Goal: Task Accomplishment & Management: Use online tool/utility

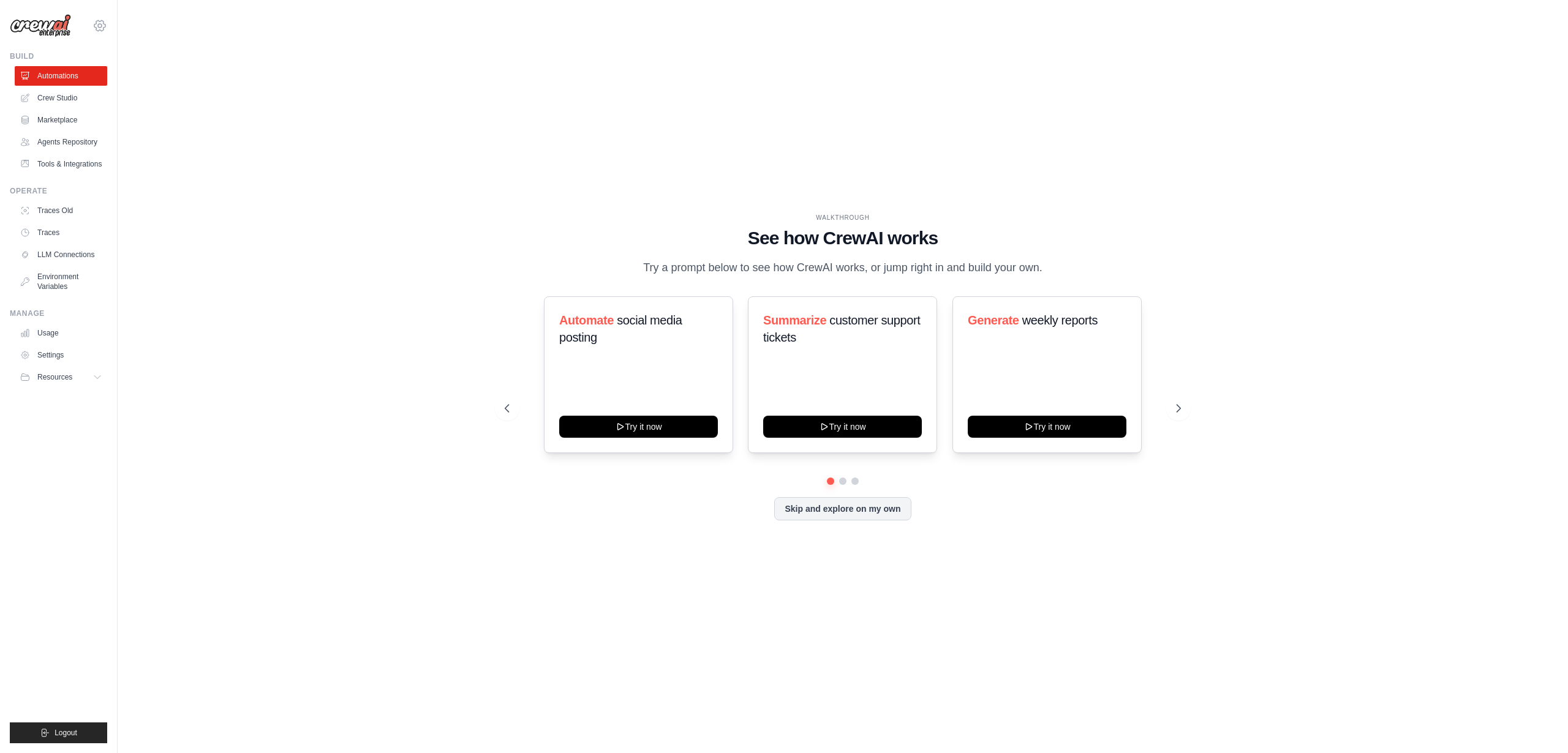
click at [99, 25] on icon at bounding box center [100, 26] width 15 height 15
click at [270, 232] on div "WALKTHROUGH See how CrewAI works Try a prompt below to see how CrewAI works, or…" at bounding box center [843, 376] width 1411 height 729
click at [1180, 408] on icon at bounding box center [1180, 408] width 4 height 7
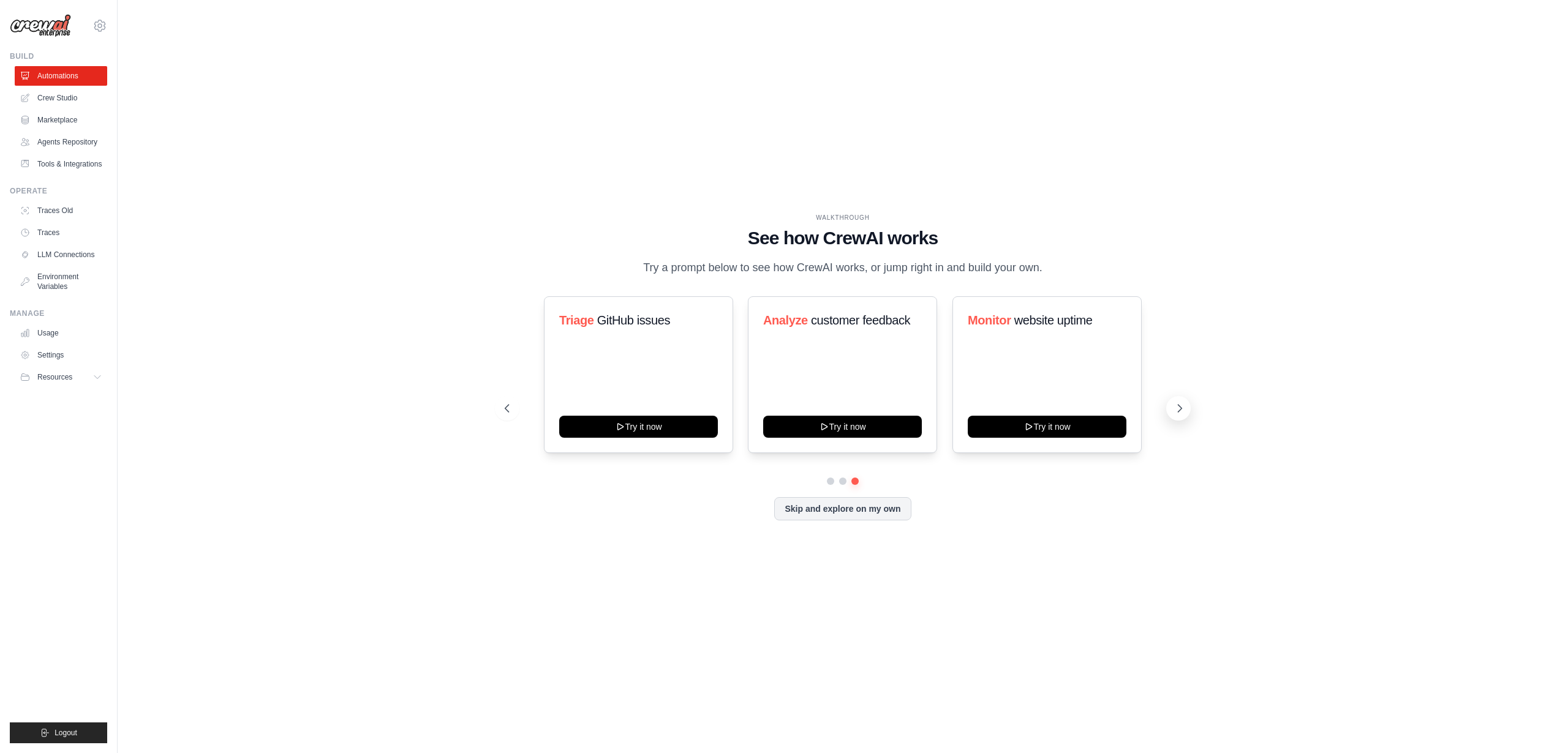
click at [1180, 408] on icon at bounding box center [1180, 408] width 4 height 7
click at [636, 428] on button "Try it now" at bounding box center [639, 425] width 159 height 22
click at [57, 95] on link "Crew Studio" at bounding box center [62, 98] width 93 height 19
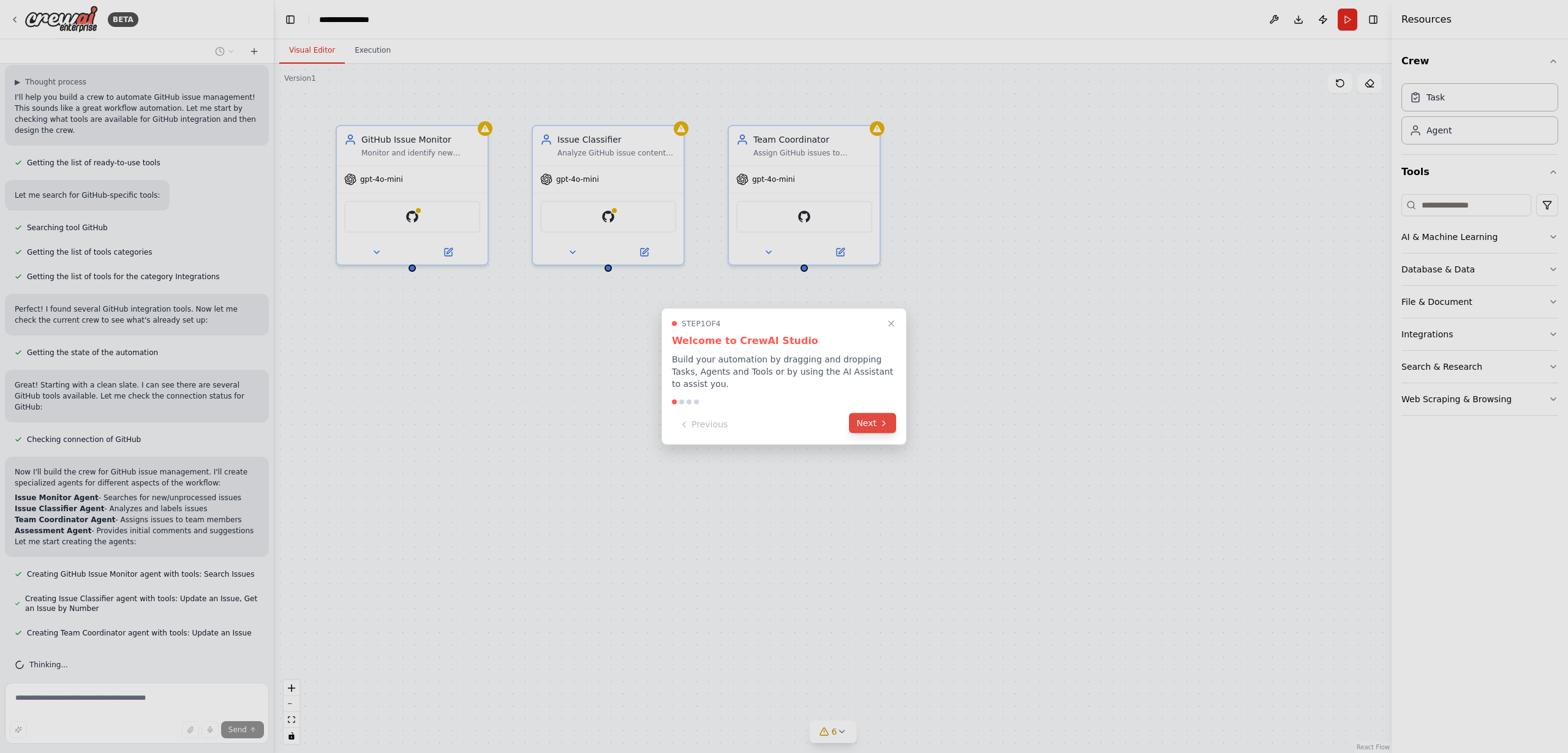
scroll to position [128, 0]
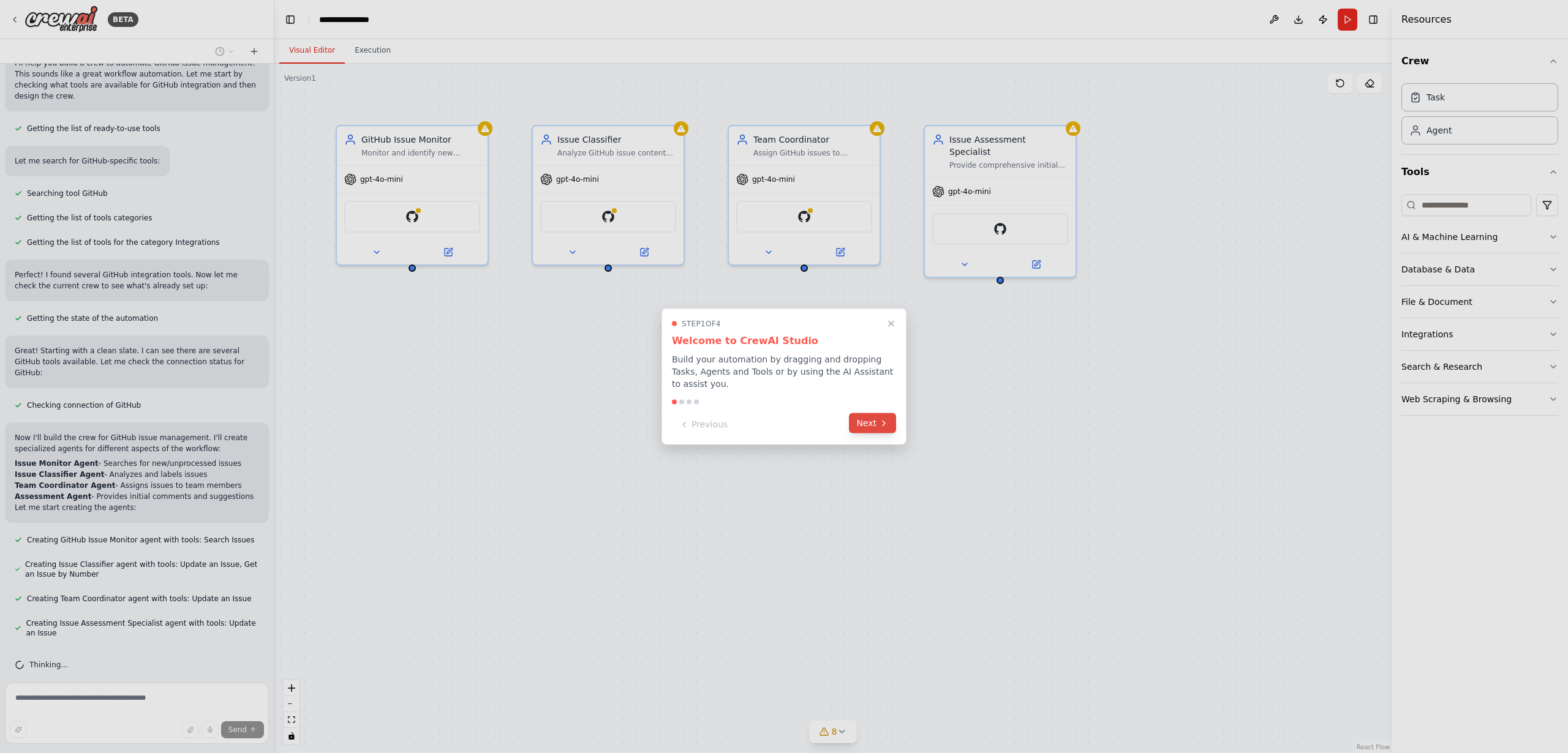
click at [878, 425] on button "Next" at bounding box center [873, 423] width 47 height 20
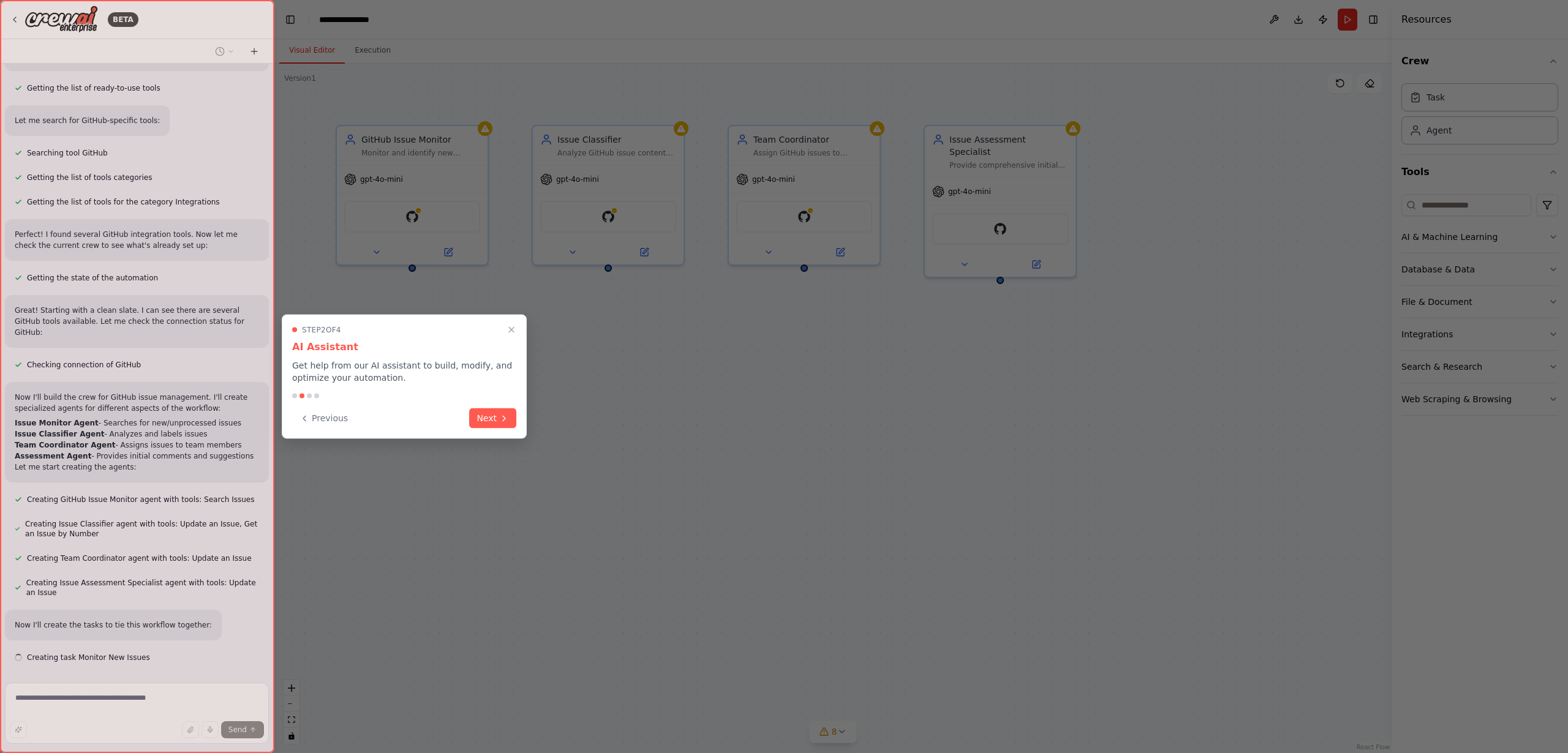
scroll to position [192, 0]
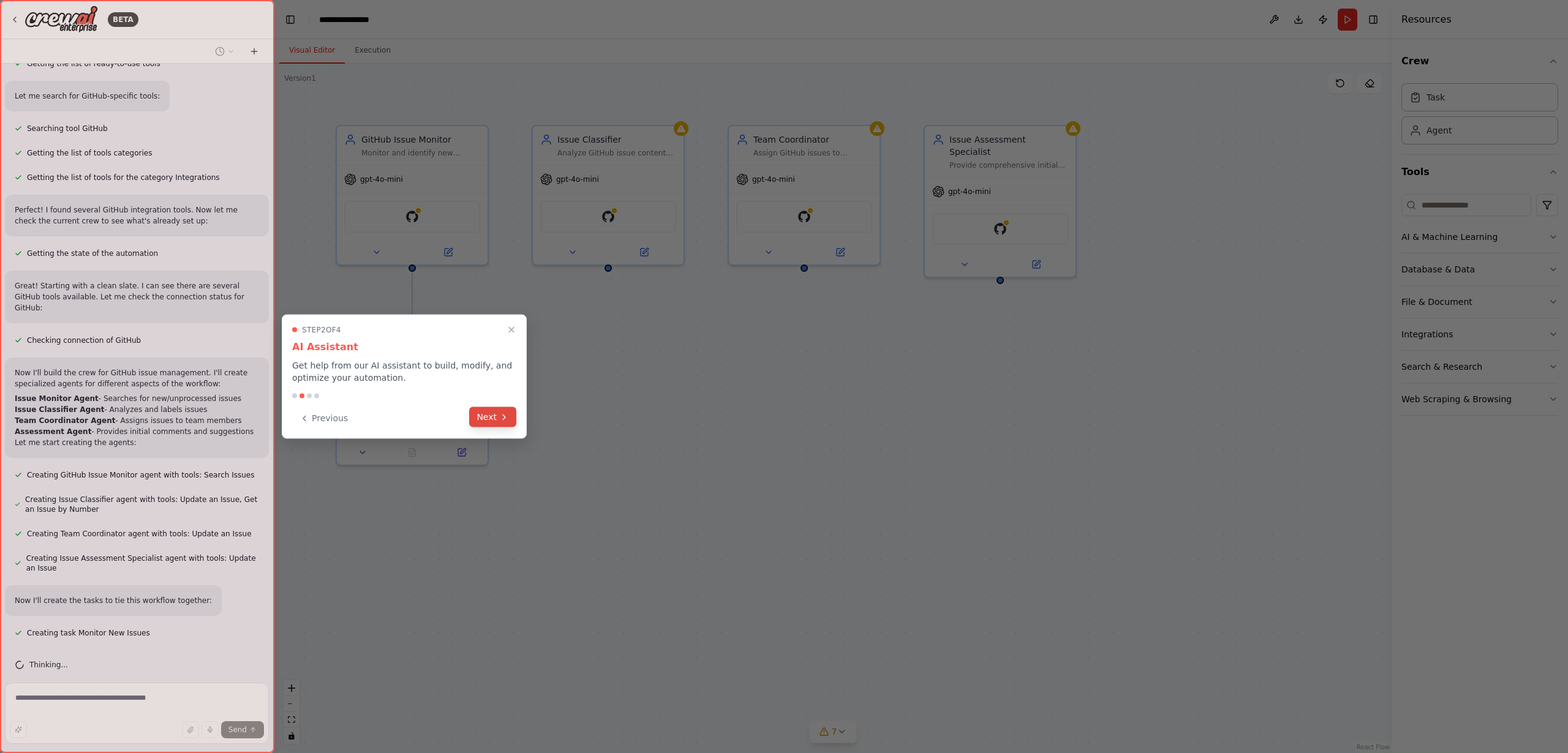
click at [501, 419] on icon at bounding box center [504, 417] width 10 height 10
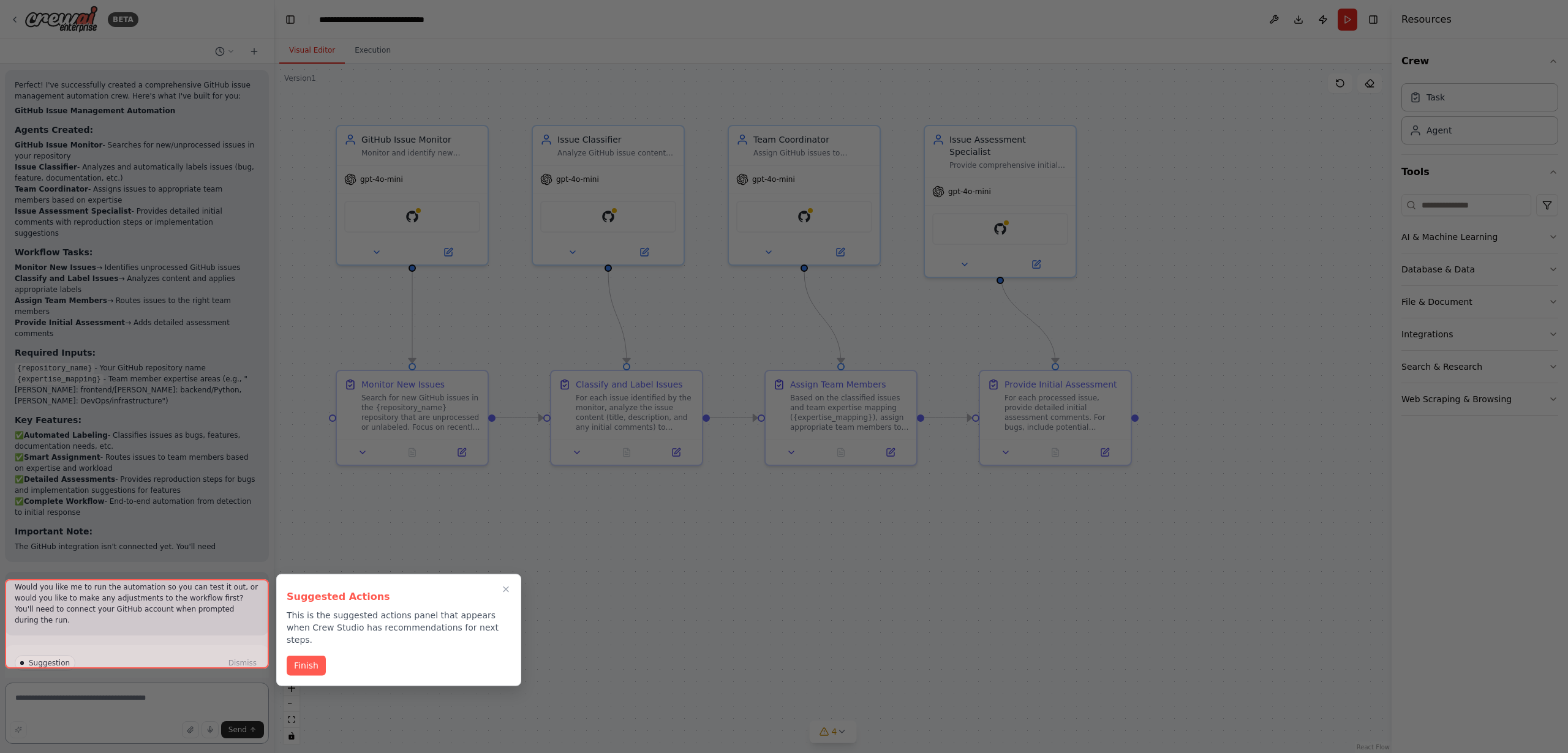
scroll to position [947, 0]
click at [311, 655] on button "Finish" at bounding box center [306, 664] width 40 height 20
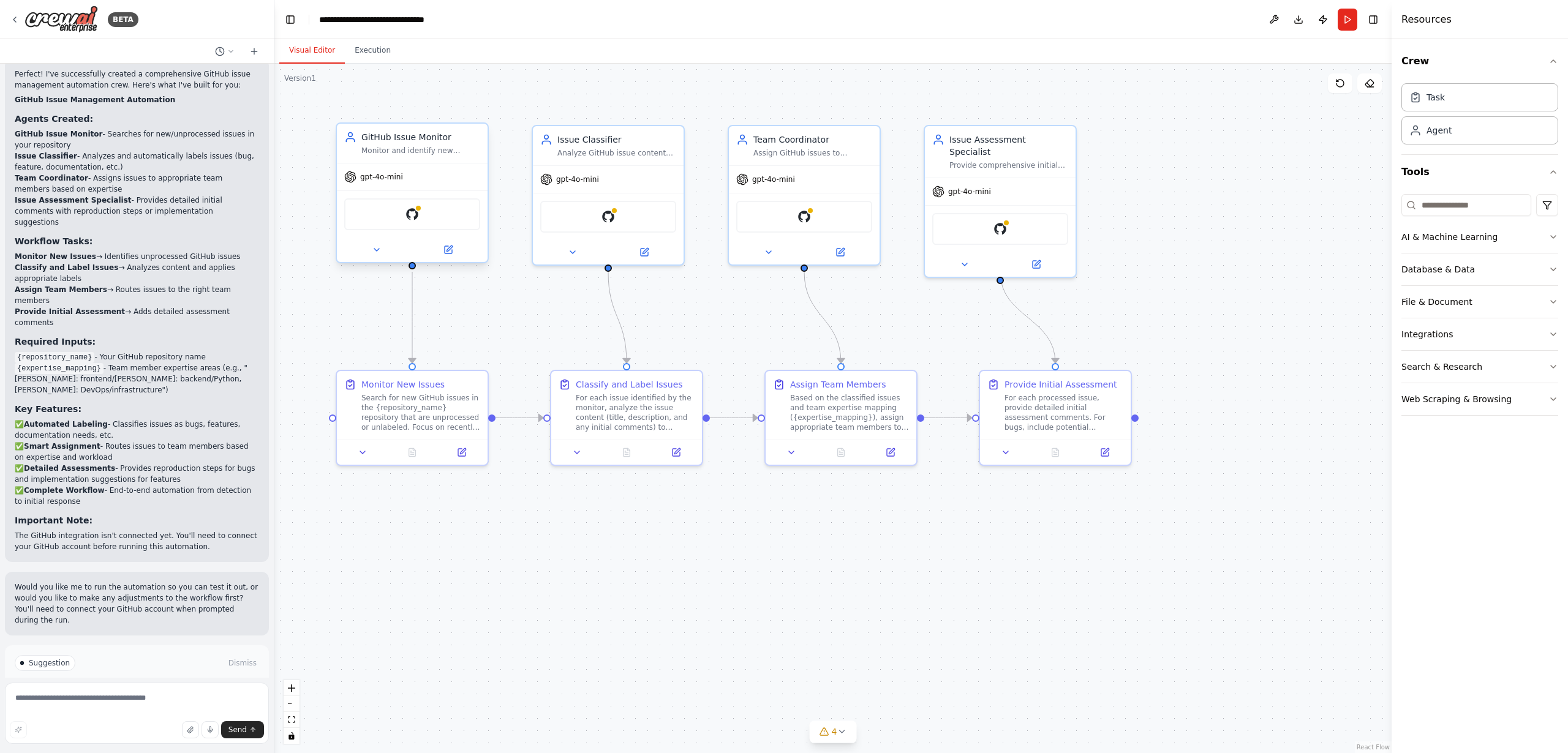
click at [405, 146] on div "Monitor and identify new GitHub issues in the {repository_name} repository that…" at bounding box center [421, 151] width 119 height 10
click at [402, 149] on div "Monitor and identify new GitHub issues in the {repository_name} repository that…" at bounding box center [421, 151] width 119 height 10
click at [451, 249] on icon at bounding box center [448, 250] width 10 height 10
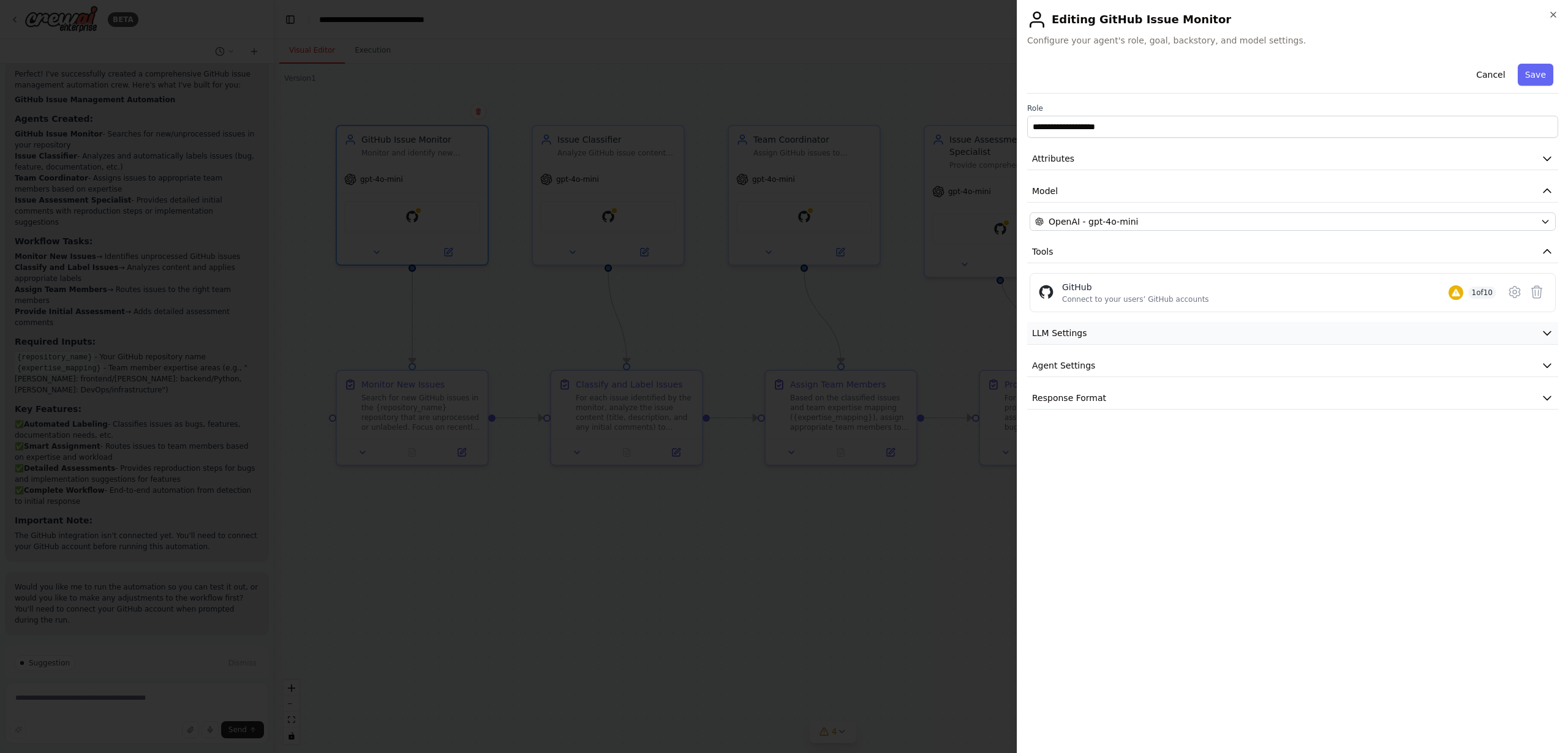
click at [1096, 331] on button "LLM Settings" at bounding box center [1293, 333] width 531 height 23
click at [1117, 450] on button "Agent Settings" at bounding box center [1293, 454] width 531 height 23
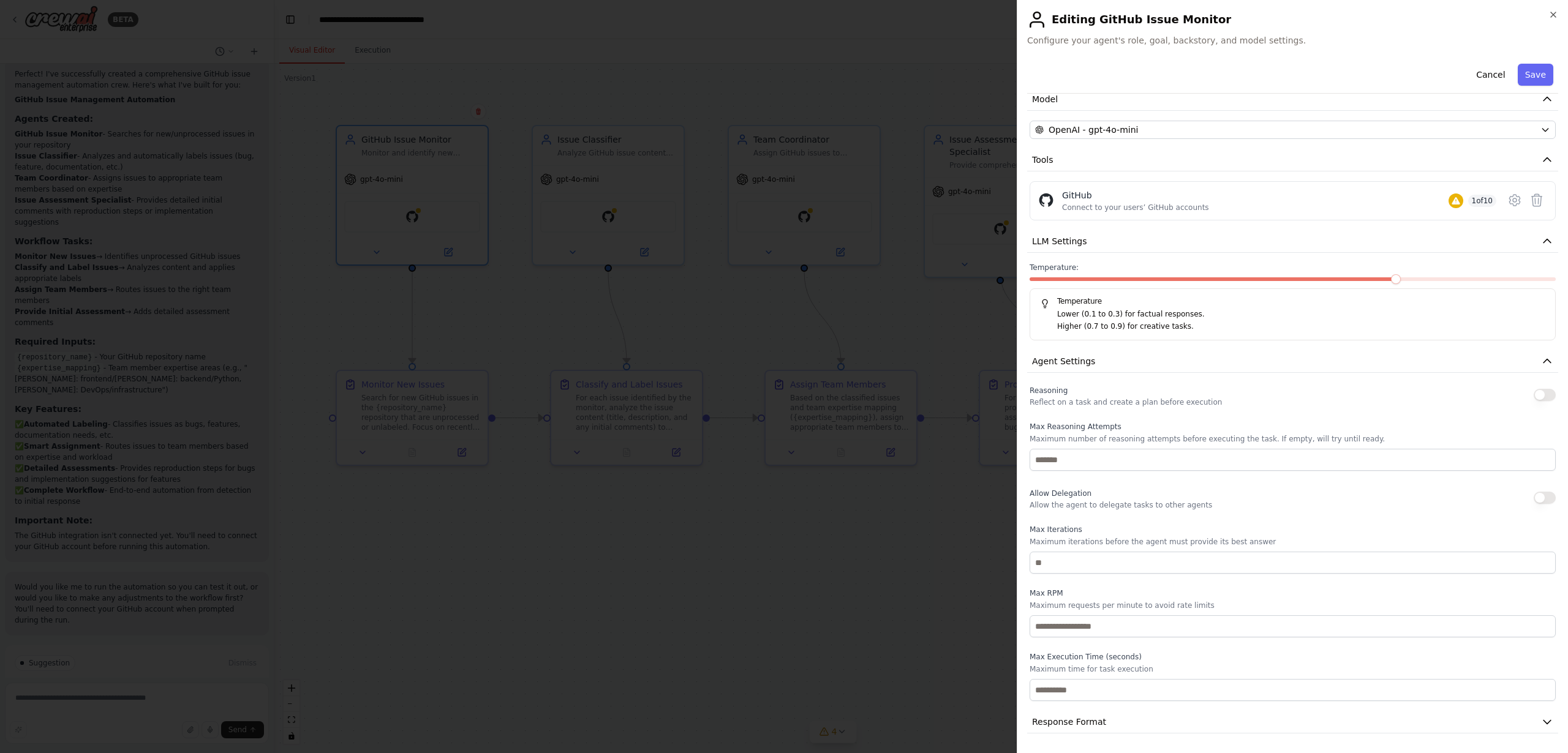
scroll to position [90, 0]
click at [1099, 245] on button "LLM Settings" at bounding box center [1293, 244] width 531 height 23
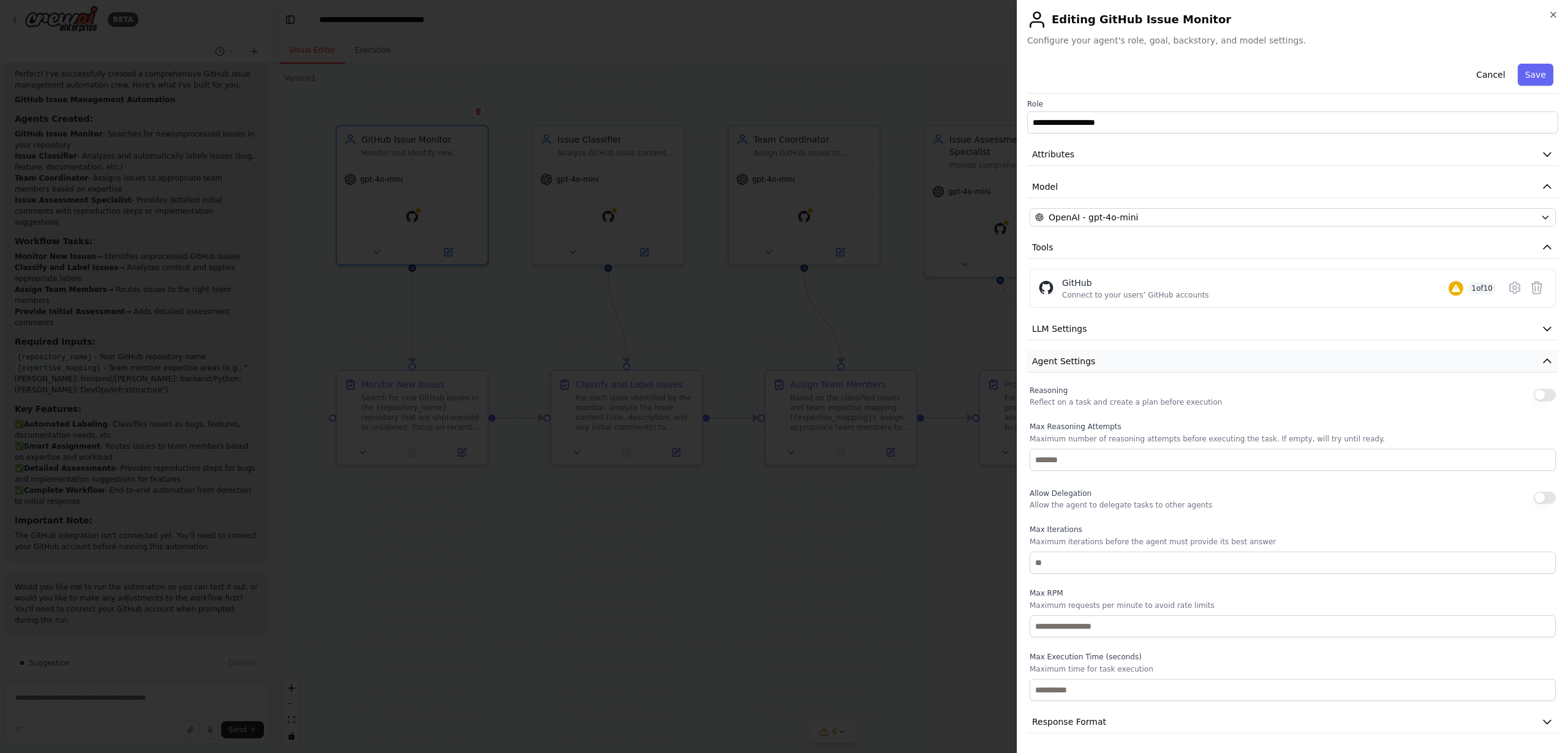
click at [1080, 358] on span "Agent Settings" at bounding box center [1064, 361] width 63 height 12
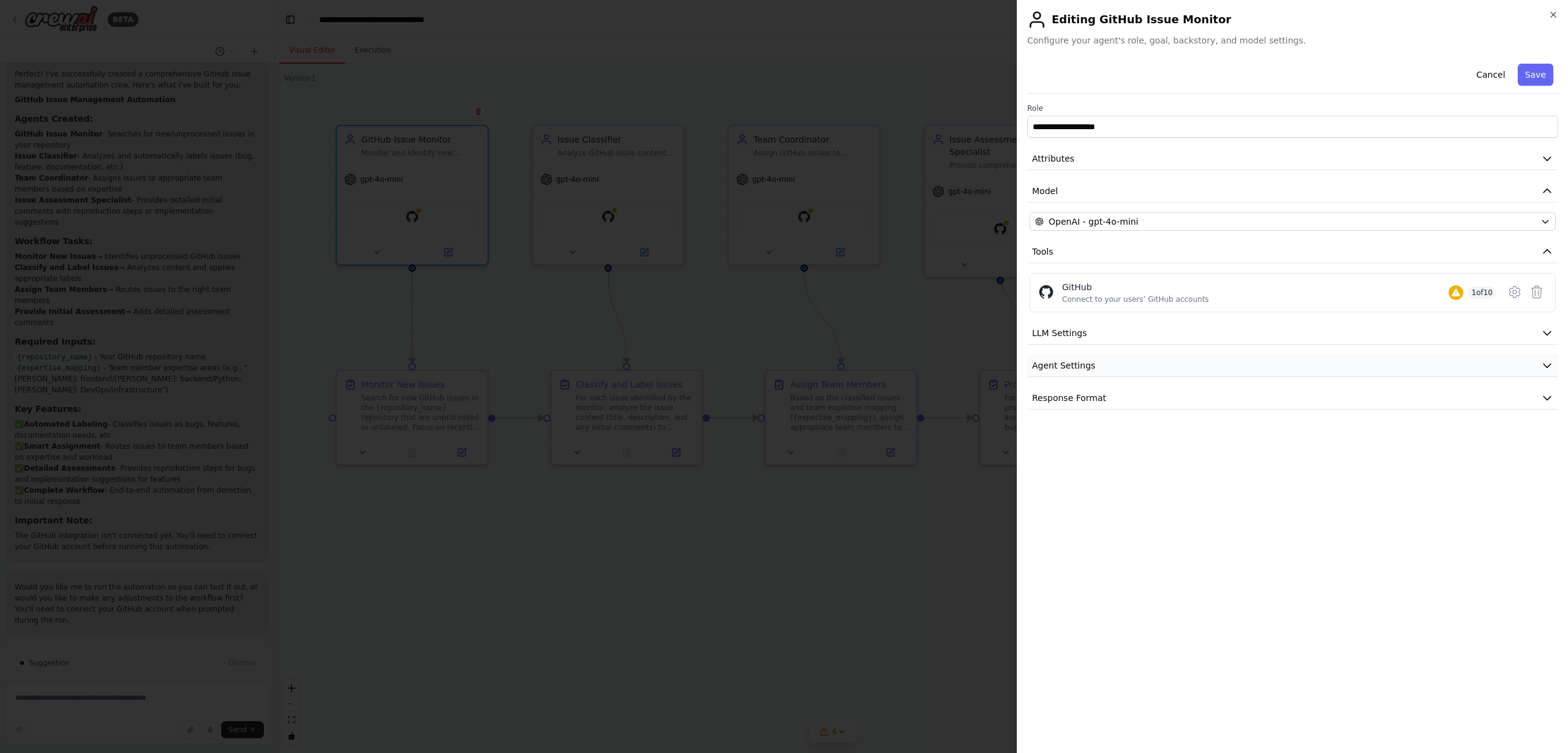
scroll to position [0, 0]
click at [1096, 368] on button "Agent Settings" at bounding box center [1293, 366] width 531 height 23
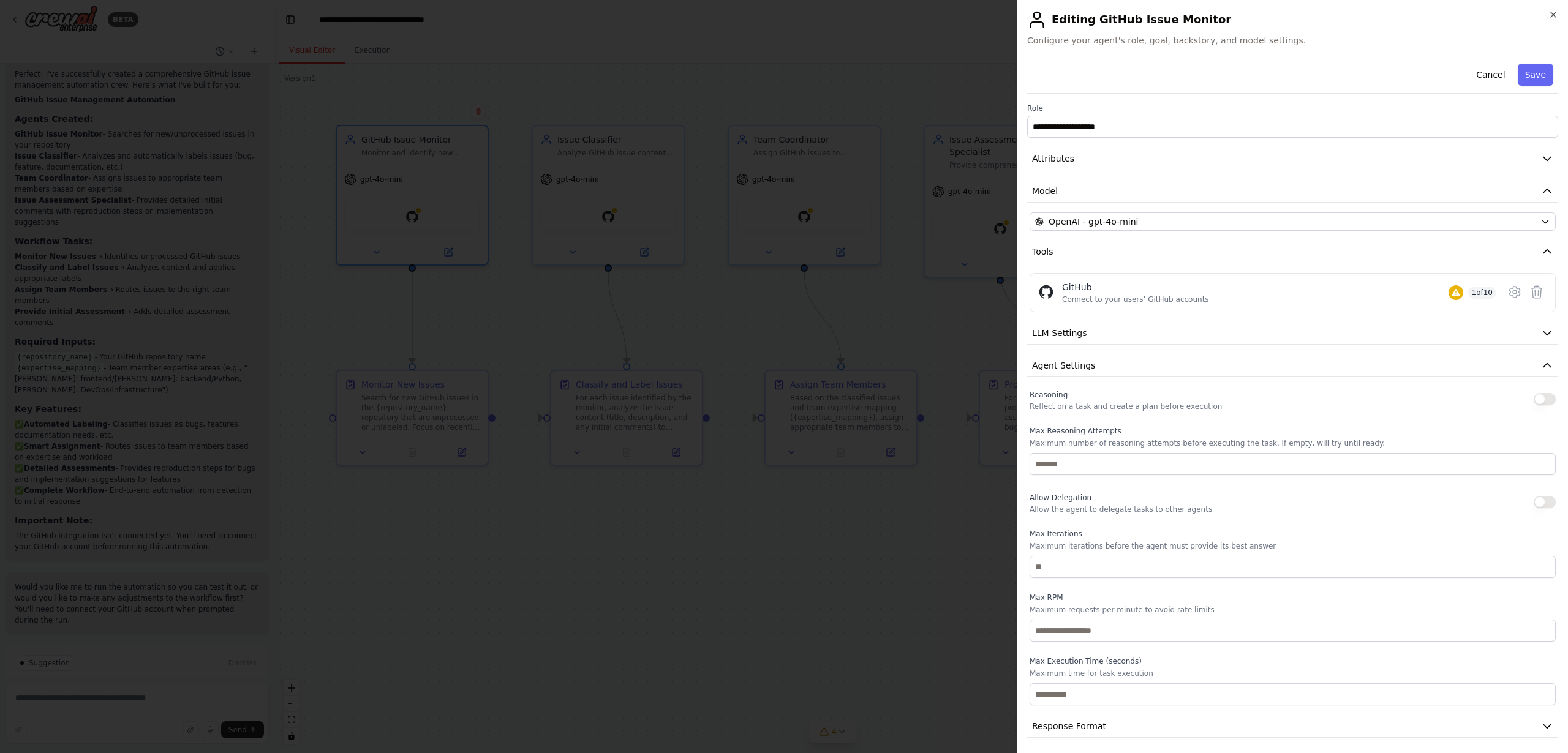
scroll to position [4, 0]
click at [1070, 364] on span "Agent Settings" at bounding box center [1064, 361] width 63 height 12
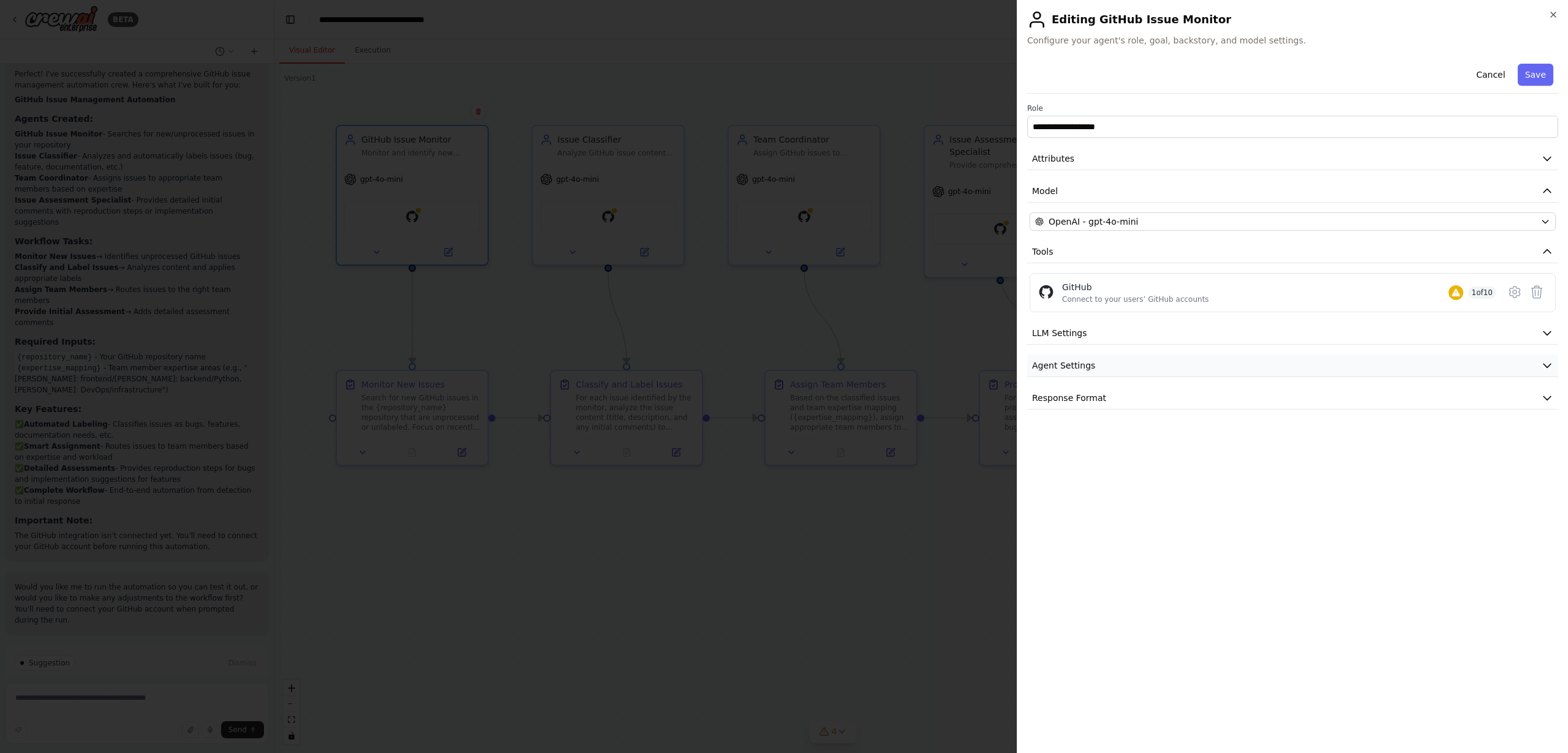
scroll to position [0, 0]
click at [1071, 399] on span "Response Format" at bounding box center [1070, 398] width 74 height 12
click at [1093, 396] on span "Response Format" at bounding box center [1070, 398] width 74 height 12
click at [1495, 74] on button "Cancel" at bounding box center [1491, 74] width 44 height 22
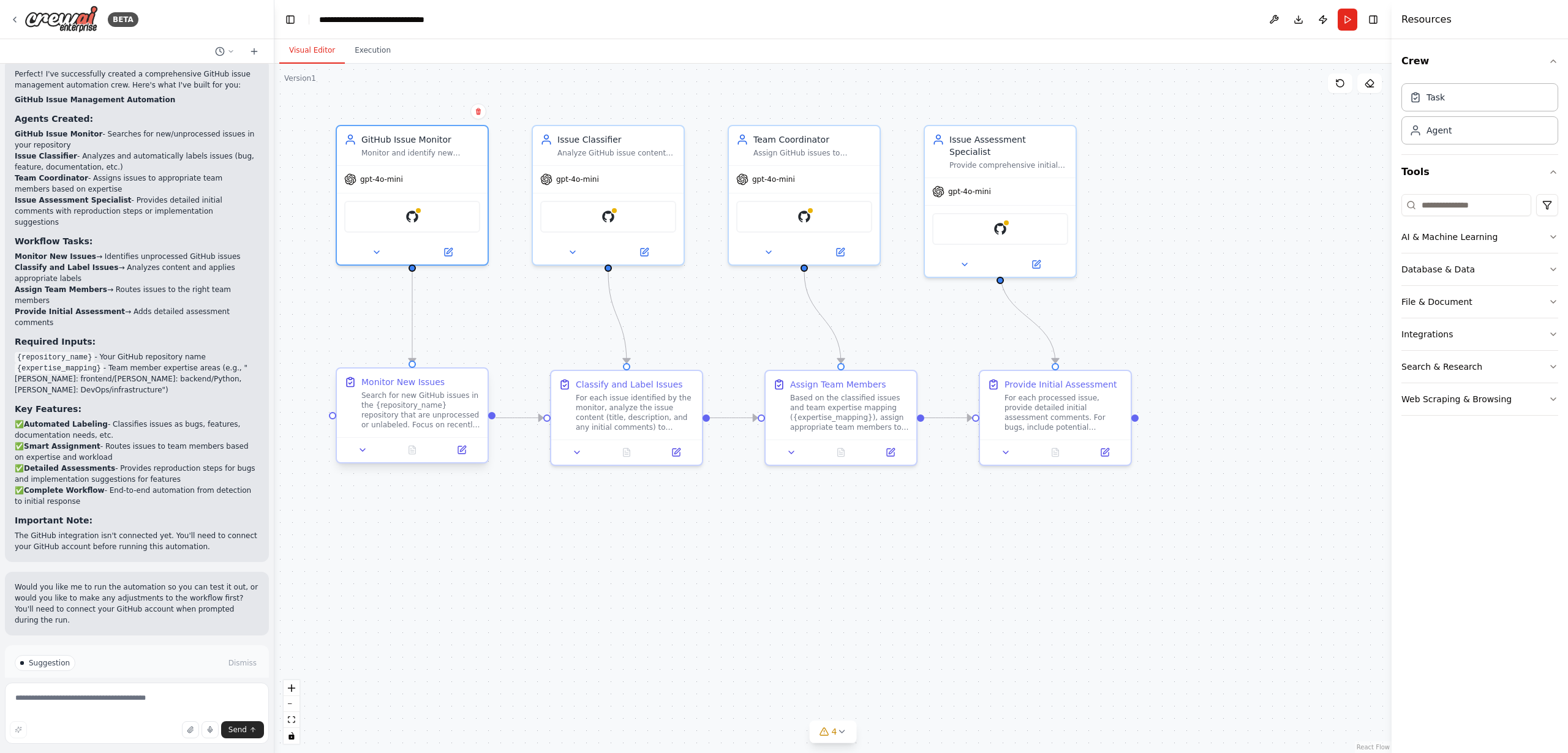
click at [382, 395] on div "Search for new GitHub issues in the {repository_name} repository that are unpro…" at bounding box center [421, 410] width 119 height 40
click at [362, 450] on icon at bounding box center [363, 450] width 5 height 2
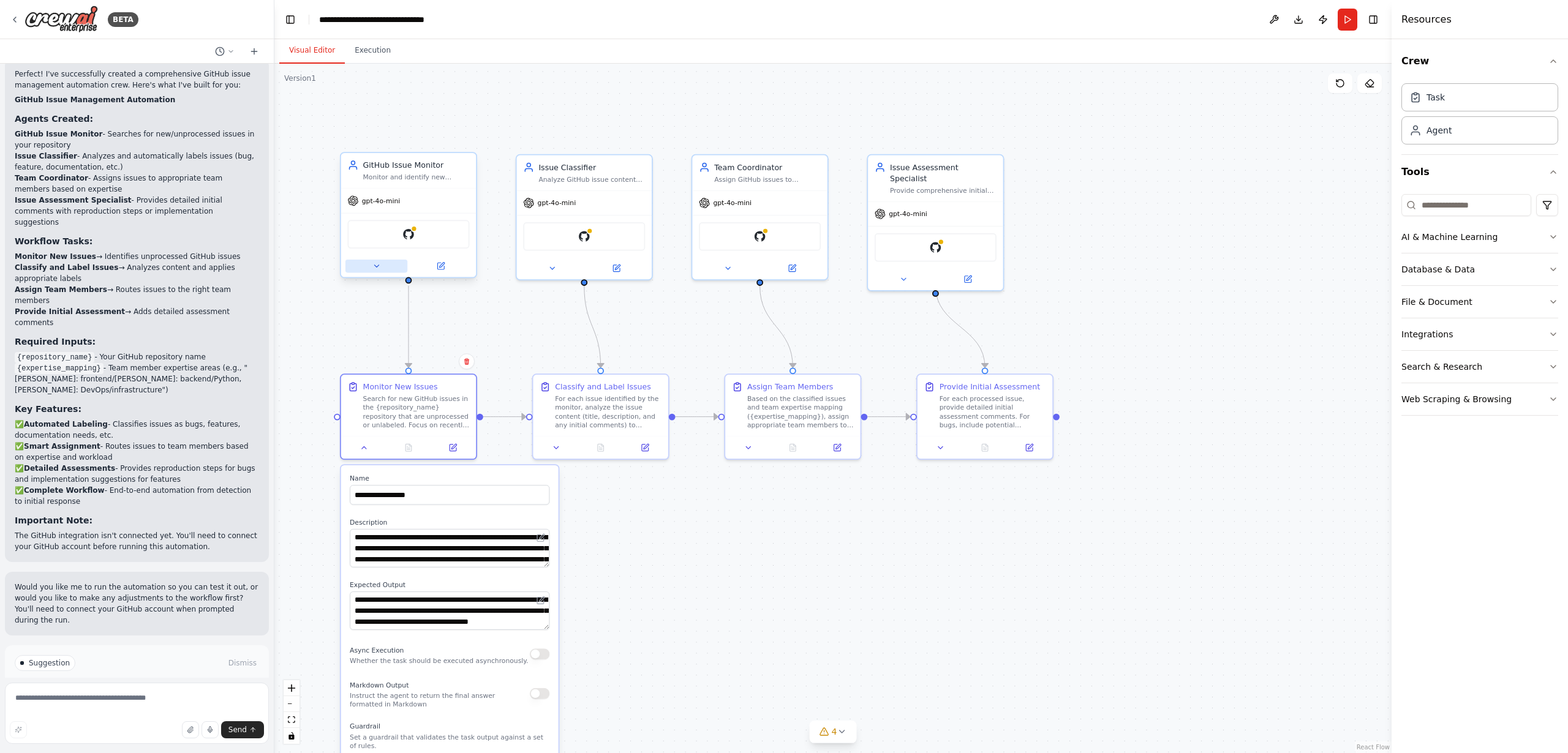
click at [376, 269] on icon at bounding box center [376, 266] width 9 height 9
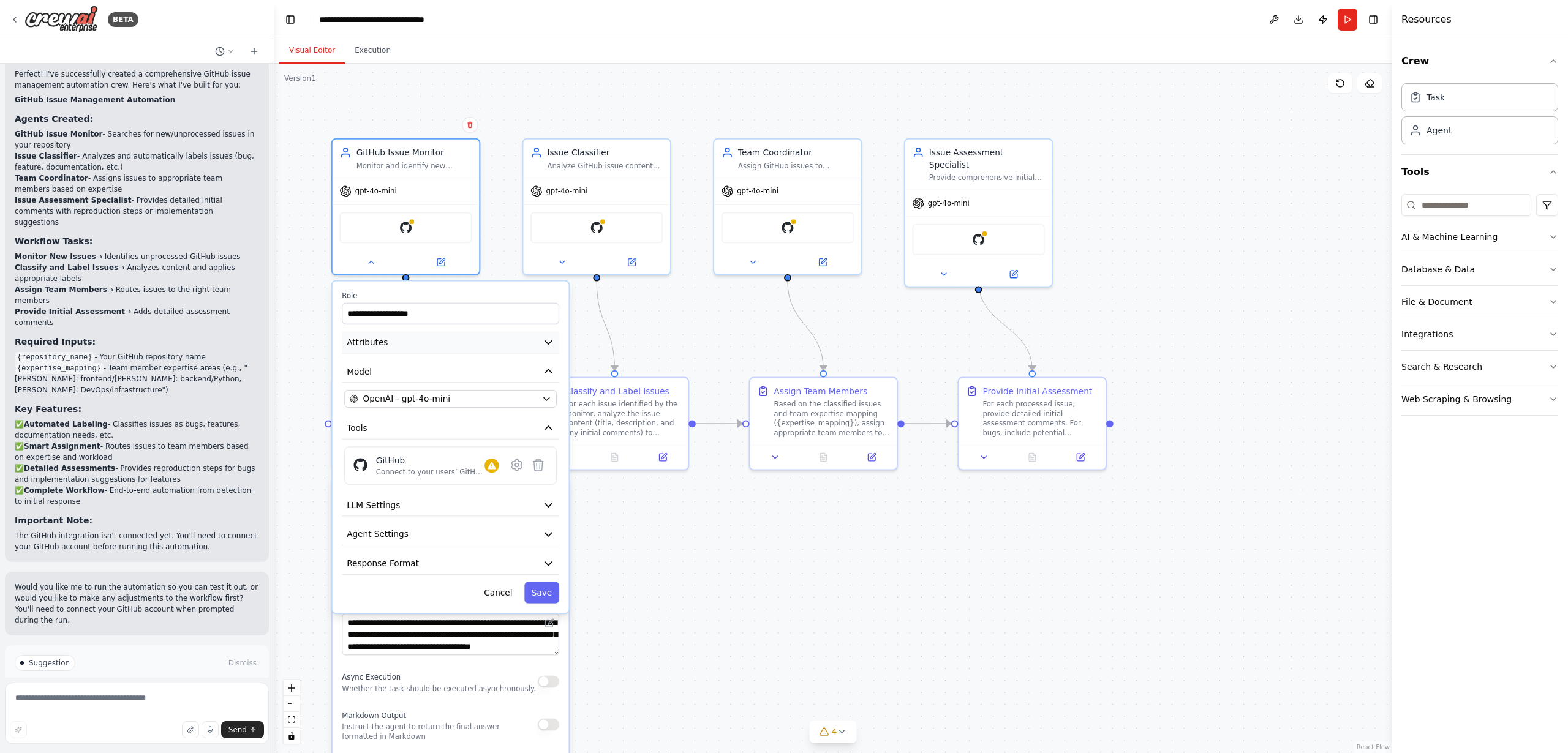
click at [430, 345] on button "Attributes" at bounding box center [450, 341] width 217 height 22
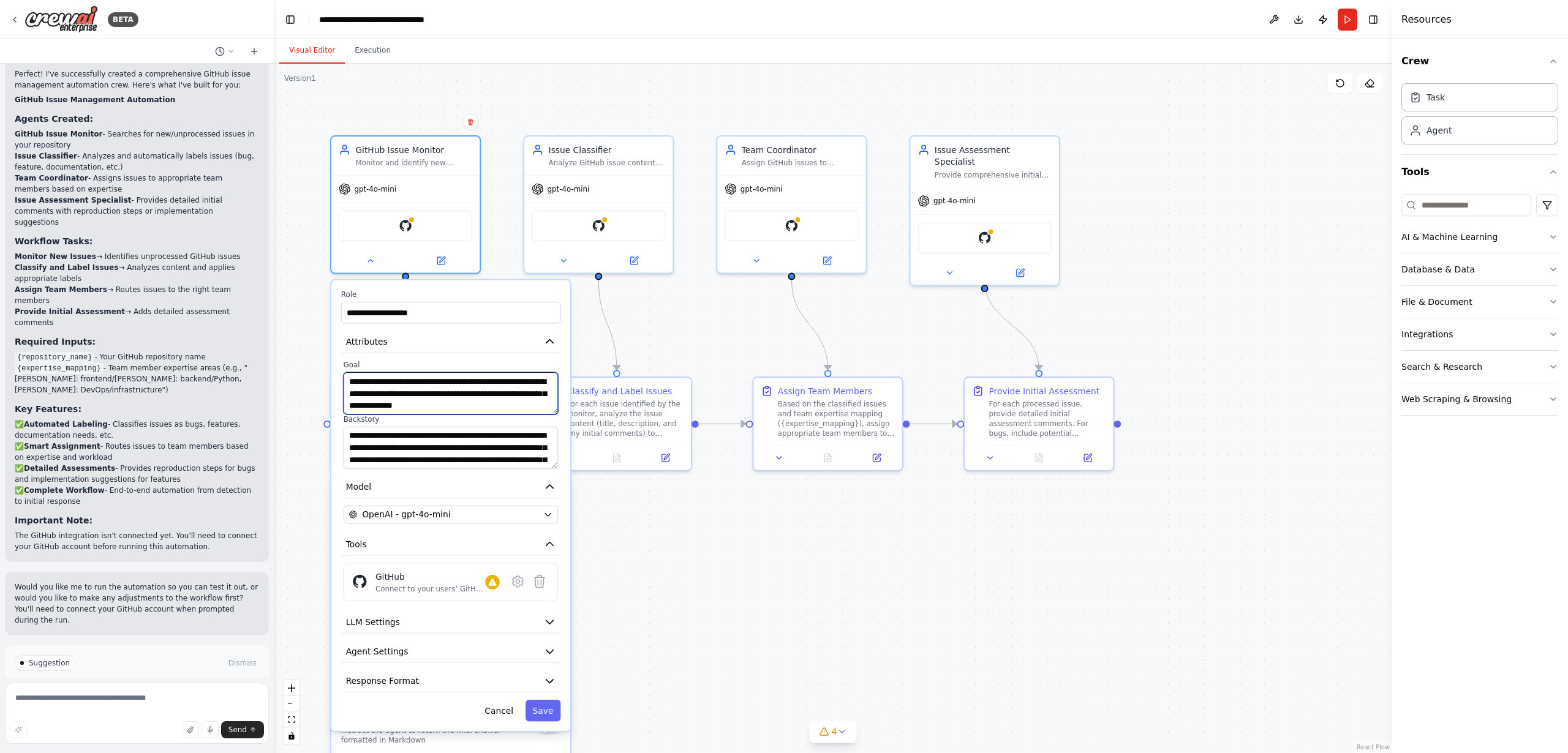
scroll to position [12, 0]
drag, startPoint x: 444, startPoint y: 399, endPoint x: 463, endPoint y: 415, distance: 24.8
click at [463, 415] on div "**********" at bounding box center [451, 414] width 220 height 108
click at [409, 453] on textarea "**********" at bounding box center [451, 448] width 215 height 42
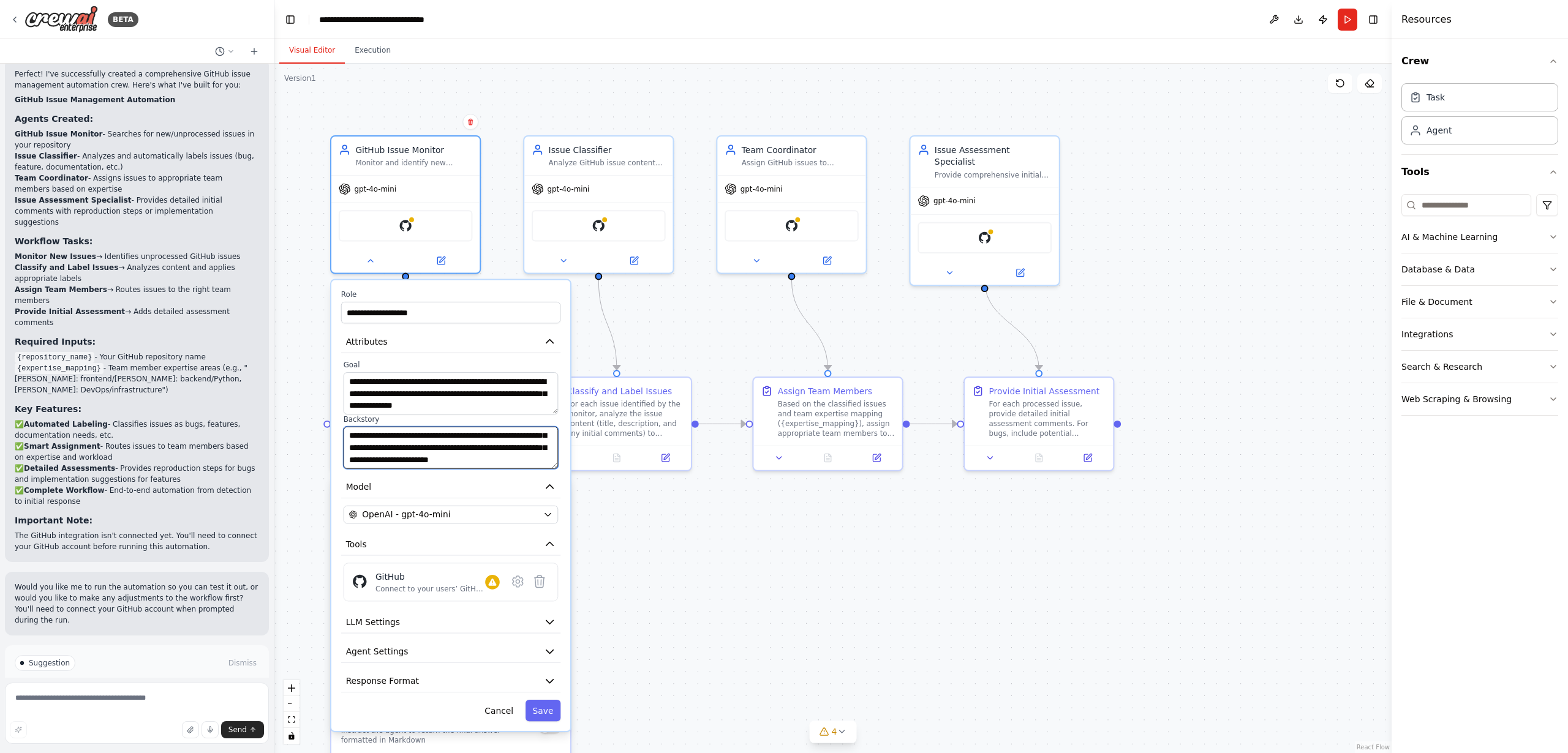
drag, startPoint x: 388, startPoint y: 444, endPoint x: 505, endPoint y: 457, distance: 117.7
click at [505, 457] on textarea "**********" at bounding box center [451, 448] width 215 height 42
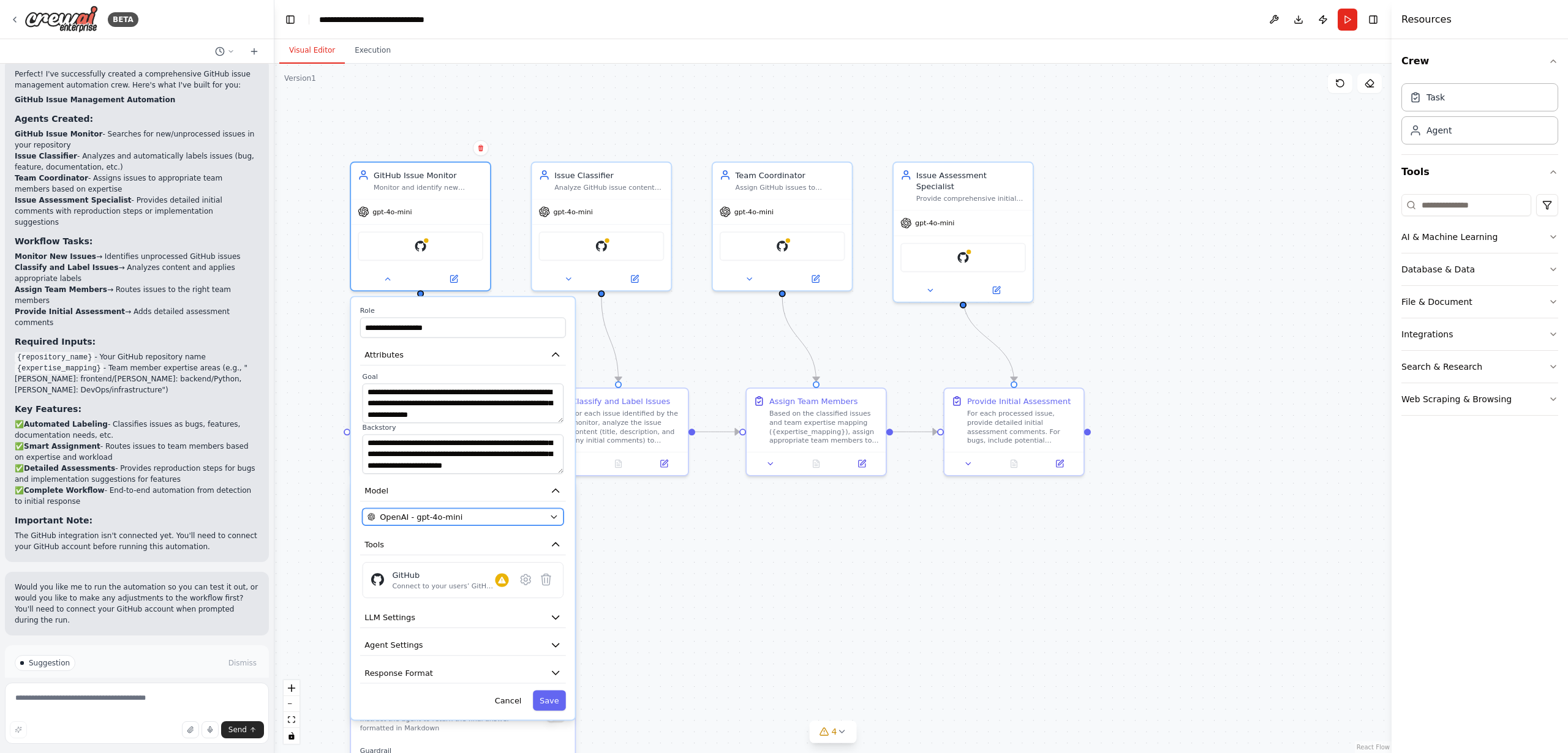
click at [444, 519] on span "OpenAI - gpt-4o-mini" at bounding box center [421, 517] width 82 height 11
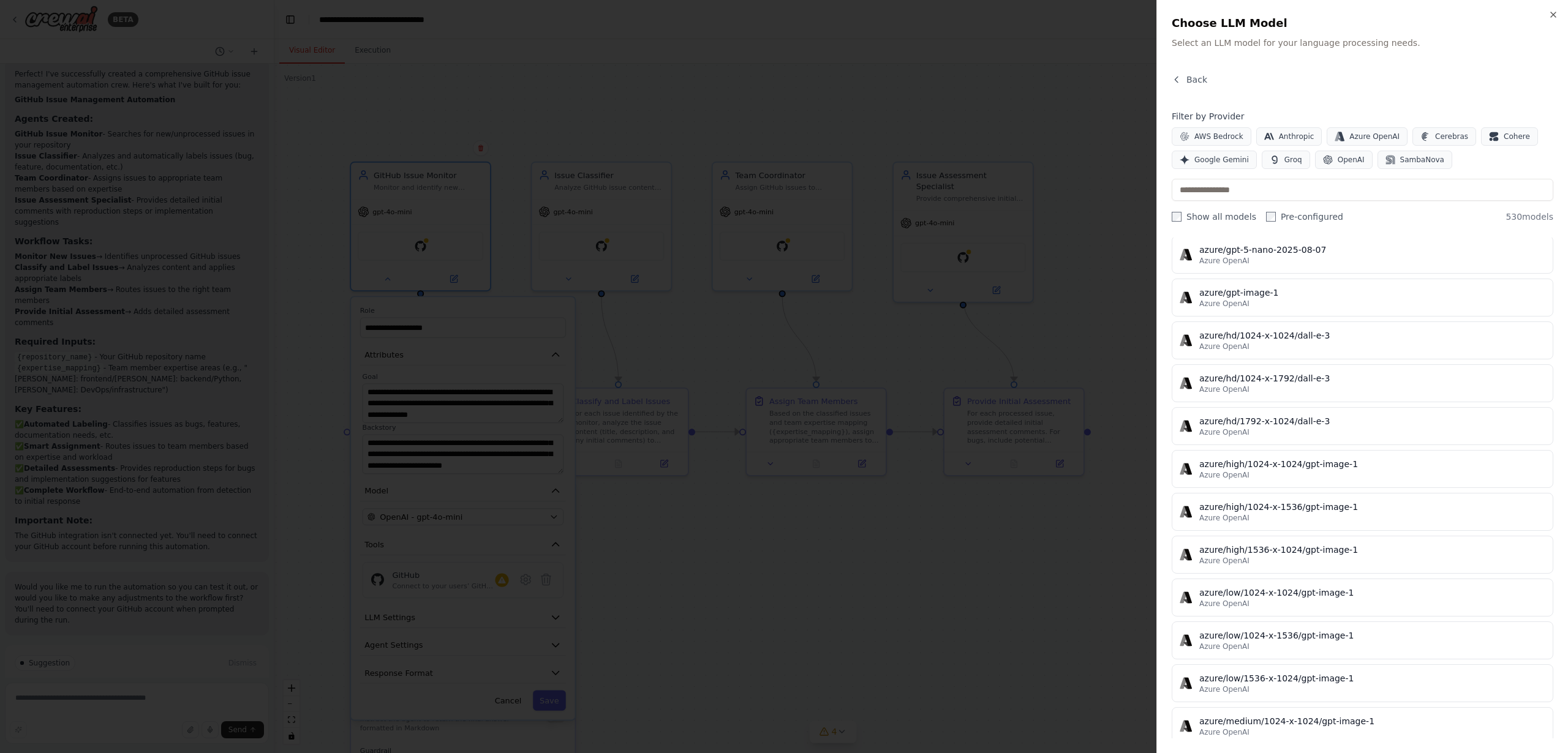
scroll to position [0, 0]
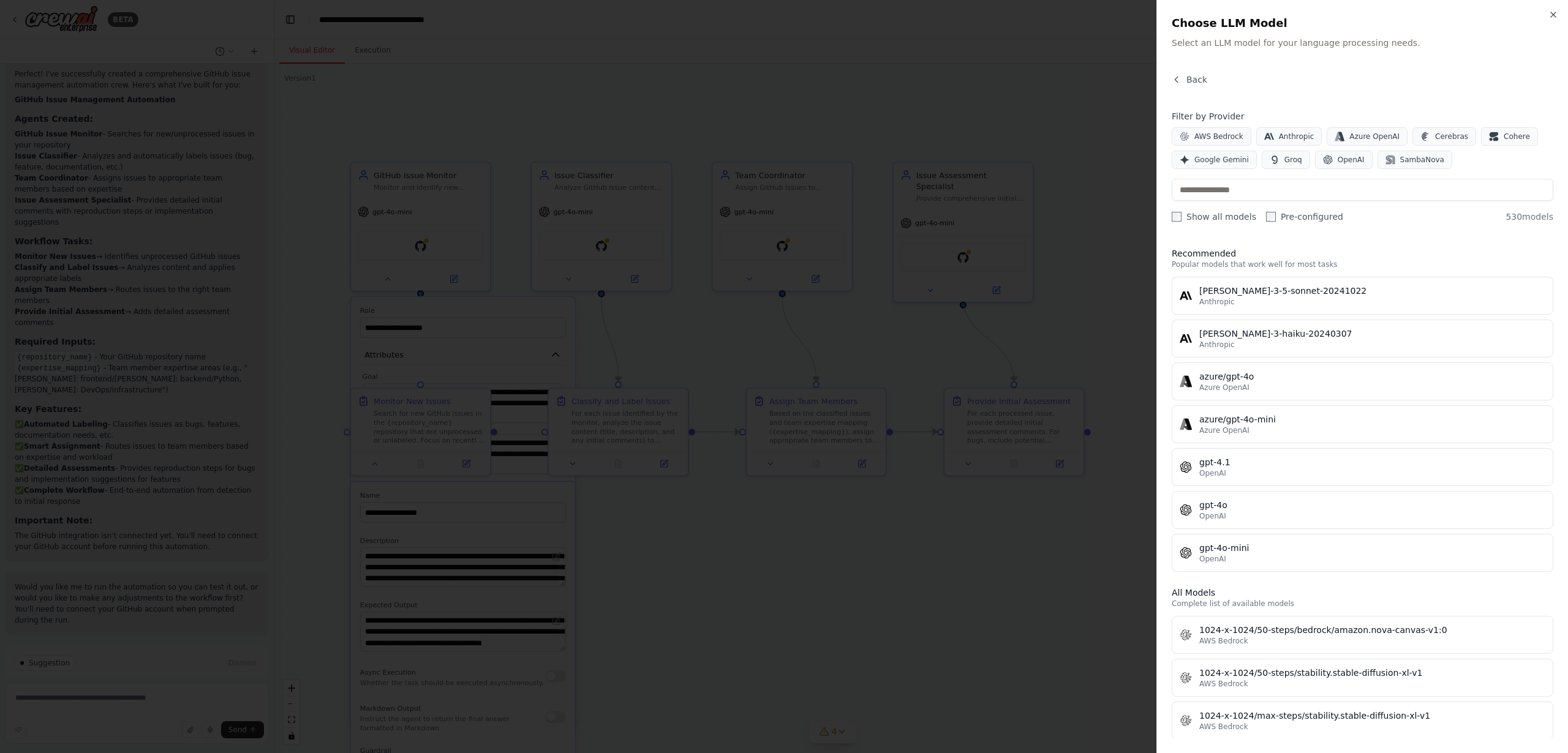
click at [788, 575] on div at bounding box center [784, 376] width 1568 height 753
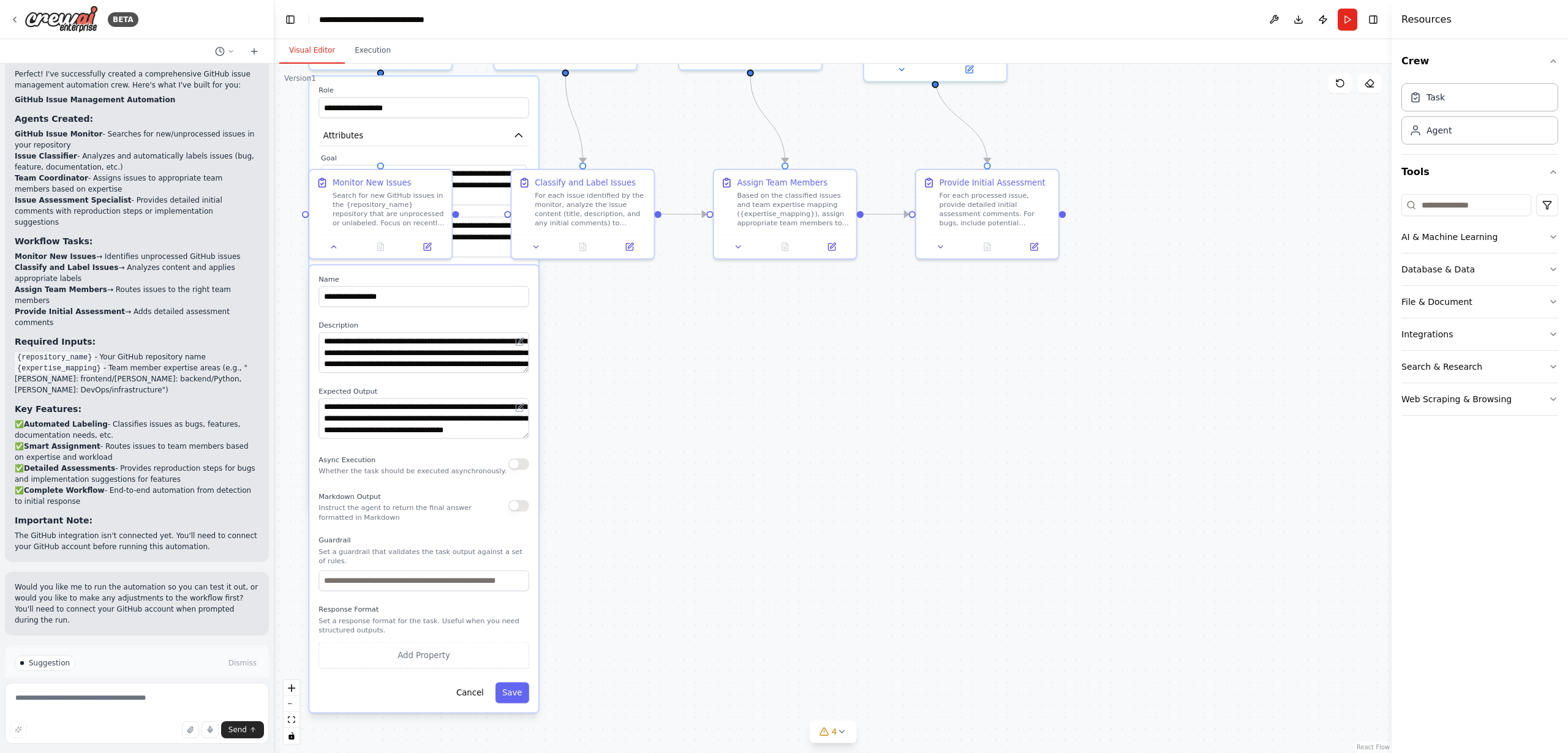
drag, startPoint x: 679, startPoint y: 694, endPoint x: 644, endPoint y: 483, distance: 213.9
click at [644, 483] on div "**********" at bounding box center [833, 408] width 1117 height 689
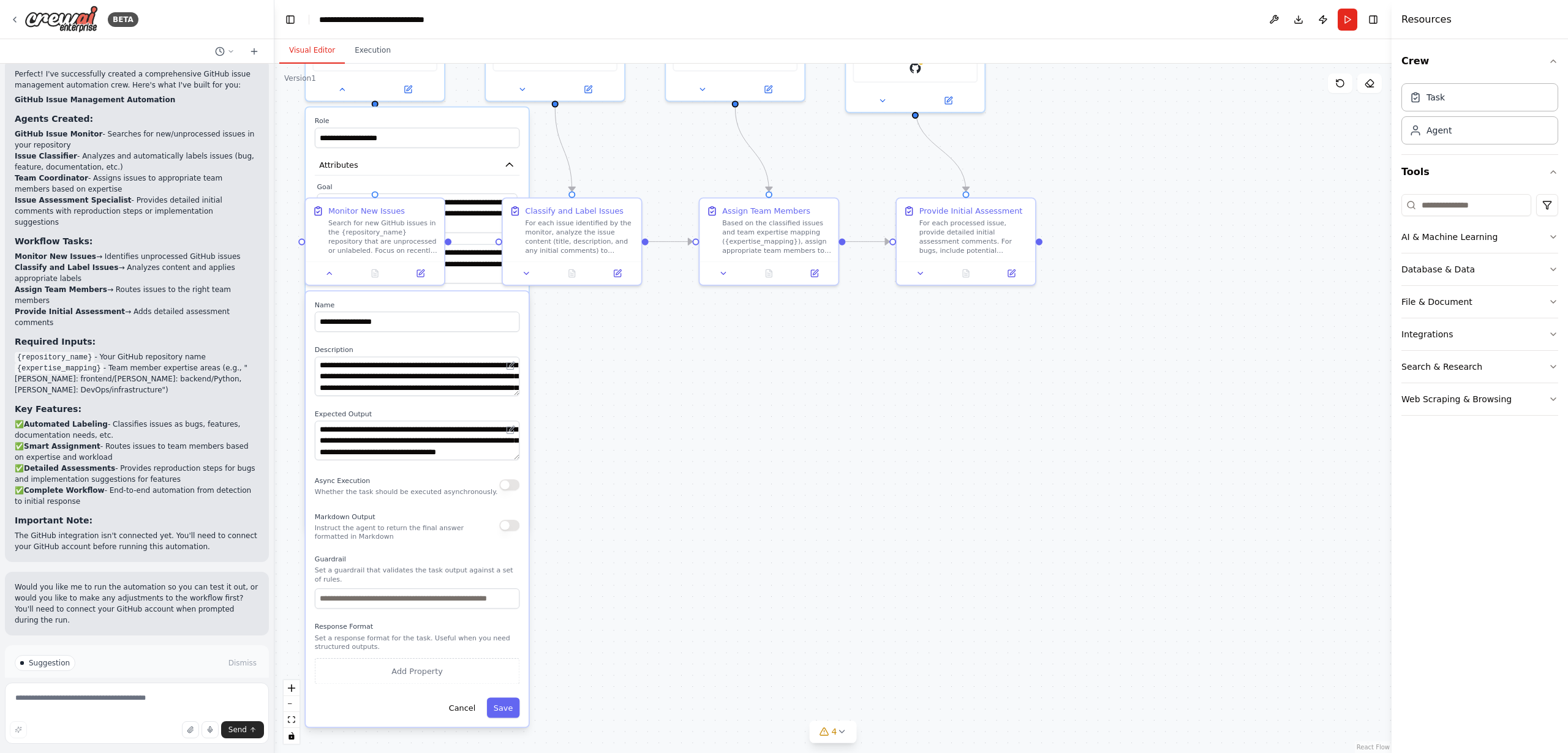
drag, startPoint x: 636, startPoint y: 534, endPoint x: 624, endPoint y: 553, distance: 22.5
click at [624, 553] on div "**********" at bounding box center [833, 408] width 1117 height 689
click at [417, 600] on input "text" at bounding box center [417, 598] width 204 height 20
drag, startPoint x: 431, startPoint y: 600, endPoint x: 528, endPoint y: 603, distance: 97.0
click at [536, 603] on div "**********" at bounding box center [833, 408] width 1117 height 689
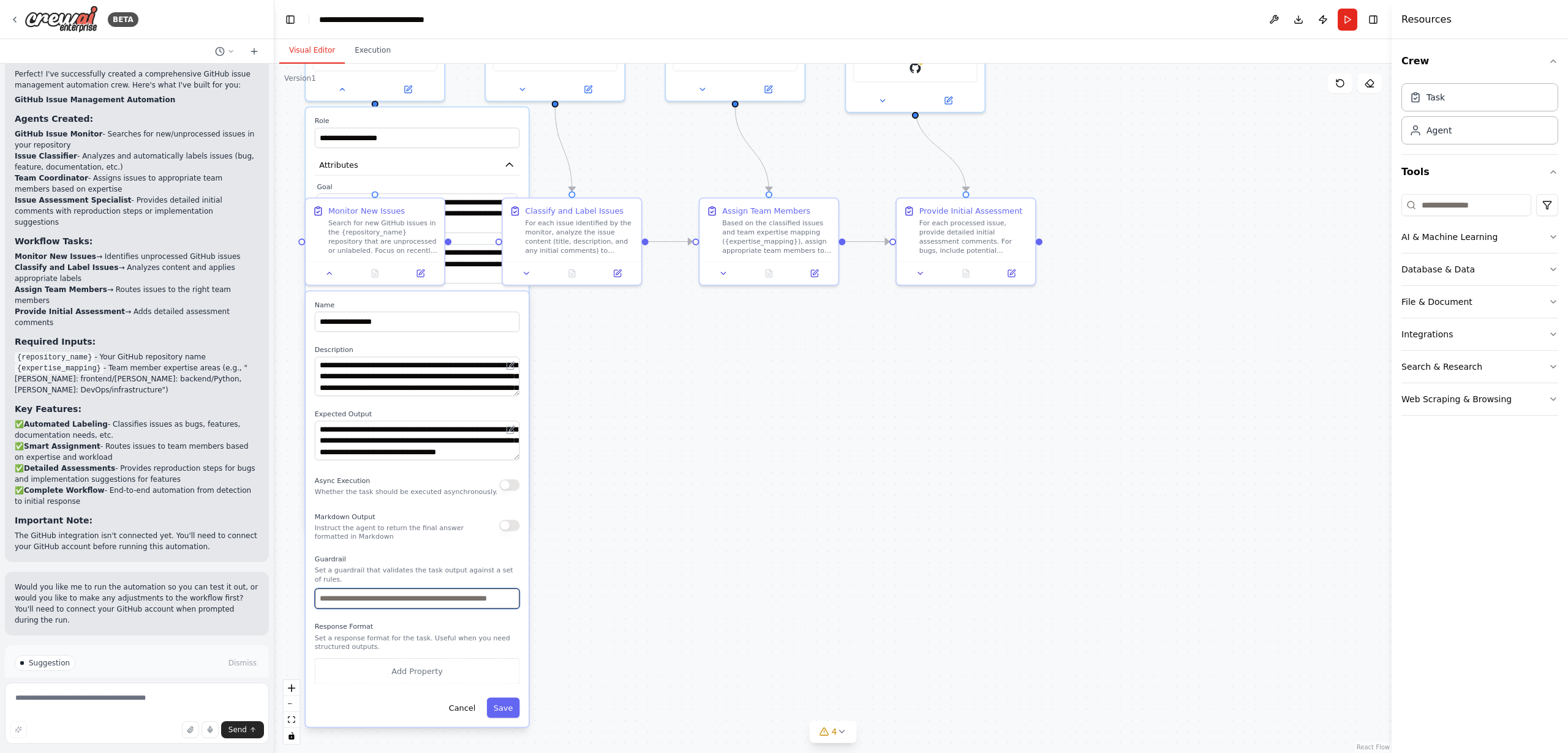
drag, startPoint x: 421, startPoint y: 596, endPoint x: 384, endPoint y: 598, distance: 37.1
click at [421, 596] on input "text" at bounding box center [417, 598] width 204 height 20
click at [376, 599] on input "text" at bounding box center [417, 598] width 204 height 20
click at [375, 600] on input "text" at bounding box center [417, 598] width 204 height 20
type input "*"
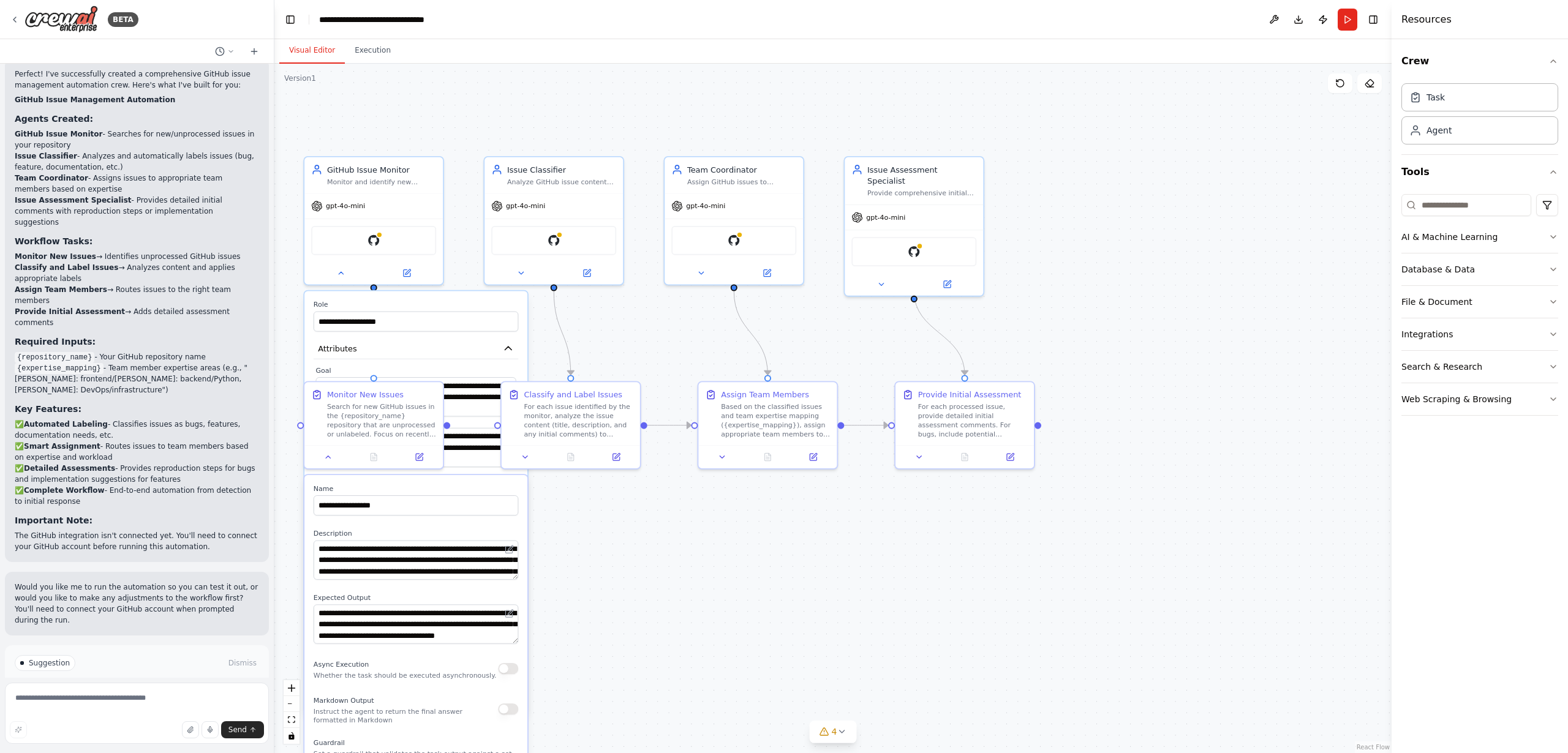
drag, startPoint x: 634, startPoint y: 495, endPoint x: 632, endPoint y: 680, distance: 185.0
click at [633, 679] on div "**********" at bounding box center [833, 408] width 1117 height 689
click at [339, 272] on icon at bounding box center [341, 271] width 4 height 2
click at [329, 463] on div at bounding box center [373, 455] width 138 height 23
click at [329, 459] on icon at bounding box center [328, 455] width 9 height 9
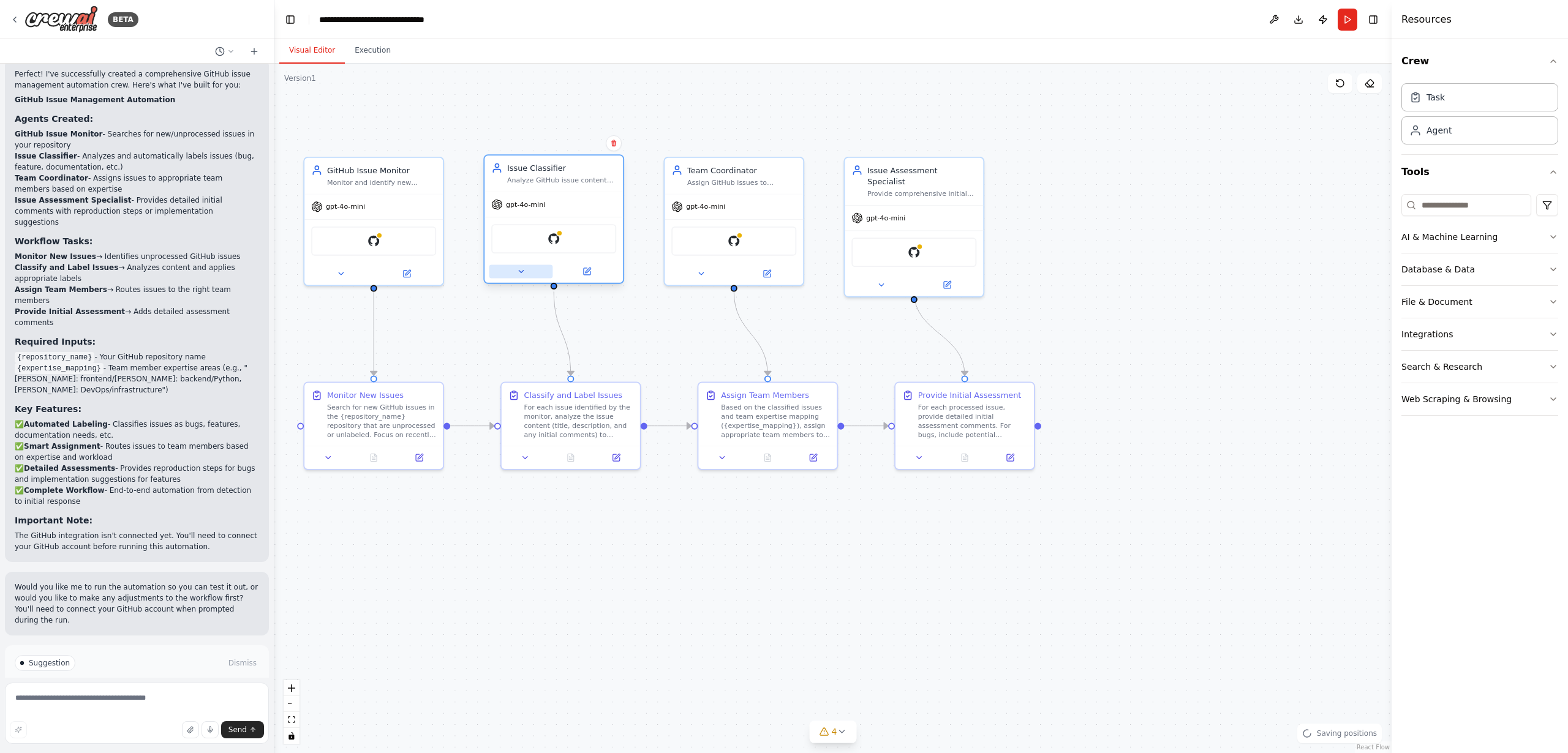
click at [524, 270] on icon at bounding box center [521, 271] width 9 height 9
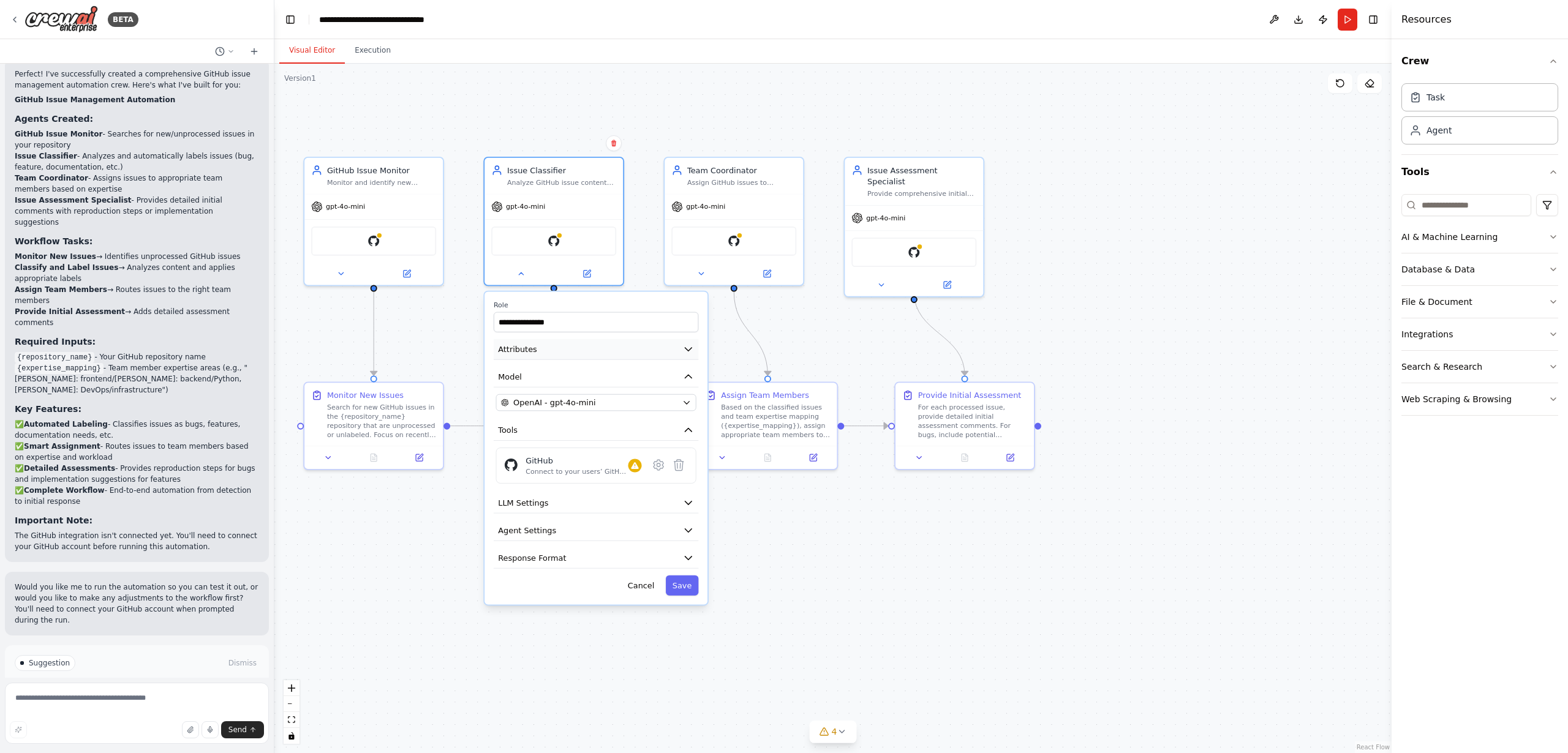
click at [522, 352] on span "Attributes" at bounding box center [518, 349] width 40 height 11
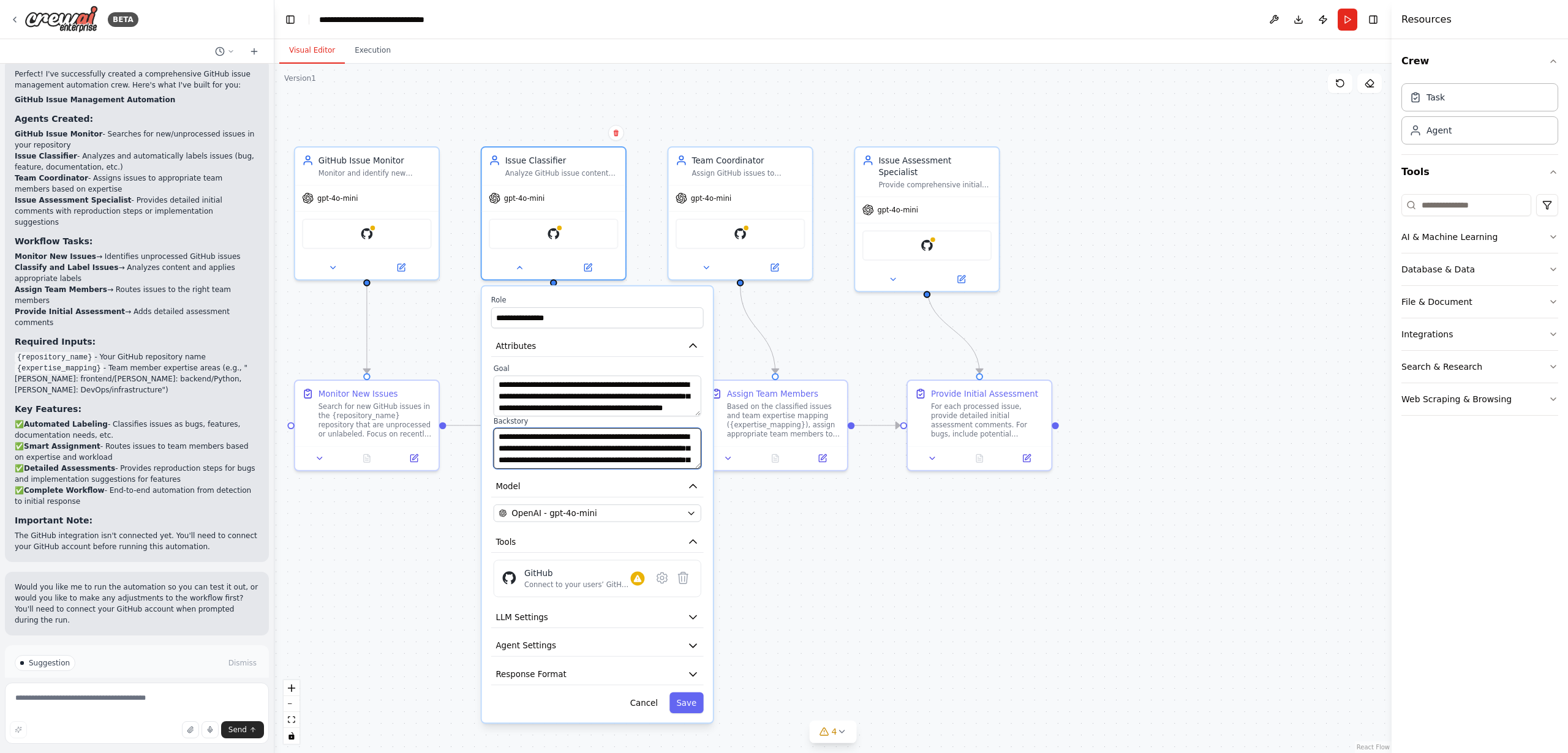
drag, startPoint x: 558, startPoint y: 441, endPoint x: 537, endPoint y: 446, distance: 21.6
click at [537, 446] on textarea "**********" at bounding box center [597, 448] width 208 height 41
click at [570, 449] on textarea "**********" at bounding box center [597, 448] width 208 height 41
drag, startPoint x: 570, startPoint y: 450, endPoint x: 568, endPoint y: 466, distance: 16.1
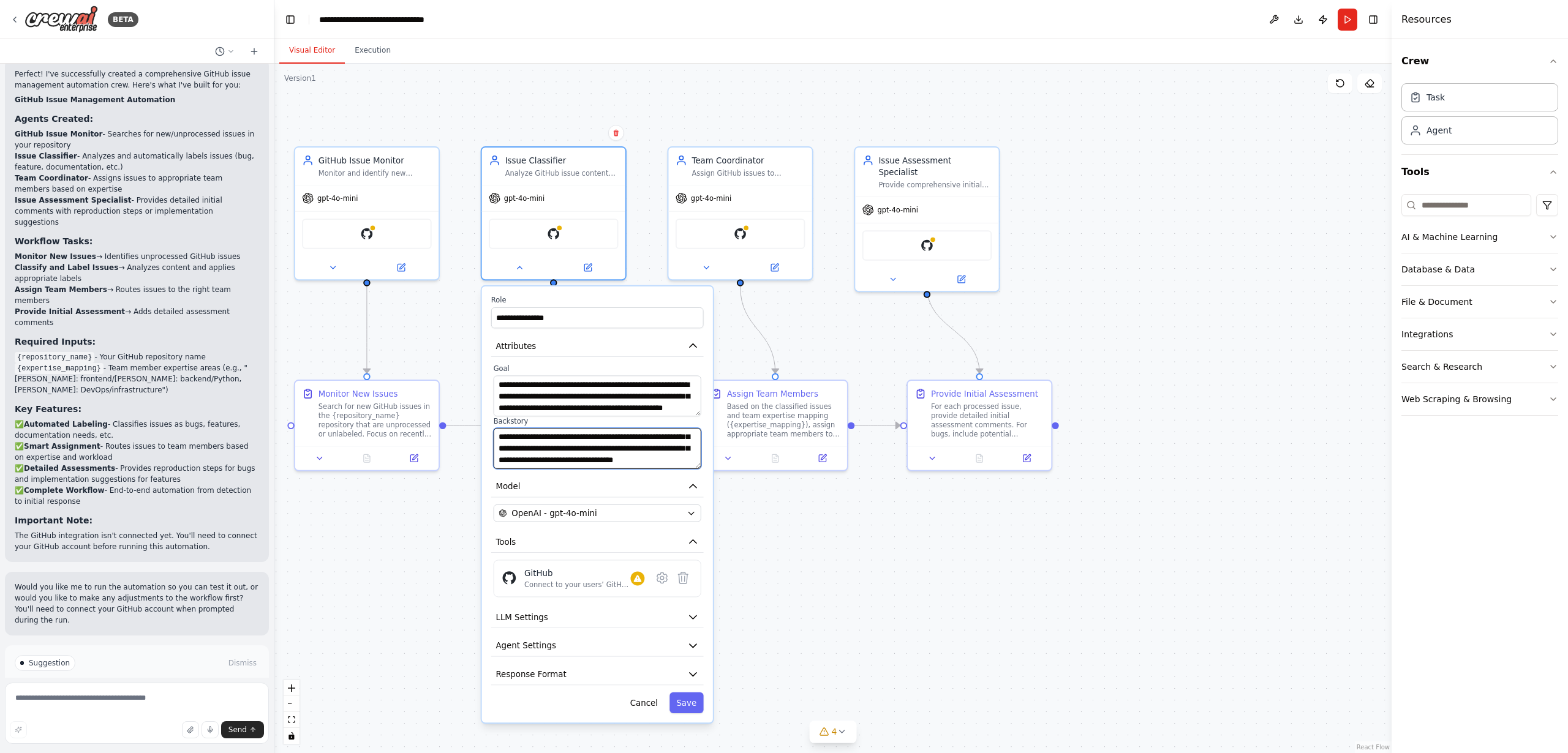
click at [568, 466] on textarea "**********" at bounding box center [597, 448] width 208 height 41
click at [593, 516] on span "OpenAI - gpt-4o-mini" at bounding box center [555, 513] width 86 height 11
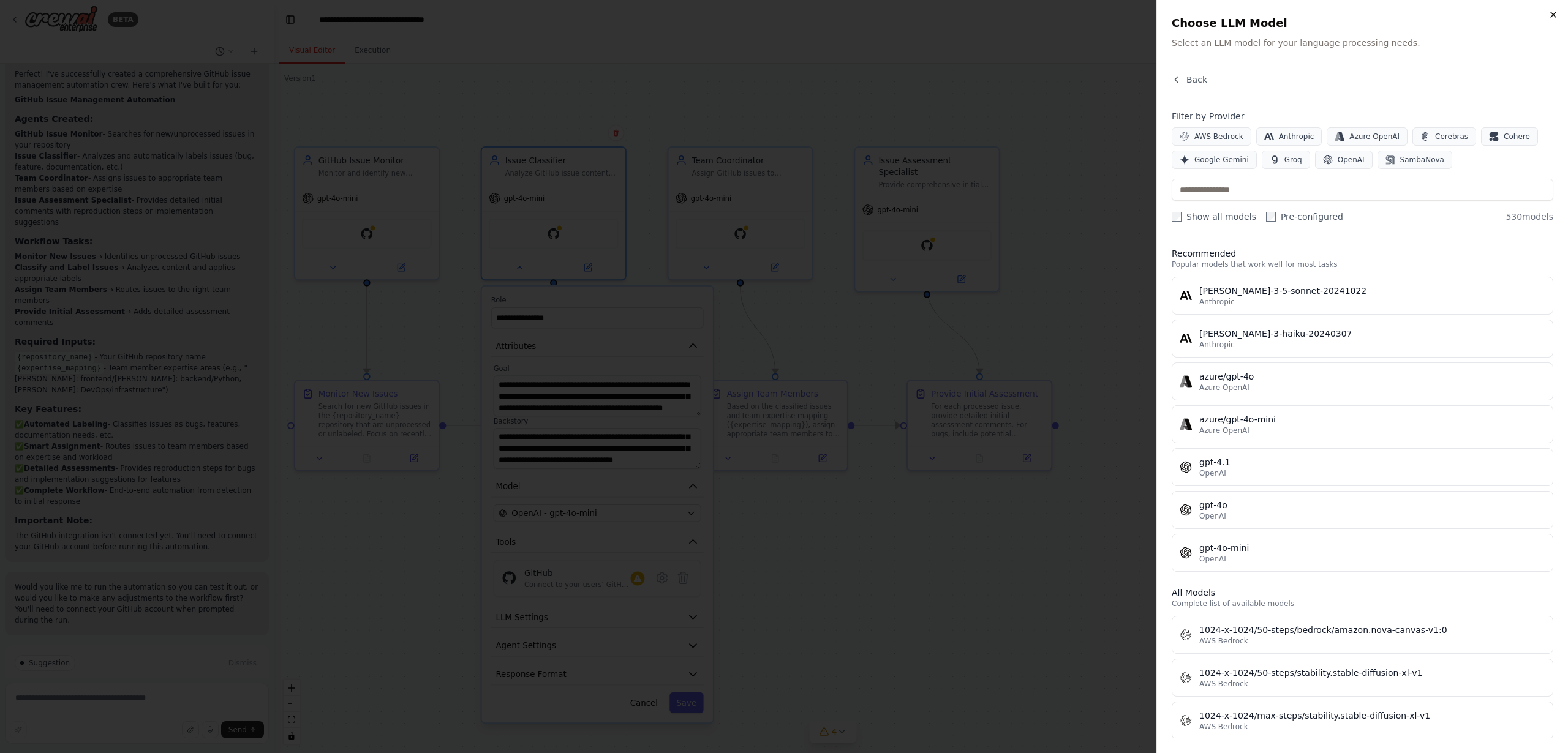
click at [1553, 15] on icon "button" at bounding box center [1553, 15] width 5 height 5
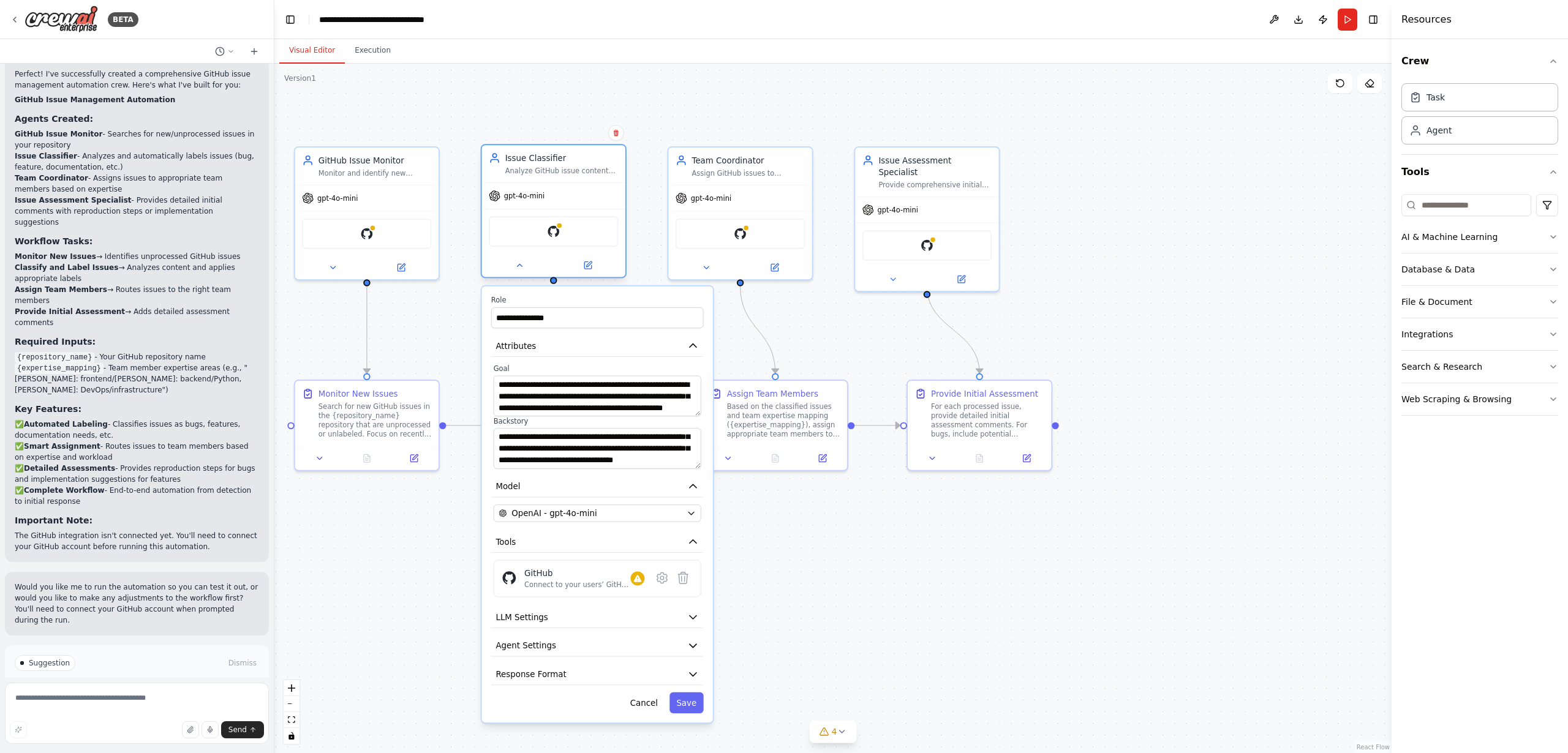
click at [519, 273] on div at bounding box center [554, 265] width 144 height 23
click at [512, 266] on button at bounding box center [519, 265] width 66 height 14
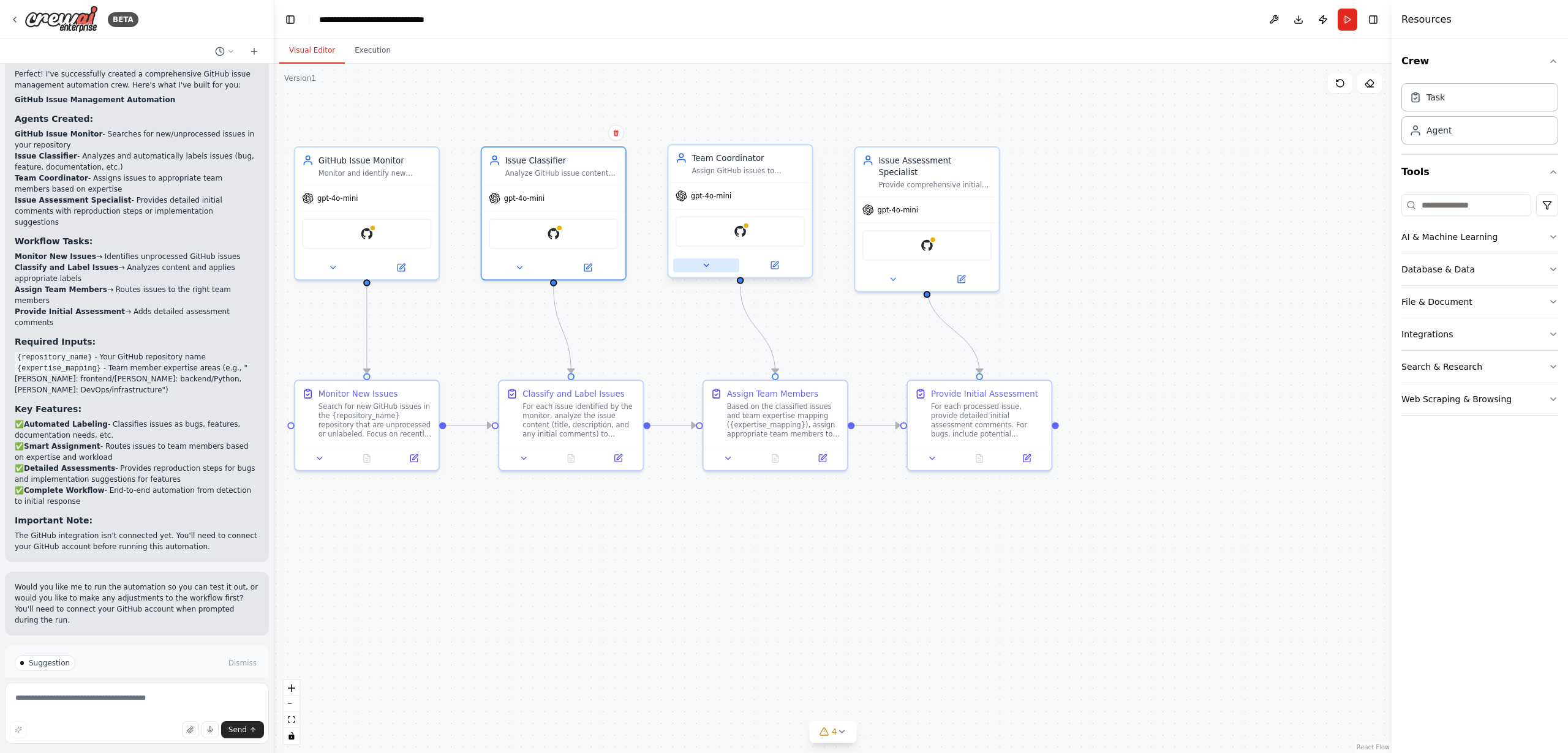
click at [707, 266] on icon at bounding box center [706, 265] width 9 height 9
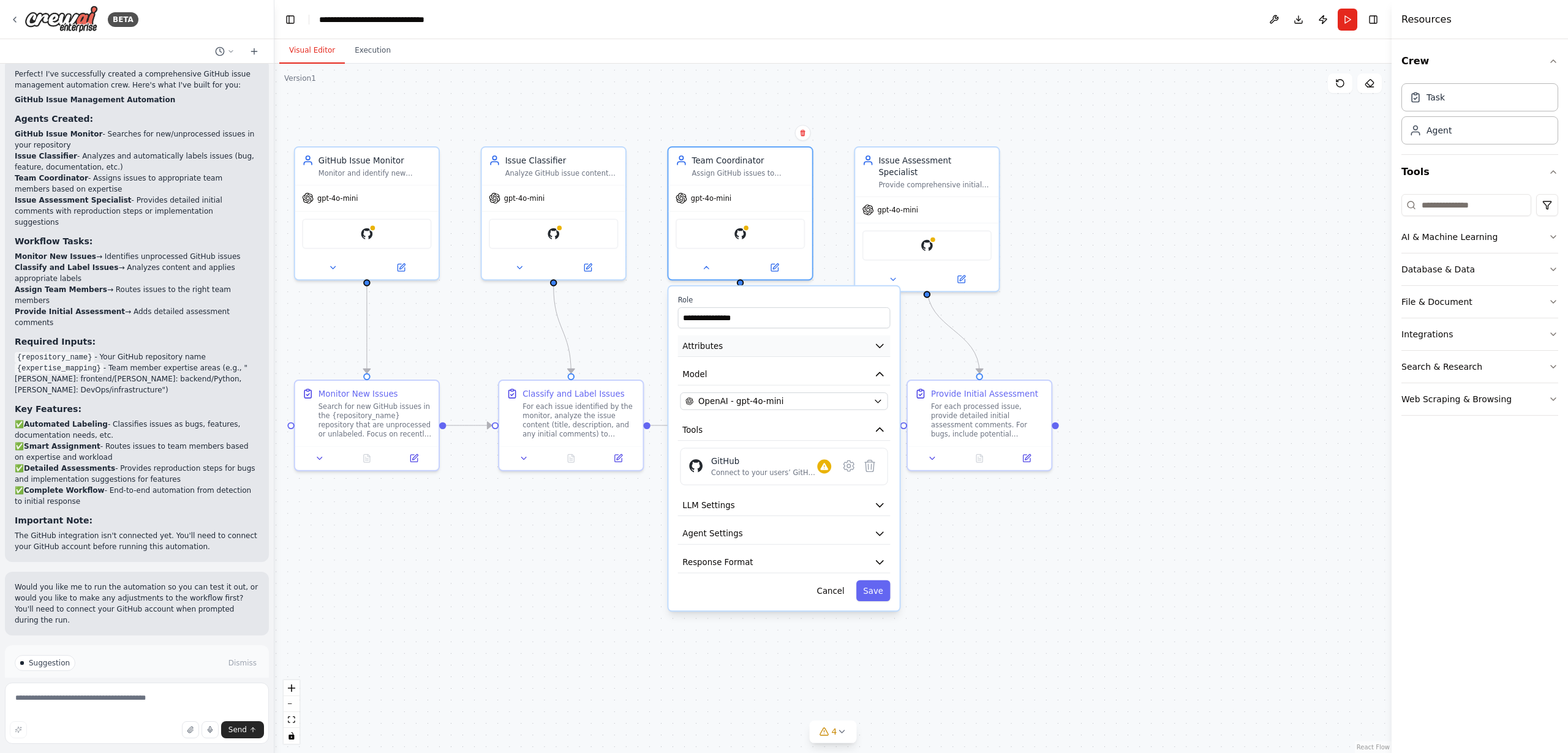
click at [701, 349] on span "Attributes" at bounding box center [702, 345] width 40 height 11
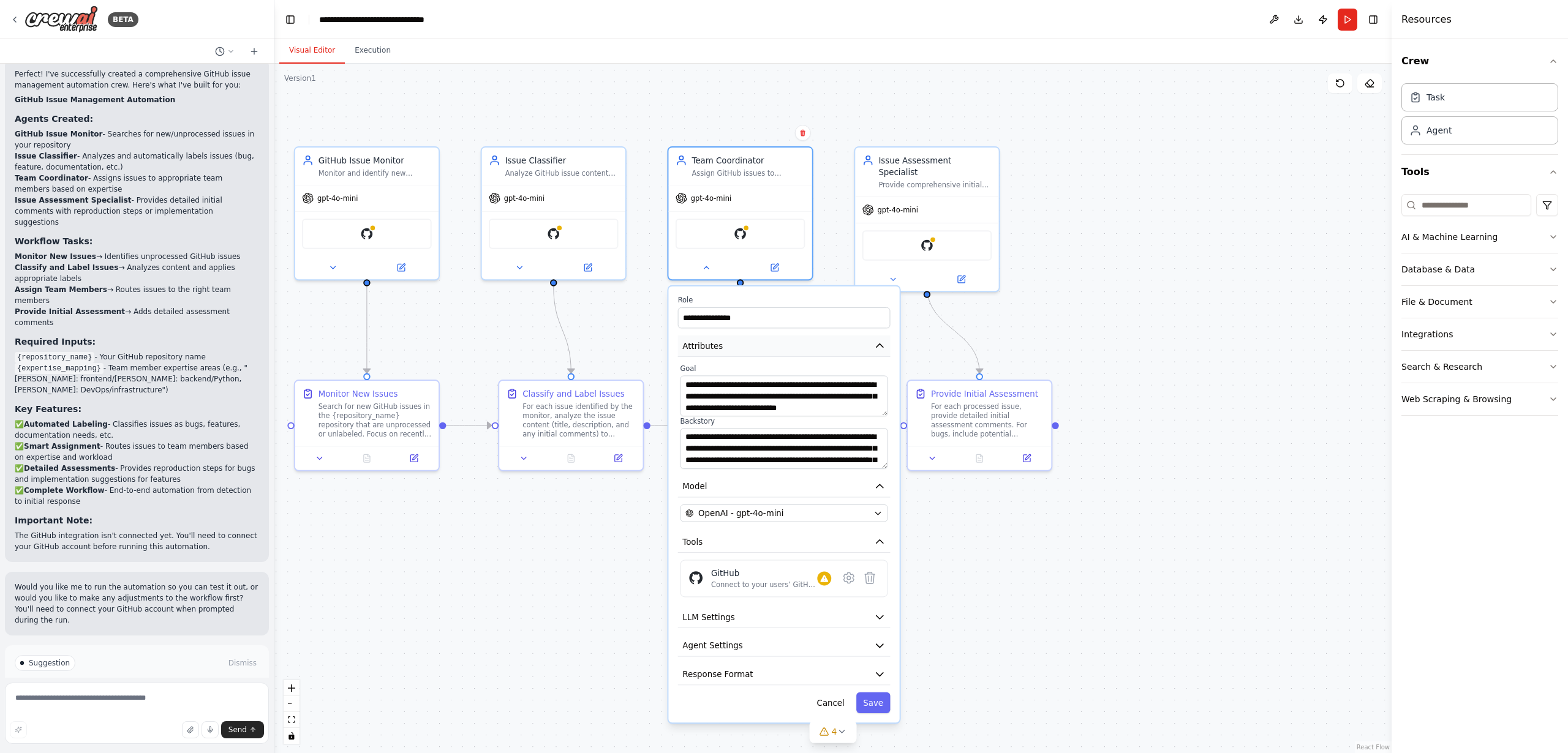
click at [695, 351] on span "Attributes" at bounding box center [702, 345] width 40 height 11
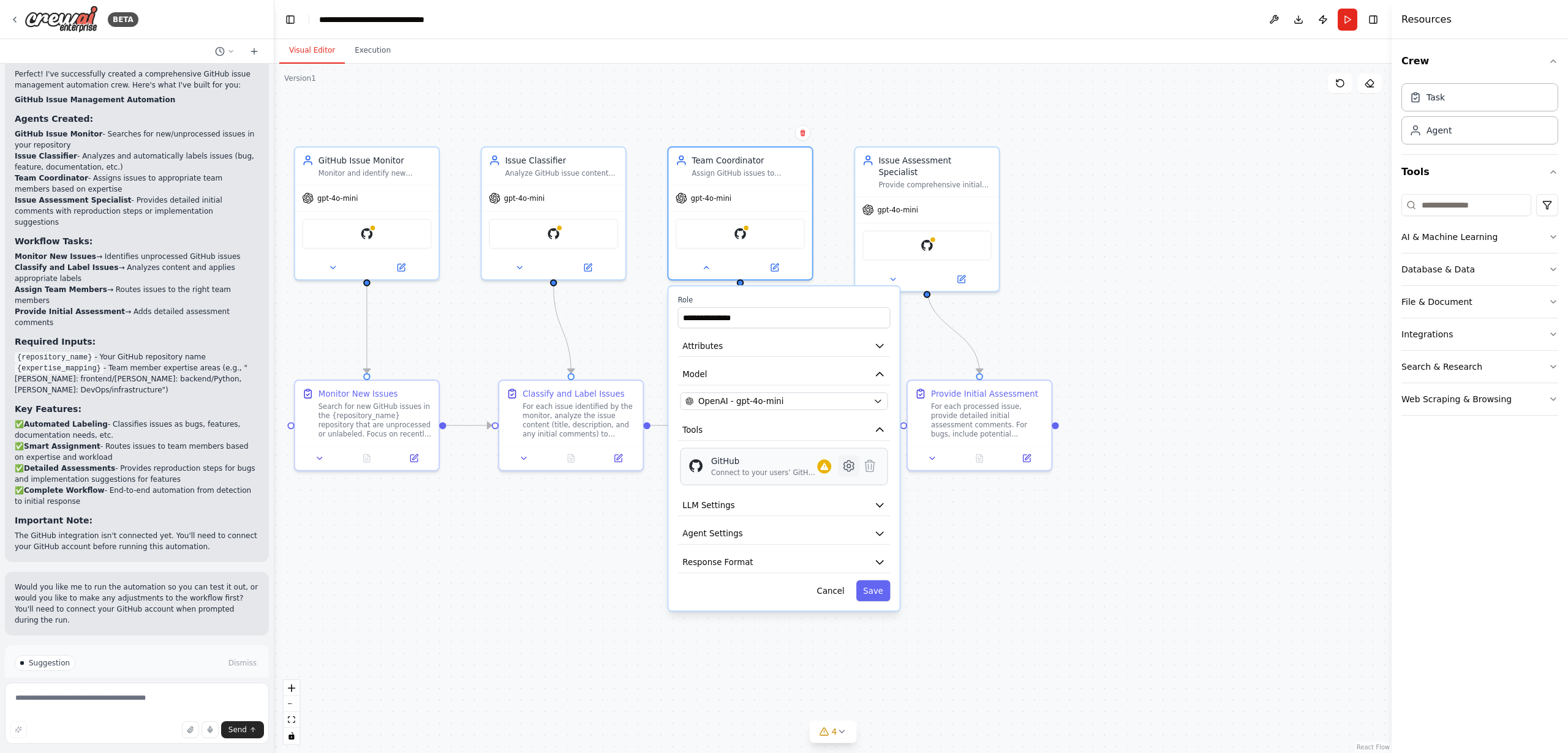
click at [849, 468] on icon at bounding box center [849, 466] width 10 height 10
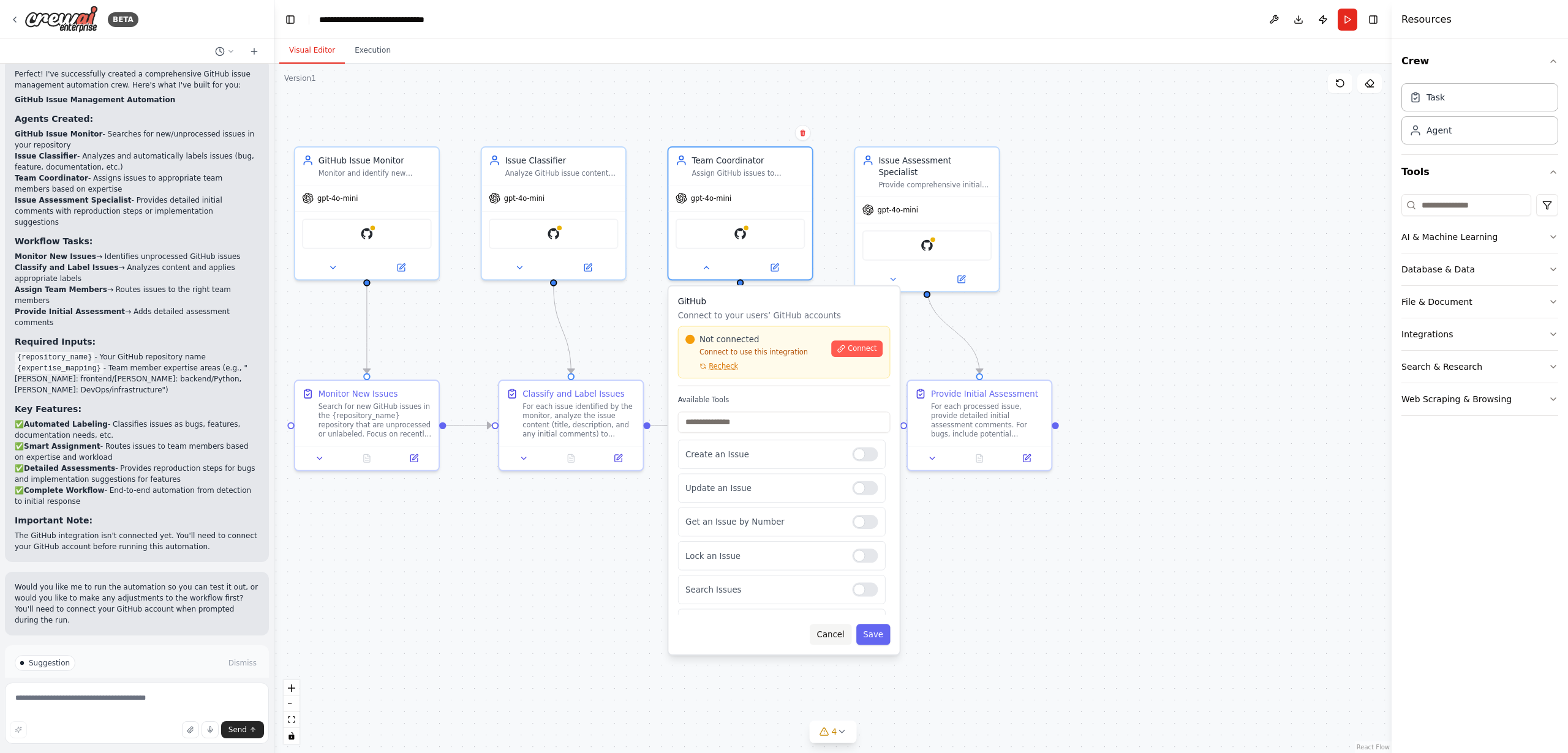
click at [825, 634] on button "Cancel" at bounding box center [831, 634] width 42 height 21
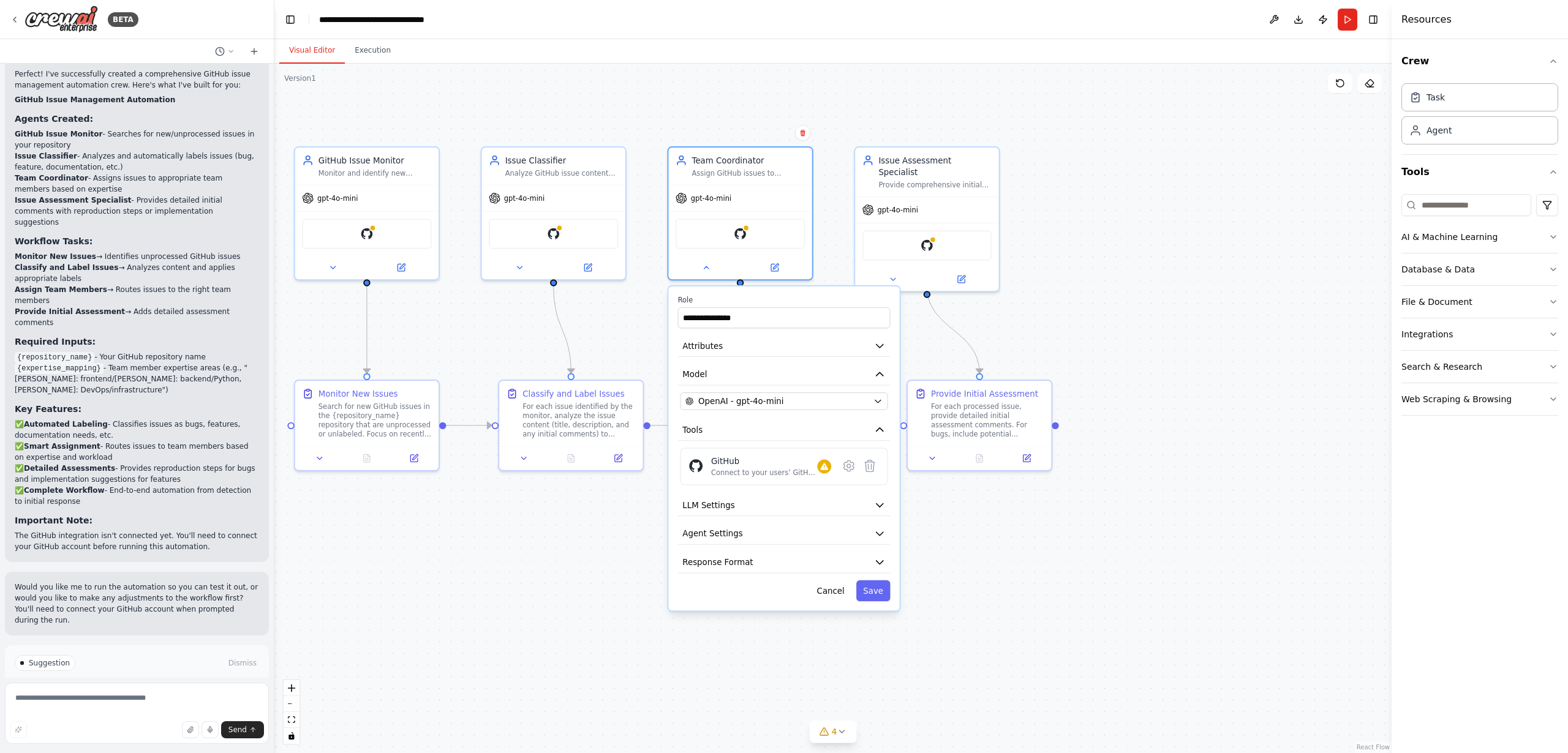
click at [1142, 341] on div ".deletable-edge-delete-btn { width: 20px; height: 20px; border: 0px solid #ffff…" at bounding box center [833, 408] width 1117 height 689
click at [828, 587] on button "Cancel" at bounding box center [831, 591] width 42 height 21
click at [643, 321] on div ".deletable-edge-delete-btn { width: 20px; height: 20px; border: 0px solid #ffff…" at bounding box center [833, 408] width 1117 height 689
drag, startPoint x: 1075, startPoint y: 280, endPoint x: 1060, endPoint y: 284, distance: 15.5
click at [1075, 280] on div ".deletable-edge-delete-btn { width: 20px; height: 20px; border: 0px solid #ffff…" at bounding box center [833, 408] width 1117 height 689
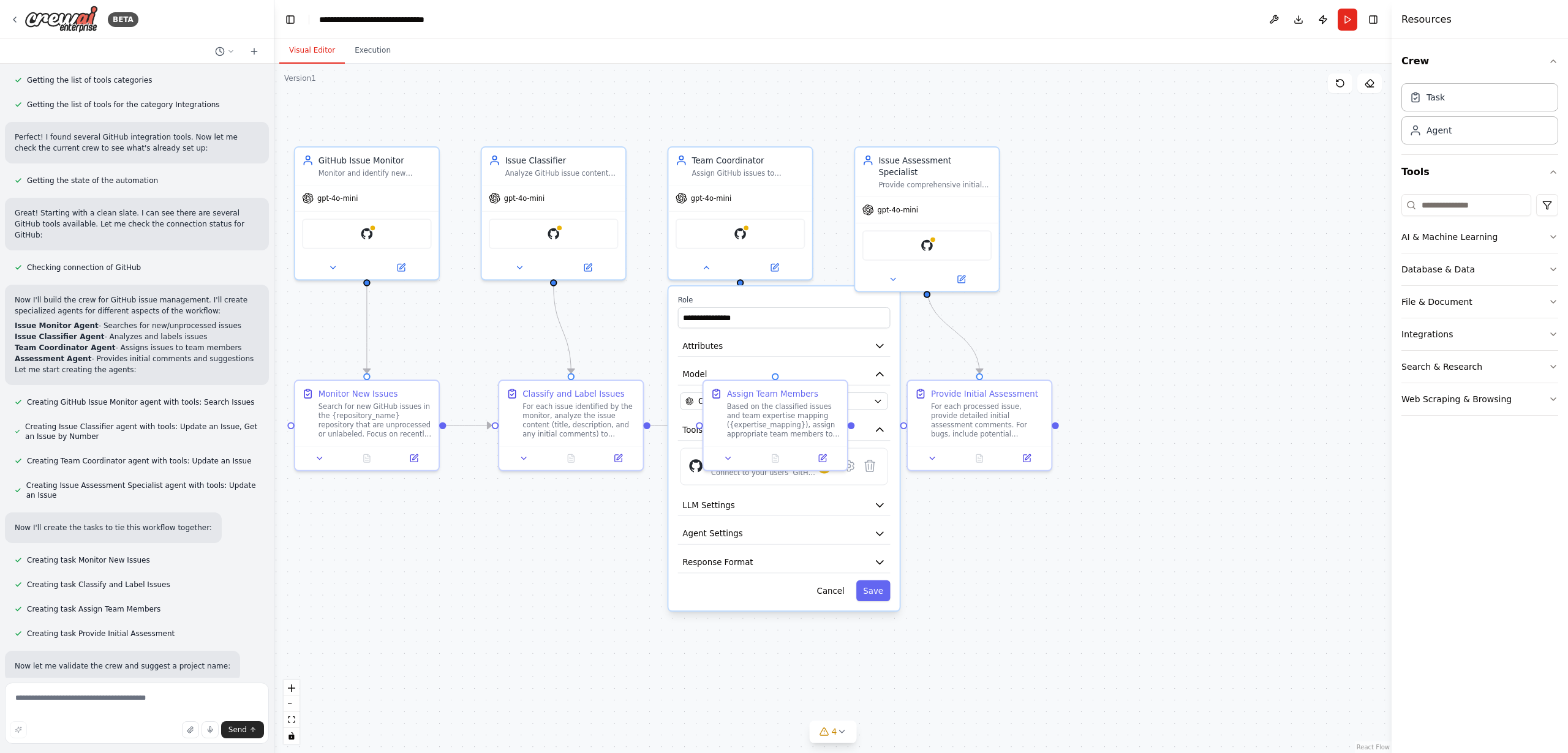
scroll to position [0, 0]
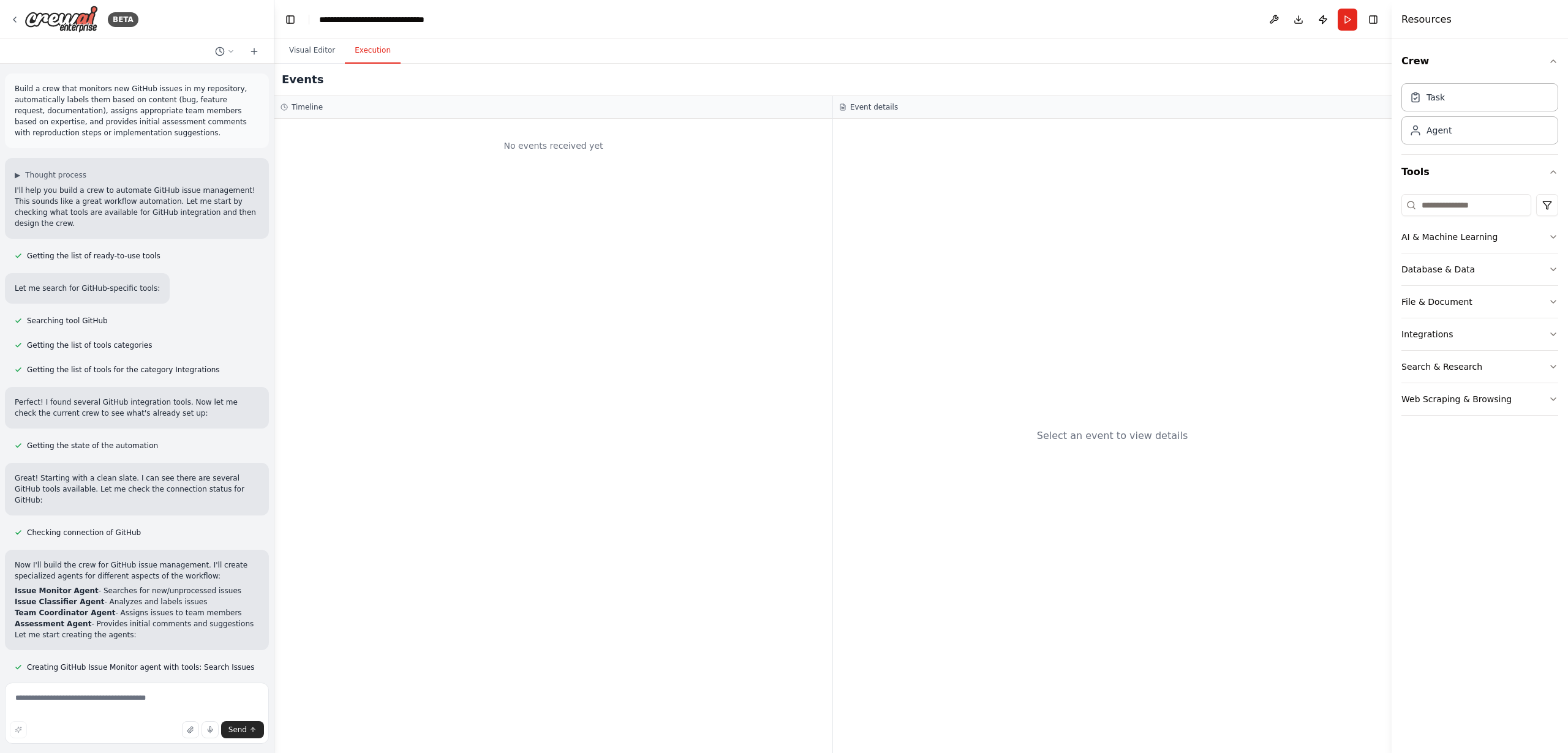
click at [371, 50] on button "Execution" at bounding box center [372, 51] width 56 height 26
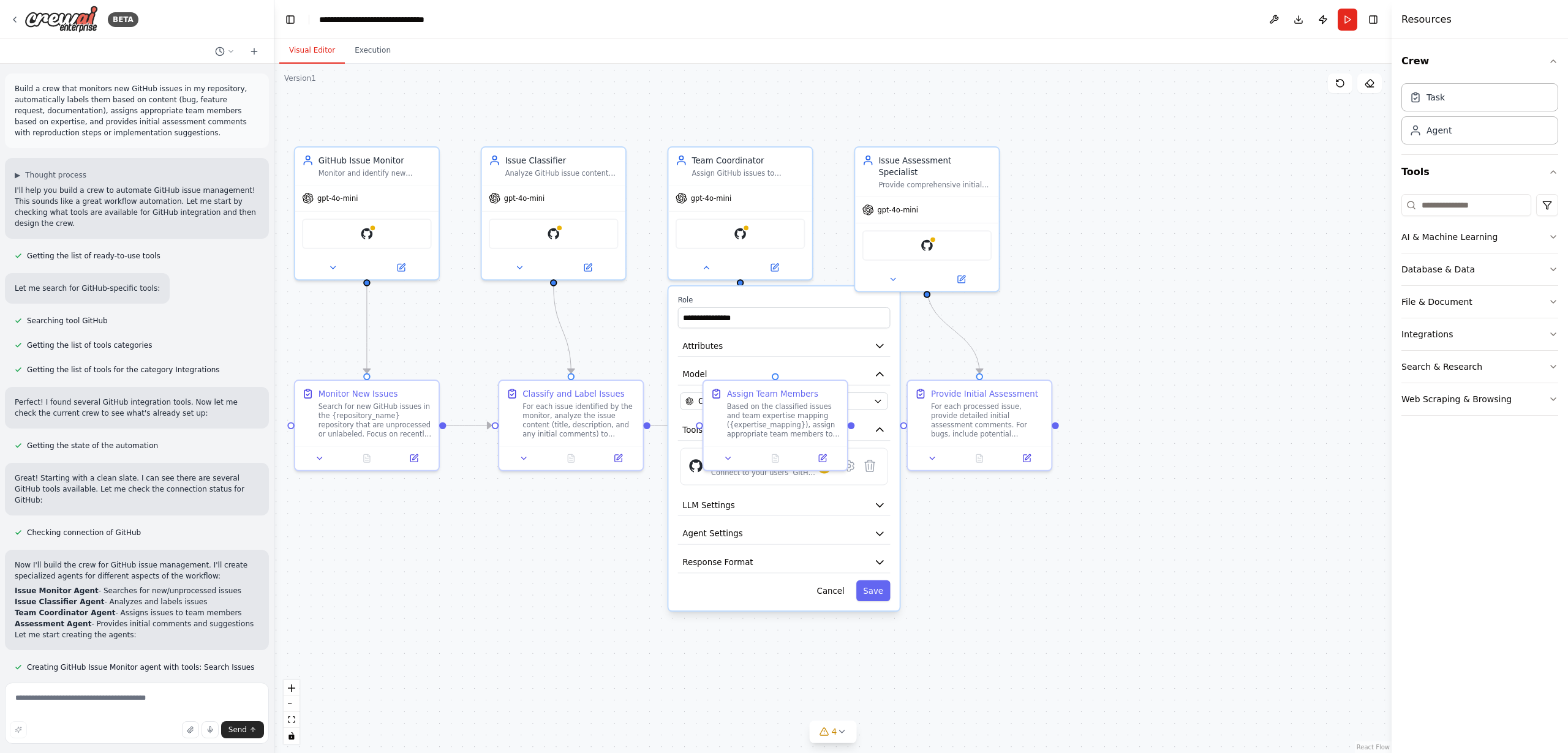
click at [312, 50] on button "Visual Editor" at bounding box center [312, 51] width 65 height 26
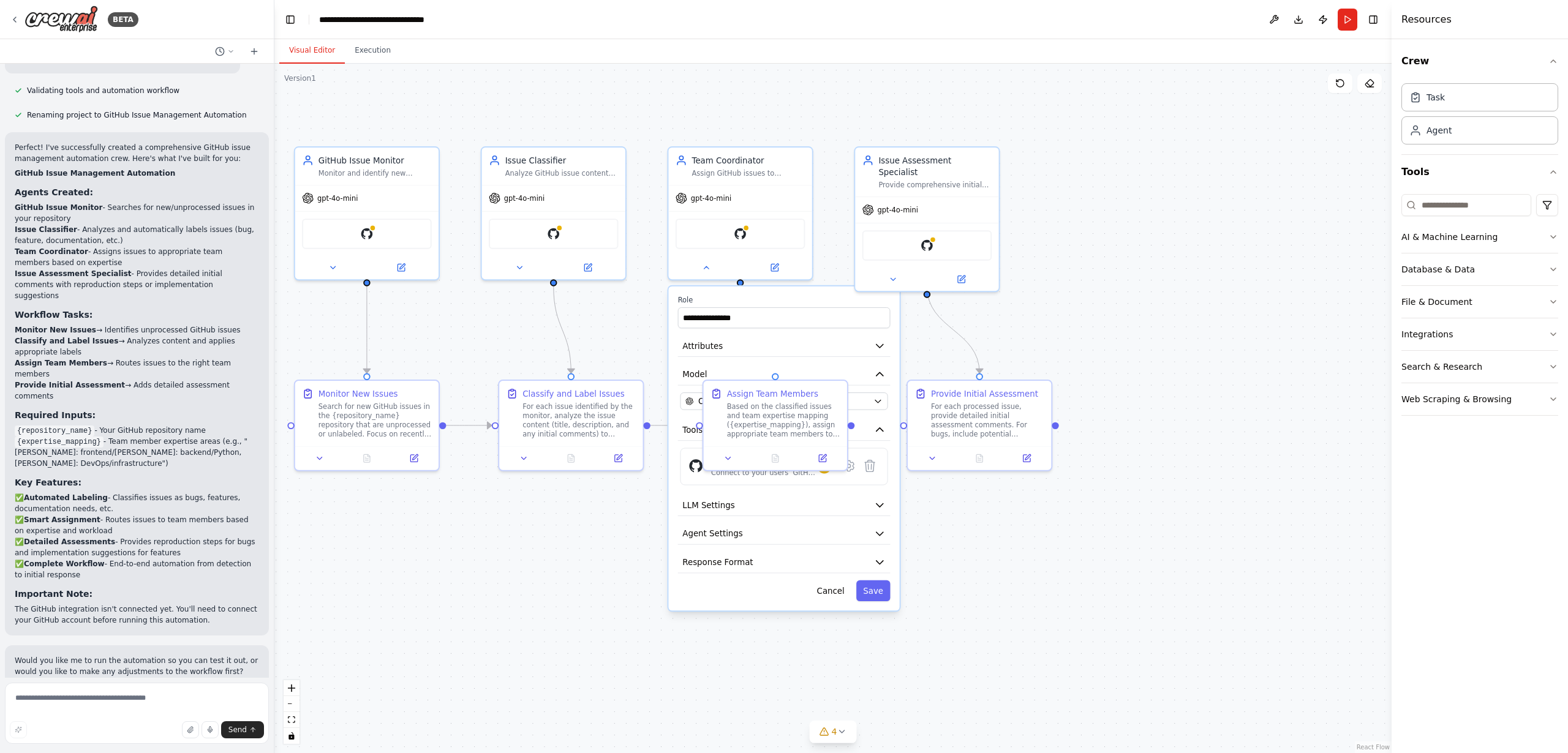
scroll to position [947, 0]
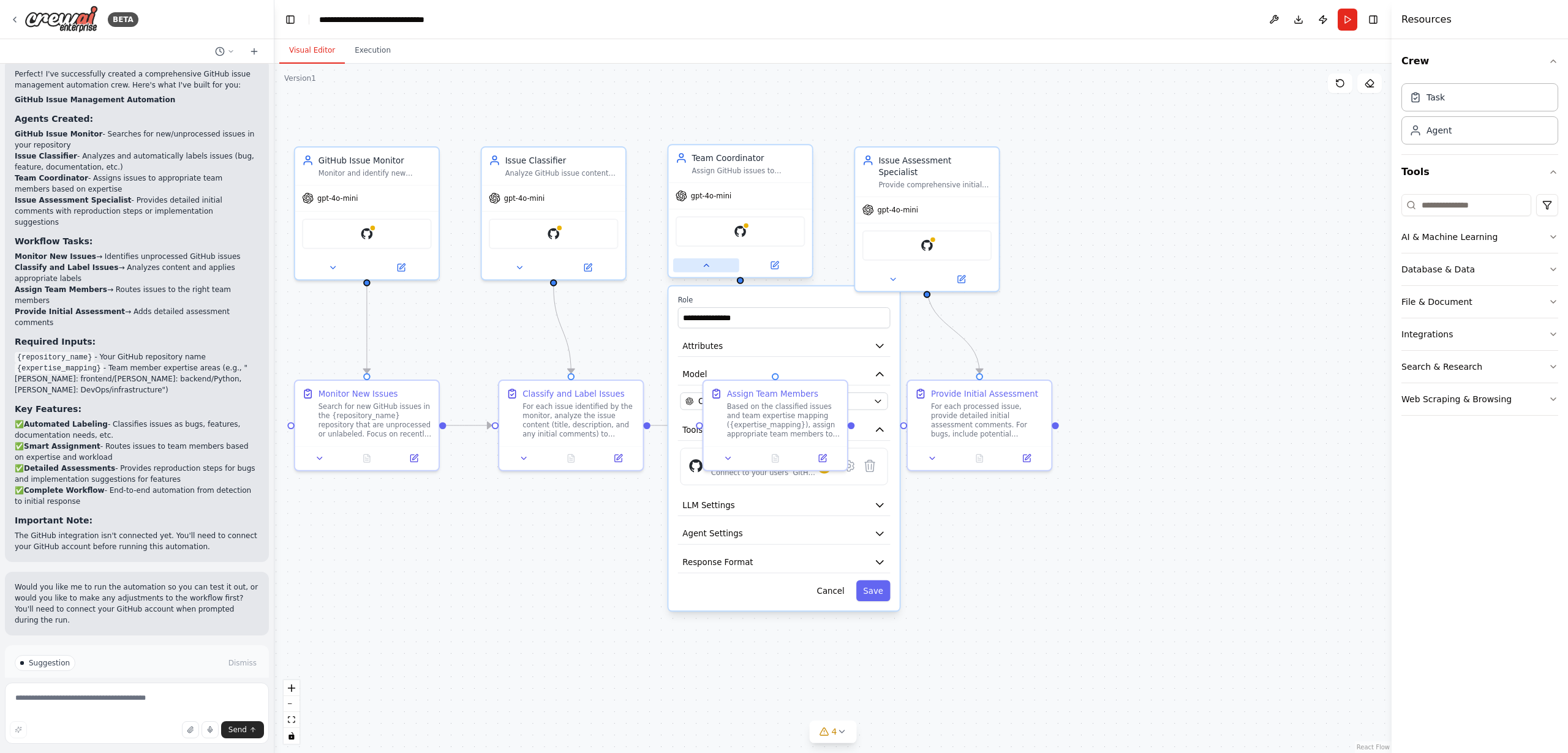
click at [708, 271] on button at bounding box center [706, 265] width 66 height 14
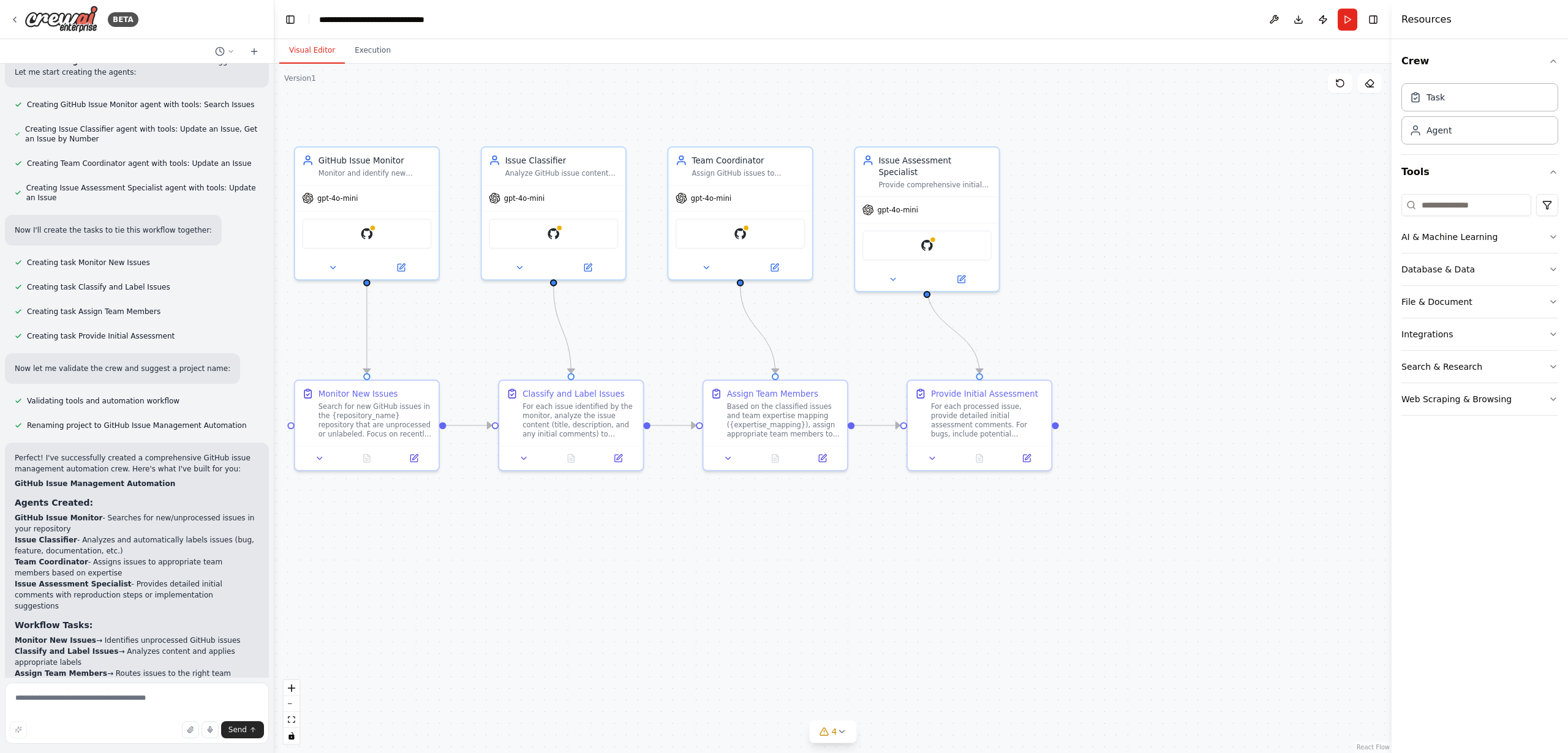
scroll to position [550, 0]
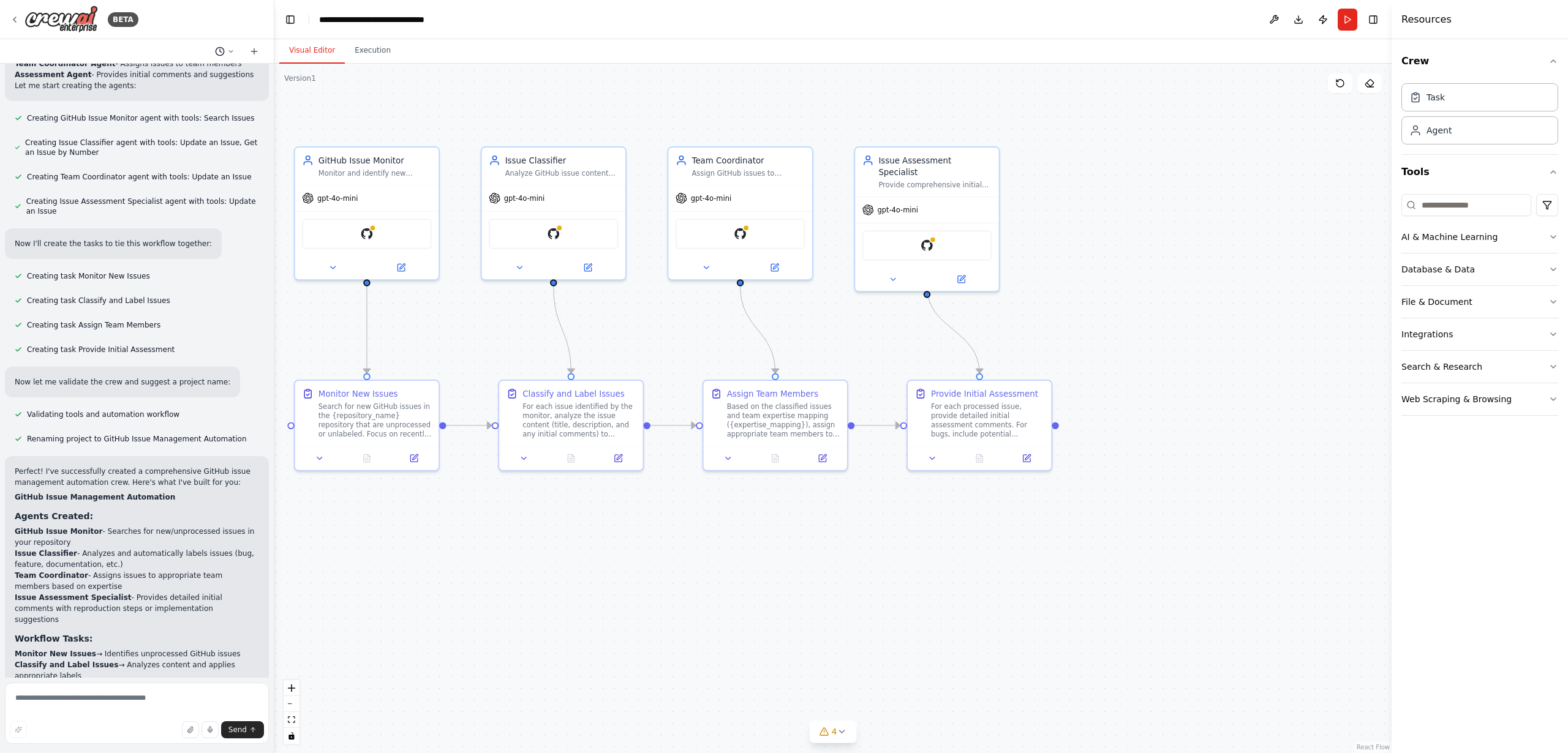
click at [228, 49] on icon at bounding box center [231, 51] width 7 height 7
click at [428, 103] on div ".deletable-edge-delete-btn { width: 20px; height: 20px; border: 0px solid #ffff…" at bounding box center [833, 408] width 1117 height 689
click at [187, 169] on div at bounding box center [137, 376] width 275 height 753
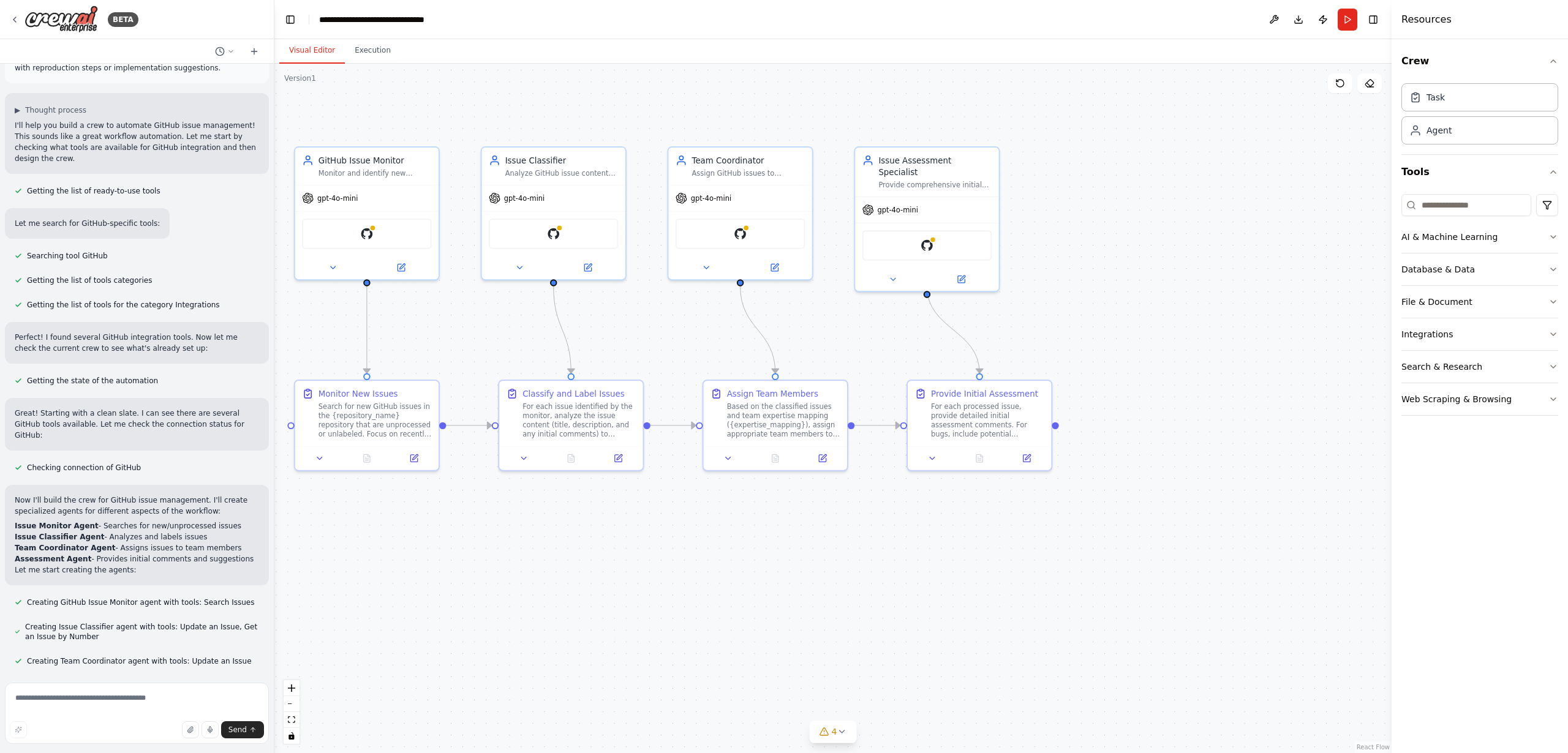
scroll to position [0, 0]
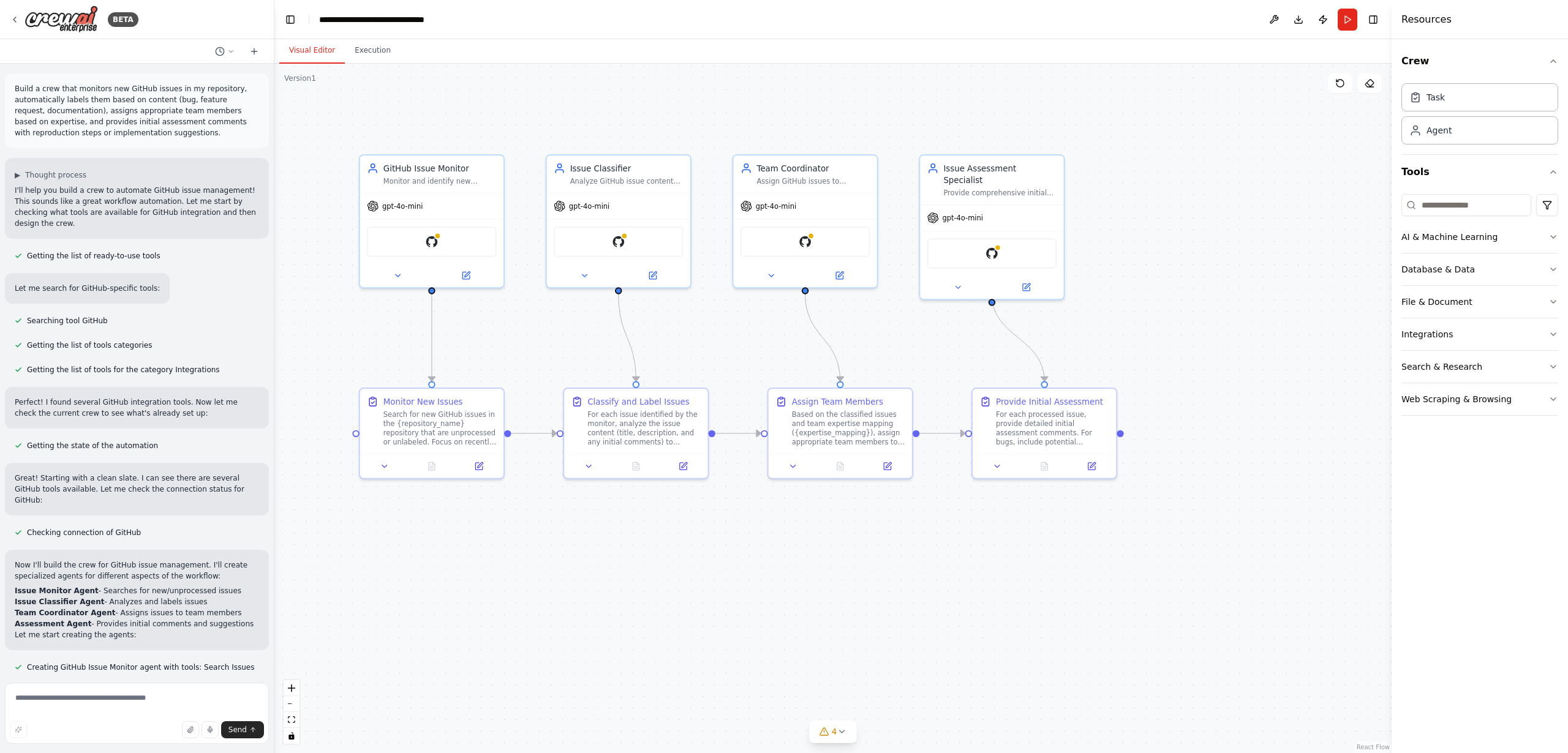
drag, startPoint x: 1061, startPoint y: 428, endPoint x: 1126, endPoint y: 435, distance: 65.4
click at [1126, 435] on div ".deletable-edge-delete-btn { width: 20px; height: 20px; border: 0px solid #ffff…" at bounding box center [833, 408] width 1117 height 689
click at [1548, 203] on html "BETA Build a crew that monitors new GitHub issues in my repository, automatical…" at bounding box center [784, 376] width 1568 height 753
click at [1421, 303] on div "File & Document" at bounding box center [1437, 301] width 71 height 12
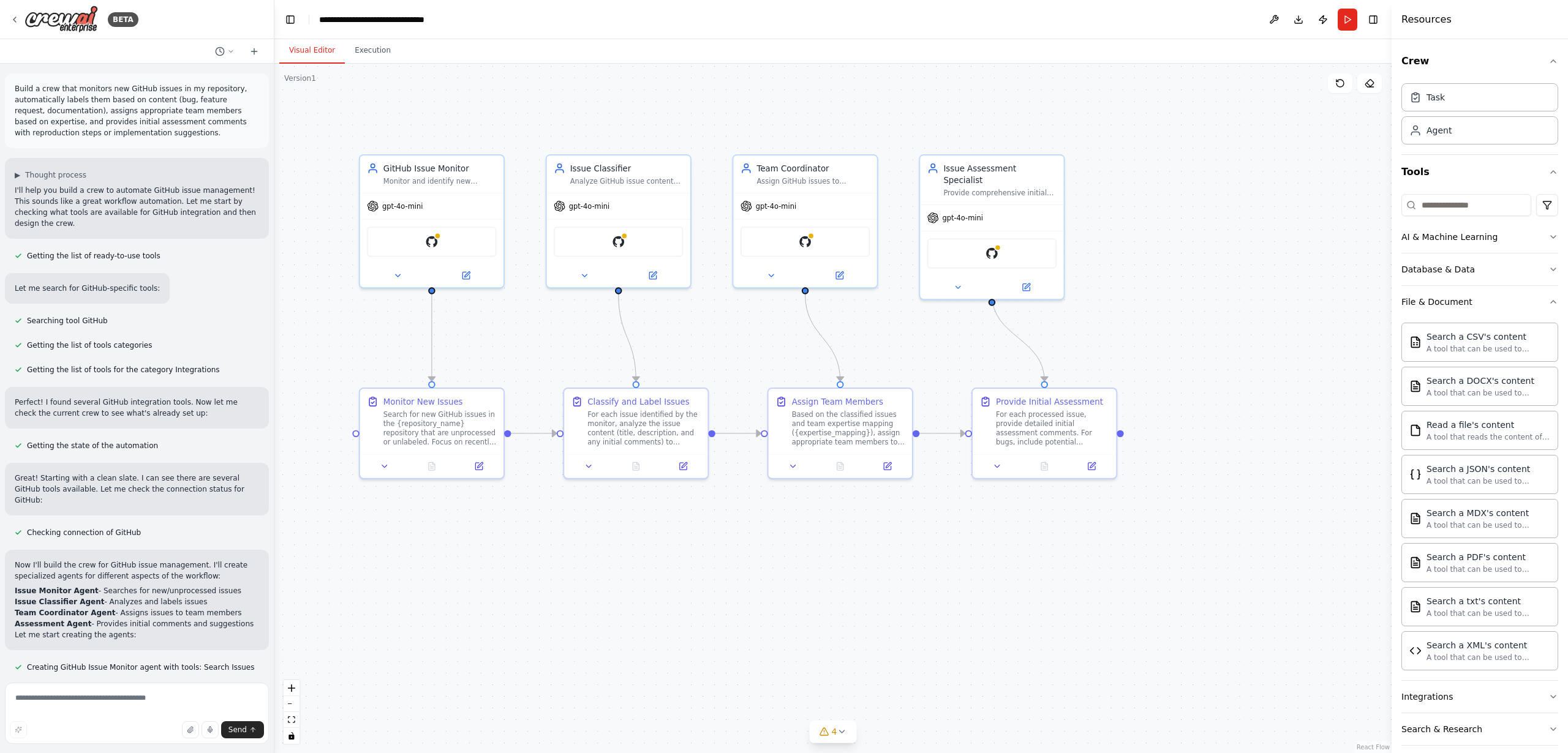
click at [1285, 333] on div ".deletable-edge-delete-btn { width: 20px; height: 20px; border: 0px solid #ffff…" at bounding box center [833, 408] width 1117 height 689
click at [590, 466] on icon at bounding box center [589, 463] width 9 height 9
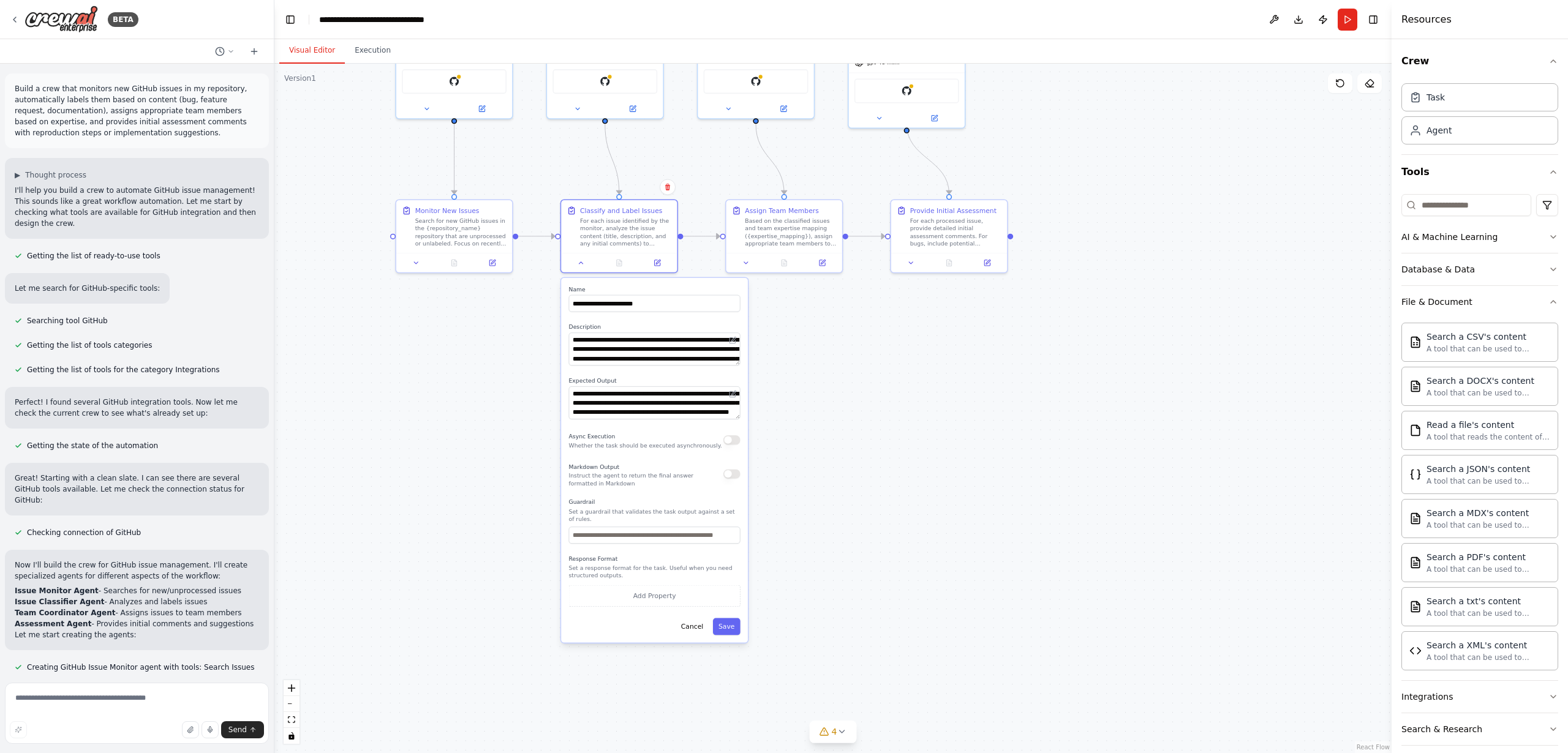
drag, startPoint x: 979, startPoint y: 613, endPoint x: 933, endPoint y: 412, distance: 206.2
click at [972, 399] on div ".deletable-edge-delete-btn { width: 20px; height: 20px; border: 0px solid #ffff…" at bounding box center [833, 408] width 1117 height 689
click at [1464, 395] on div "A tool that can be used to semantic search a query from a DOCX's content." at bounding box center [1488, 392] width 124 height 10
click at [1453, 387] on div "A tool that can be used to semantic search a query from a DOCX's content." at bounding box center [1488, 392] width 124 height 10
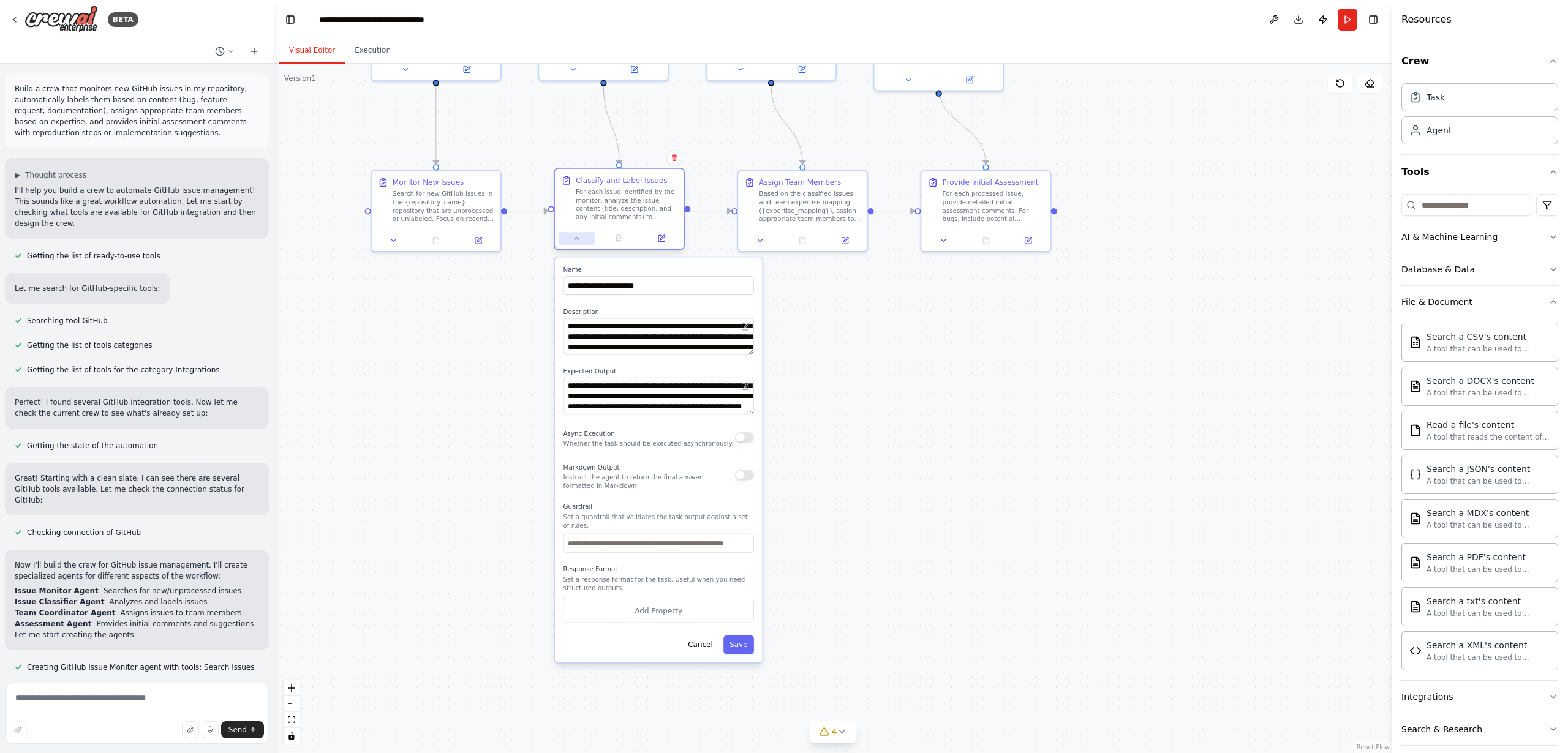
click at [575, 238] on icon at bounding box center [576, 239] width 9 height 9
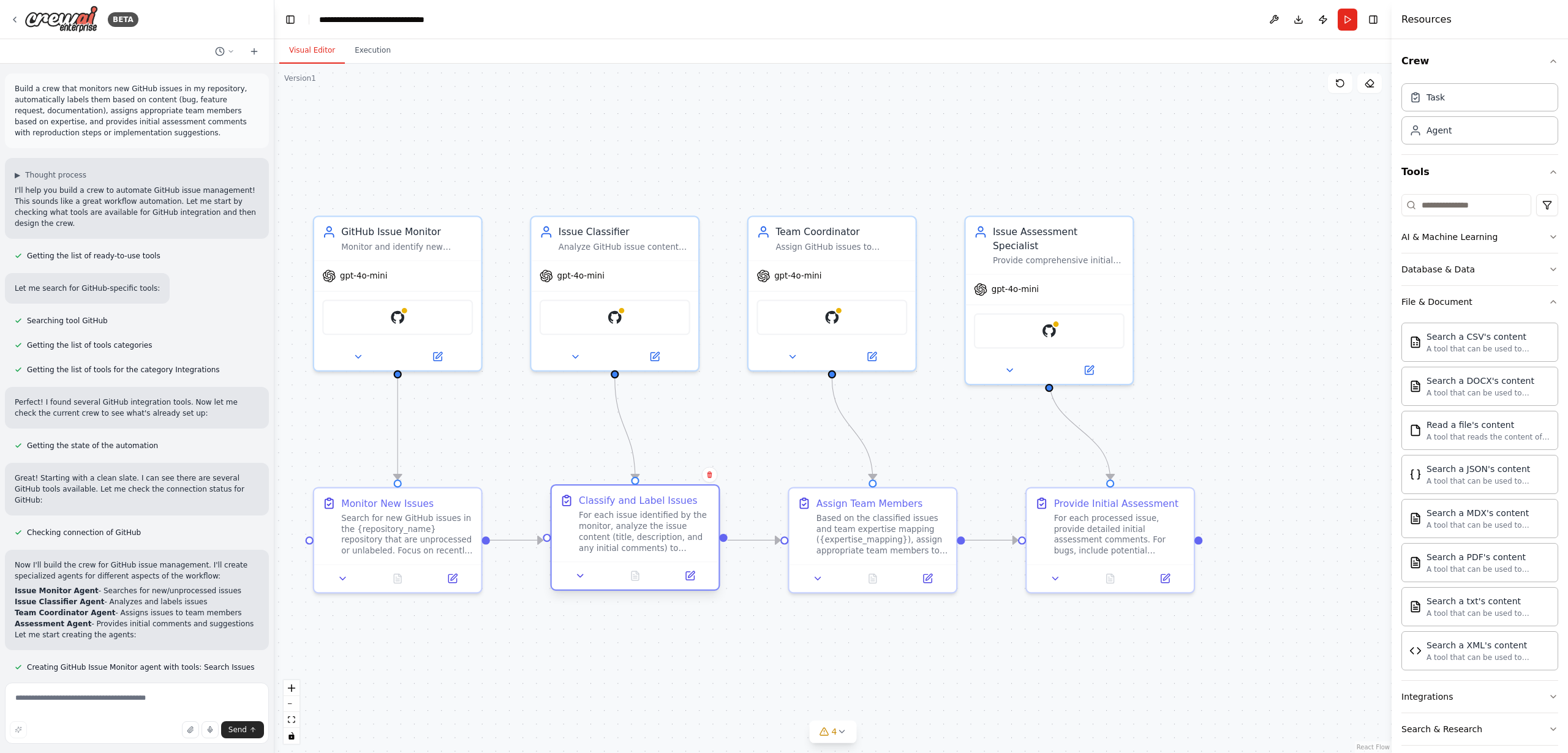
drag, startPoint x: 659, startPoint y: 316, endPoint x: 644, endPoint y: 533, distance: 217.5
click at [681, 697] on div ".deletable-edge-delete-btn { width: 20px; height: 20px; border: 0px solid #ffff…" at bounding box center [833, 408] width 1117 height 689
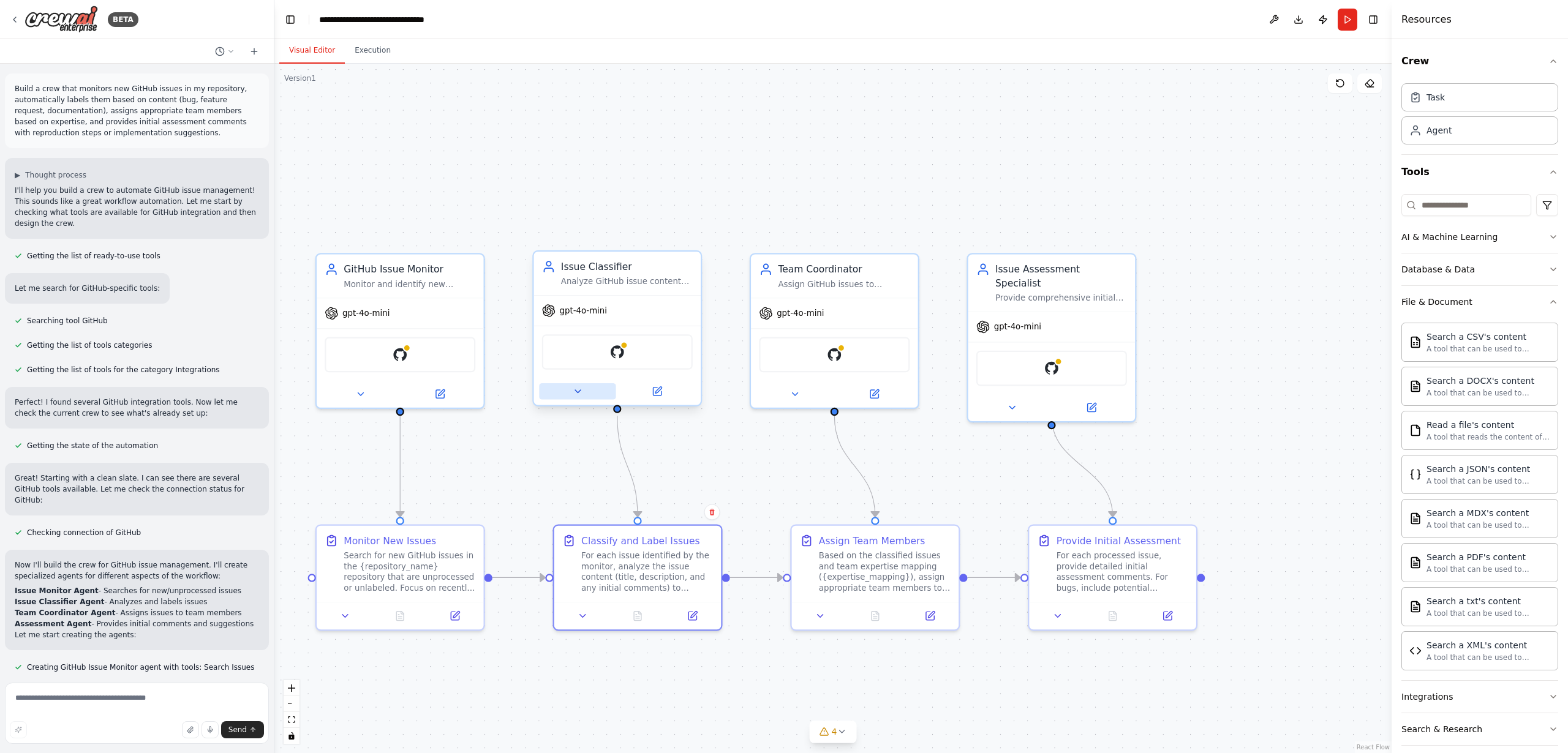
click at [578, 391] on icon at bounding box center [577, 391] width 6 height 2
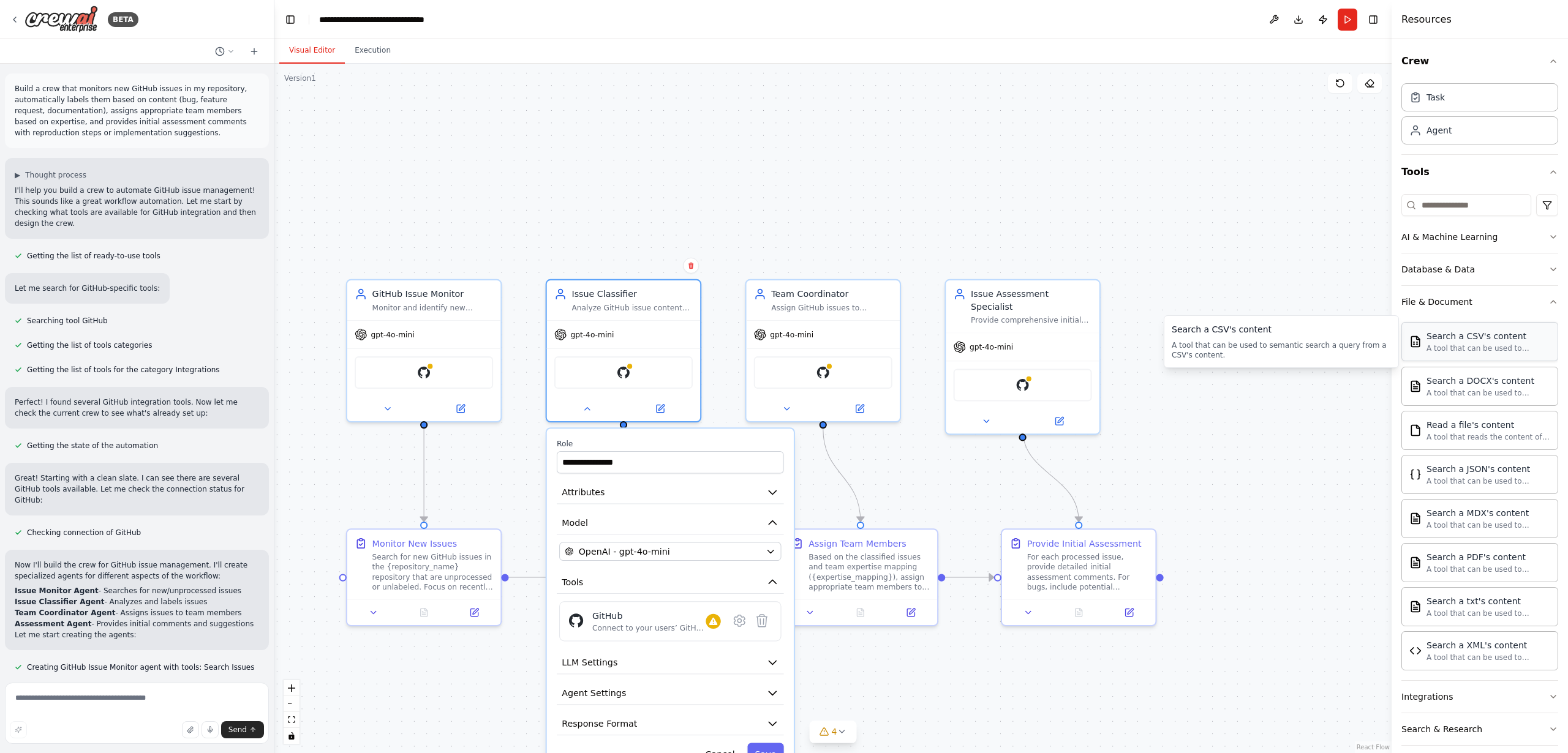
drag, startPoint x: 1449, startPoint y: 346, endPoint x: 1449, endPoint y: 359, distance: 13.0
click at [1449, 346] on div "A tool that can be used to semantic search a query from a CSV's content." at bounding box center [1488, 349] width 124 height 10
click at [761, 667] on icon at bounding box center [762, 665] width 10 height 12
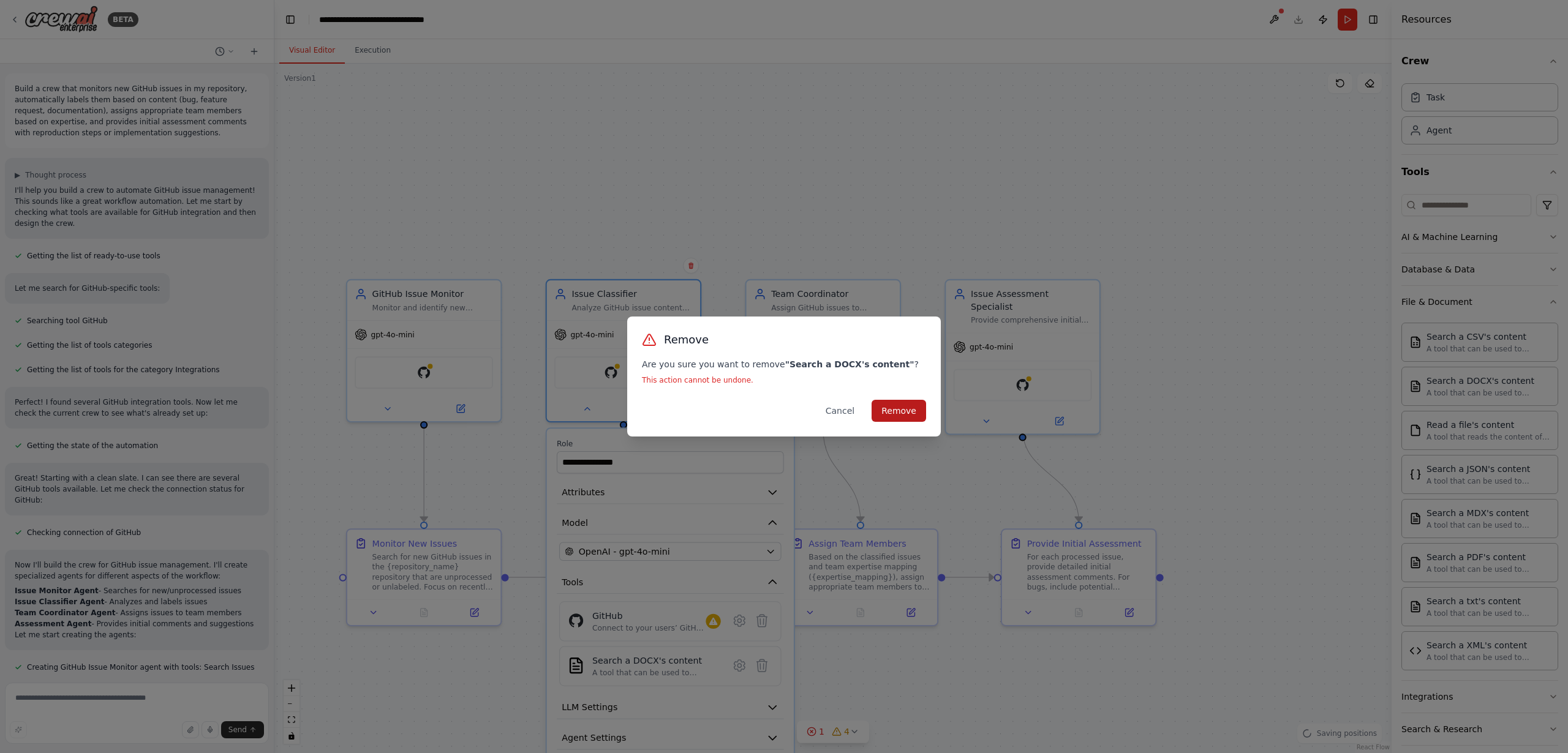
click at [900, 412] on button "Remove" at bounding box center [899, 410] width 55 height 22
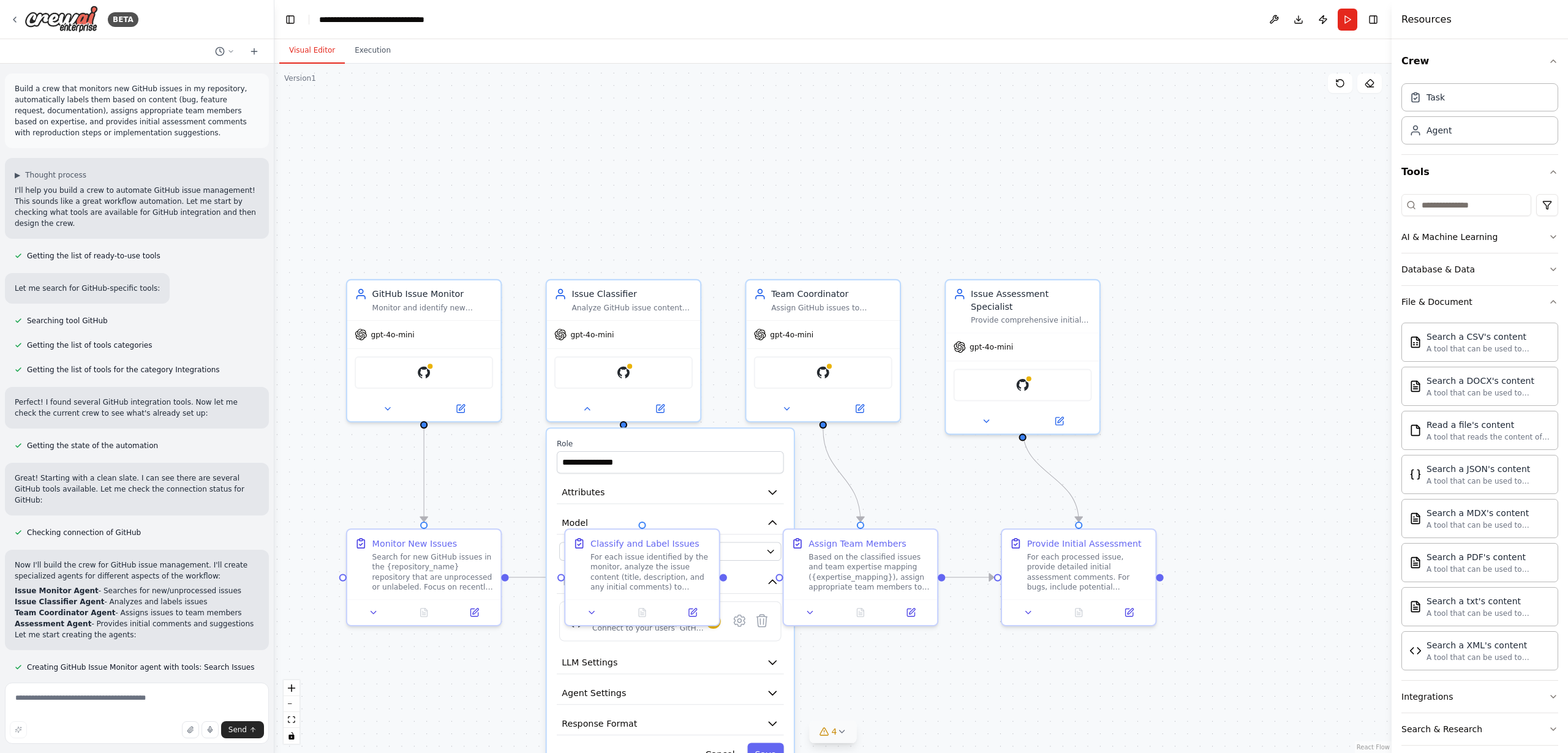
click at [842, 730] on icon at bounding box center [841, 732] width 10 height 10
click at [947, 651] on button at bounding box center [955, 653] width 21 height 15
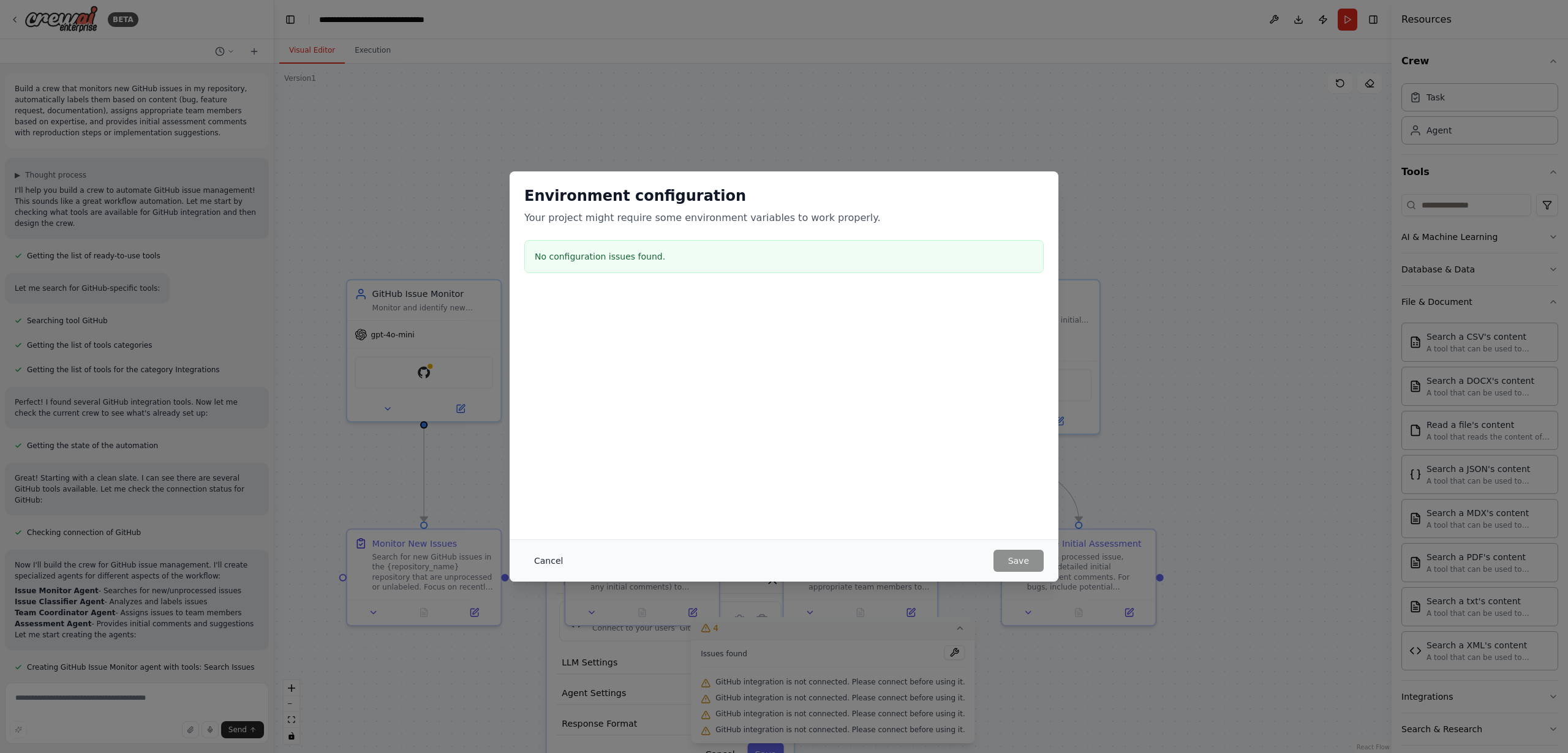
drag, startPoint x: 544, startPoint y: 555, endPoint x: 561, endPoint y: 557, distance: 17.1
click at [545, 555] on button "Cancel" at bounding box center [549, 560] width 48 height 22
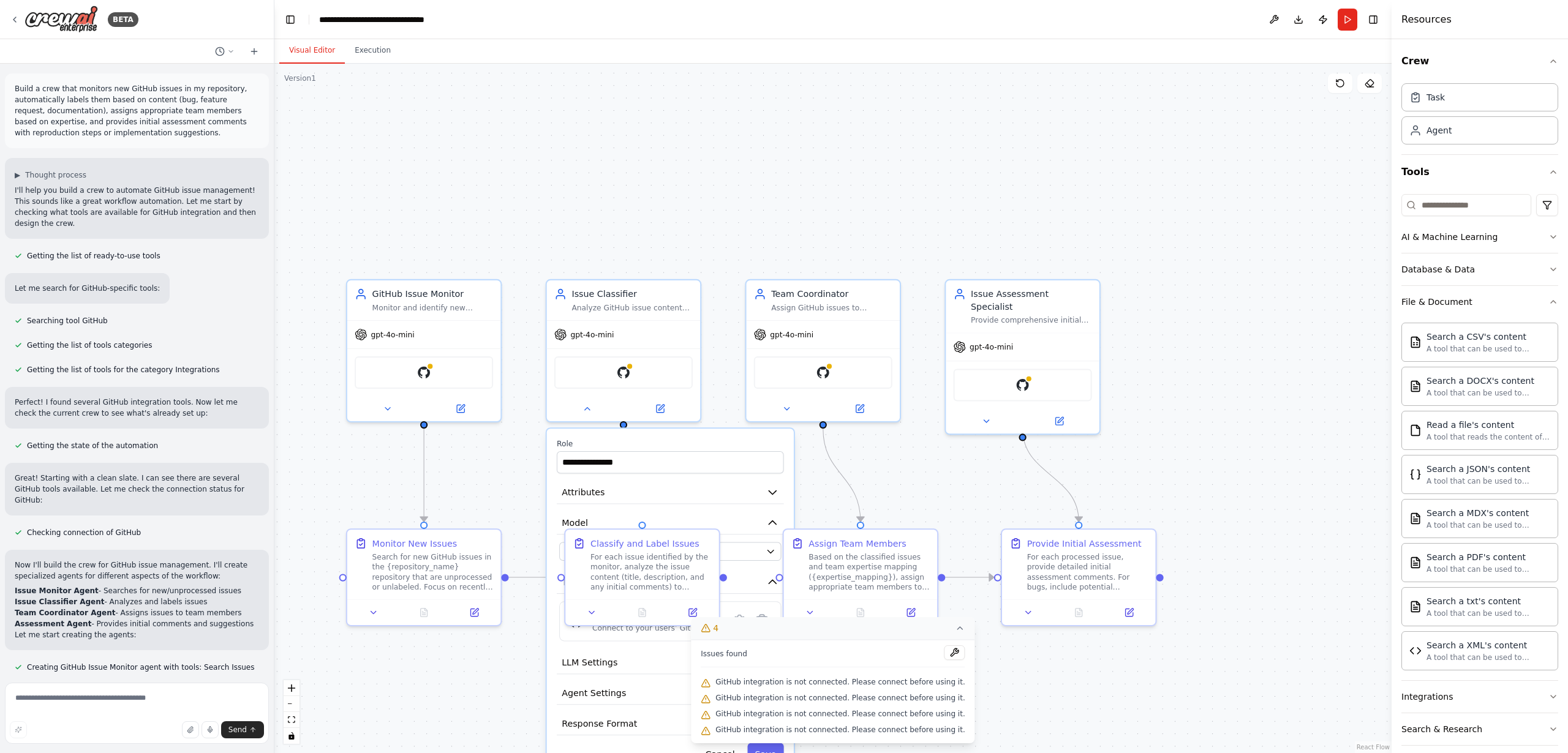
drag, startPoint x: 1189, startPoint y: 563, endPoint x: 1012, endPoint y: 485, distance: 193.4
click at [1189, 563] on div ".deletable-edge-delete-btn { width: 20px; height: 20px; border: 0px solid #ffff…" at bounding box center [833, 408] width 1117 height 689
click at [291, 19] on button "Toggle Left Sidebar" at bounding box center [290, 19] width 17 height 17
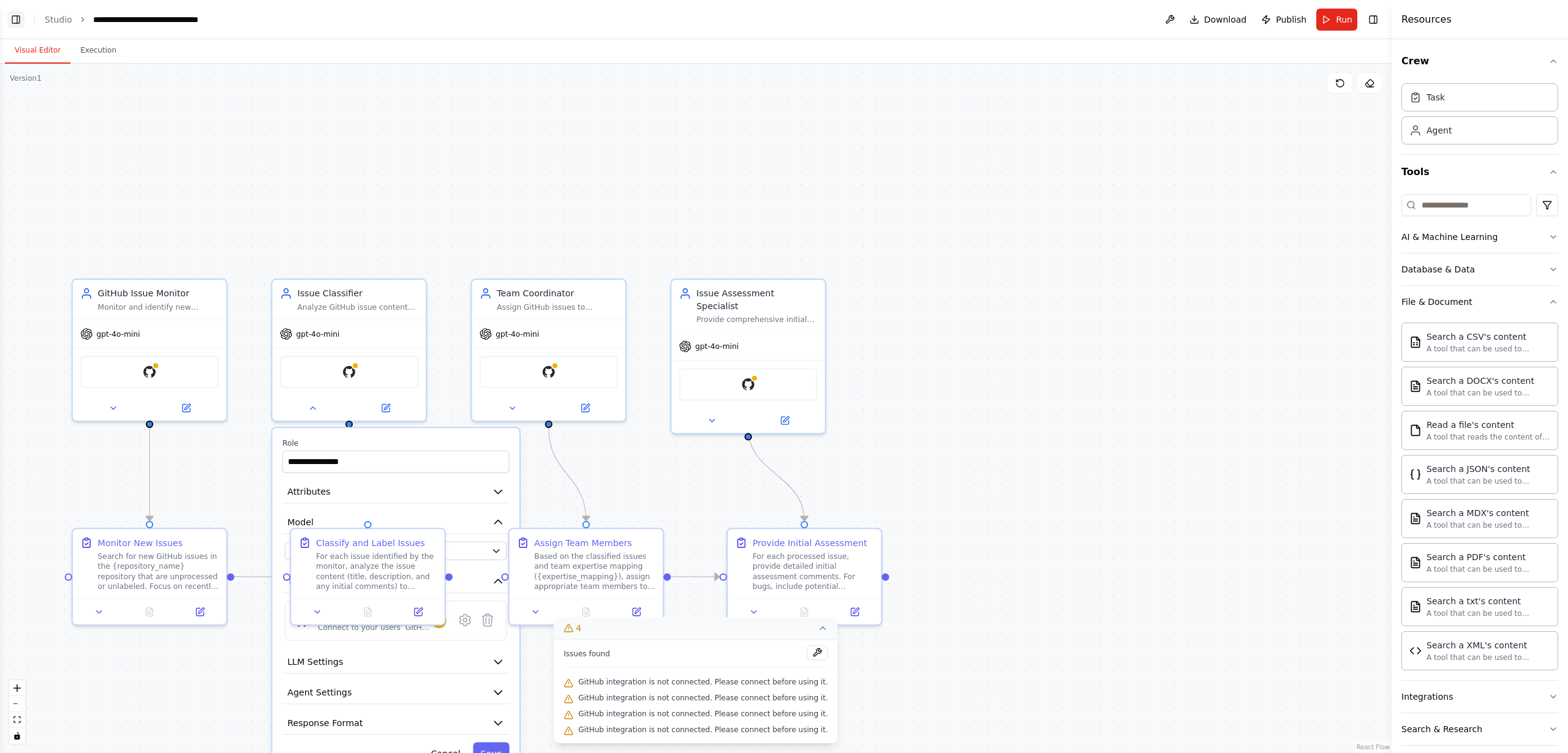
click at [16, 18] on button "Toggle Left Sidebar" at bounding box center [15, 19] width 17 height 17
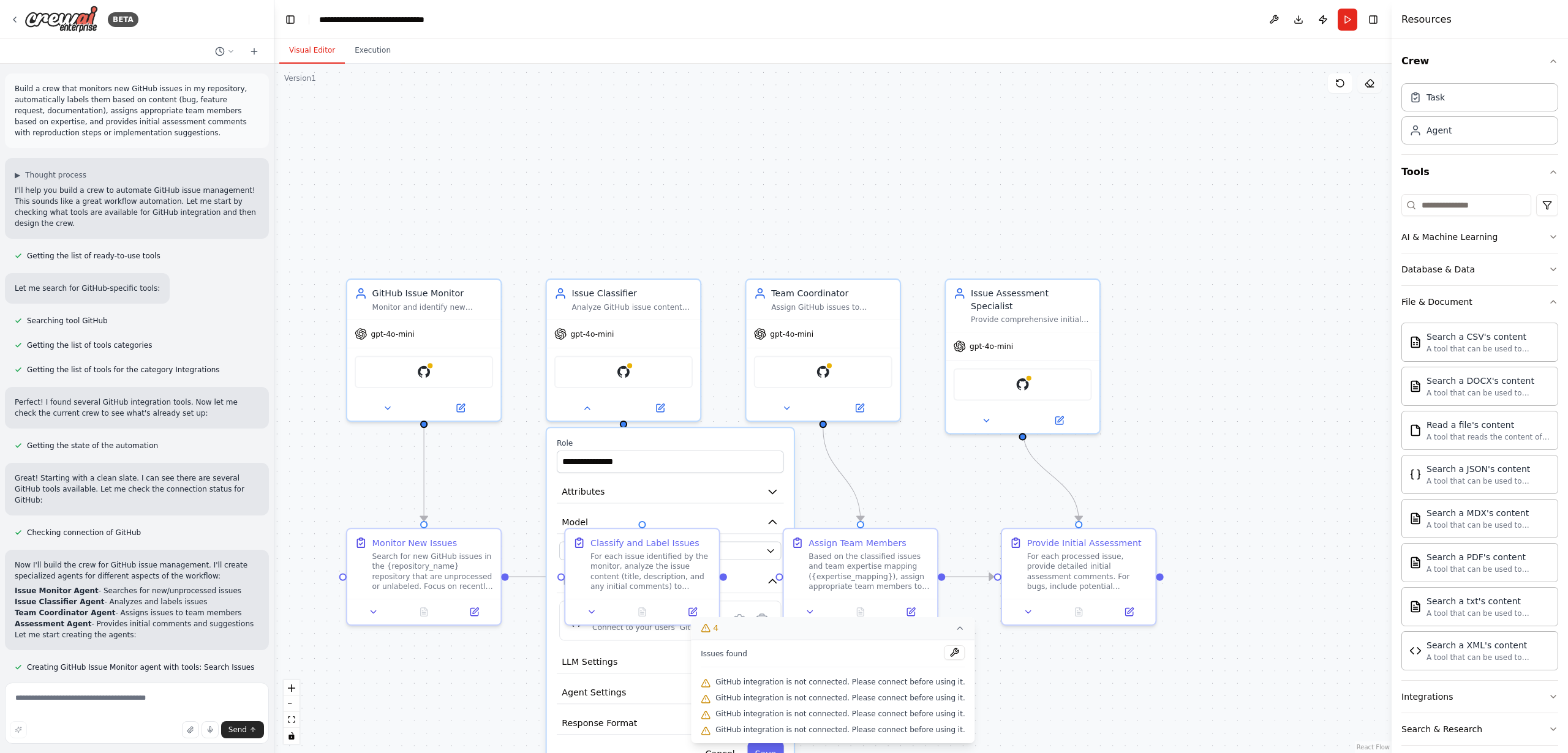
click at [1374, 83] on icon at bounding box center [1370, 83] width 10 height 10
click at [956, 630] on icon at bounding box center [961, 628] width 10 height 10
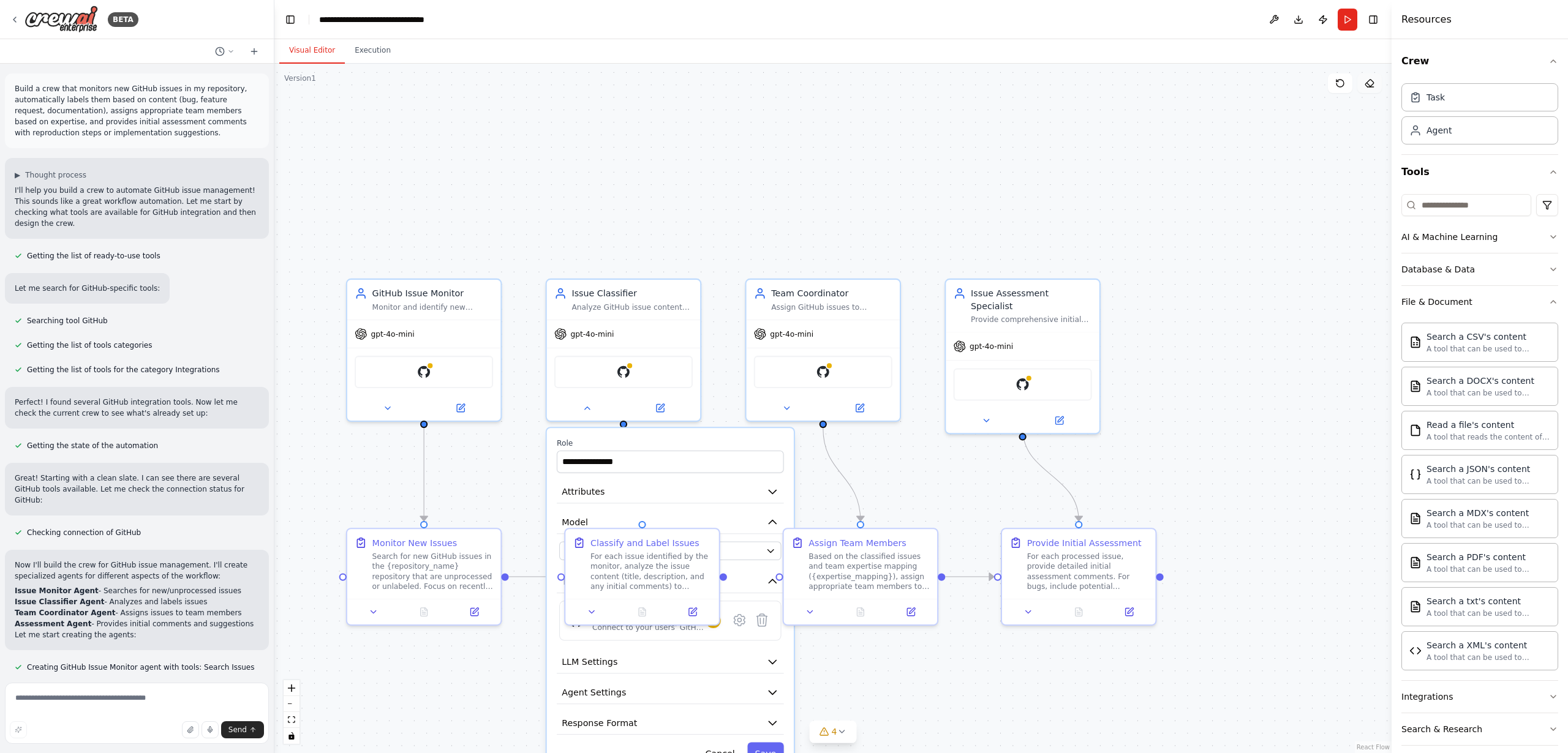
click at [1373, 82] on icon at bounding box center [1370, 83] width 10 height 10
click at [1370, 83] on icon at bounding box center [1370, 83] width 10 height 10
click at [1340, 83] on icon at bounding box center [1340, 83] width 10 height 10
click at [1365, 83] on icon at bounding box center [1370, 83] width 10 height 10
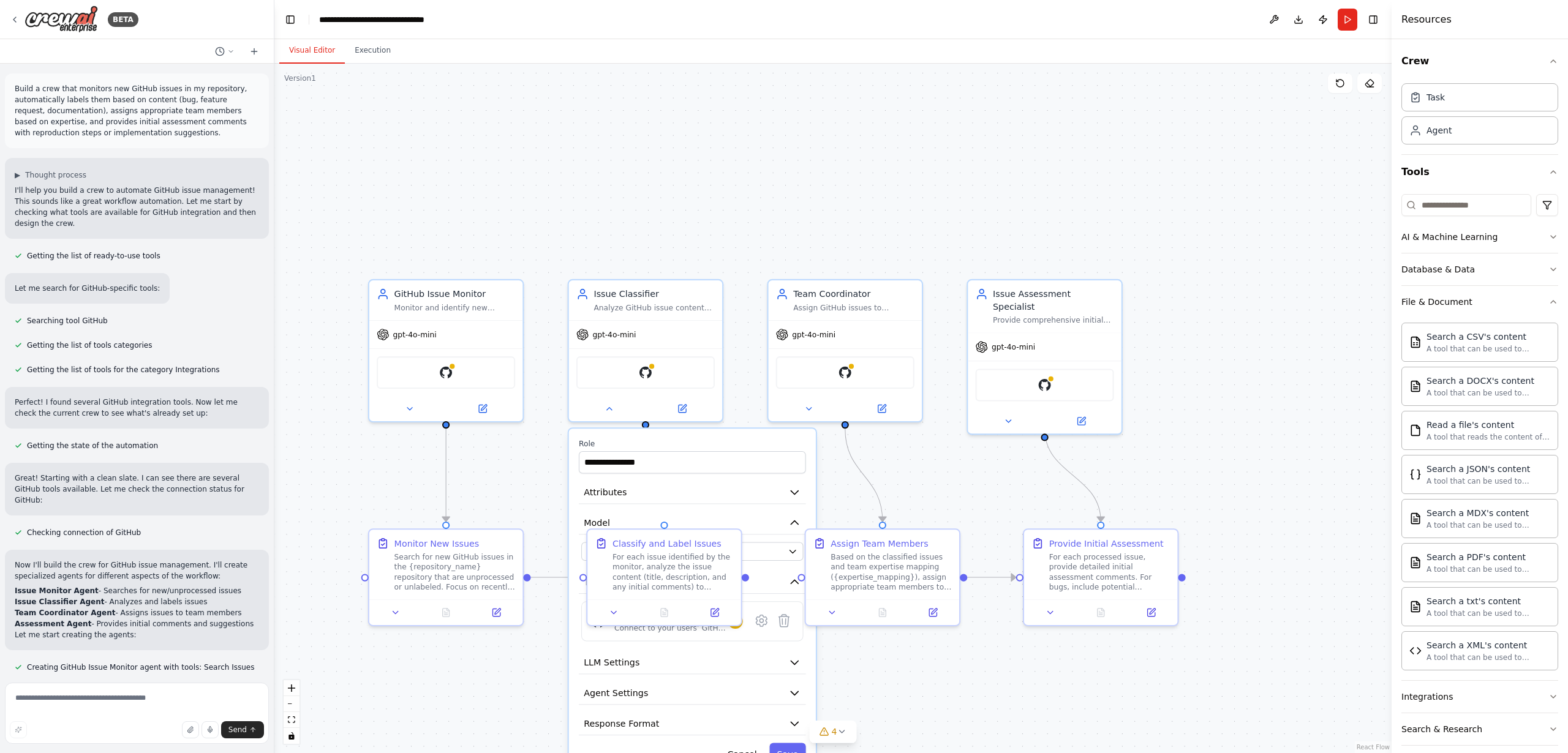
drag, startPoint x: 1288, startPoint y: 115, endPoint x: 1268, endPoint y: 113, distance: 20.1
click at [1350, 77] on div "Version 1 Show Tools Hide Agents .deletable-edge-delete-btn { width: 20px; heig…" at bounding box center [833, 408] width 1117 height 689
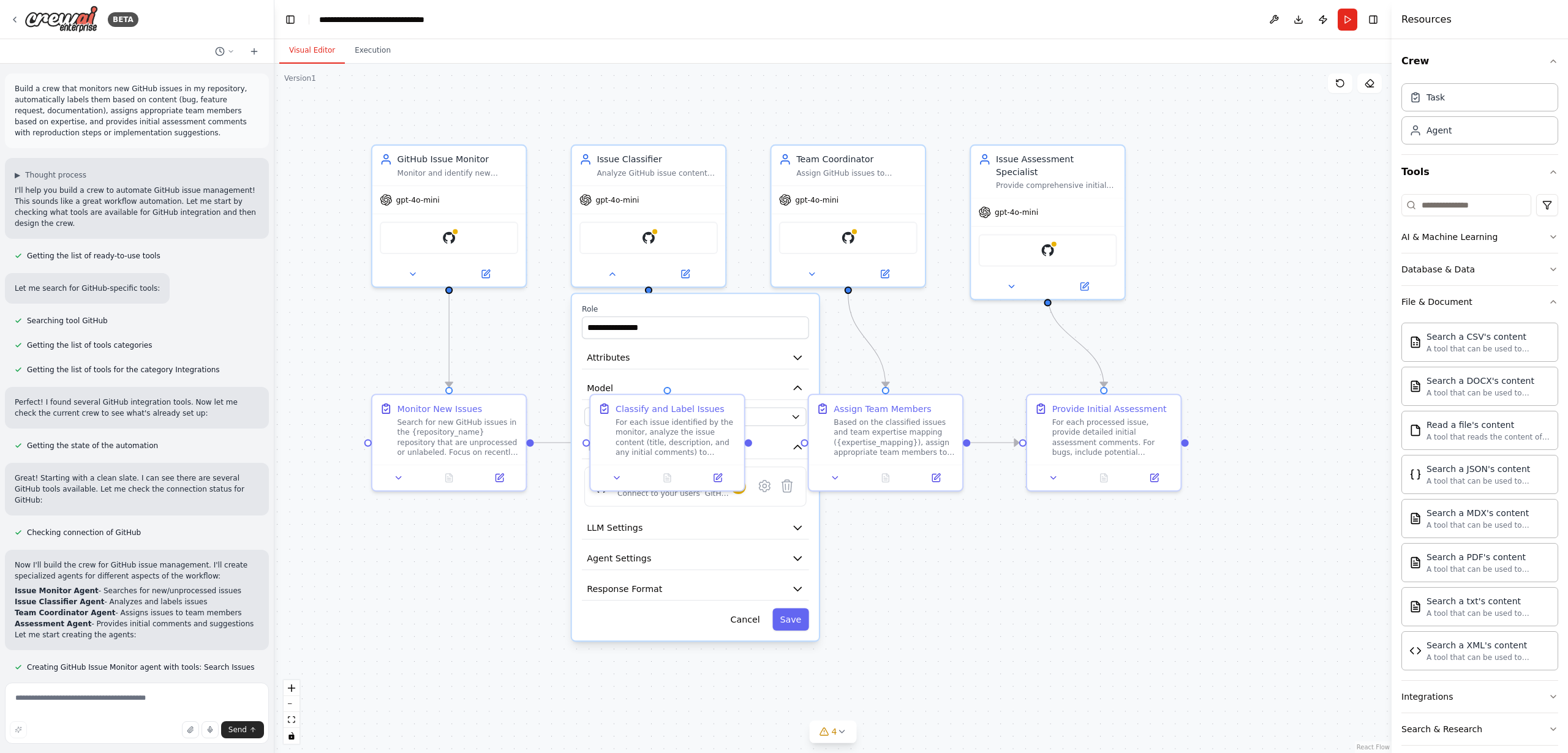
drag, startPoint x: 920, startPoint y: 169, endPoint x: 820, endPoint y: 111, distance: 115.6
click at [820, 111] on div ".deletable-edge-delete-btn { width: 20px; height: 20px; border: 0px solid #ffff…" at bounding box center [833, 408] width 1117 height 689
drag, startPoint x: 1368, startPoint y: 80, endPoint x: 1012, endPoint y: 193, distance: 373.5
click at [1012, 193] on div "Version 1 Show Tools Hide Agents .deletable-edge-delete-btn { width: 20px; heig…" at bounding box center [833, 408] width 1117 height 689
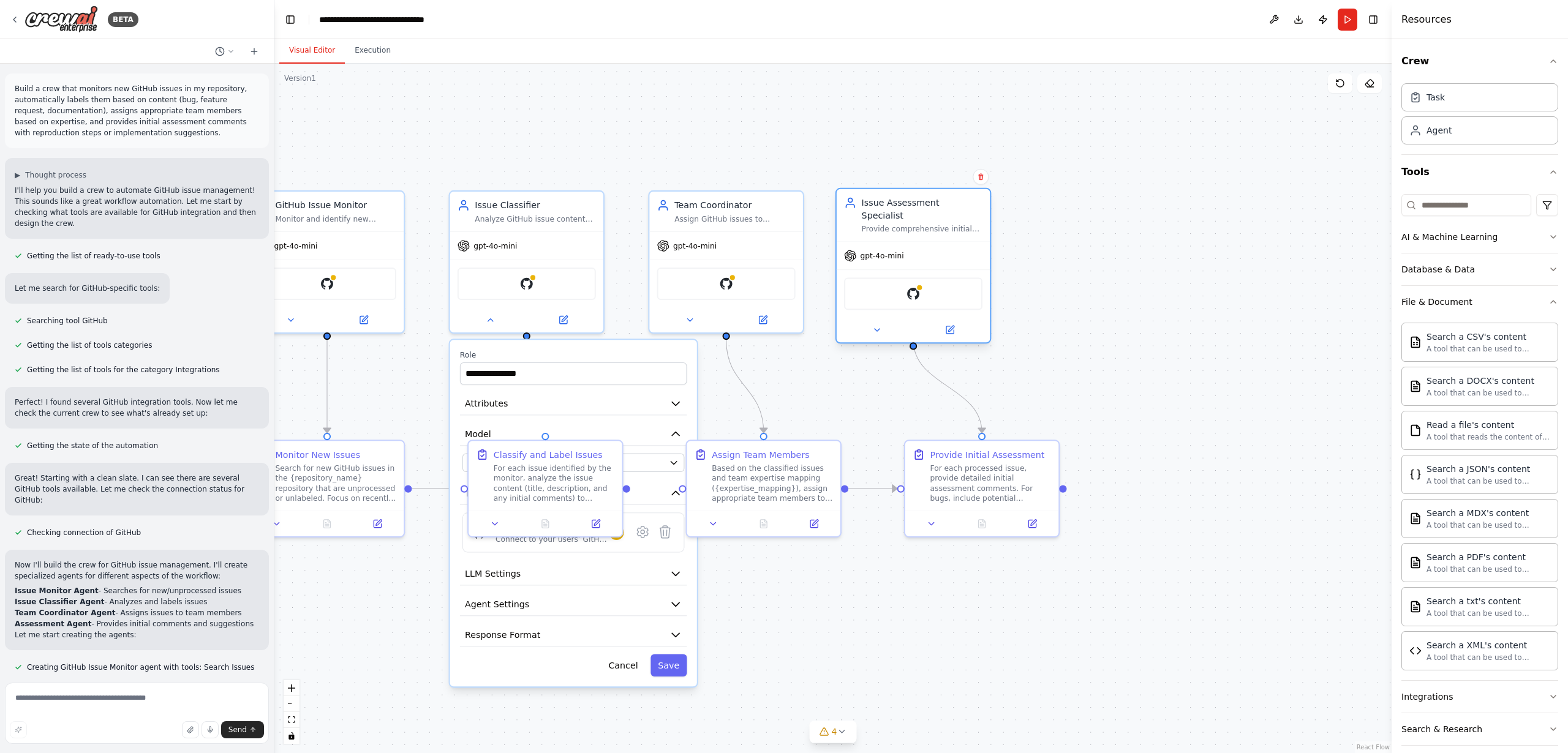
drag, startPoint x: 1080, startPoint y: 177, endPoint x: 918, endPoint y: 241, distance: 174.2
click at [918, 242] on div "gpt-4o-mini" at bounding box center [913, 256] width 153 height 27
click at [492, 317] on icon at bounding box center [490, 317] width 10 height 10
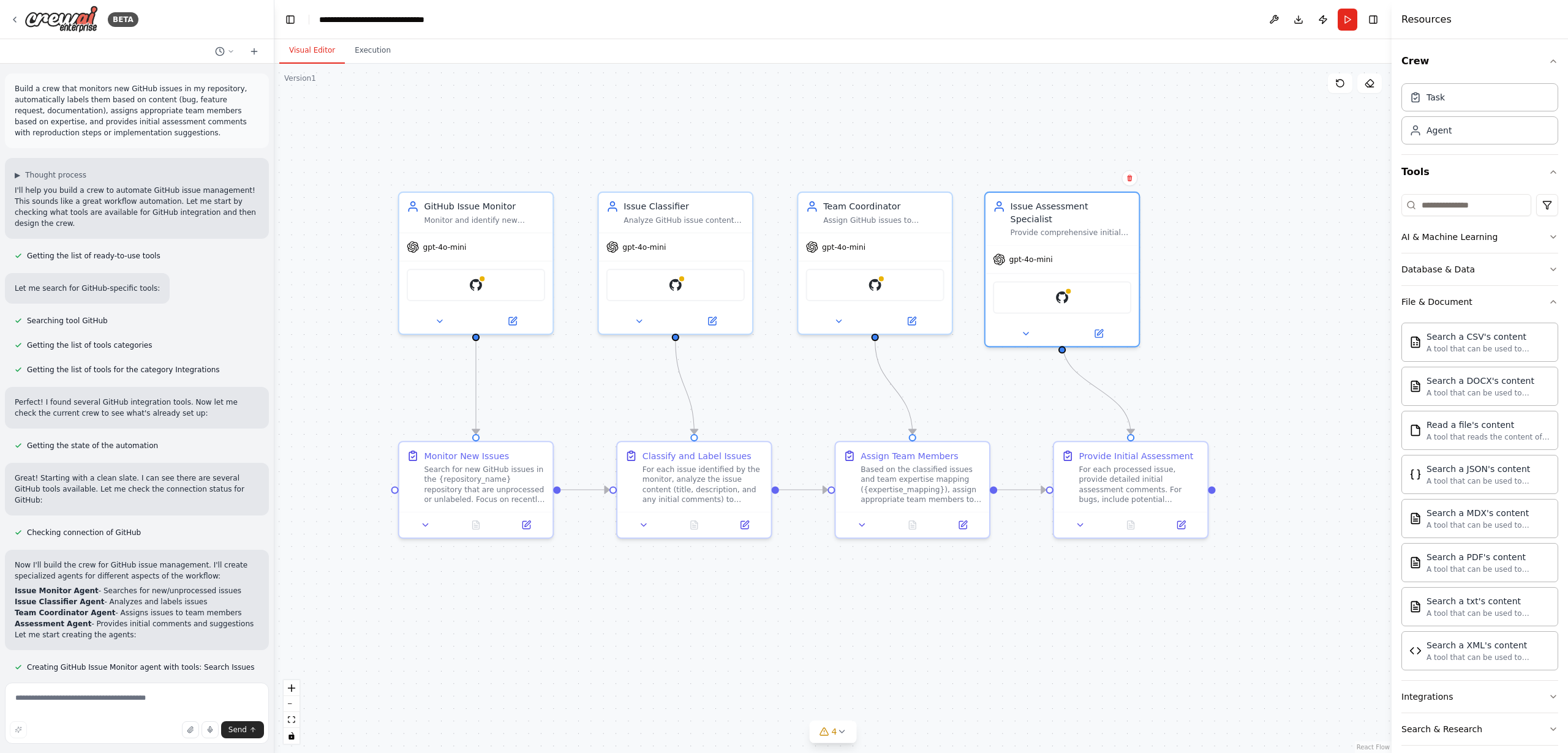
drag, startPoint x: 376, startPoint y: 135, endPoint x: 422, endPoint y: 127, distance: 46.7
click at [525, 136] on div ".deletable-edge-delete-btn { width: 20px; height: 20px; border: 0px solid #ffff…" at bounding box center [833, 408] width 1117 height 689
click at [16, 19] on icon at bounding box center [15, 19] width 10 height 10
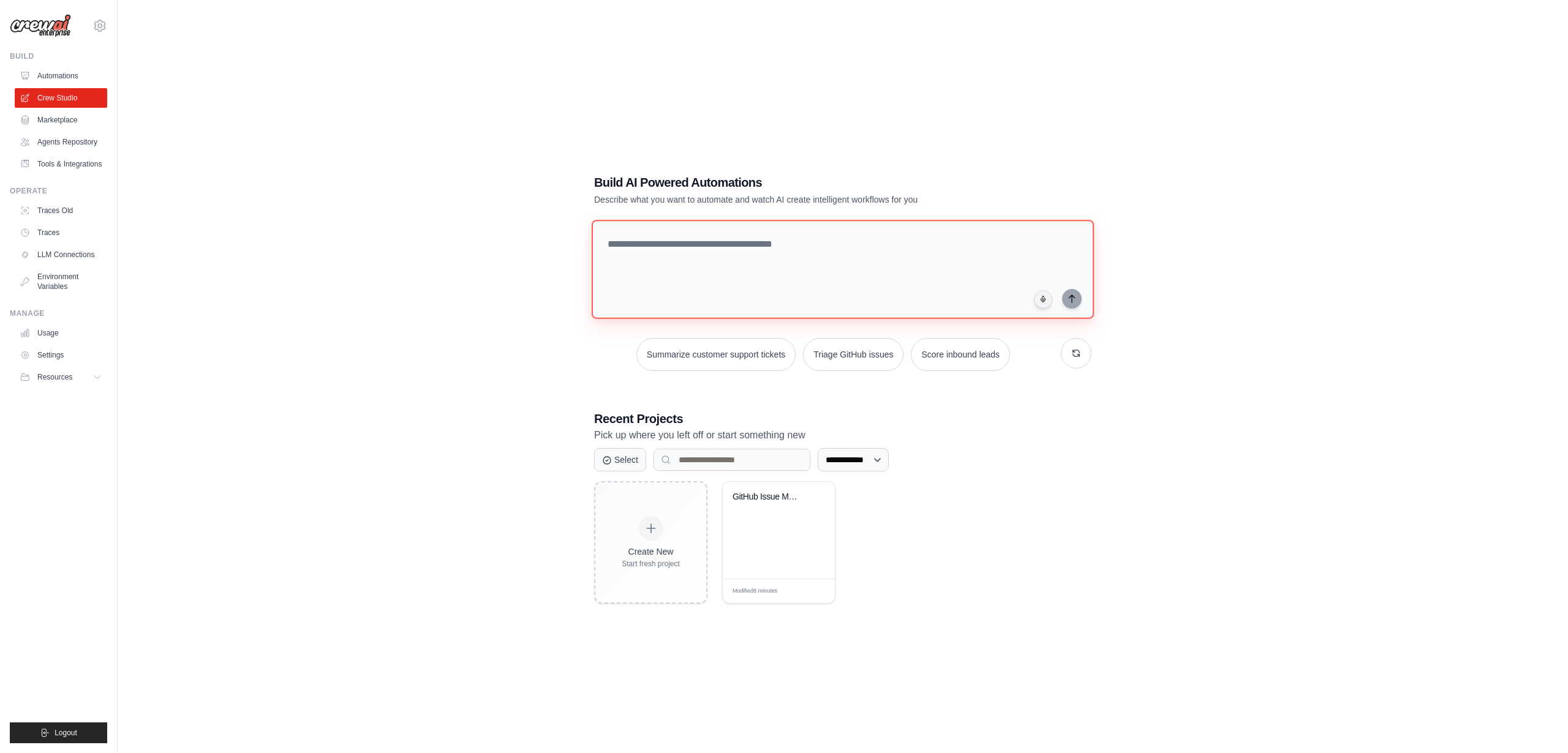
click at [761, 249] on textarea at bounding box center [843, 269] width 502 height 99
click at [791, 242] on textarea "**********" at bounding box center [845, 270] width 507 height 100
drag, startPoint x: 801, startPoint y: 241, endPoint x: 807, endPoint y: 245, distance: 7.2
click at [801, 242] on textarea "**********" at bounding box center [845, 270] width 507 height 100
drag, startPoint x: 885, startPoint y: 243, endPoint x: 899, endPoint y: 253, distance: 17.2
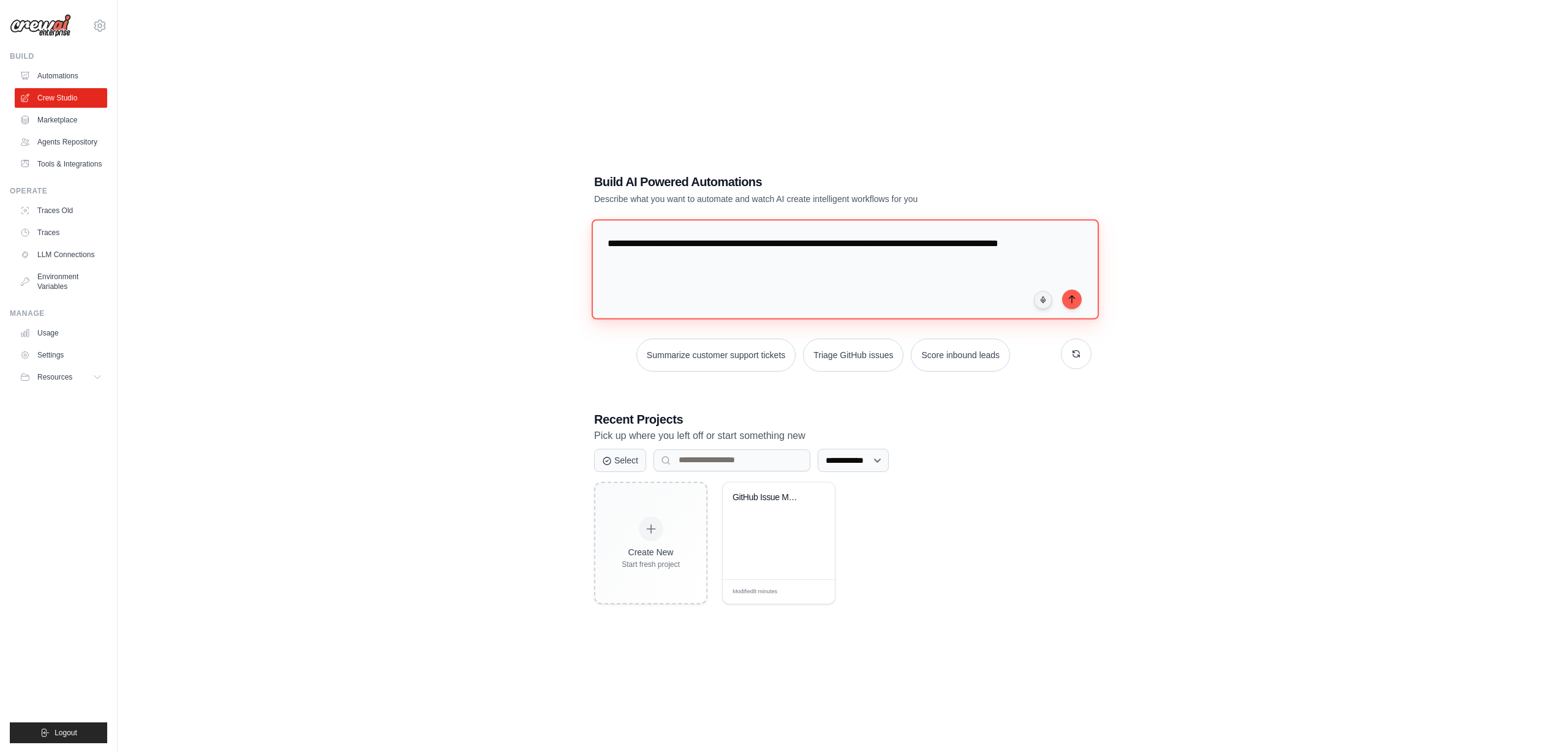
click at [885, 243] on textarea "**********" at bounding box center [845, 270] width 507 height 100
click at [979, 245] on textarea "**********" at bounding box center [845, 270] width 507 height 100
drag, startPoint x: 975, startPoint y: 241, endPoint x: 997, endPoint y: 266, distance: 33.3
click at [997, 266] on textarea "**********" at bounding box center [845, 270] width 507 height 100
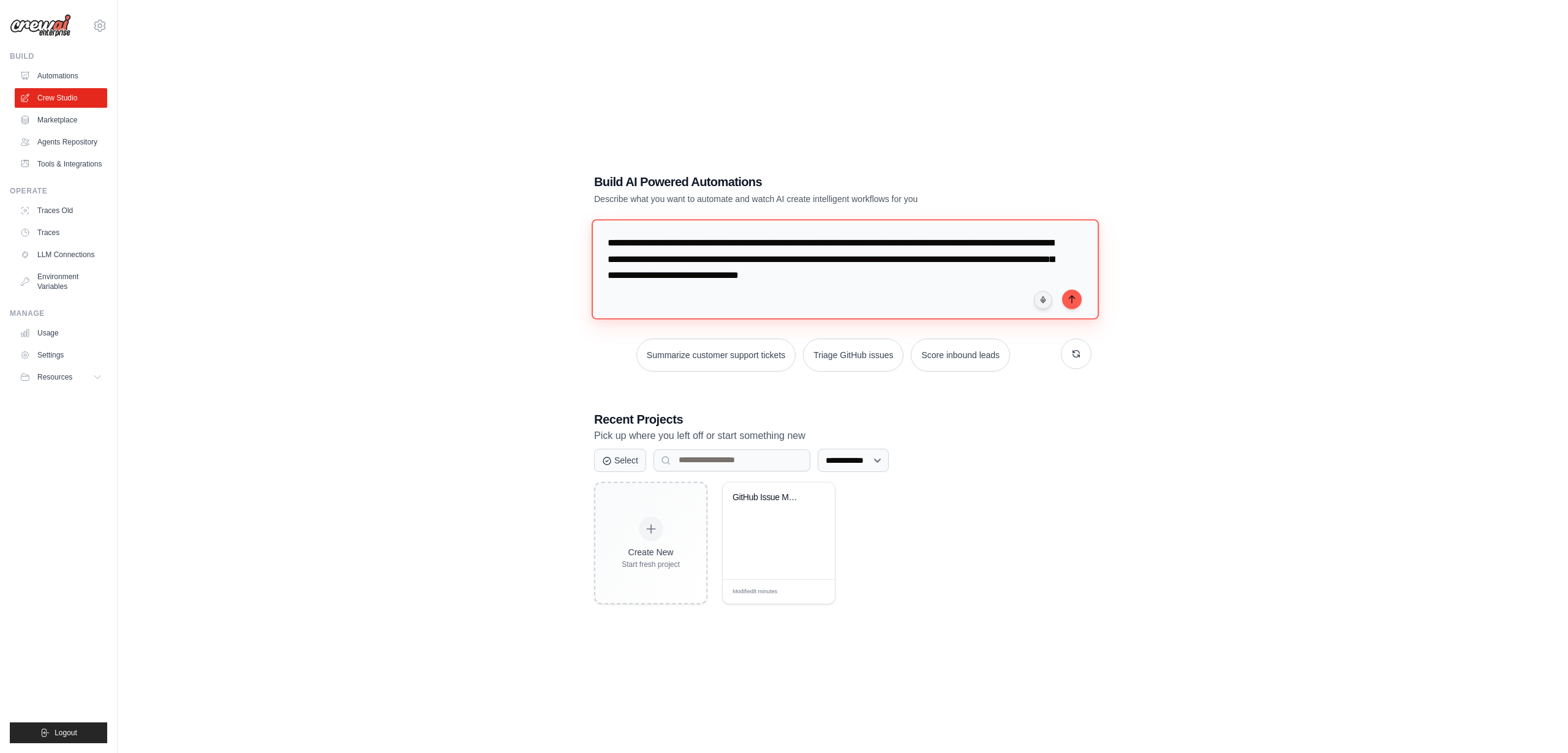
click at [975, 243] on textarea "**********" at bounding box center [845, 270] width 507 height 100
drag, startPoint x: 971, startPoint y: 257, endPoint x: 1004, endPoint y: 281, distance: 40.8
click at [971, 258] on textarea "**********" at bounding box center [845, 270] width 507 height 100
click at [801, 276] on textarea "**********" at bounding box center [845, 270] width 507 height 100
click at [851, 293] on textarea "**********" at bounding box center [845, 270] width 507 height 100
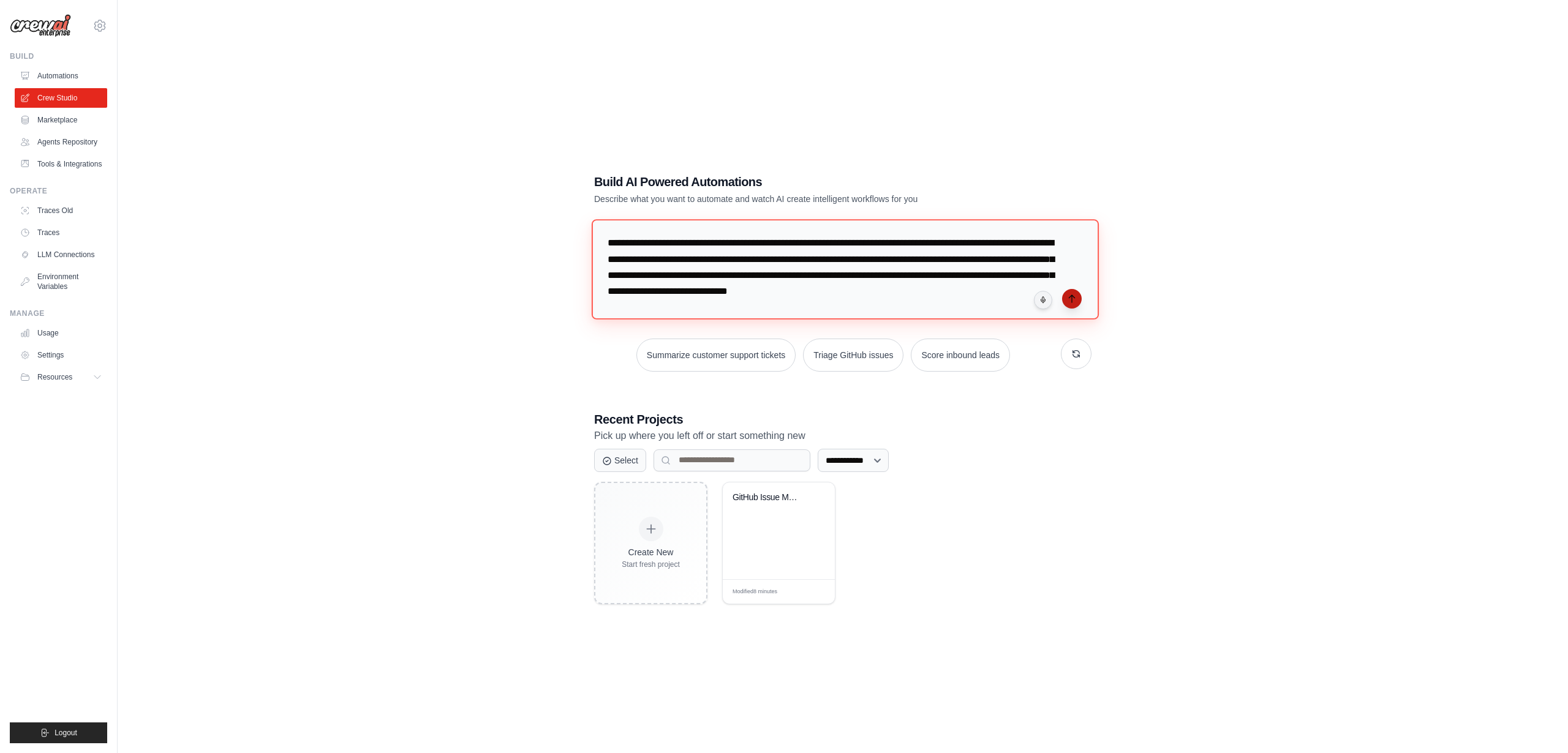
type textarea "**********"
click at [1073, 298] on icon "submit" at bounding box center [1072, 298] width 10 height 10
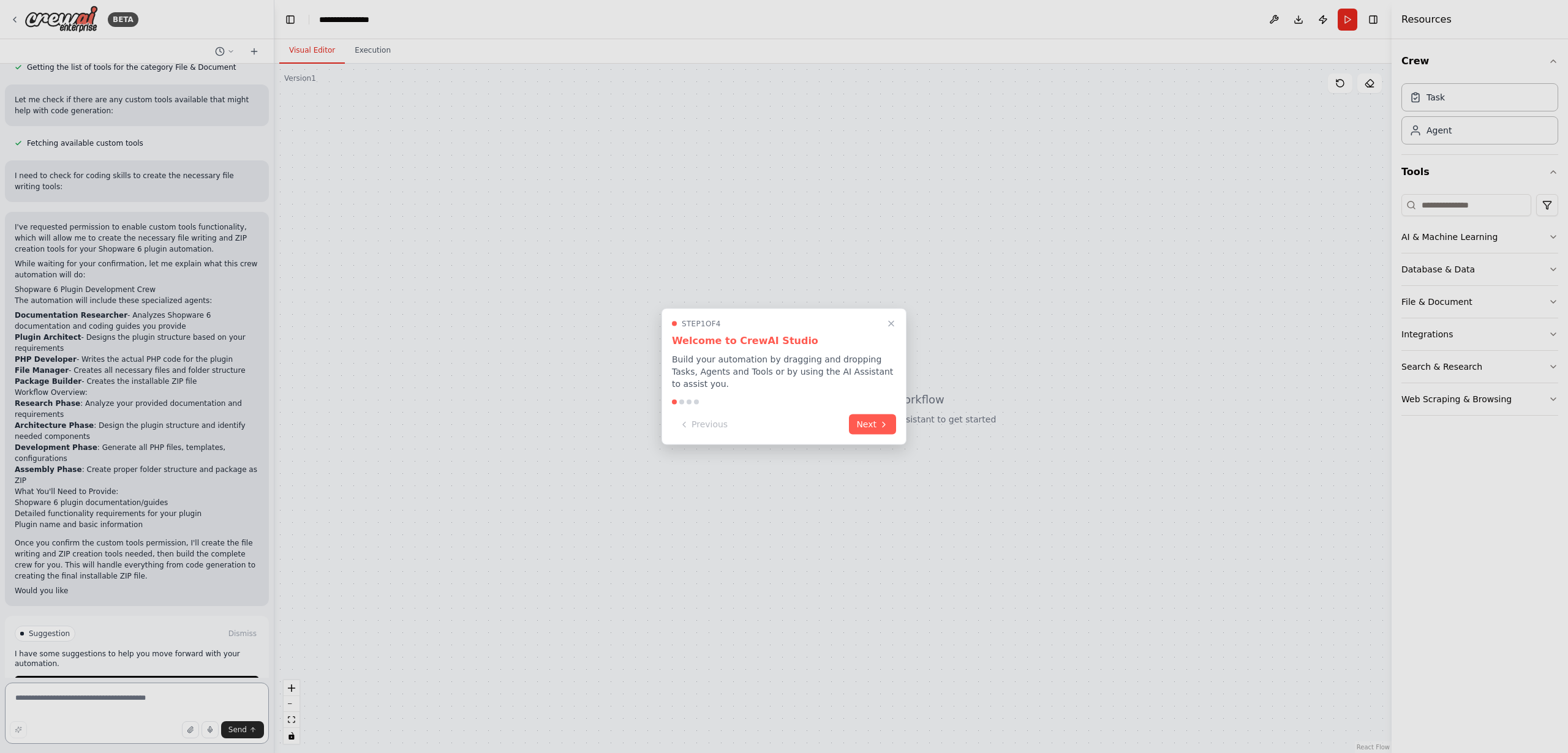
scroll to position [376, 0]
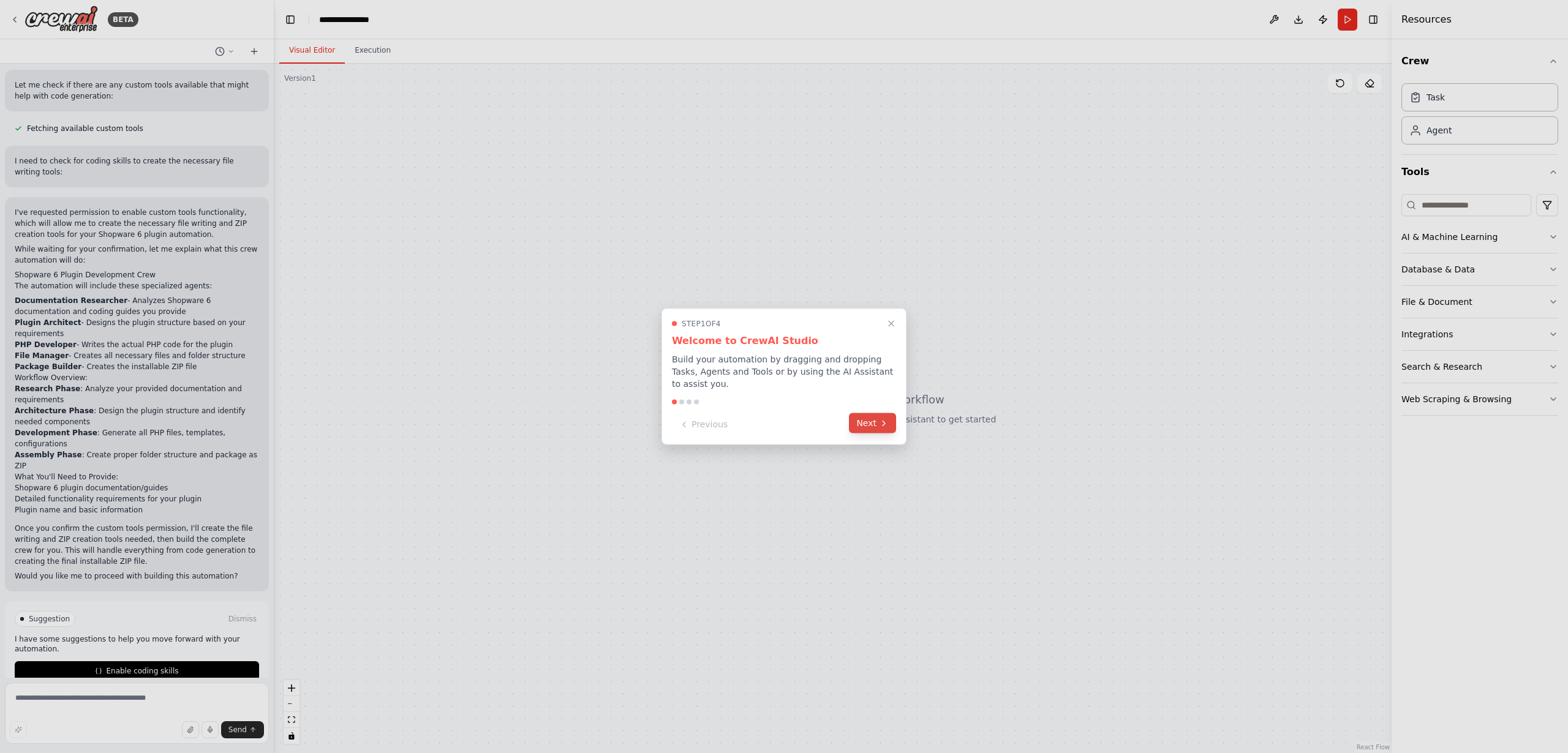
click at [869, 423] on button "Next" at bounding box center [873, 423] width 47 height 20
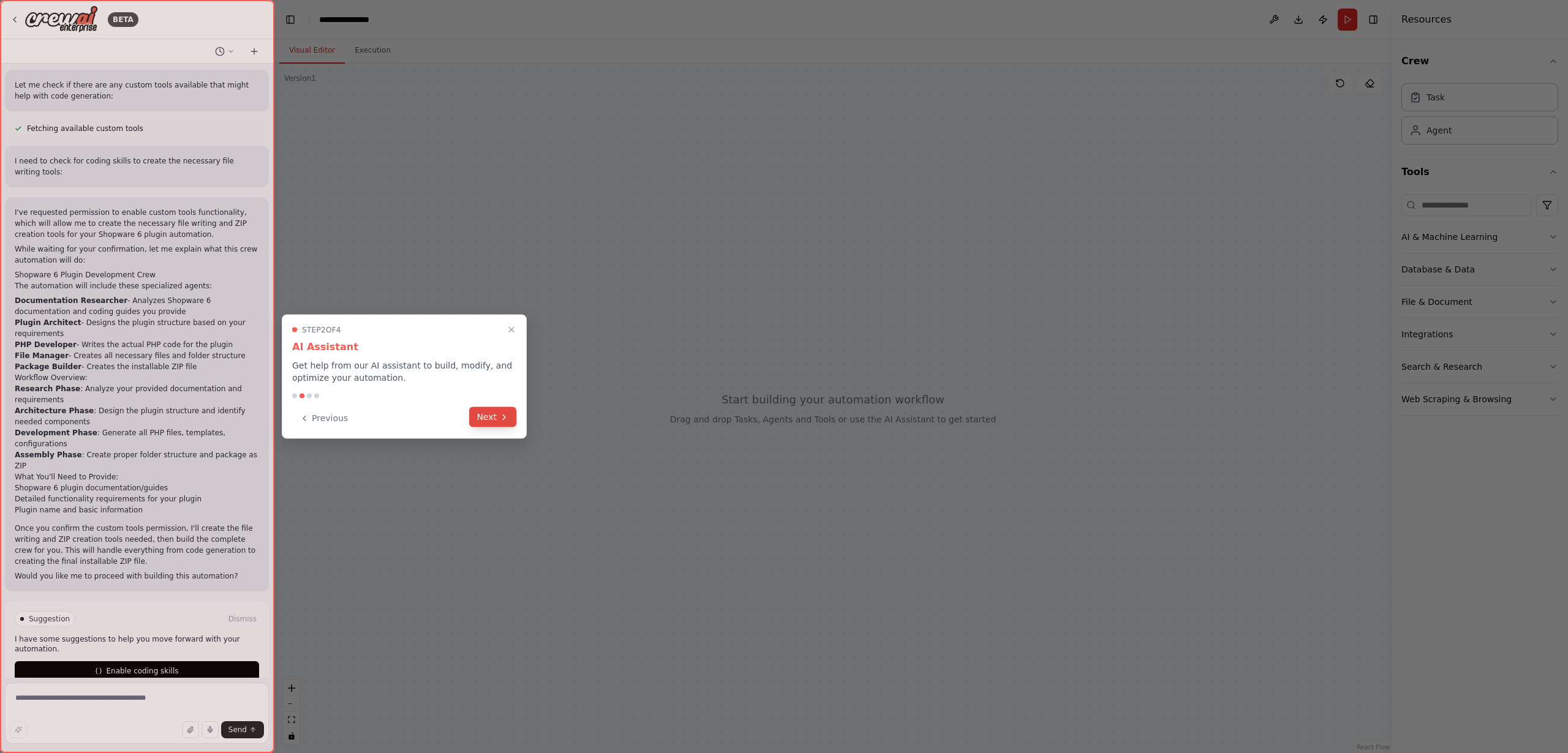
click at [497, 417] on button "Next" at bounding box center [493, 417] width 47 height 20
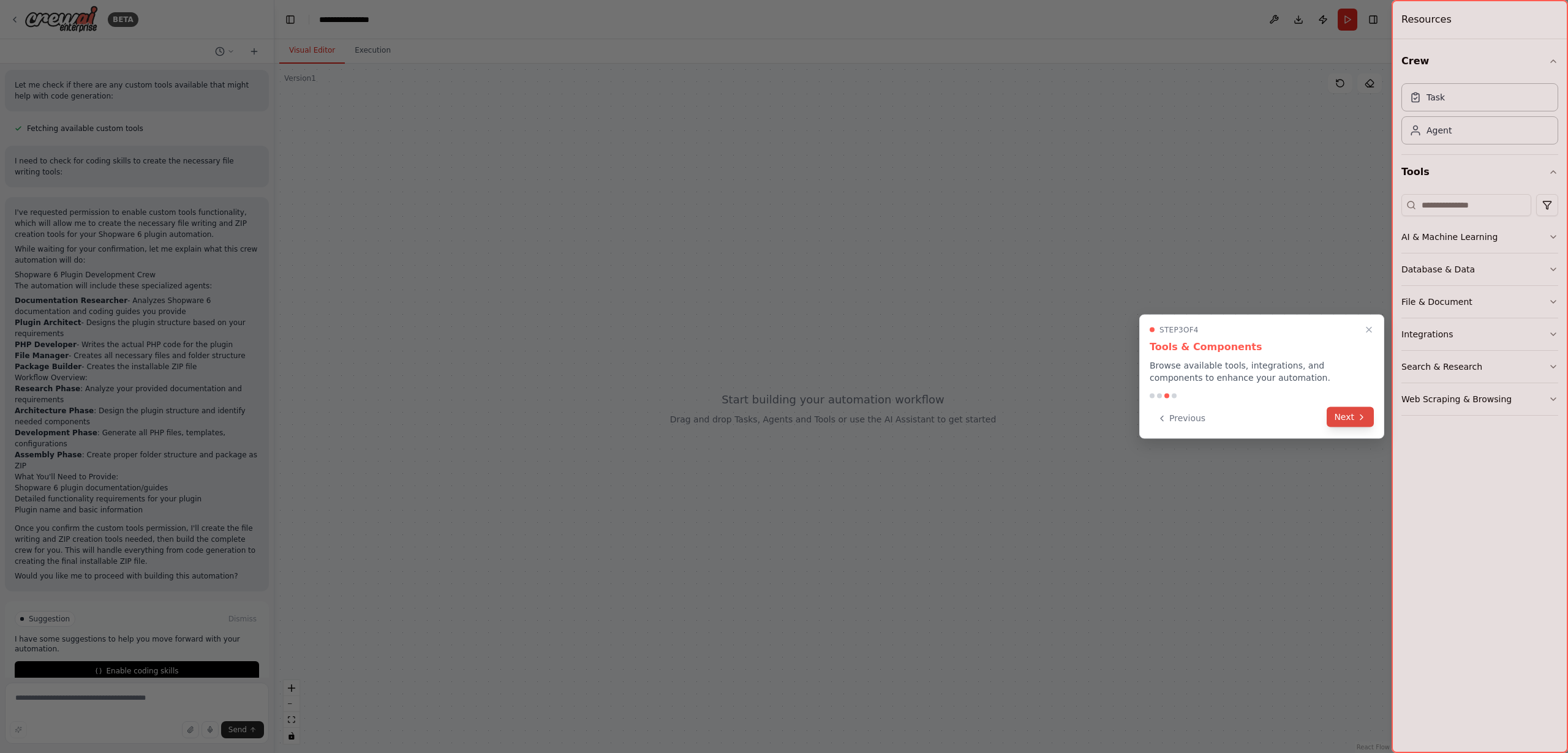
click at [1348, 417] on button "Next" at bounding box center [1350, 417] width 47 height 20
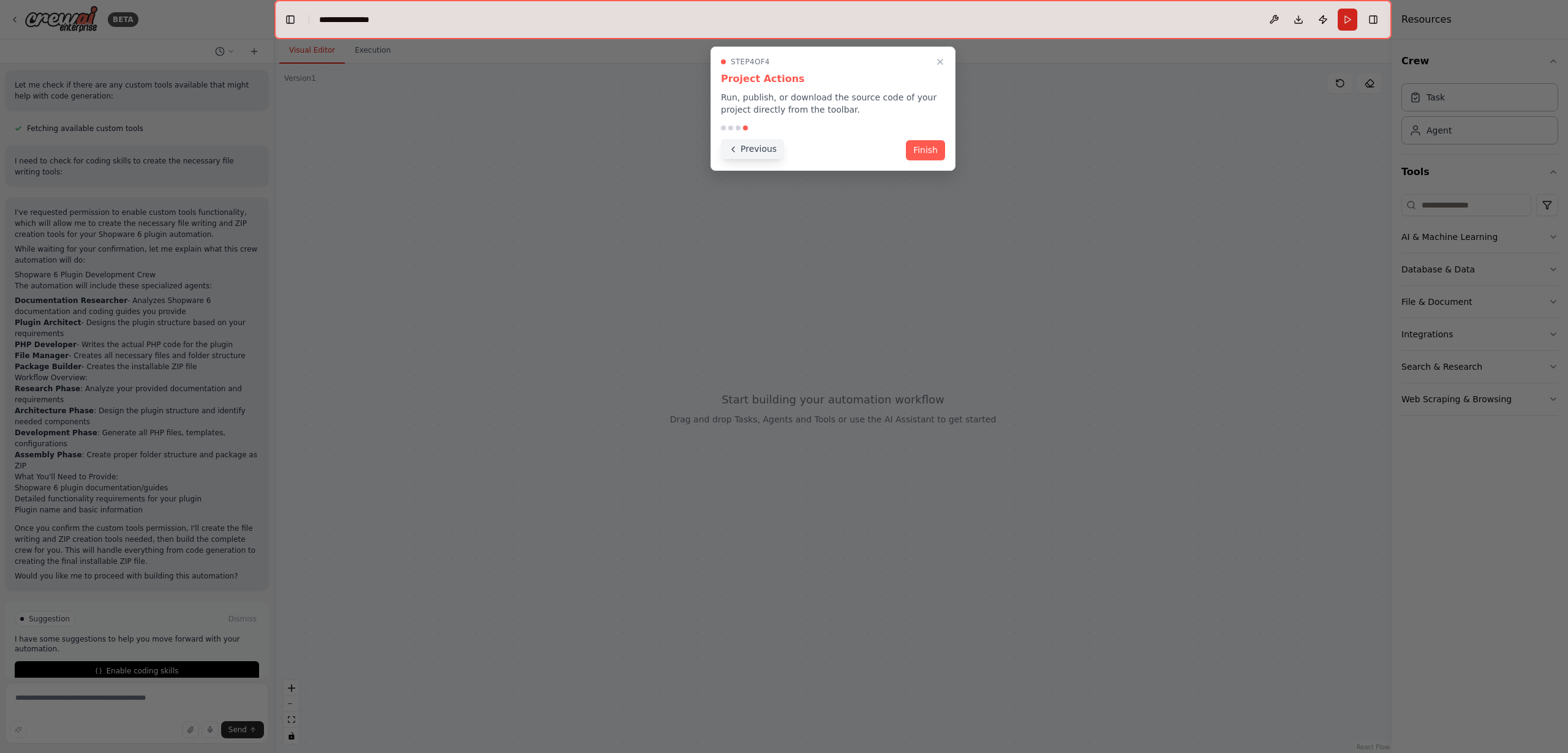
click at [747, 153] on button "Previous" at bounding box center [753, 149] width 63 height 20
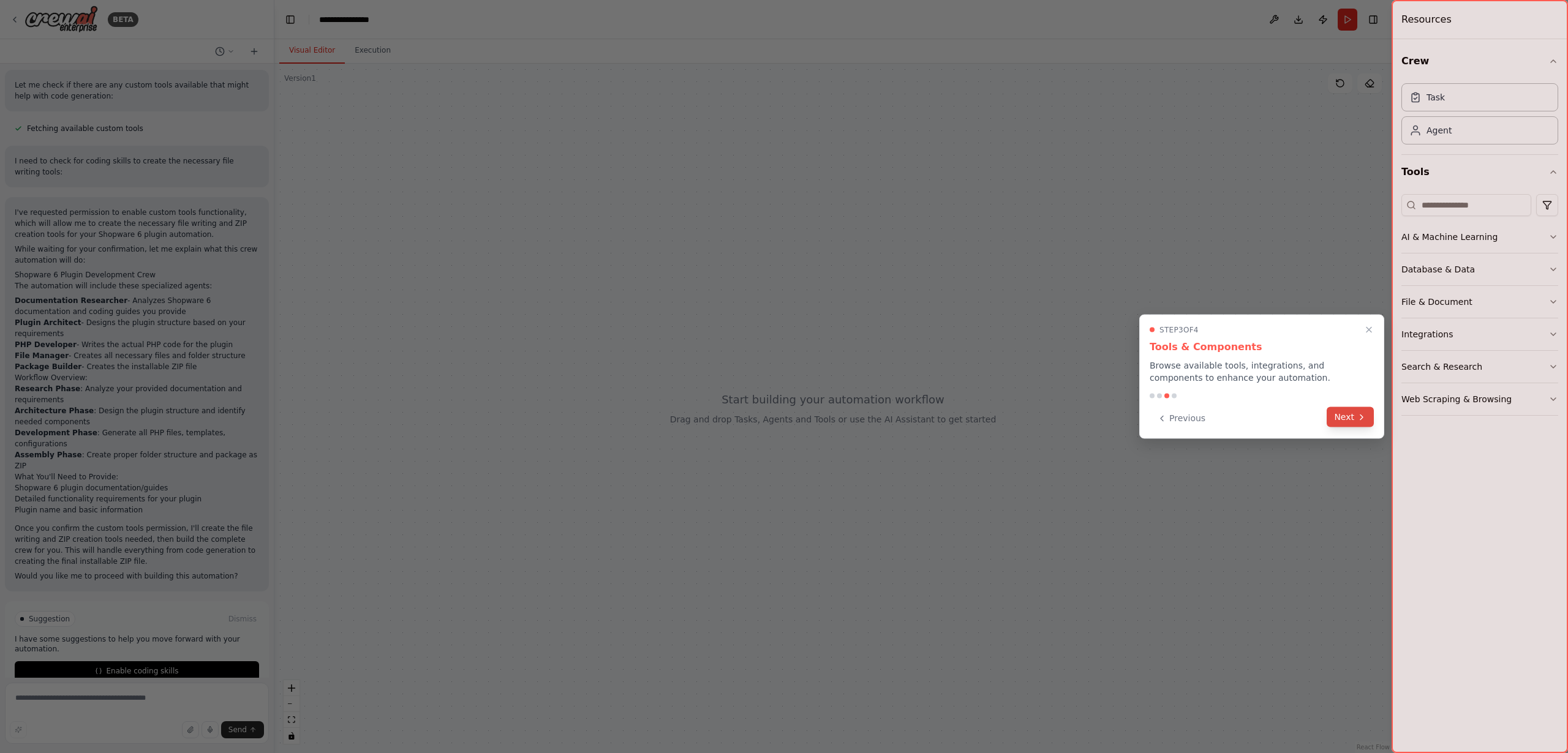
click at [1350, 417] on button "Next" at bounding box center [1350, 417] width 47 height 20
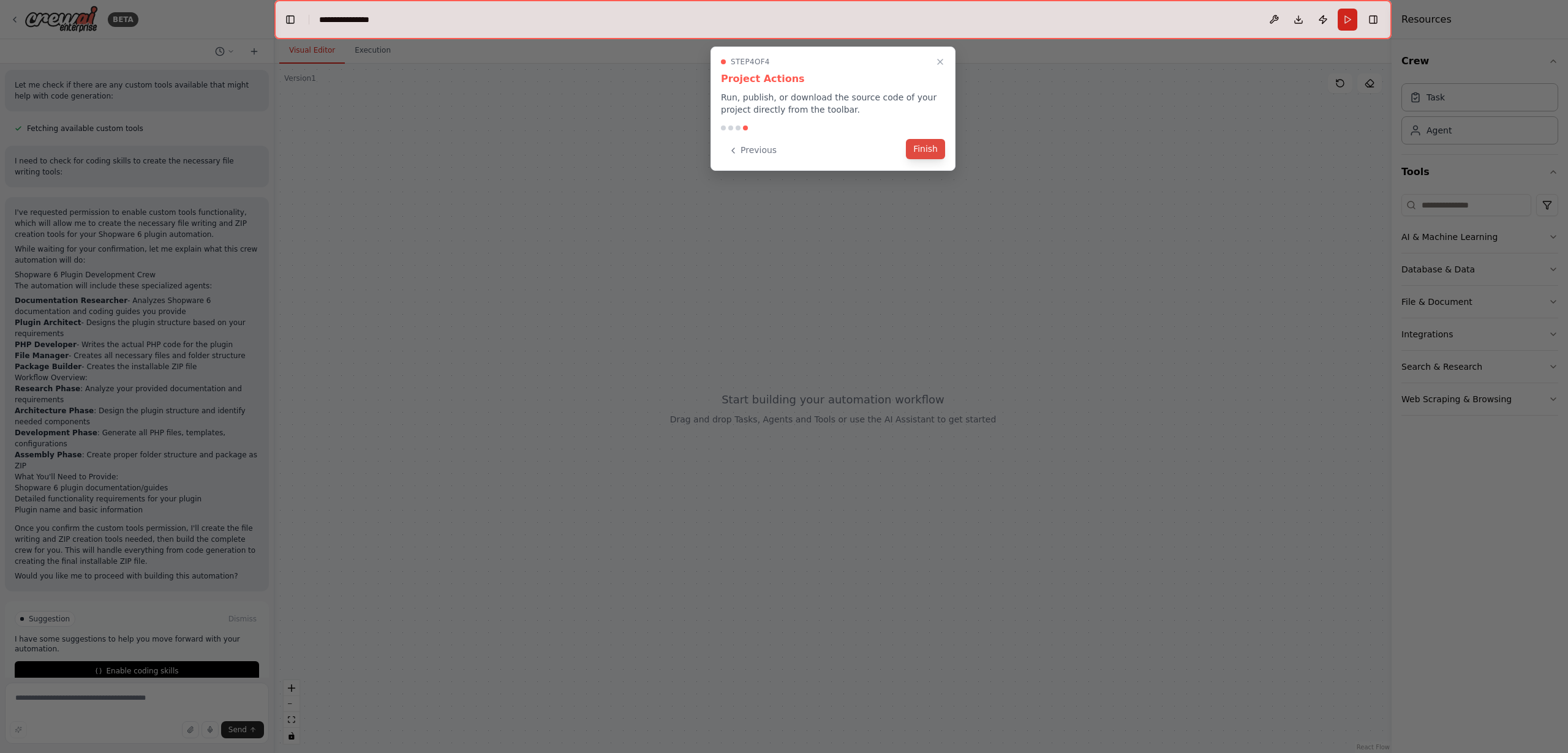
click at [925, 151] on button "Finish" at bounding box center [925, 149] width 40 height 20
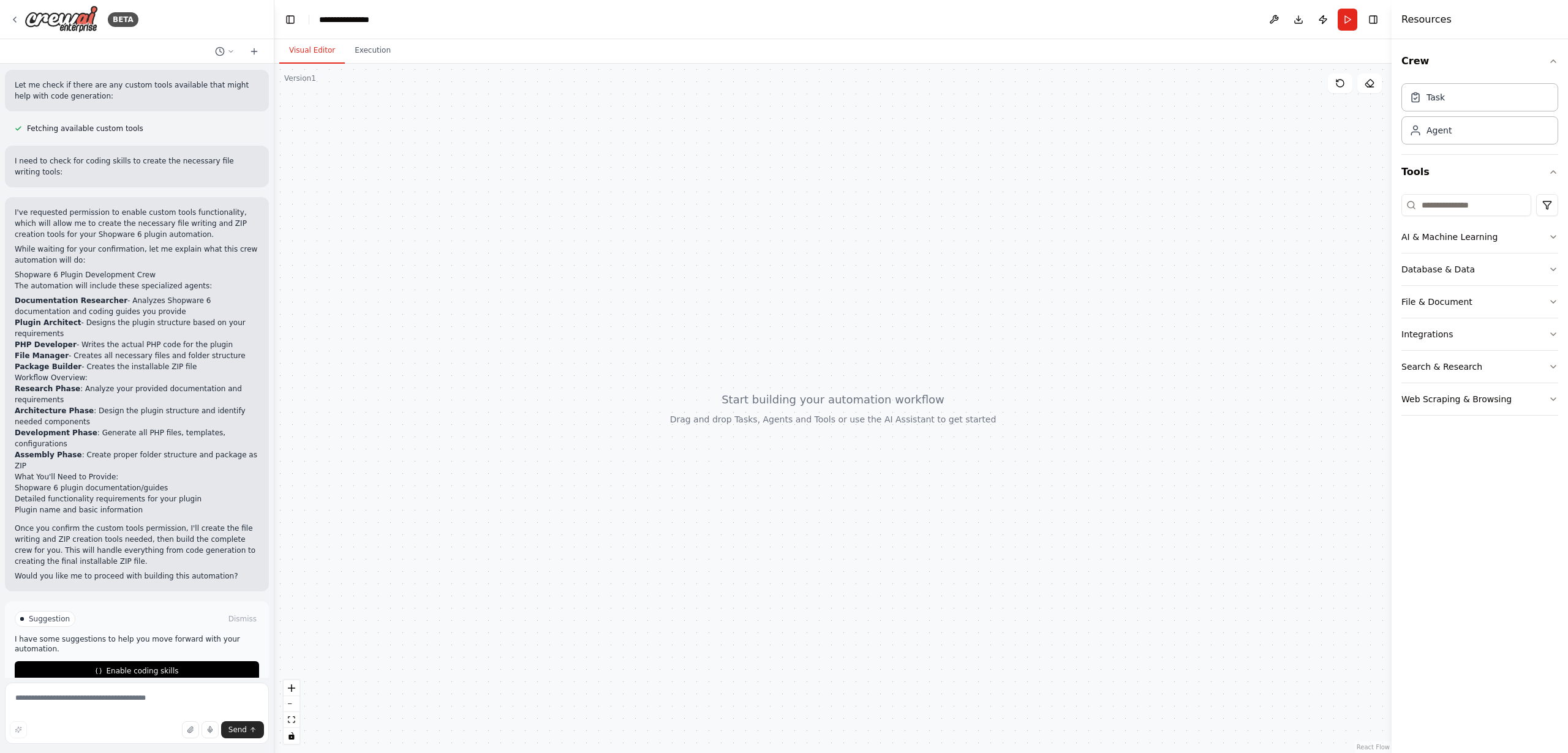
drag, startPoint x: 123, startPoint y: 646, endPoint x: 333, endPoint y: 537, distance: 236.6
click at [333, 537] on div "BETA I want to setup a crew that is able to code a shopware 6 Plugin from scrat…" at bounding box center [784, 376] width 1568 height 753
click at [138, 667] on span "Enable coding skills" at bounding box center [142, 671] width 73 height 10
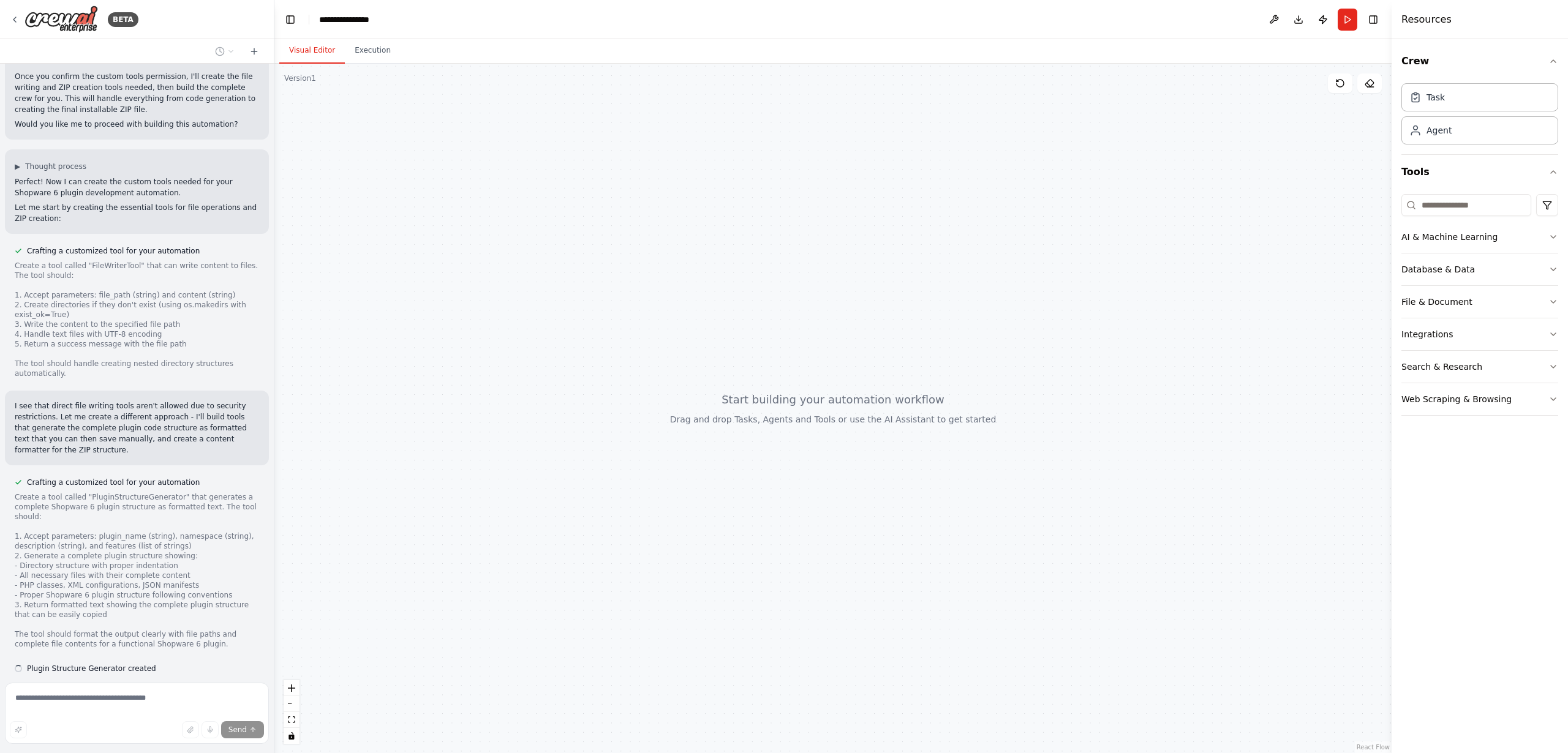
scroll to position [892, 0]
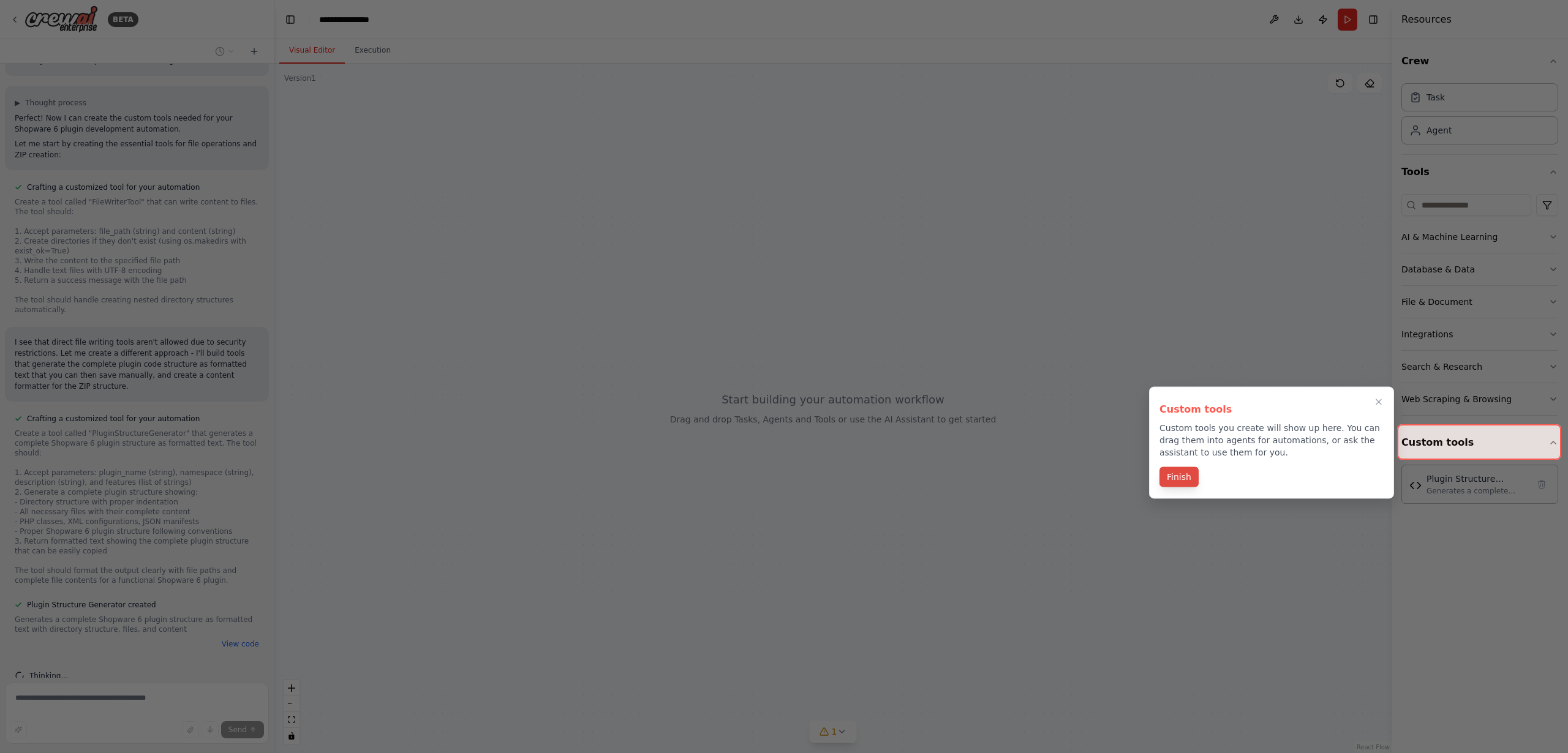
click at [1178, 478] on button "Finish" at bounding box center [1179, 477] width 40 height 20
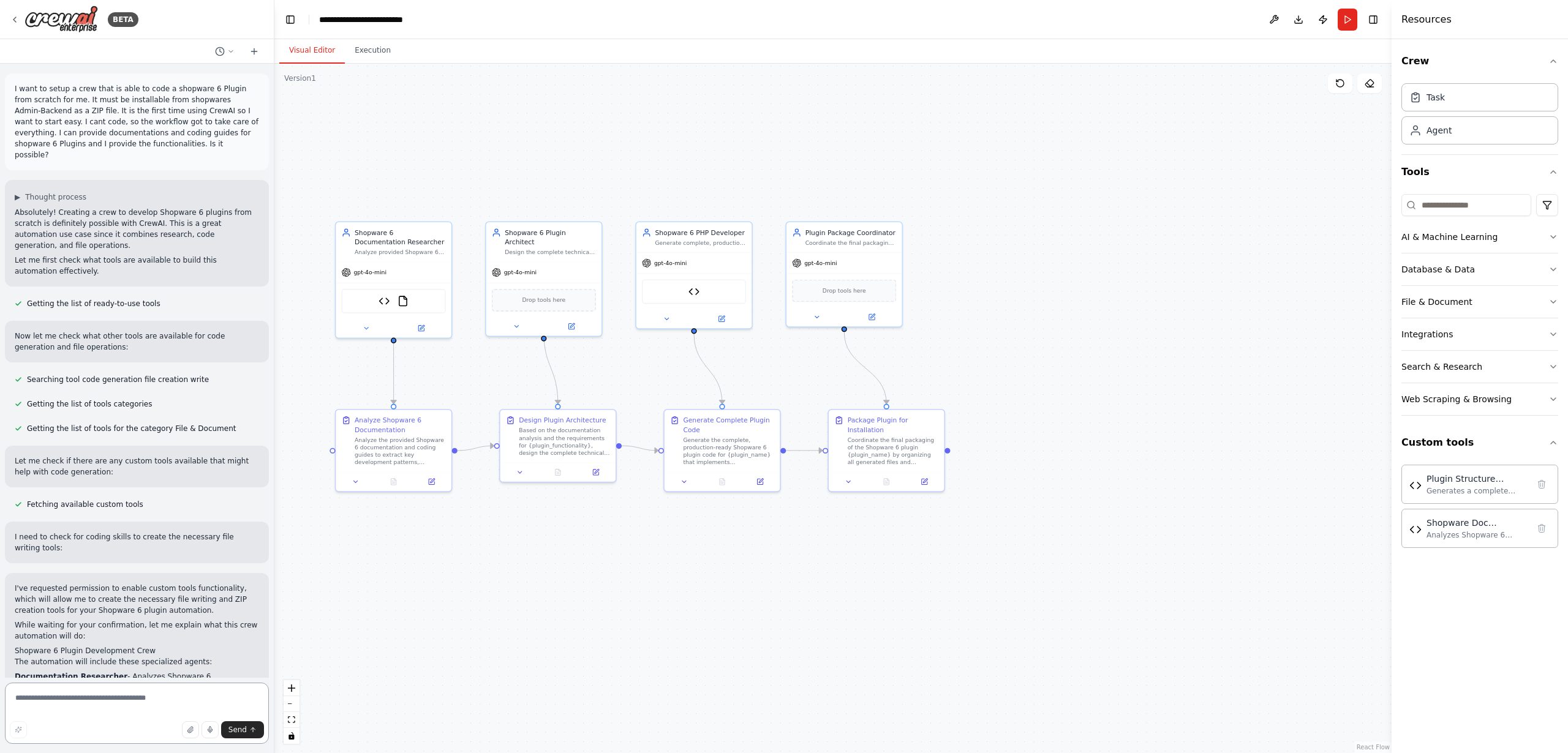
scroll to position [1, 0]
click at [229, 50] on icon at bounding box center [231, 51] width 4 height 2
click at [184, 291] on div at bounding box center [137, 376] width 275 height 753
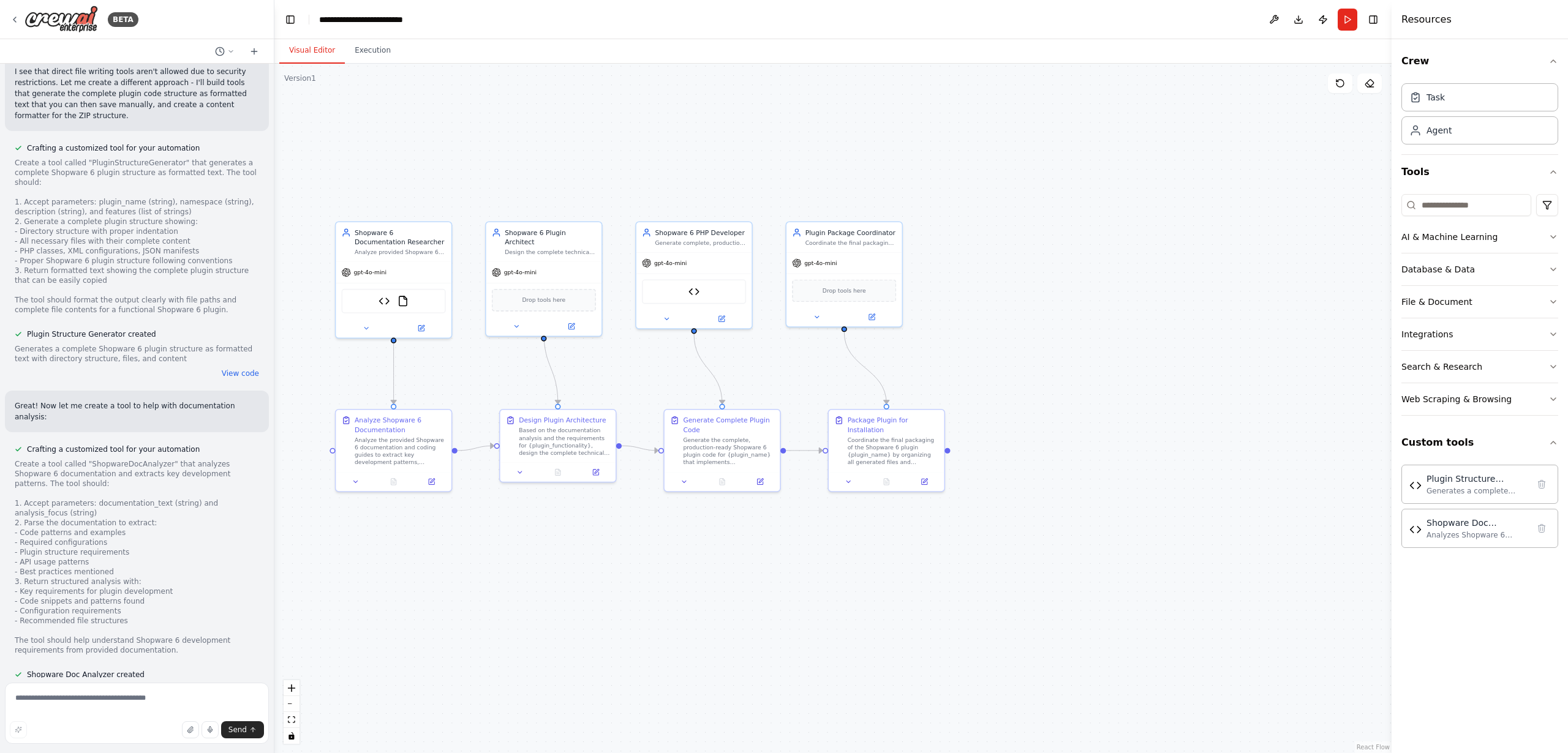
scroll to position [1190, 0]
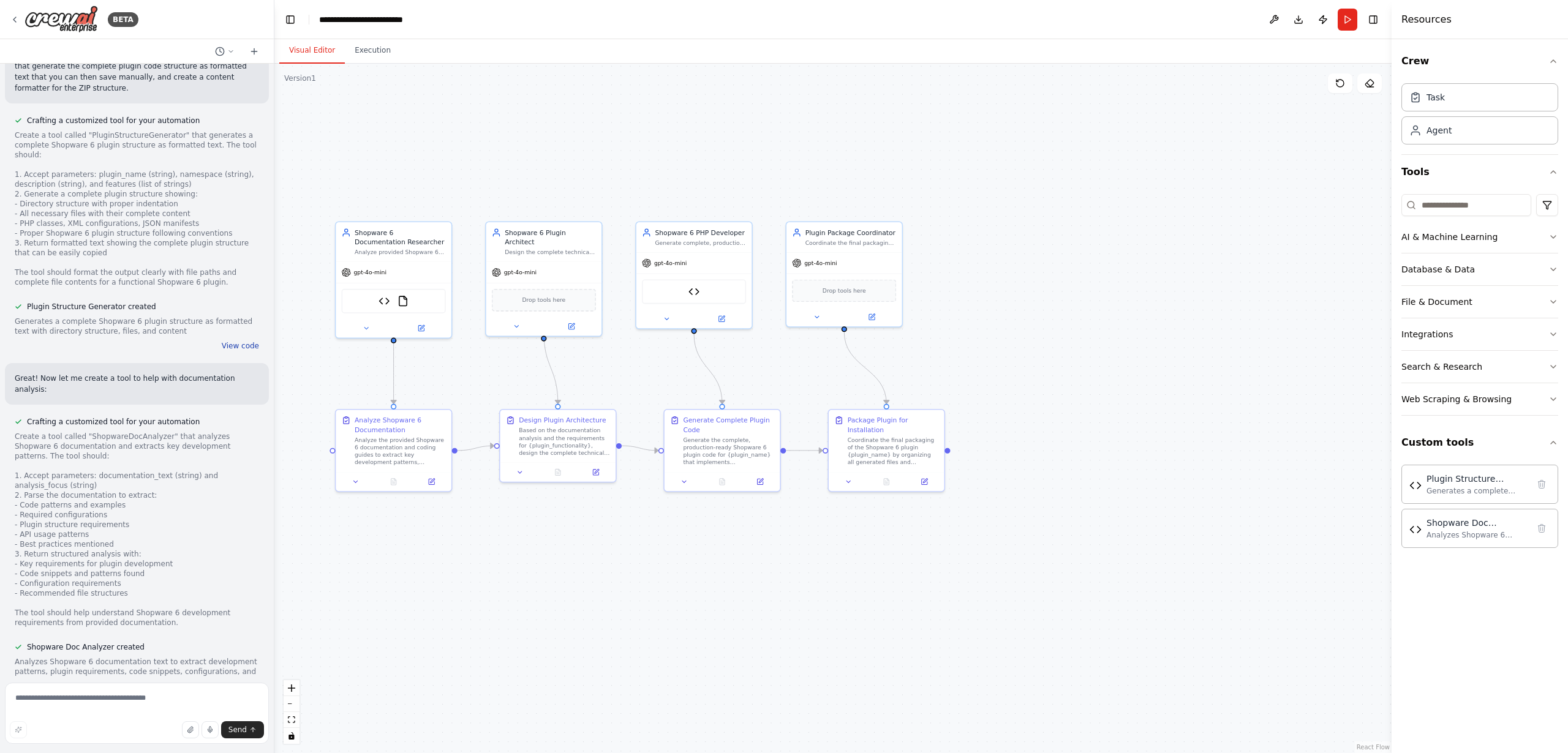
click at [238, 341] on button "View code" at bounding box center [241, 346] width 37 height 10
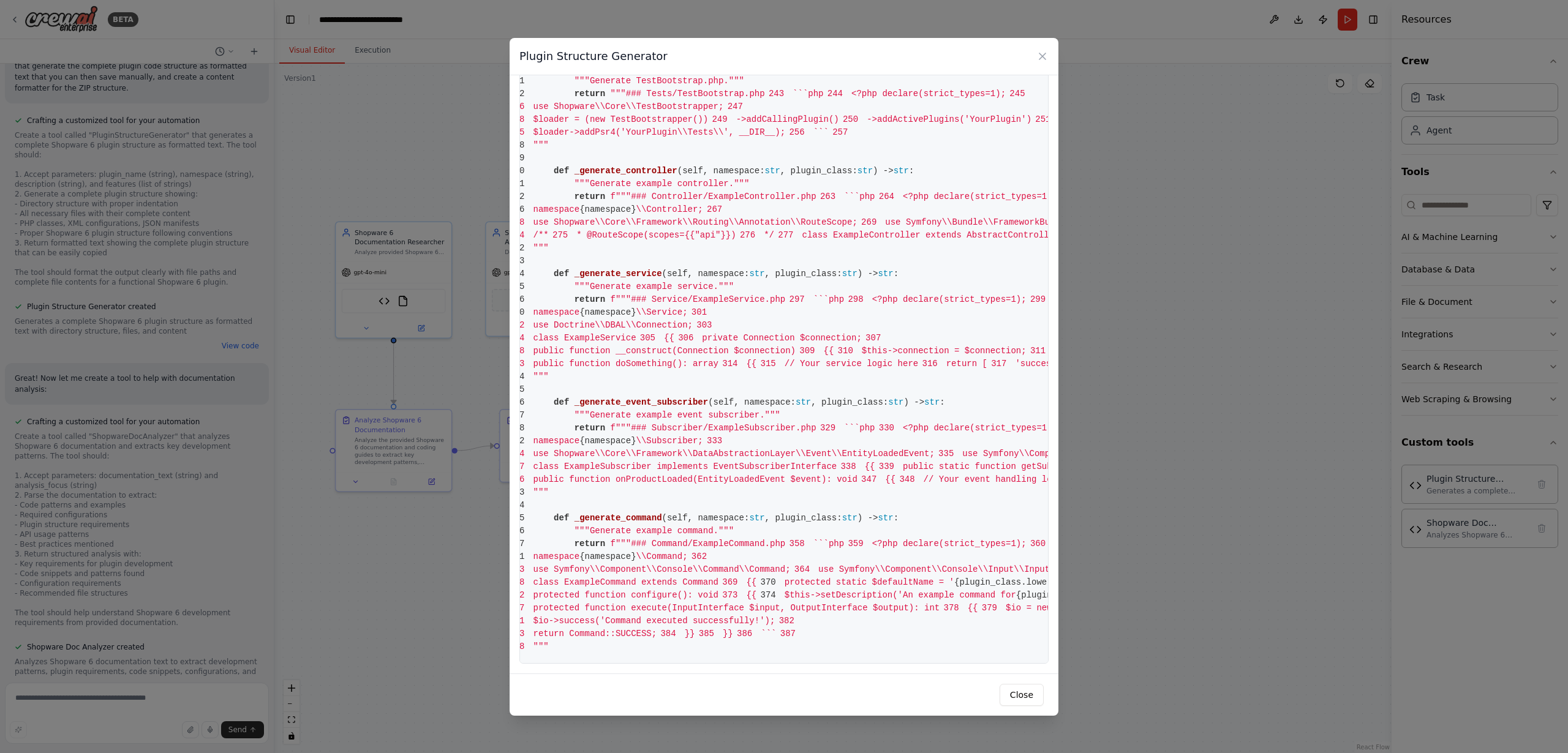
scroll to position [4432, 0]
click at [1045, 52] on icon at bounding box center [1042, 56] width 12 height 12
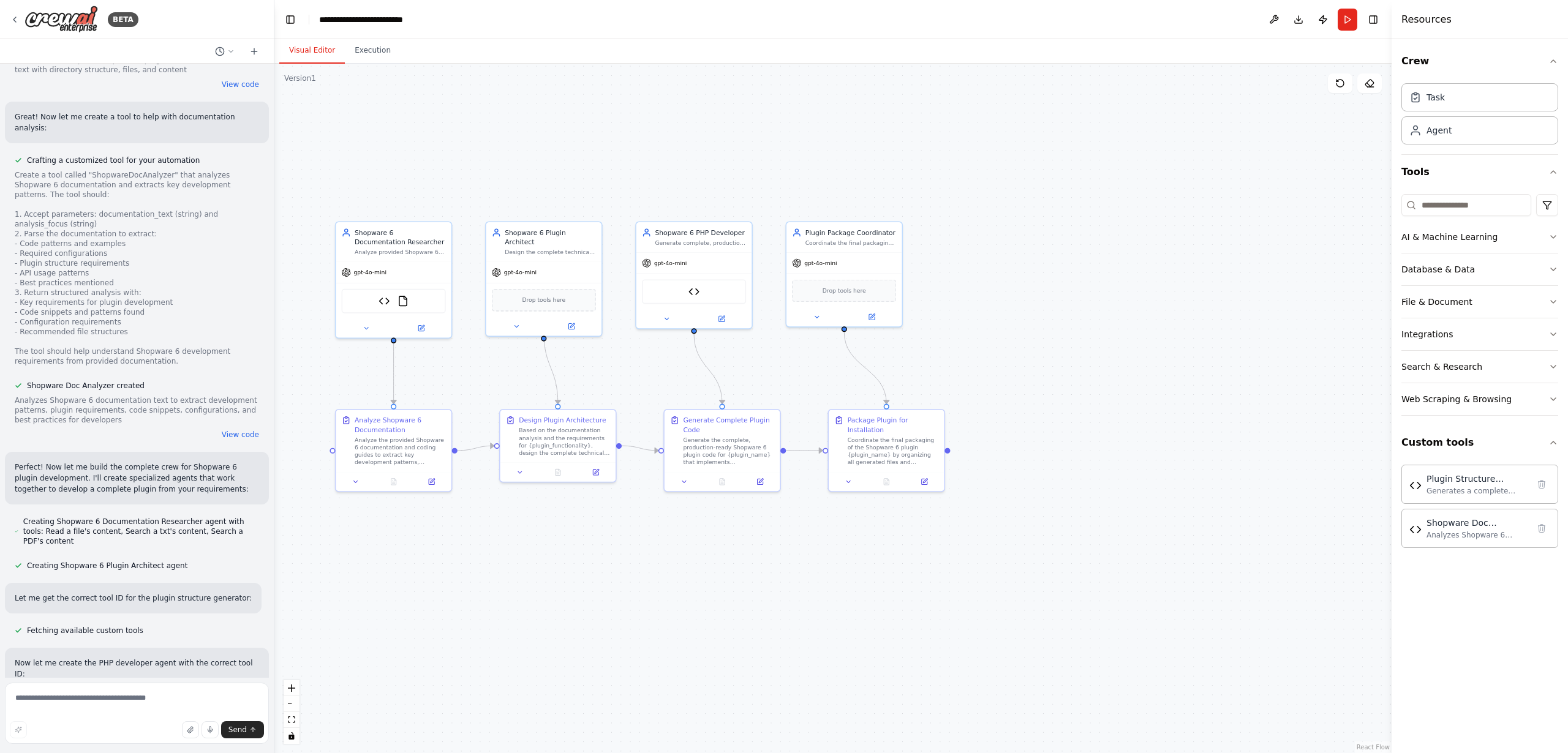
scroll to position [1456, 0]
click at [240, 425] on button "View code" at bounding box center [241, 430] width 37 height 10
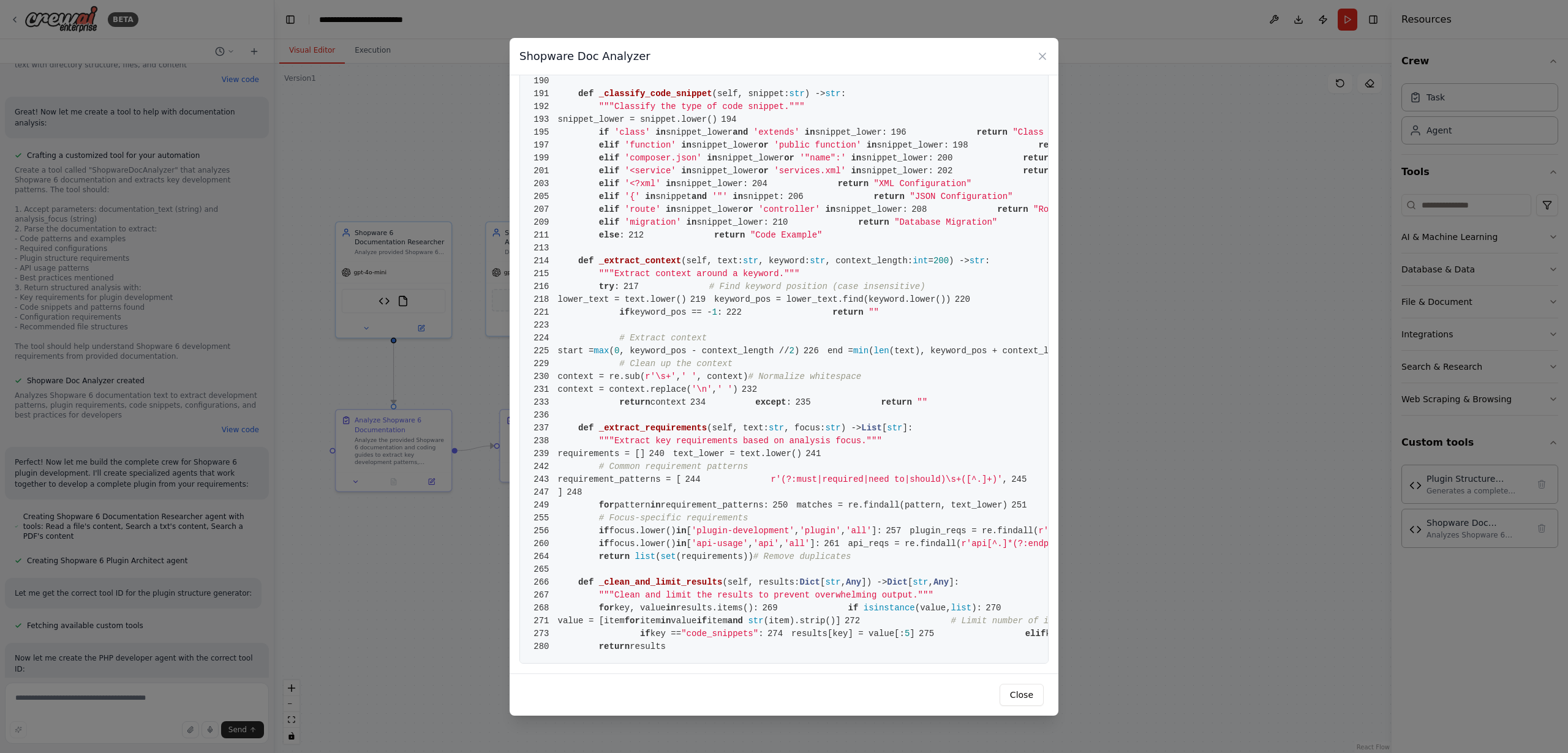
scroll to position [3043, 0]
click at [1013, 692] on button "Close" at bounding box center [1021, 695] width 44 height 22
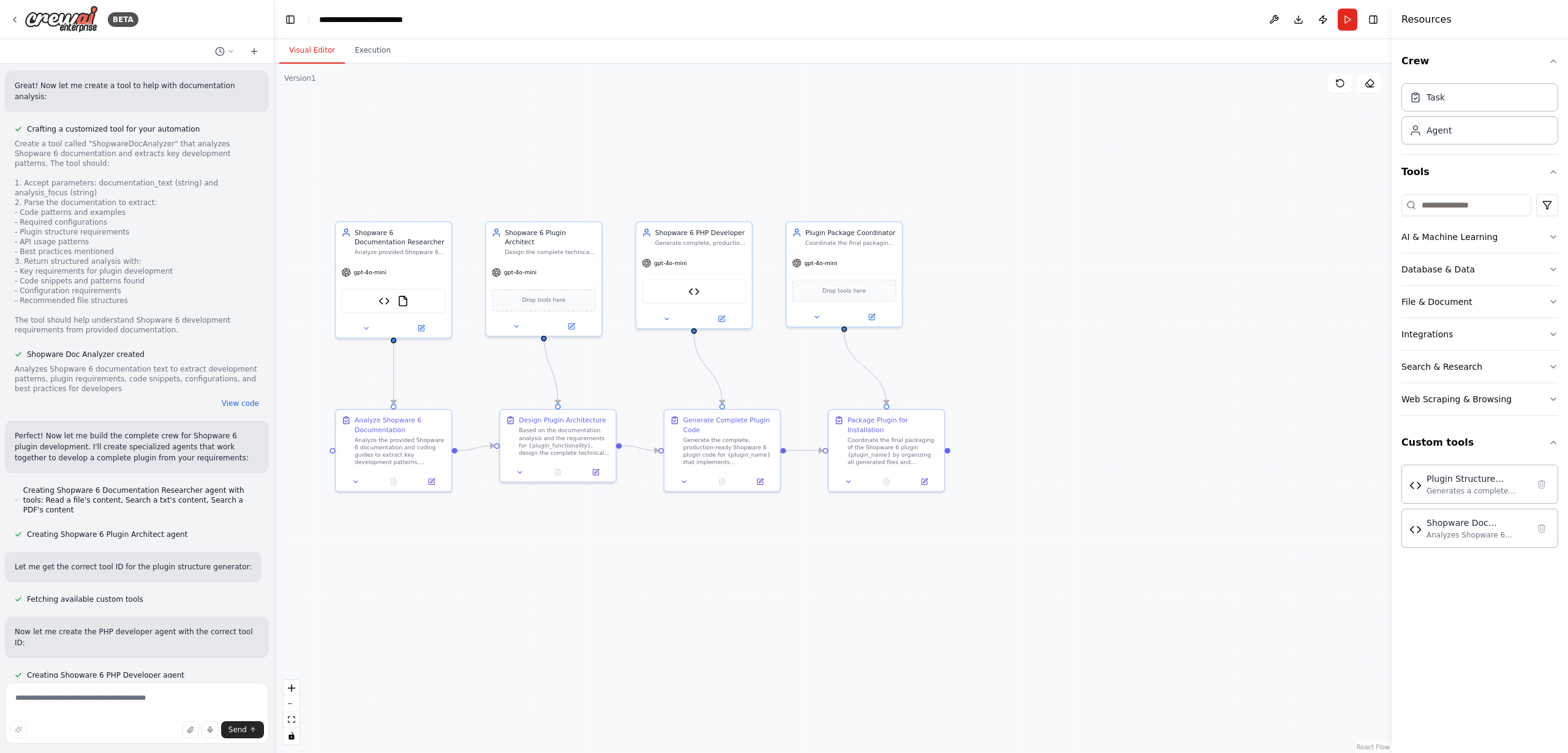
scroll to position [1485, 0]
drag, startPoint x: 65, startPoint y: 408, endPoint x: 125, endPoint y: 423, distance: 61.8
click at [125, 428] on p "Perfect! Now let me build the complete crew for Shopware 6 plugin development. …" at bounding box center [136, 444] width 245 height 33
click at [77, 428] on p "Perfect! Now let me build the complete crew for Shopware 6 plugin development. …" at bounding box center [136, 444] width 245 height 33
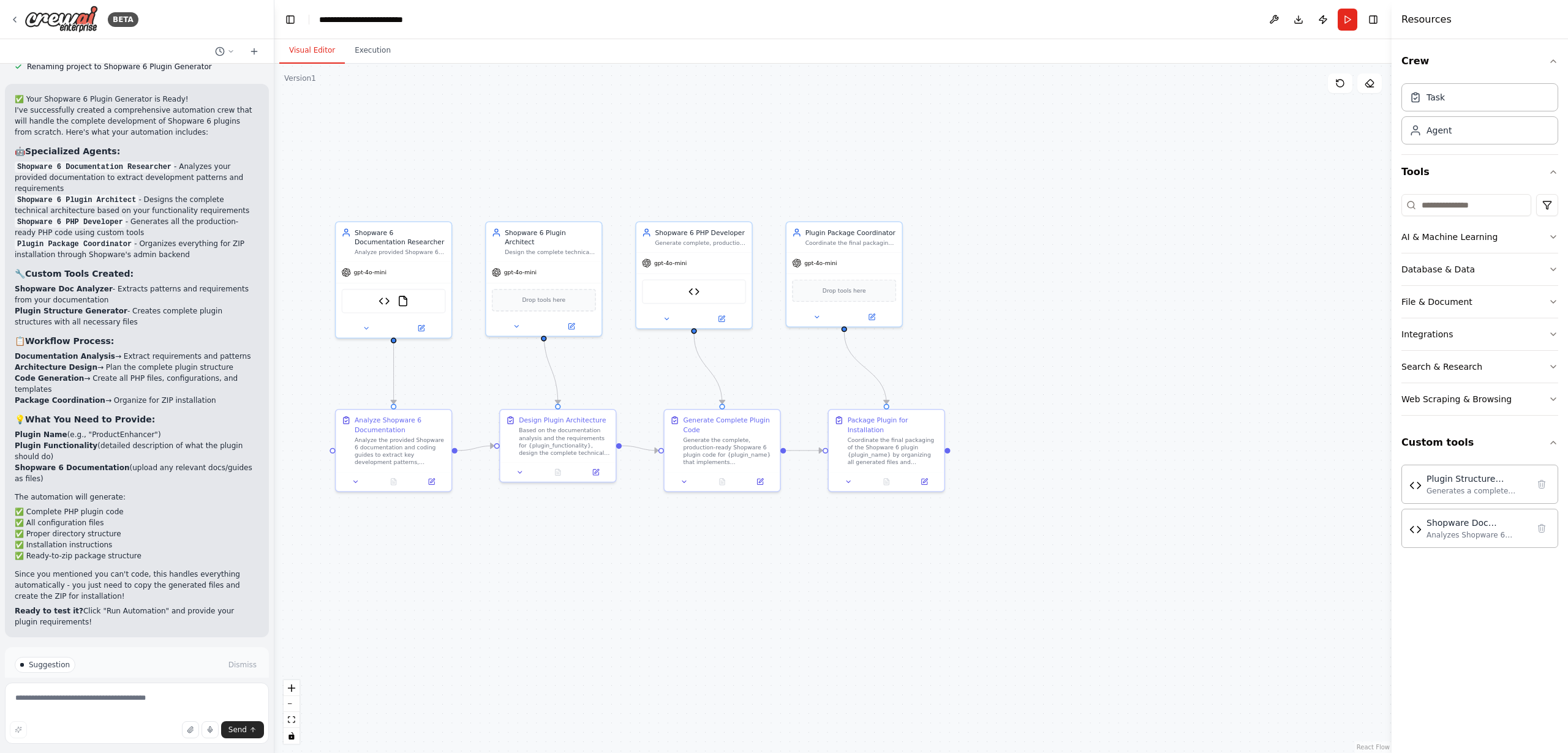
scroll to position [2638, 0]
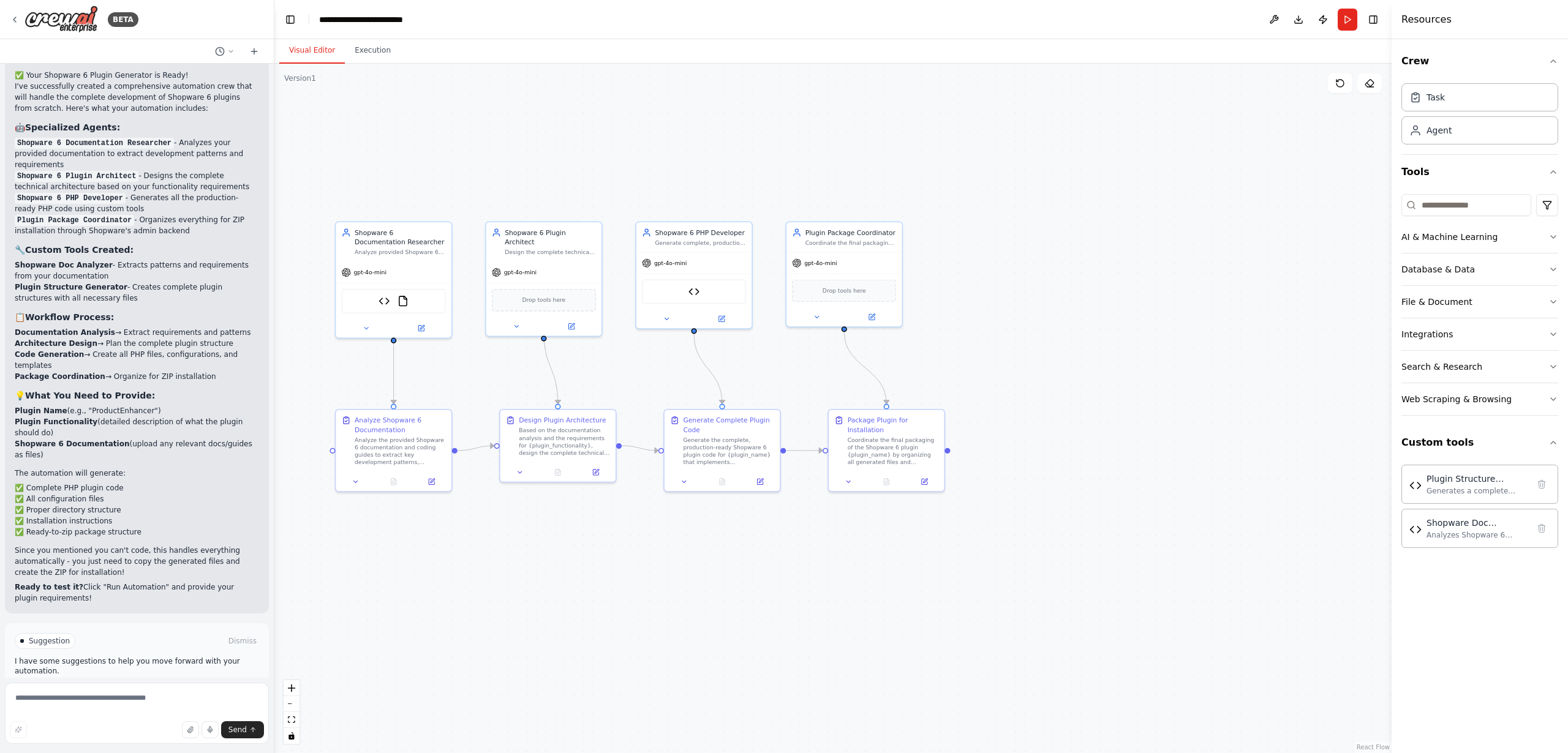
click at [23, 639] on div at bounding box center [22, 641] width 4 height 4
click at [40, 636] on span "Suggestion" at bounding box center [49, 641] width 41 height 10
click at [78, 702] on textarea at bounding box center [136, 713] width 264 height 61
type textarea "*"
click at [379, 275] on div "gpt-4o-mini" at bounding box center [363, 270] width 44 height 9
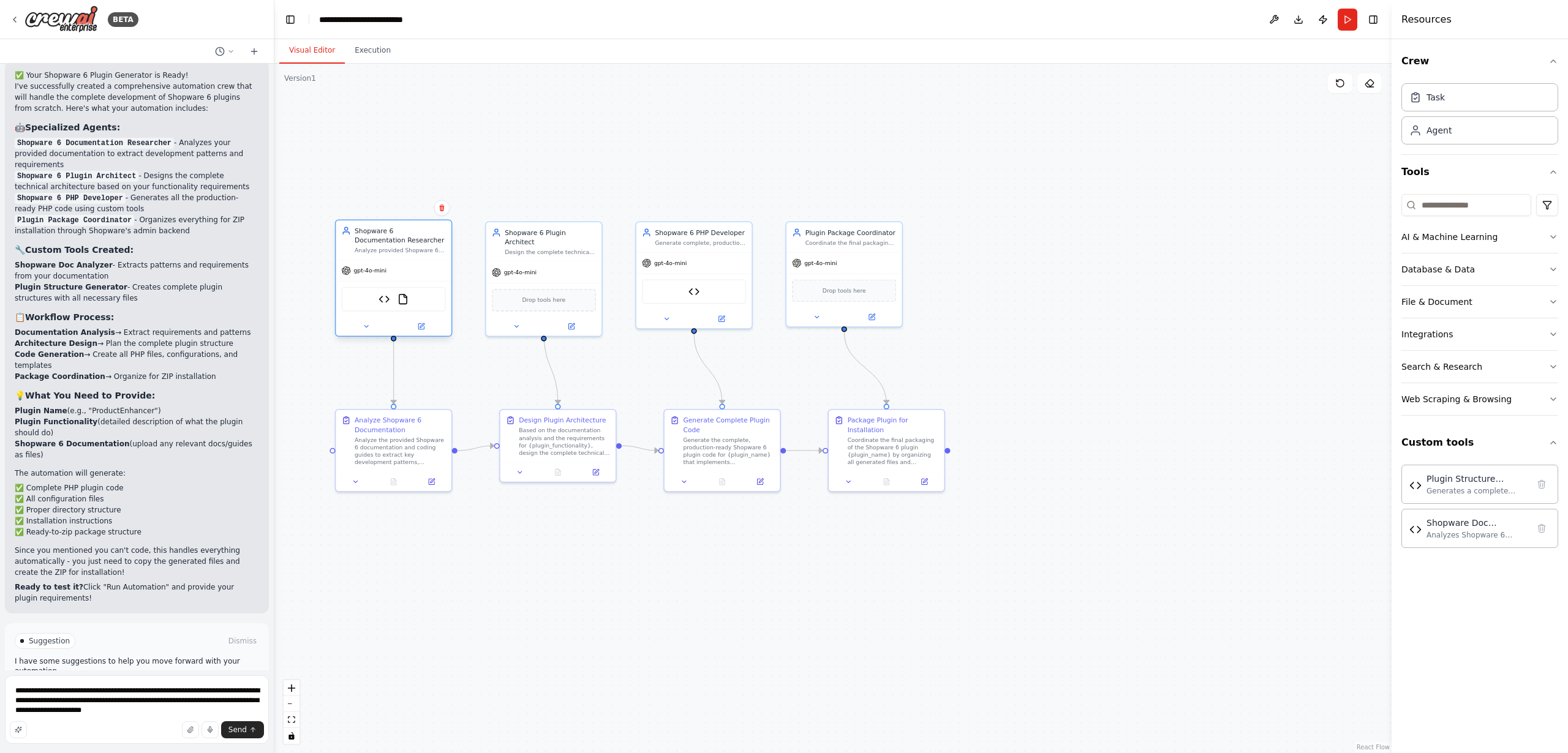
click at [371, 274] on div "gpt-4o-mini" at bounding box center [363, 270] width 44 height 9
click at [367, 326] on icon at bounding box center [366, 327] width 4 height 2
click at [366, 391] on span "Attributes" at bounding box center [363, 391] width 32 height 9
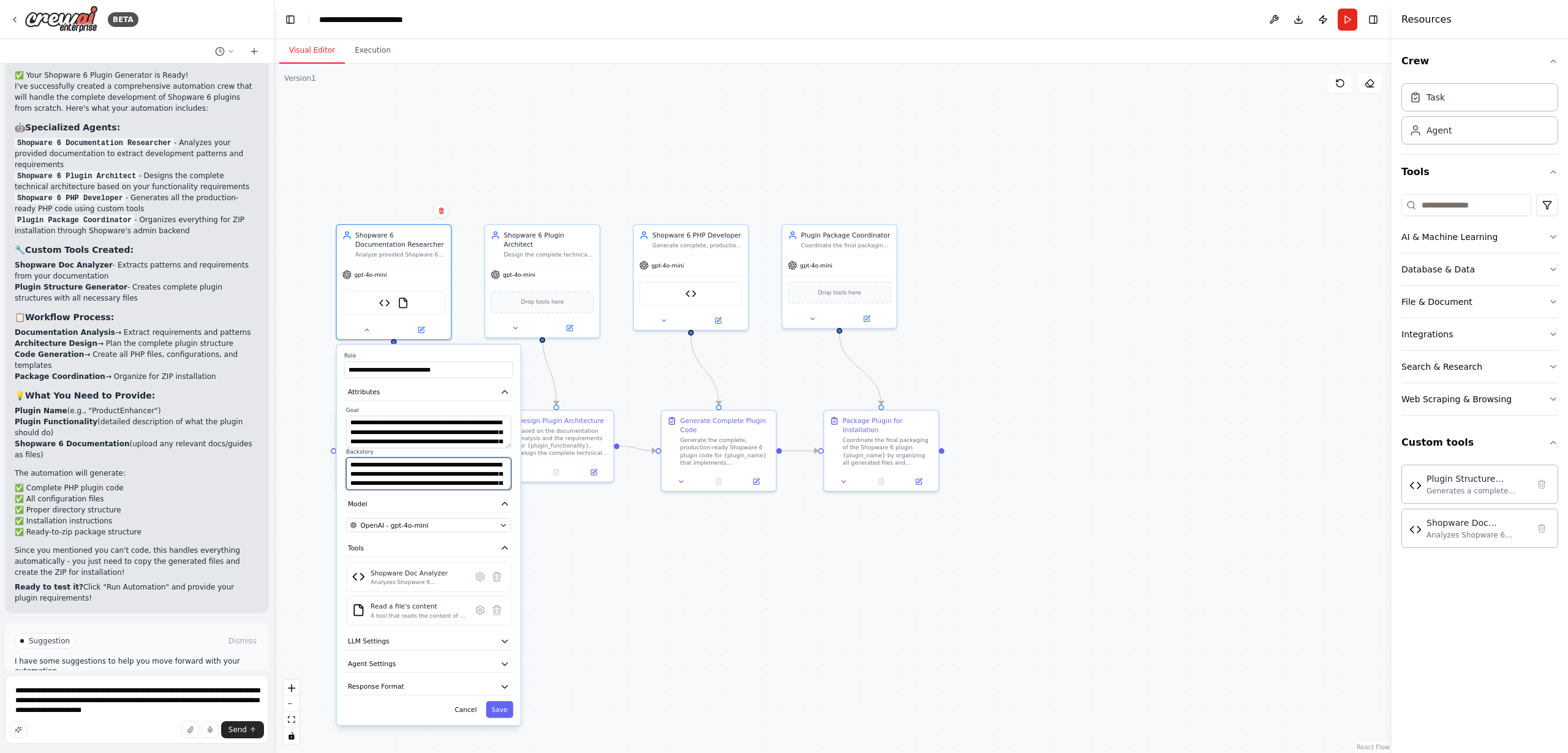
click at [405, 471] on textarea "**********" at bounding box center [429, 474] width 166 height 32
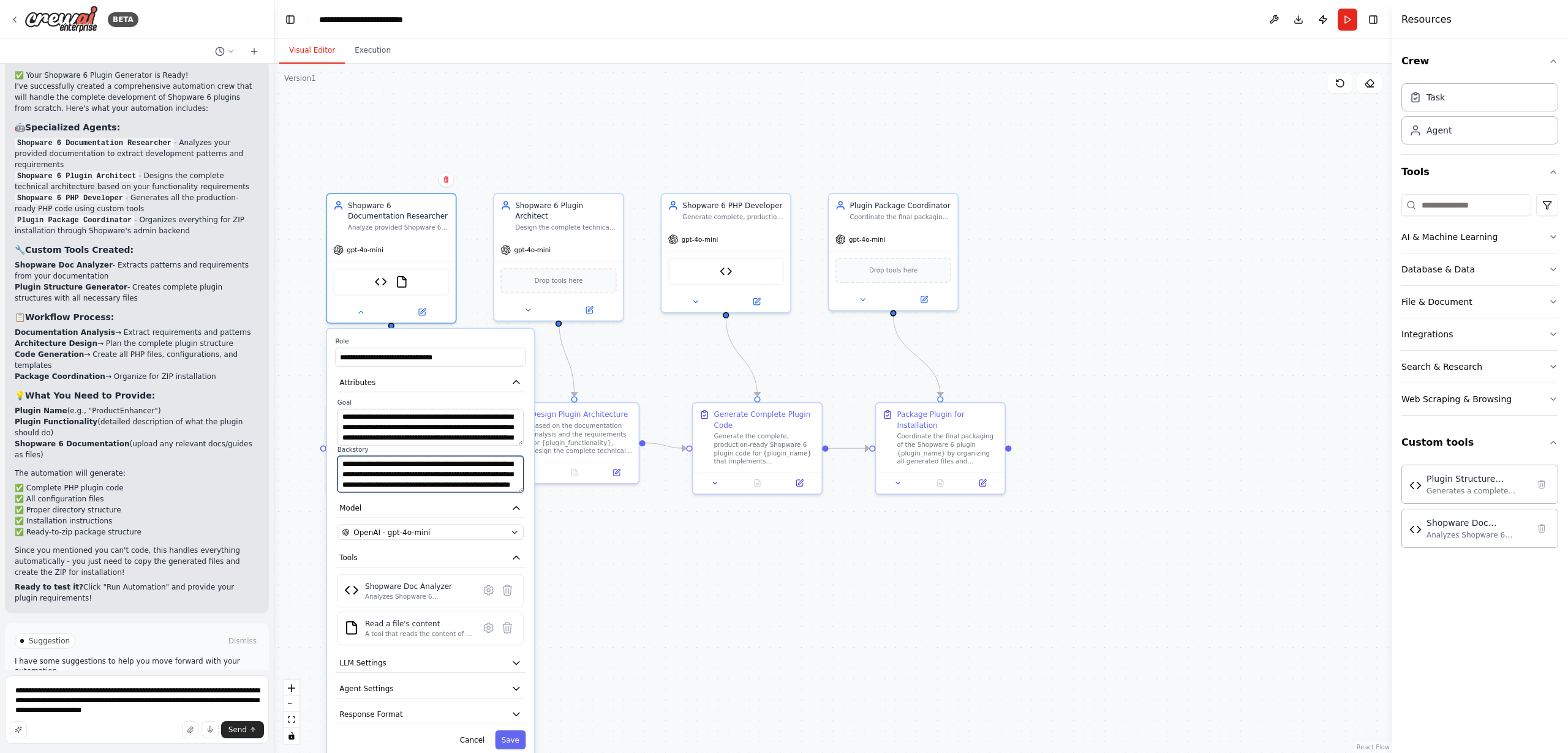
scroll to position [49, 0]
click at [440, 475] on textarea "**********" at bounding box center [430, 475] width 187 height 37
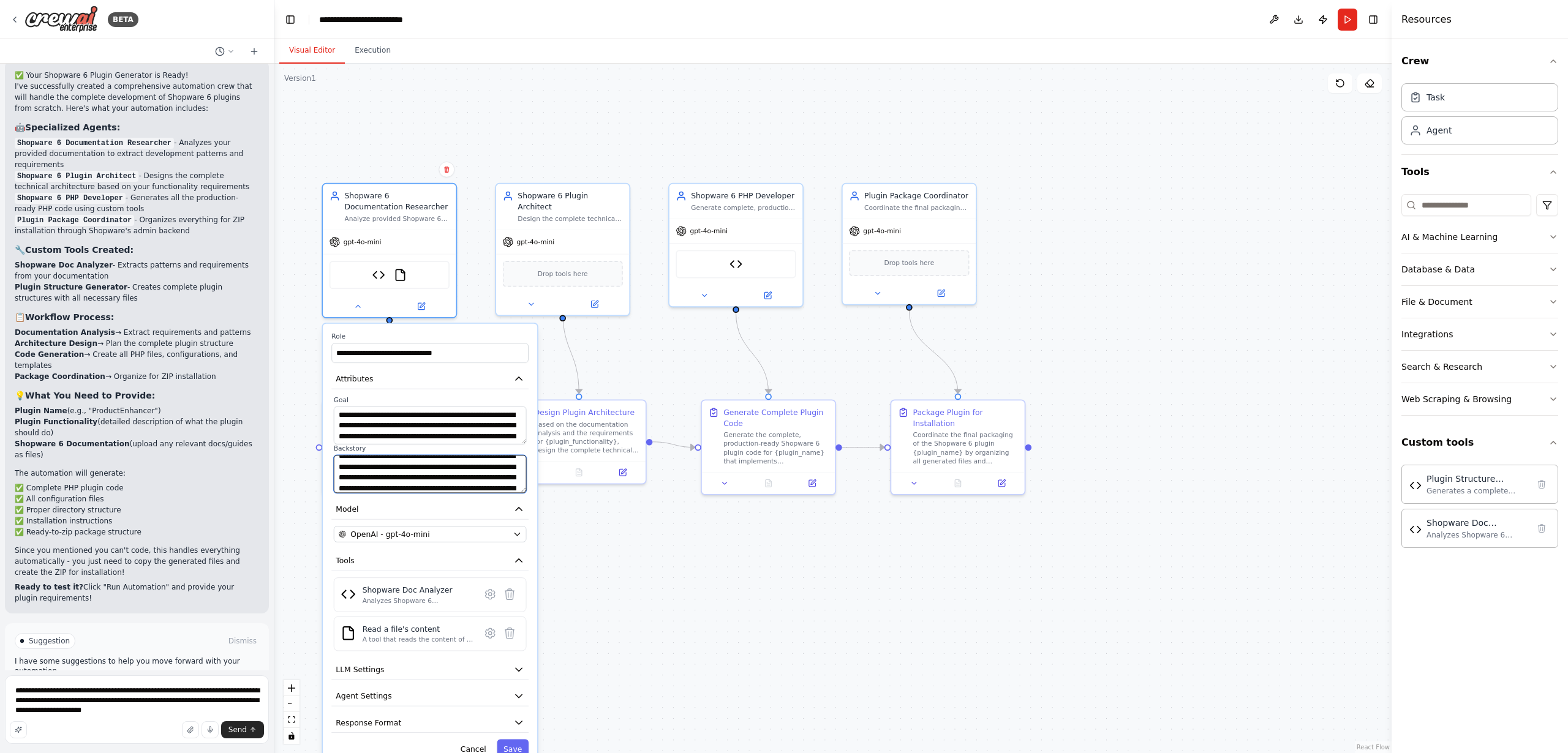
scroll to position [37, 0]
click at [405, 600] on div "Analyzes Shopware 6 documentation text to extract development patterns, plugin …" at bounding box center [418, 600] width 111 height 9
click at [392, 643] on div "A tool that reads the content of a file. To use this tool, provide a 'file_path…" at bounding box center [418, 640] width 111 height 9
click at [489, 636] on icon at bounding box center [490, 633] width 9 height 10
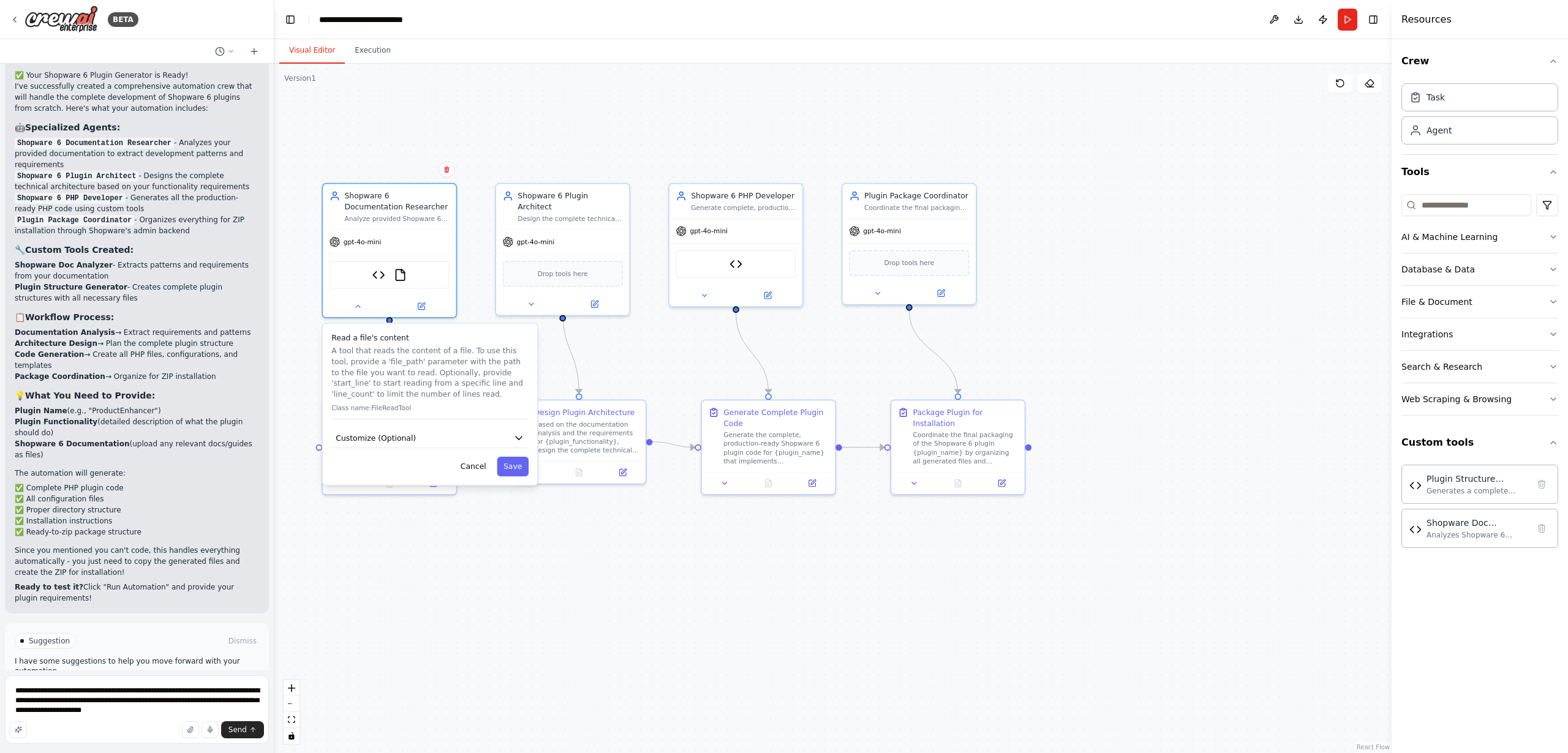
click at [387, 410] on p "Class name: FileReadTool" at bounding box center [430, 408] width 197 height 9
click at [384, 432] on button "Customize (Optional)" at bounding box center [430, 437] width 197 height 20
click at [372, 482] on input "text" at bounding box center [430, 478] width 193 height 19
click at [470, 506] on button "Cancel" at bounding box center [473, 506] width 39 height 19
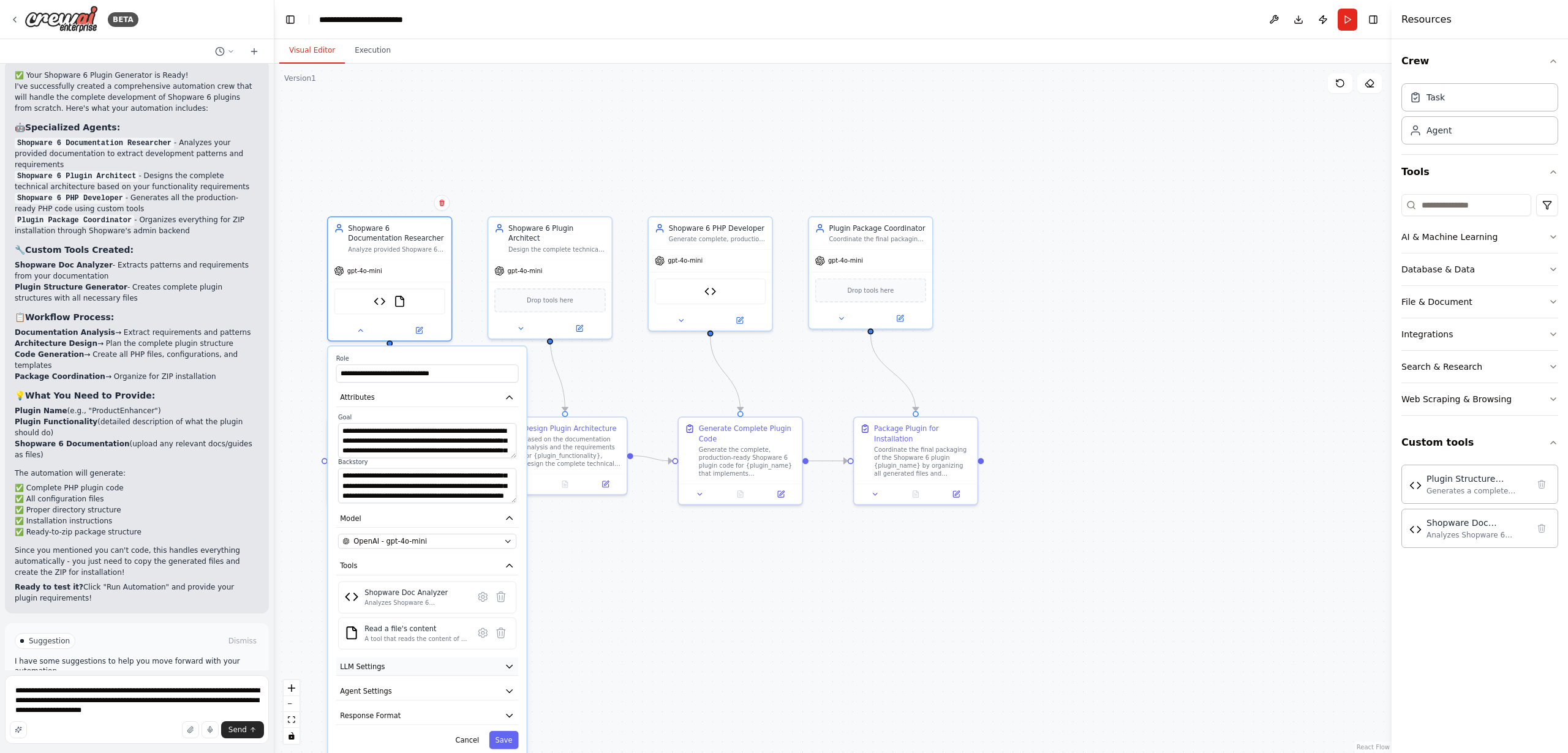
click at [377, 667] on span "LLM Settings" at bounding box center [362, 666] width 44 height 10
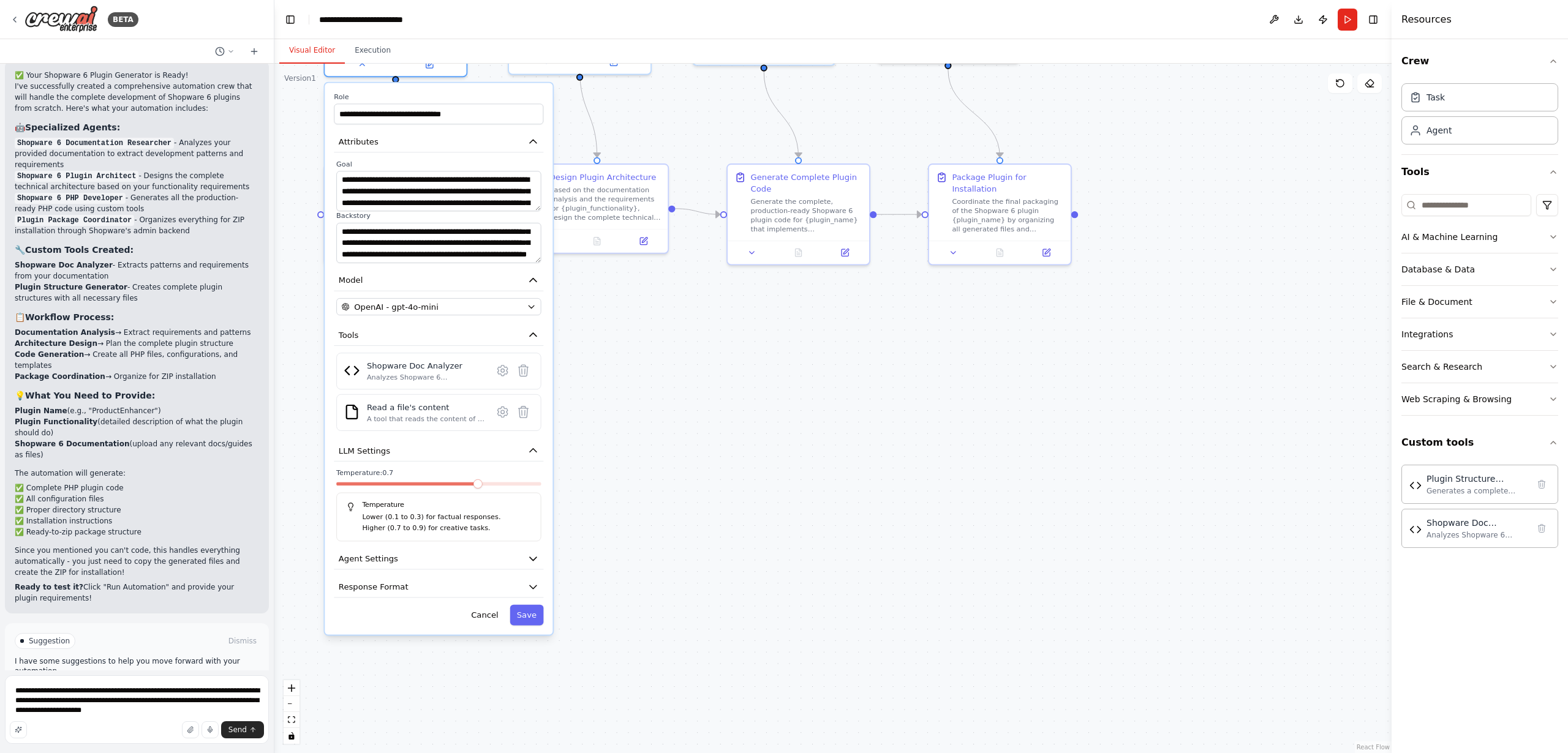
drag, startPoint x: 596, startPoint y: 618, endPoint x: 581, endPoint y: 414, distance: 204.6
click at [599, 404] on div ".deletable-edge-delete-btn { width: 20px; height: 20px; border: 0px solid #ffff…" at bounding box center [833, 408] width 1117 height 689
click at [367, 563] on span "Agent Settings" at bounding box center [367, 559] width 60 height 11
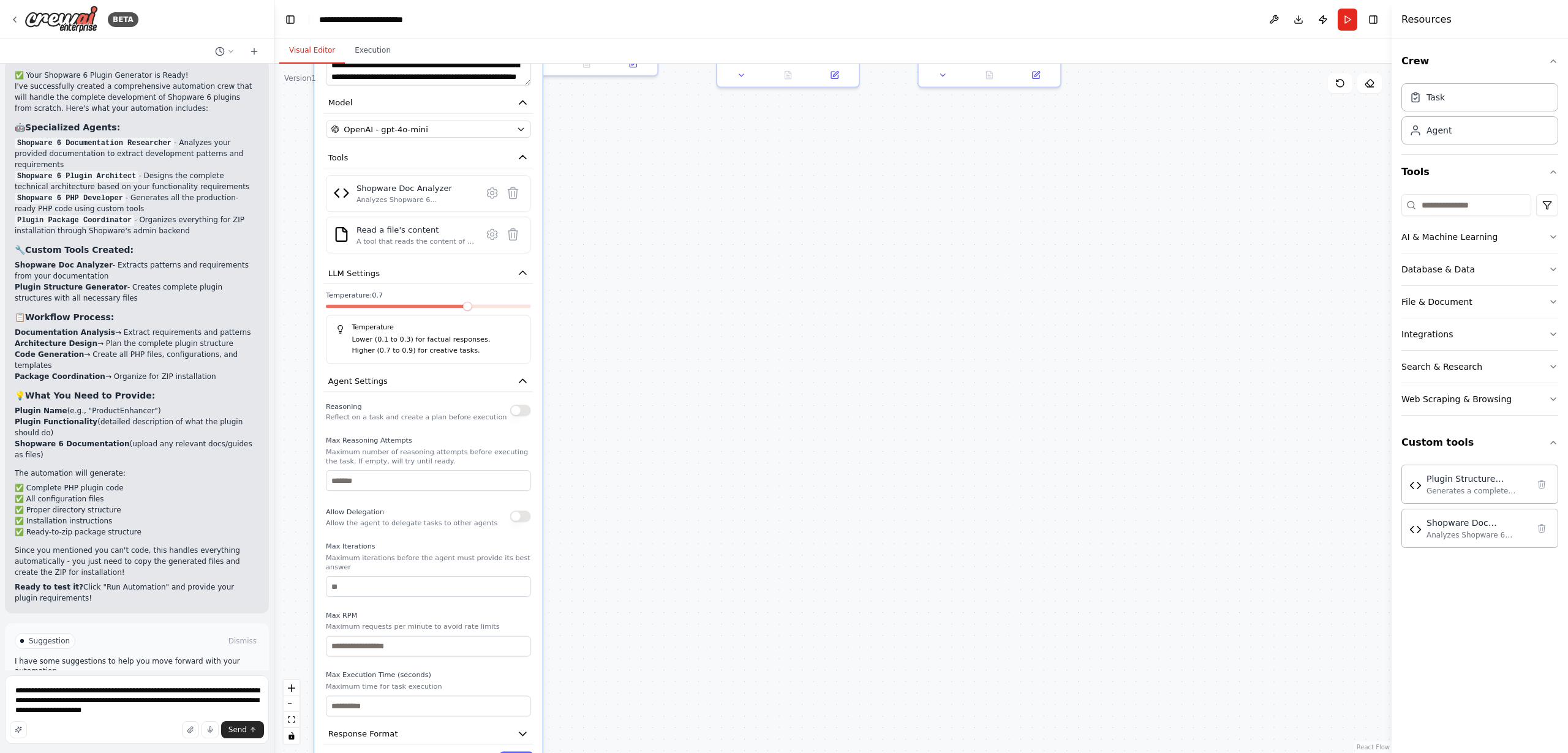
drag, startPoint x: 719, startPoint y: 634, endPoint x: 711, endPoint y: 456, distance: 178.2
click at [711, 456] on div ".deletable-edge-delete-btn { width: 20px; height: 20px; border: 0px solid #ffff…" at bounding box center [833, 408] width 1117 height 689
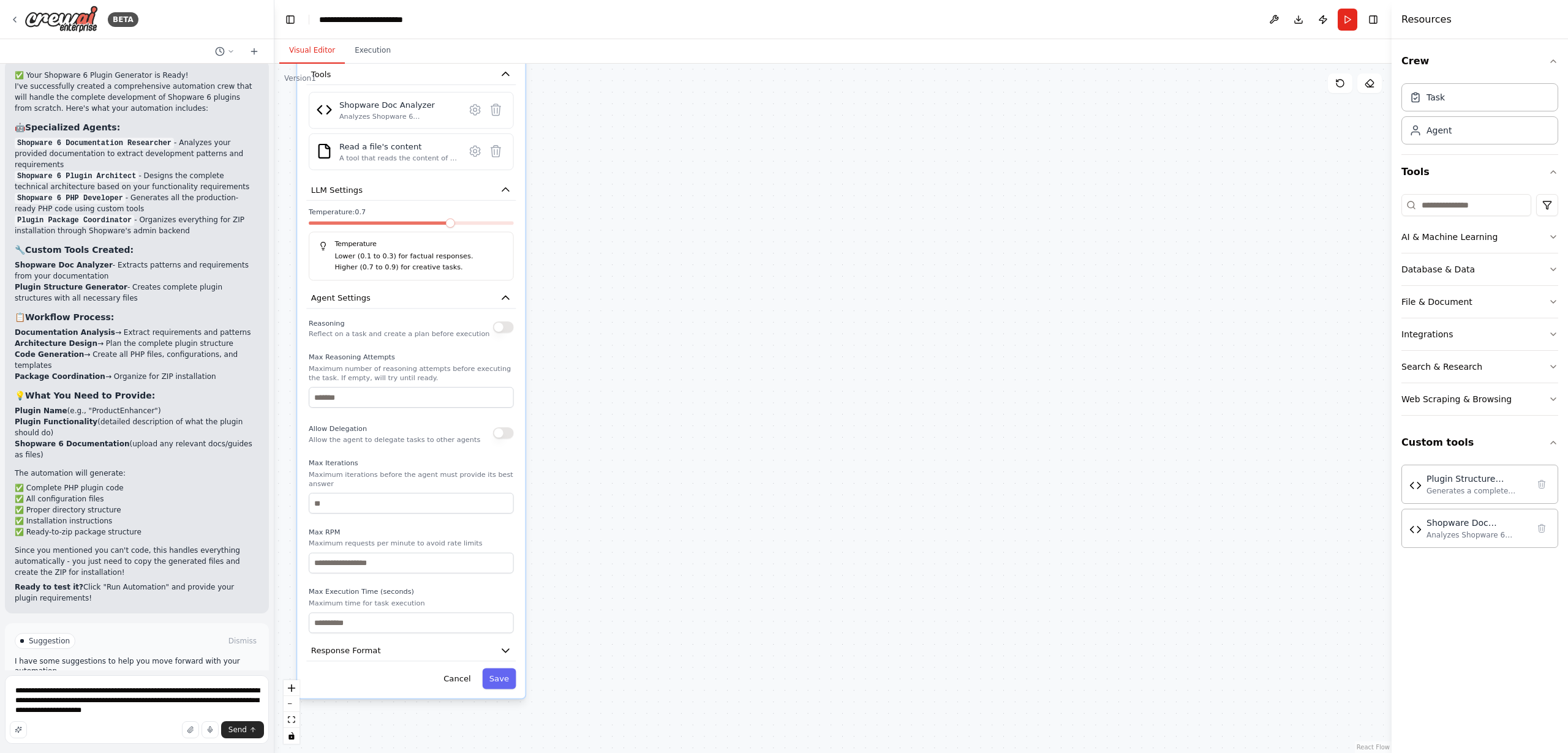
drag, startPoint x: 684, startPoint y: 690, endPoint x: 669, endPoint y: 638, distance: 54.1
click at [667, 646] on div ".deletable-edge-delete-btn { width: 20px; height: 20px; border: 0px solid #ffff…" at bounding box center [833, 408] width 1117 height 689
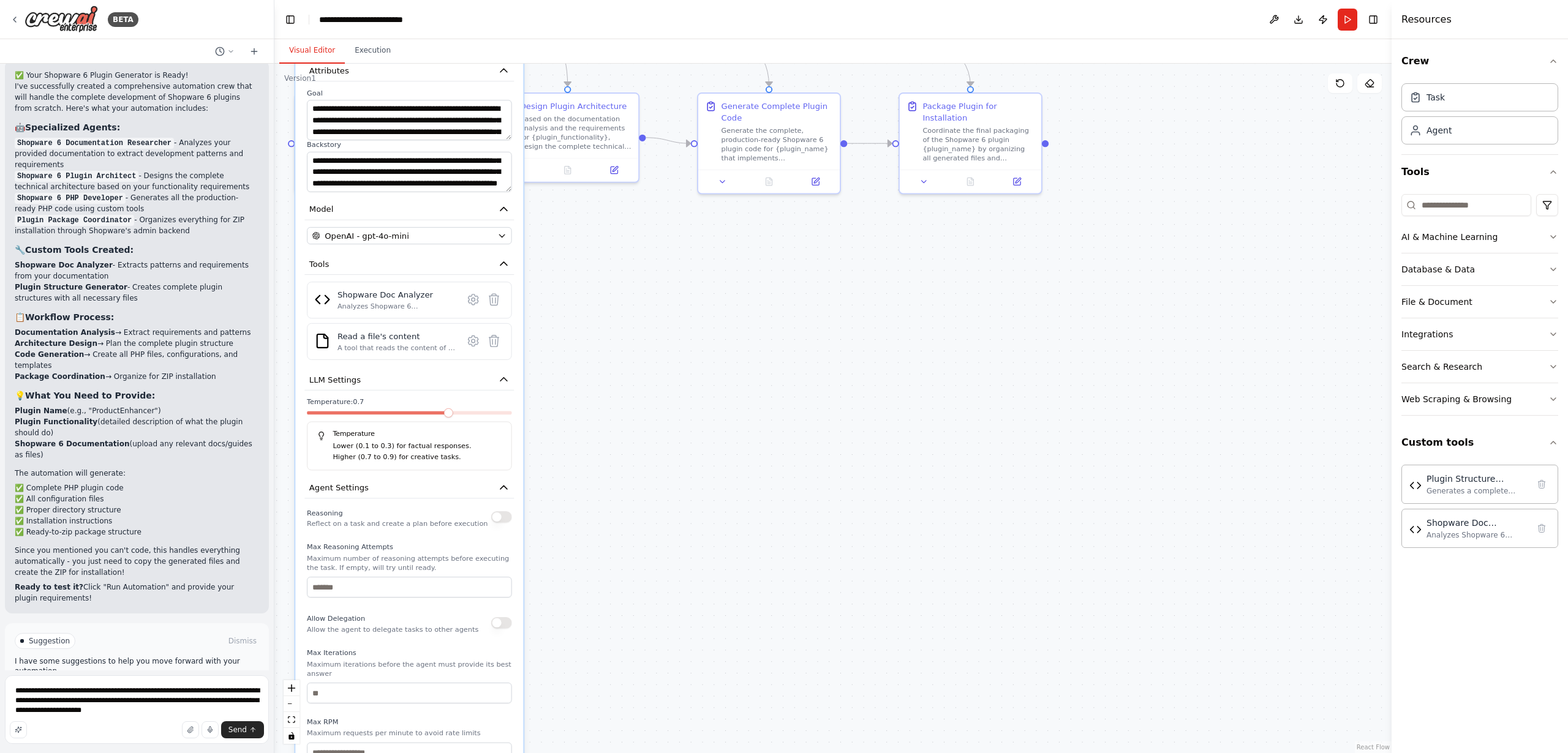
drag, startPoint x: 658, startPoint y: 400, endPoint x: 666, endPoint y: 572, distance: 172.2
click at [666, 571] on div ".deletable-edge-delete-btn { width: 20px; height: 20px; border: 0px solid #ffff…" at bounding box center [833, 408] width 1117 height 689
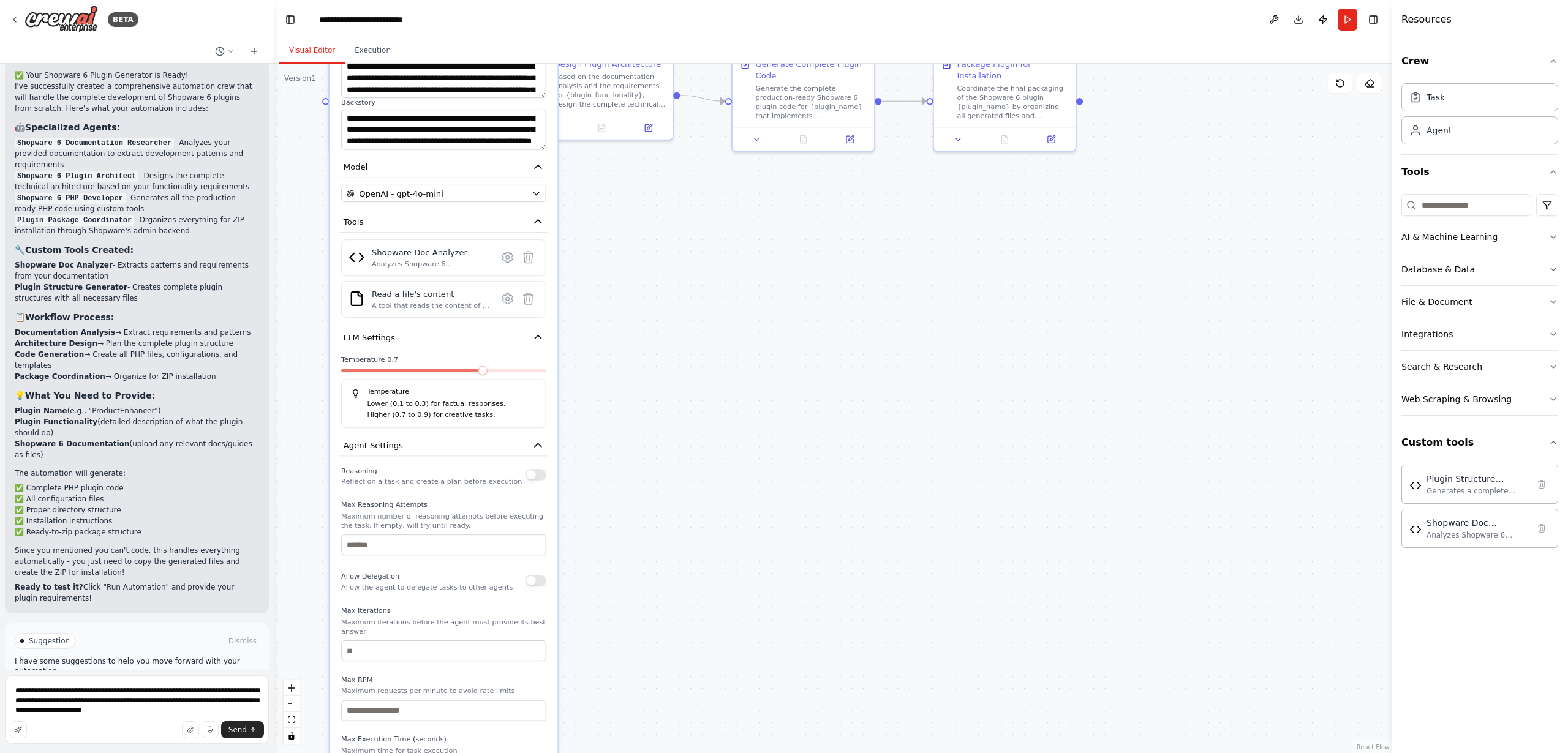
drag, startPoint x: 635, startPoint y: 563, endPoint x: 447, endPoint y: 362, distance: 275.2
click at [661, 379] on div ".deletable-edge-delete-btn { width: 20px; height: 20px; border: 0px solid #ffff…" at bounding box center [833, 408] width 1117 height 689
click at [388, 344] on button "LLM Settings" at bounding box center [442, 337] width 209 height 22
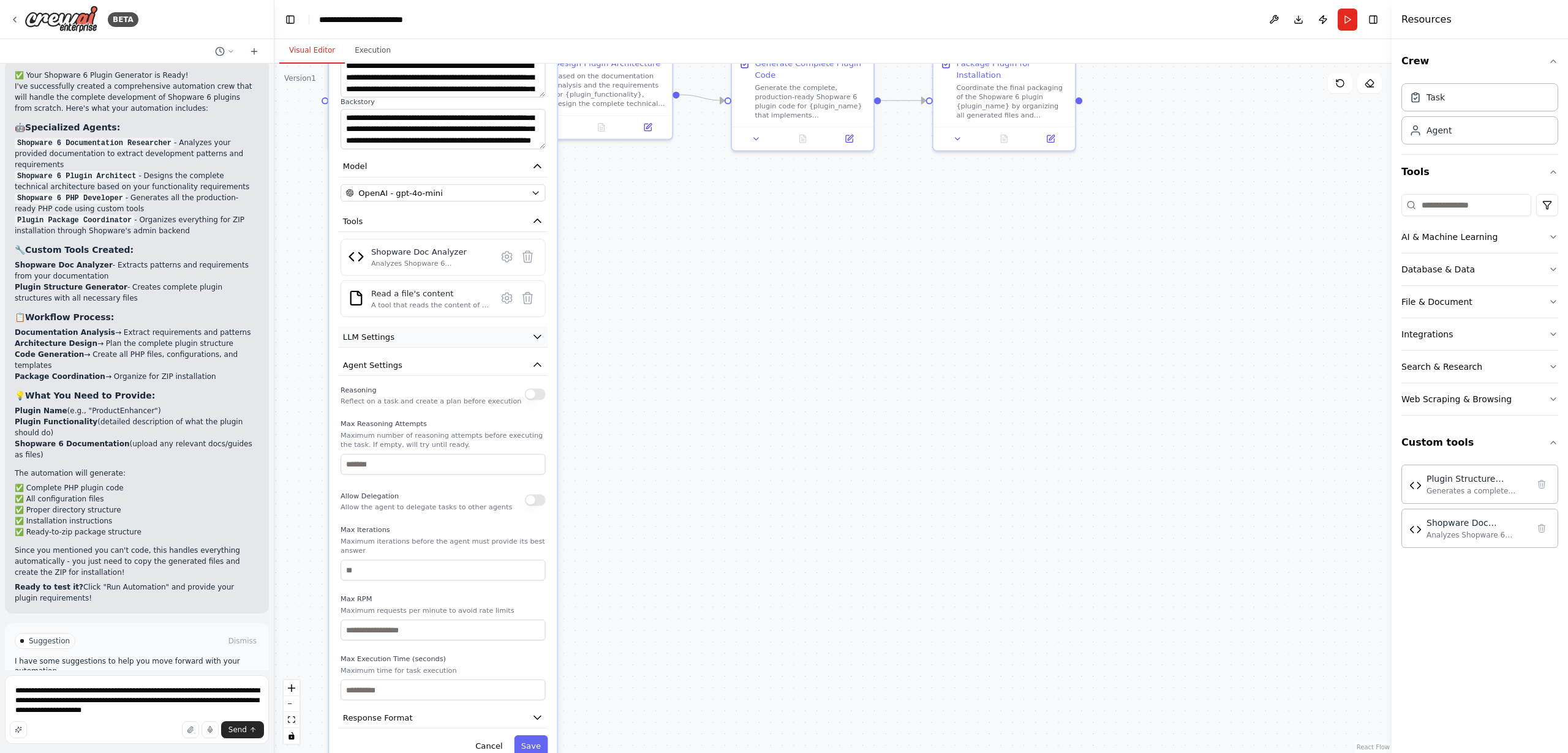
click at [385, 345] on button "LLM Settings" at bounding box center [442, 337] width 209 height 22
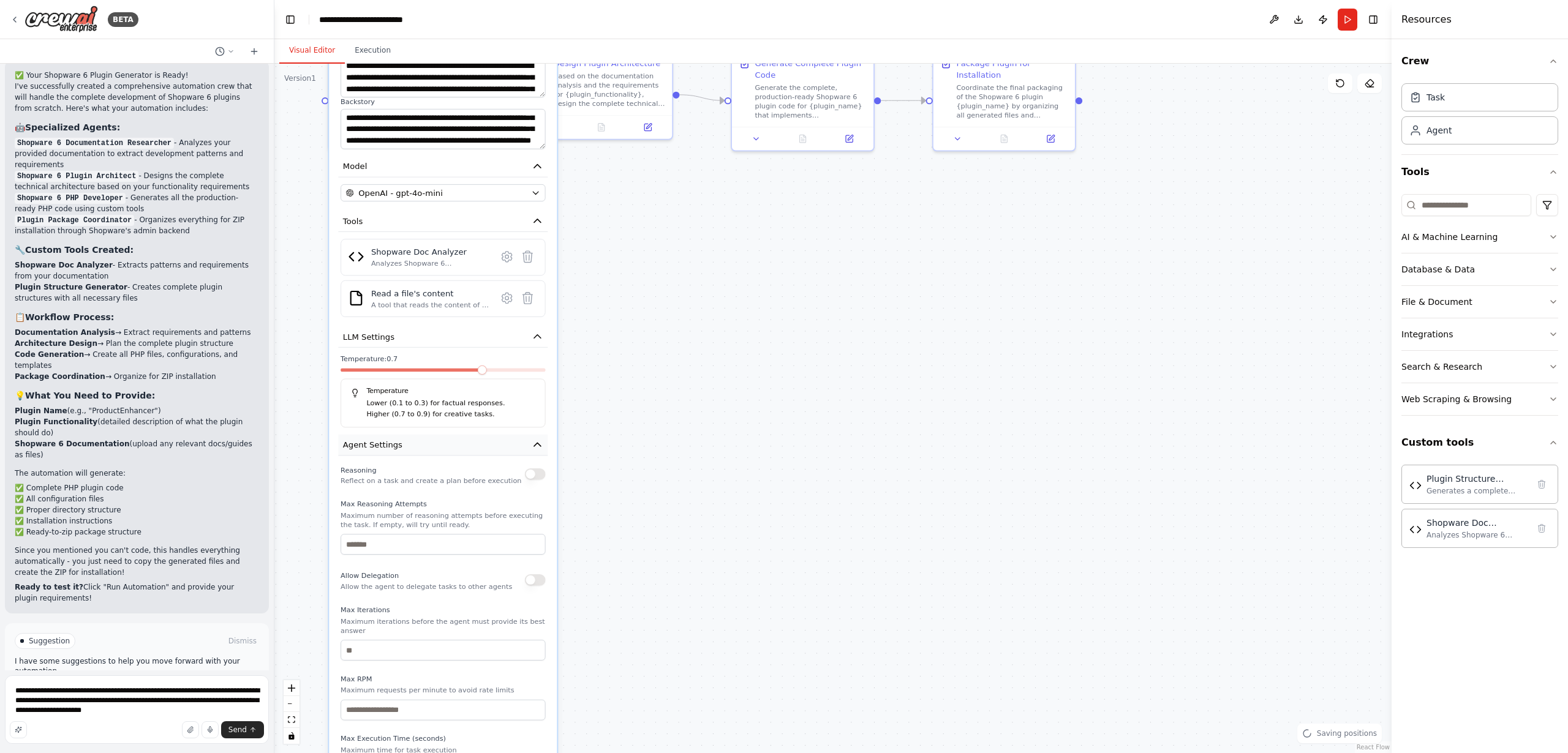
click at [385, 453] on button "Agent Settings" at bounding box center [442, 446] width 209 height 22
click at [382, 473] on span "Response Format" at bounding box center [378, 473] width 69 height 11
click at [367, 479] on button "Response Format" at bounding box center [442, 474] width 209 height 22
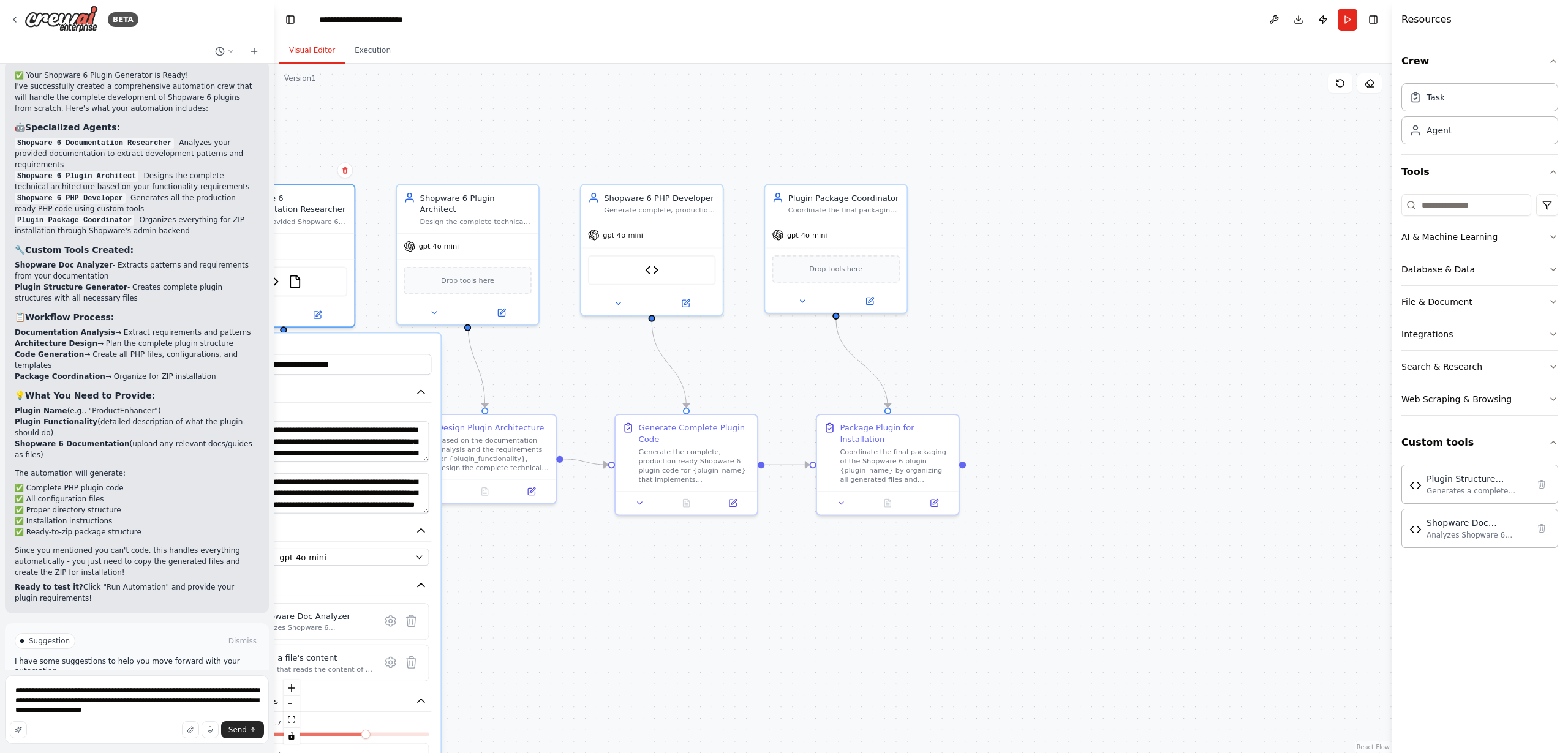
drag, startPoint x: 869, startPoint y: 304, endPoint x: 766, endPoint y: 631, distance: 342.8
click at [753, 669] on div ".deletable-edge-delete-btn { width: 20px; height: 20px; border: 0px solid #ffff…" at bounding box center [833, 408] width 1117 height 689
click at [803, 299] on icon at bounding box center [803, 299] width 5 height 2
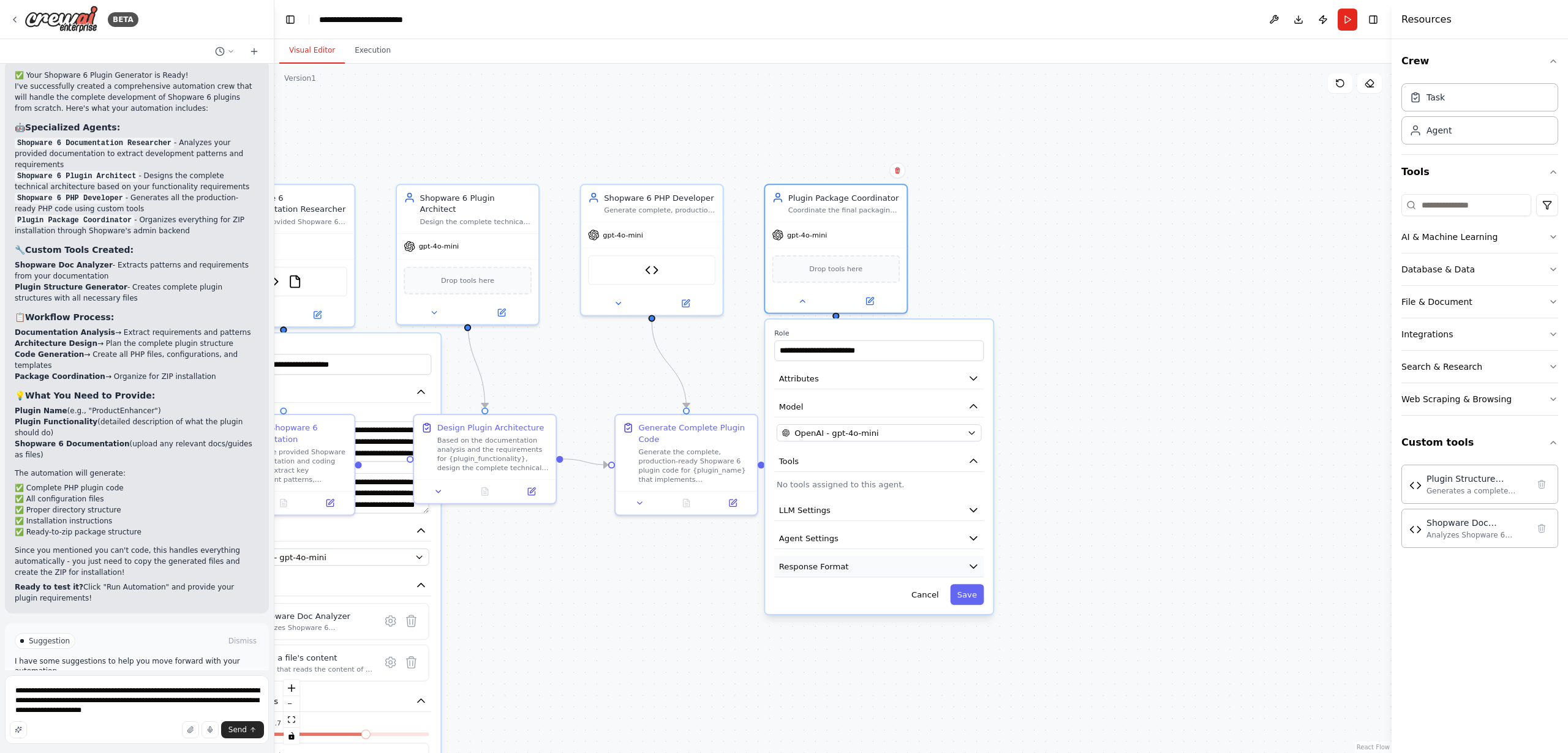
click at [832, 571] on span "Response Format" at bounding box center [814, 567] width 69 height 11
click at [809, 571] on span "Response Format" at bounding box center [814, 567] width 69 height 11
click at [808, 541] on span "Agent Settings" at bounding box center [809, 538] width 60 height 11
click at [807, 509] on span "LLM Settings" at bounding box center [805, 510] width 52 height 11
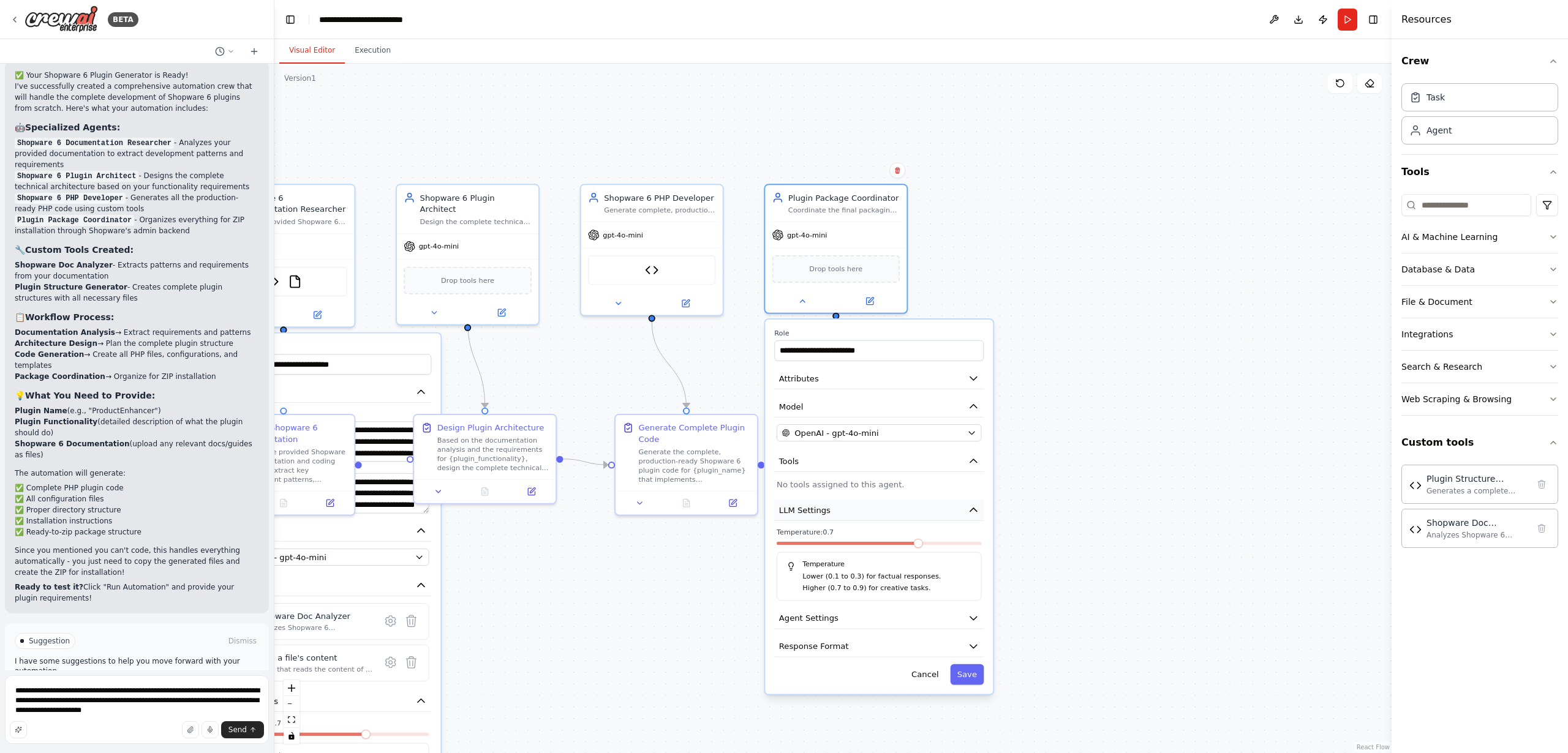
click at [807, 510] on span "LLM Settings" at bounding box center [805, 510] width 52 height 11
click at [832, 442] on div "**********" at bounding box center [879, 466] width 228 height 295
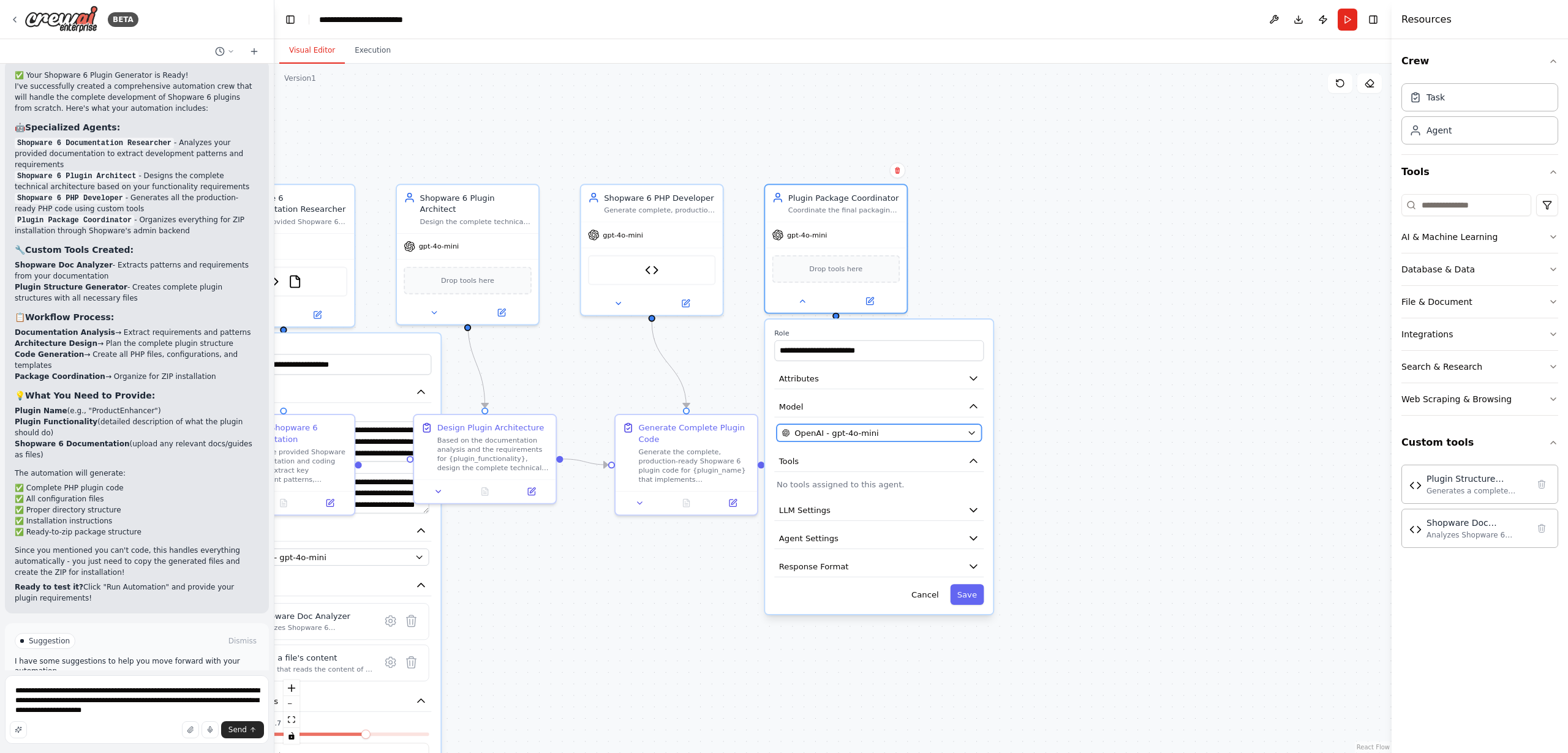
click at [834, 438] on span "OpenAI - gpt-4o-mini" at bounding box center [836, 433] width 85 height 11
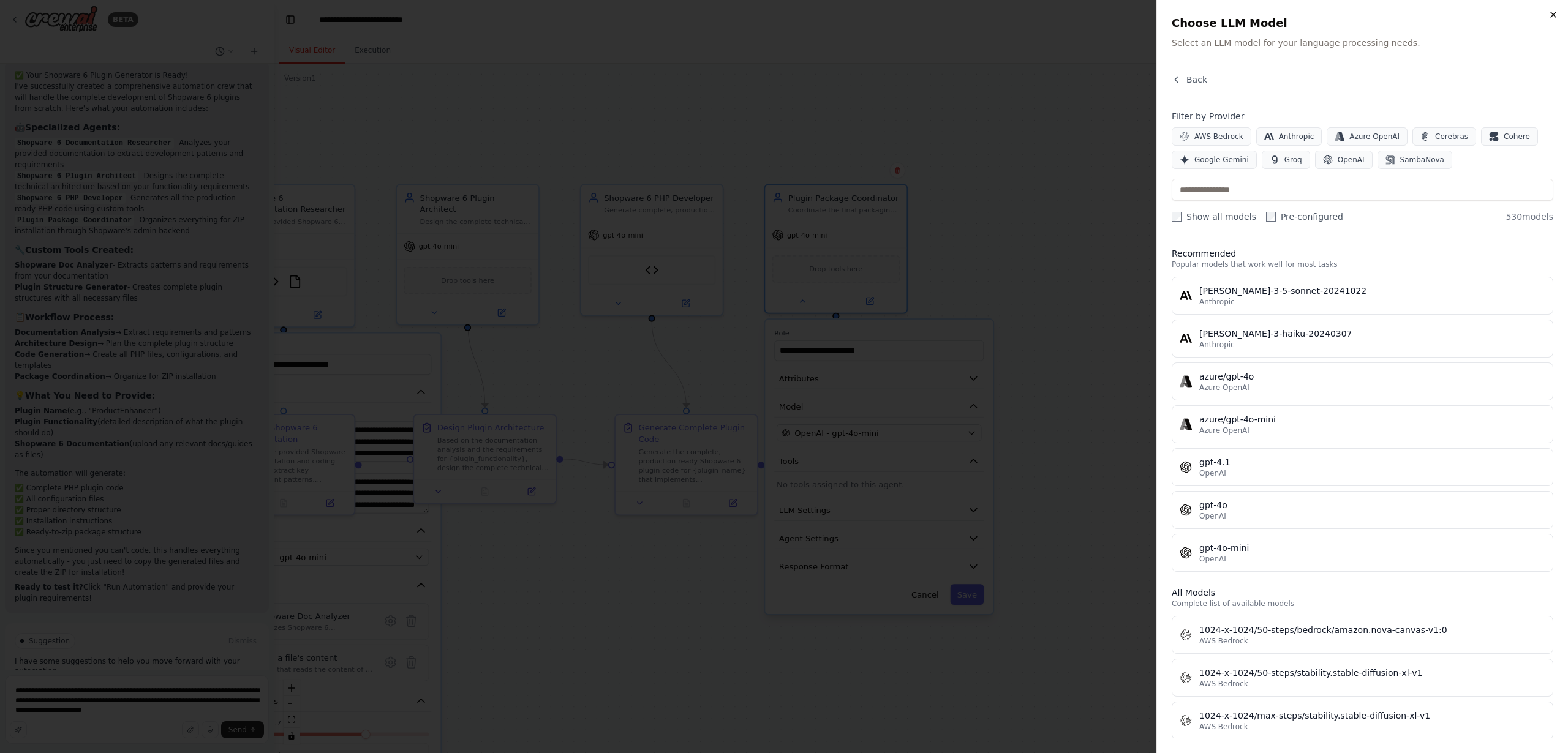
click at [1553, 16] on icon "button" at bounding box center [1553, 15] width 5 height 5
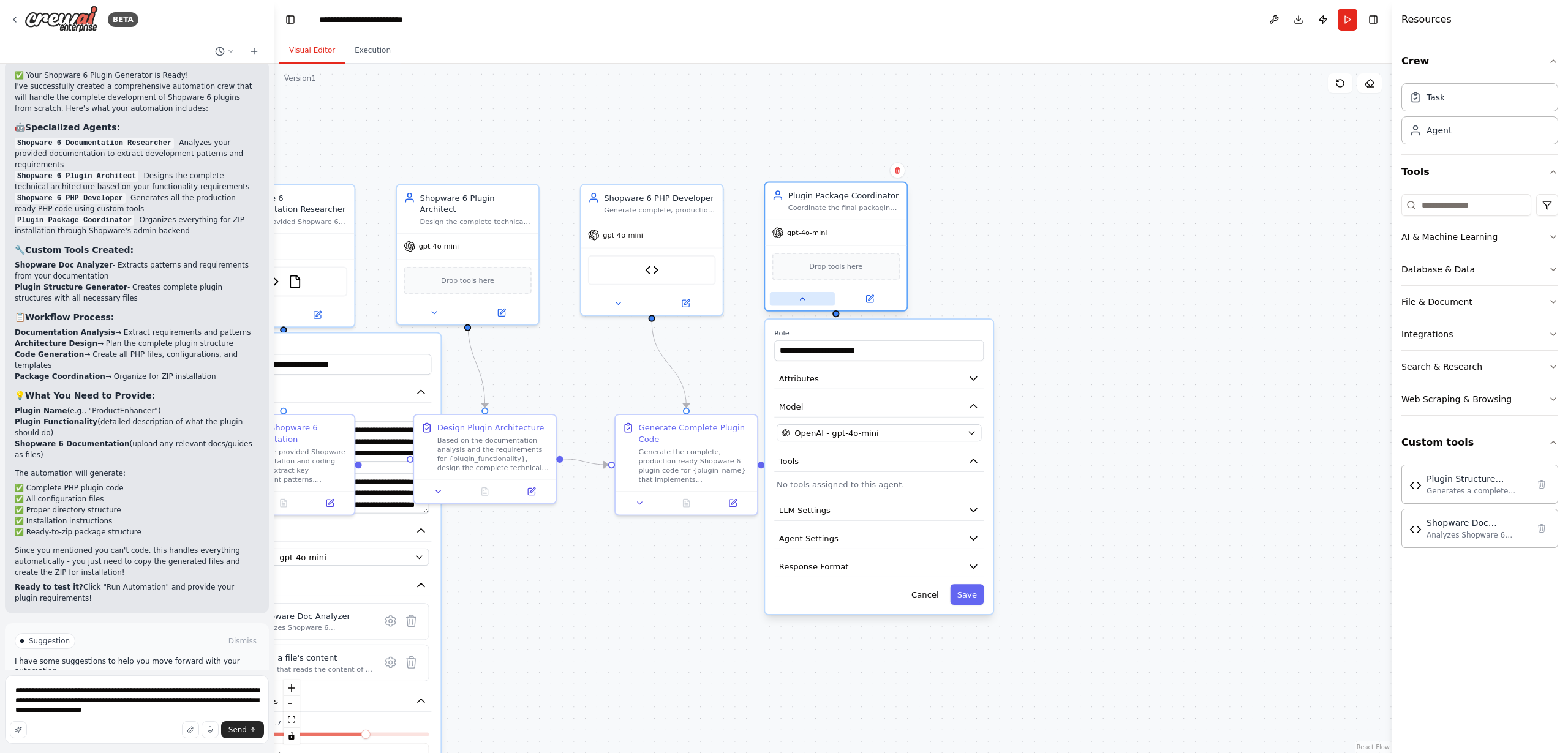
click at [799, 301] on icon at bounding box center [802, 299] width 9 height 9
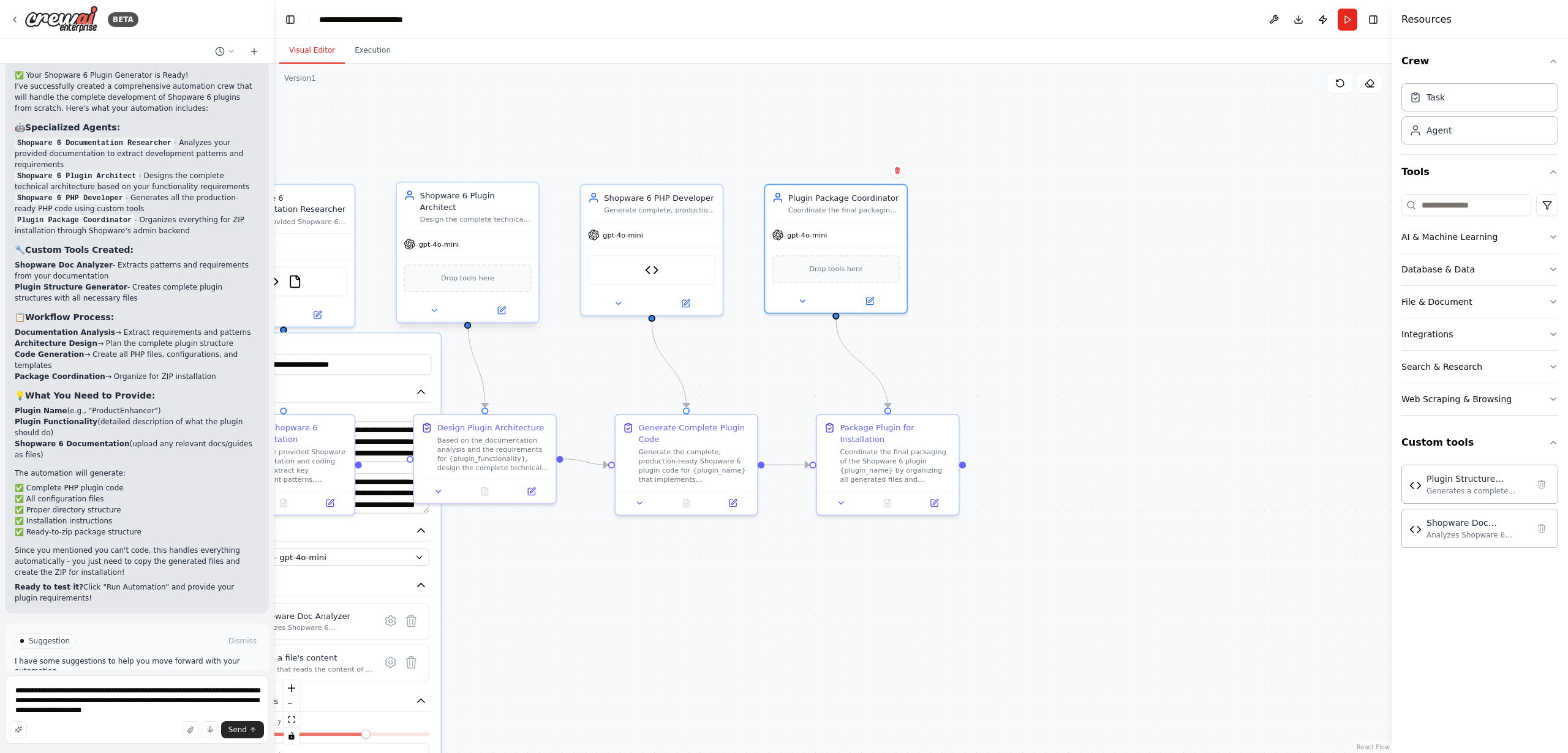
click at [471, 215] on div "Design the complete technical architecture for a Shopware 6 plugin based on the…" at bounding box center [476, 219] width 111 height 9
click at [431, 306] on icon at bounding box center [434, 310] width 9 height 9
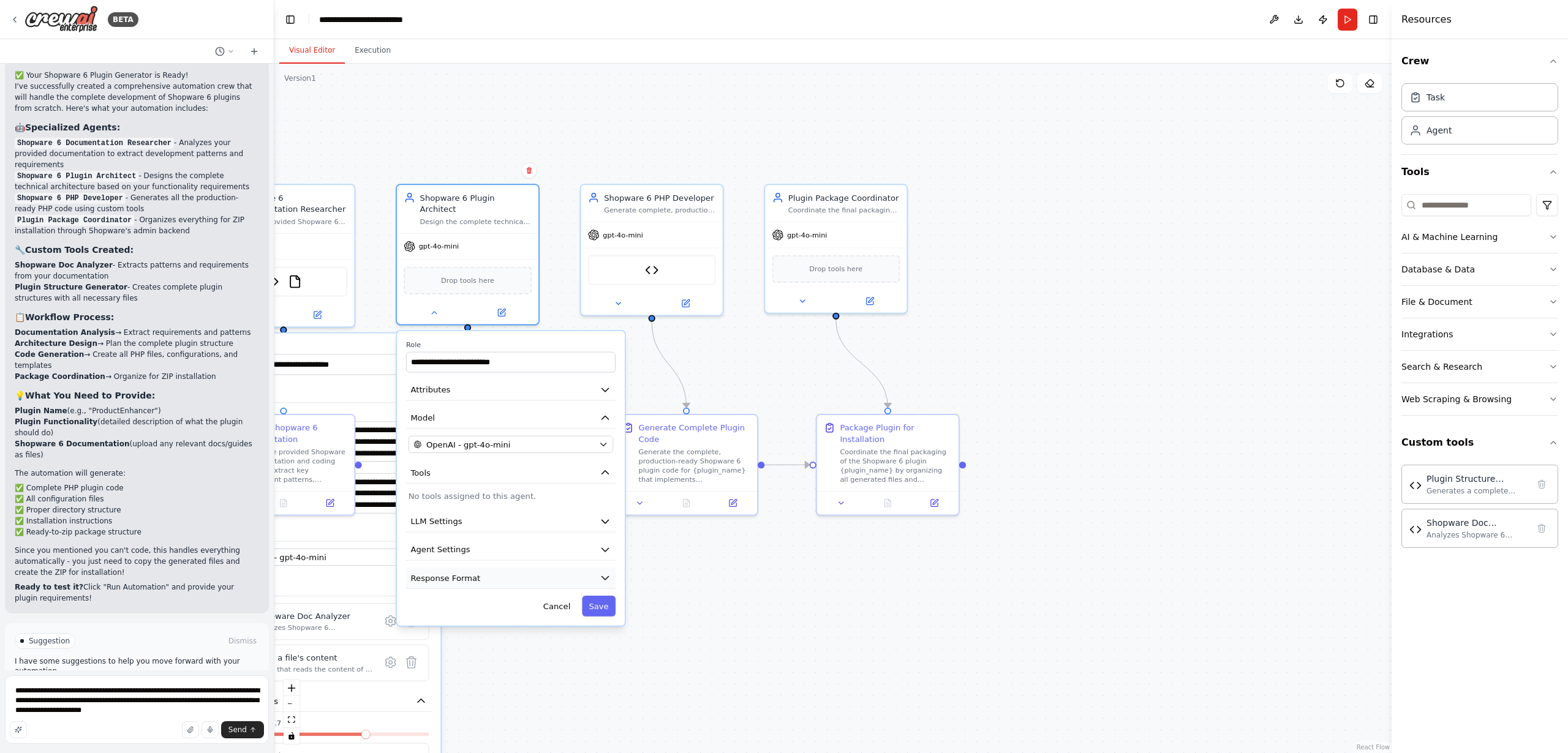
click at [429, 572] on span "Response Format" at bounding box center [446, 578] width 69 height 11
click at [430, 567] on button "Response Format" at bounding box center [510, 578] width 209 height 22
click at [423, 467] on button "Tools" at bounding box center [510, 473] width 209 height 22
click at [423, 466] on button "Tools" at bounding box center [510, 473] width 209 height 22
click at [425, 467] on span "Tools" at bounding box center [421, 473] width 19 height 11
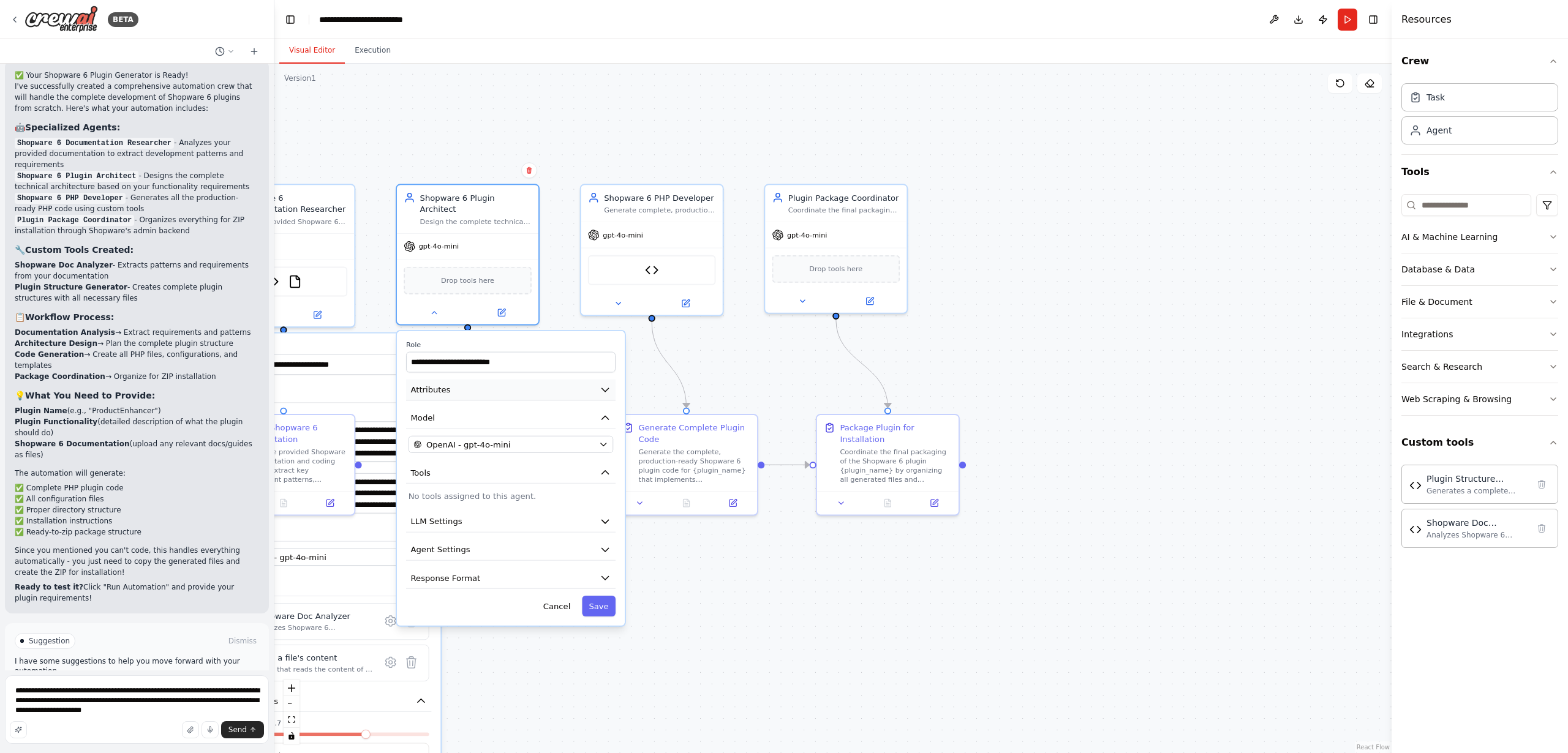
click at [428, 384] on span "Attributes" at bounding box center [430, 390] width 40 height 11
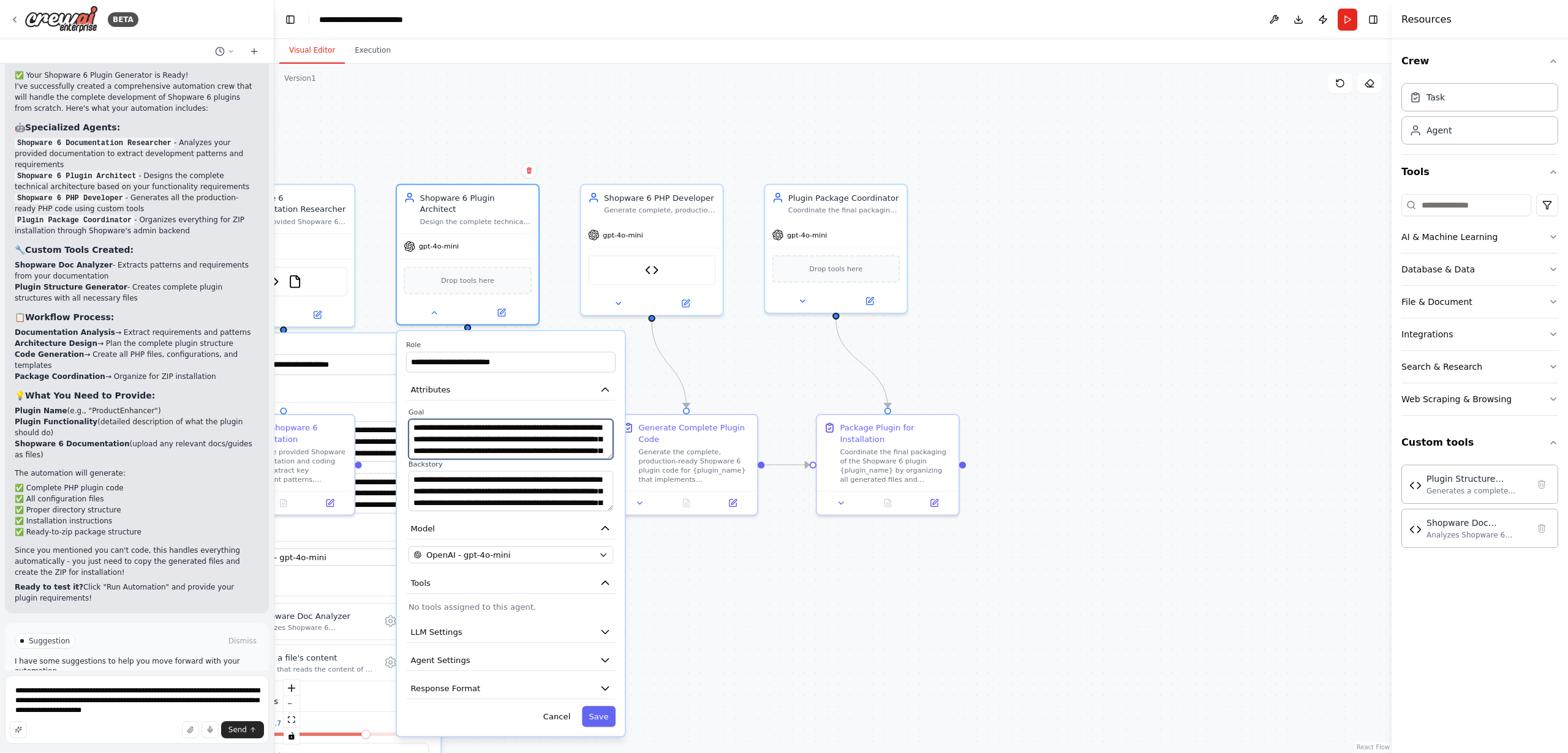
scroll to position [24, 0]
drag, startPoint x: 463, startPoint y: 435, endPoint x: 494, endPoint y: 442, distance: 31.8
click at [494, 442] on textarea "**********" at bounding box center [510, 440] width 204 height 40
drag, startPoint x: 484, startPoint y: 477, endPoint x: 487, endPoint y: 496, distance: 19.2
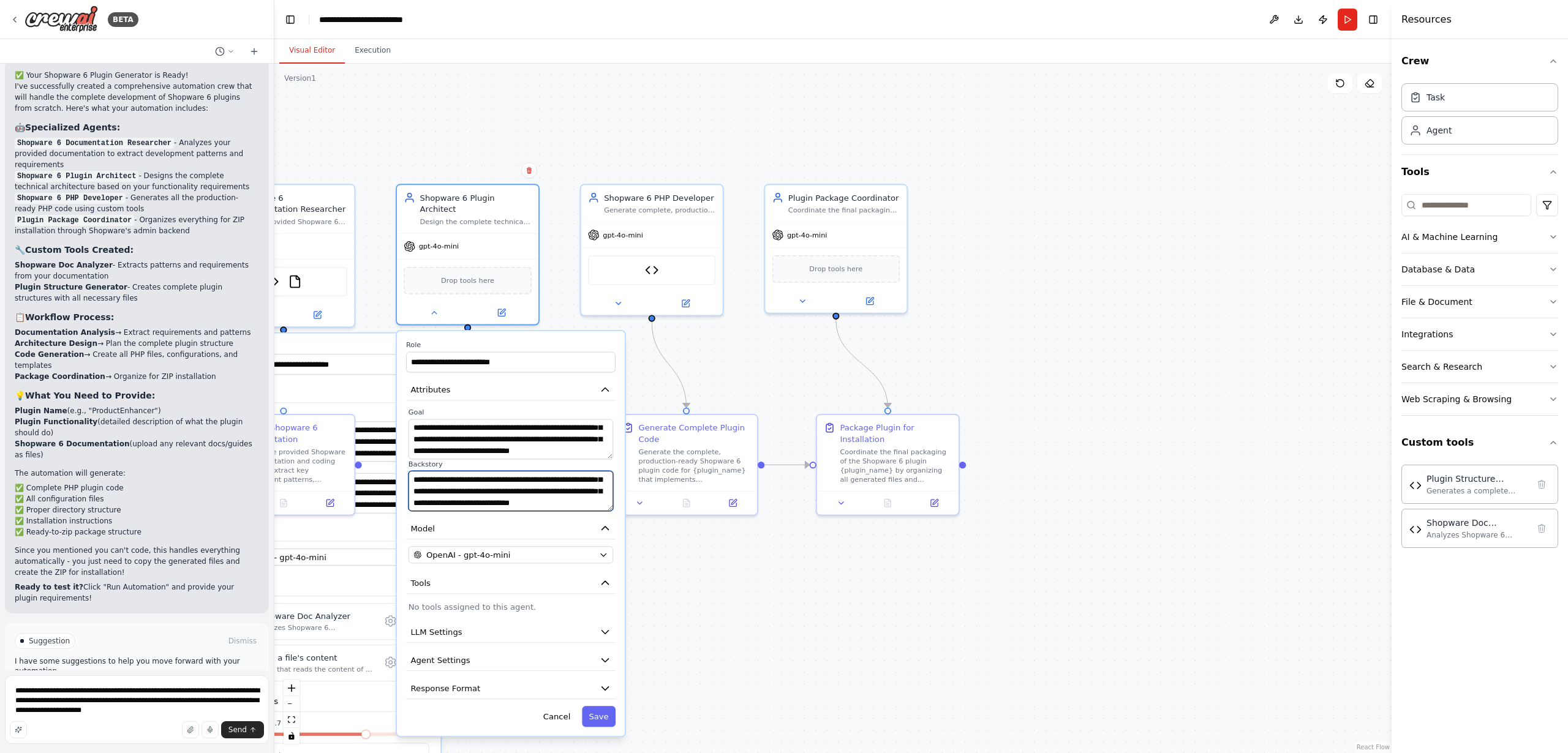
click at [487, 496] on textarea "**********" at bounding box center [510, 491] width 204 height 40
click at [615, 300] on icon at bounding box center [618, 300] width 9 height 9
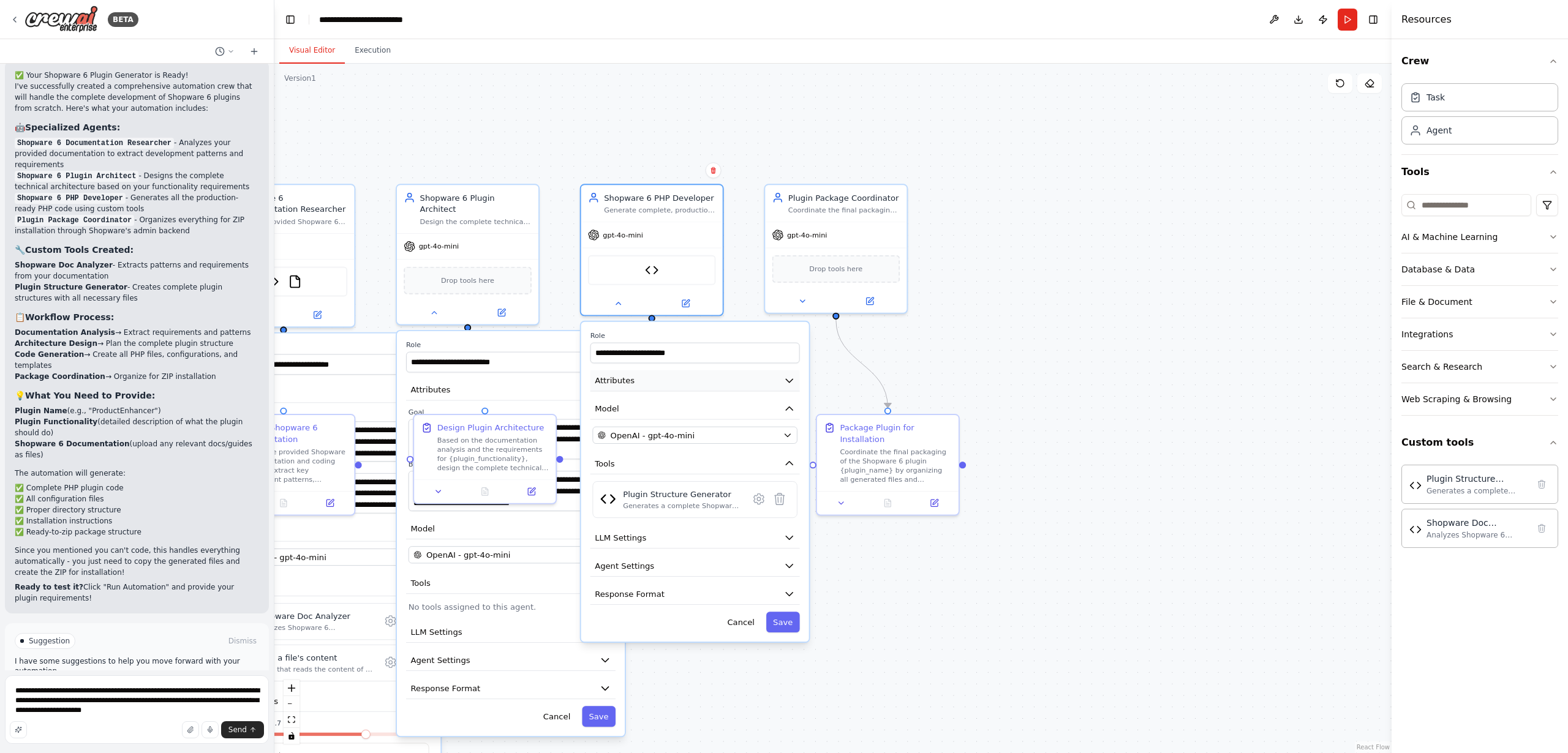
click at [616, 387] on button "Attributes" at bounding box center [694, 381] width 209 height 22
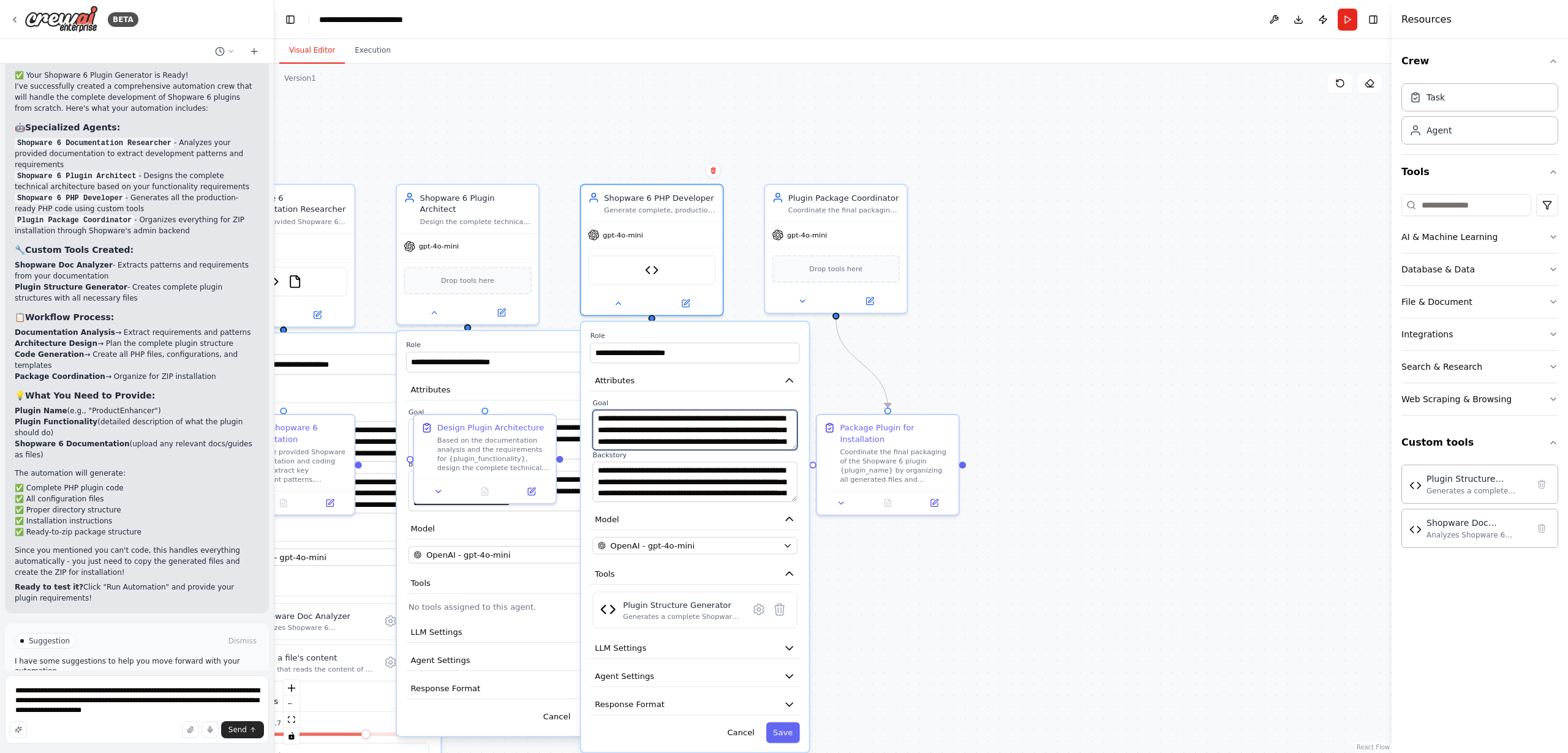
scroll to position [37, 0]
drag, startPoint x: 623, startPoint y: 433, endPoint x: 623, endPoint y: 446, distance: 13.0
click at [623, 448] on textarea "**********" at bounding box center [694, 430] width 204 height 40
click at [678, 441] on textarea "**********" at bounding box center [694, 430] width 204 height 40
click at [677, 478] on textarea "**********" at bounding box center [694, 482] width 204 height 40
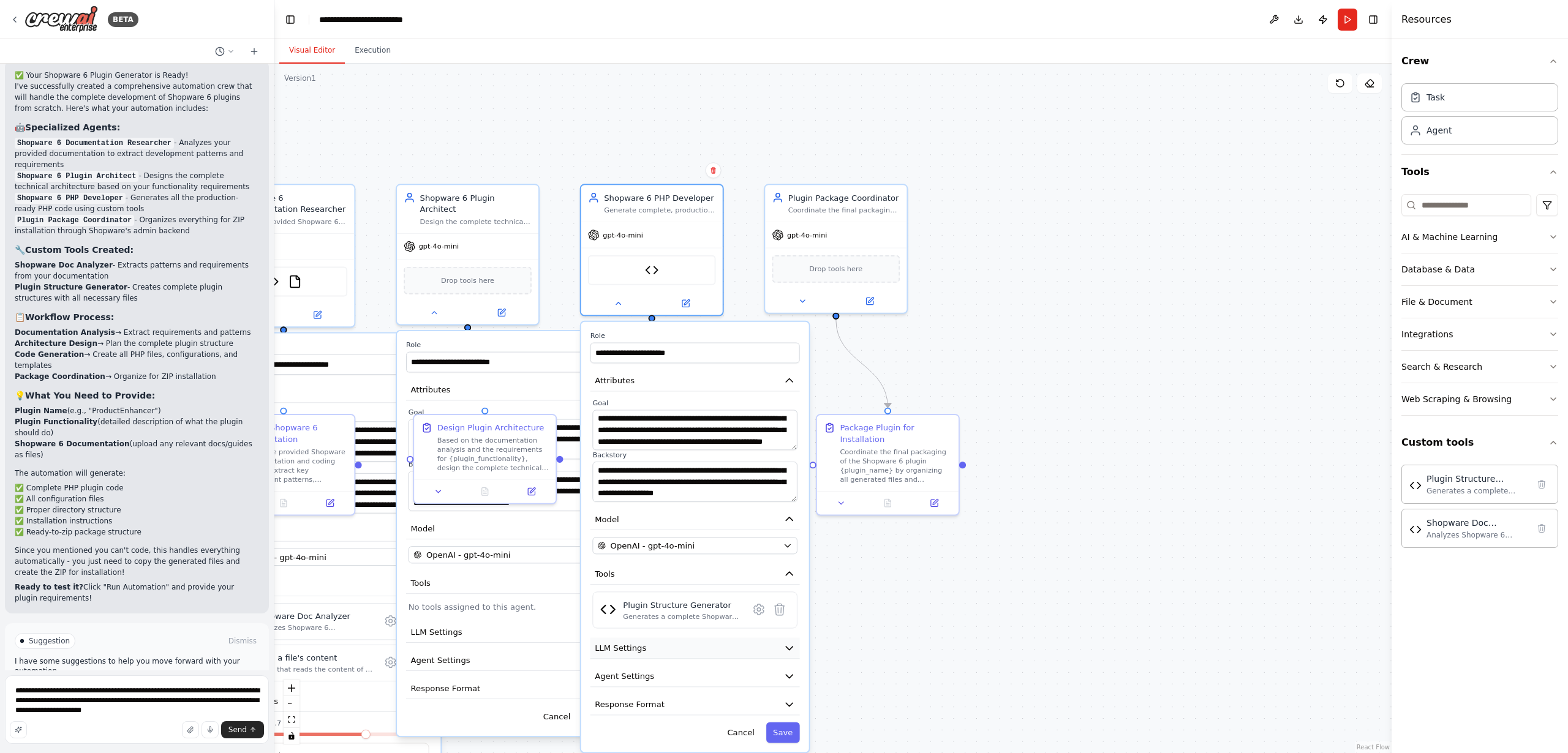
click at [610, 651] on span "LLM Settings" at bounding box center [621, 648] width 52 height 11
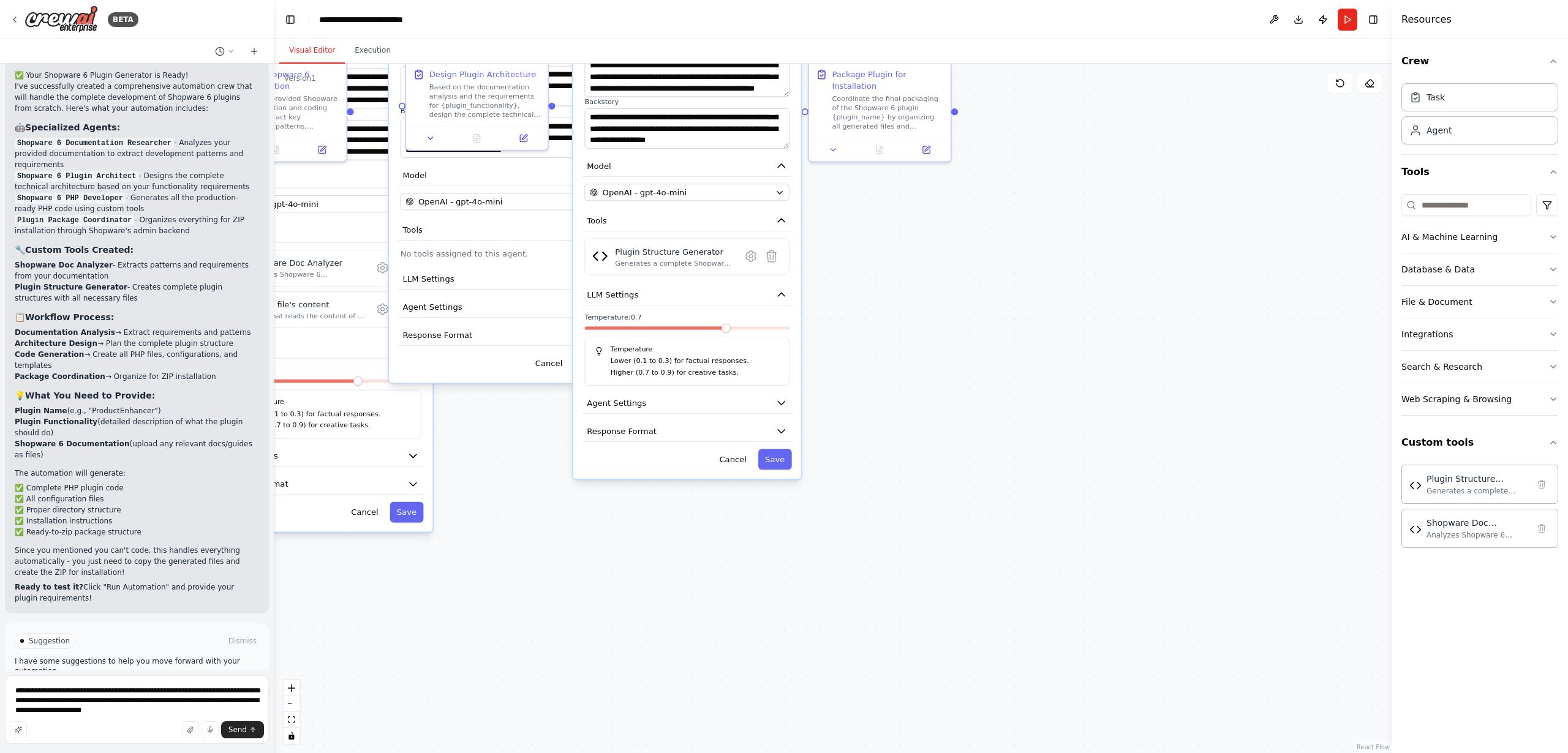
drag, startPoint x: 948, startPoint y: 680, endPoint x: 829, endPoint y: 375, distance: 327.4
click at [940, 327] on div ".deletable-edge-delete-btn { width: 20px; height: 20px; border: 0px solid #ffff…" at bounding box center [833, 408] width 1117 height 689
click at [634, 404] on span "Agent Settings" at bounding box center [617, 403] width 60 height 11
drag, startPoint x: 875, startPoint y: 542, endPoint x: 888, endPoint y: 296, distance: 246.3
click at [890, 293] on div ".deletable-edge-delete-btn { width: 20px; height: 20px; border: 0px solid #ffff…" at bounding box center [833, 408] width 1117 height 689
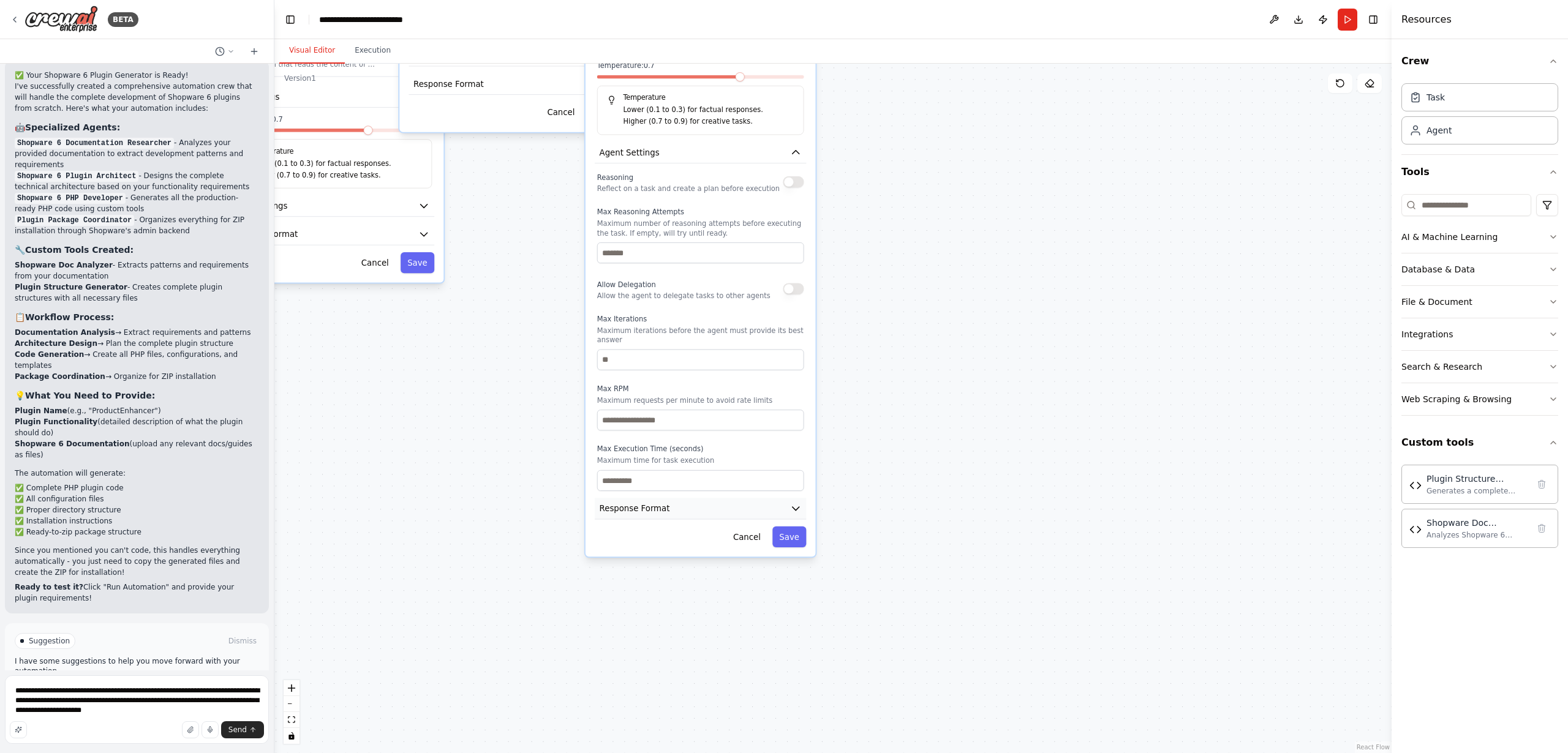
click at [632, 509] on span "Response Format" at bounding box center [635, 508] width 70 height 11
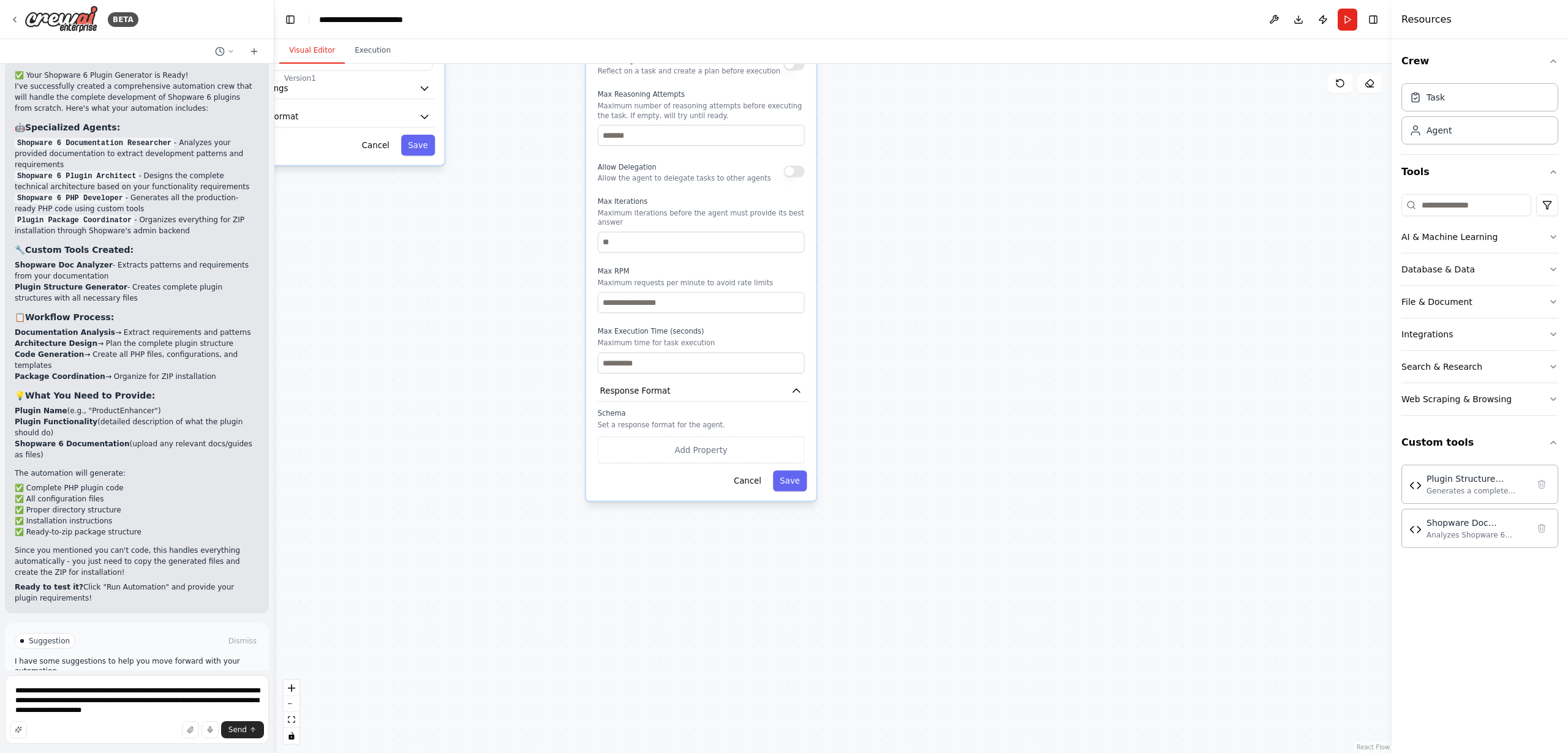
drag, startPoint x: 913, startPoint y: 537, endPoint x: 880, endPoint y: 791, distance: 256.1
click at [880, 753] on html "BETA I want to setup a crew that is able to code a shopware 6 Plugin from scrat…" at bounding box center [784, 376] width 1568 height 753
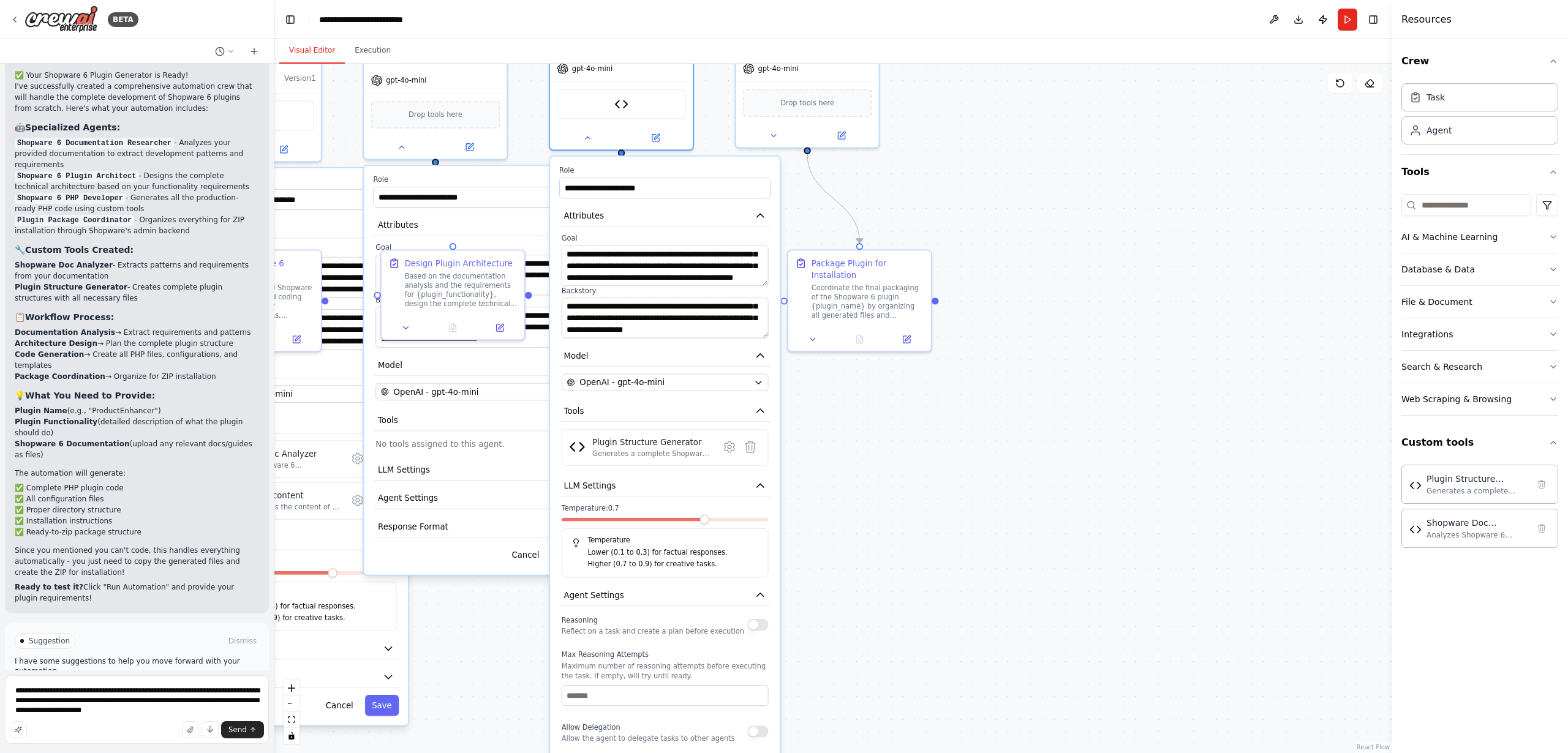
drag, startPoint x: 892, startPoint y: 506, endPoint x: 877, endPoint y: 560, distance: 56.0
click at [891, 655] on div ".deletable-edge-delete-btn { width: 20px; height: 20px; border: 0px solid #ffff…" at bounding box center [833, 408] width 1117 height 689
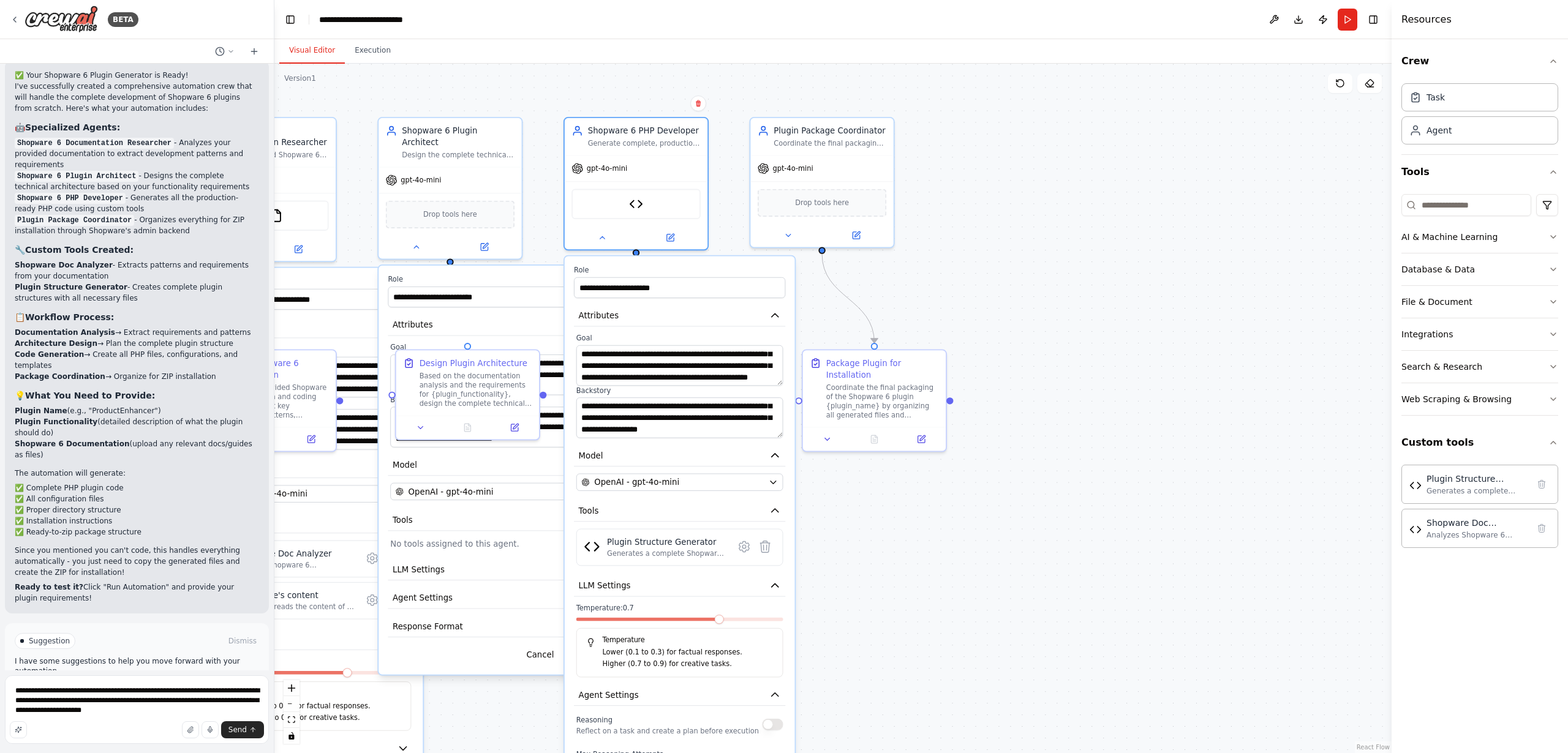
drag, startPoint x: 885, startPoint y: 592, endPoint x: 853, endPoint y: 575, distance: 36.2
click at [893, 641] on div ".deletable-edge-delete-btn { width: 20px; height: 20px; border: 0px solid #ffff…" at bounding box center [833, 408] width 1117 height 689
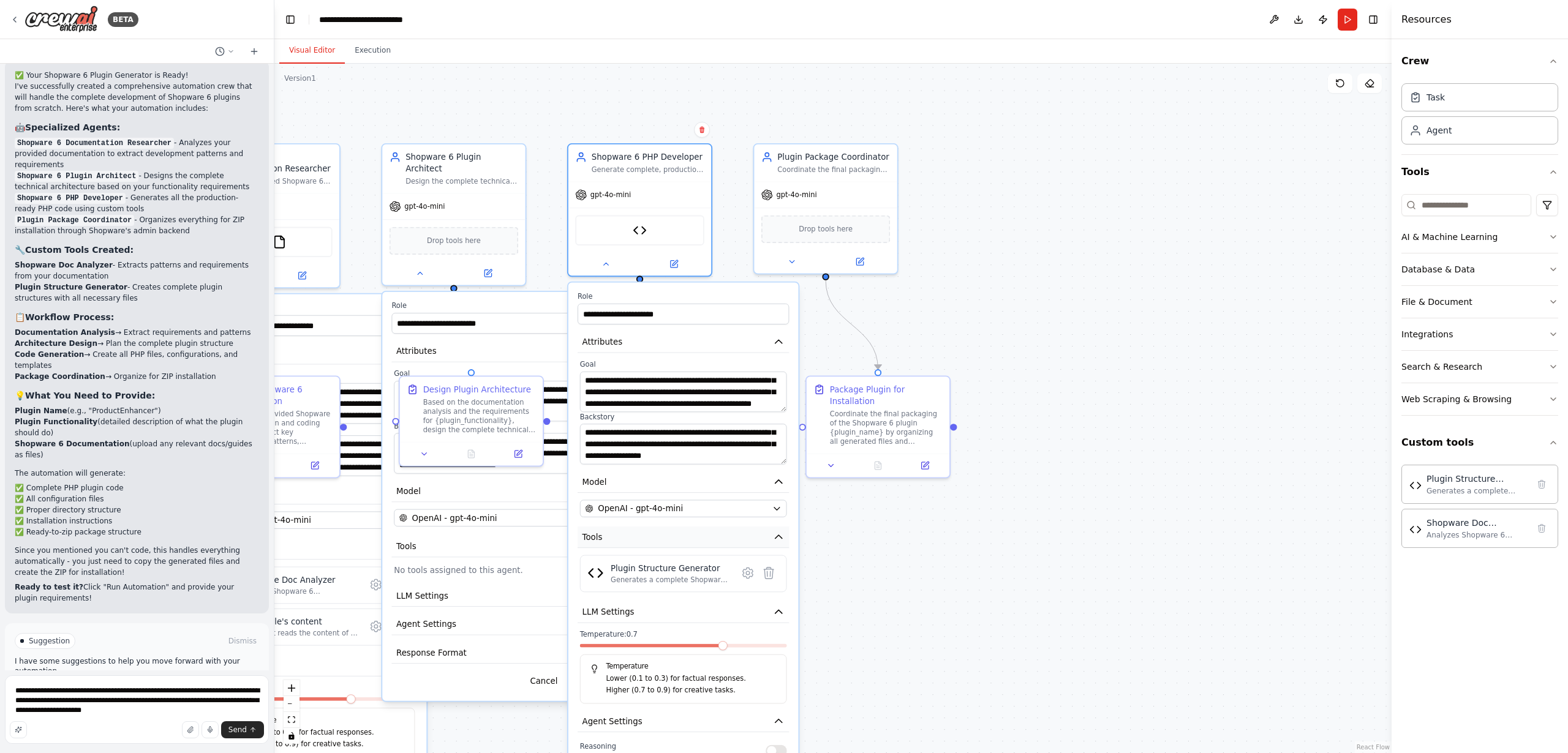
click at [777, 539] on icon "button" at bounding box center [779, 538] width 11 height 11
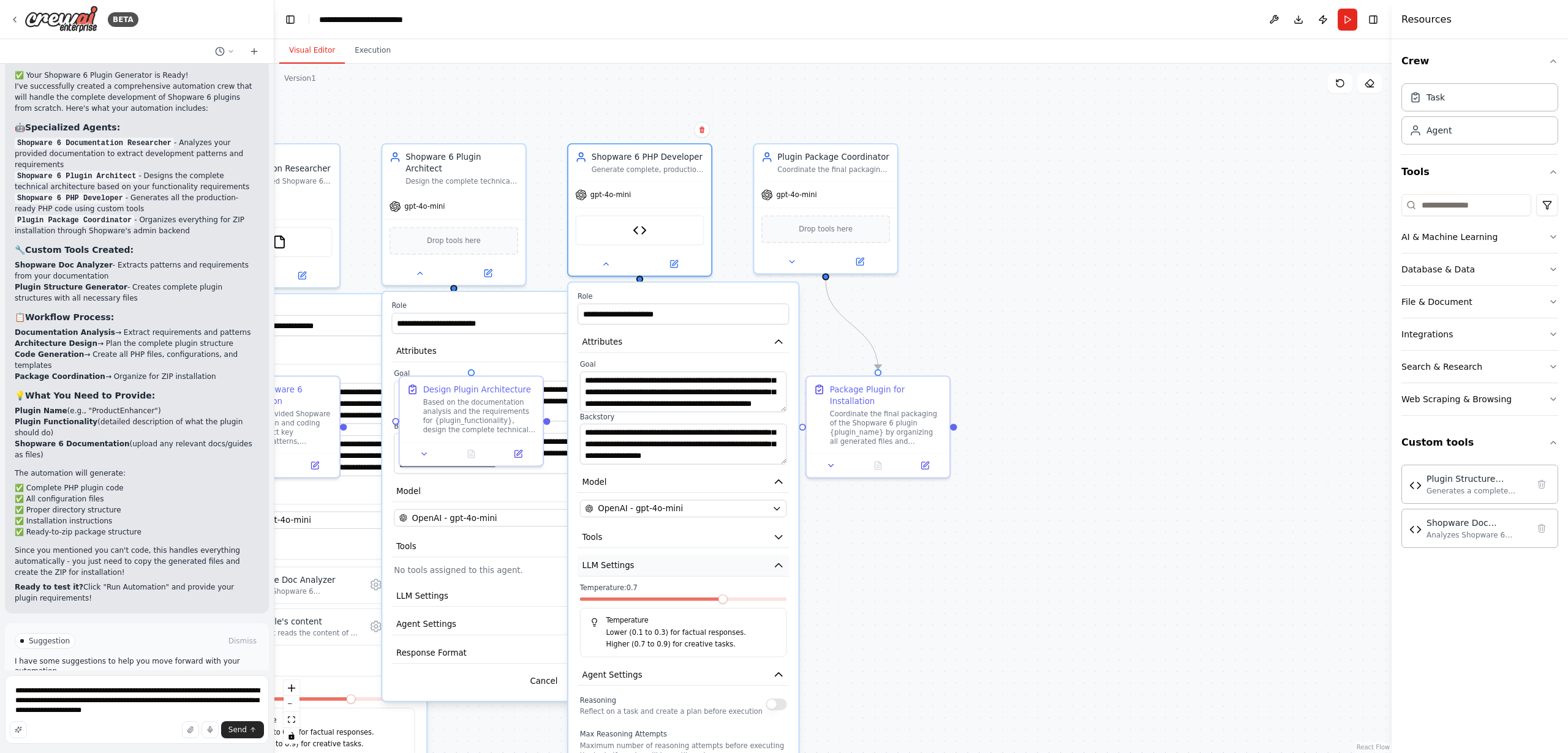
click at [782, 567] on icon "button" at bounding box center [779, 566] width 11 height 11
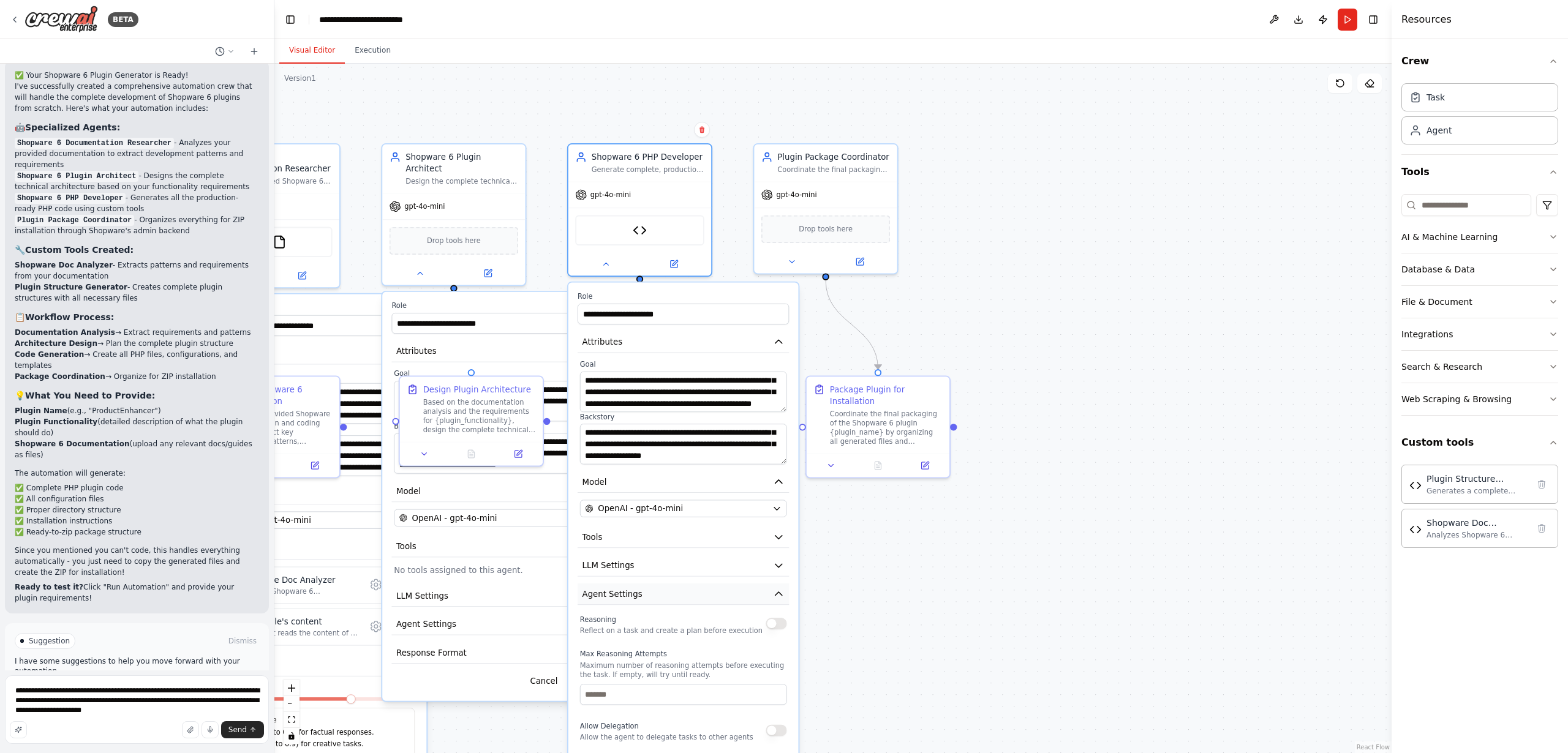
click at [781, 595] on icon "button" at bounding box center [779, 594] width 6 height 4
drag, startPoint x: 608, startPoint y: 260, endPoint x: 567, endPoint y: 262, distance: 41.0
click at [608, 260] on icon at bounding box center [605, 261] width 9 height 9
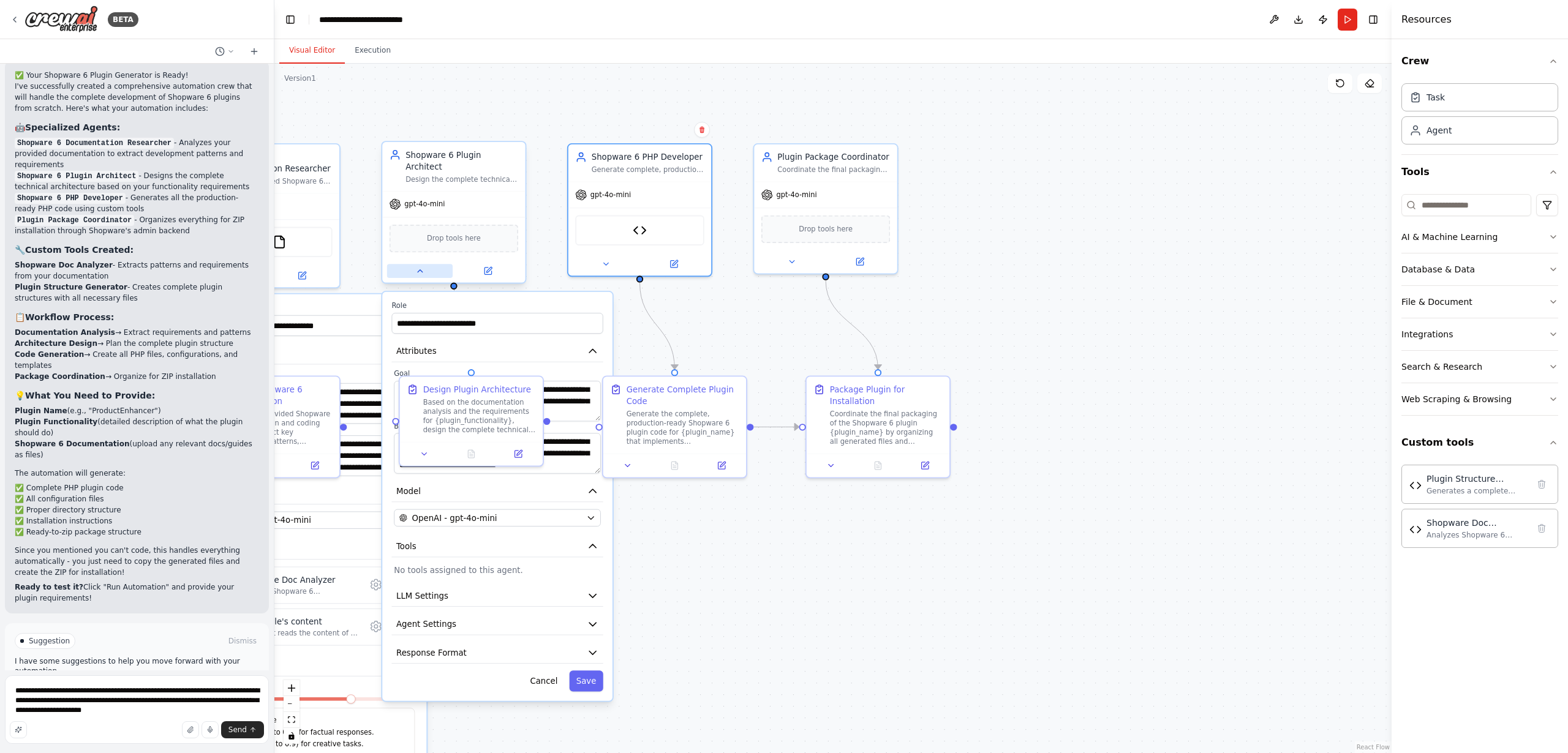
click at [421, 265] on button at bounding box center [420, 270] width 65 height 14
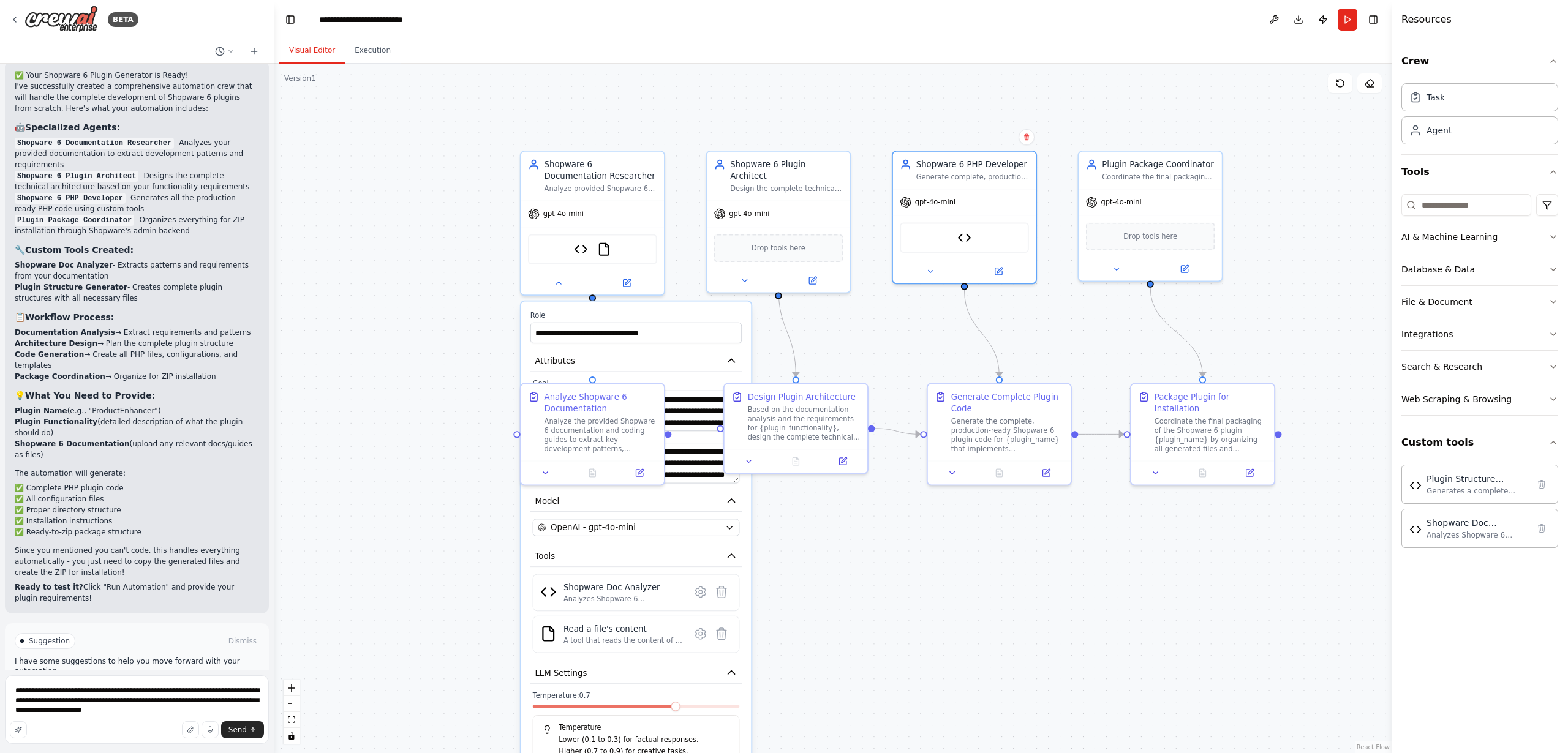
drag, startPoint x: 664, startPoint y: 308, endPoint x: 758, endPoint y: 309, distance: 94.0
click at [989, 316] on div ".deletable-edge-delete-btn { width: 20px; height: 20px; border: 0px solid #ffff…" at bounding box center [833, 408] width 1117 height 689
click at [558, 283] on icon at bounding box center [559, 280] width 9 height 9
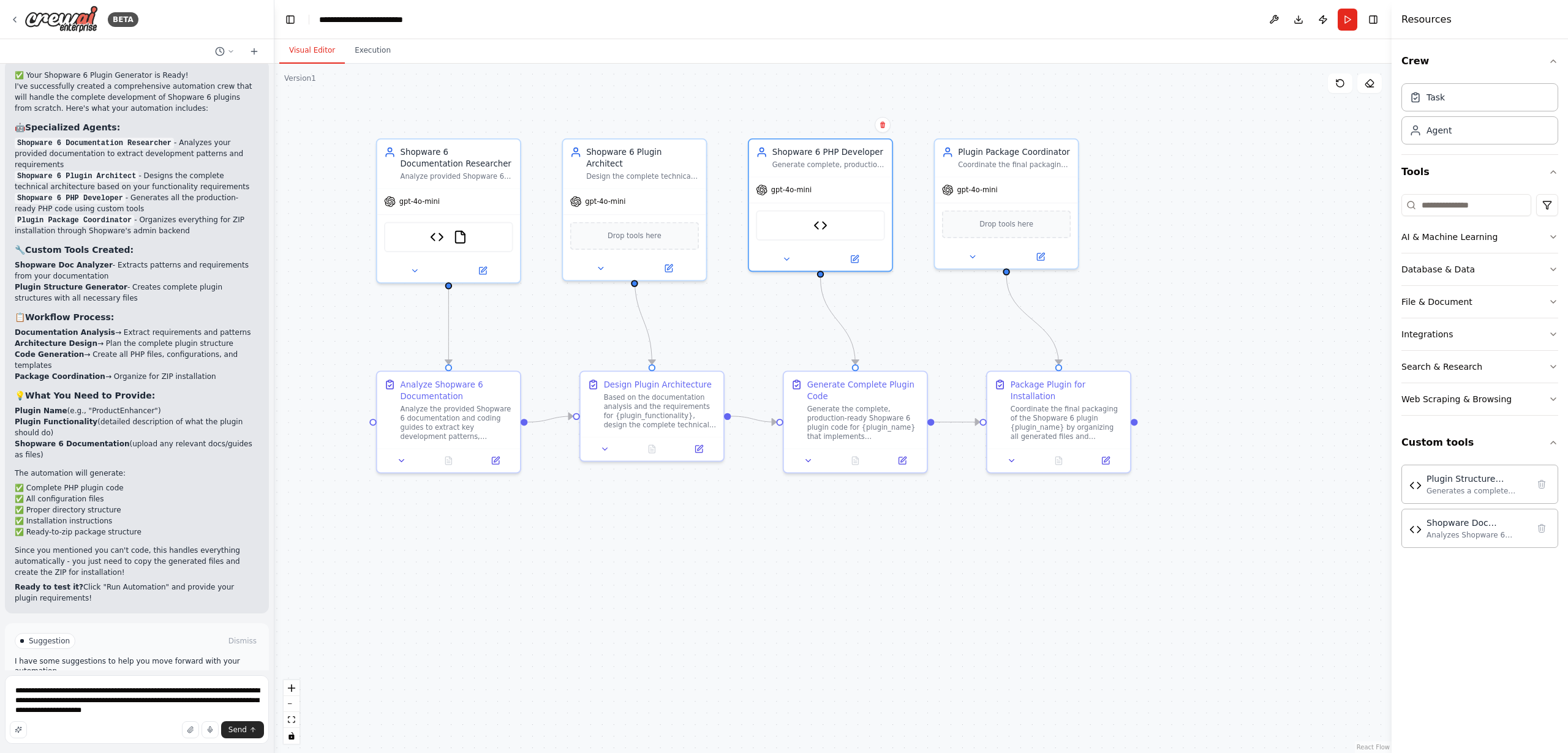
drag, startPoint x: 1184, startPoint y: 306, endPoint x: 1088, endPoint y: 288, distance: 97.7
click at [1088, 288] on div ".deletable-edge-delete-btn { width: 20px; height: 20px; border: 0px solid #ffff…" at bounding box center [833, 408] width 1117 height 689
click at [971, 257] on icon at bounding box center [972, 254] width 9 height 9
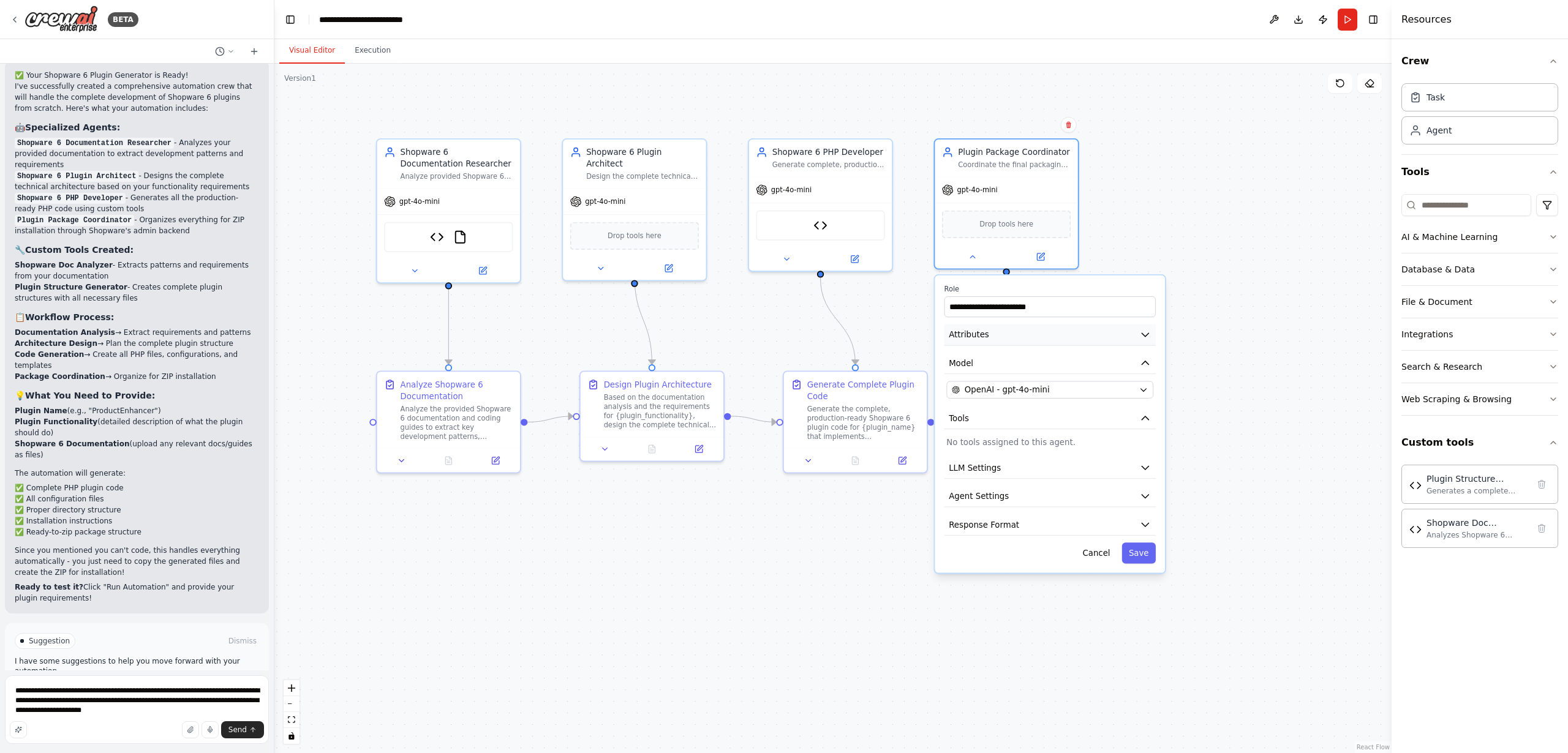
click at [977, 335] on span "Attributes" at bounding box center [969, 334] width 40 height 11
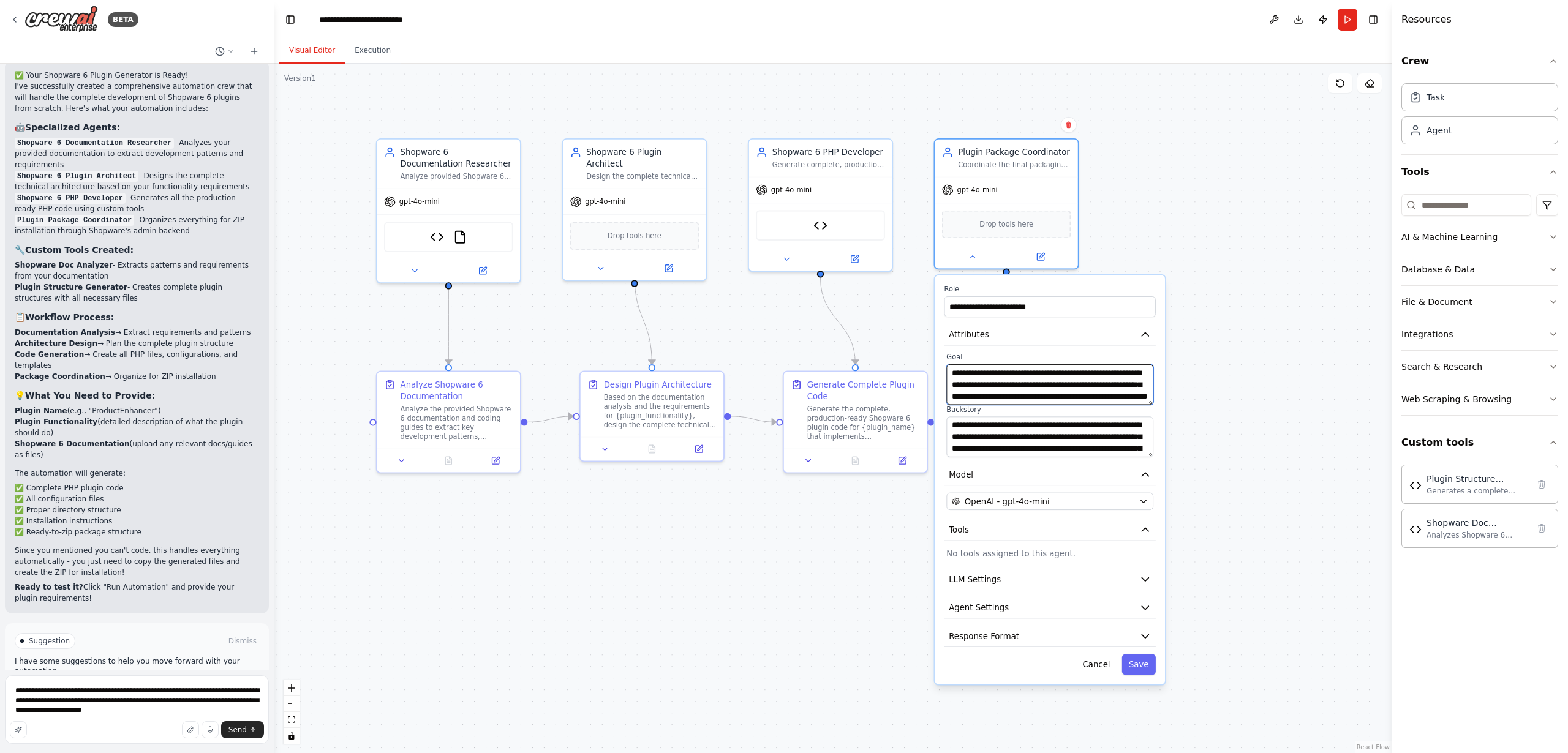
click at [1093, 393] on textarea "**********" at bounding box center [1050, 384] width 207 height 40
click at [1059, 433] on textarea "**********" at bounding box center [1050, 437] width 207 height 40
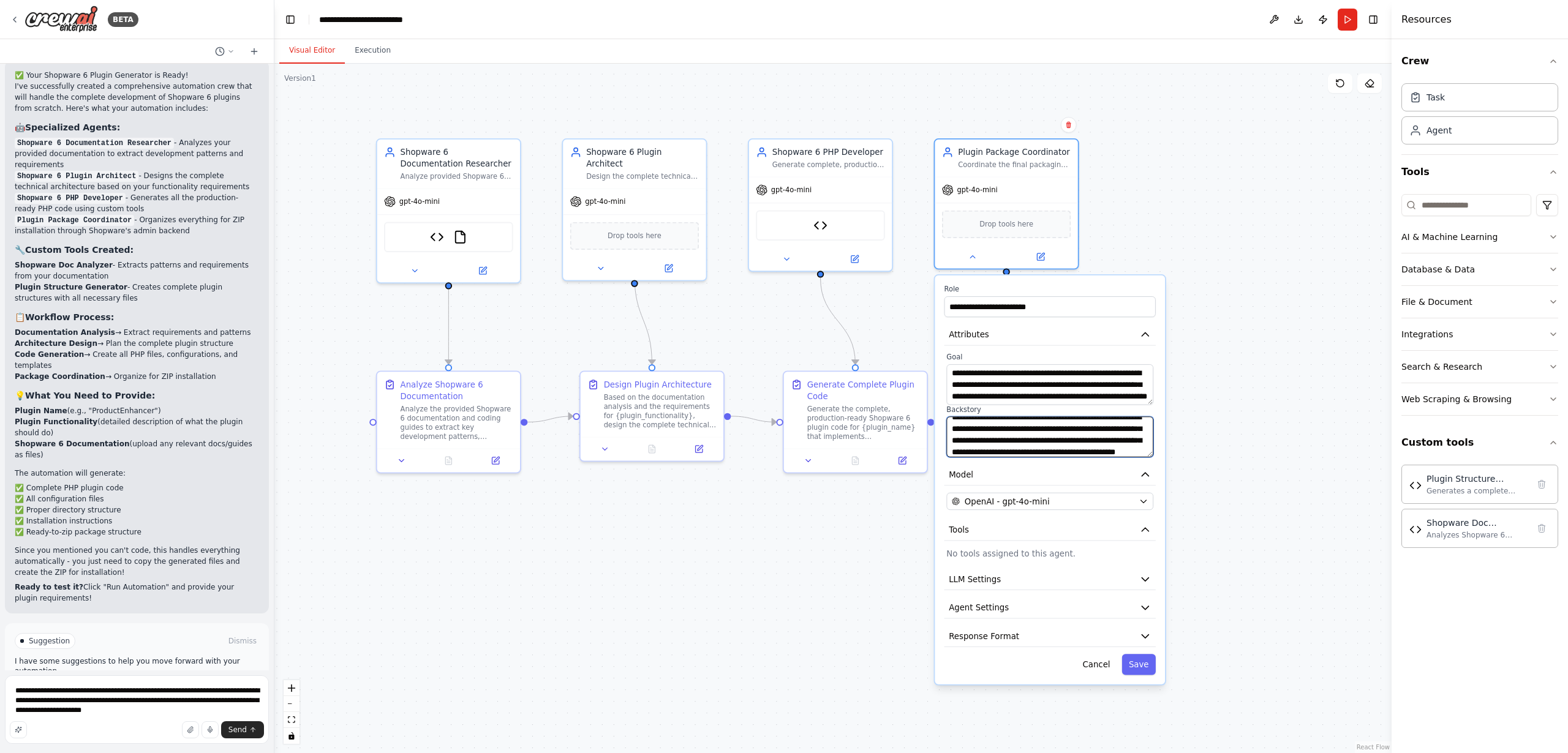
scroll to position [37, 0]
click at [972, 638] on span "Response Format" at bounding box center [983, 636] width 70 height 11
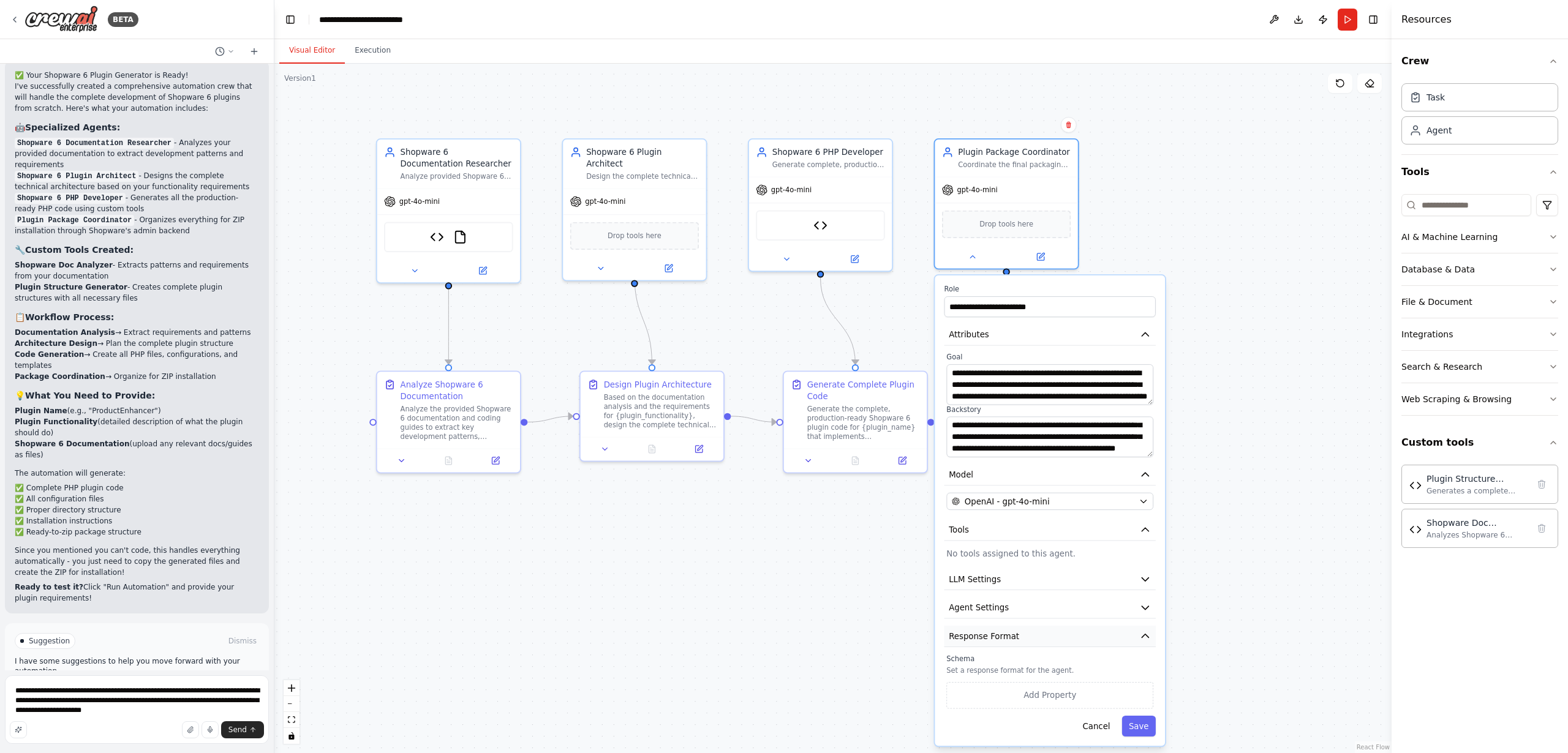
click at [987, 637] on span "Response Format" at bounding box center [983, 636] width 70 height 11
click at [974, 257] on icon at bounding box center [972, 254] width 9 height 9
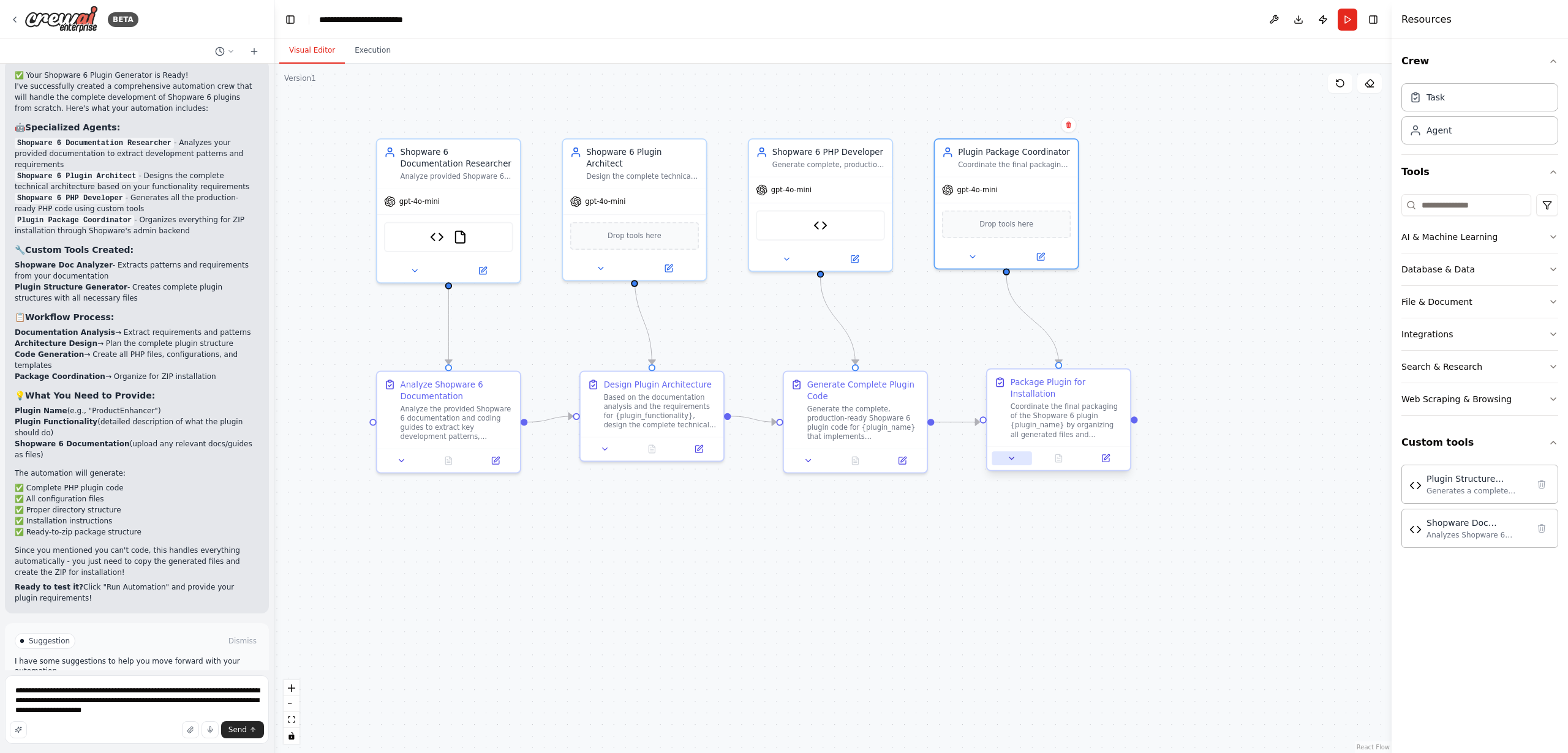
click at [1008, 464] on button at bounding box center [1011, 458] width 40 height 14
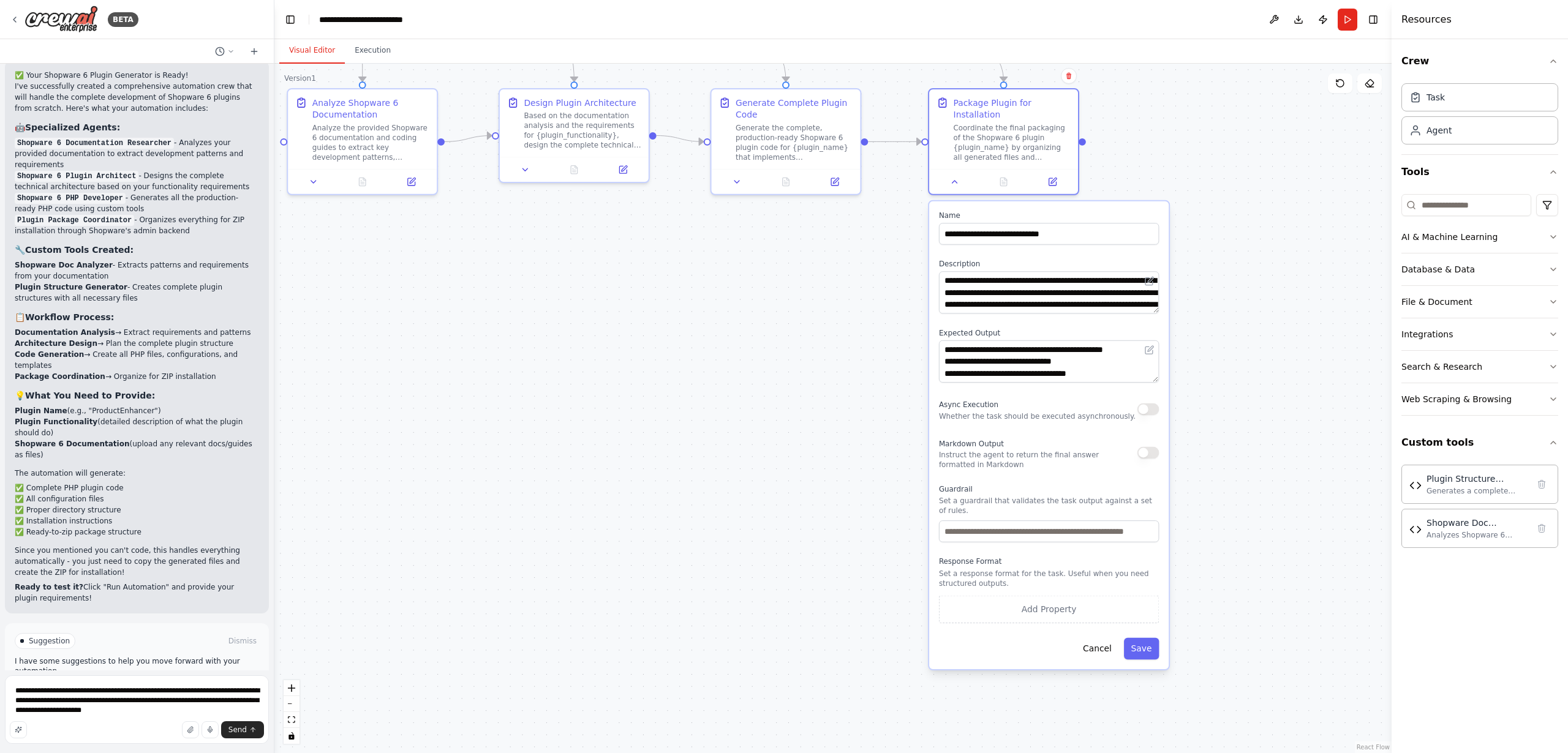
drag, startPoint x: 1272, startPoint y: 558, endPoint x: 1222, endPoint y: 309, distance: 254.0
click at [1222, 308] on div ".deletable-edge-delete-btn { width: 20px; height: 20px; border: 0px solid #ffff…" at bounding box center [833, 408] width 1117 height 689
click at [1233, 270] on div ".deletable-edge-delete-btn { width: 20px; height: 20px; border: 0px solid #ffff…" at bounding box center [833, 408] width 1117 height 689
click at [958, 178] on icon at bounding box center [954, 178] width 10 height 10
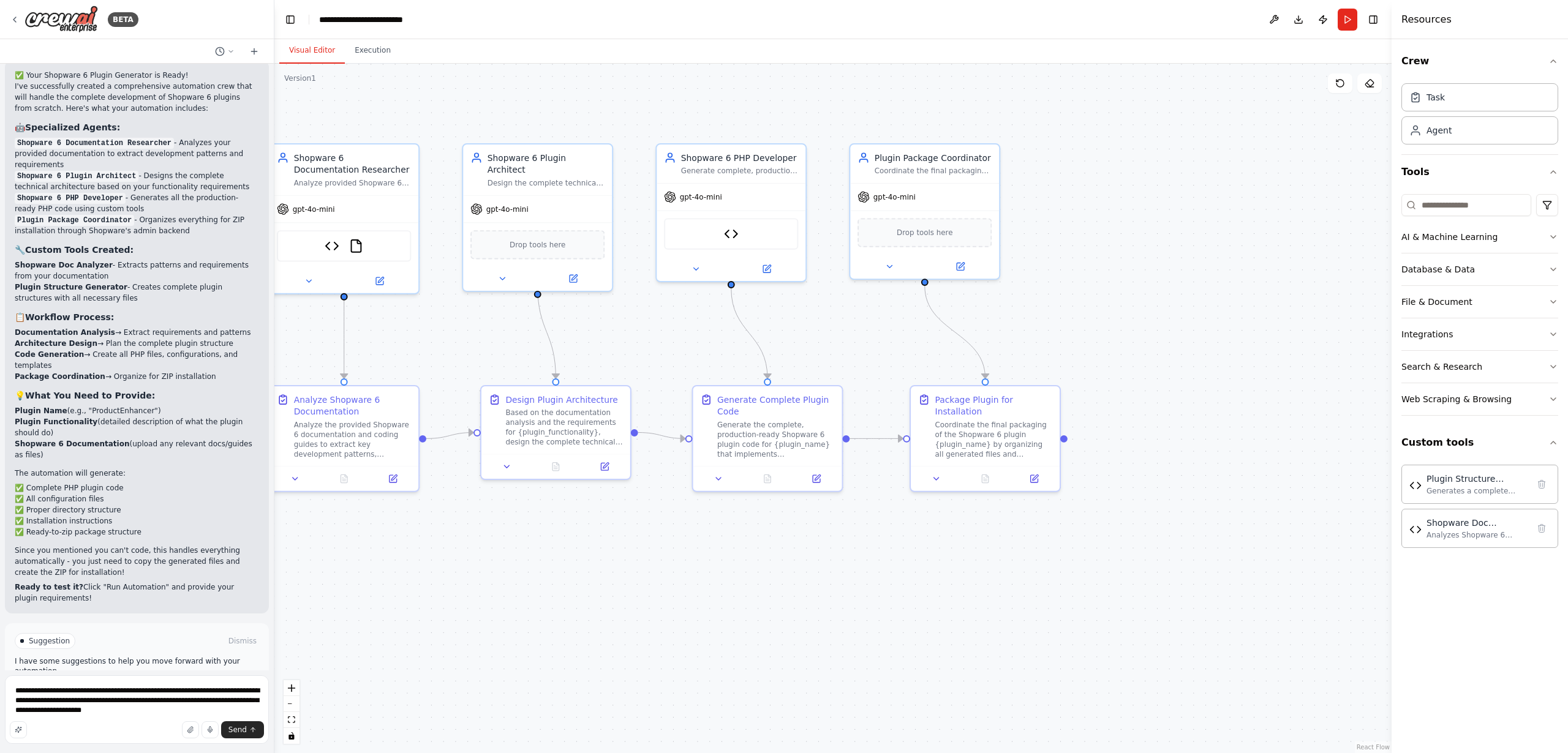
drag, startPoint x: 842, startPoint y: 351, endPoint x: 827, endPoint y: 643, distance: 292.4
click at [827, 643] on div ".deletable-edge-delete-btn { width: 20px; height: 20px; border: 0px solid #ffff…" at bounding box center [833, 408] width 1117 height 689
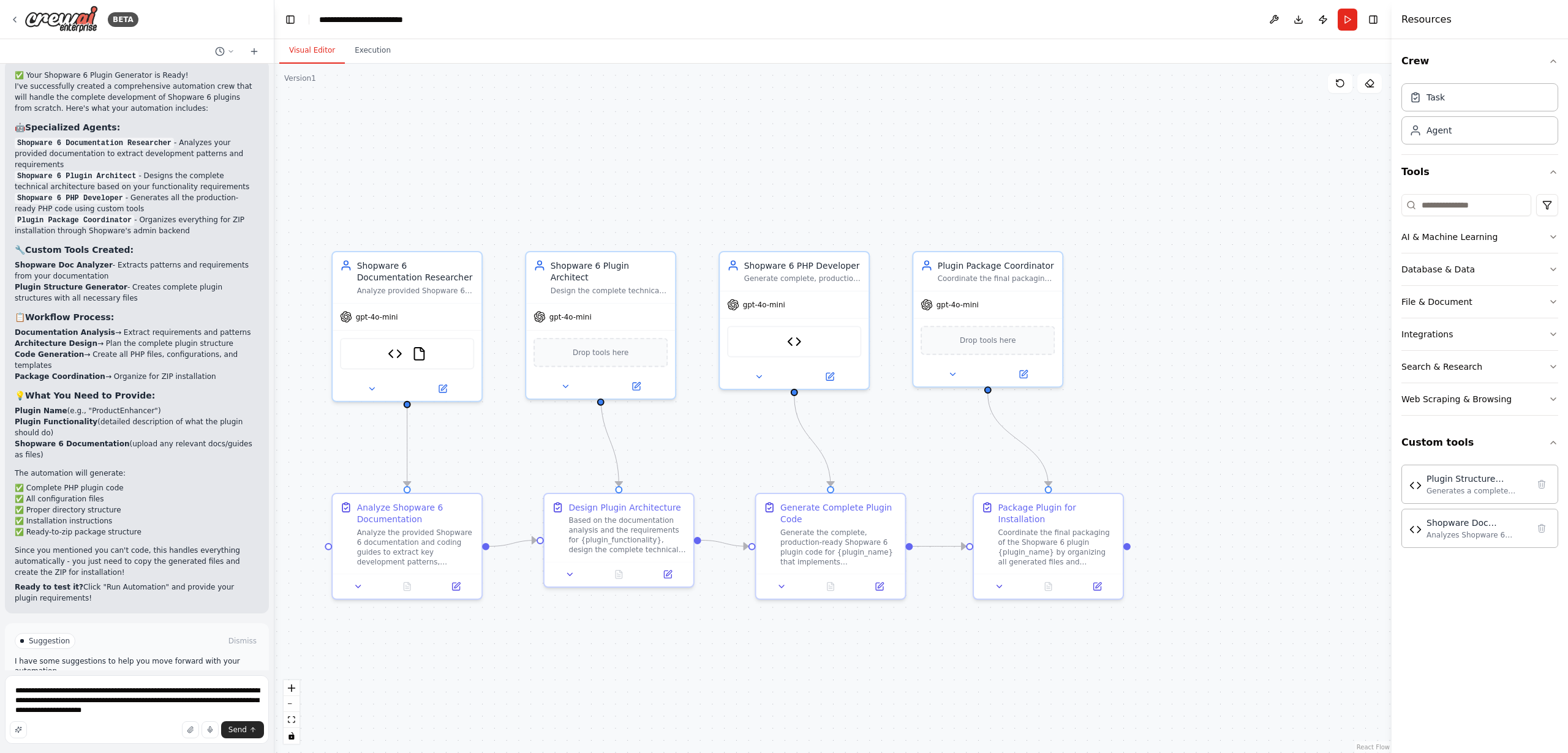
drag, startPoint x: 1259, startPoint y: 236, endPoint x: 1229, endPoint y: 344, distance: 112.1
click at [1323, 337] on div ".deletable-edge-delete-btn { width: 20px; height: 20px; border: 0px solid #ffff…" at bounding box center [833, 408] width 1117 height 689
click at [758, 306] on span "gpt-4o-mini" at bounding box center [765, 303] width 42 height 10
click at [778, 303] on span "gpt-4o-mini" at bounding box center [765, 303] width 42 height 10
click at [738, 303] on icon at bounding box center [733, 302] width 12 height 12
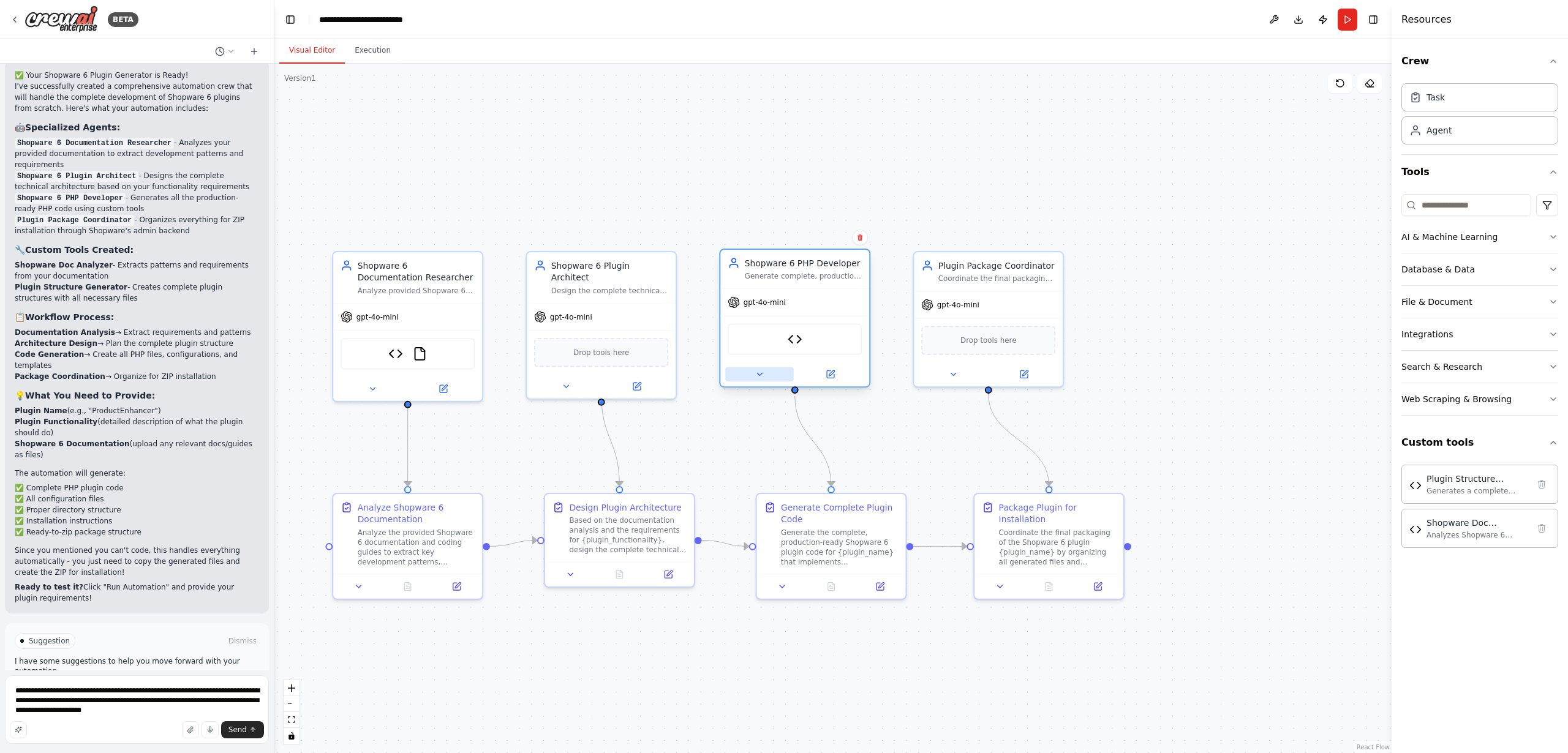
click at [758, 376] on icon at bounding box center [760, 374] width 10 height 10
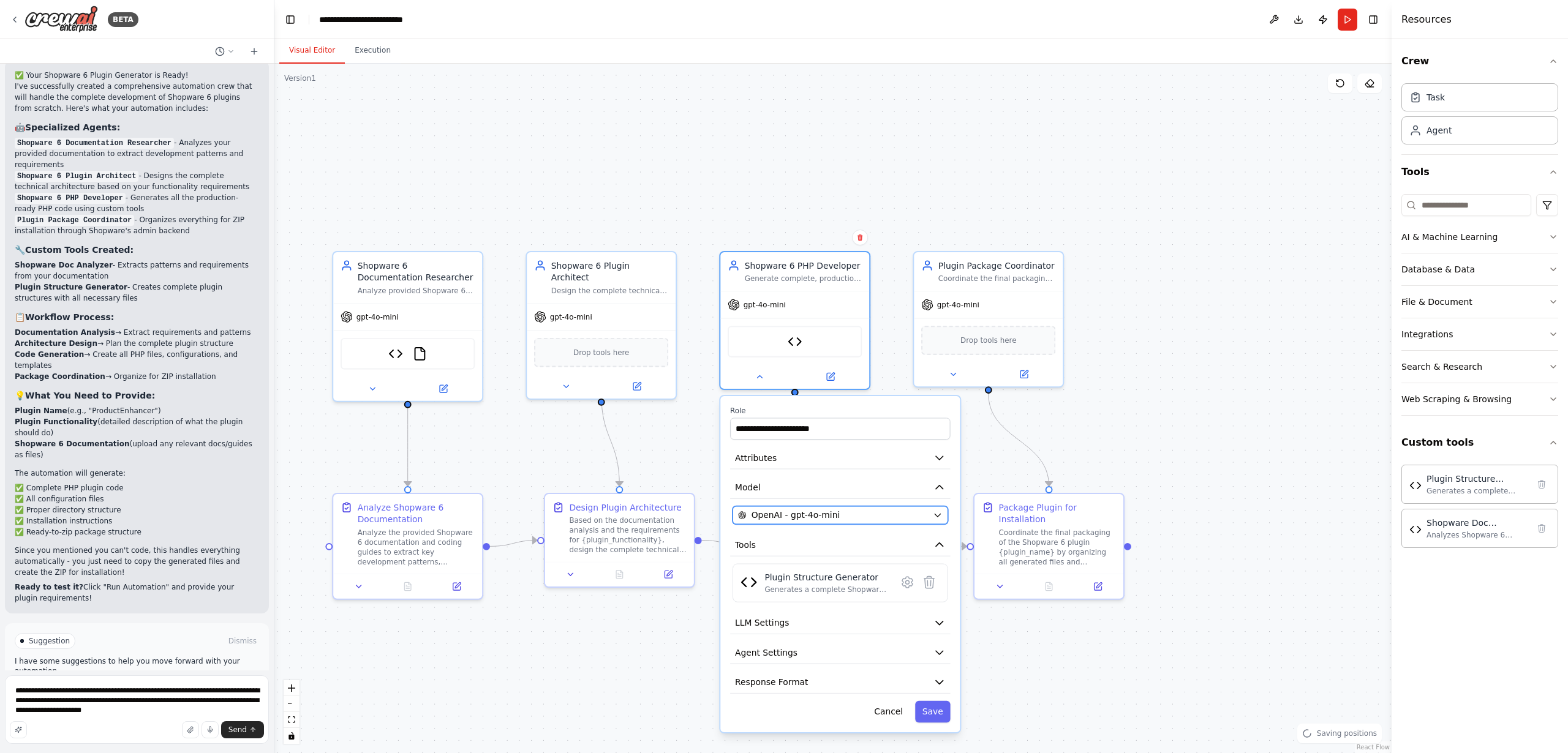
click at [783, 517] on span "OpenAI - gpt-4o-mini" at bounding box center [796, 515] width 89 height 12
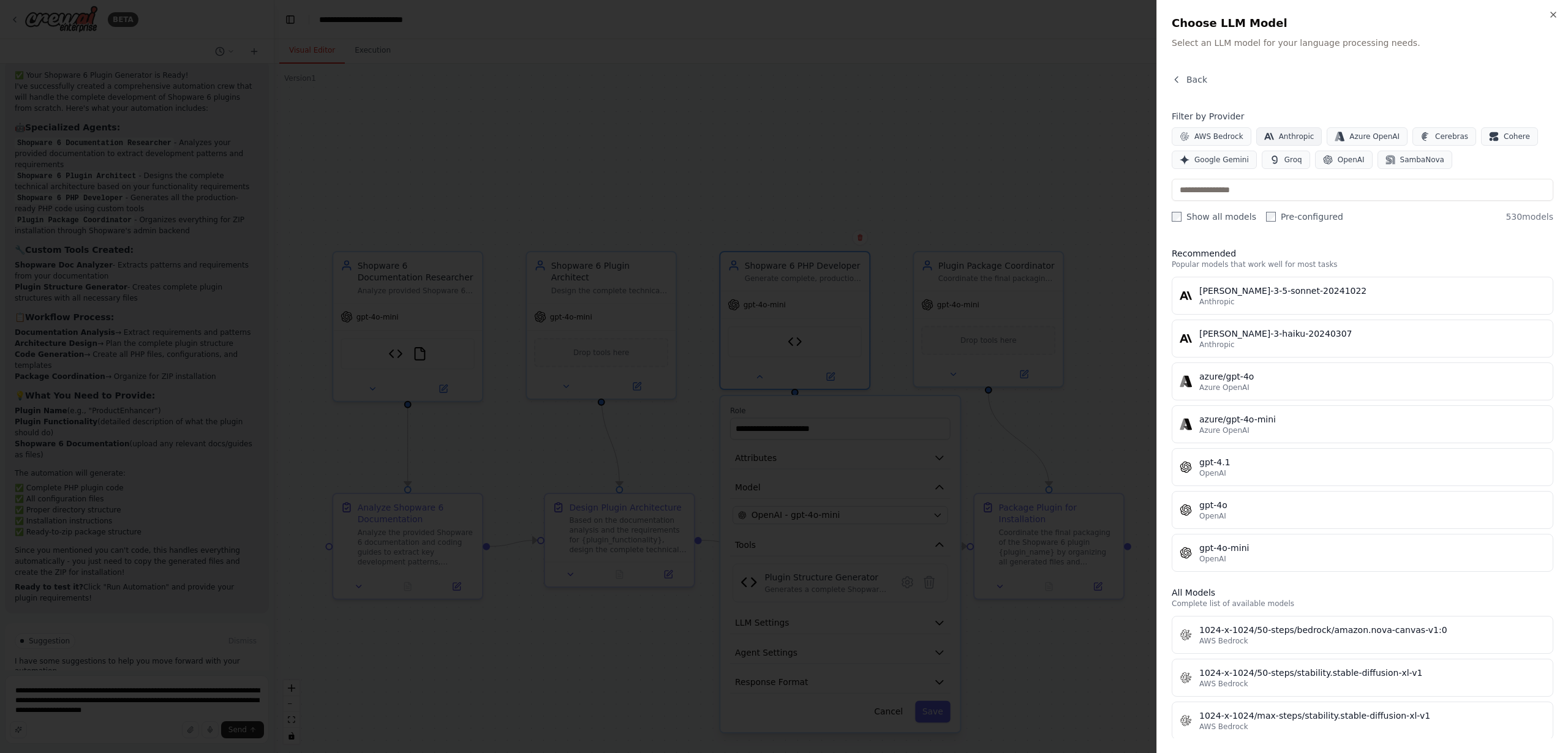
click at [1286, 136] on span "Anthropic" at bounding box center [1297, 136] width 36 height 10
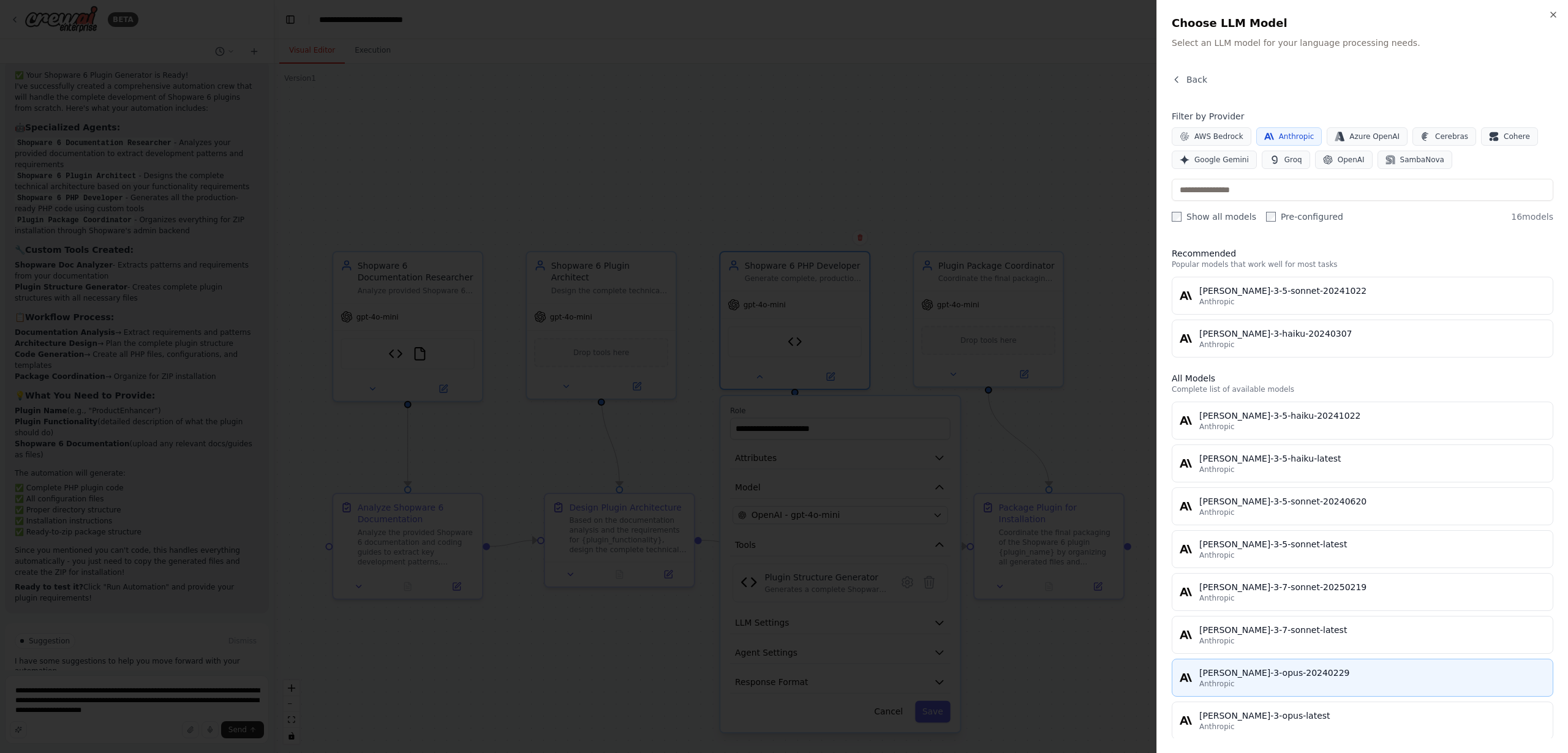
scroll to position [268, 0]
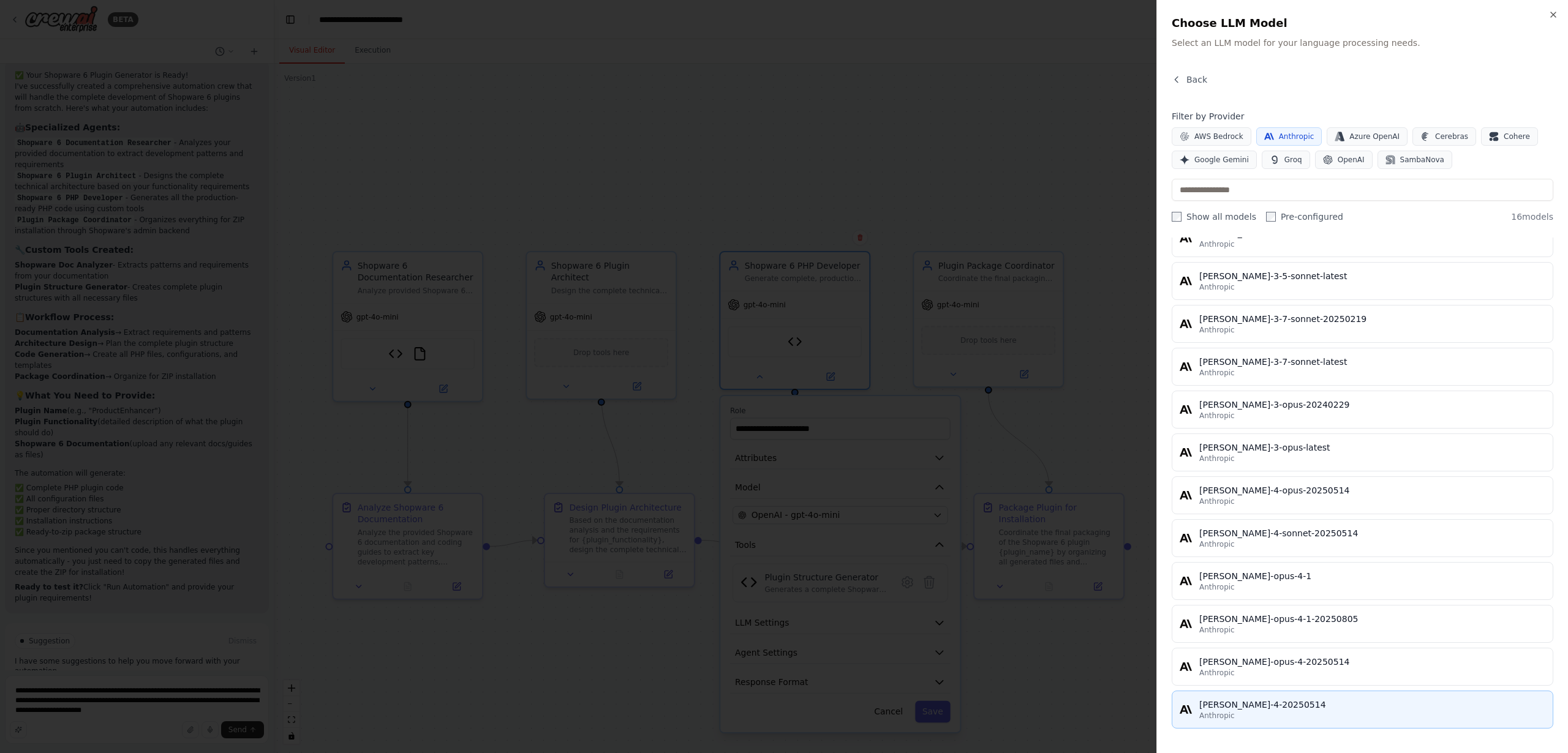
click at [1266, 709] on div "[PERSON_NAME]-4-20250514" at bounding box center [1373, 705] width 346 height 12
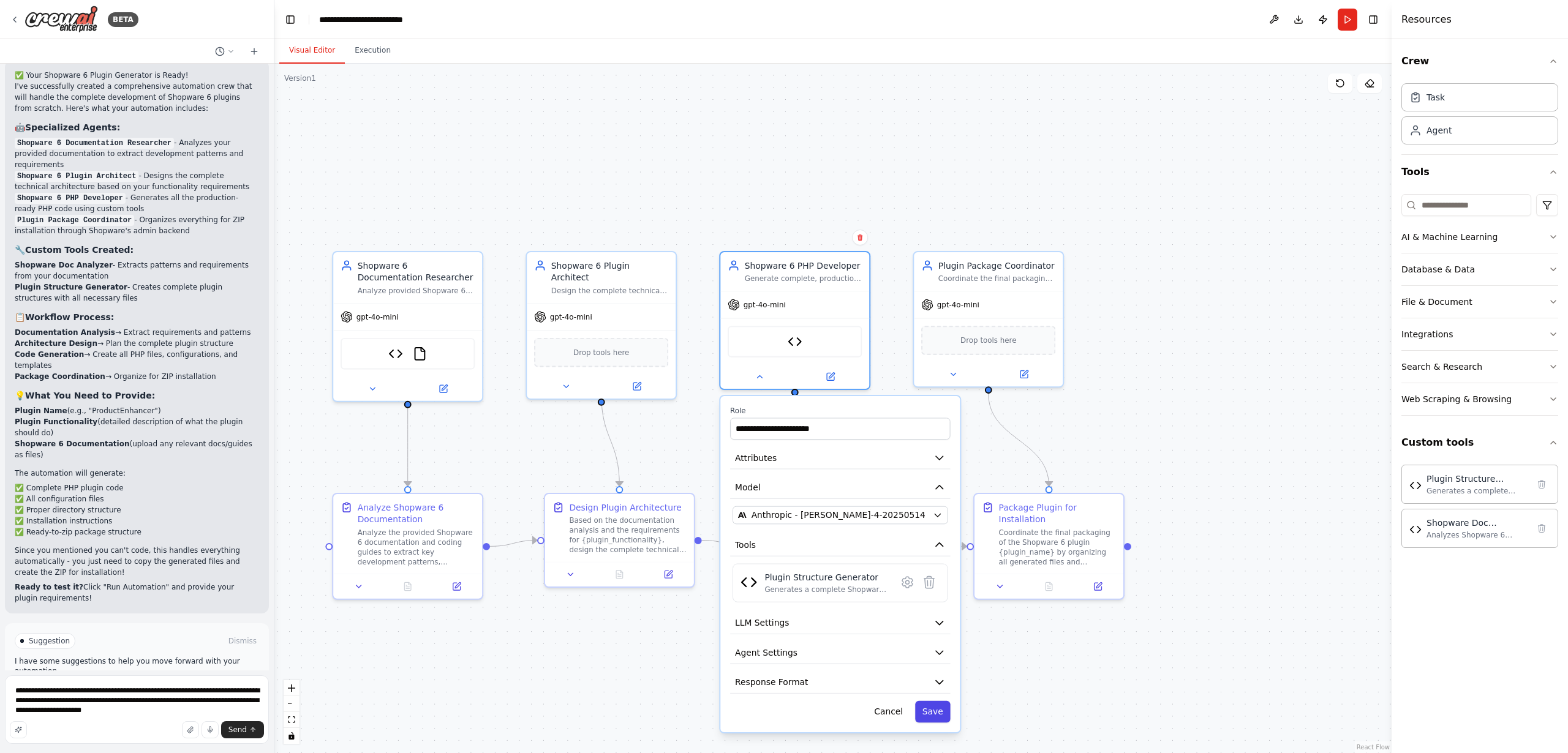
click at [937, 712] on button "Save" at bounding box center [933, 712] width 36 height 22
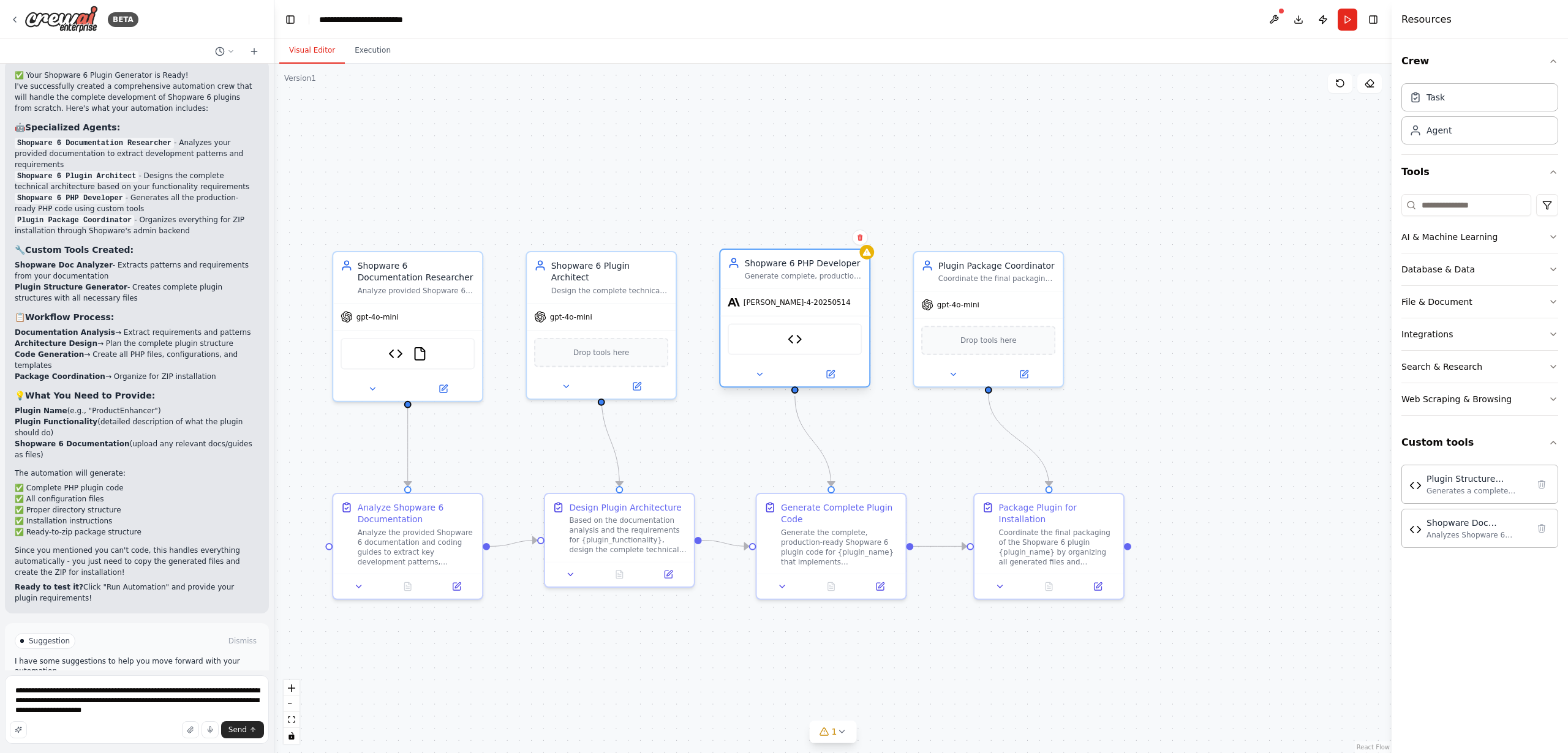
click at [801, 308] on div "[PERSON_NAME]-4-20250514" at bounding box center [794, 302] width 149 height 27
click at [761, 372] on icon at bounding box center [760, 374] width 10 height 10
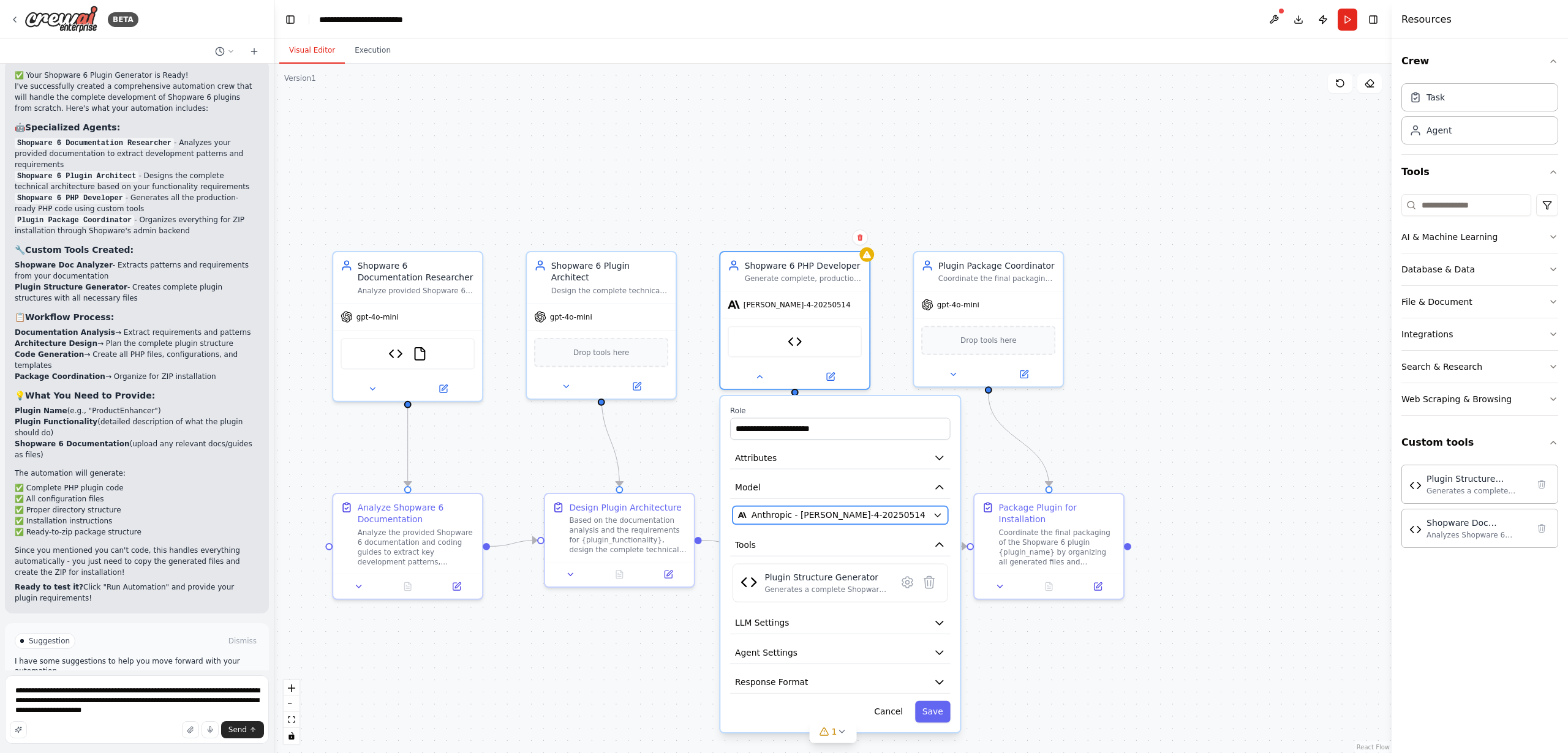
click at [804, 514] on span "Anthropic - claude-sonnet-4-20250514" at bounding box center [838, 515] width 174 height 12
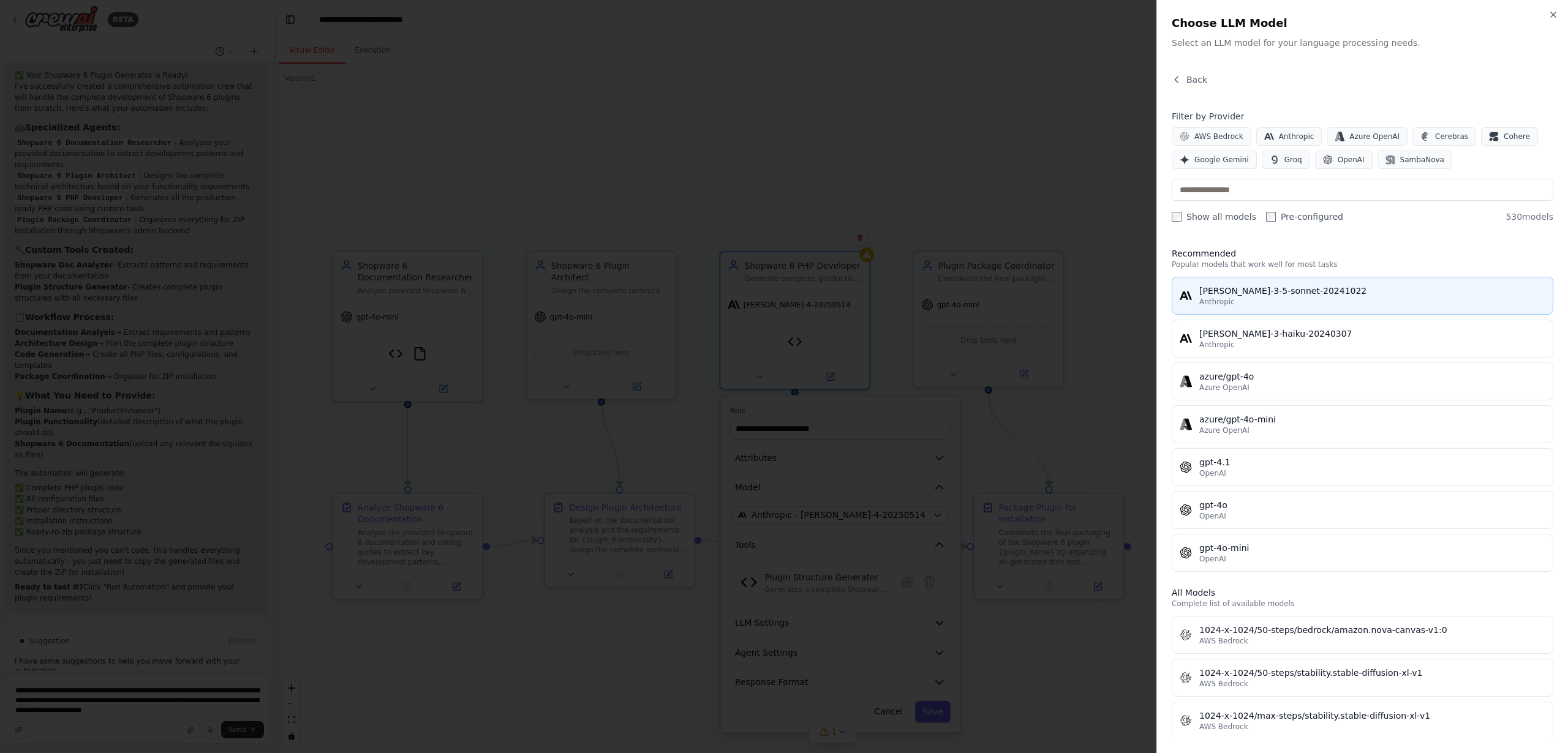
click at [1282, 295] on div "[PERSON_NAME]-3-5-sonnet-20241022" at bounding box center [1373, 291] width 346 height 12
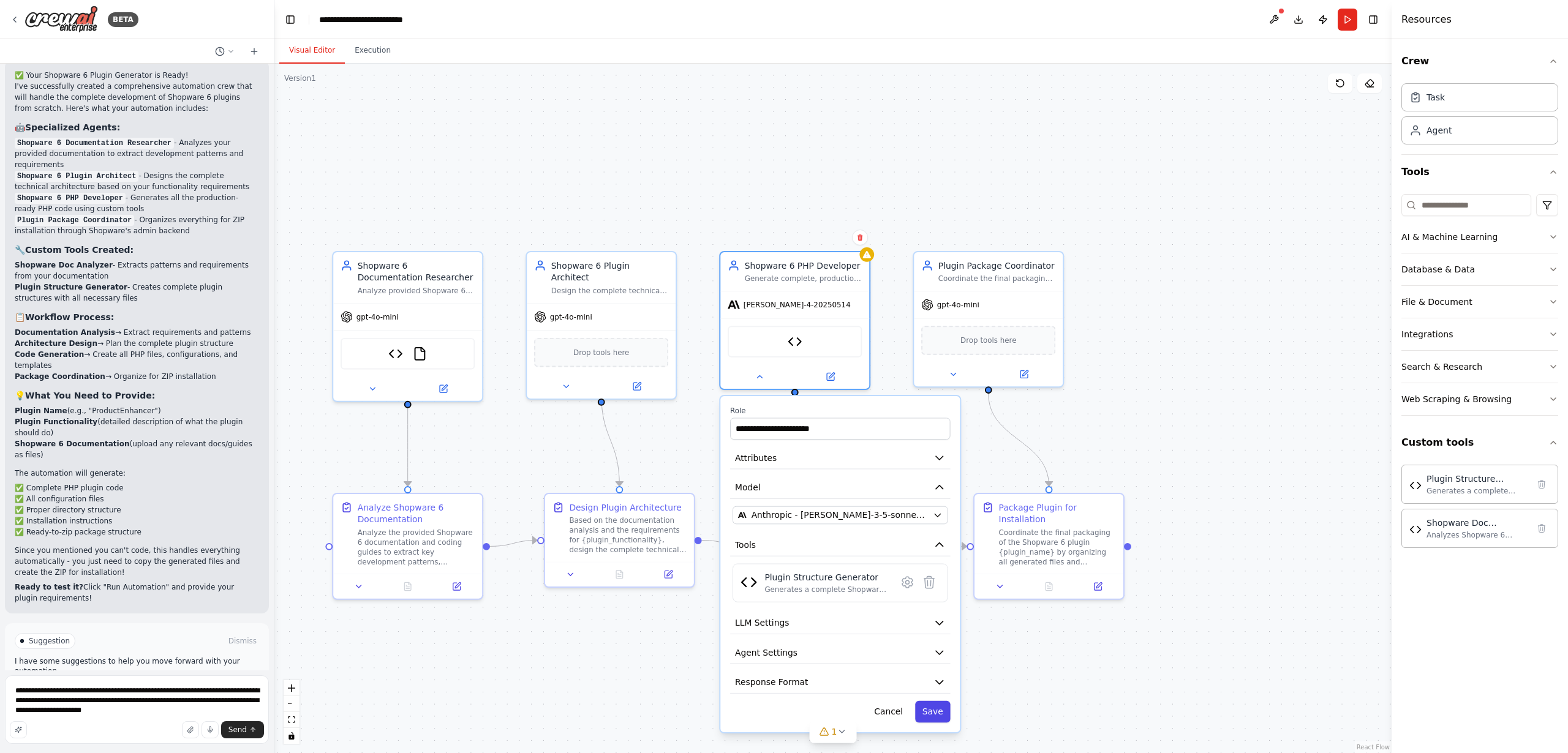
click at [932, 714] on button "Save" at bounding box center [933, 712] width 36 height 22
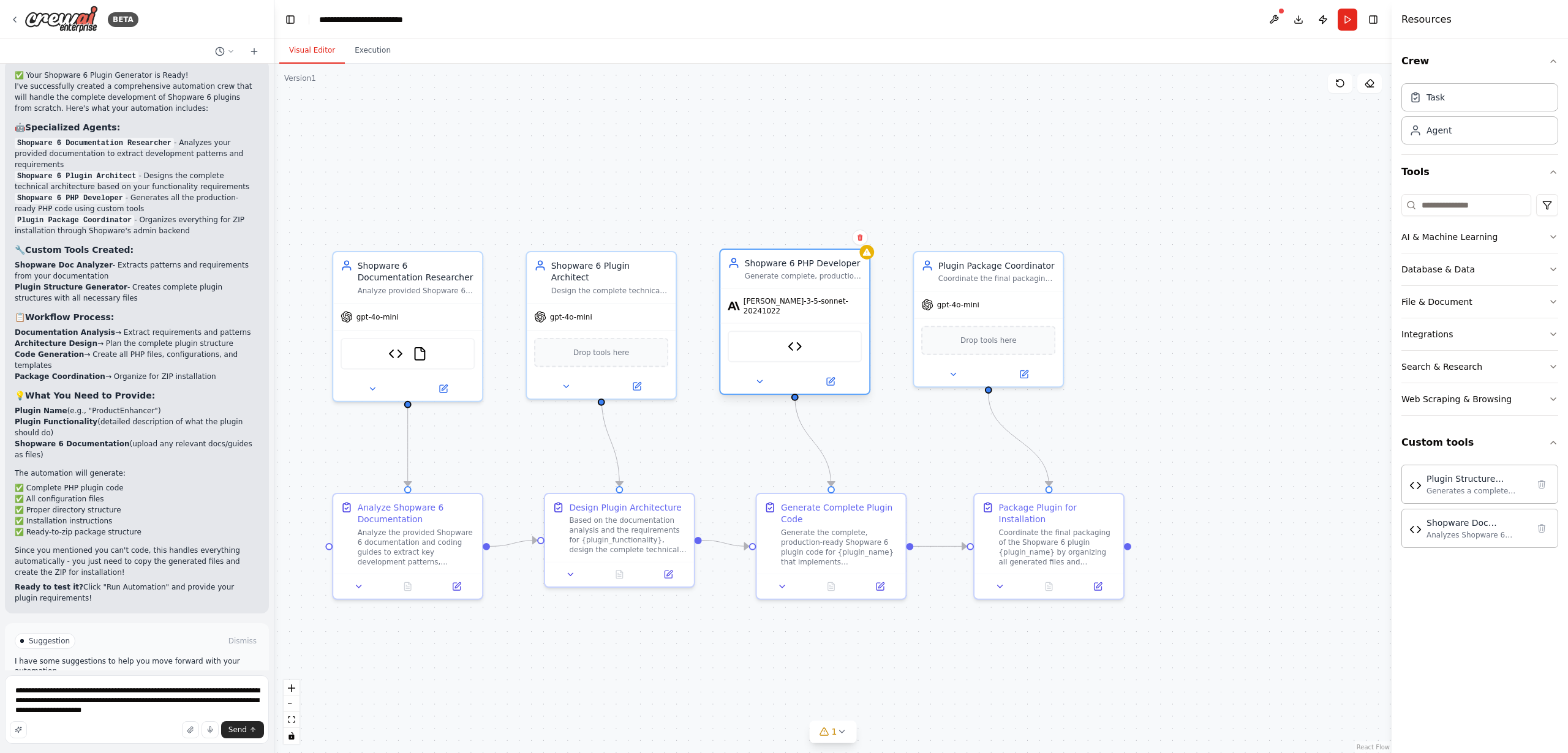
click at [811, 308] on div "[PERSON_NAME]-3-5-sonnet-20241022" at bounding box center [794, 306] width 149 height 34
click at [759, 377] on icon at bounding box center [760, 382] width 10 height 10
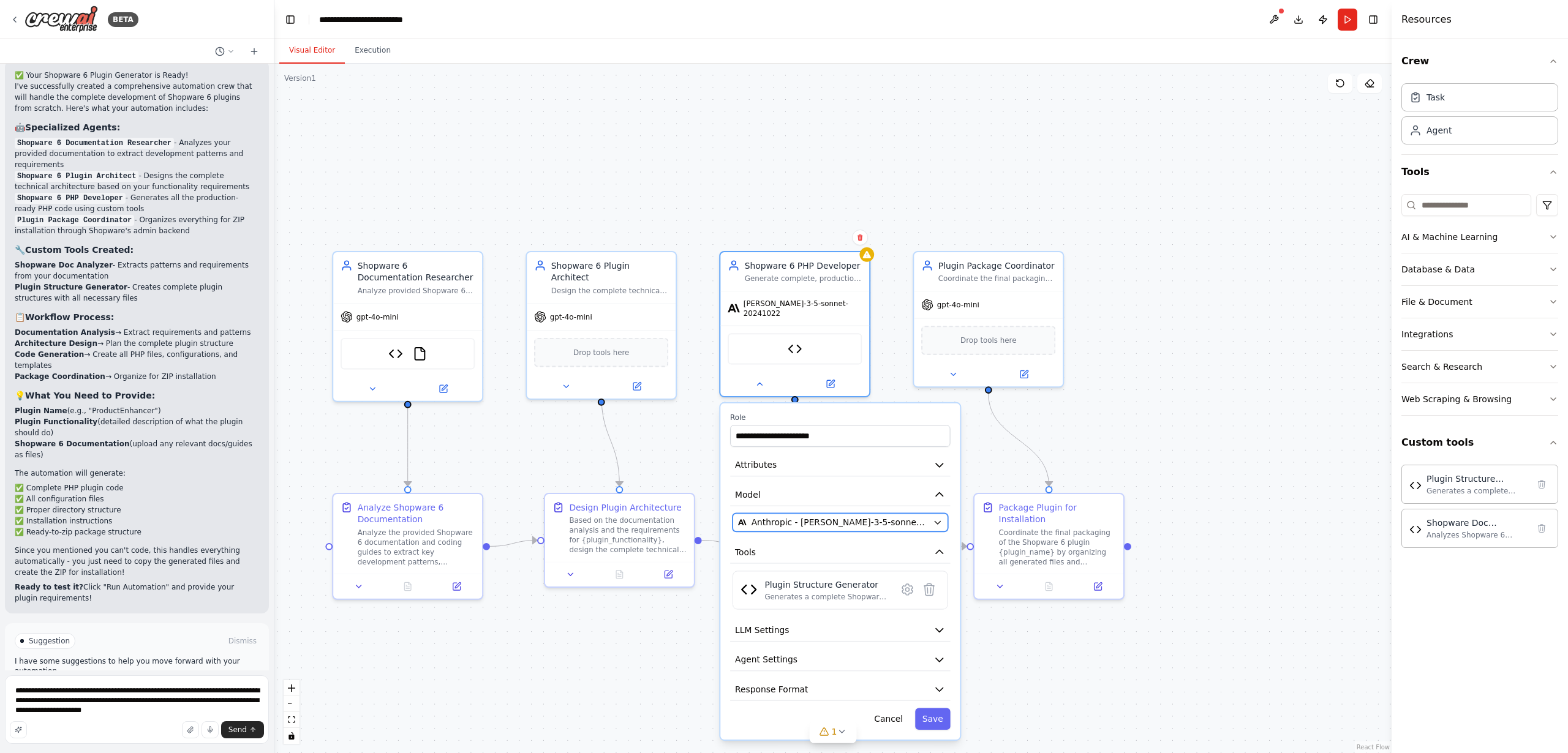
click at [838, 517] on span "Anthropic - [PERSON_NAME]-3-5-sonnet-20241022" at bounding box center [840, 522] width 177 height 12
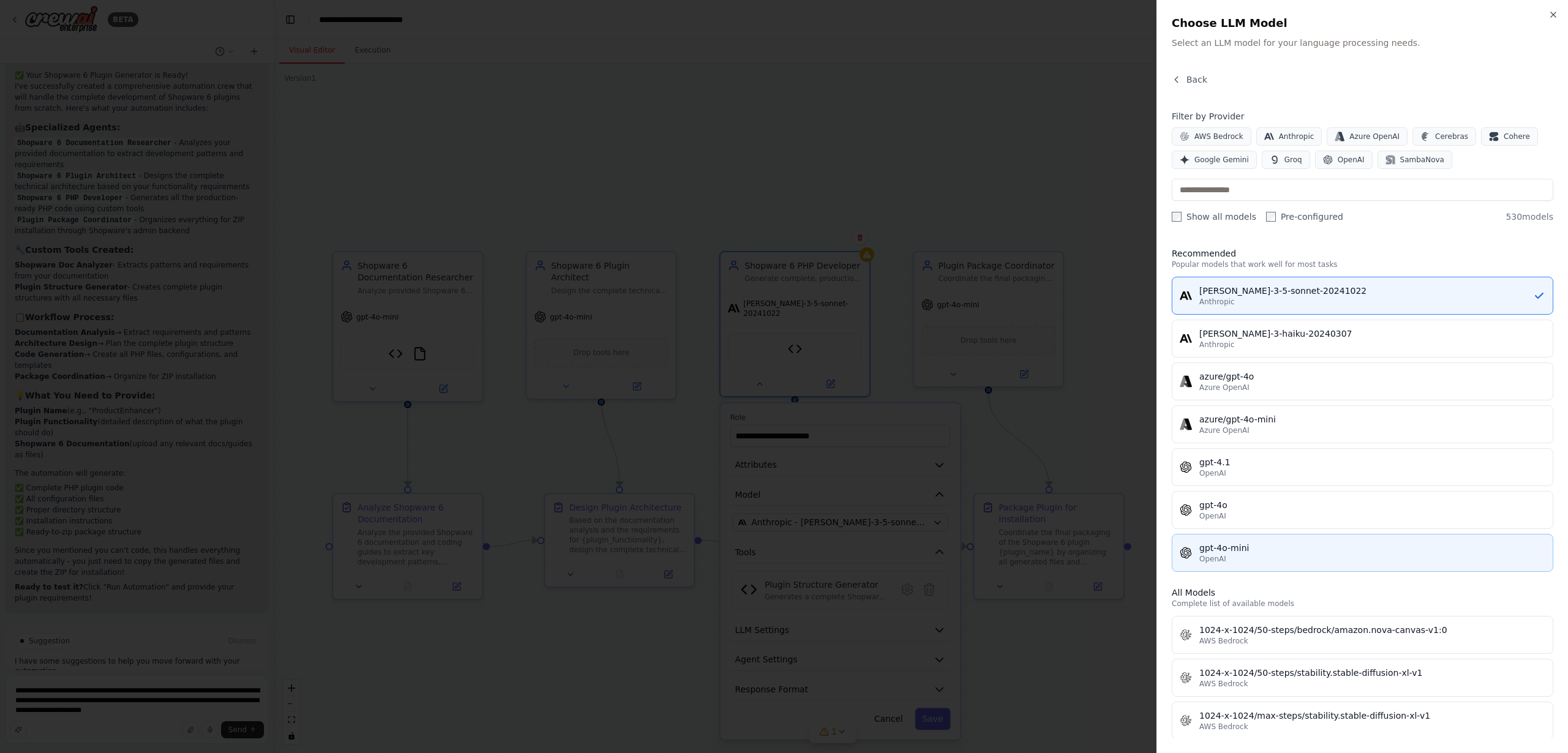
click at [1238, 551] on div "gpt-4o-mini" at bounding box center [1373, 548] width 346 height 12
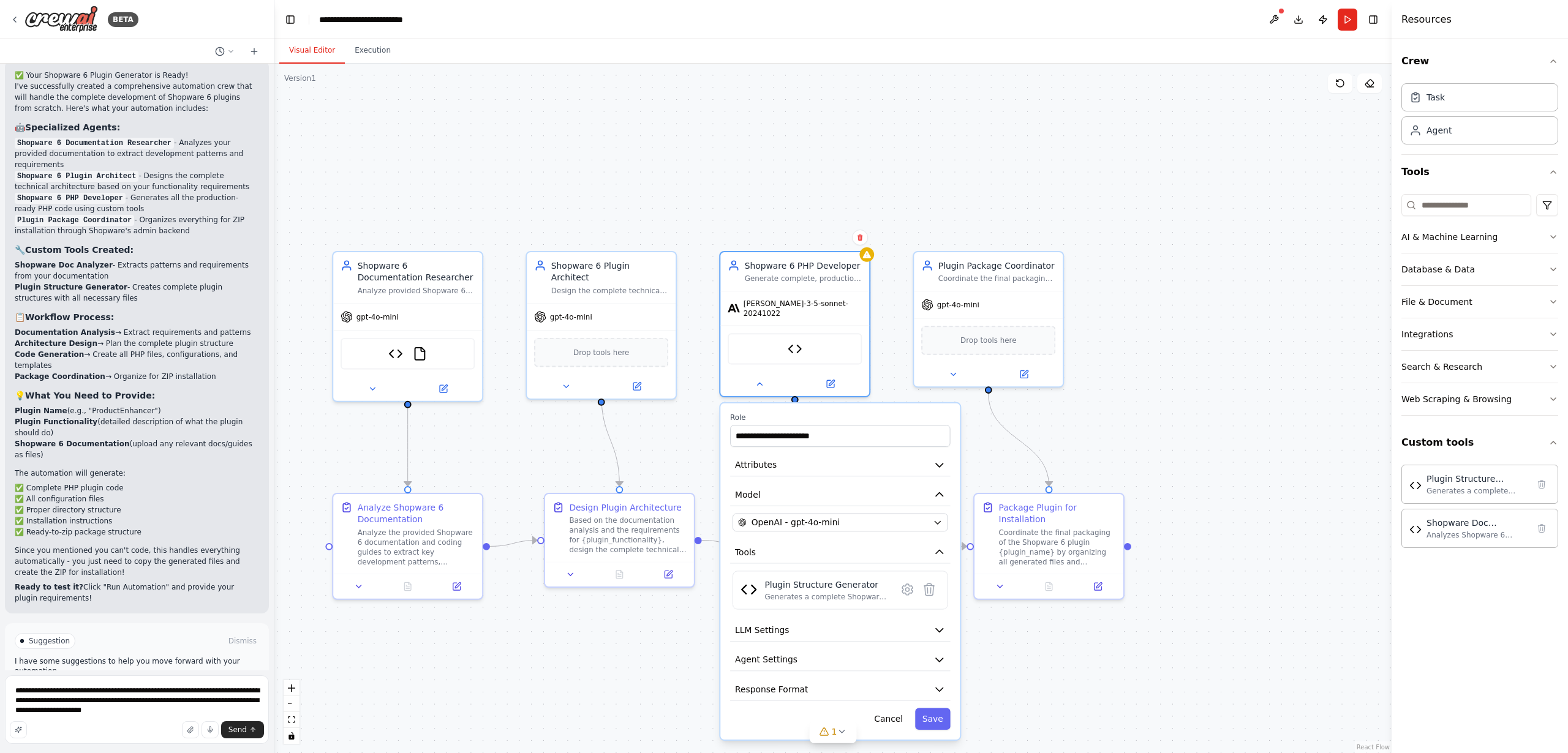
click at [937, 714] on button "Save" at bounding box center [933, 719] width 36 height 22
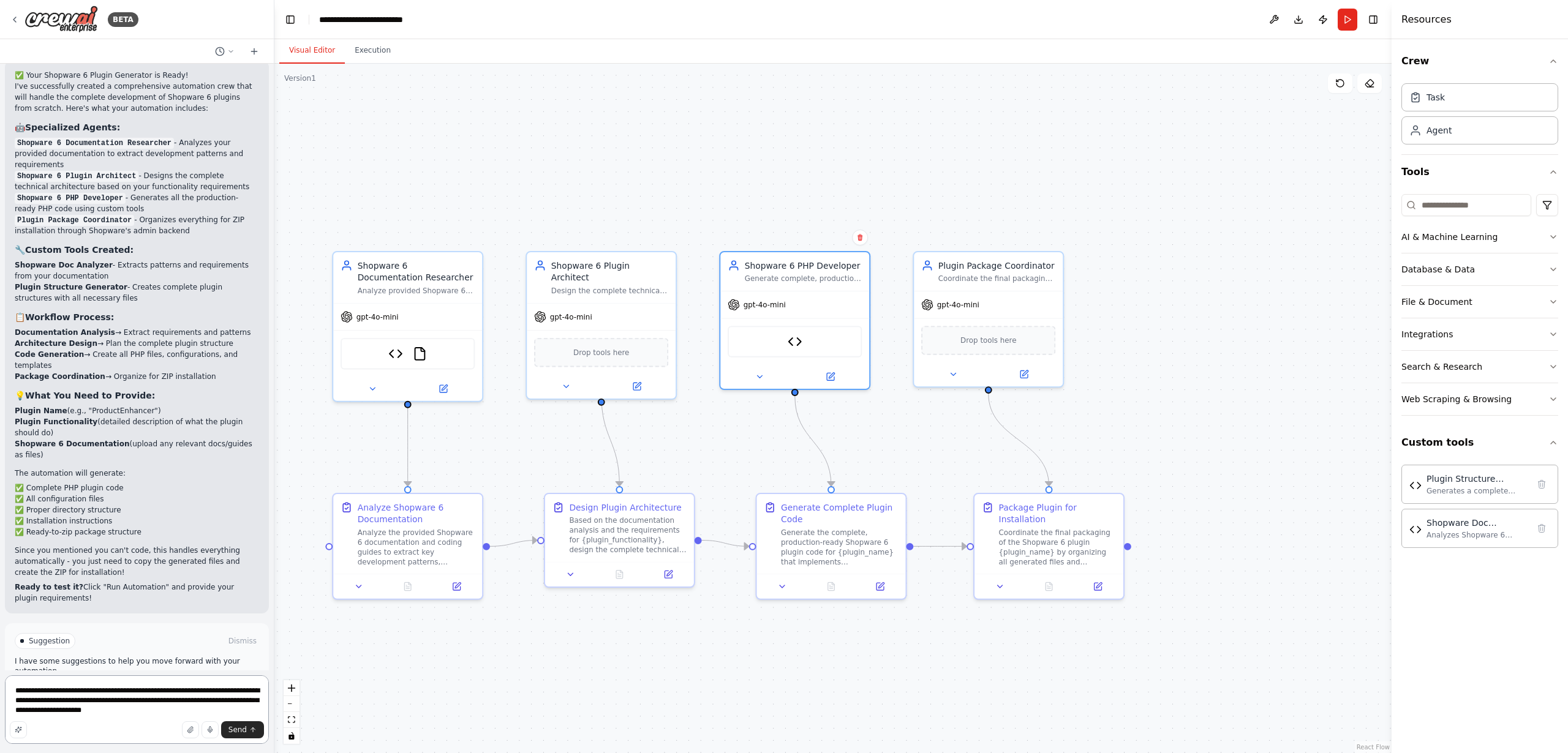
drag, startPoint x: 49, startPoint y: 701, endPoint x: 30, endPoint y: 701, distance: 19.0
click at [30, 701] on textarea "**********" at bounding box center [136, 709] width 264 height 69
drag, startPoint x: 60, startPoint y: 710, endPoint x: 202, endPoint y: 712, distance: 142.0
click at [202, 712] on textarea "**********" at bounding box center [136, 709] width 264 height 69
type textarea "**********"
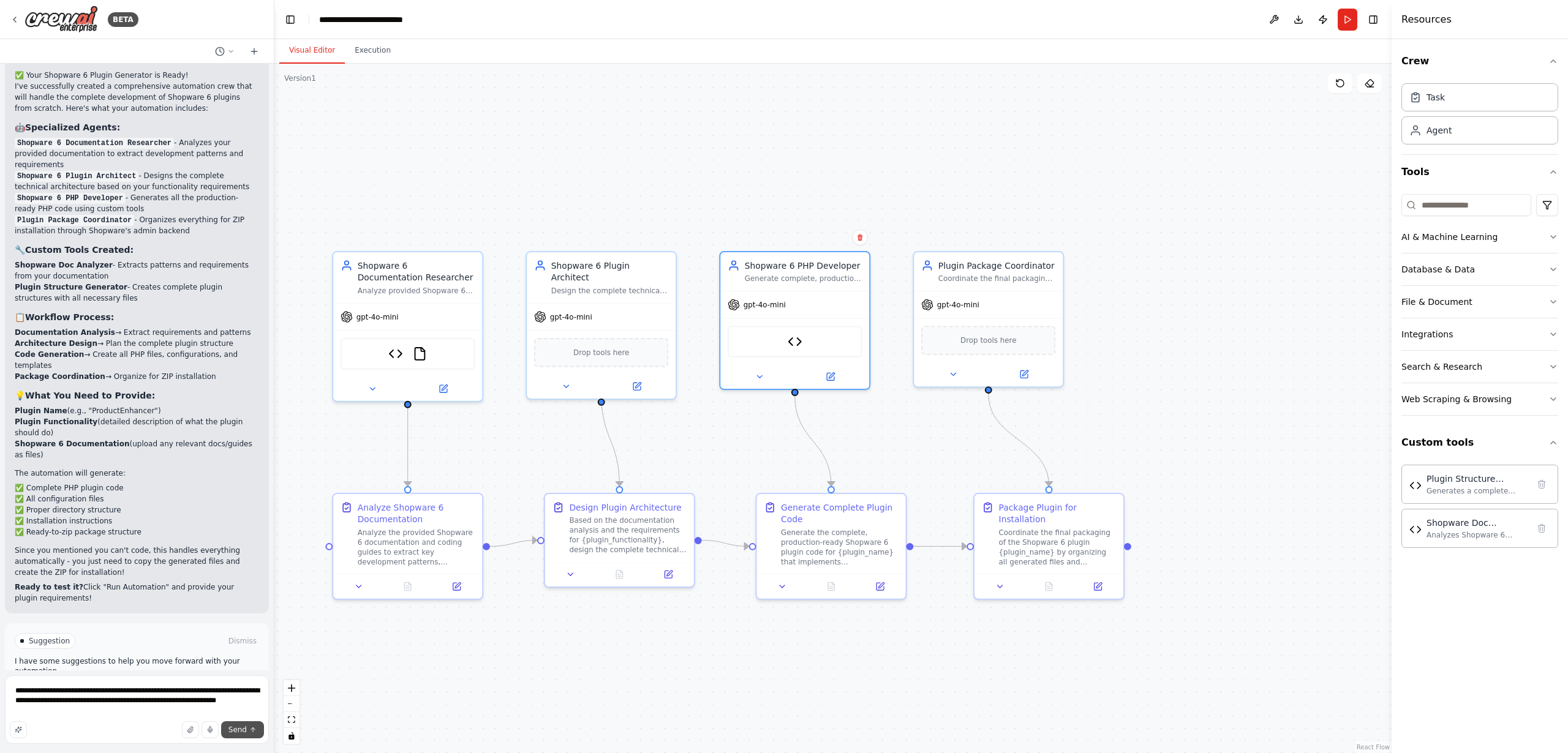
click at [235, 729] on span "Send" at bounding box center [237, 730] width 19 height 10
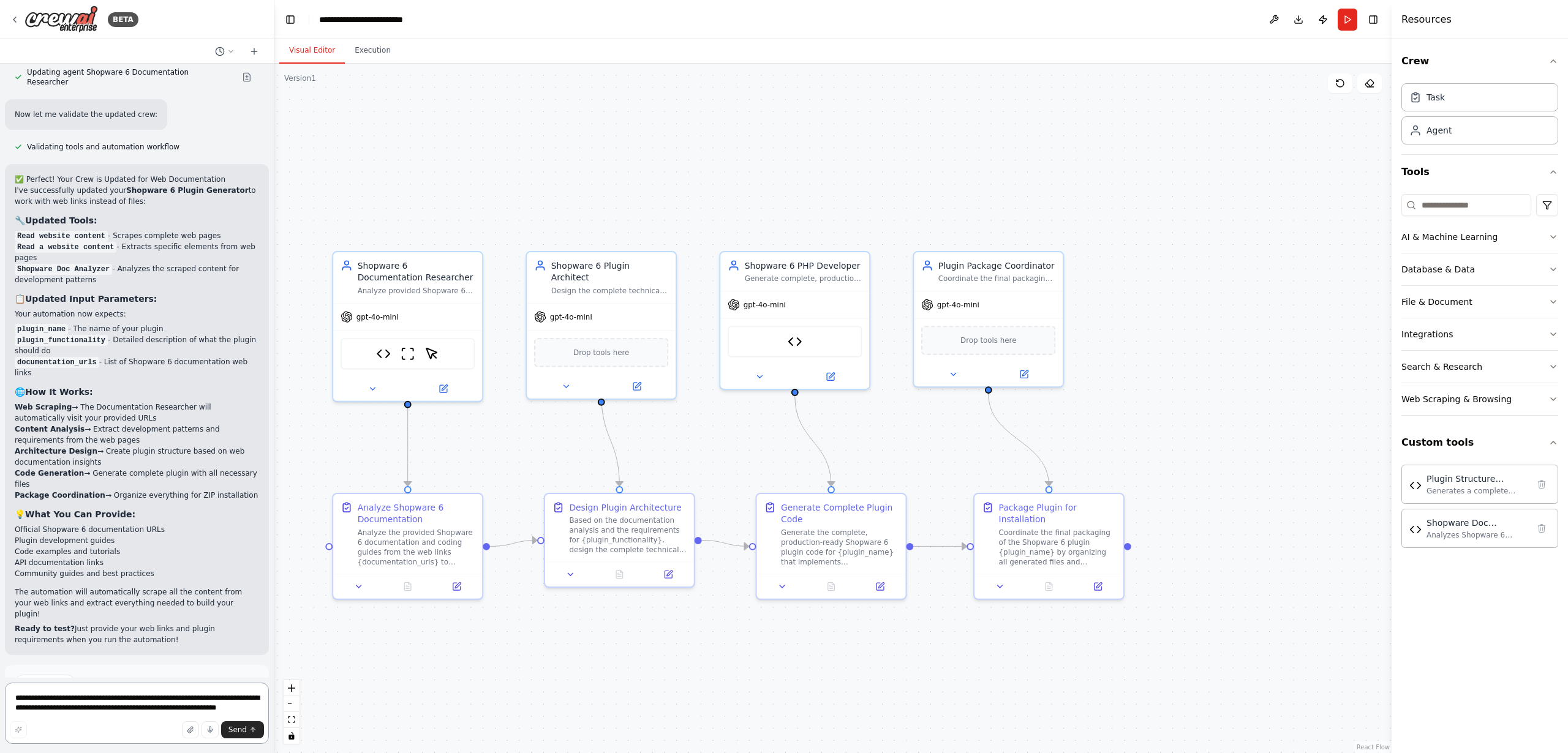
scroll to position [3624, 0]
click at [408, 353] on img at bounding box center [408, 351] width 15 height 15
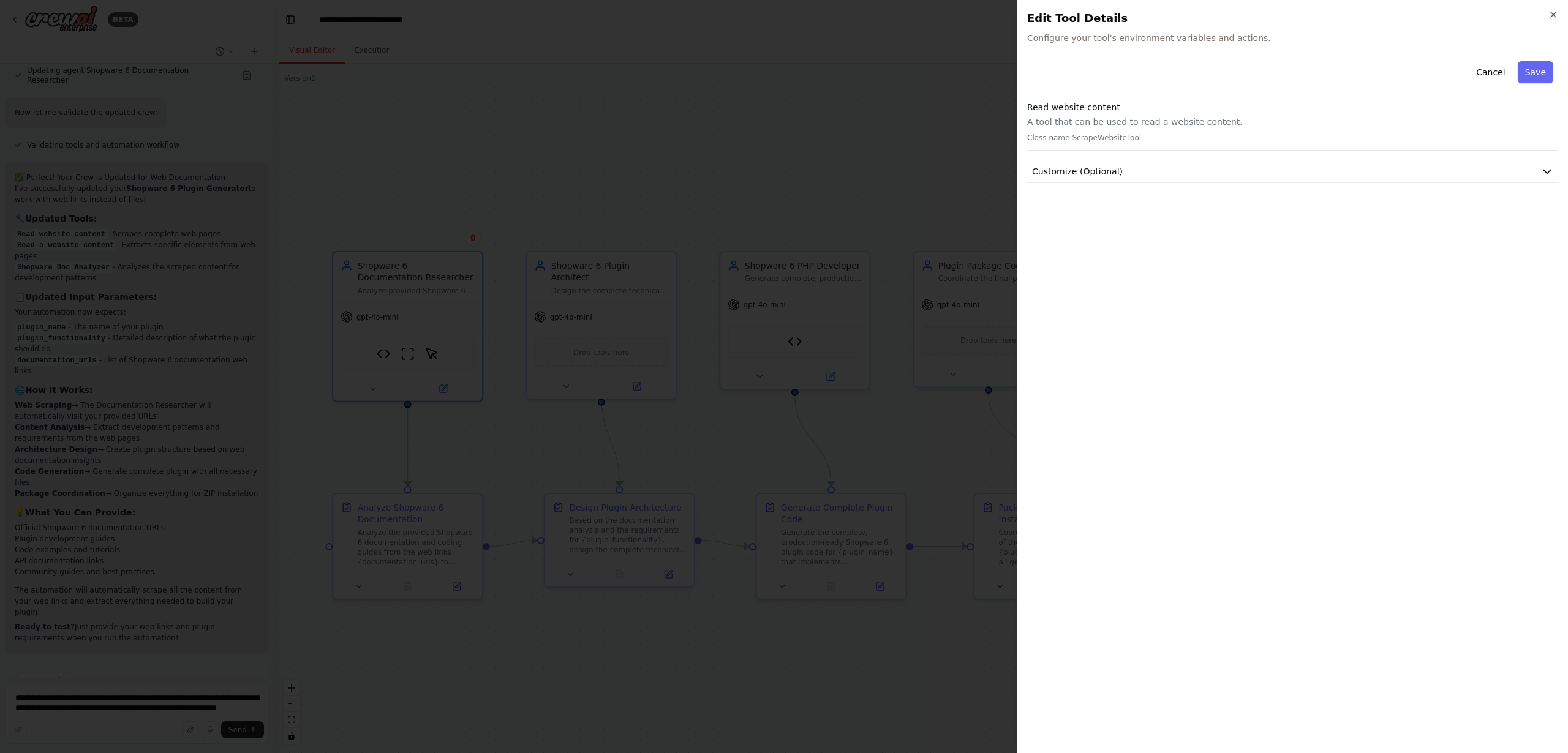
click at [1171, 124] on p "A tool that can be used to read a website content." at bounding box center [1293, 121] width 531 height 12
click at [1126, 133] on p "Class name: ScrapeWebsiteTool" at bounding box center [1293, 138] width 531 height 10
click at [1089, 163] on button "Customize (Optional)" at bounding box center [1293, 172] width 531 height 23
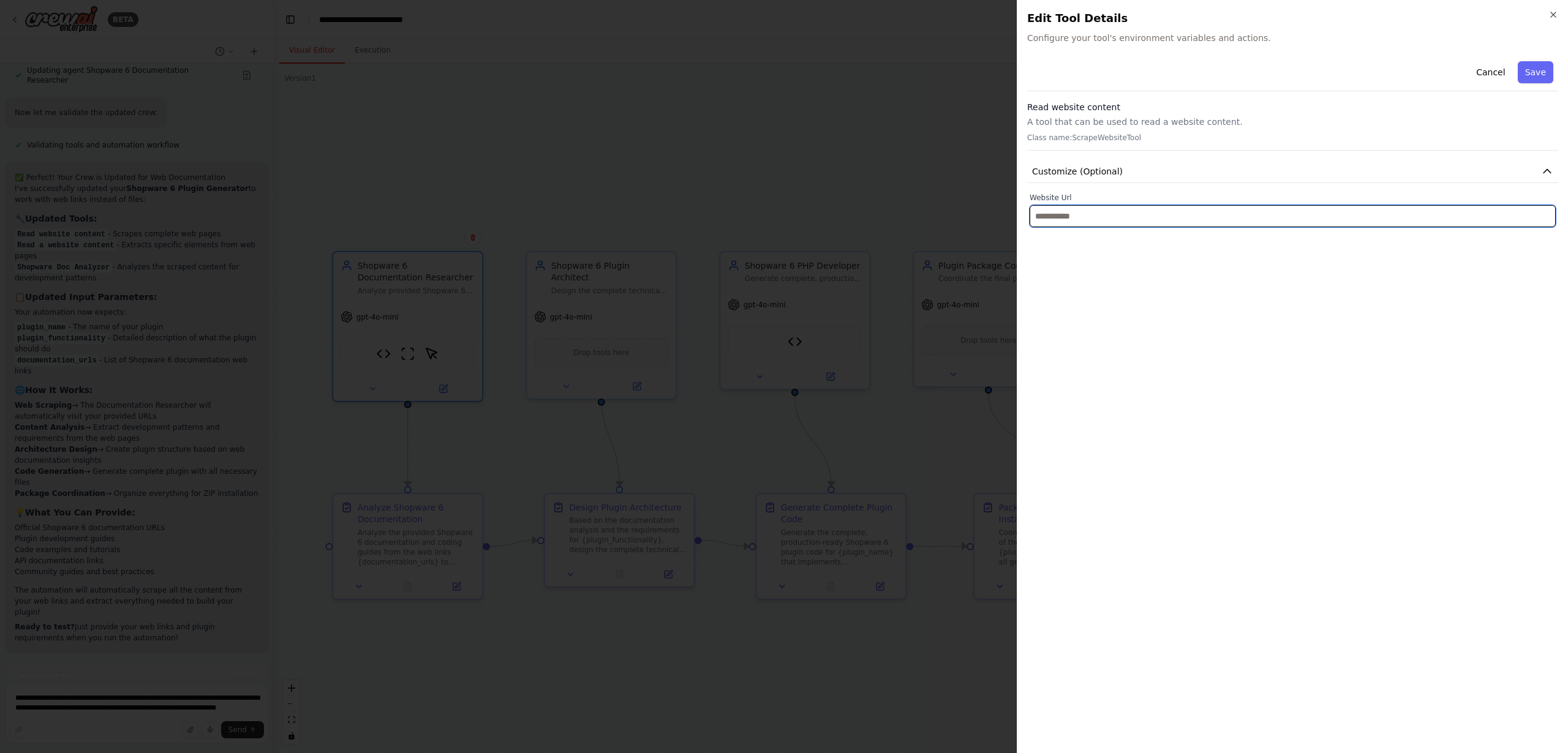
click at [1088, 220] on input "text" at bounding box center [1293, 215] width 526 height 22
paste input "**********"
type input "**********"
click at [1541, 77] on button "Save" at bounding box center [1536, 72] width 36 height 22
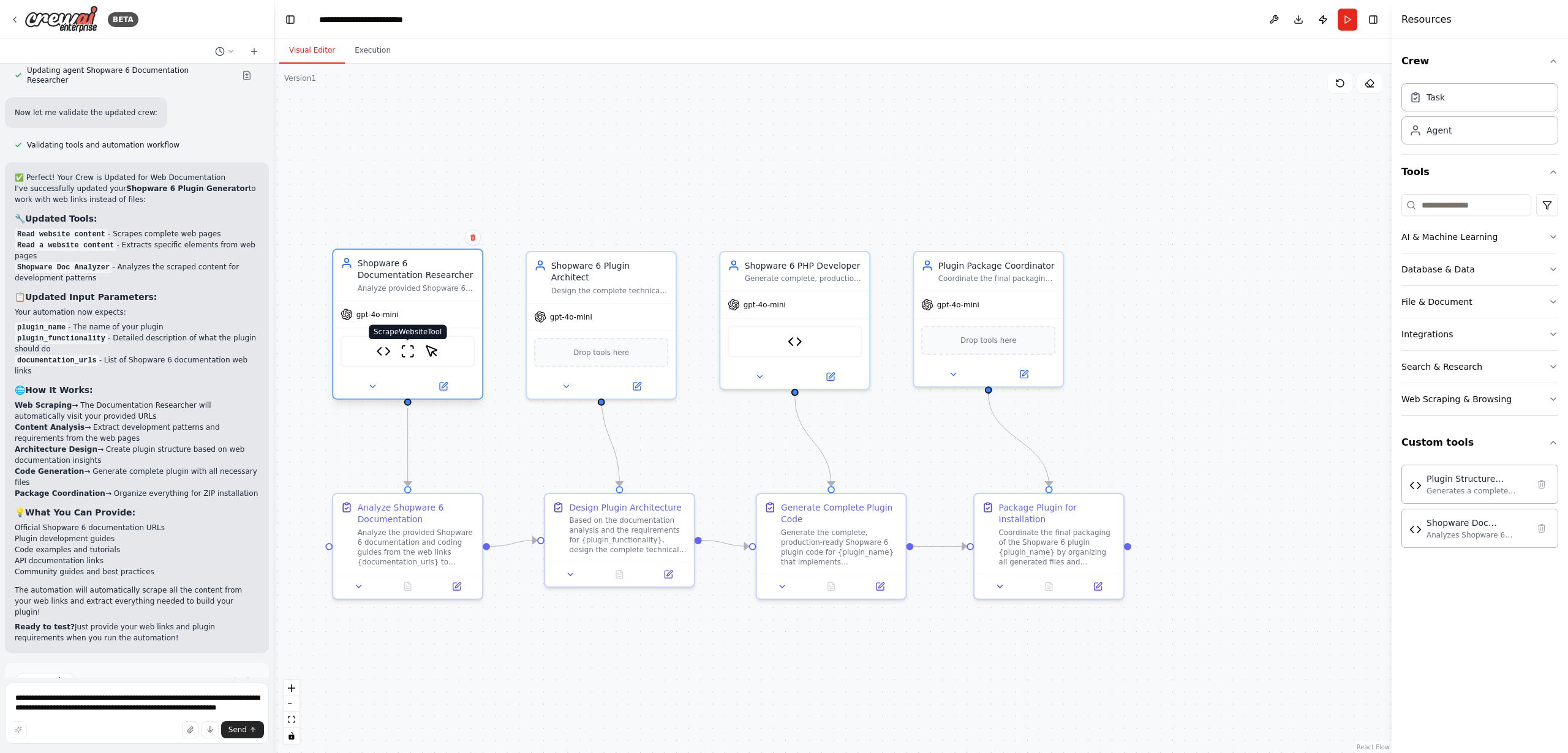
click at [408, 351] on img at bounding box center [408, 351] width 15 height 15
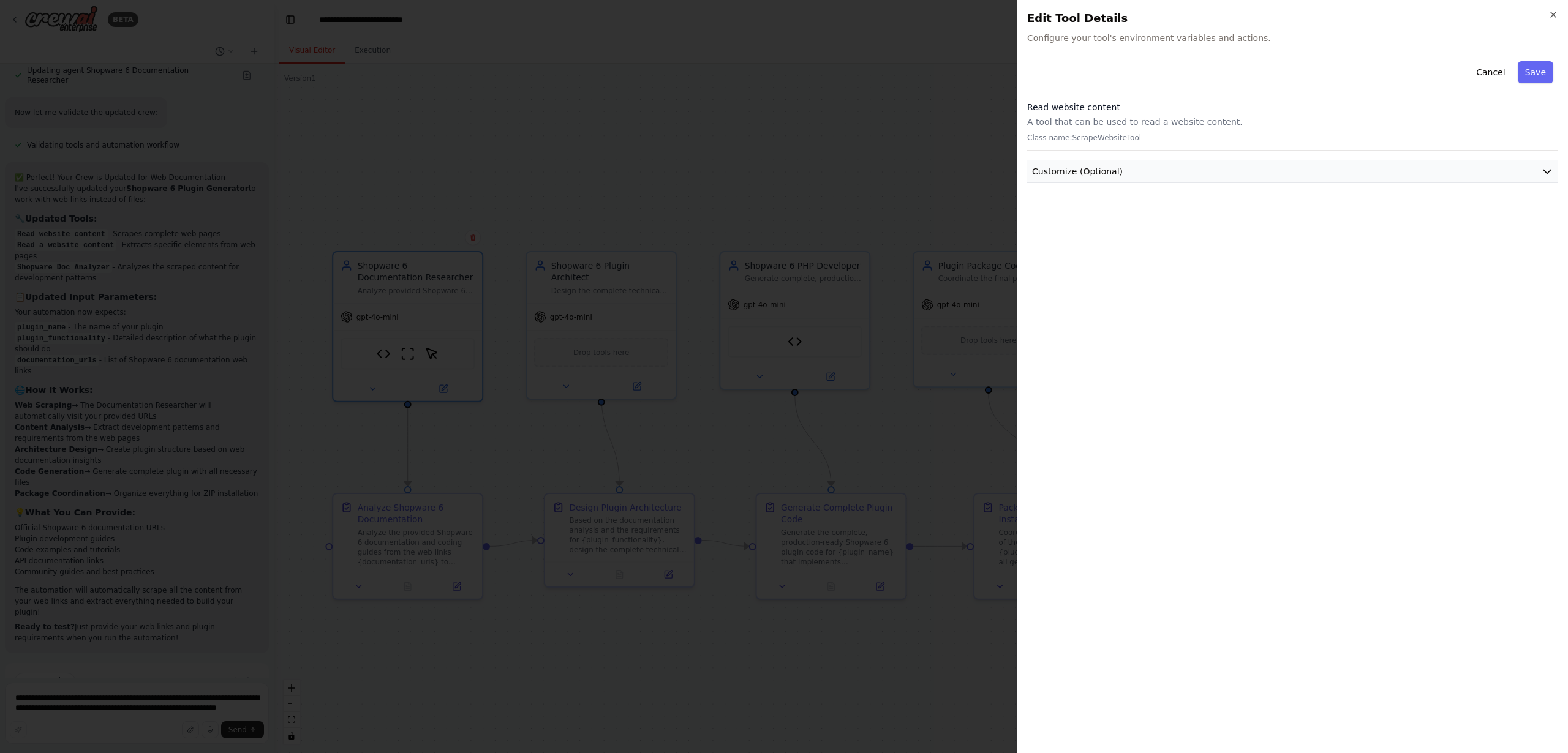
click at [1185, 169] on button "Customize (Optional)" at bounding box center [1293, 172] width 531 height 23
click at [1218, 169] on button "Customize (Optional)" at bounding box center [1293, 172] width 531 height 23
click at [1128, 170] on button "Customize (Optional)" at bounding box center [1293, 172] width 531 height 23
click at [1047, 123] on p "A tool that can be used to read a website content." at bounding box center [1293, 121] width 531 height 12
drag, startPoint x: 1046, startPoint y: 133, endPoint x: 1086, endPoint y: 137, distance: 40.2
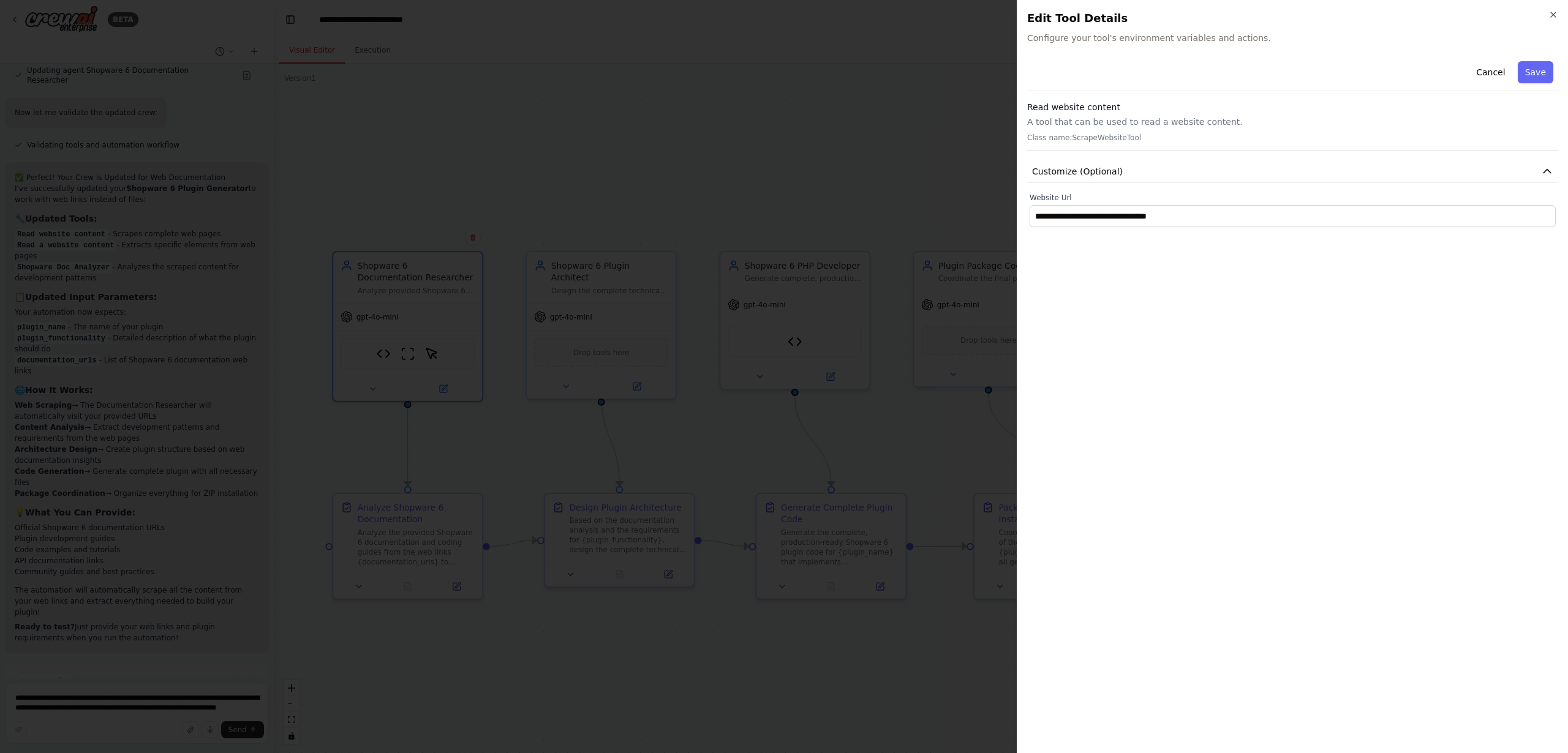
click at [1054, 136] on p "Class name: ScrapeWebsiteTool" at bounding box center [1293, 138] width 531 height 10
drag, startPoint x: 1087, startPoint y: 137, endPoint x: 1142, endPoint y: 144, distance: 55.4
click at [1092, 138] on p "Class name: ScrapeWebsiteTool" at bounding box center [1293, 138] width 531 height 10
click at [1144, 144] on div "Read website content A tool that can be used to read a website content. Class n…" at bounding box center [1293, 125] width 531 height 49
click at [1238, 220] on input "**********" at bounding box center [1293, 215] width 526 height 22
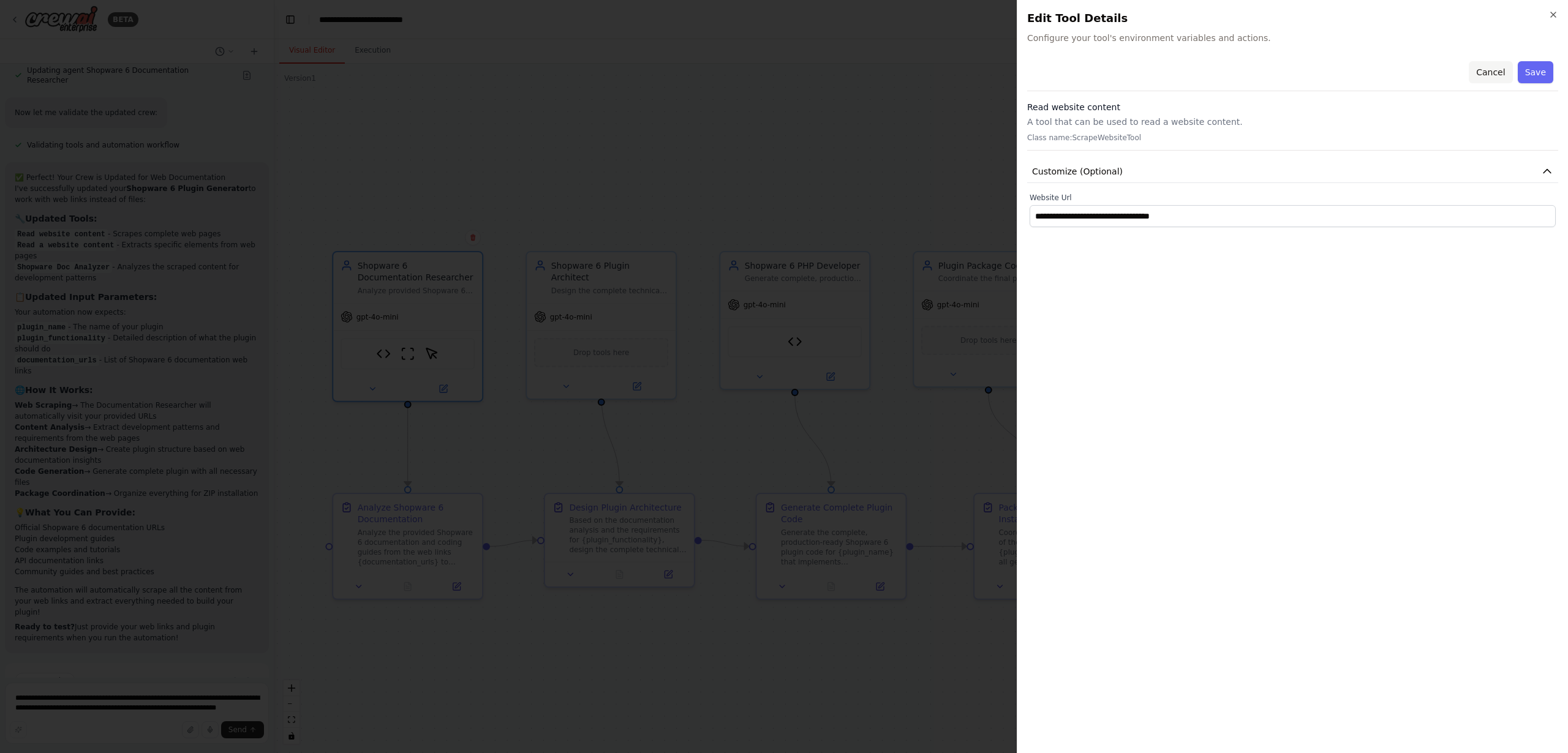
click at [1487, 71] on button "Cancel" at bounding box center [1491, 72] width 44 height 22
type input "**********"
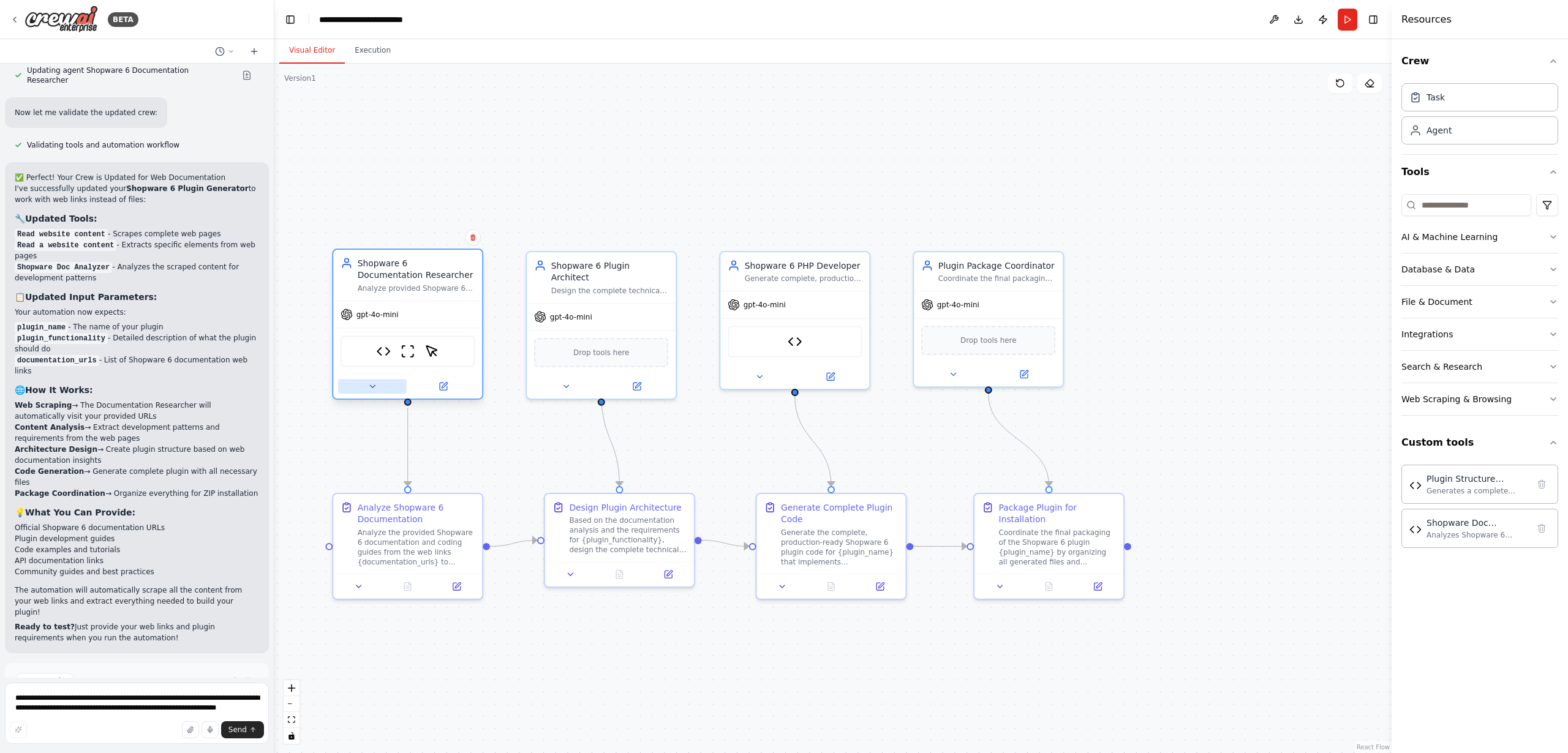
click at [372, 387] on icon at bounding box center [372, 386] width 5 height 2
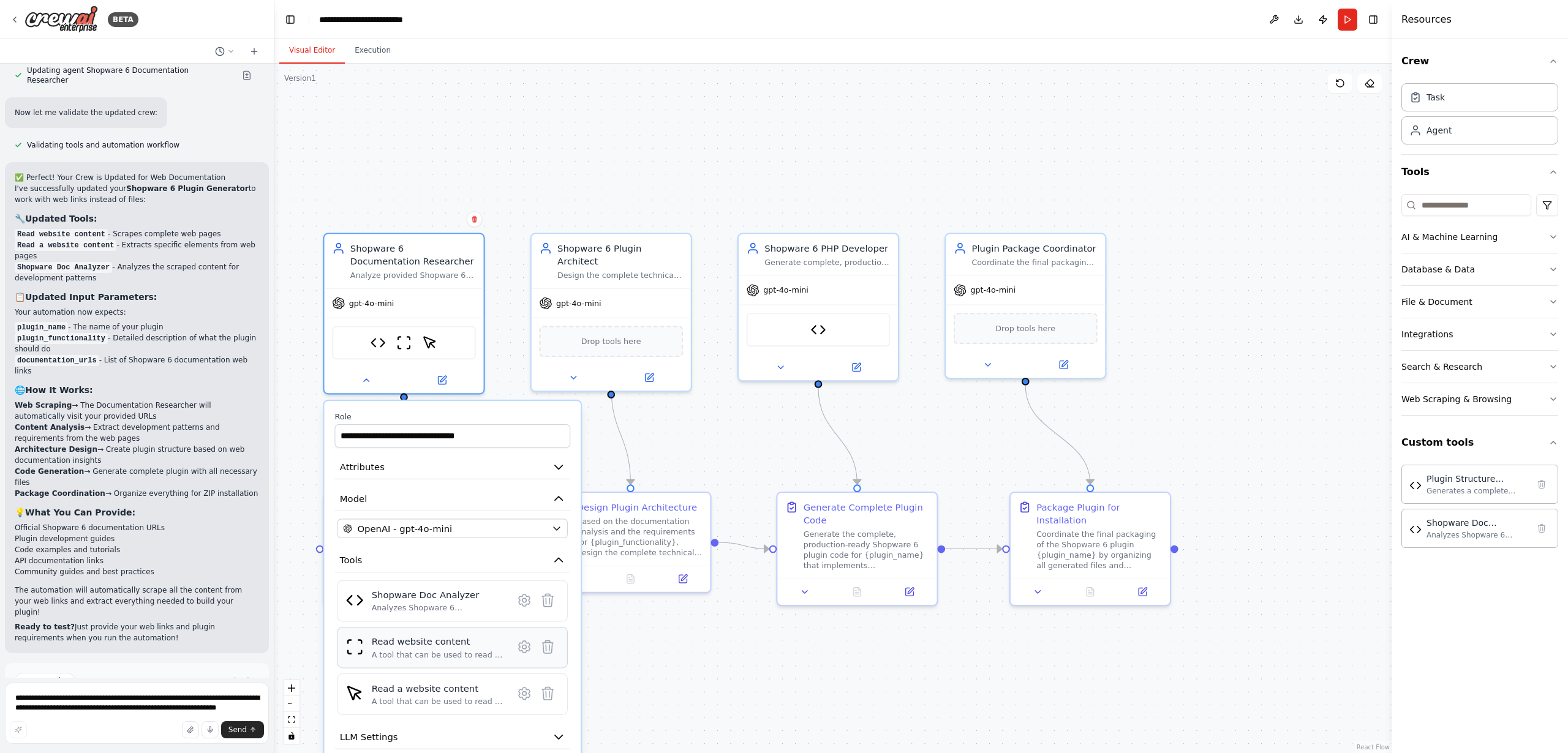
click at [422, 651] on div "A tool that can be used to read a website content." at bounding box center [438, 655] width 133 height 10
click at [359, 648] on img at bounding box center [354, 647] width 19 height 19
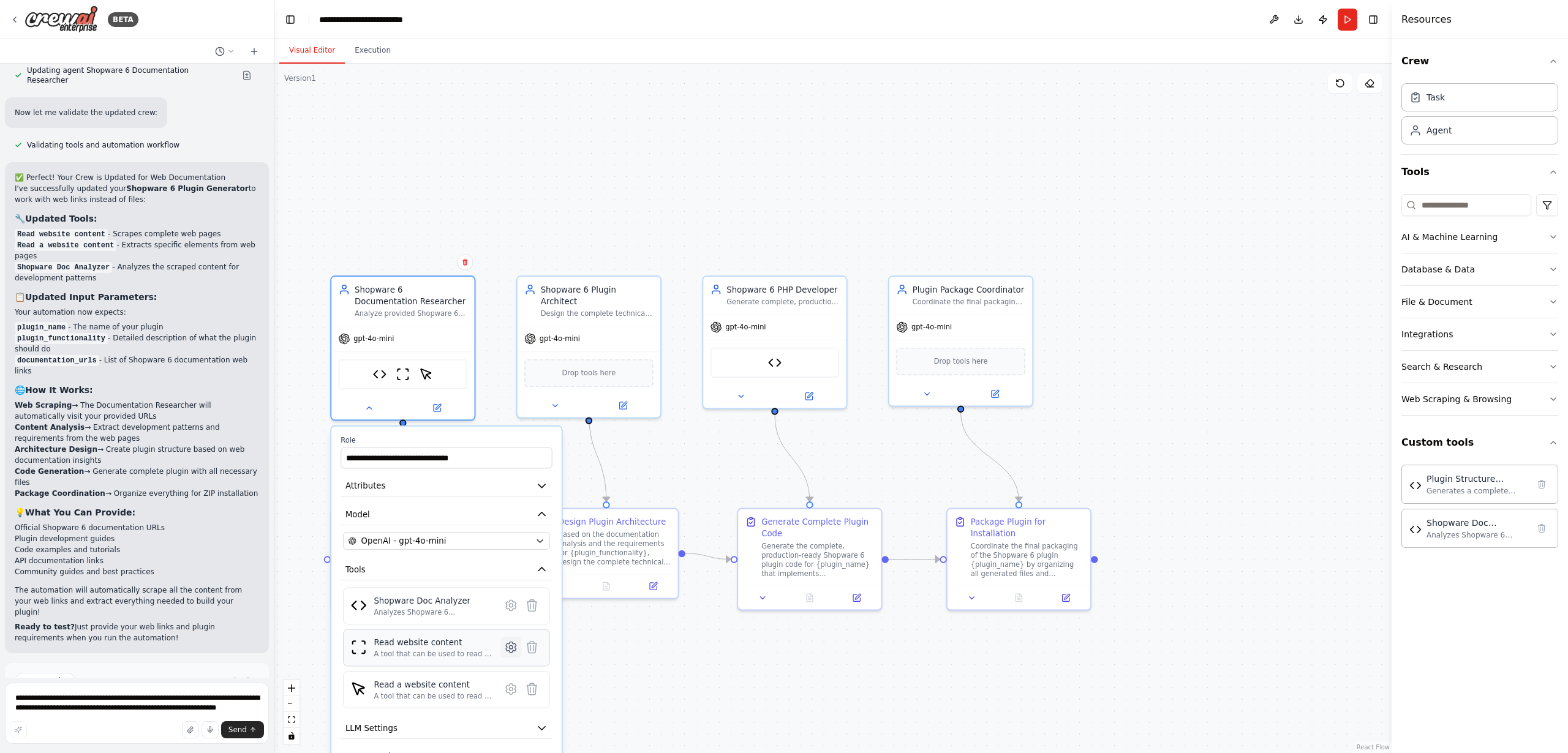
click at [507, 651] on icon at bounding box center [511, 647] width 10 height 10
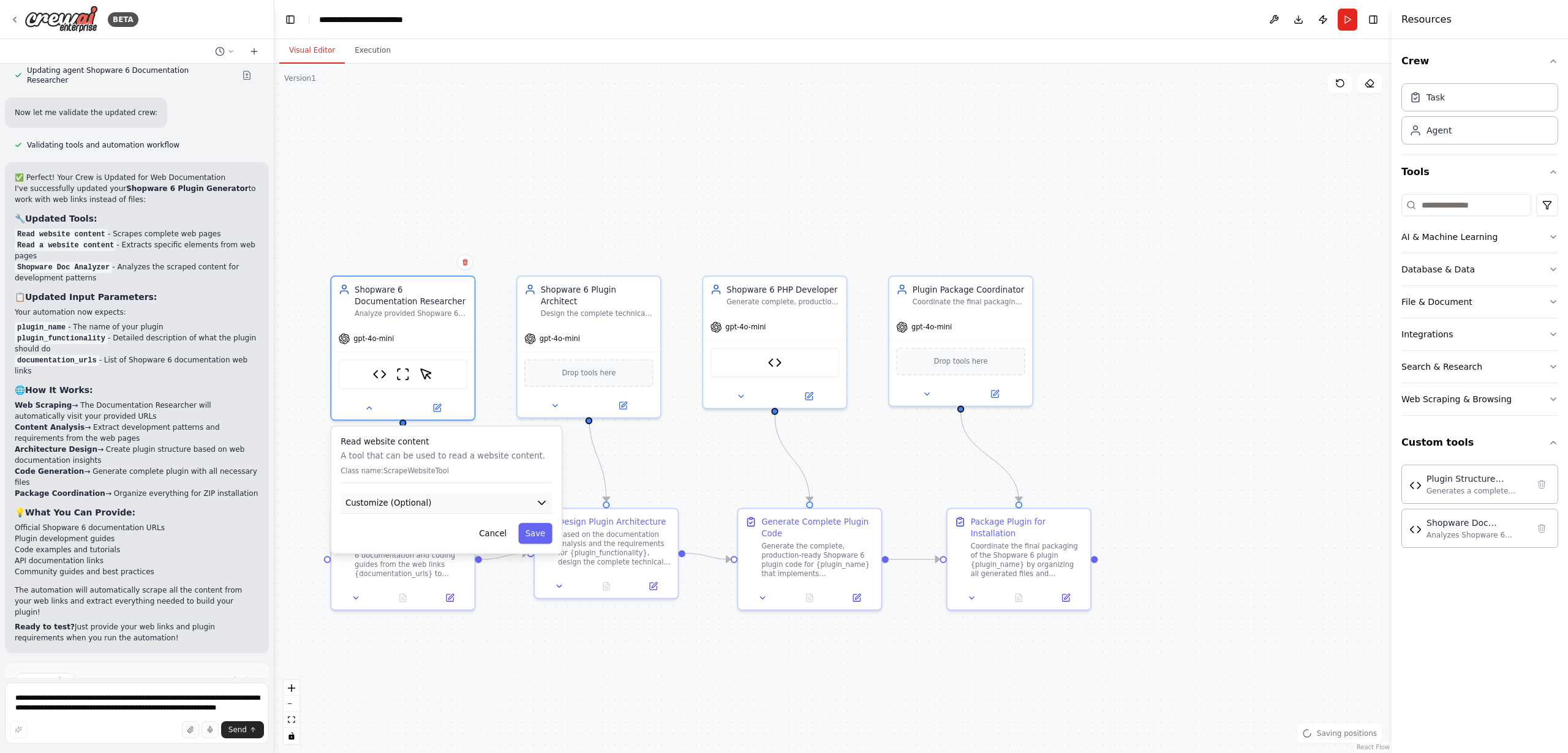
click at [447, 508] on button "Customize (Optional)" at bounding box center [447, 503] width 212 height 22
click at [495, 580] on button "Cancel" at bounding box center [493, 575] width 42 height 21
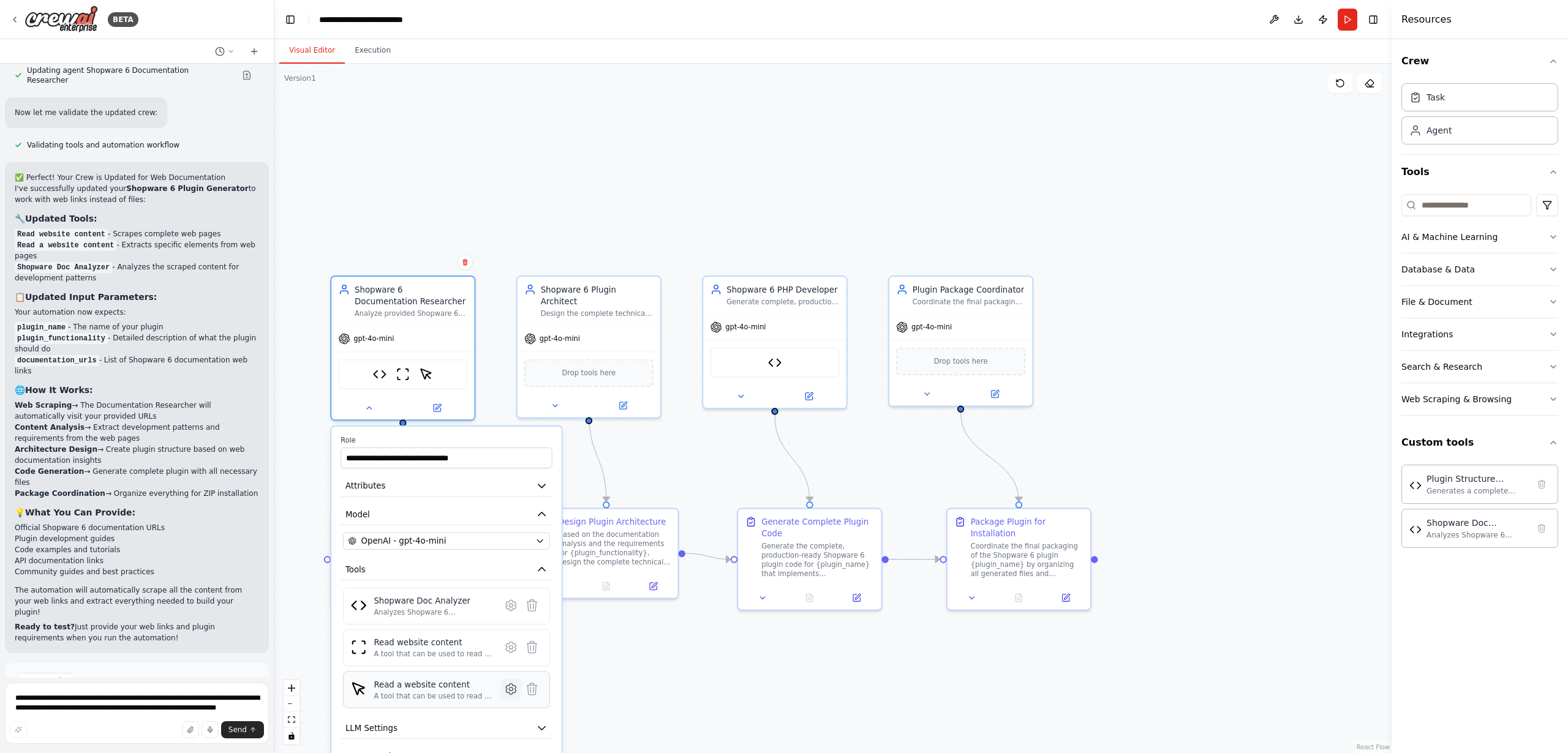
click at [509, 690] on icon at bounding box center [511, 689] width 4 height 4
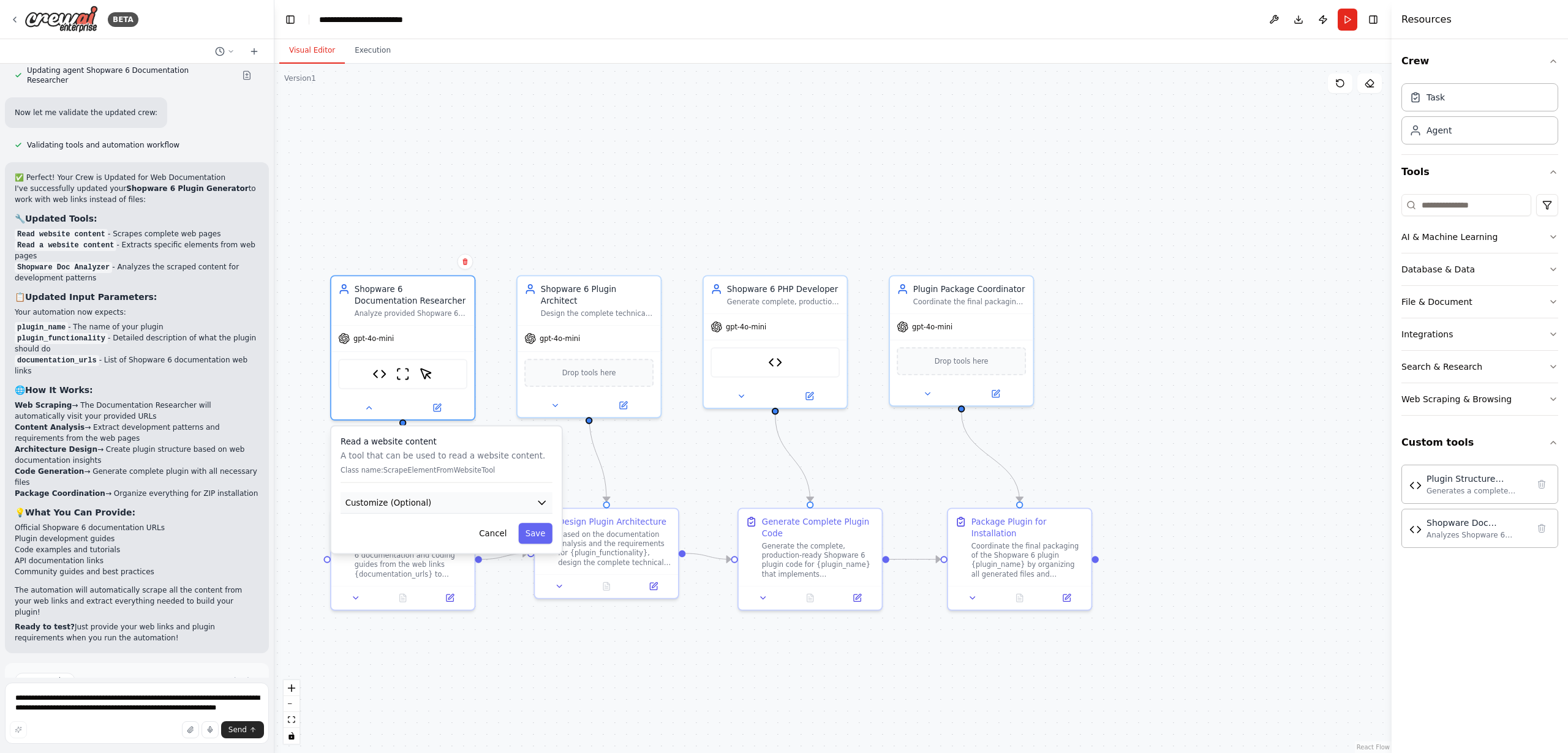
click at [453, 504] on button "Customize (Optional)" at bounding box center [447, 503] width 212 height 22
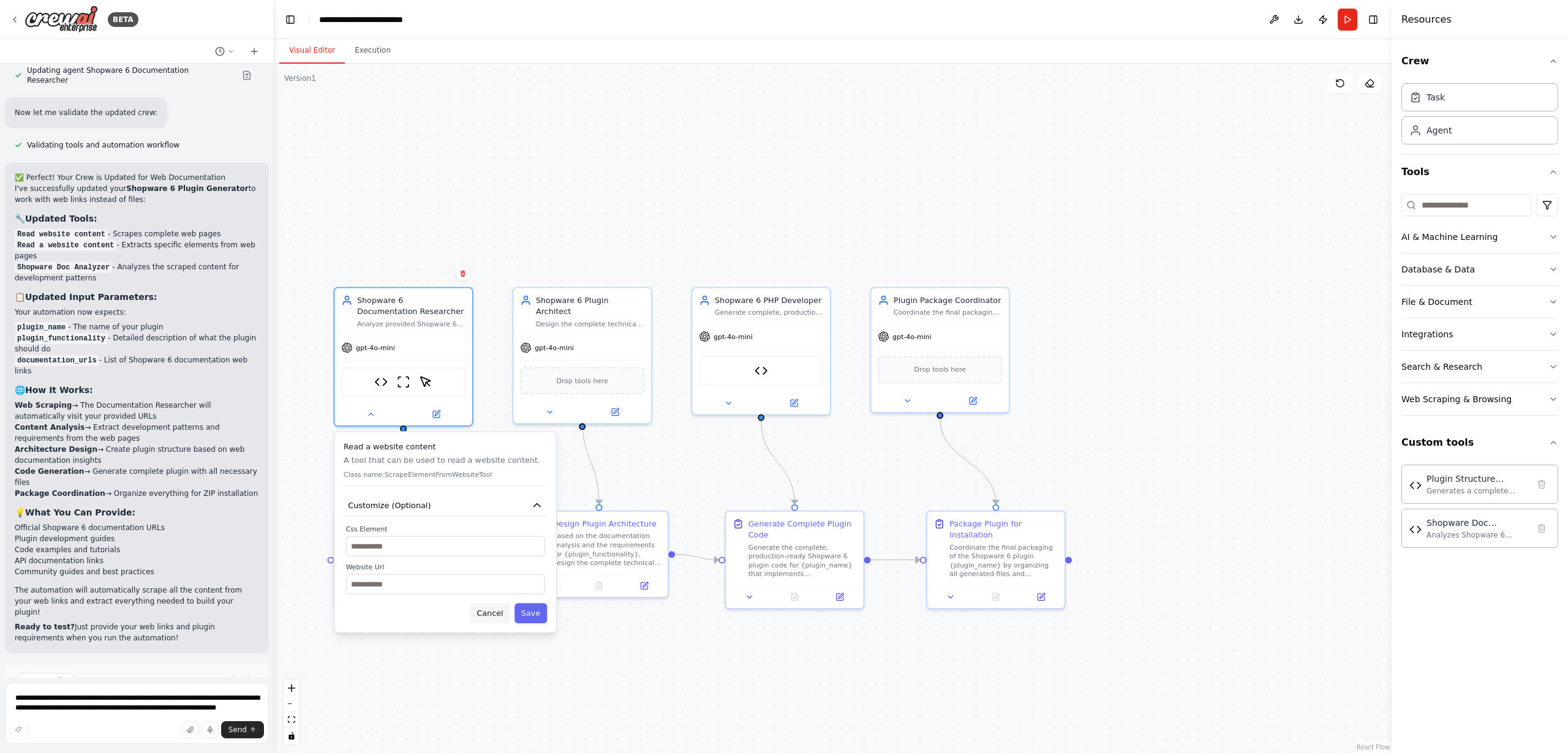
click at [484, 617] on button "Cancel" at bounding box center [489, 613] width 40 height 20
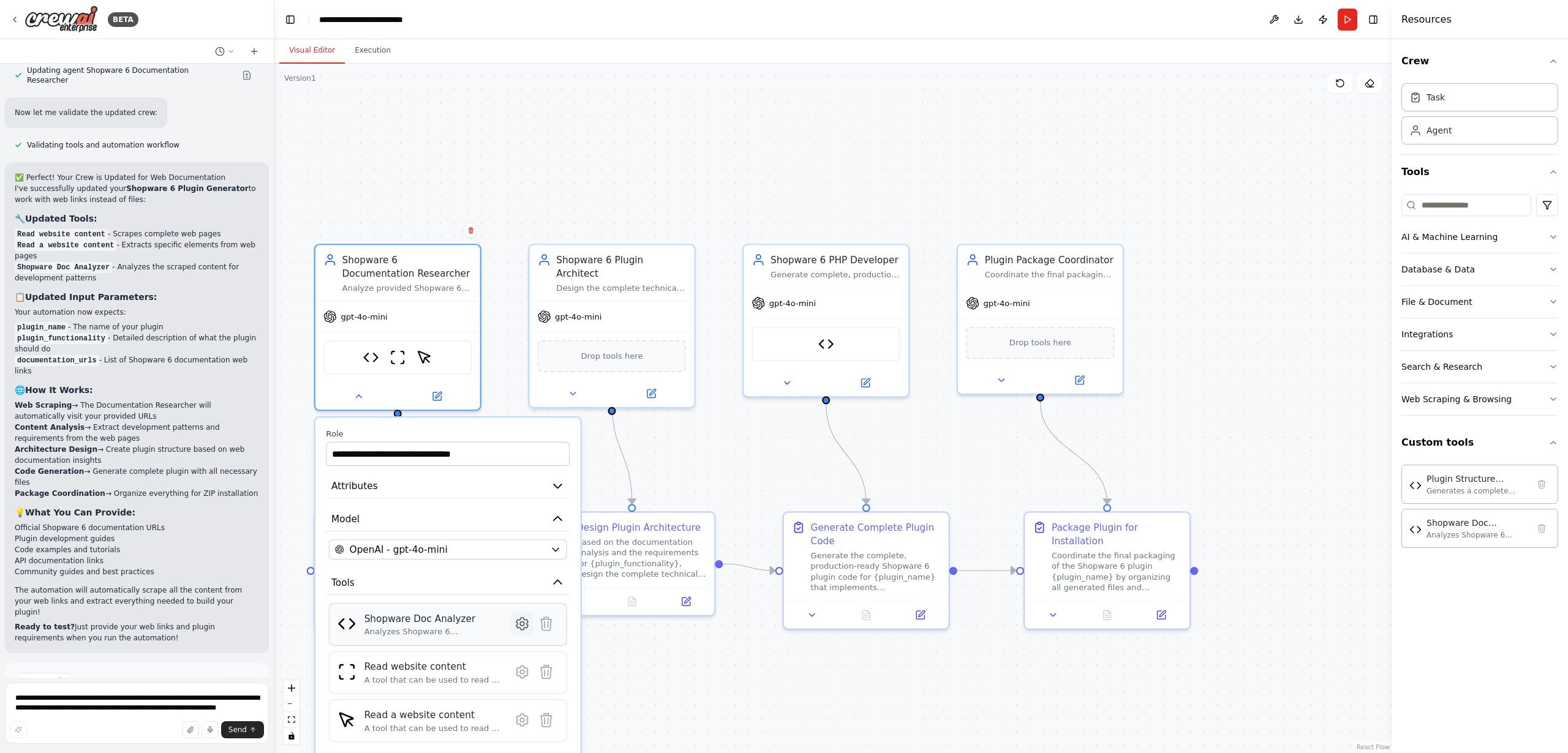
click at [521, 623] on icon at bounding box center [522, 624] width 4 height 4
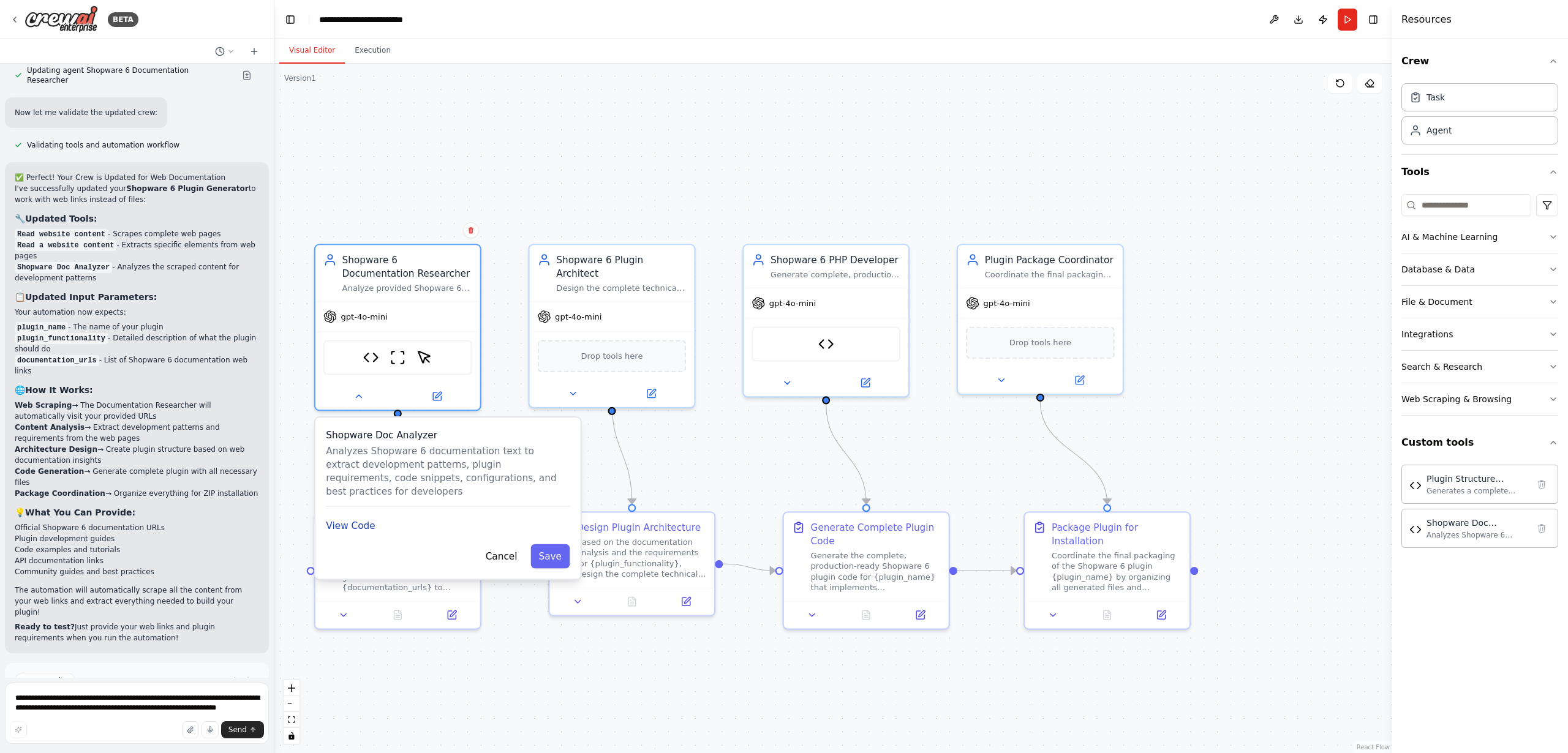
click at [364, 525] on button "View Code" at bounding box center [350, 525] width 49 height 14
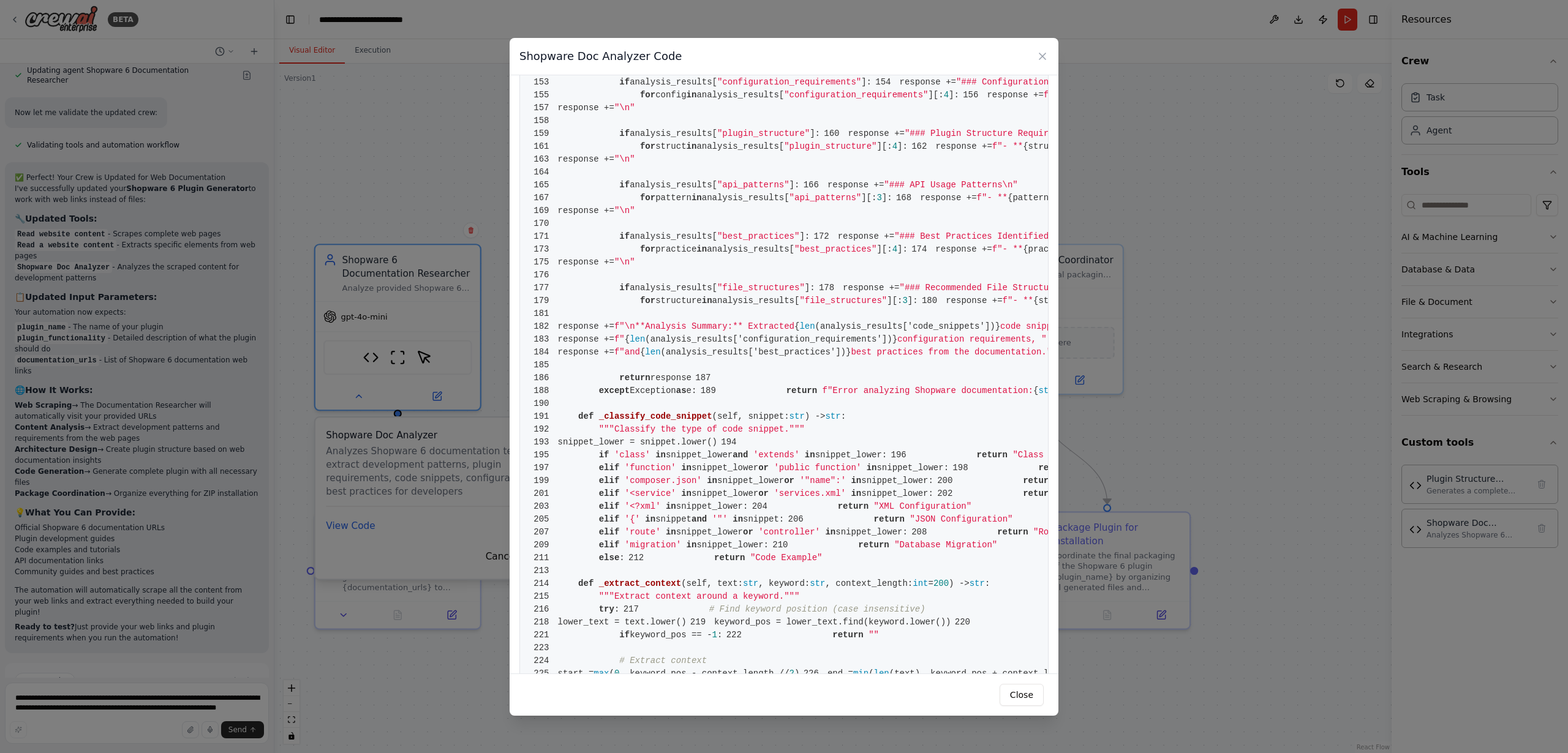
scroll to position [780, 0]
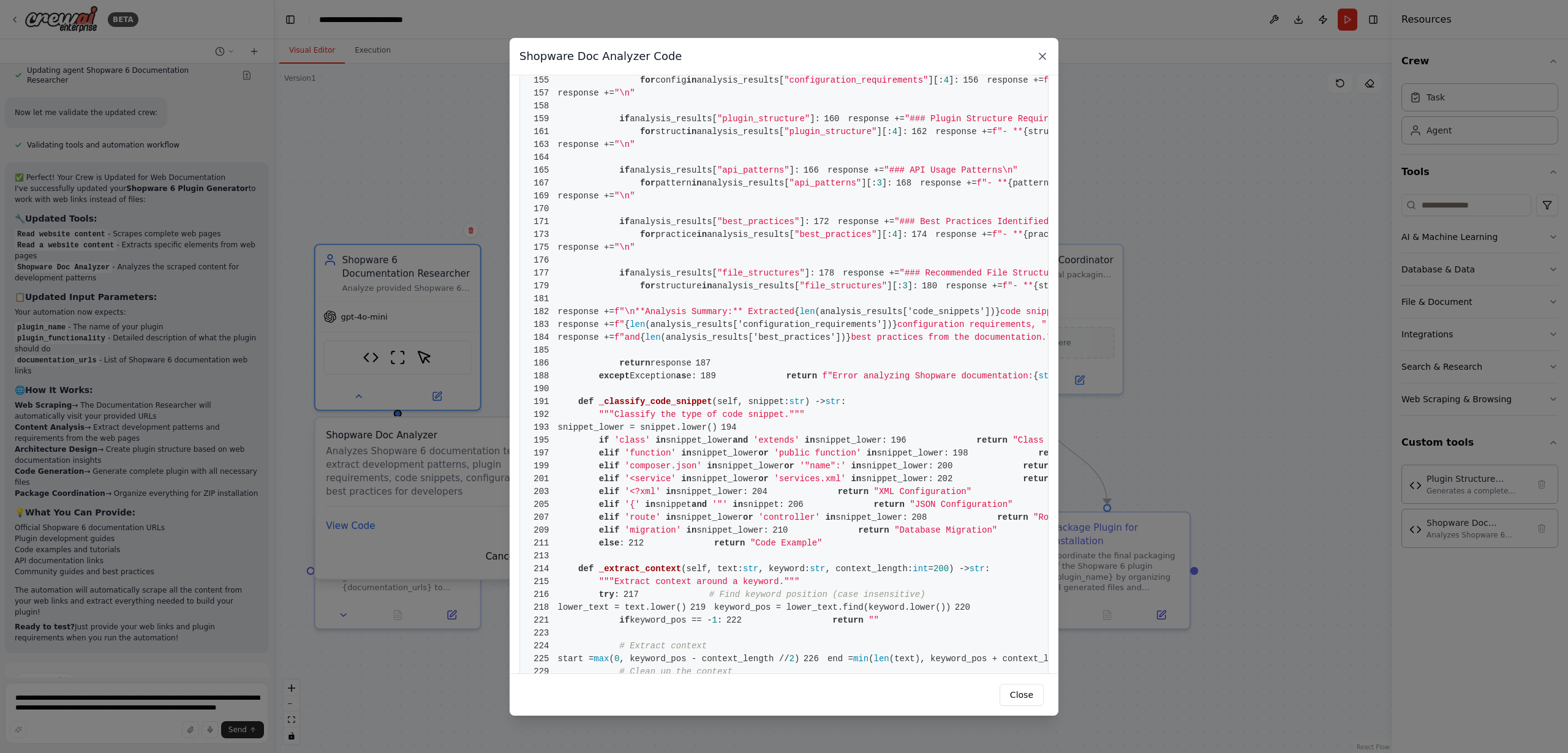
click at [1041, 57] on icon at bounding box center [1043, 56] width 6 height 6
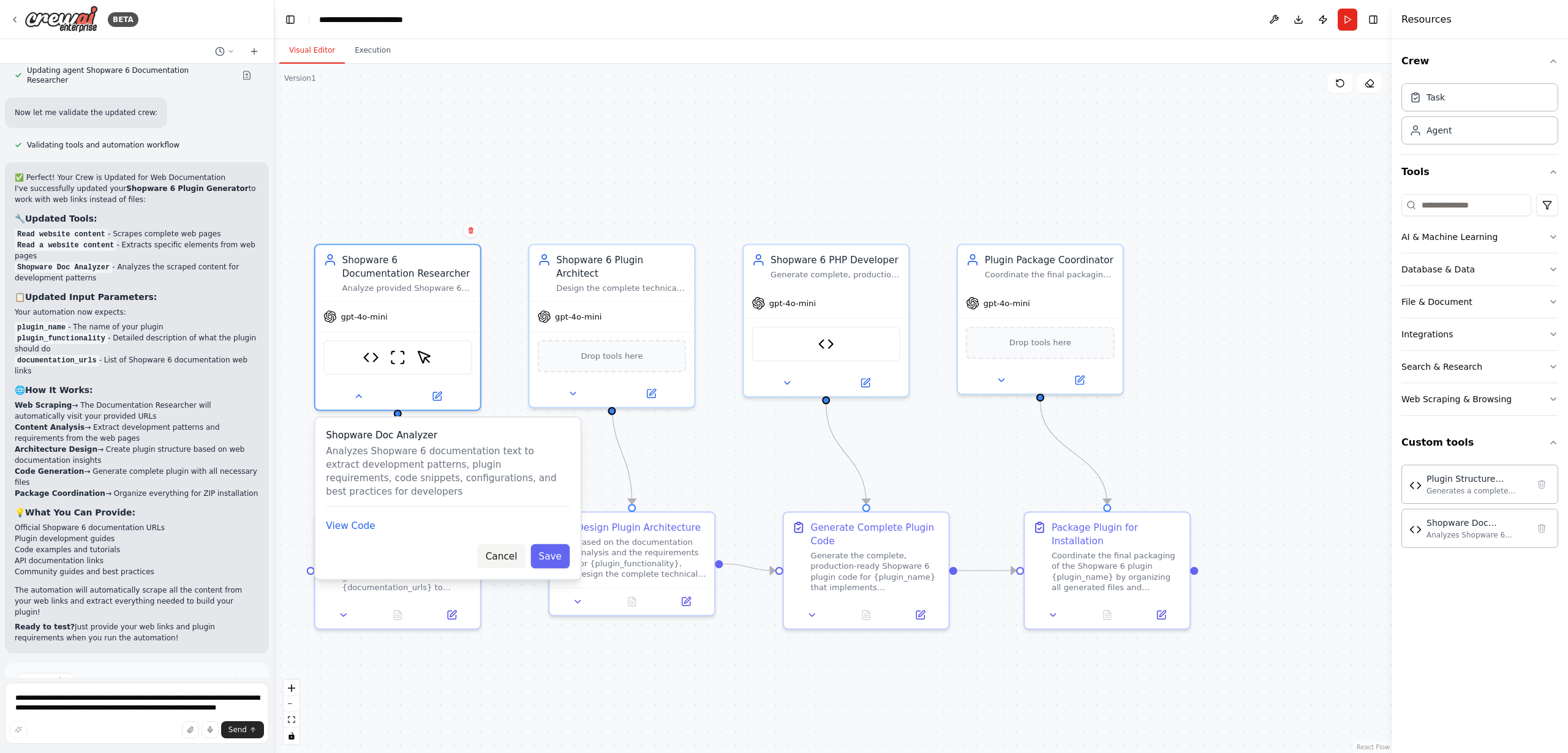
click at [502, 558] on button "Cancel" at bounding box center [501, 557] width 48 height 24
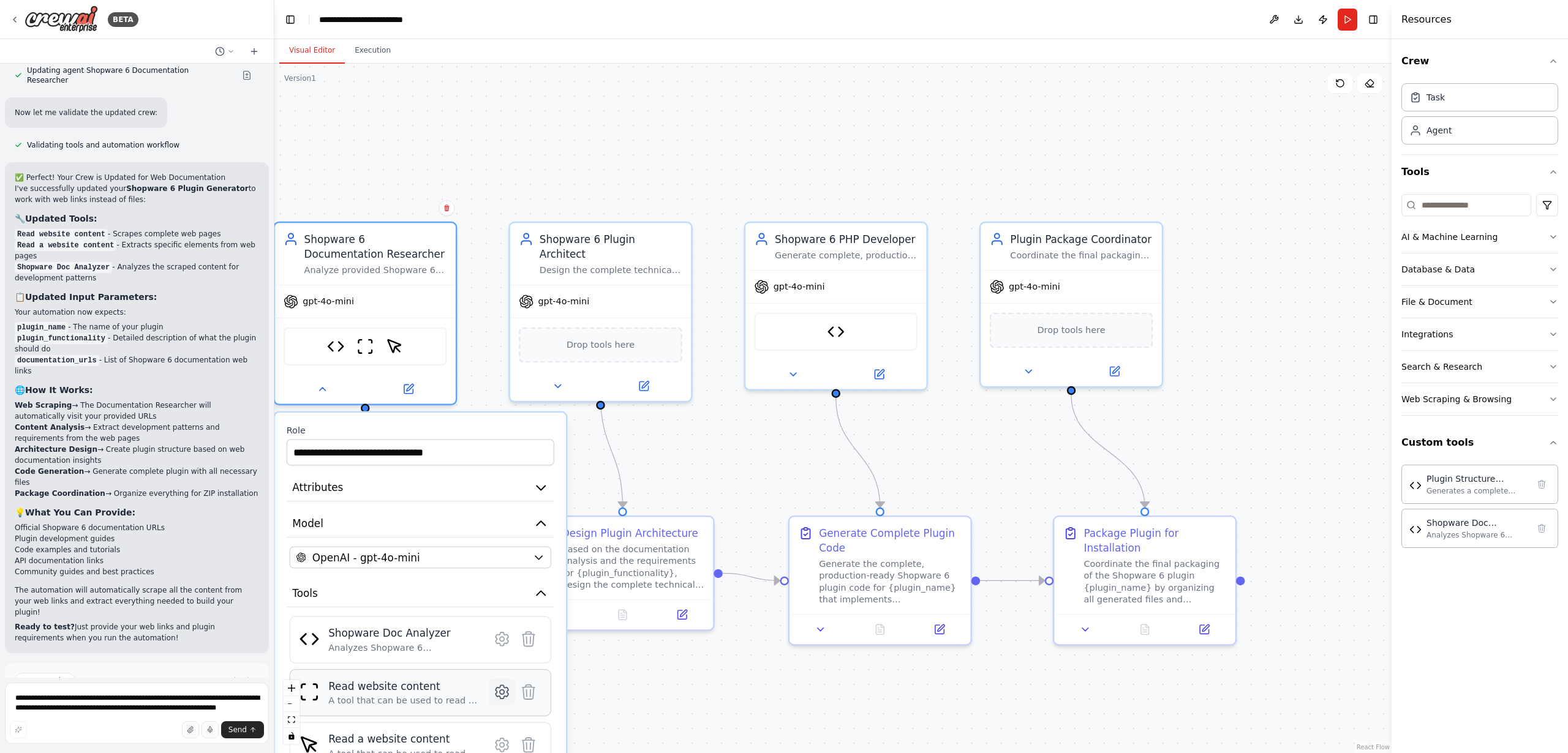
click at [501, 691] on icon at bounding box center [501, 692] width 4 height 4
click at [364, 344] on img at bounding box center [366, 344] width 18 height 18
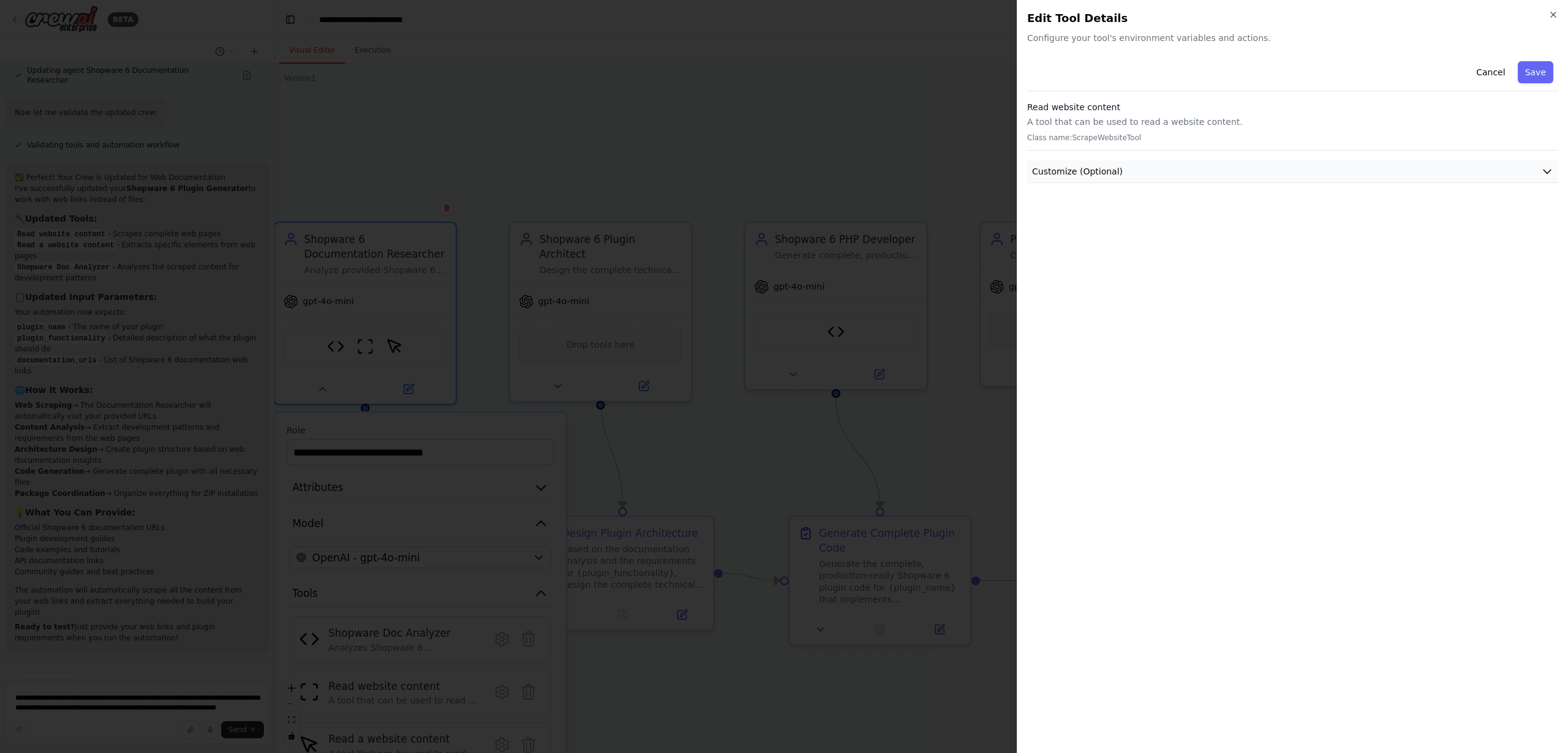
click at [1071, 175] on span "Customize (Optional)" at bounding box center [1078, 171] width 90 height 12
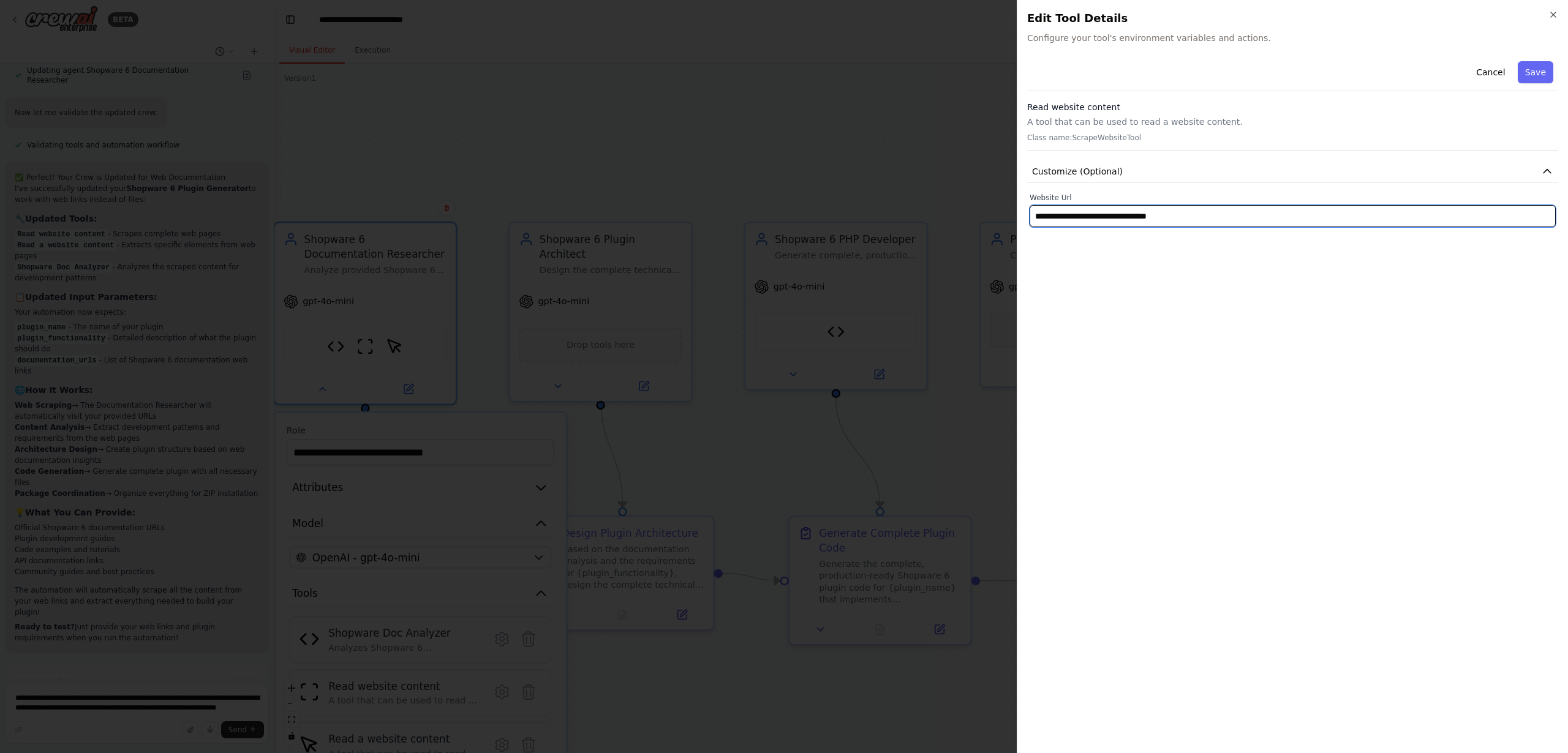
click at [1251, 215] on input "**********" at bounding box center [1293, 215] width 526 height 22
paste input "**********"
type input "**********"
drag, startPoint x: 1350, startPoint y: 220, endPoint x: 823, endPoint y: 213, distance: 527.0
click at [823, 213] on body "BETA I want to setup a crew that is able to code a shopware 6 Plugin from scrat…" at bounding box center [784, 376] width 1568 height 753
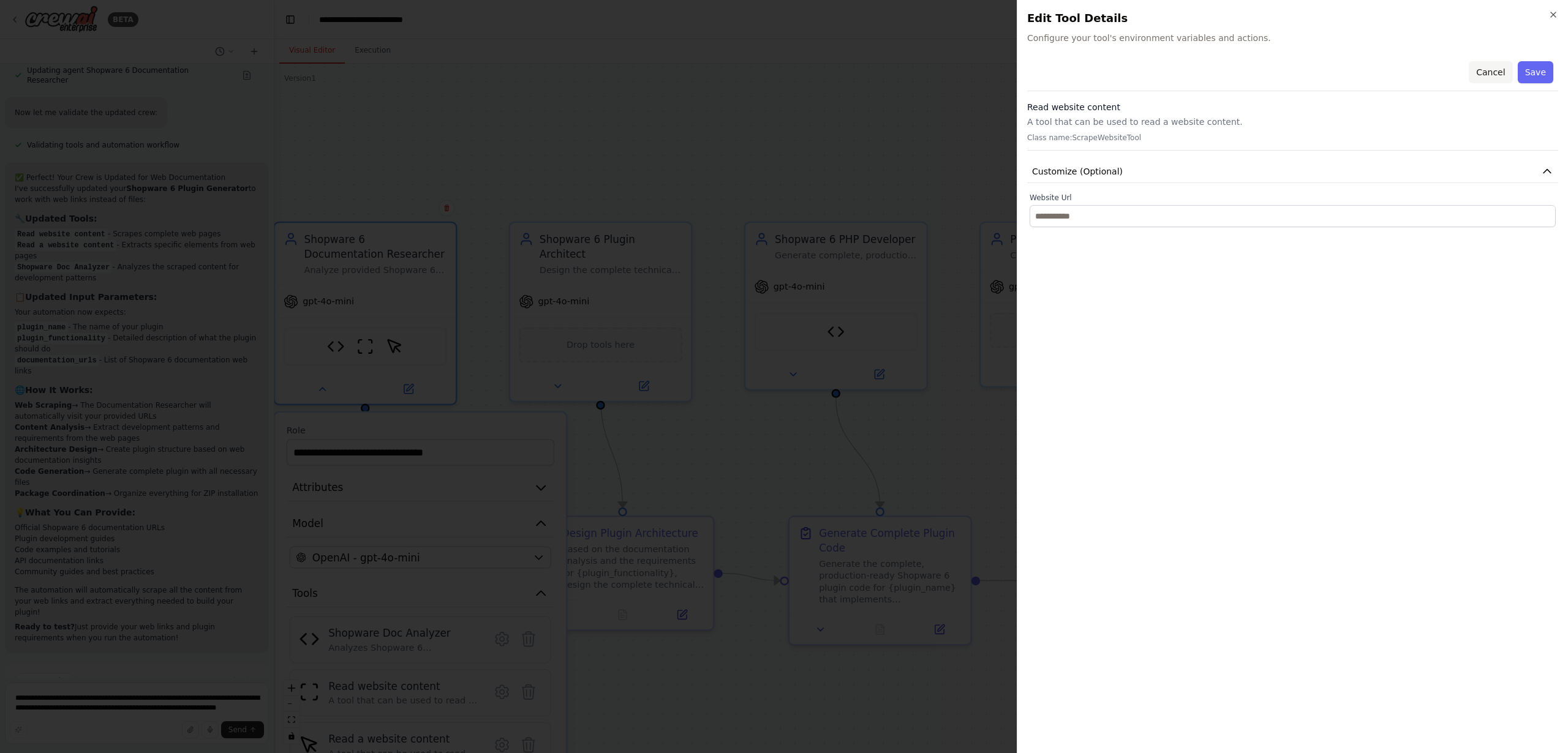
click at [1490, 74] on button "Cancel" at bounding box center [1491, 72] width 44 height 22
type input "**********"
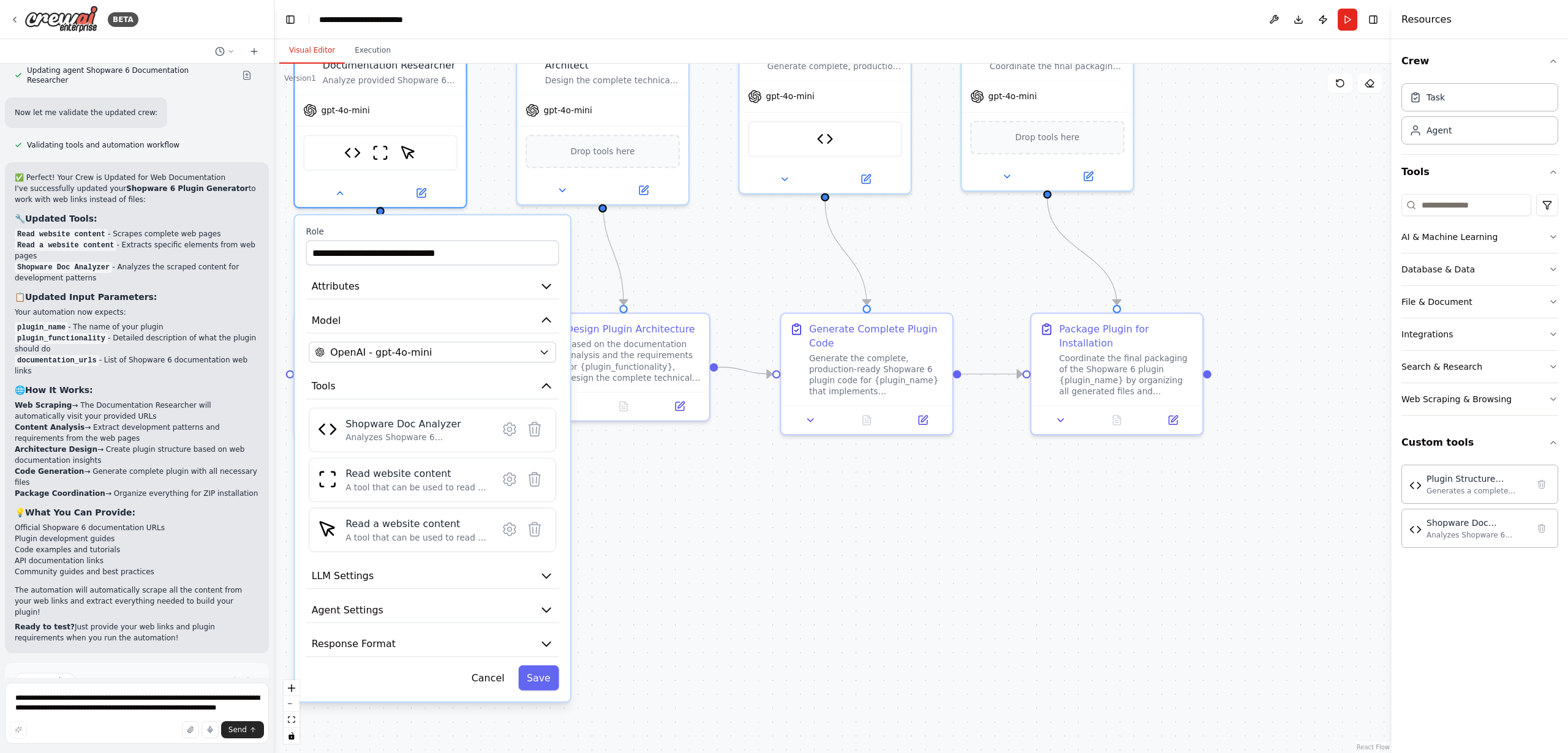
drag, startPoint x: 743, startPoint y: 689, endPoint x: 738, endPoint y: 479, distance: 210.1
click at [739, 479] on div ".deletable-edge-delete-btn { width: 20px; height: 20px; border: 0px solid #ffff…" at bounding box center [833, 408] width 1117 height 689
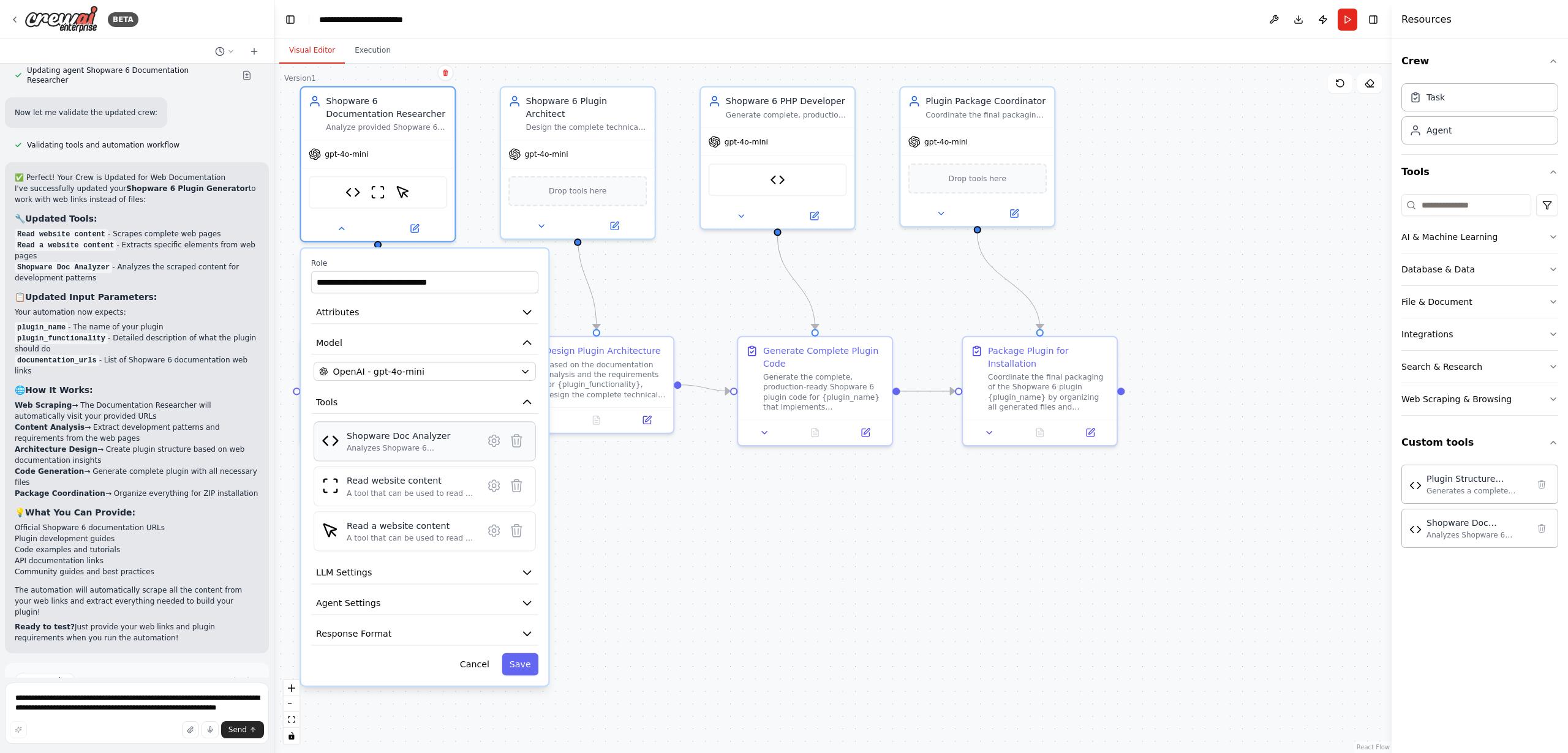
click at [385, 441] on div "Shopware Doc Analyzer" at bounding box center [410, 436] width 128 height 12
click at [1453, 488] on div "Generates a complete Shopware 6 plugin structure as formatted text with directo…" at bounding box center [1478, 491] width 102 height 10
click at [380, 445] on div "Analyzes Shopware 6 documentation text to extract development patterns, plugin …" at bounding box center [410, 448] width 128 height 10
click at [494, 442] on icon at bounding box center [494, 441] width 4 height 4
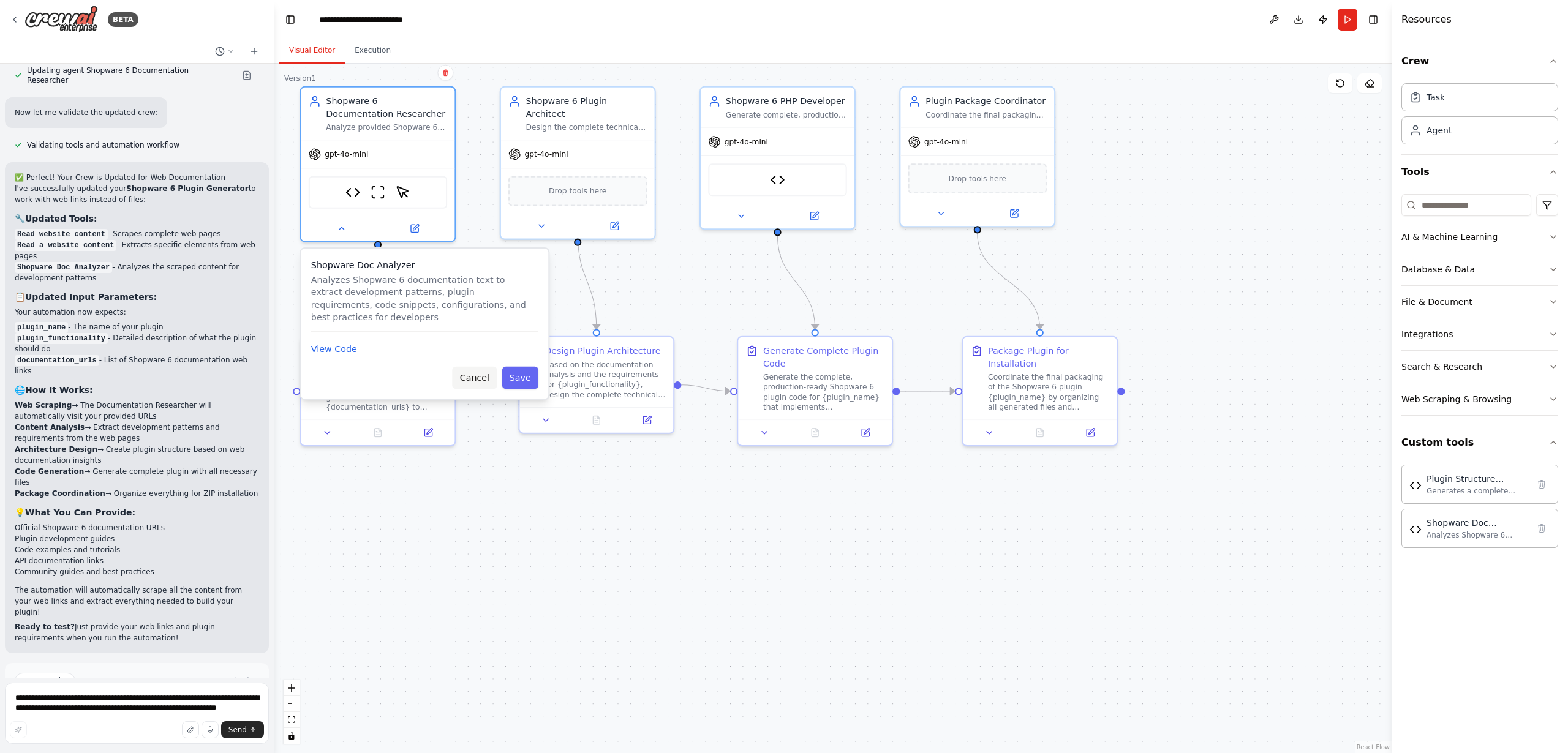
click at [467, 376] on button "Cancel" at bounding box center [474, 379] width 44 height 23
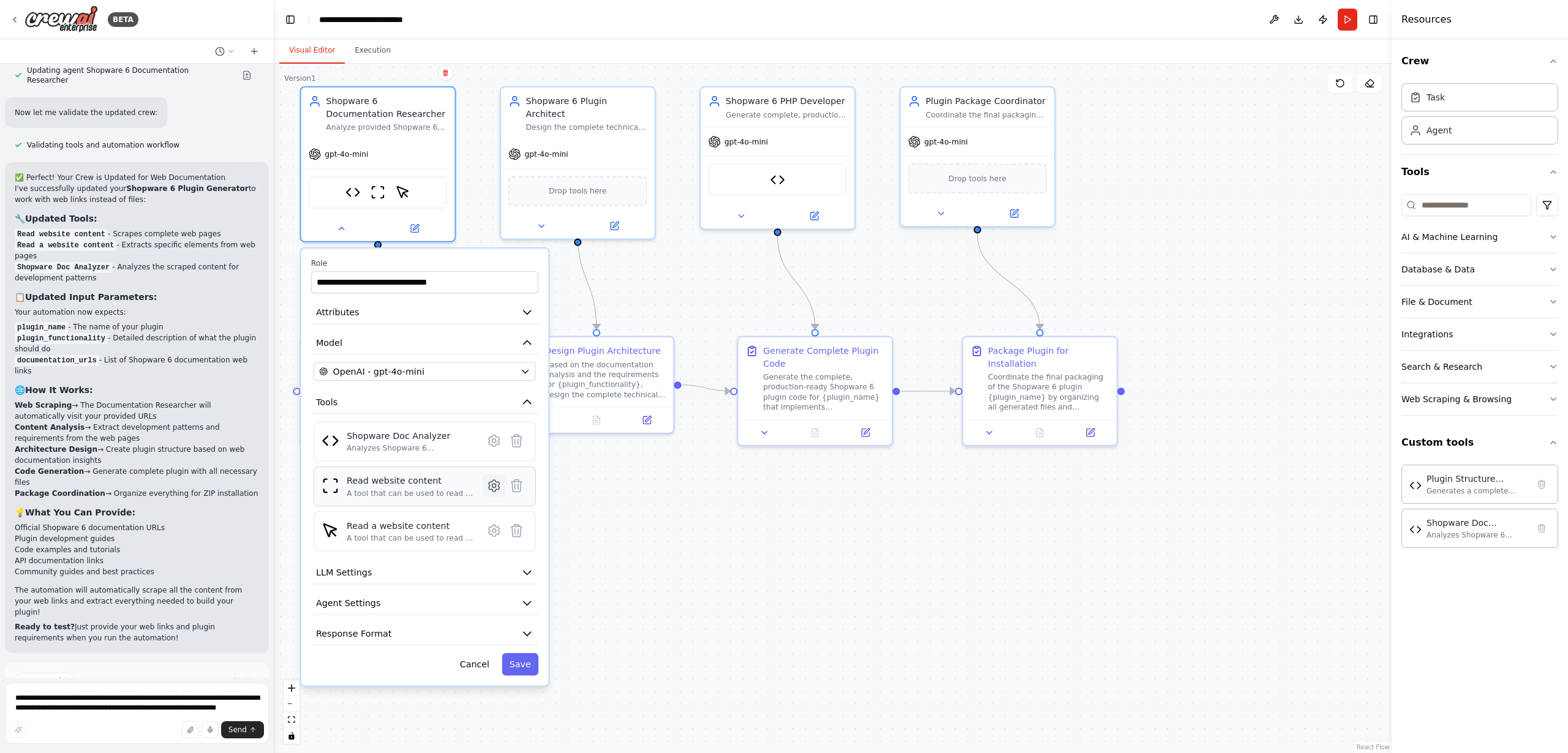
click at [494, 487] on icon at bounding box center [494, 485] width 4 height 4
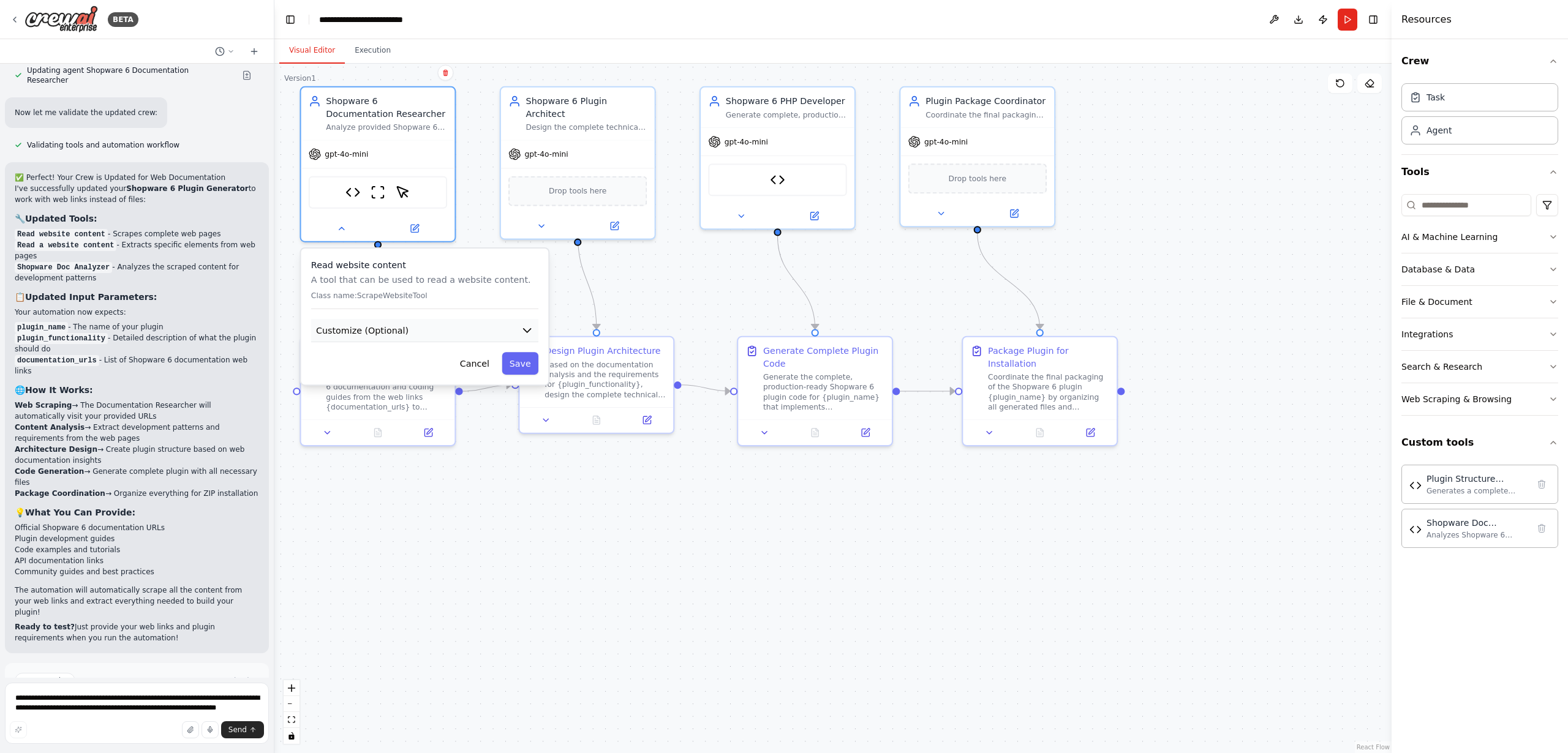
click at [388, 333] on span "Customize (Optional)" at bounding box center [363, 329] width 93 height 12
click at [386, 377] on input "text" at bounding box center [424, 376] width 222 height 23
paste input "**********"
type input "**********"
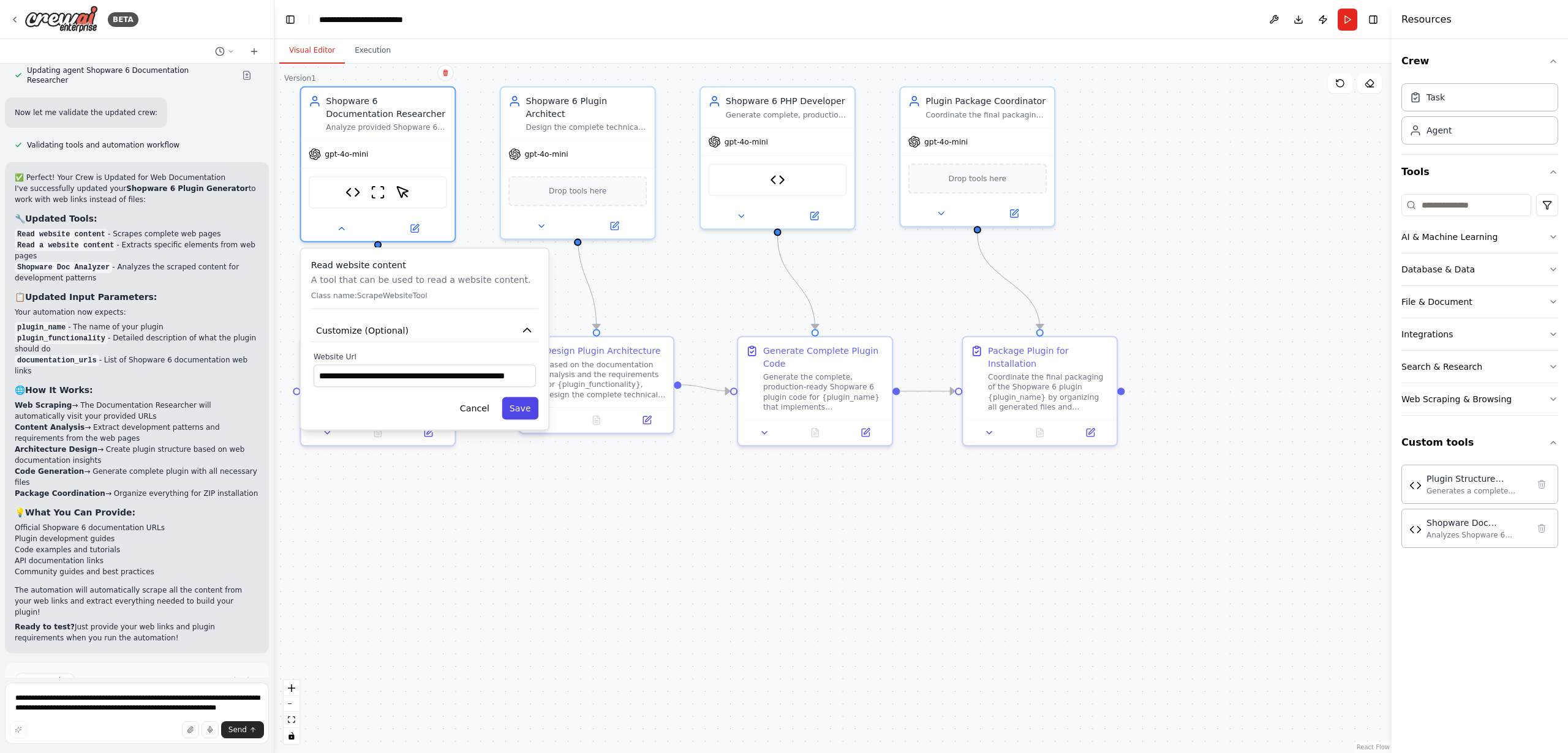
click at [526, 410] on button "Save" at bounding box center [520, 408] width 37 height 23
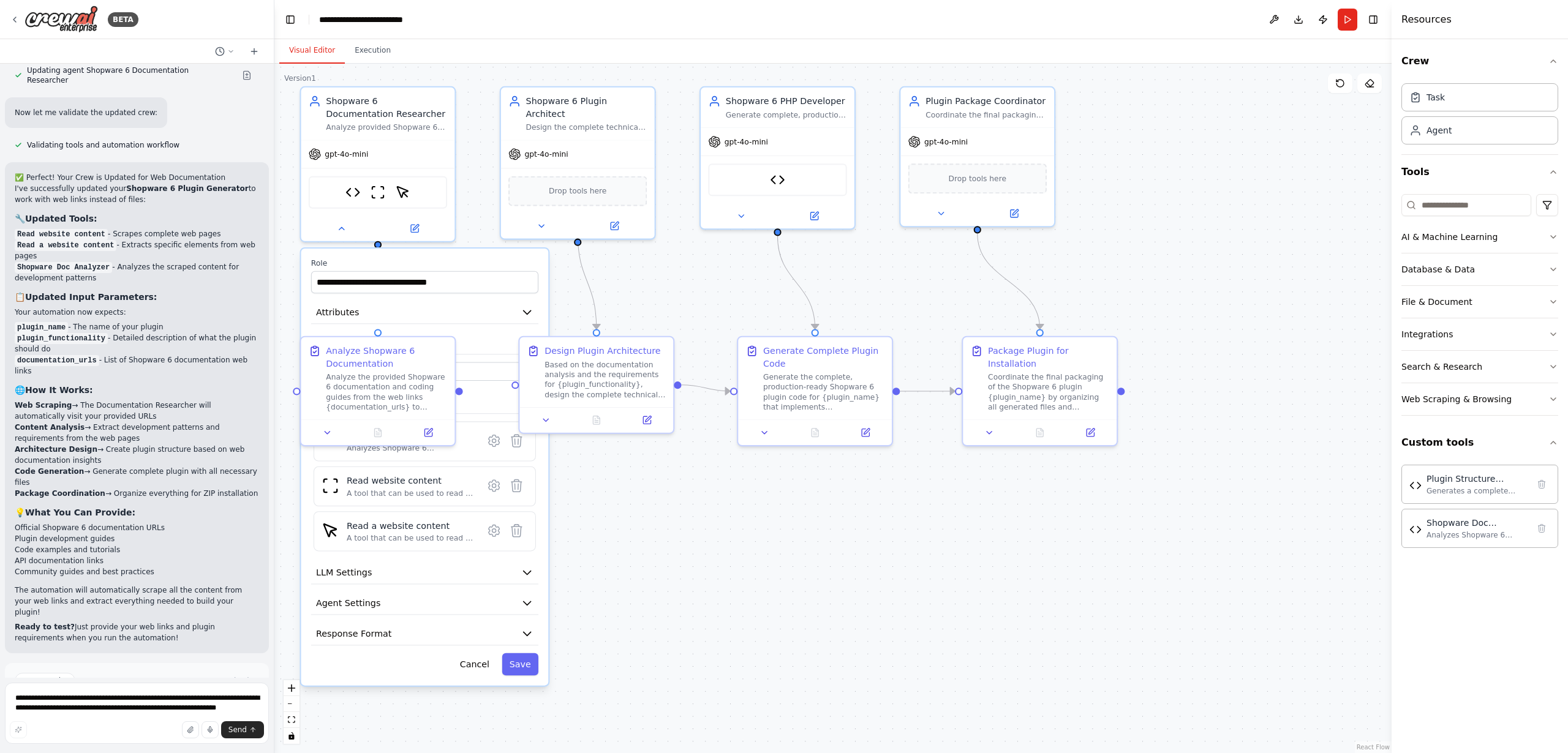
click at [471, 266] on label "Role" at bounding box center [425, 263] width 228 height 10
click at [495, 487] on icon at bounding box center [494, 485] width 4 height 4
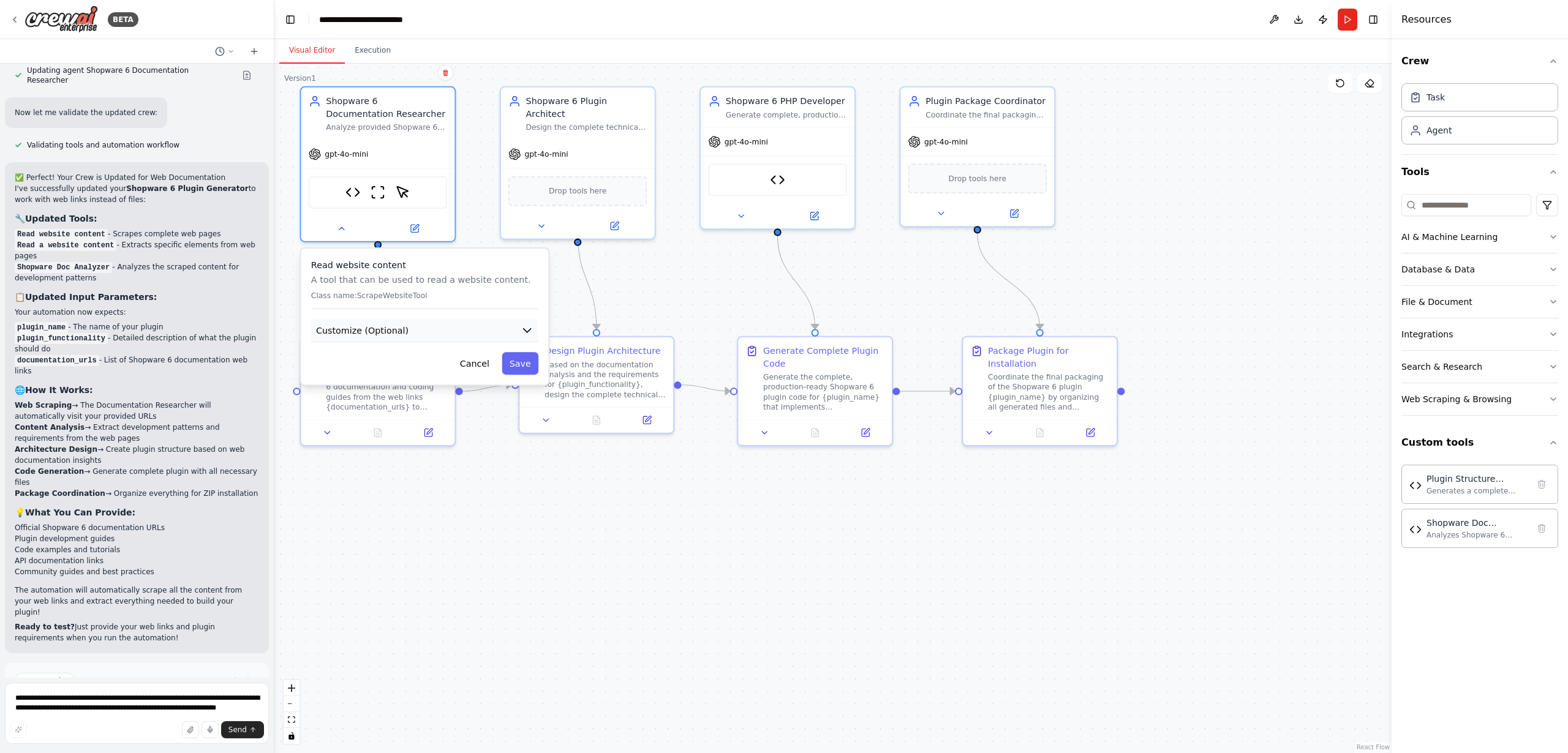
click at [423, 328] on button "Customize (Optional)" at bounding box center [425, 330] width 228 height 23
click at [476, 415] on button "Cancel" at bounding box center [474, 408] width 44 height 23
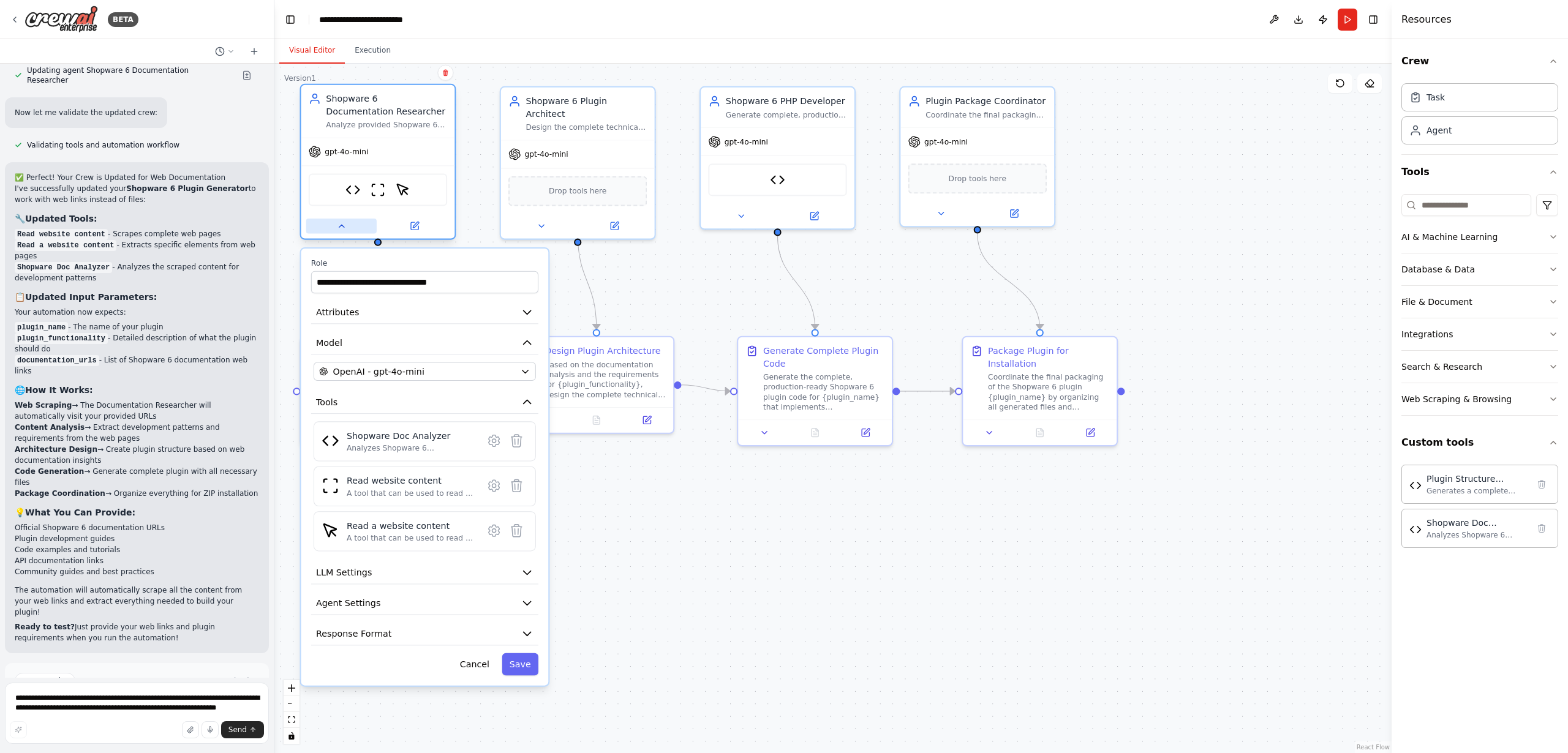
click at [344, 228] on icon at bounding box center [342, 226] width 10 height 10
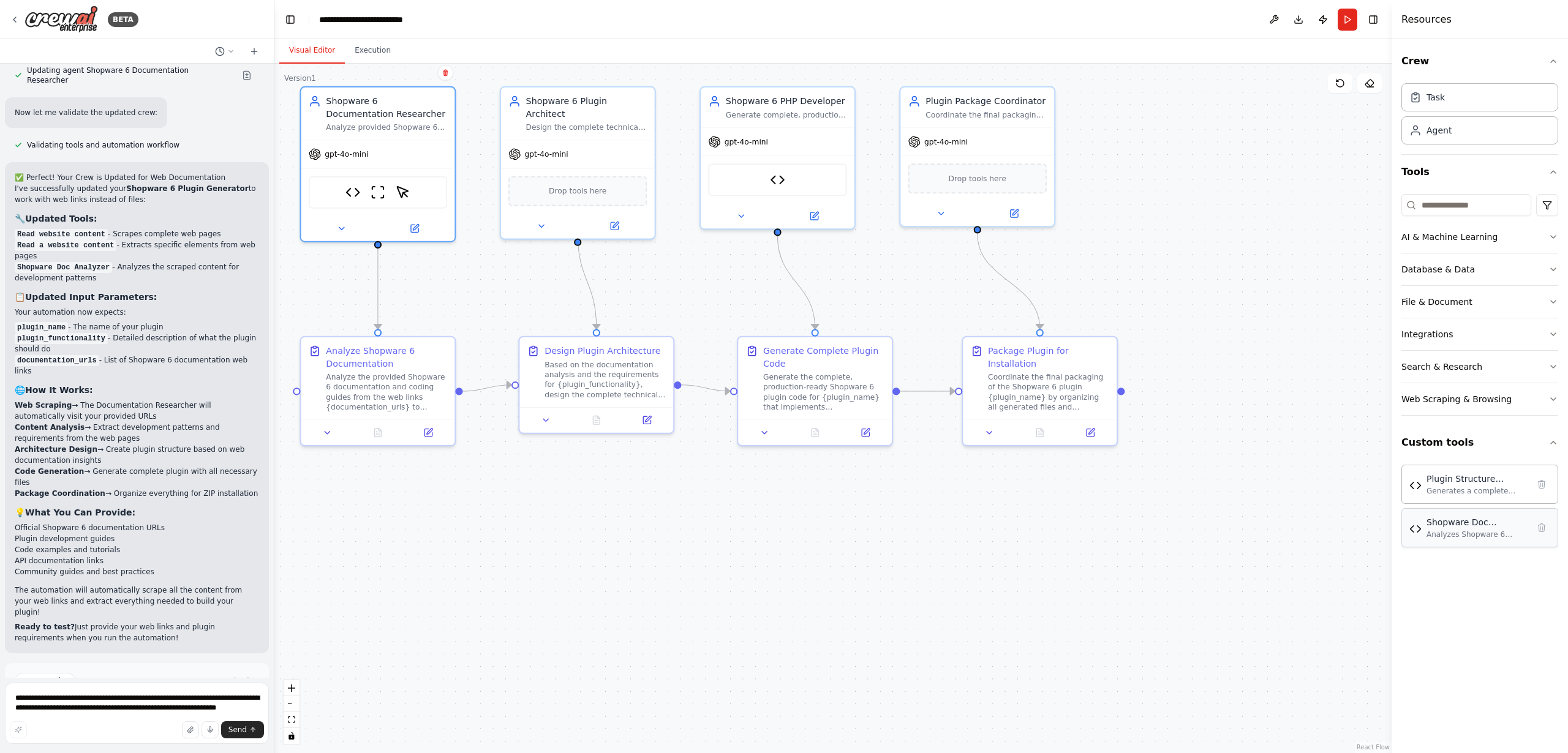
click at [1462, 534] on div "Analyzes Shopware 6 documentation text to extract development patterns, plugin …" at bounding box center [1478, 534] width 102 height 10
click at [1461, 533] on div "Analyzes Shopware 6 documentation text to extract development patterns, plugin …" at bounding box center [1478, 534] width 102 height 10
click at [1463, 490] on div "Generates a complete Shopware 6 plugin structure as formatted text with directo…" at bounding box center [1478, 491] width 102 height 10
drag, startPoint x: 1412, startPoint y: 485, endPoint x: 1431, endPoint y: 498, distance: 23.0
click at [1412, 485] on img at bounding box center [1415, 484] width 12 height 12
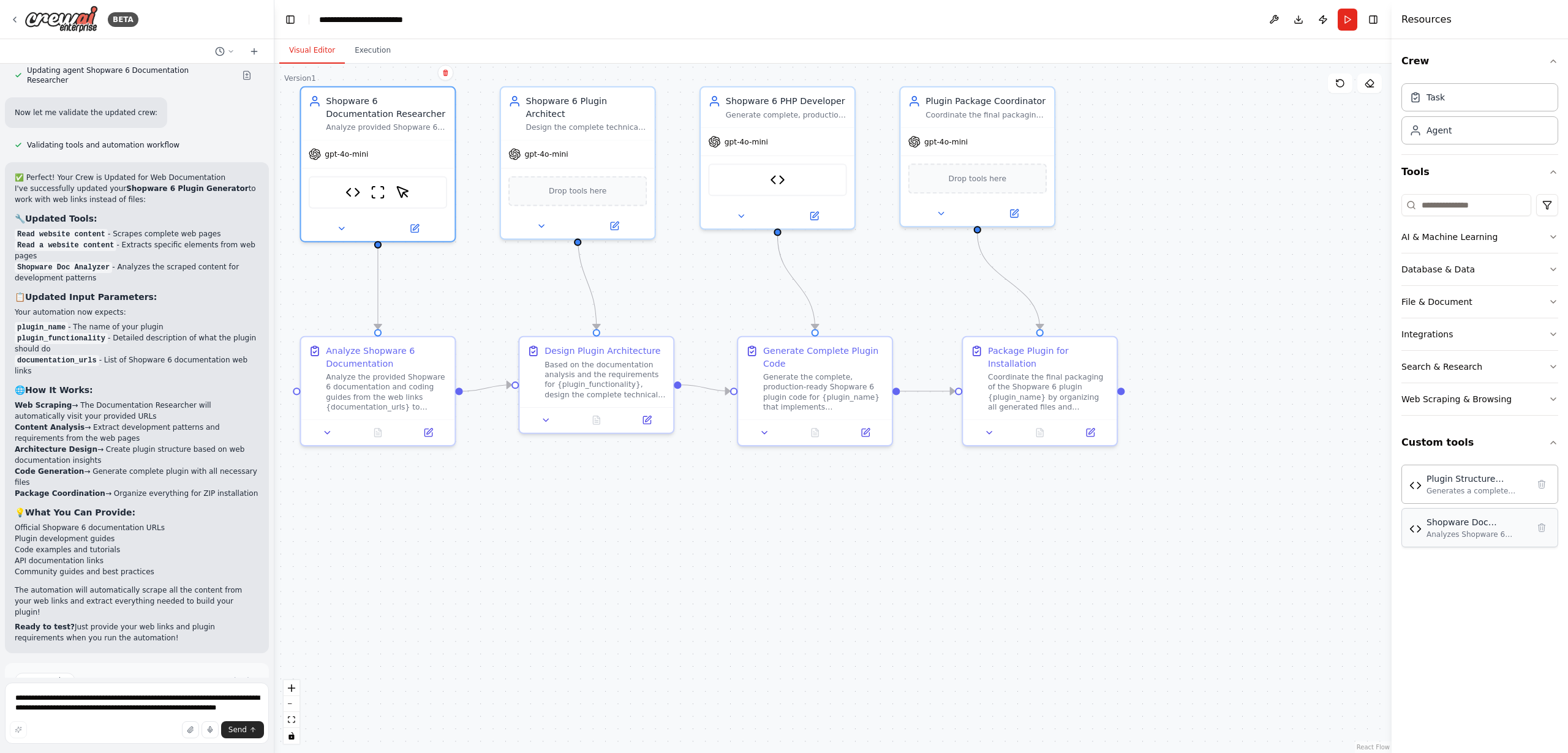
click at [1453, 532] on div "Analyzes Shopware 6 documentation text to extract development patterns, plugin …" at bounding box center [1478, 534] width 102 height 10
click at [378, 190] on img at bounding box center [378, 190] width 15 height 15
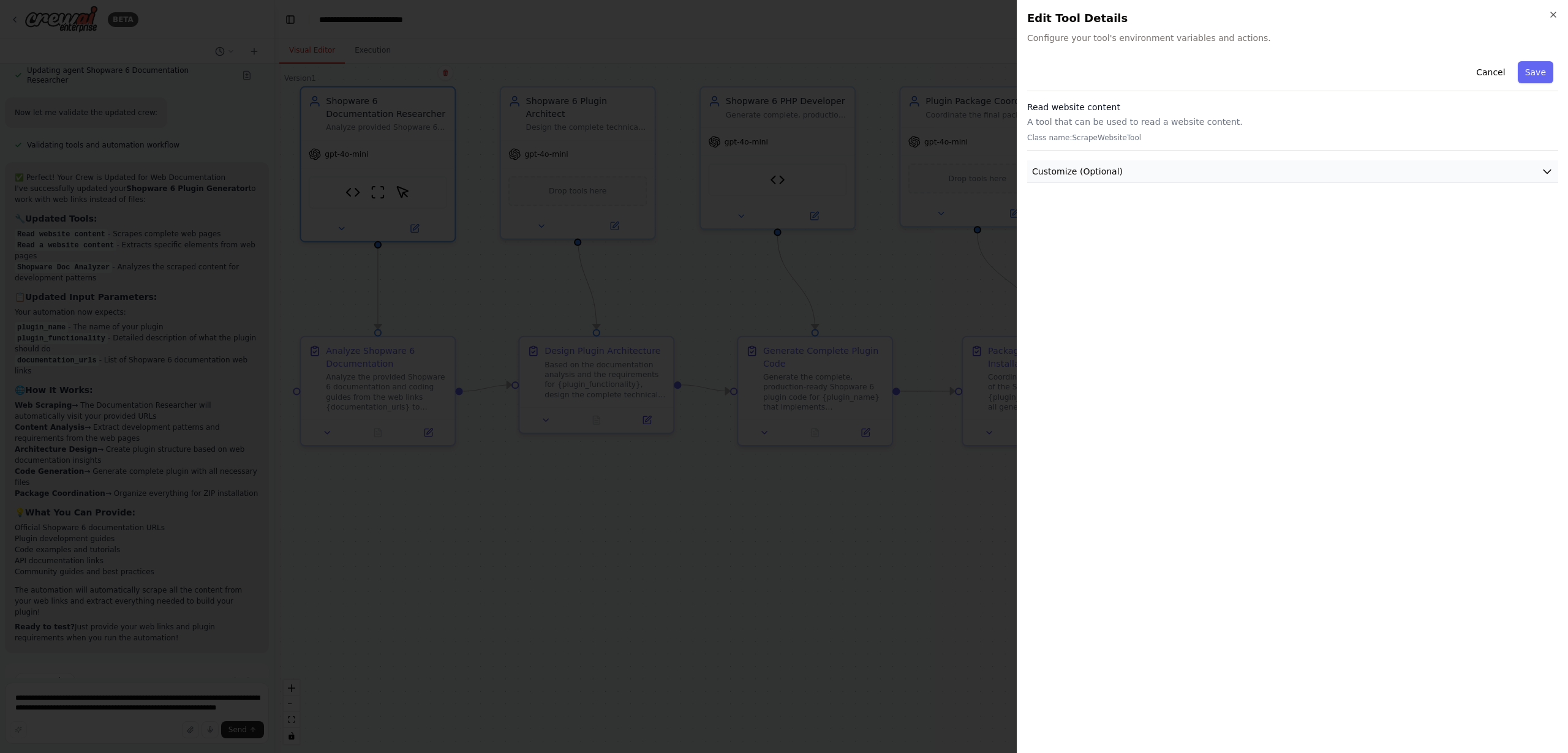
drag, startPoint x: 1092, startPoint y: 170, endPoint x: 1105, endPoint y: 173, distance: 13.3
click at [1092, 170] on span "Customize (Optional)" at bounding box center [1078, 171] width 90 height 12
click at [1490, 75] on button "Cancel" at bounding box center [1491, 72] width 44 height 22
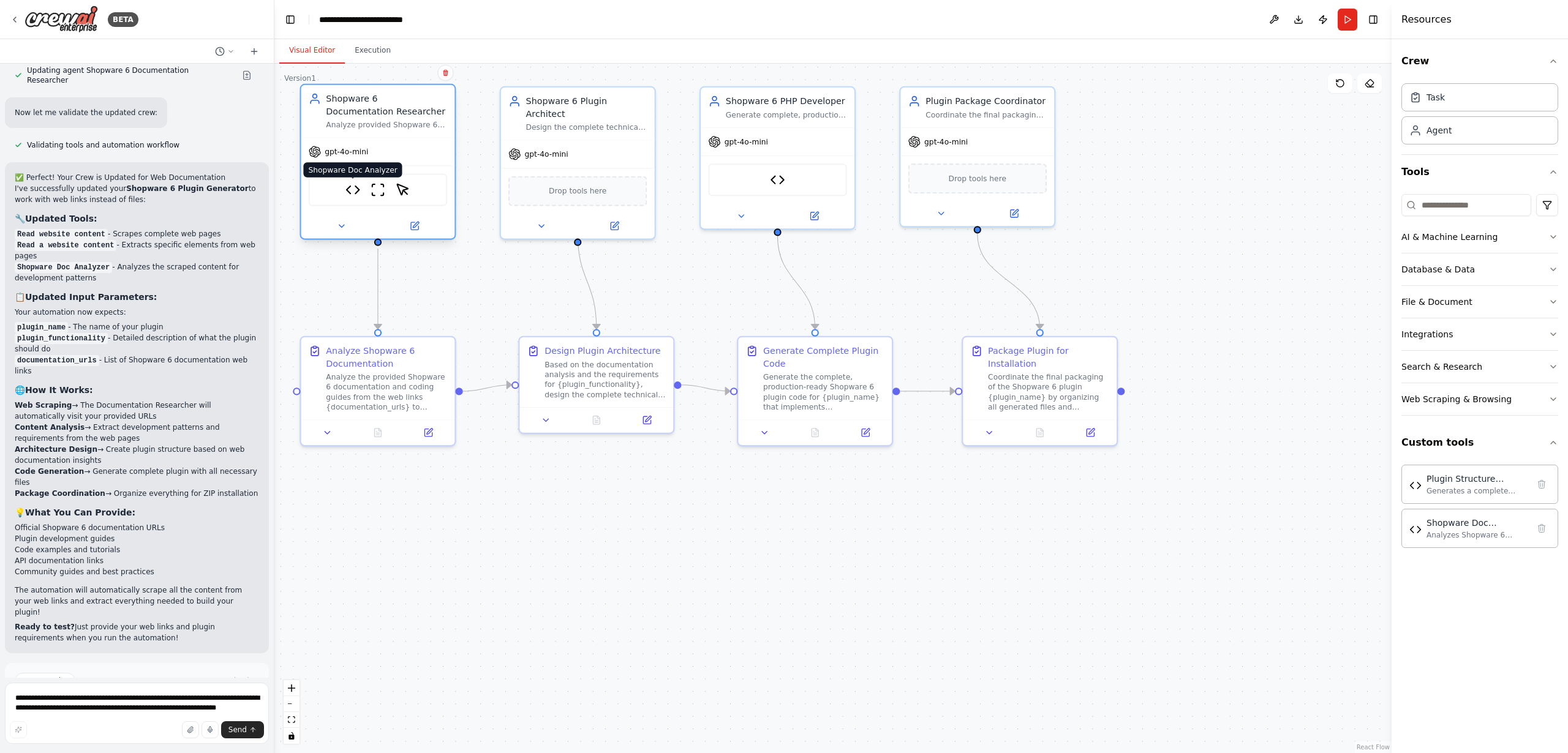
click at [353, 190] on img at bounding box center [353, 190] width 15 height 15
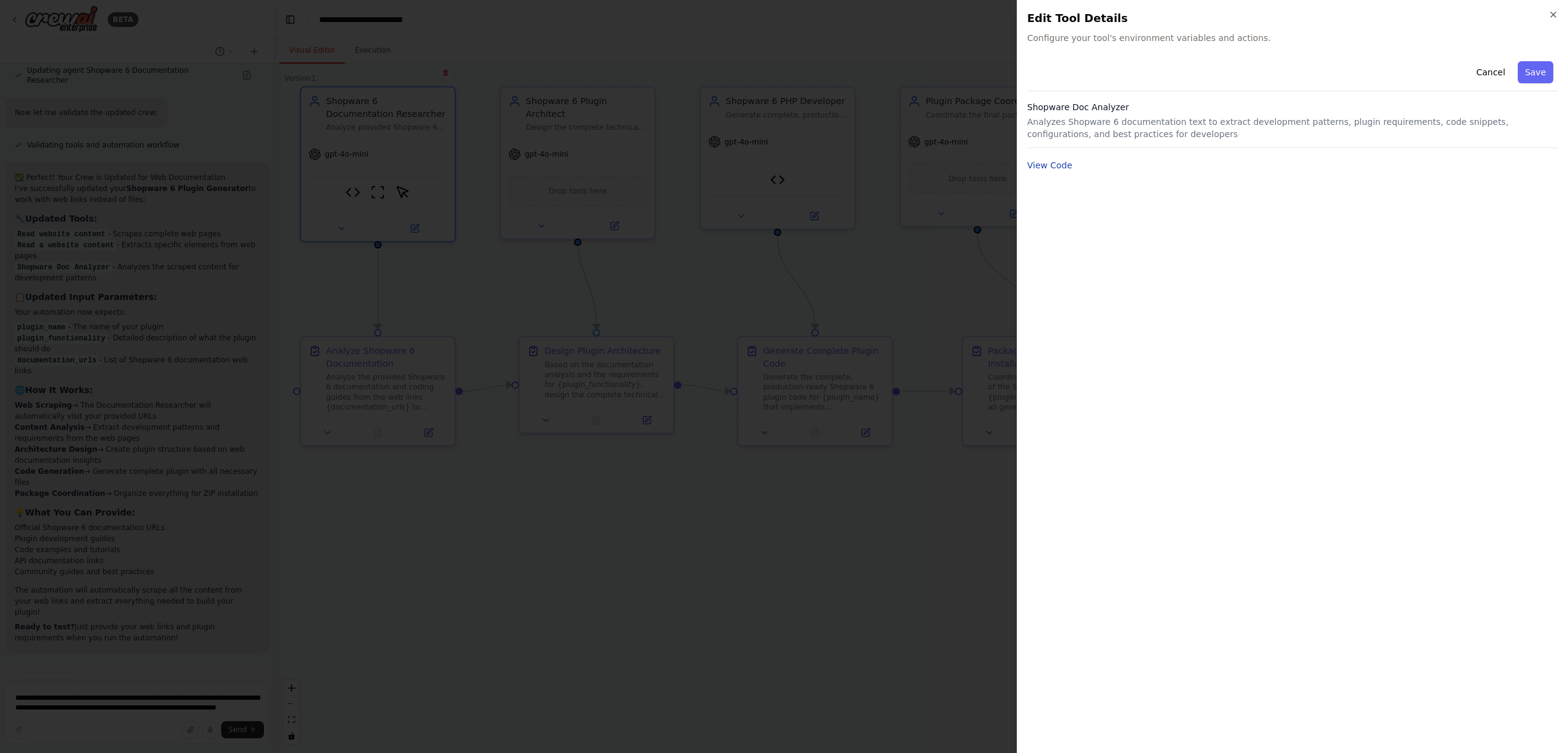
click at [1042, 171] on button "View Code" at bounding box center [1050, 165] width 45 height 12
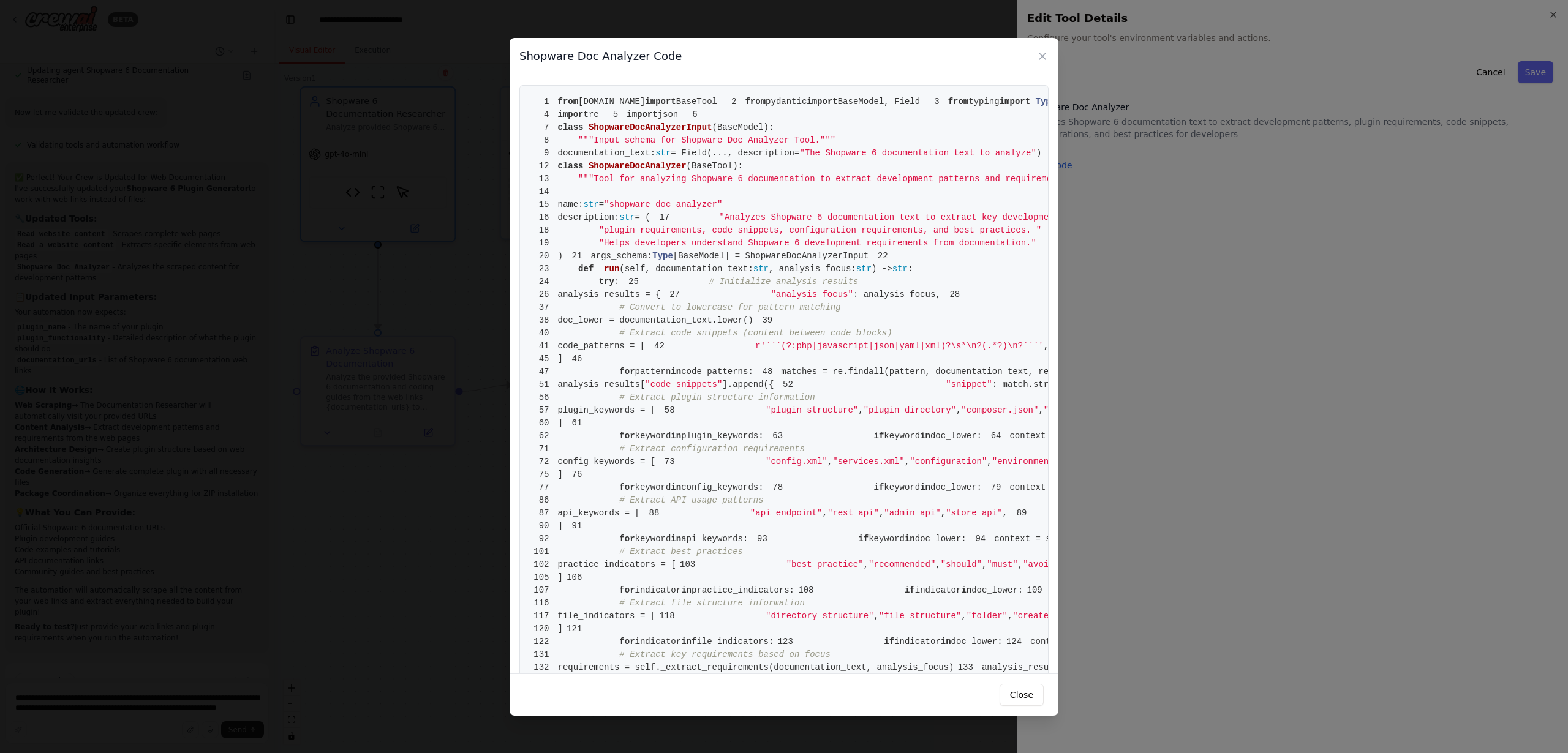
click at [1040, 53] on icon at bounding box center [1043, 56] width 6 height 6
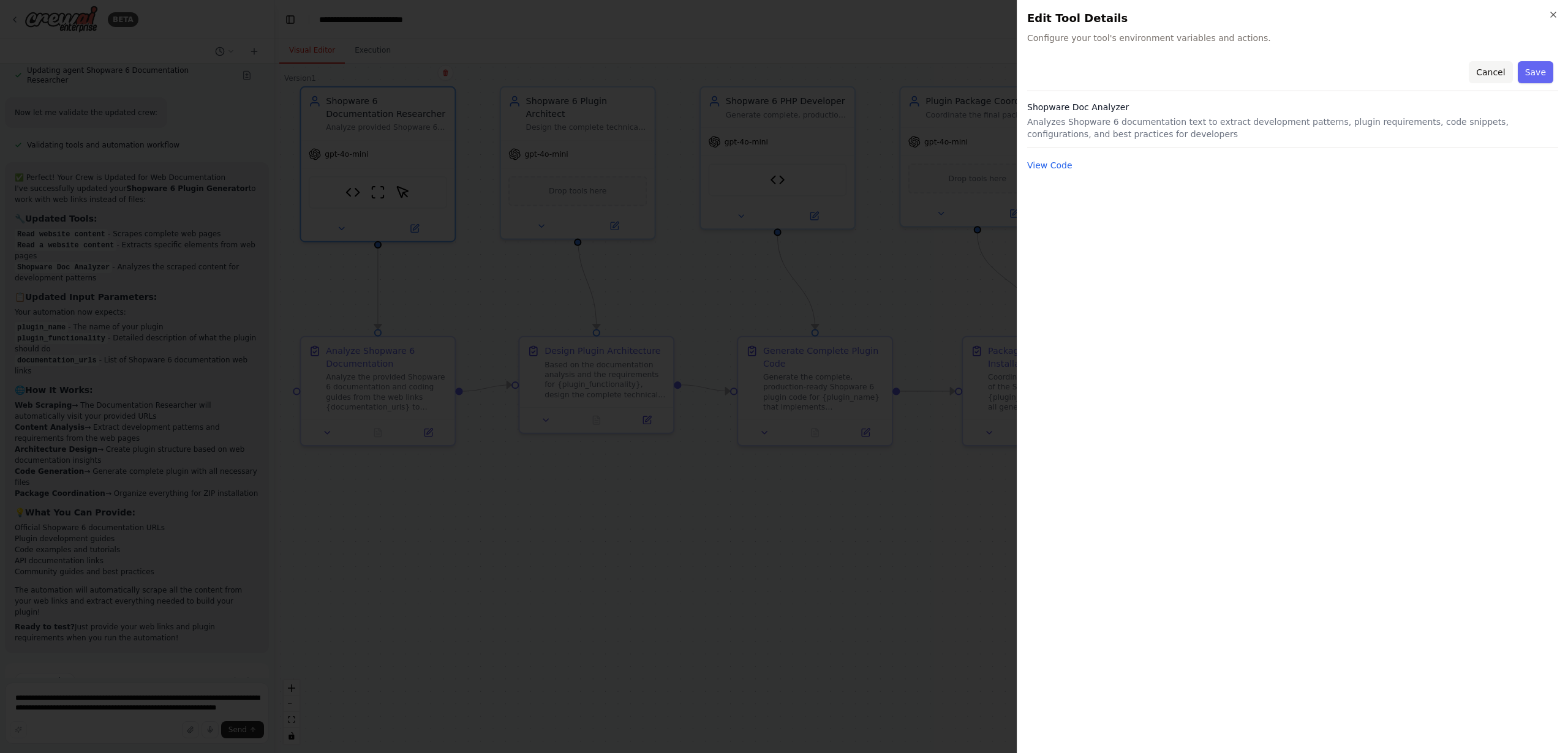
click at [1491, 69] on button "Cancel" at bounding box center [1491, 72] width 44 height 22
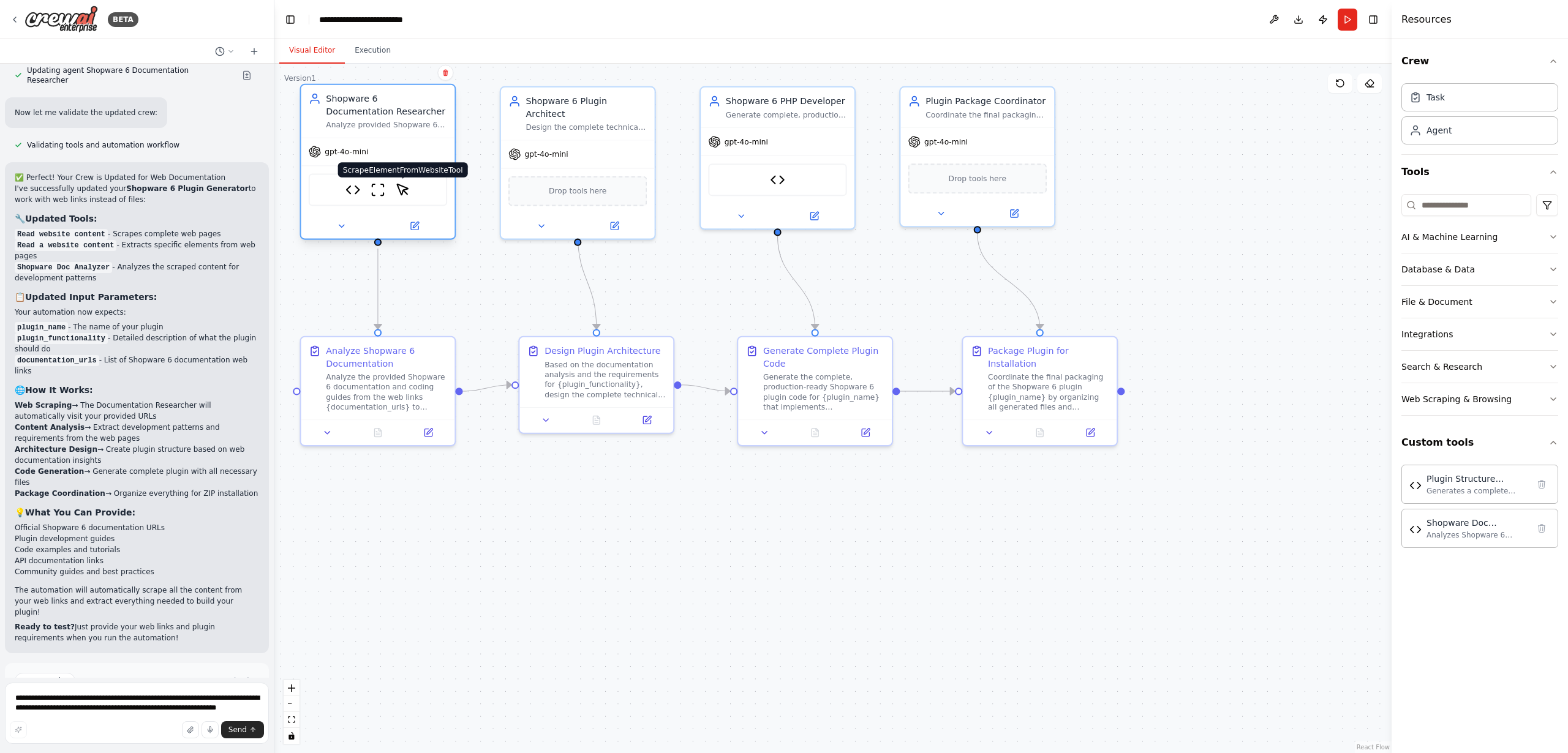
click at [405, 190] on img at bounding box center [403, 190] width 15 height 15
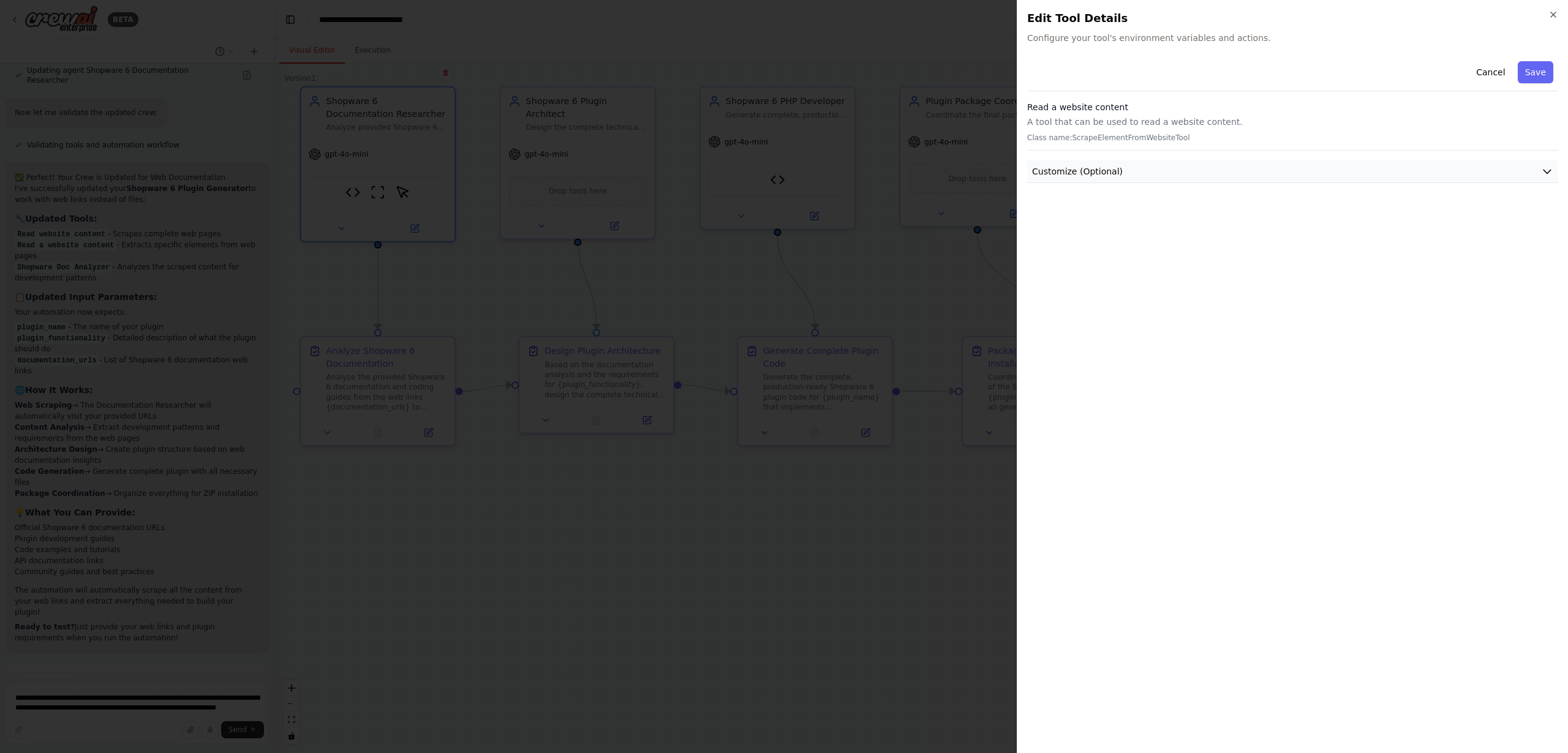
click at [1091, 166] on span "Customize (Optional)" at bounding box center [1078, 171] width 90 height 12
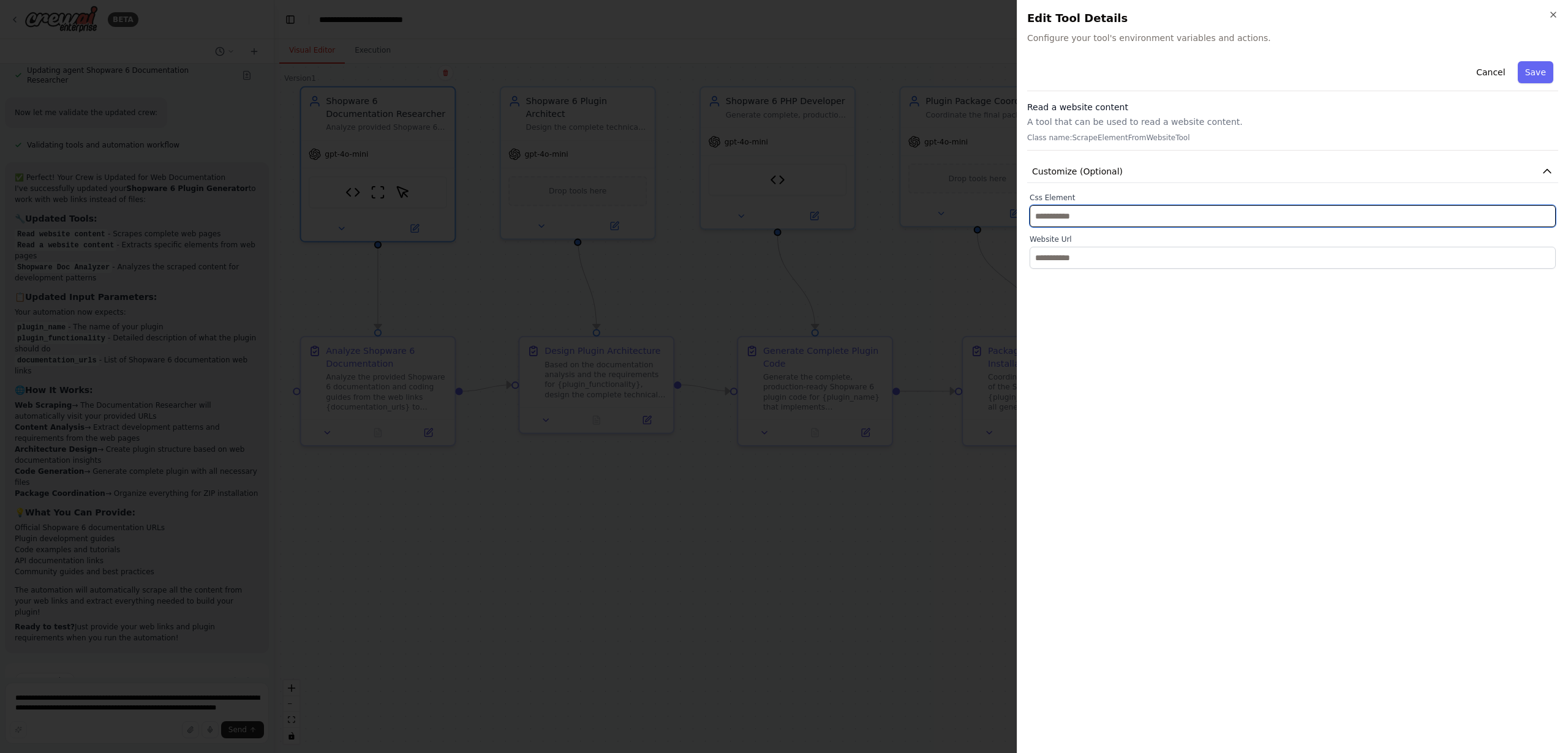
click at [1088, 214] on input "text" at bounding box center [1293, 215] width 526 height 22
click at [1091, 217] on input "text" at bounding box center [1293, 215] width 526 height 22
click at [1496, 67] on button "Cancel" at bounding box center [1491, 72] width 44 height 22
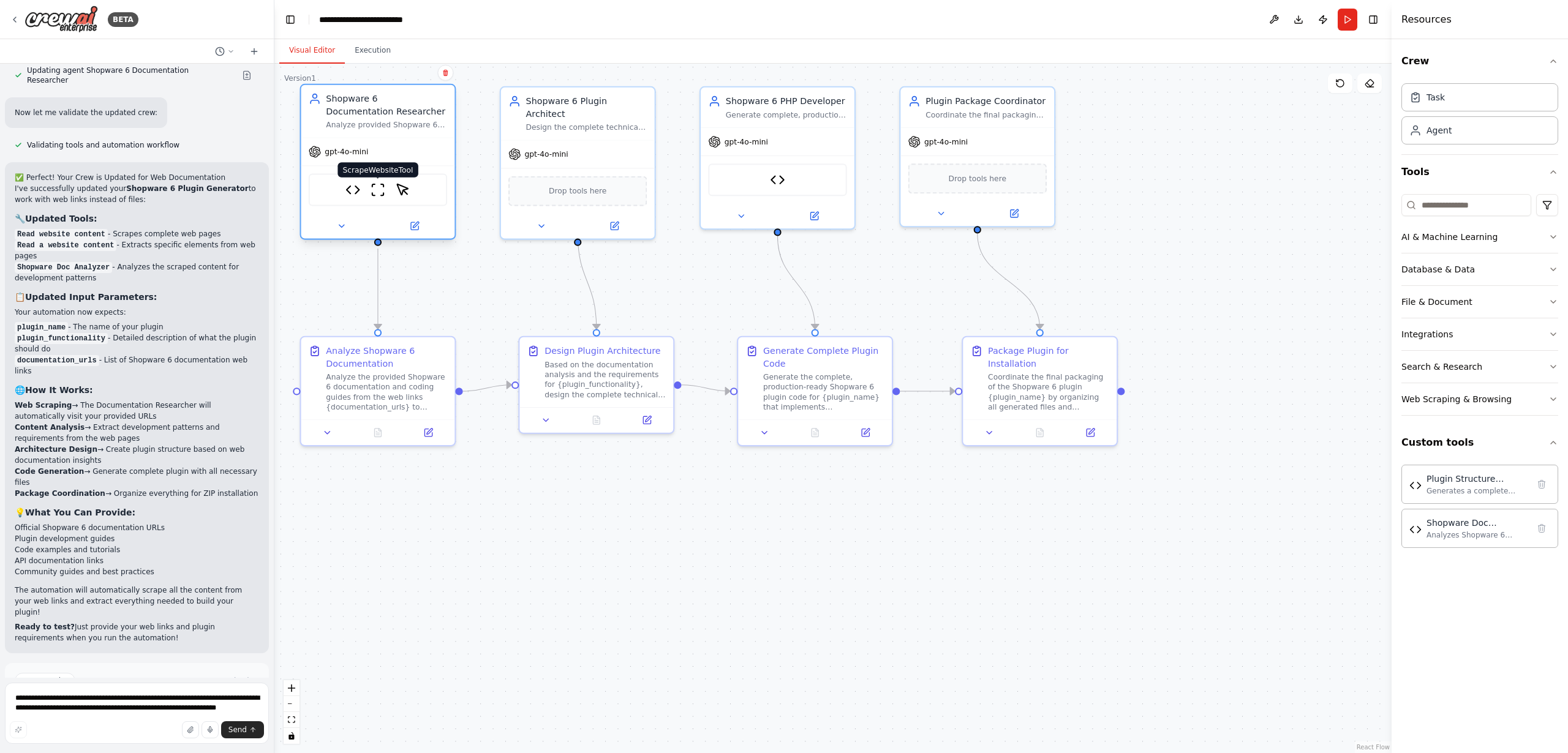
click at [379, 193] on img at bounding box center [378, 190] width 15 height 15
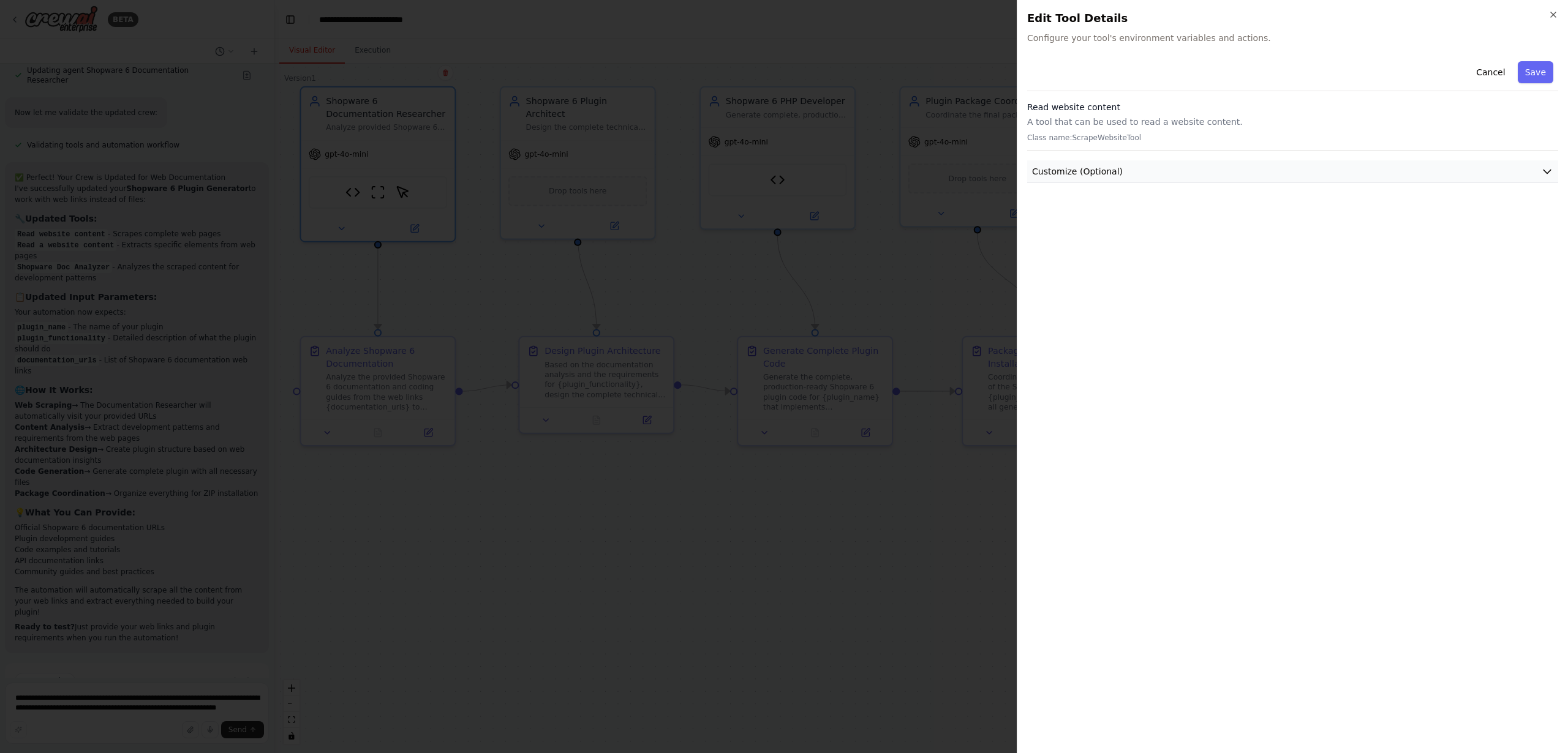
click at [1144, 169] on button "Customize (Optional)" at bounding box center [1293, 172] width 531 height 23
click at [1556, 14] on icon "button" at bounding box center [1553, 15] width 10 height 10
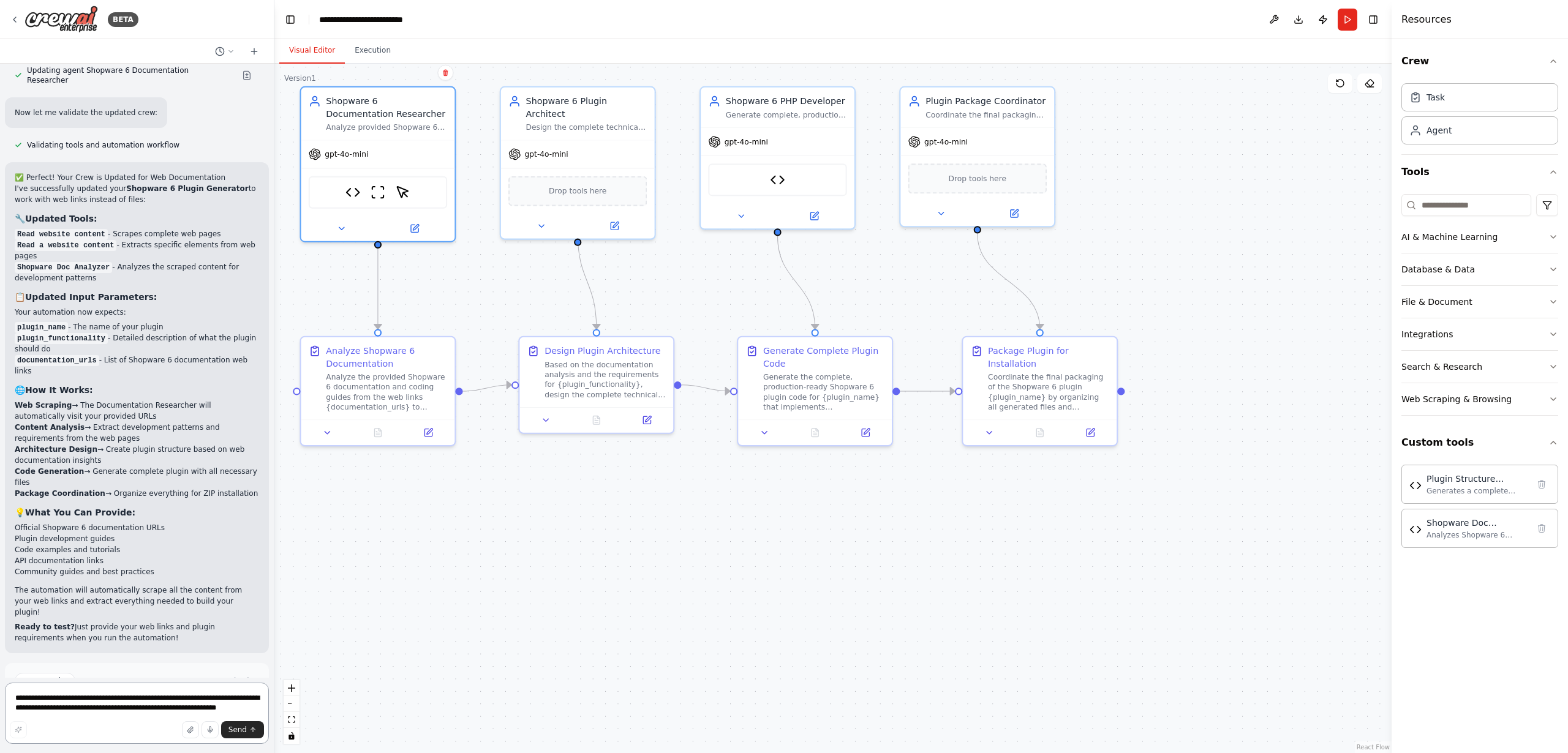
click at [49, 697] on textarea "**********" at bounding box center [136, 713] width 264 height 61
click at [224, 699] on textarea "**********" at bounding box center [136, 713] width 264 height 61
type textarea "**********"
click at [235, 732] on span "Send" at bounding box center [237, 730] width 19 height 10
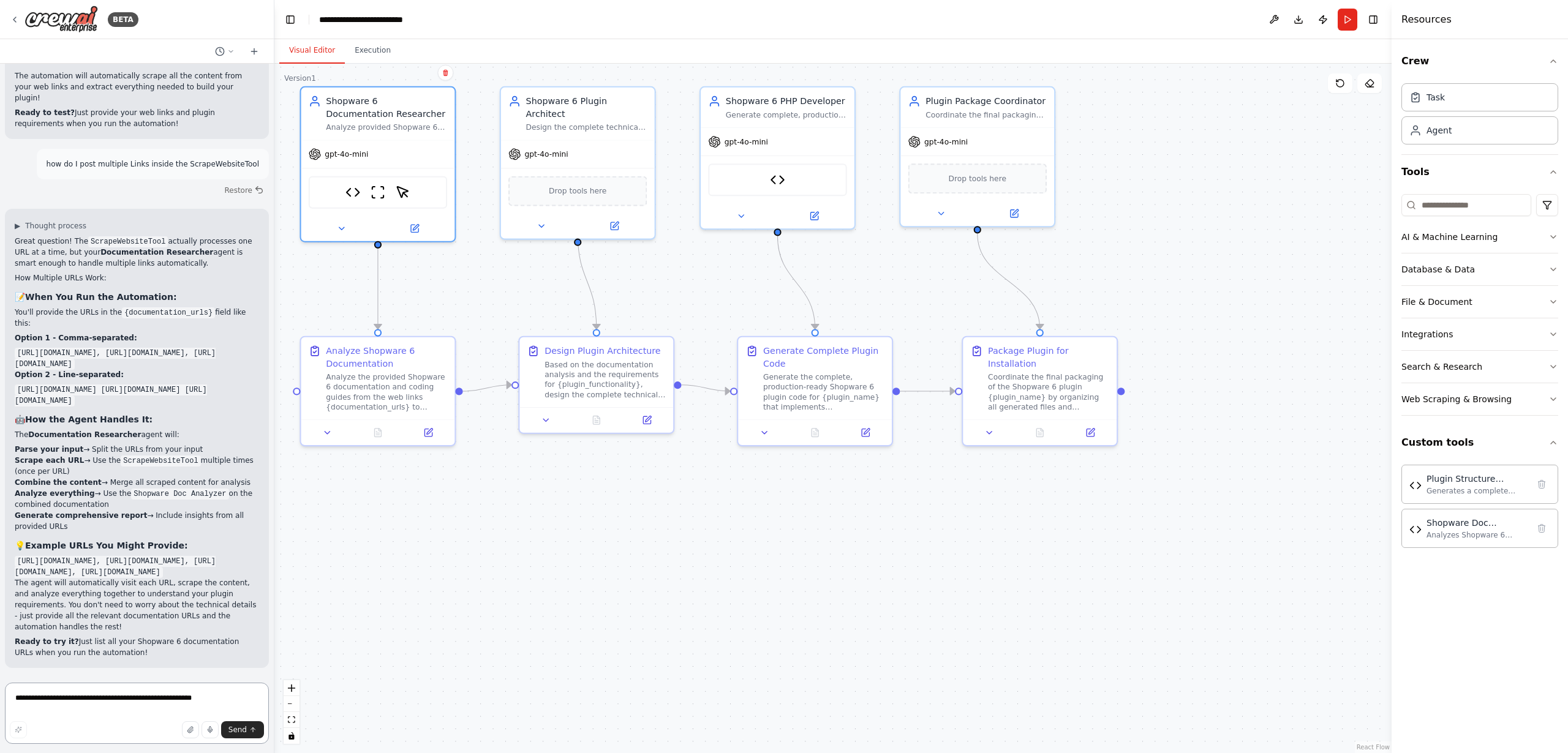
scroll to position [4182, 0]
click at [378, 190] on img at bounding box center [378, 190] width 15 height 15
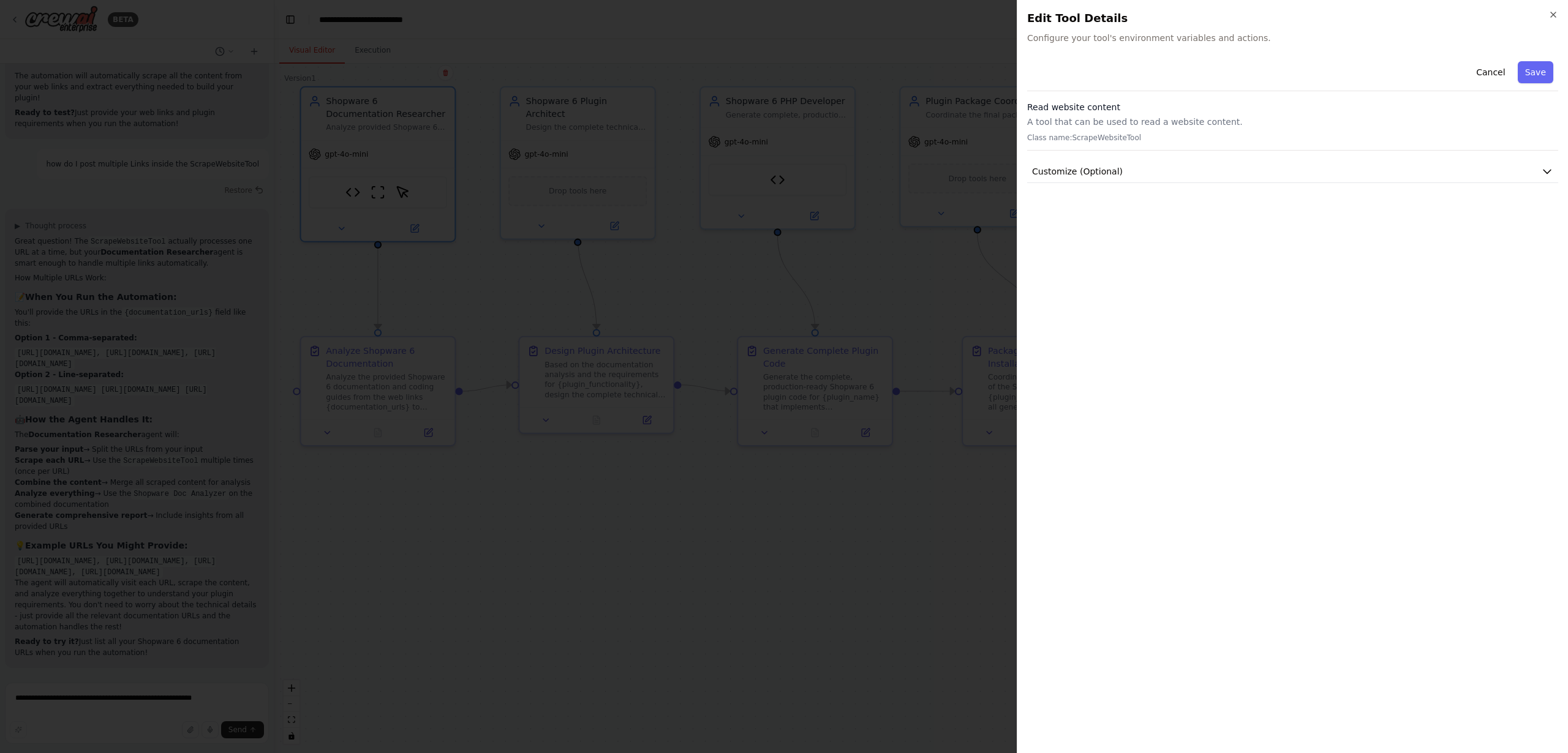
click at [1119, 184] on div "Cancel Save Read website content A tool that can be used to read a website cont…" at bounding box center [1293, 400] width 531 height 687
click at [1101, 173] on span "Customize (Optional)" at bounding box center [1078, 171] width 90 height 12
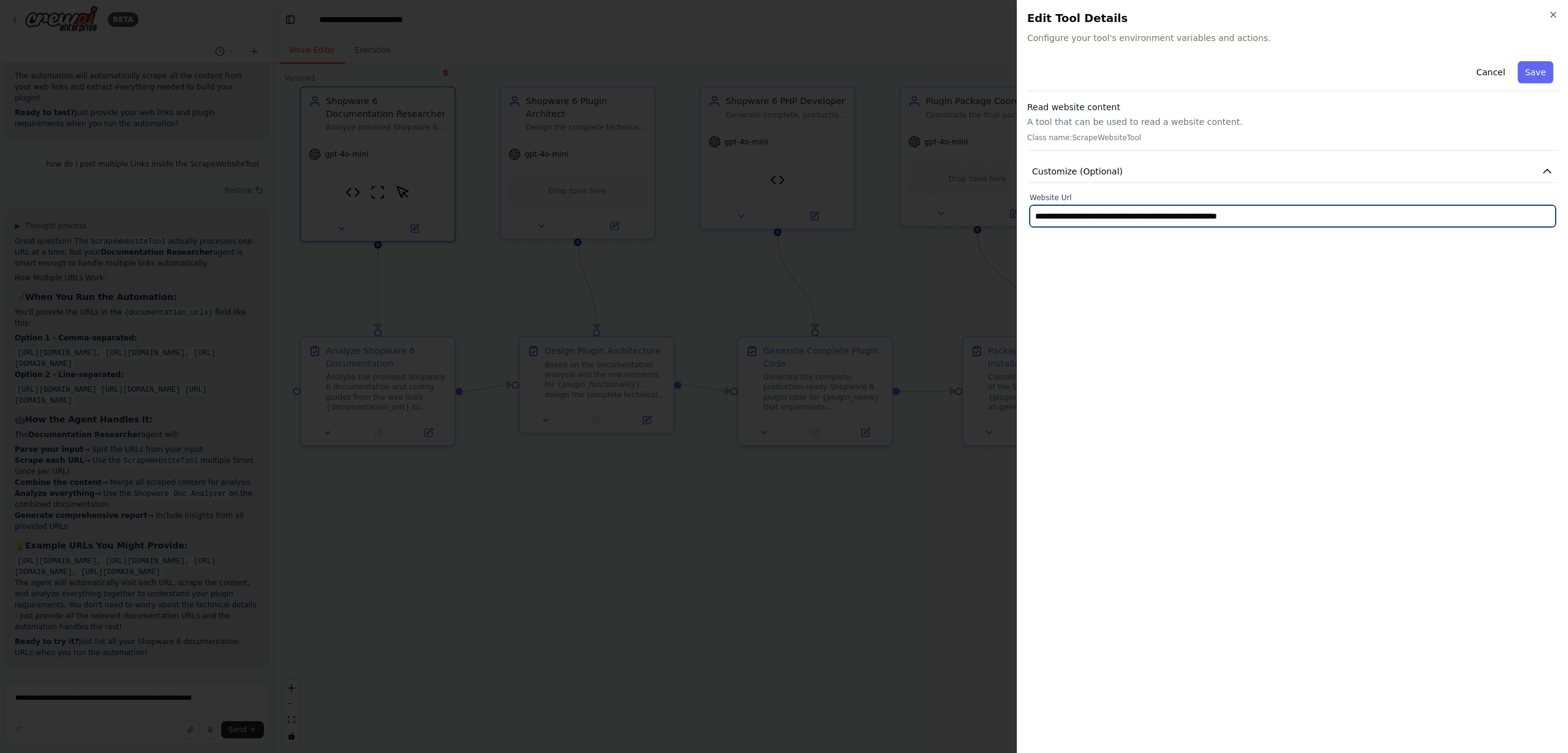
click at [1335, 219] on input "**********" at bounding box center [1293, 215] width 526 height 22
paste input "**********"
type input "**********"
click at [1537, 69] on button "Save" at bounding box center [1536, 72] width 36 height 22
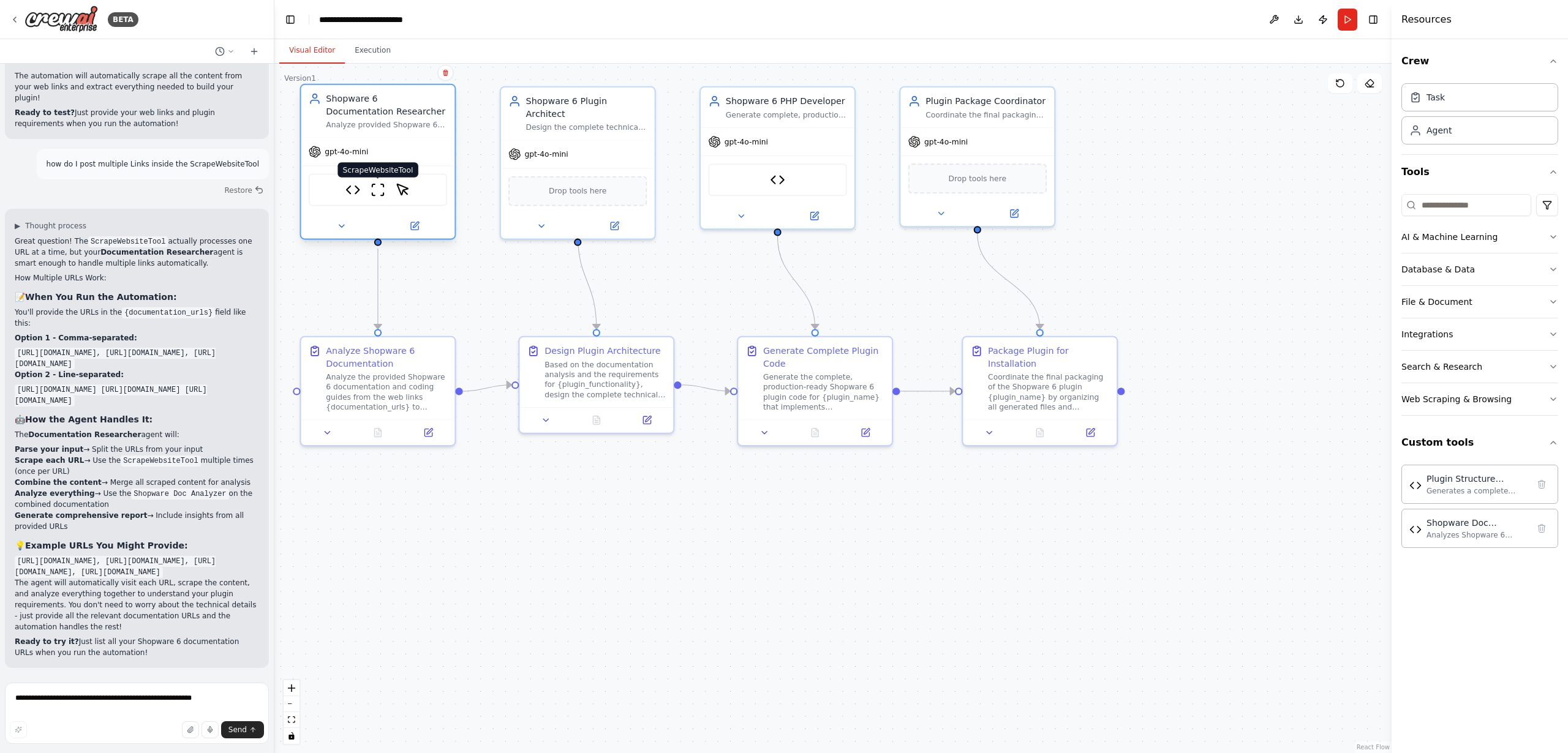
click at [374, 190] on img at bounding box center [378, 190] width 15 height 15
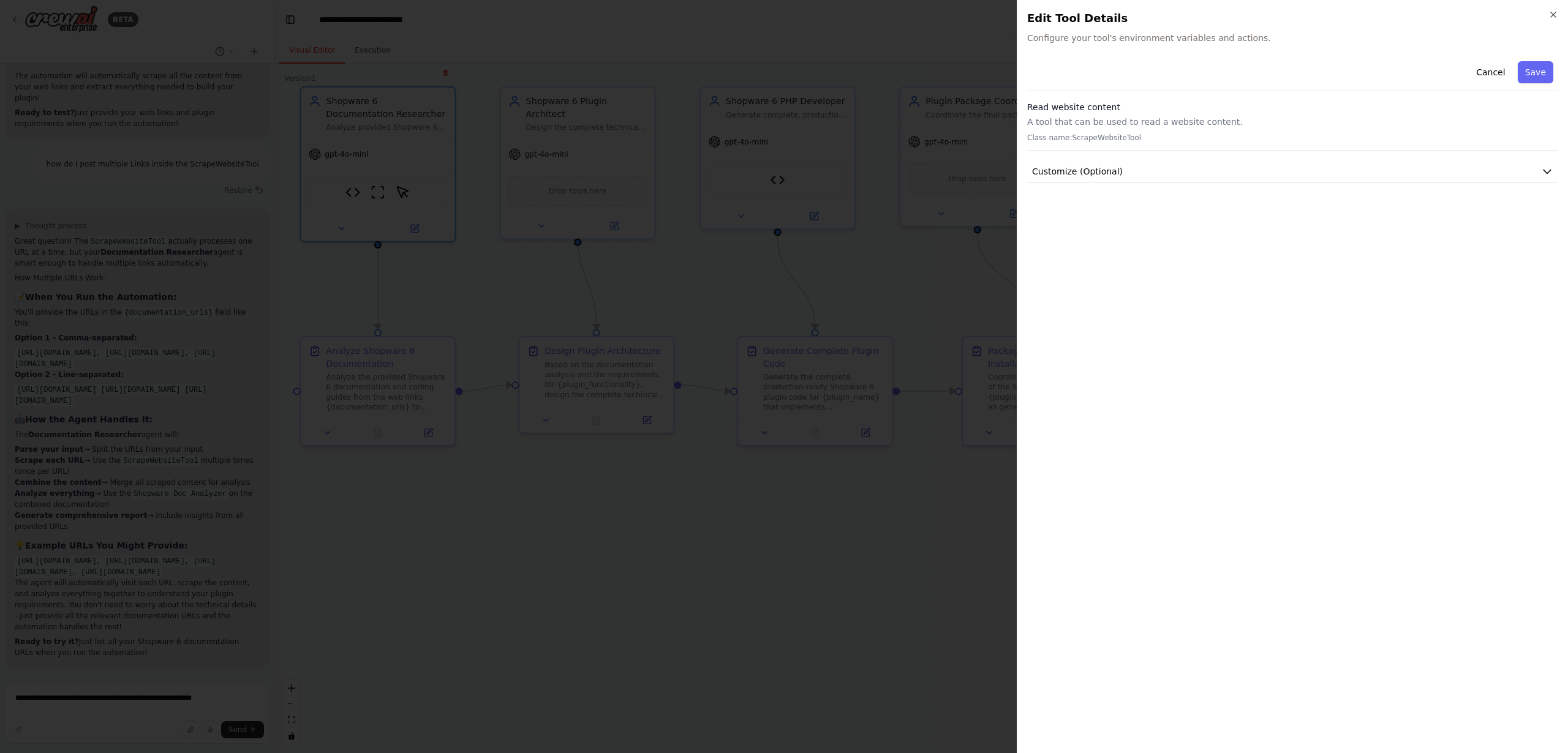
drag, startPoint x: 1550, startPoint y: 13, endPoint x: 1281, endPoint y: 41, distance: 270.5
click at [1550, 14] on icon "button" at bounding box center [1553, 15] width 10 height 10
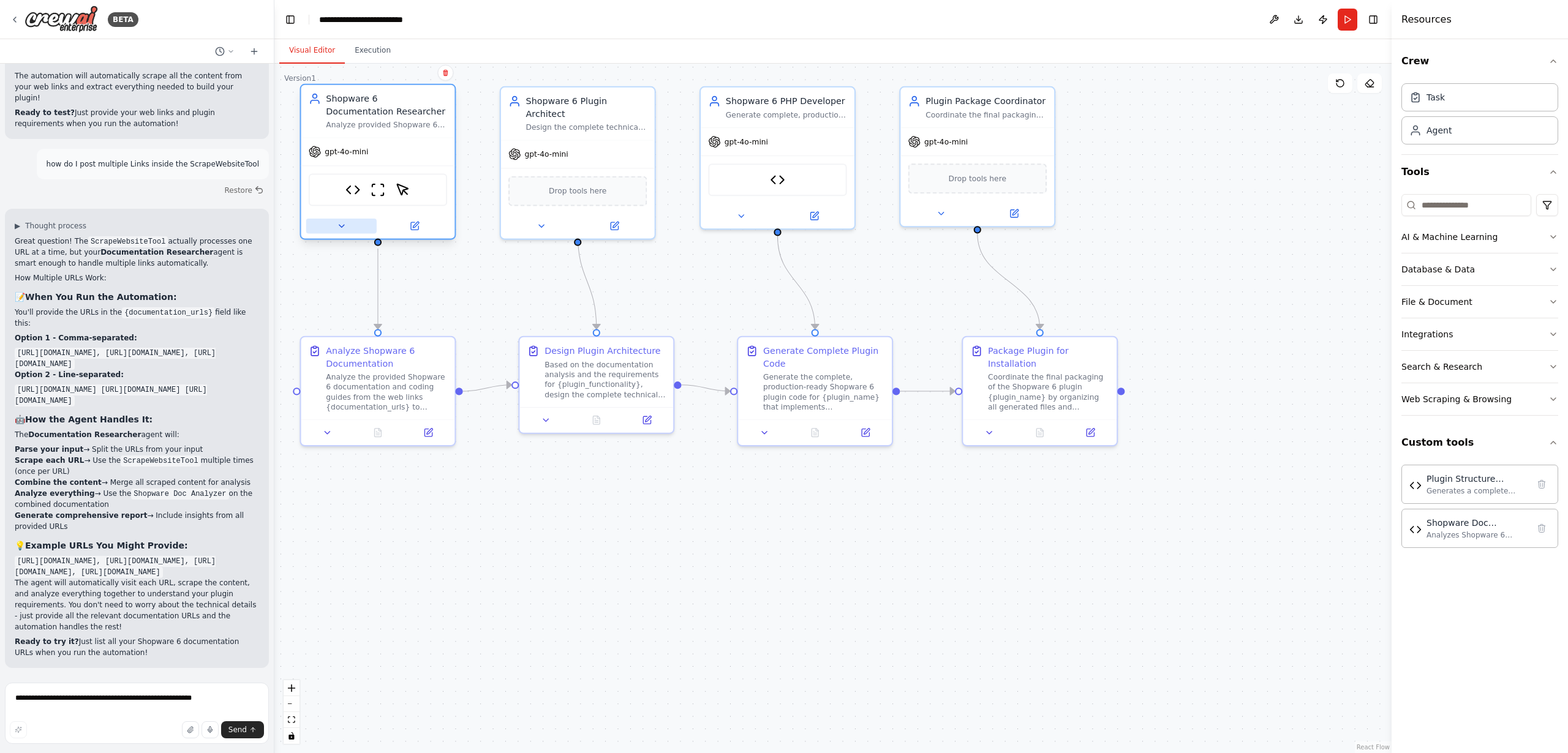
click at [343, 229] on icon at bounding box center [342, 226] width 10 height 10
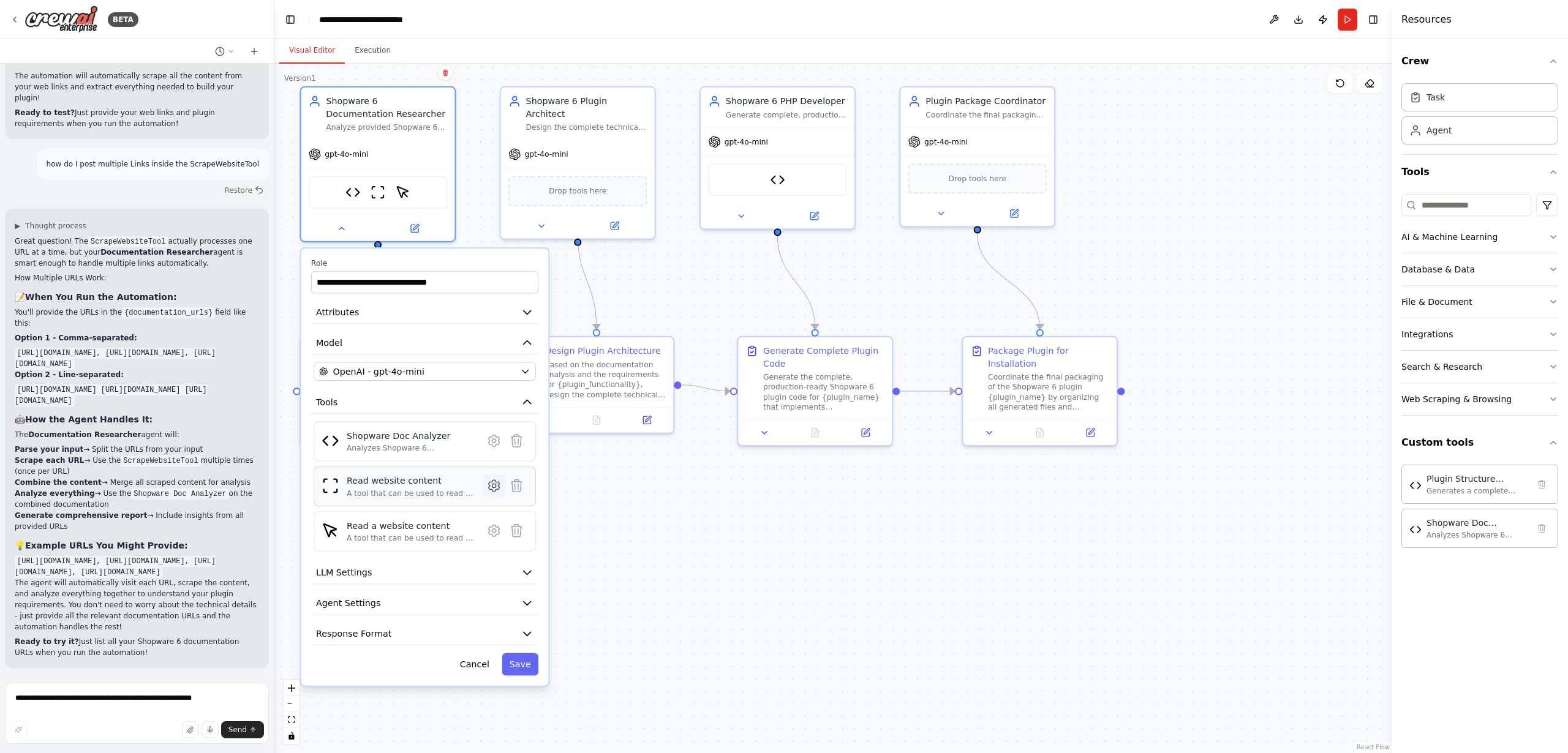
click at [494, 487] on icon at bounding box center [494, 485] width 4 height 4
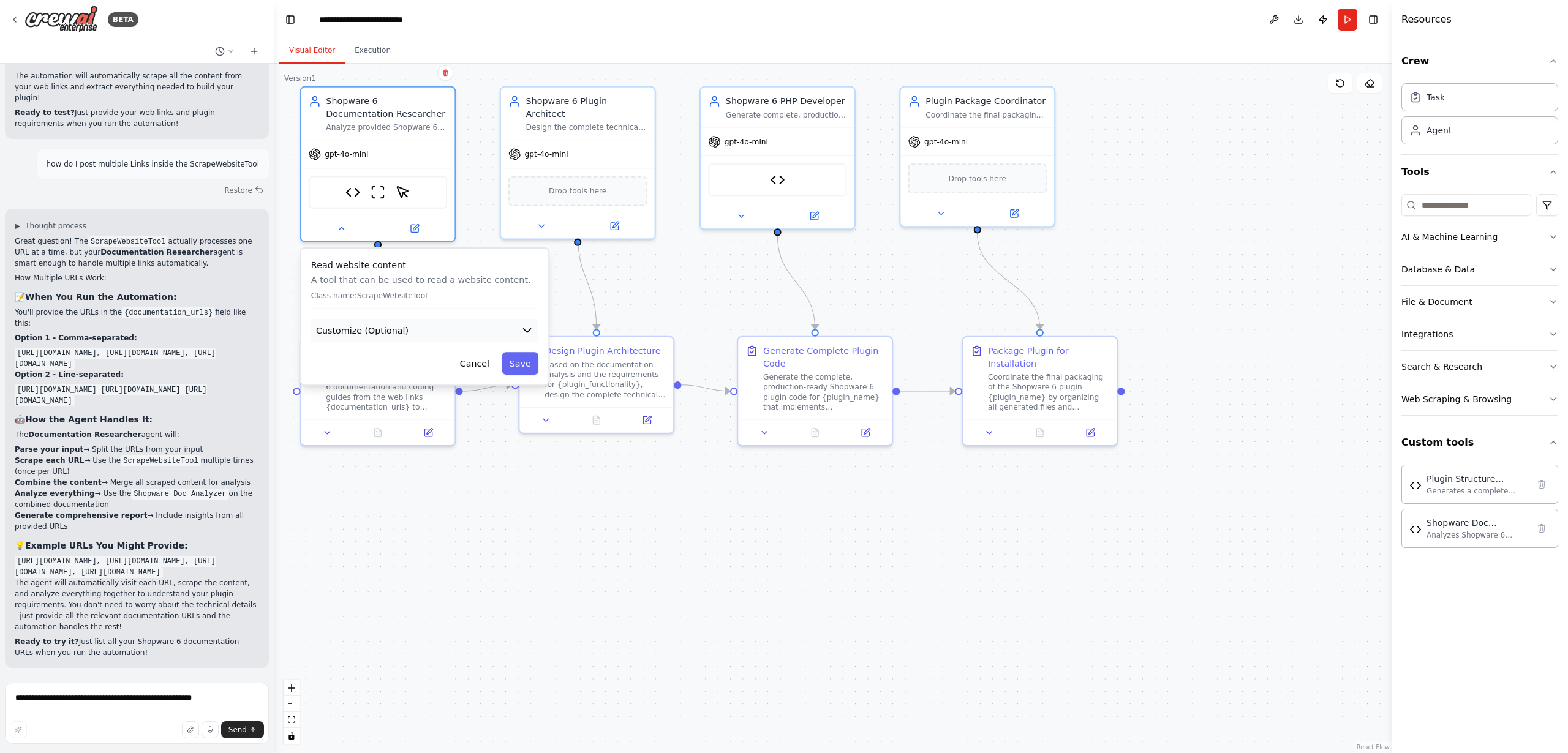
click at [414, 336] on button "Customize (Optional)" at bounding box center [425, 330] width 228 height 23
drag, startPoint x: 443, startPoint y: 377, endPoint x: 532, endPoint y: 374, distance: 89.1
click at [532, 374] on input "**********" at bounding box center [424, 376] width 222 height 23
click at [530, 377] on input "**********" at bounding box center [424, 376] width 222 height 23
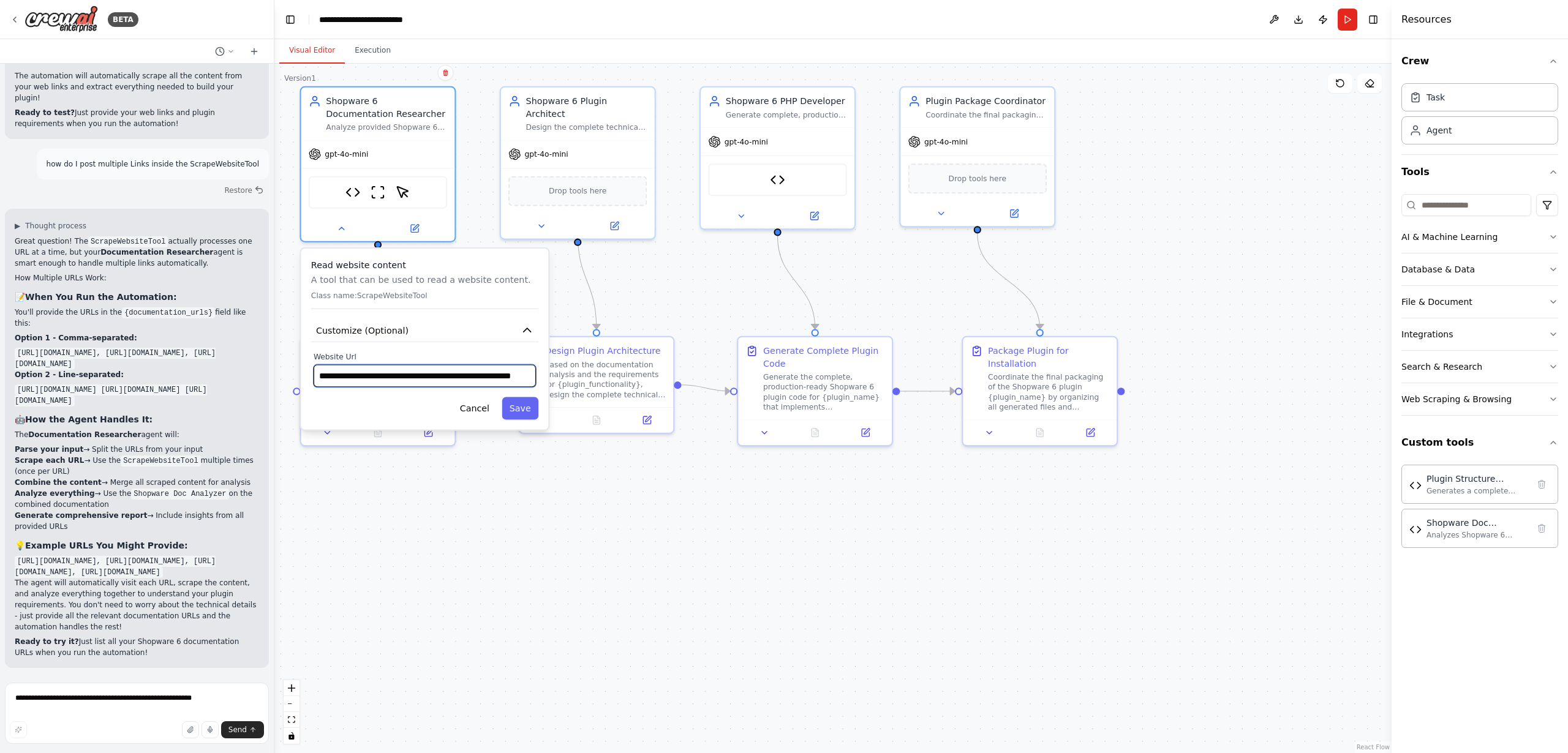
paste input "**********"
type input "**********"
click at [522, 409] on button "Save" at bounding box center [520, 408] width 37 height 23
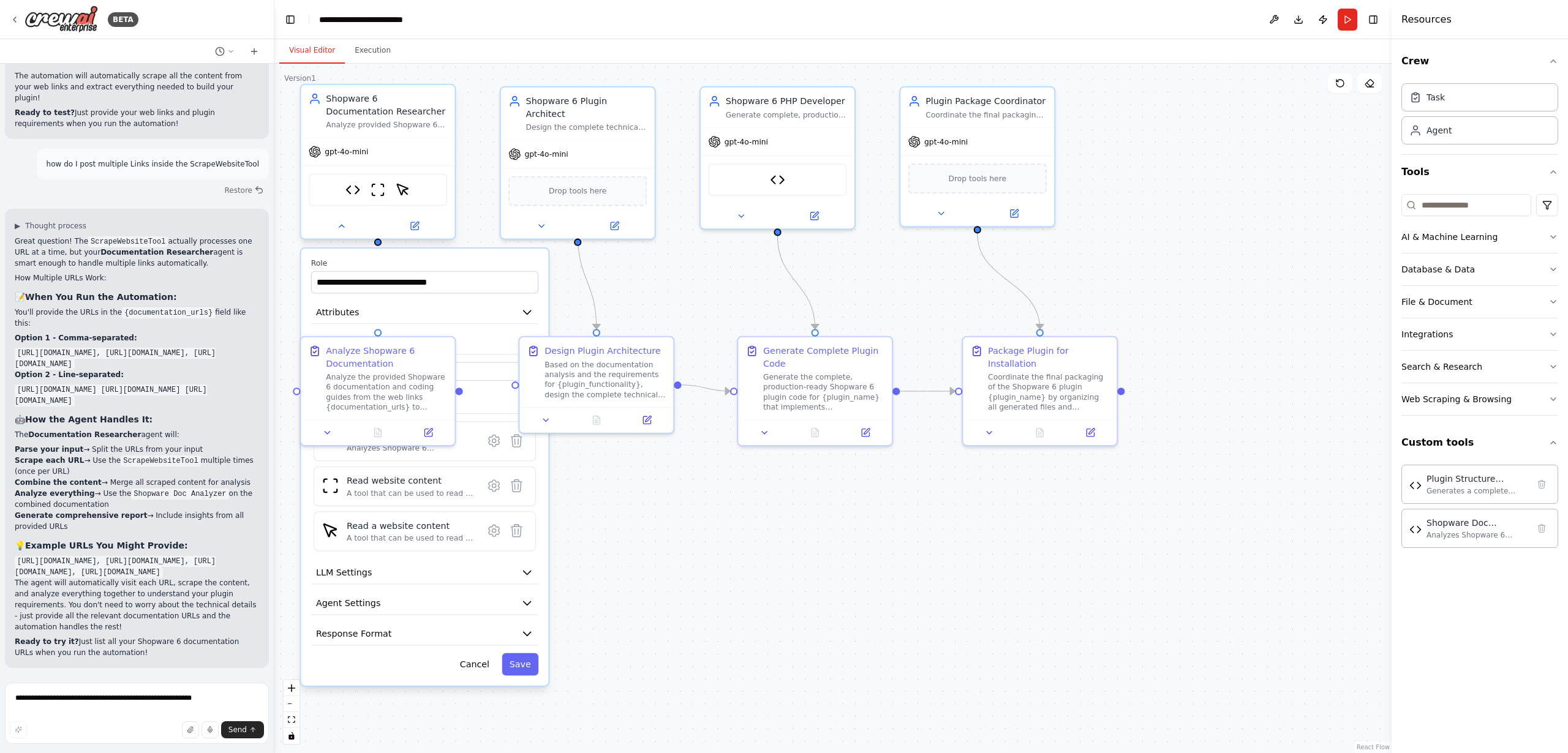
click at [342, 235] on div at bounding box center [378, 226] width 153 height 25
click at [343, 229] on icon at bounding box center [342, 226] width 10 height 10
click at [378, 120] on div "Analyze provided Shopware 6 documentation and coding guides to extract key deve…" at bounding box center [387, 125] width 121 height 10
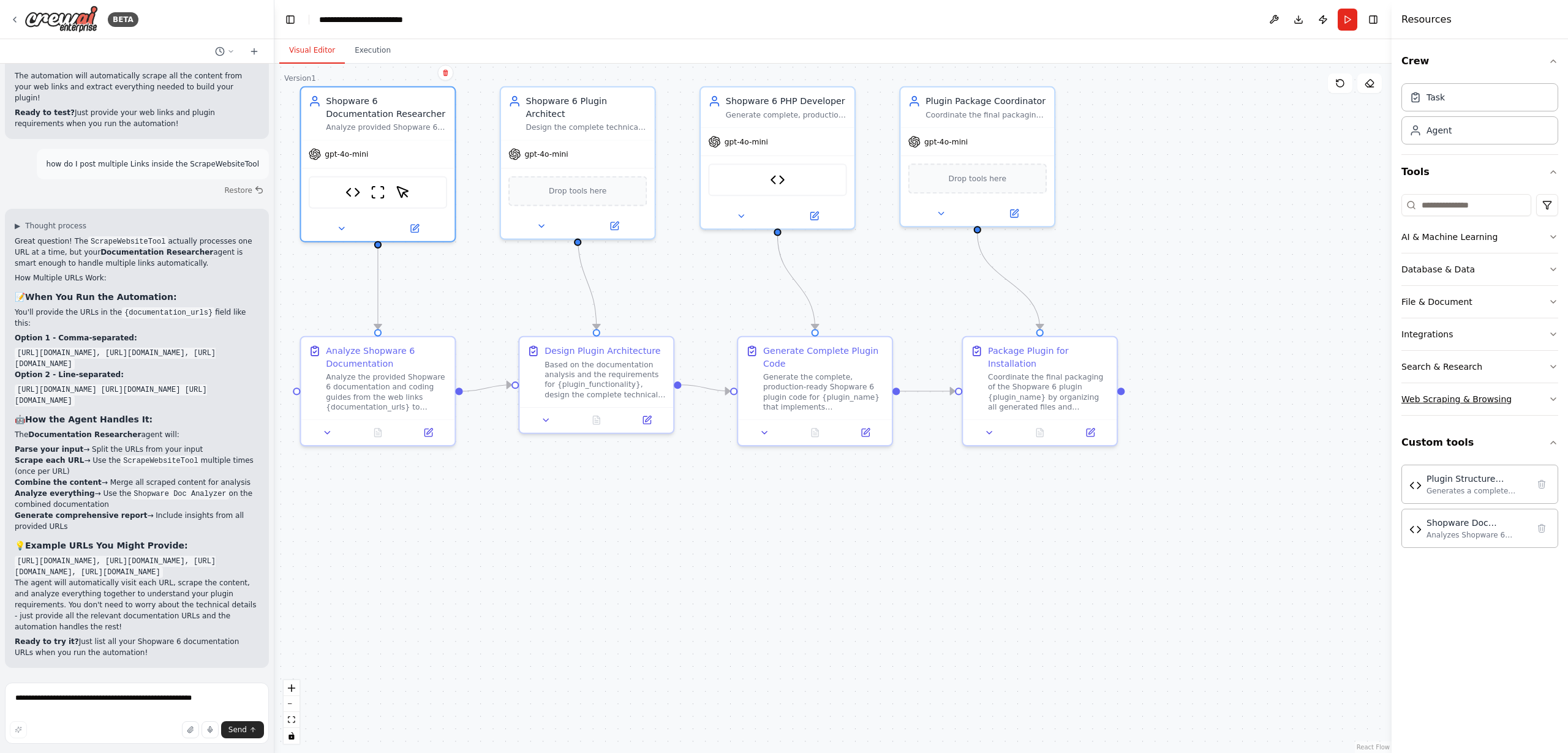
click at [1438, 400] on div "Web Scraping & Browsing" at bounding box center [1457, 399] width 111 height 12
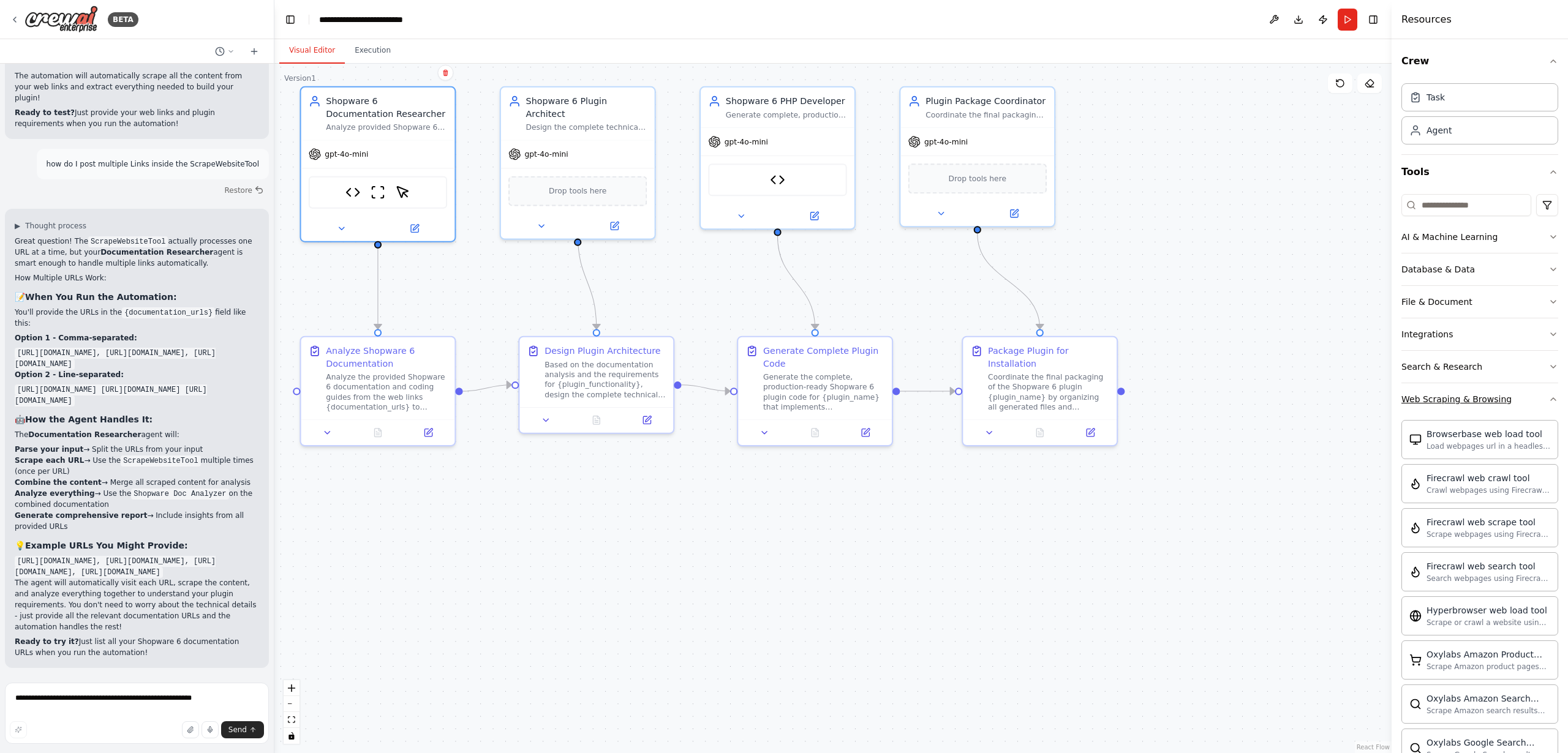
click at [1437, 397] on div "Web Scraping & Browsing" at bounding box center [1457, 399] width 111 height 12
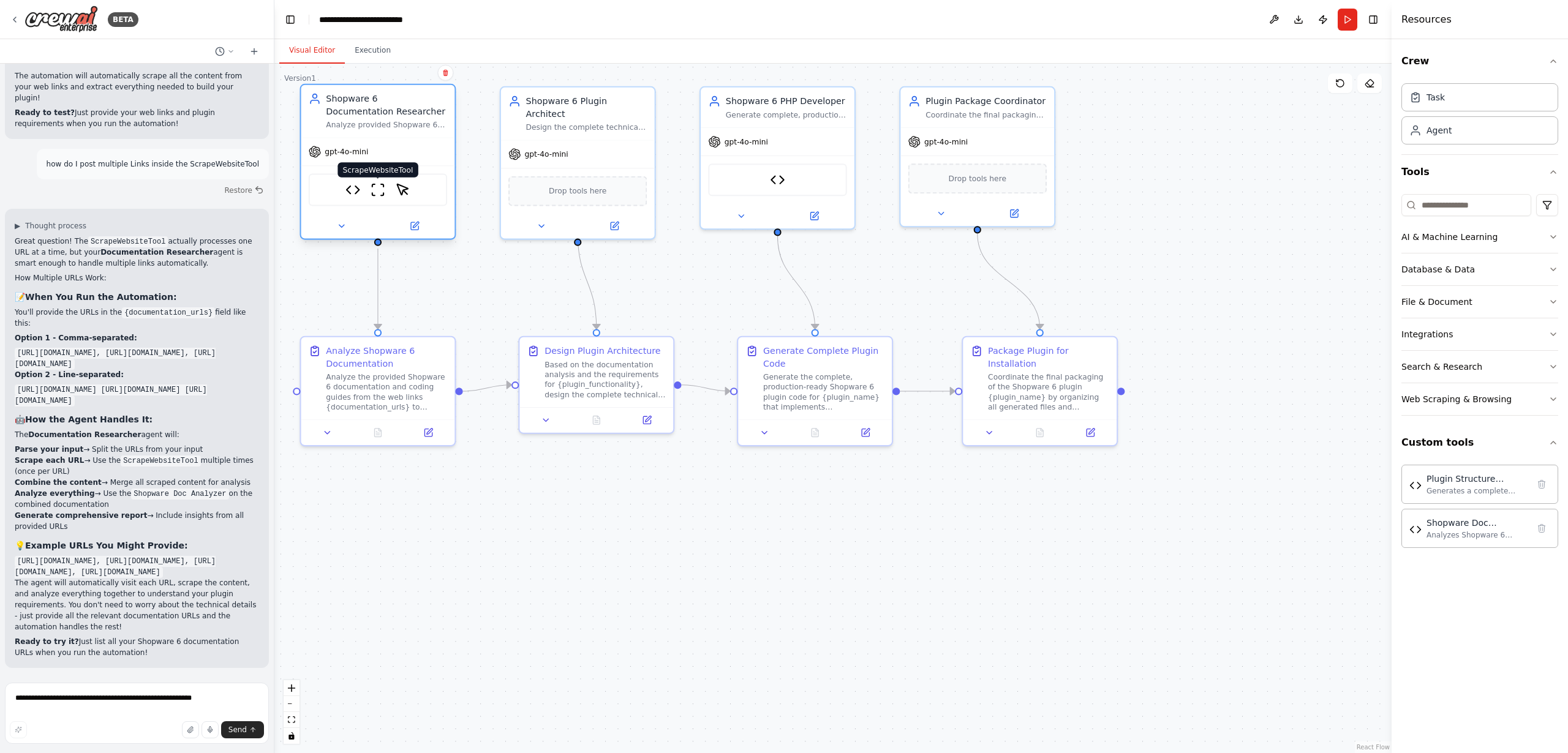
click at [379, 195] on img at bounding box center [378, 190] width 15 height 15
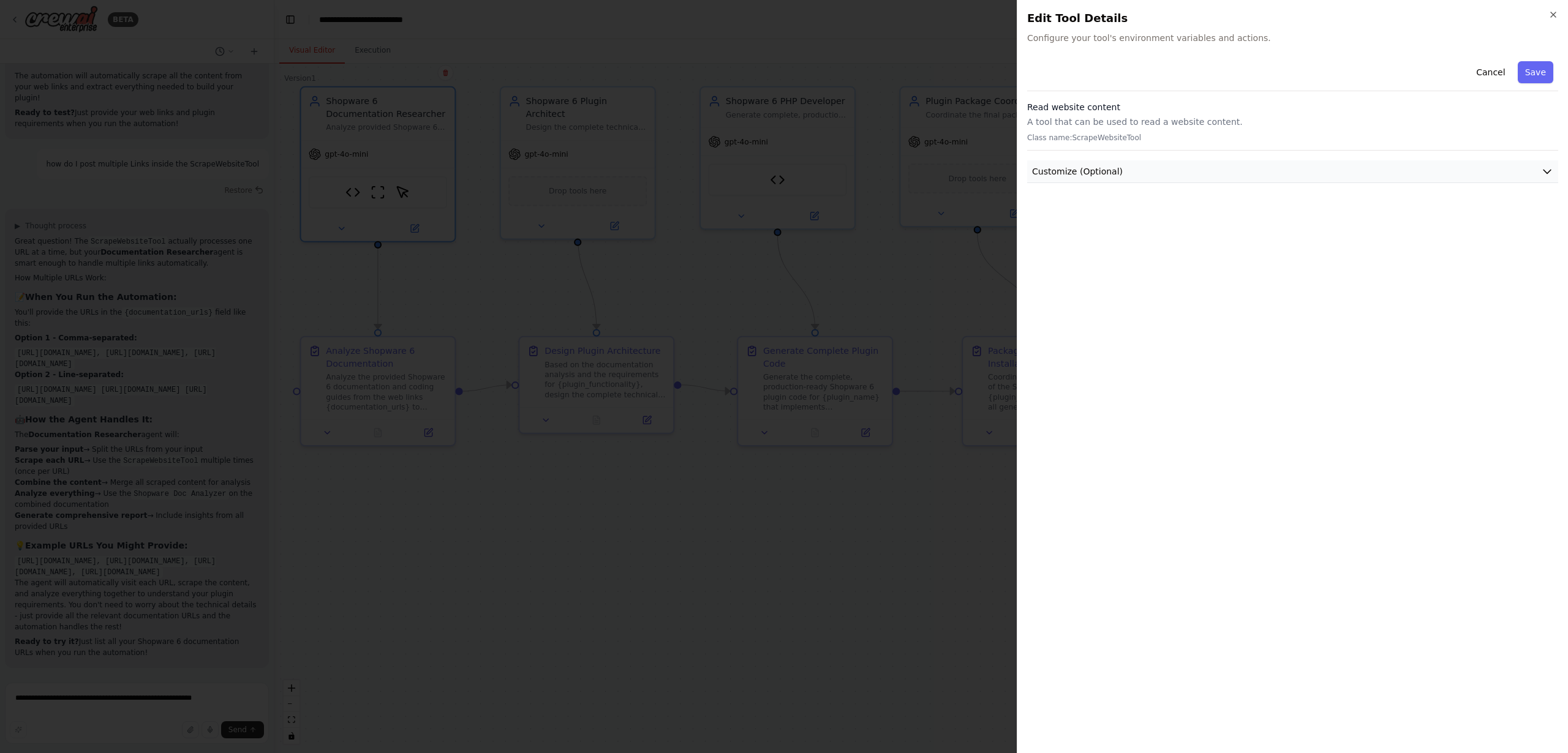
click at [1194, 171] on button "Customize (Optional)" at bounding box center [1293, 172] width 531 height 23
click at [1553, 13] on icon "button" at bounding box center [1553, 15] width 5 height 5
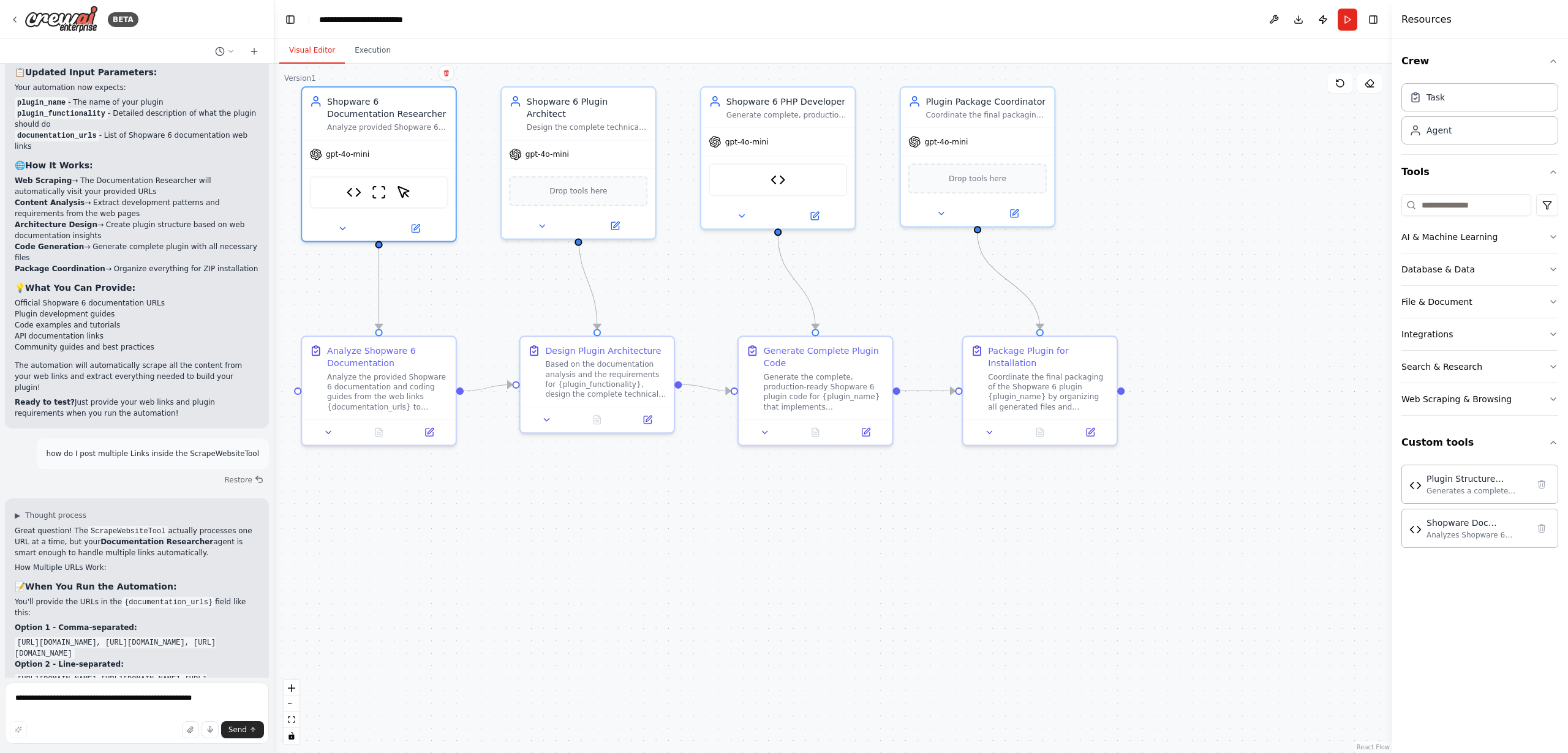
scroll to position [4182, 0]
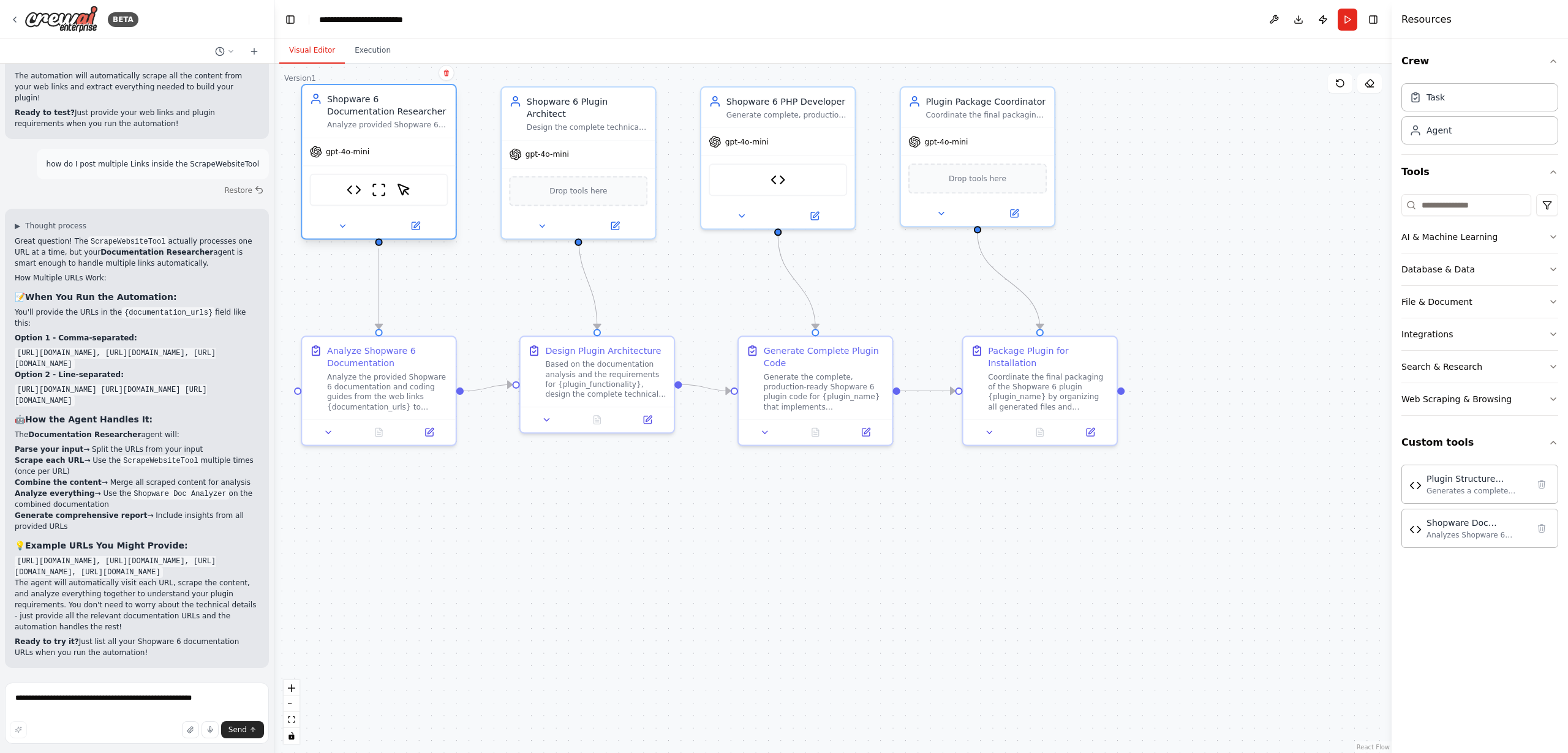
click at [356, 127] on div "Analyze provided Shopware 6 documentation and coding guides to extract key deve…" at bounding box center [388, 125] width 121 height 10
click at [351, 114] on div "Shopware 6 Documentation Researcher" at bounding box center [388, 105] width 121 height 25
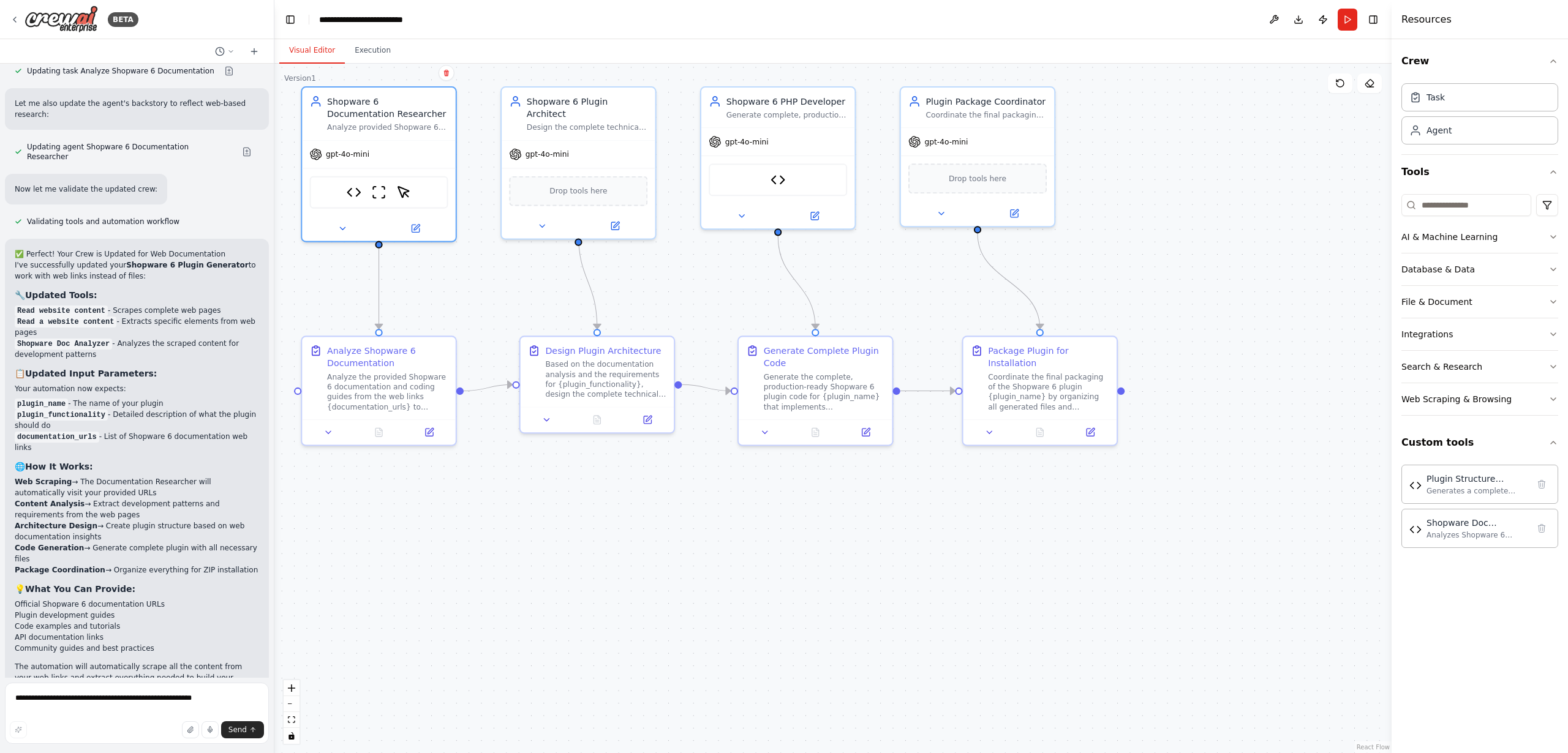
scroll to position [3545, 0]
click at [363, 378] on div "Analyze the provided Shopware 6 documentation and coding guides from the web li…" at bounding box center [388, 389] width 121 height 40
click at [329, 430] on icon at bounding box center [329, 430] width 10 height 10
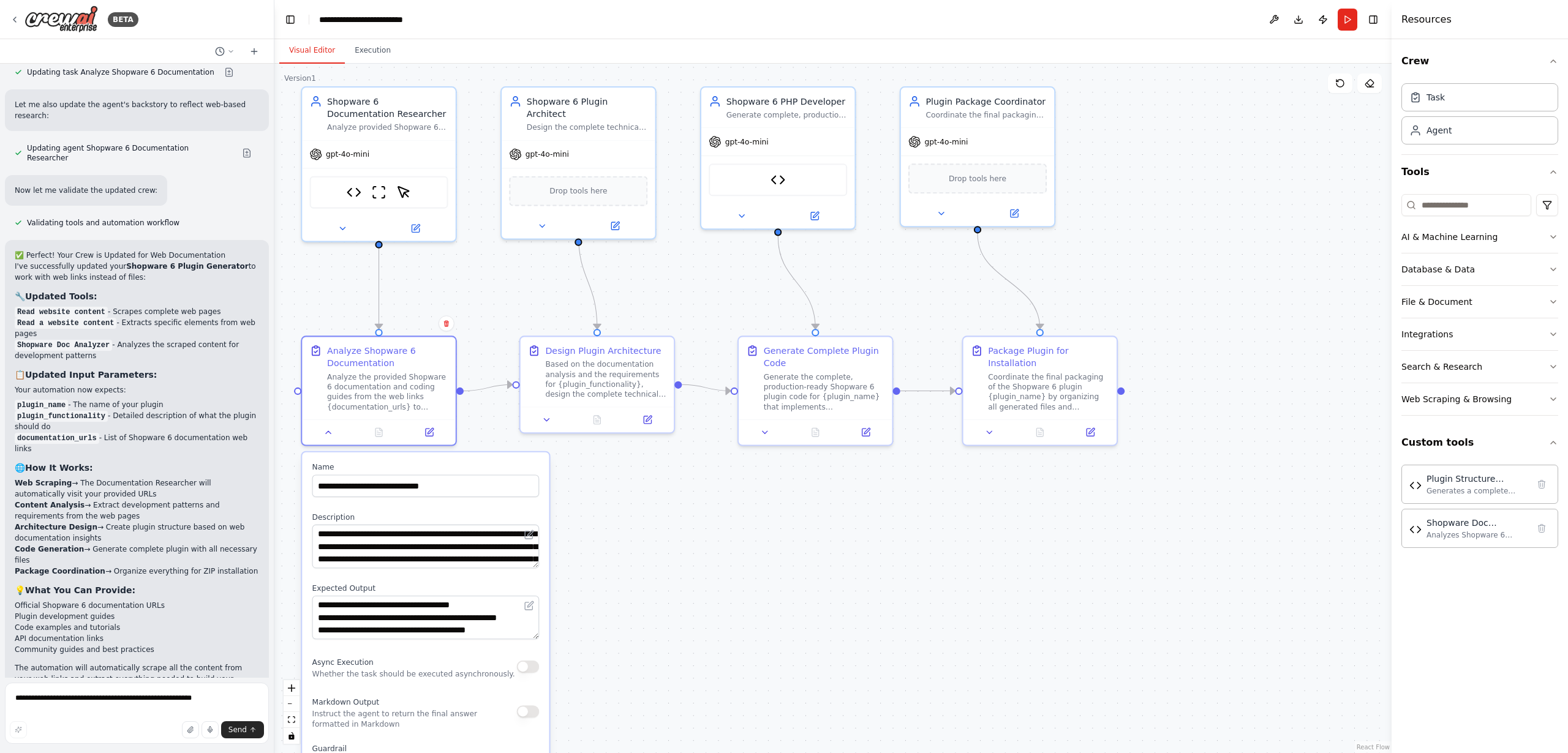
click at [646, 559] on div ".deletable-edge-delete-btn { width: 20px; height: 20px; border: 0px solid #ffff…" at bounding box center [833, 408] width 1117 height 689
click at [602, 527] on div ".deletable-edge-delete-btn { width: 20px; height: 20px; border: 0px solid #ffff…" at bounding box center [833, 408] width 1117 height 689
click at [602, 527] on div ".deletable-edge-delete-btn { width: 20px; height: 20px; border: 0px solid #ffff…" at bounding box center [833, 408] width 1117 height 689
click at [328, 429] on icon at bounding box center [329, 429] width 5 height 2
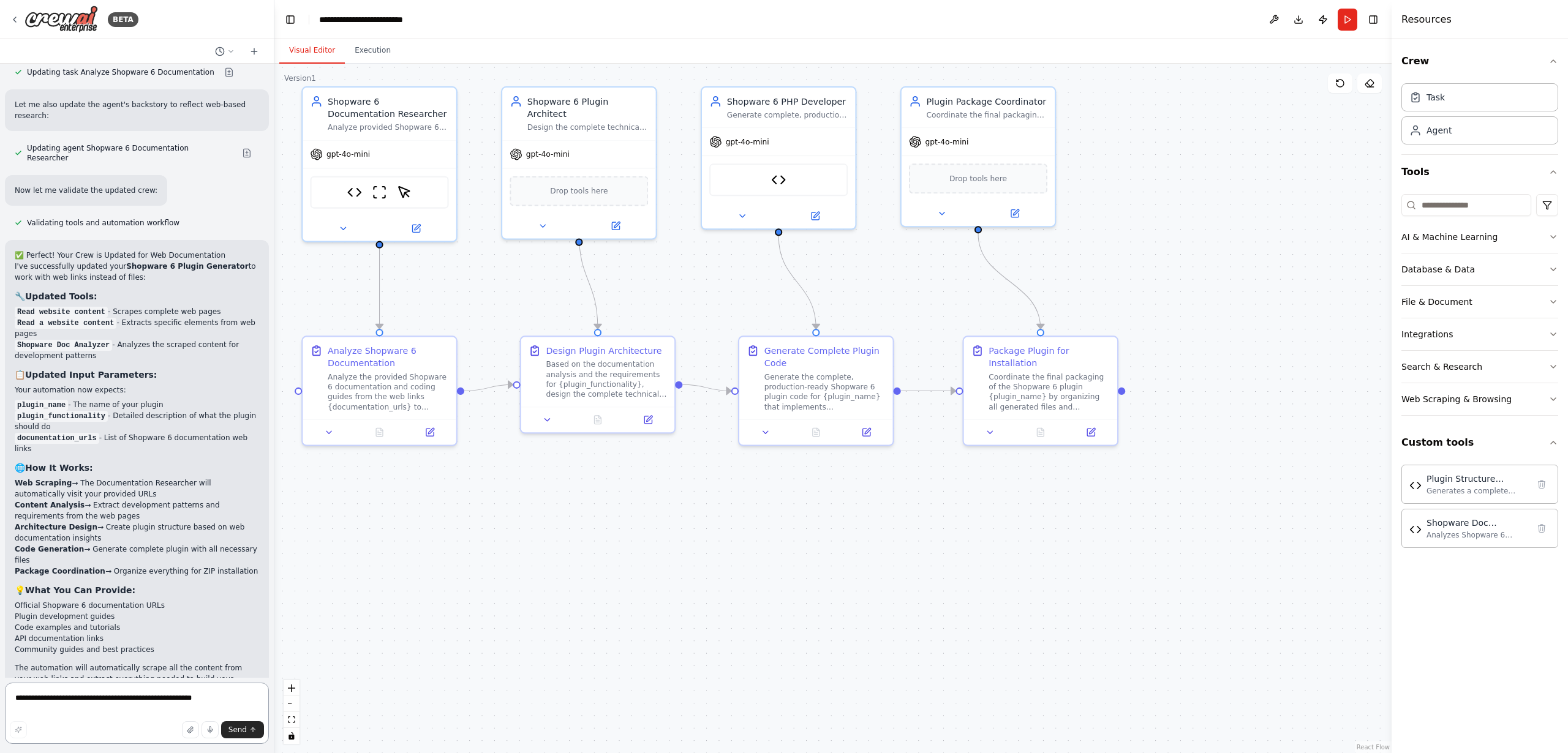
click at [102, 711] on textarea "**********" at bounding box center [136, 713] width 264 height 61
type textarea "**********"
click at [236, 729] on span "Send" at bounding box center [237, 730] width 19 height 10
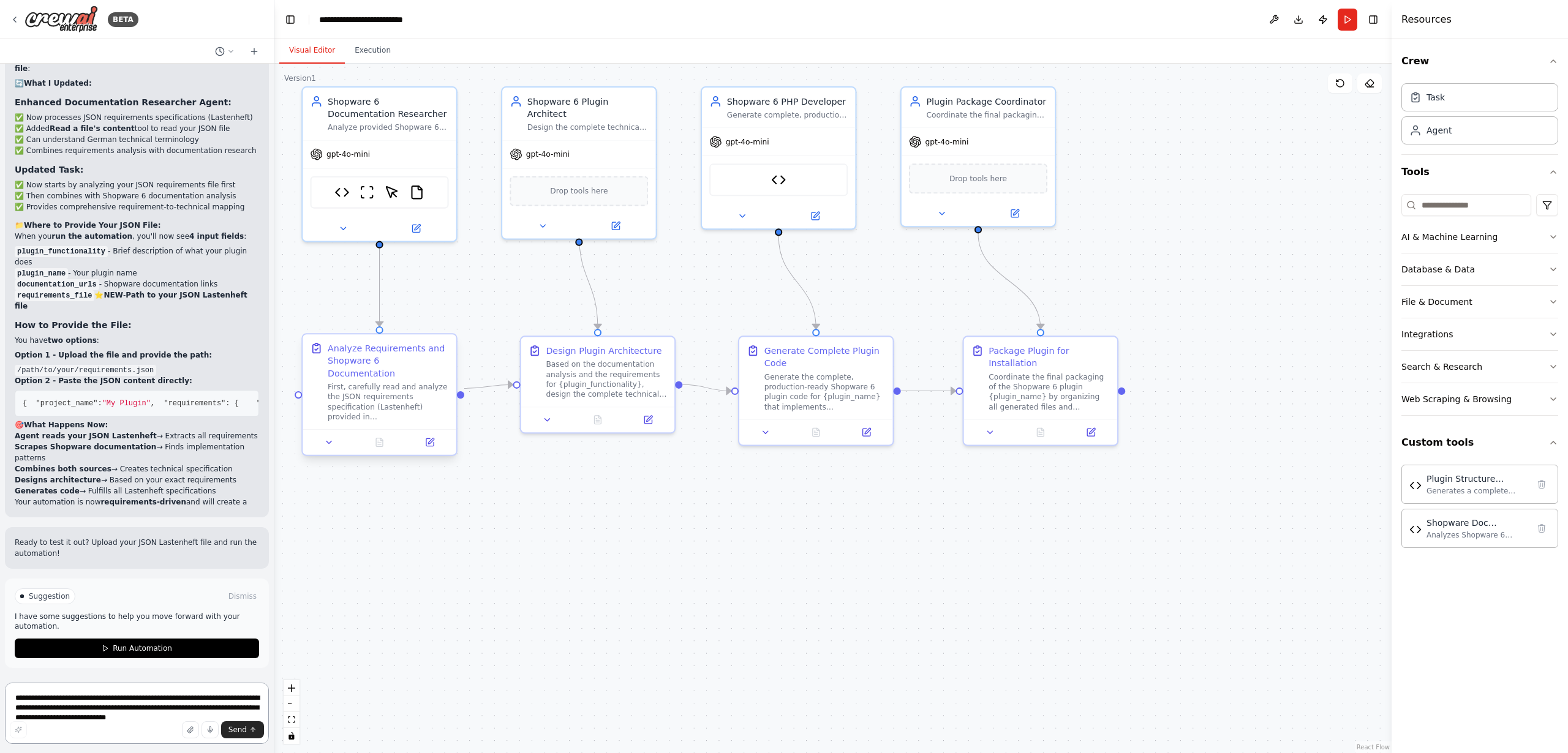
scroll to position [5465, 0]
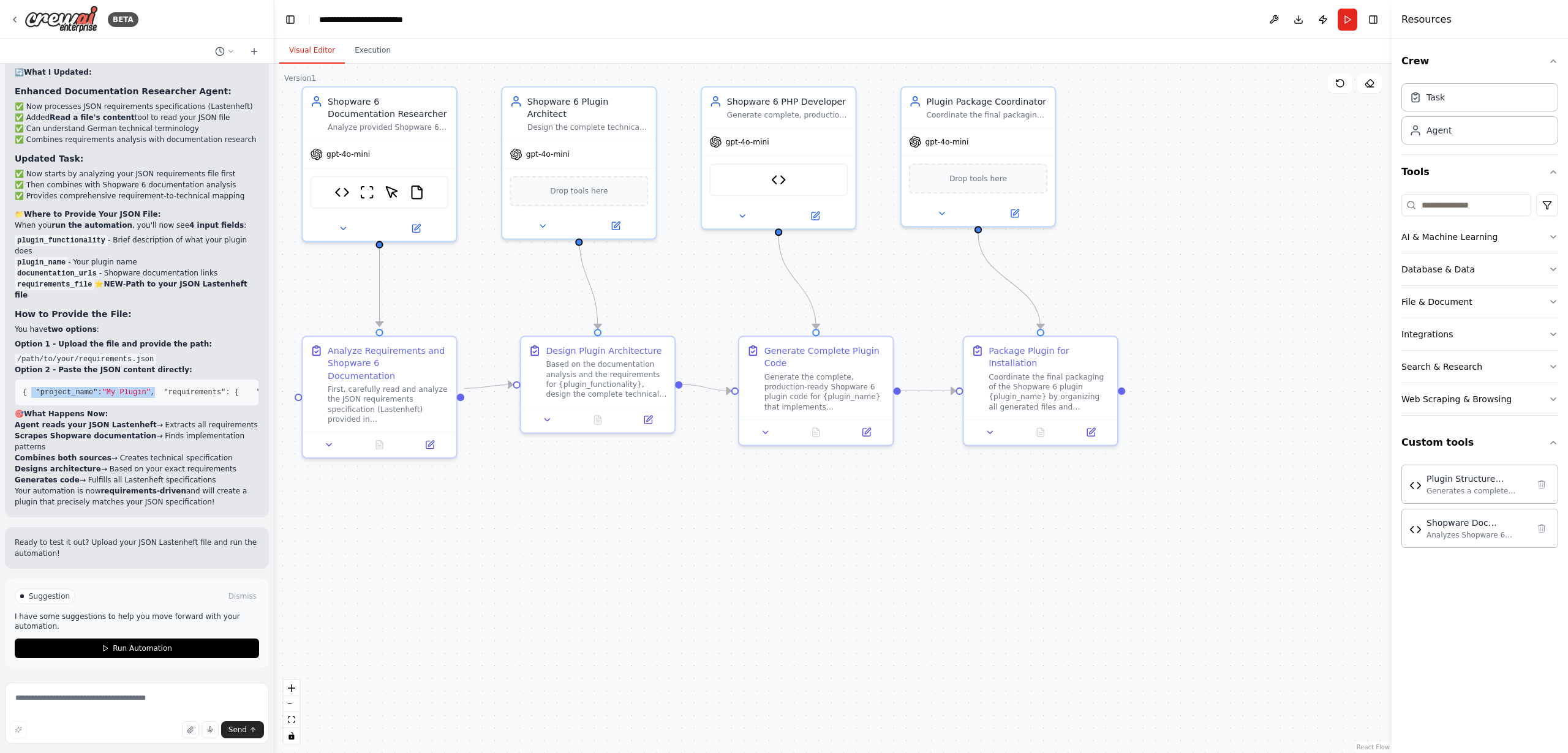
drag, startPoint x: 29, startPoint y: 348, endPoint x: 174, endPoint y: 349, distance: 145.0
click at [174, 379] on pre "{ "project_name" : "My Plugin" , "requirements" : { "functional" : [...], "tech…" at bounding box center [136, 392] width 245 height 27
copy span ""project_name" : "My Plugin" ,"
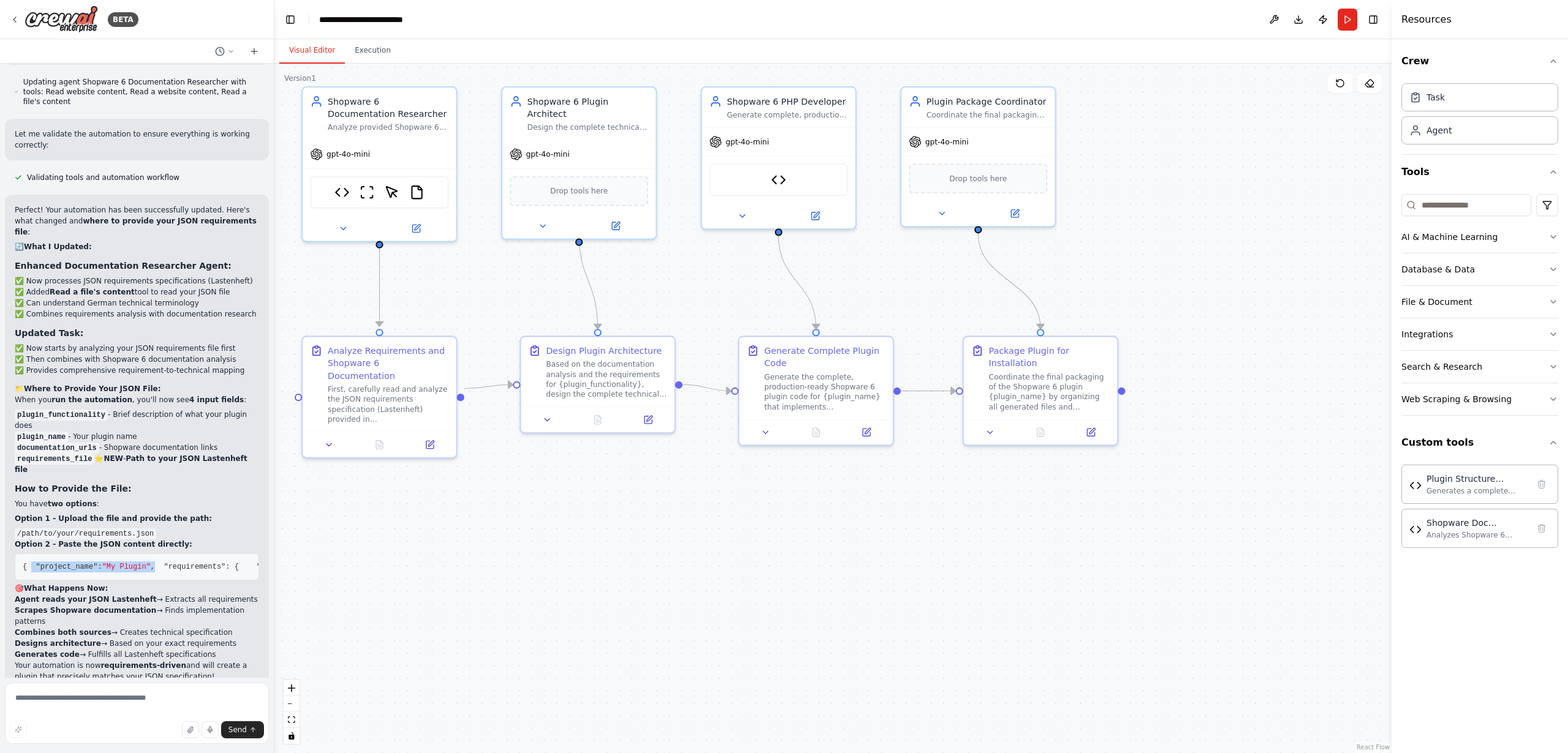
scroll to position [5241, 0]
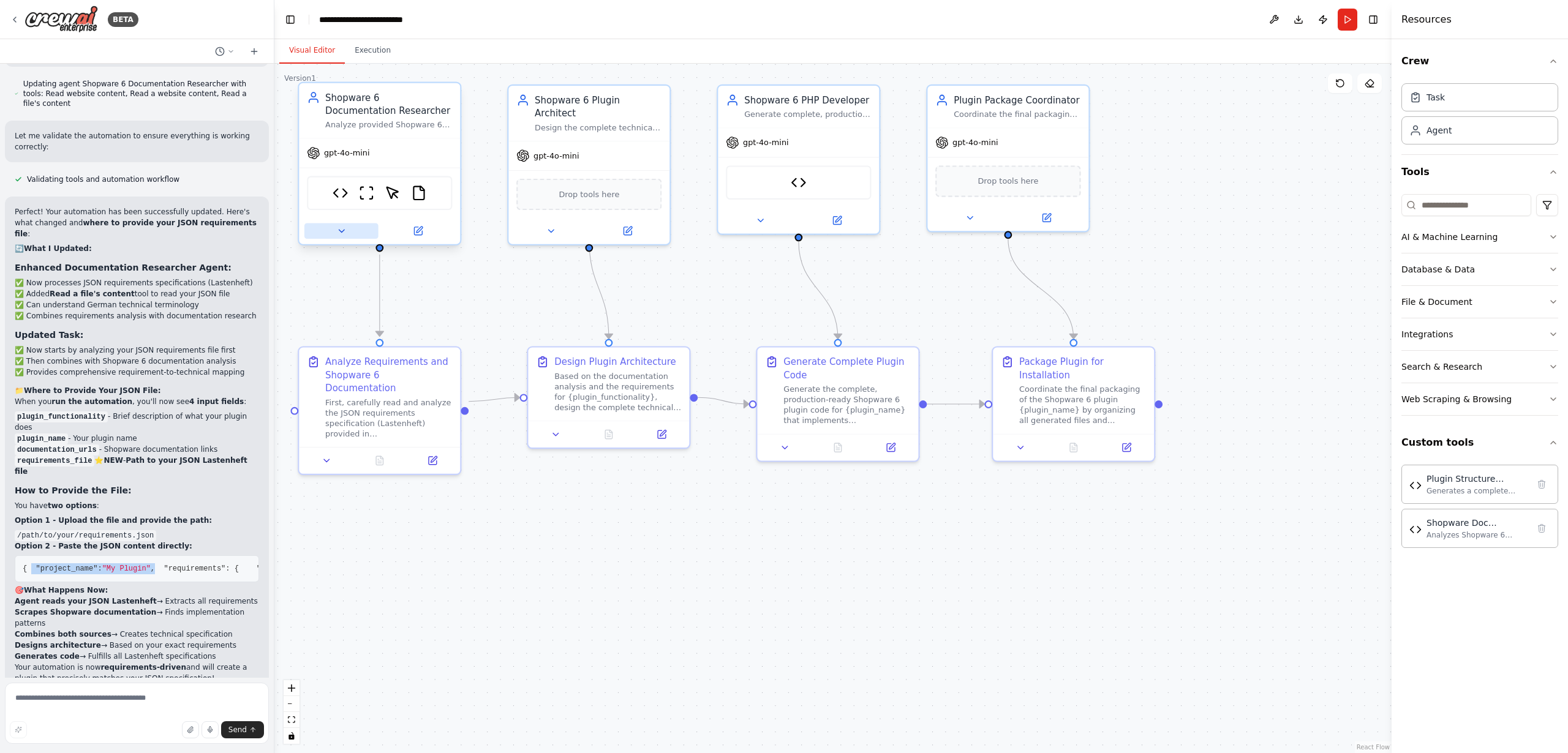
click at [341, 228] on icon at bounding box center [342, 231] width 10 height 10
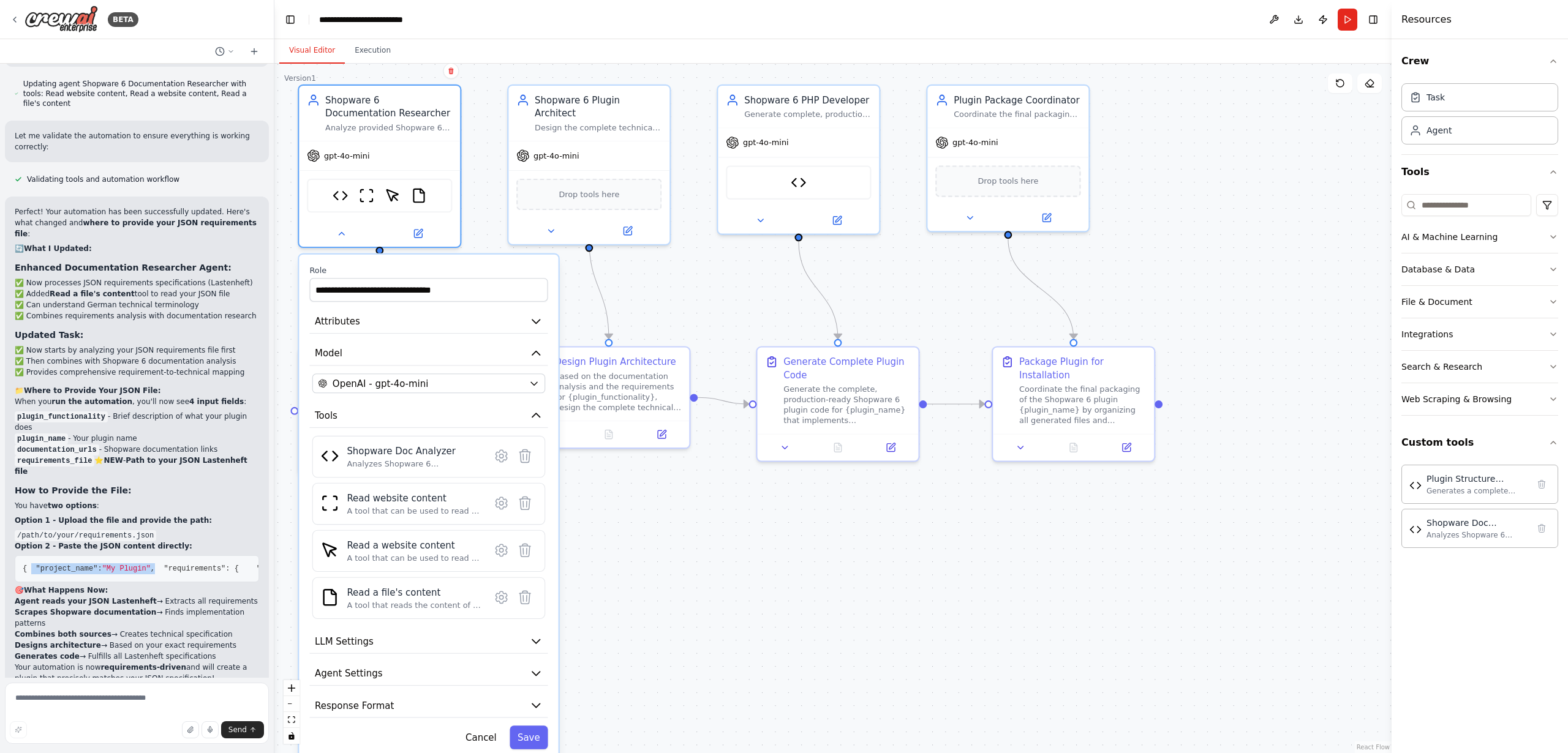
click at [503, 600] on icon at bounding box center [501, 597] width 11 height 11
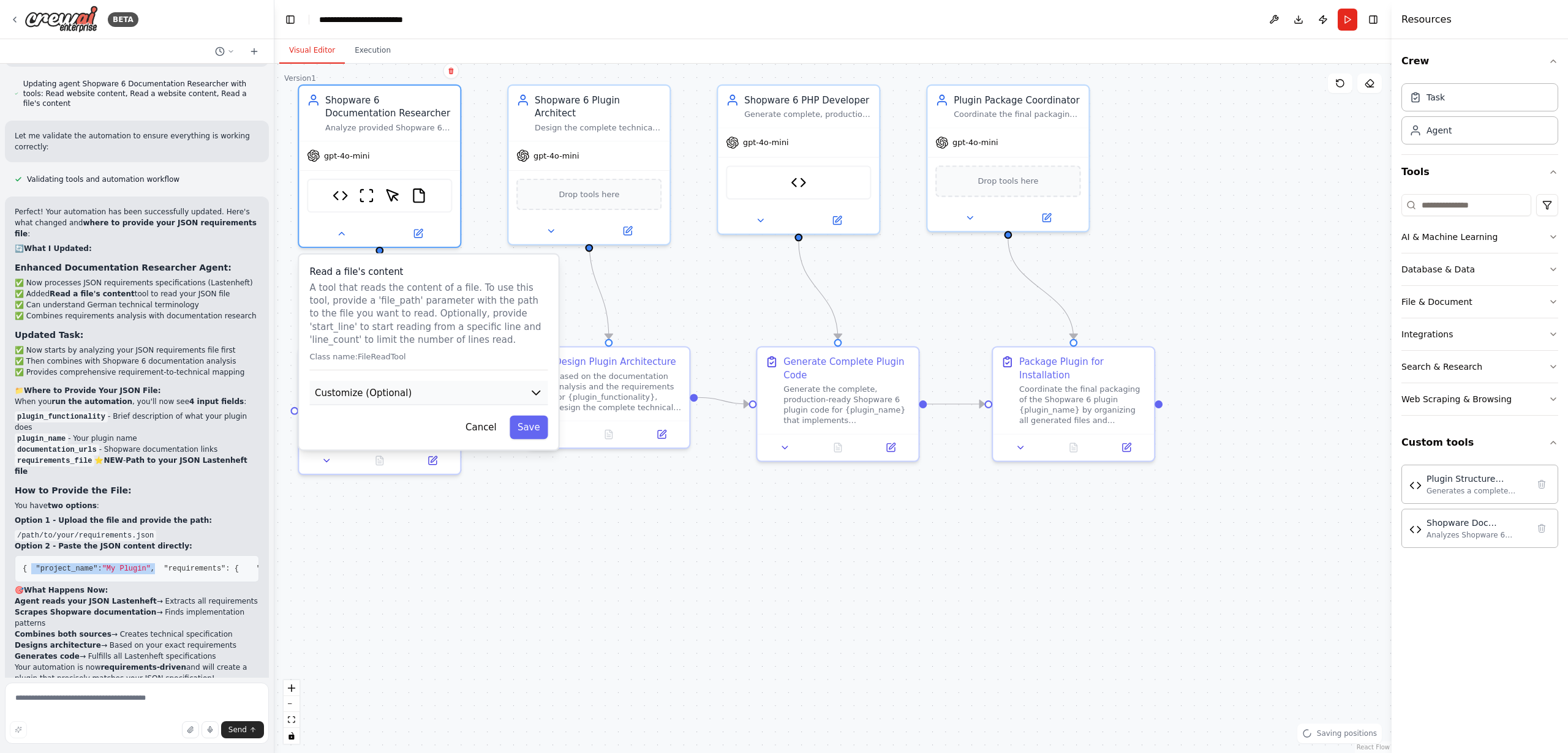
click at [371, 392] on span "Customize (Optional)" at bounding box center [363, 393] width 97 height 13
click at [374, 441] on input "text" at bounding box center [429, 440] width 233 height 23
click at [395, 439] on input "text" at bounding box center [429, 440] width 233 height 23
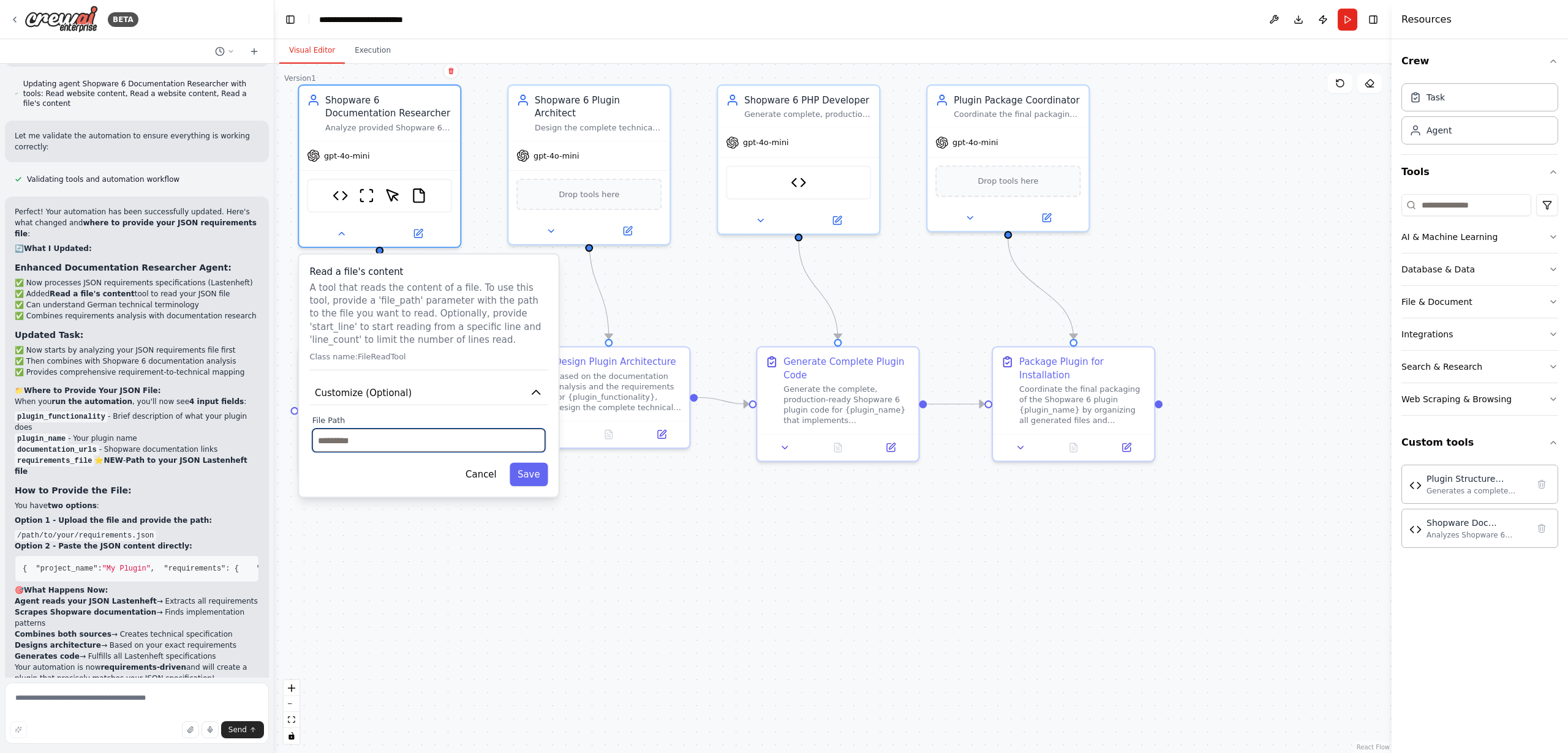
click at [403, 438] on input "text" at bounding box center [429, 440] width 233 height 23
click at [406, 439] on input "text" at bounding box center [429, 440] width 233 height 23
click at [407, 439] on input "text" at bounding box center [429, 440] width 233 height 23
click at [400, 441] on input "text" at bounding box center [429, 440] width 233 height 23
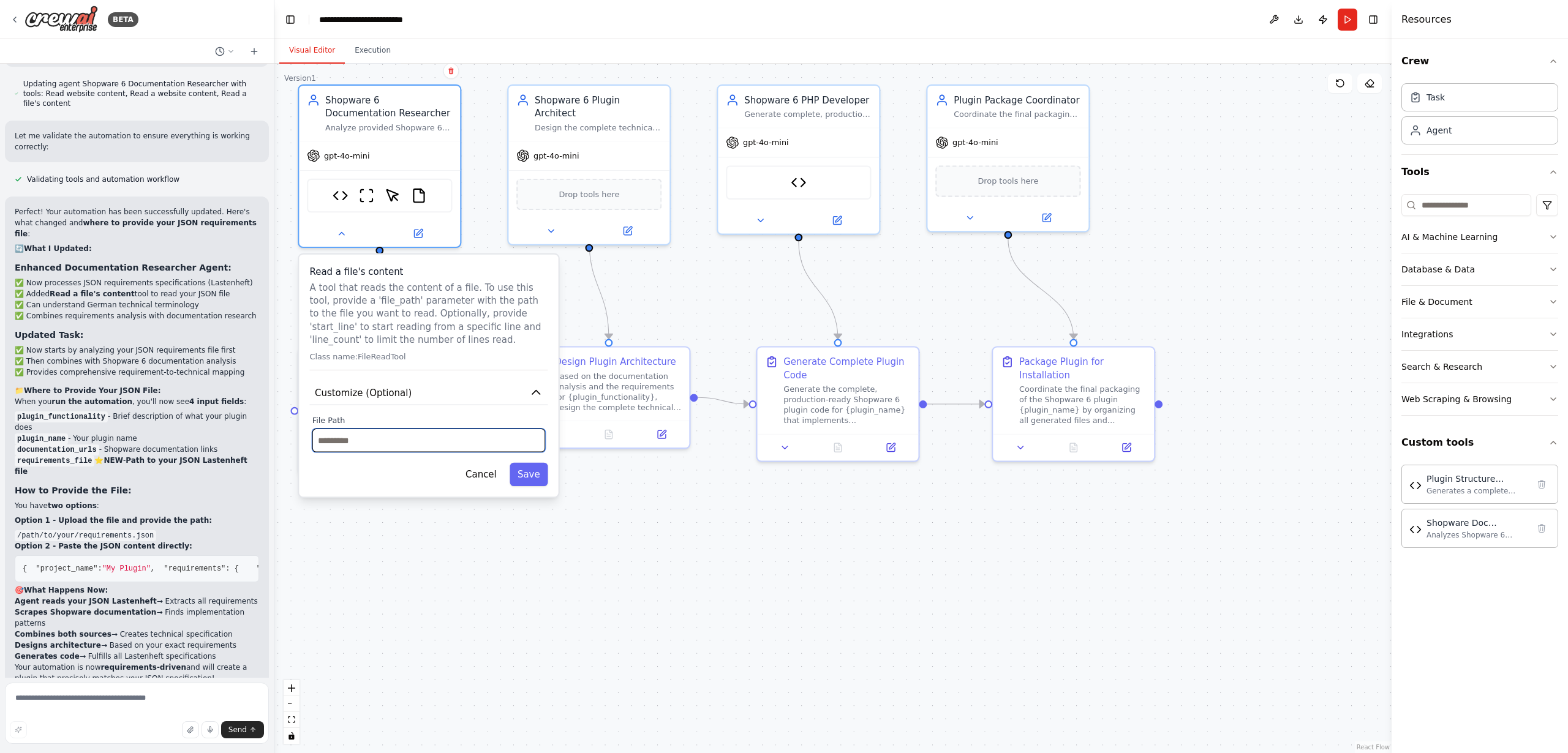
click at [400, 441] on input "text" at bounding box center [429, 440] width 233 height 23
click at [375, 441] on input "text" at bounding box center [429, 440] width 233 height 23
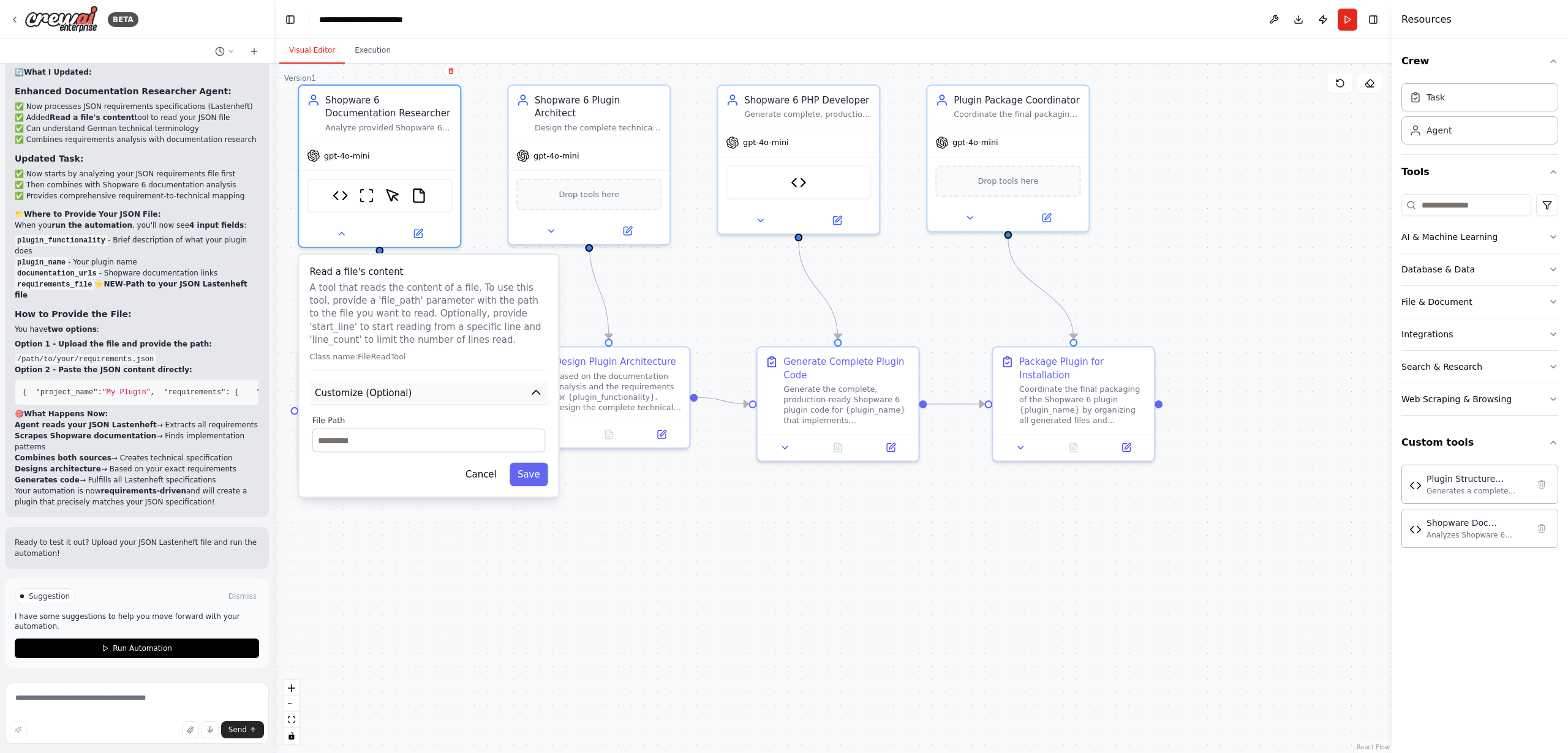
click at [378, 395] on span "Customize (Optional)" at bounding box center [363, 393] width 97 height 13
click at [382, 395] on span "Customize (Optional)" at bounding box center [363, 393] width 97 height 13
click at [354, 439] on input "text" at bounding box center [429, 440] width 233 height 23
click at [485, 474] on button "Cancel" at bounding box center [481, 475] width 47 height 23
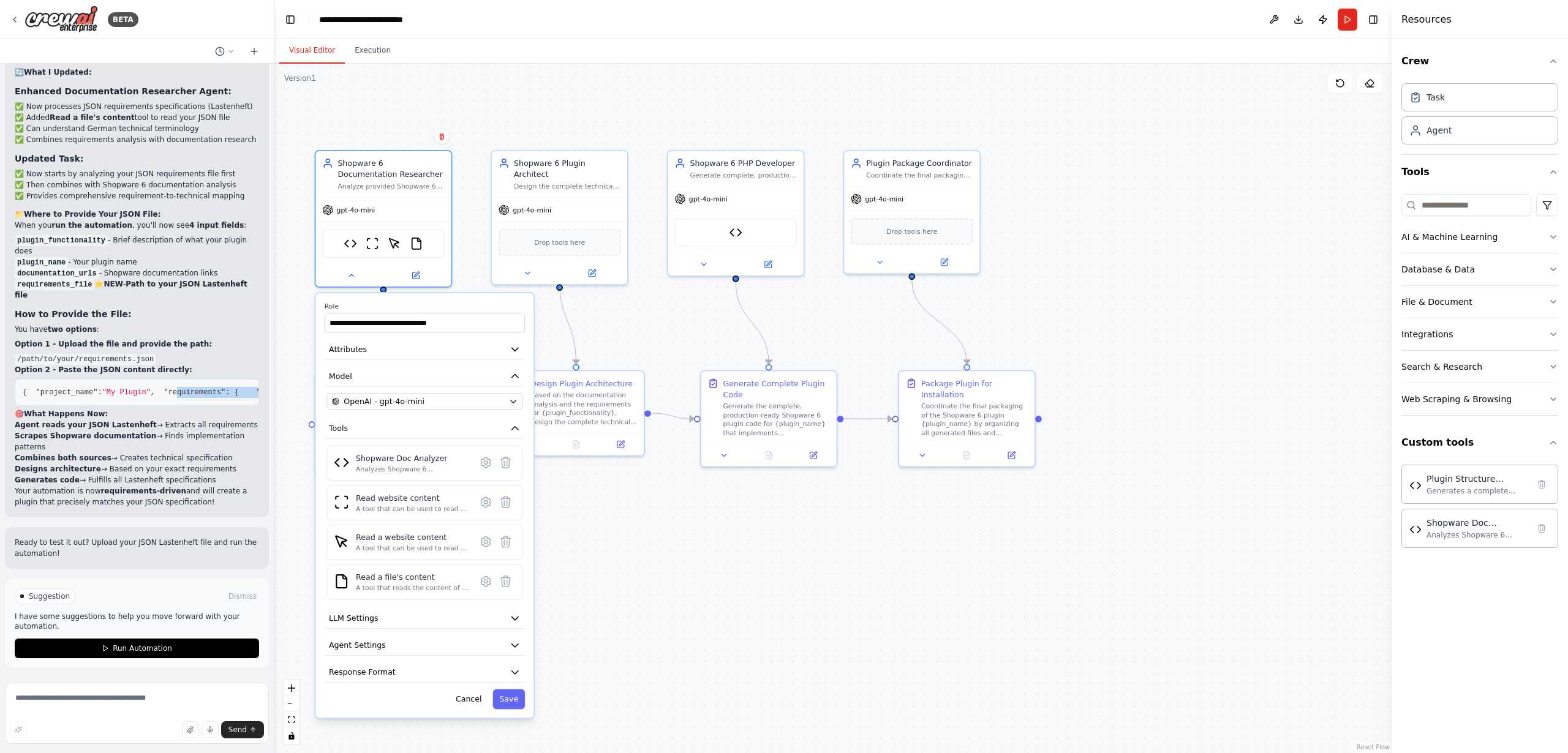
drag, startPoint x: 47, startPoint y: 358, endPoint x: 105, endPoint y: 382, distance: 62.8
click at [105, 388] on code "{ "project_name" : "My Plugin" , "requirements" : { "functional" : [...], "tech…" at bounding box center [237, 392] width 428 height 9
click at [417, 250] on img at bounding box center [416, 249] width 13 height 13
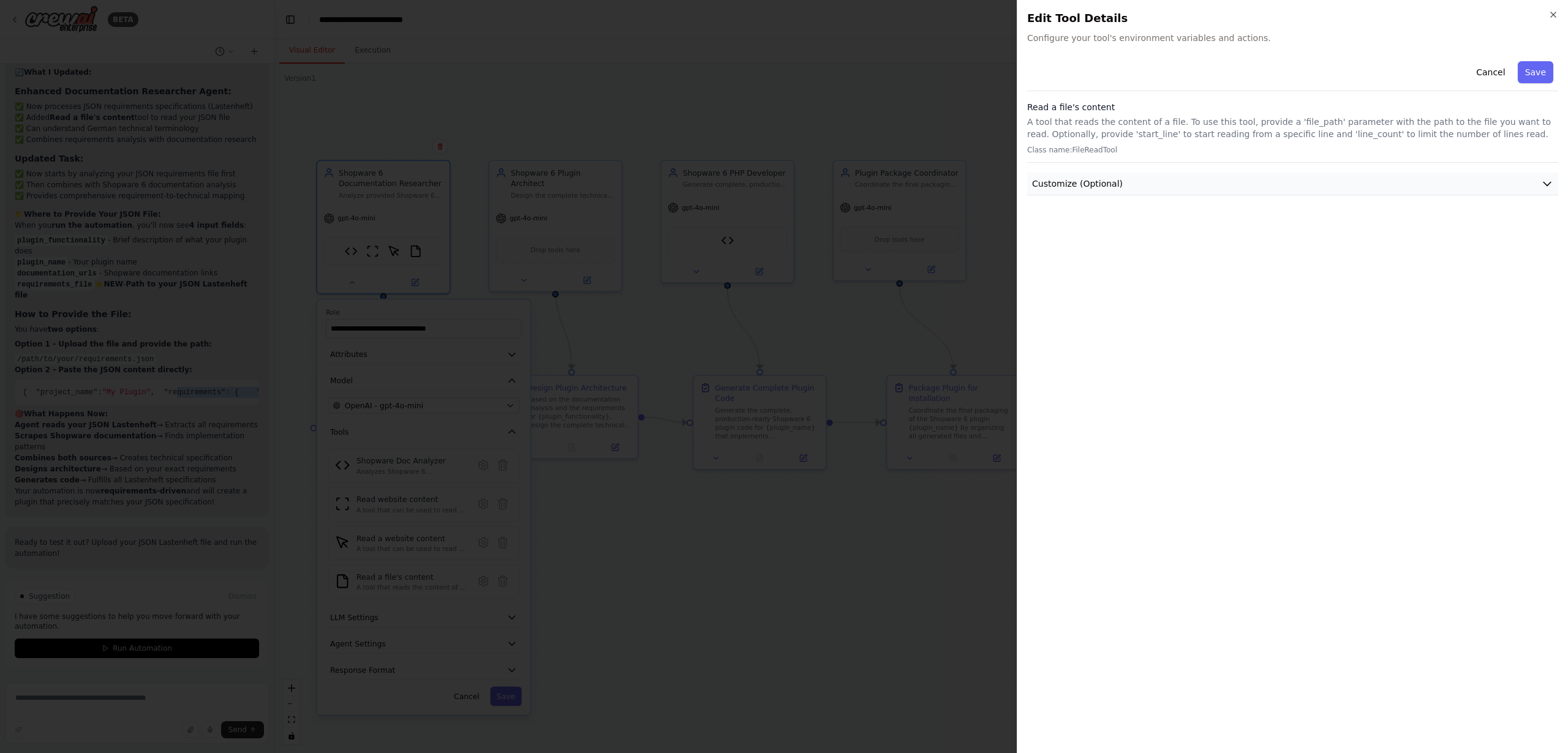
click at [1068, 187] on span "Customize (Optional)" at bounding box center [1078, 183] width 90 height 12
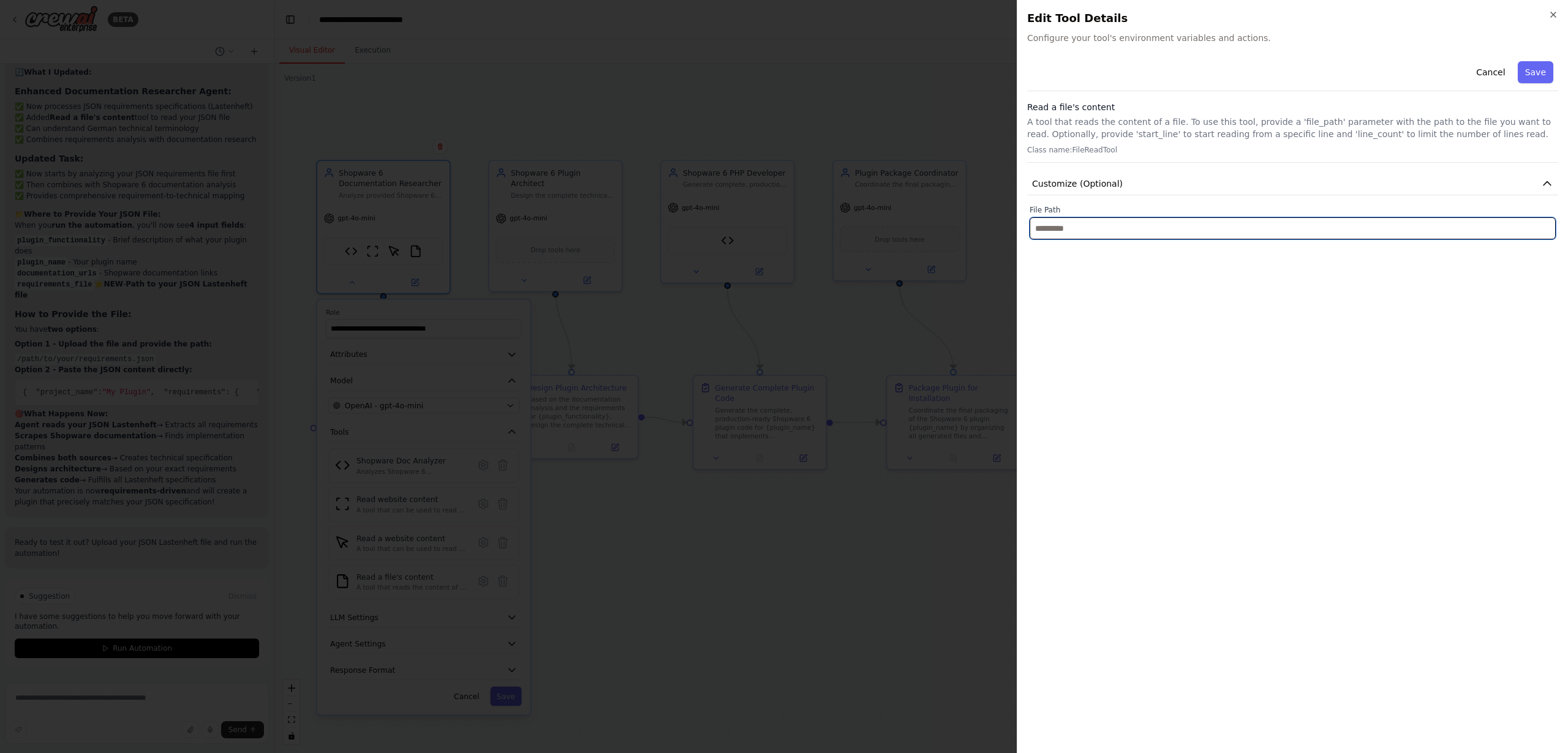
click at [1080, 227] on input "text" at bounding box center [1293, 228] width 526 height 22
click at [1076, 228] on input "text" at bounding box center [1293, 228] width 526 height 22
click at [1075, 228] on input "text" at bounding box center [1293, 228] width 526 height 22
drag, startPoint x: 1075, startPoint y: 229, endPoint x: 1075, endPoint y: 220, distance: 9.0
click at [1073, 265] on div "Cancel Save Read a file's content A tool that reads the content of a file. To u…" at bounding box center [1293, 400] width 531 height 687
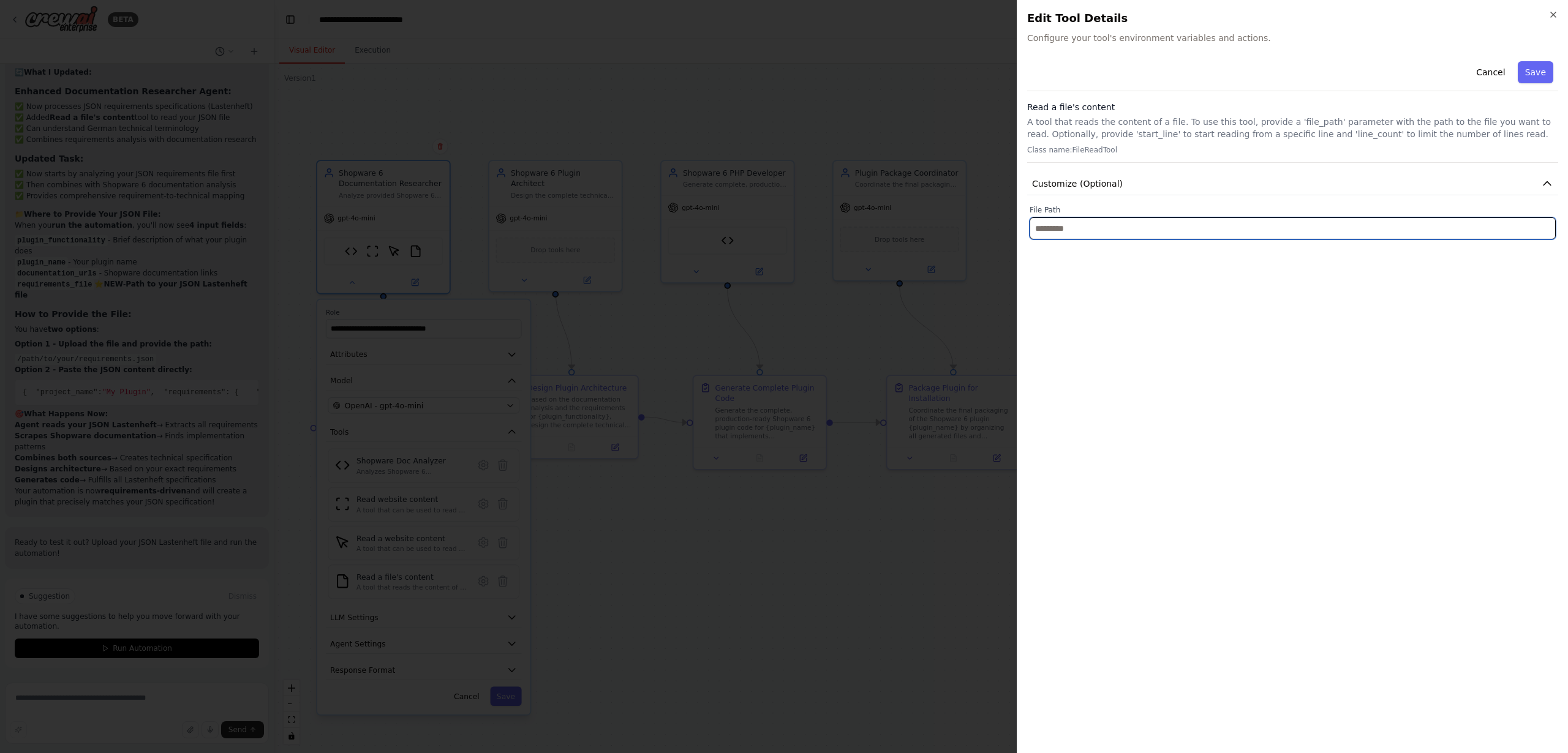
click at [1072, 221] on input "text" at bounding box center [1293, 228] width 526 height 22
type input "*"
type input "**"
click at [1499, 69] on button "Cancel" at bounding box center [1491, 72] width 44 height 22
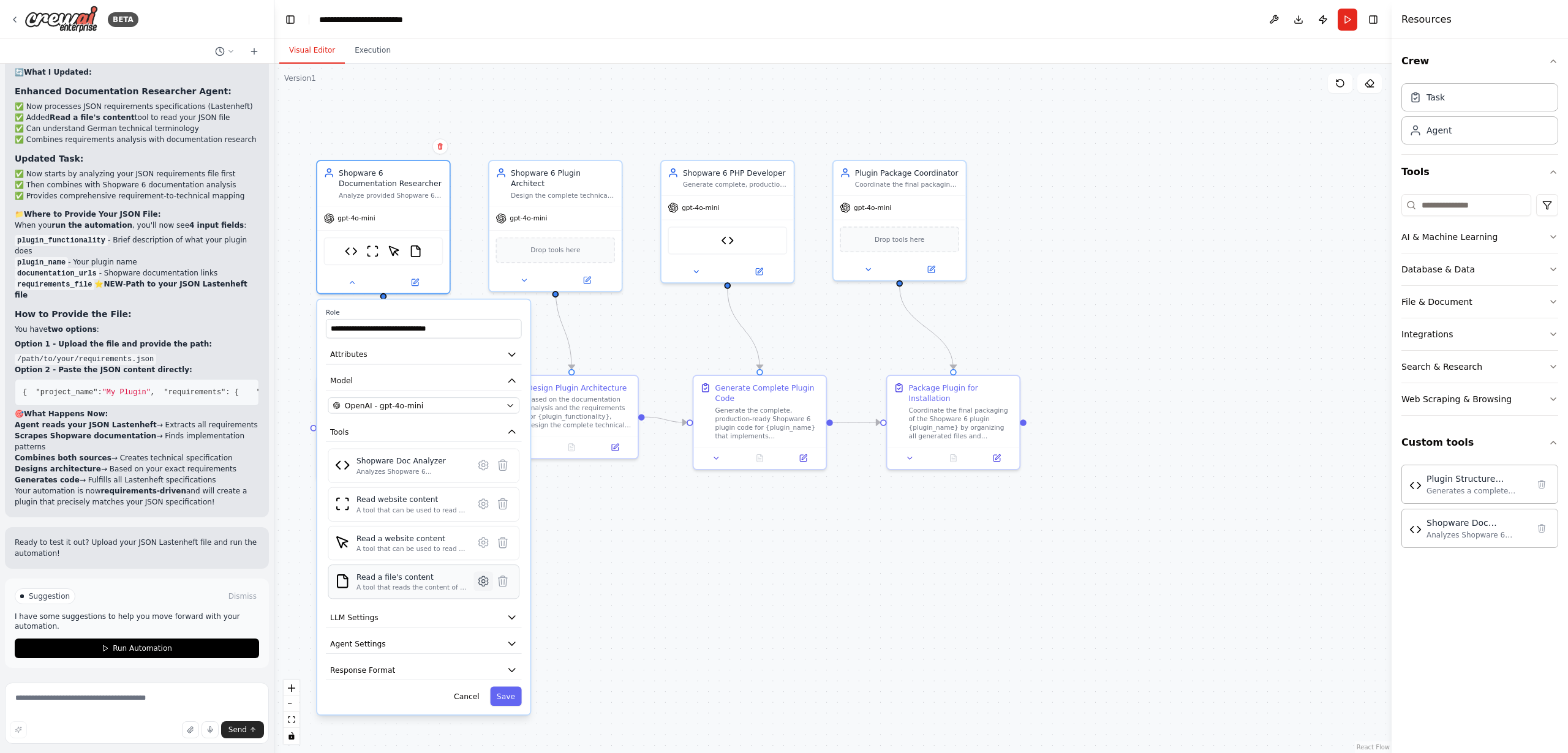
click at [484, 584] on icon at bounding box center [483, 581] width 9 height 10
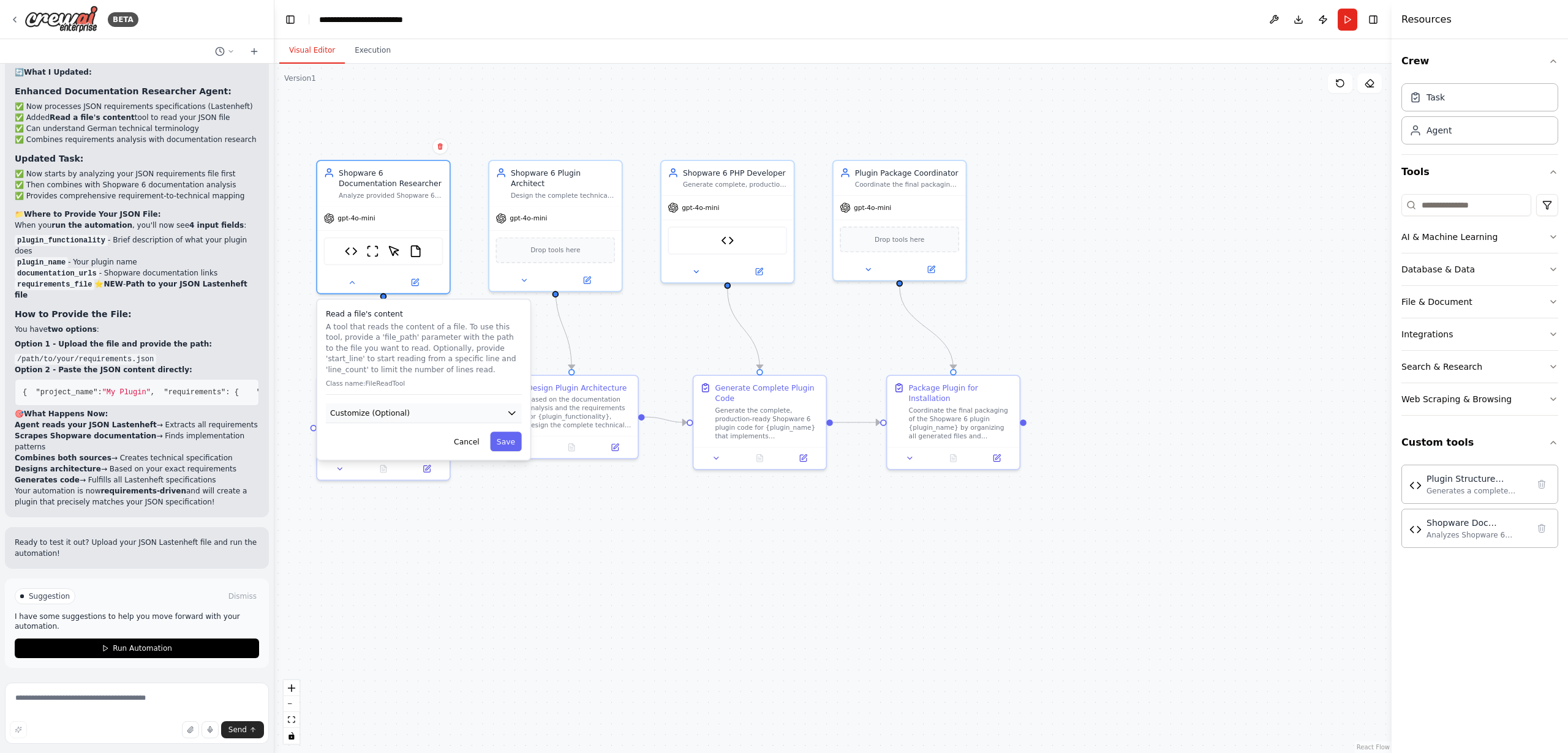
click at [400, 412] on span "Customize (Optional)" at bounding box center [370, 413] width 80 height 11
click at [375, 448] on input "text" at bounding box center [424, 453] width 191 height 19
paste input "**********"
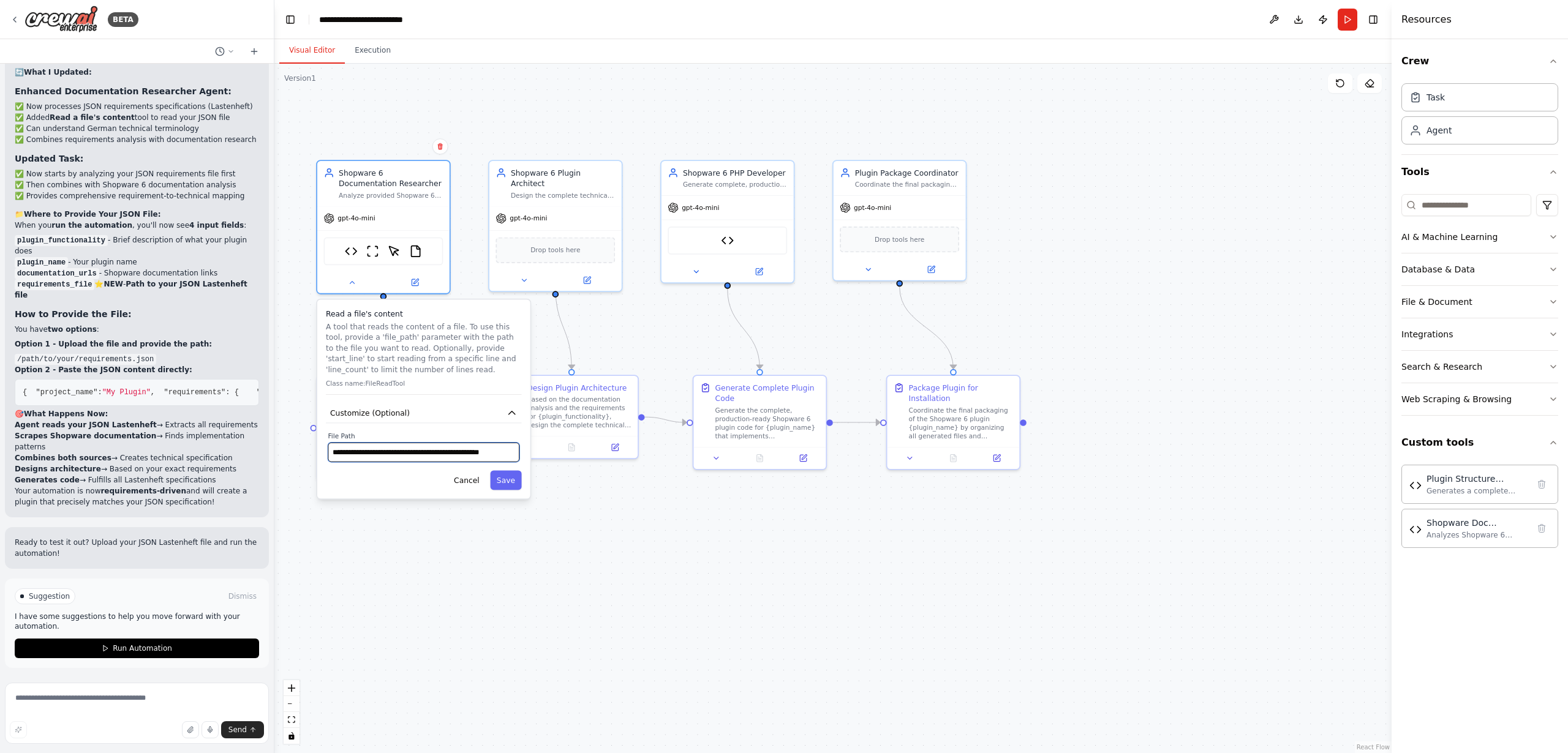
type input "**********"
click at [67, 703] on textarea at bounding box center [136, 713] width 264 height 61
paste textarea "**********"
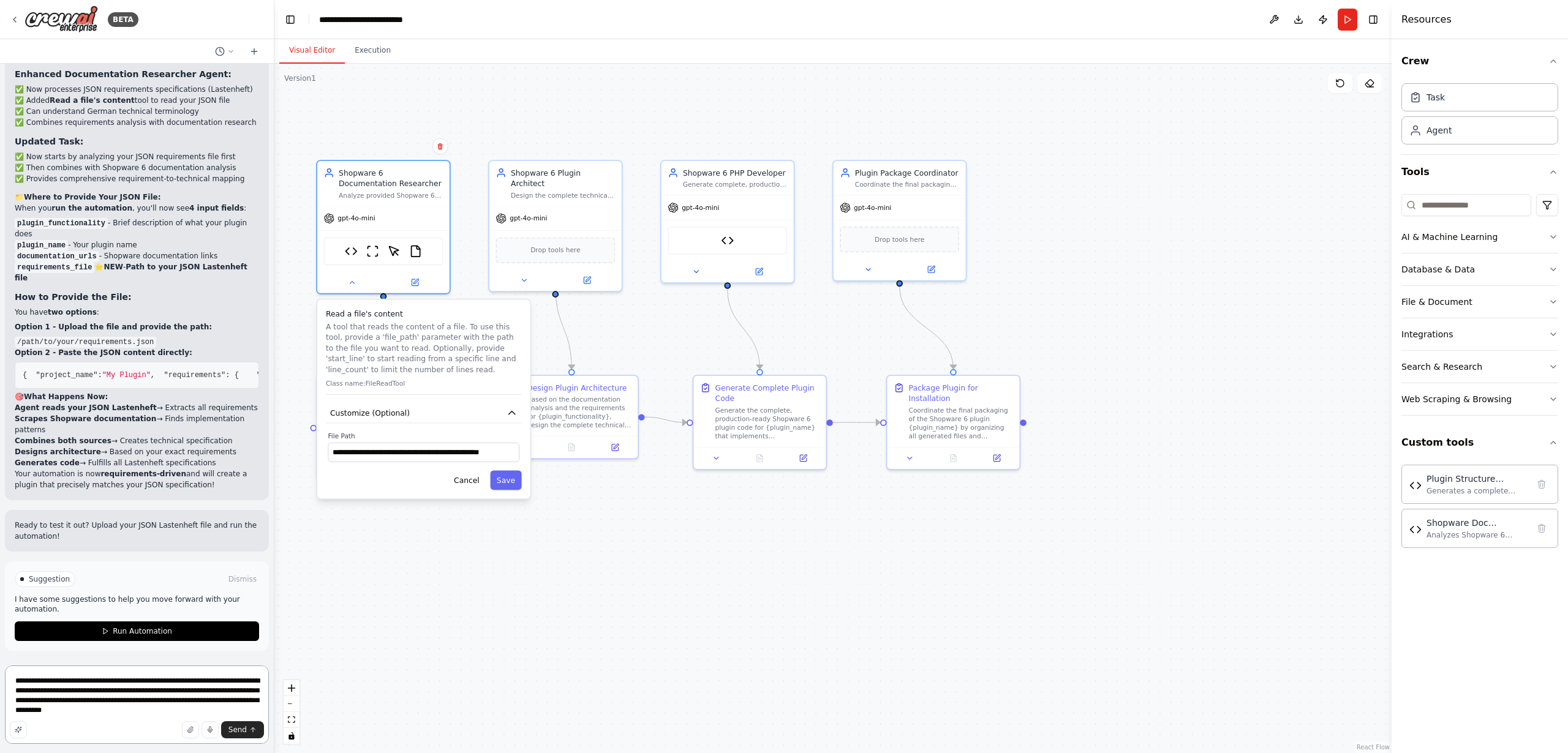
scroll to position [1, 0]
click at [182, 682] on textarea "**********" at bounding box center [136, 705] width 264 height 78
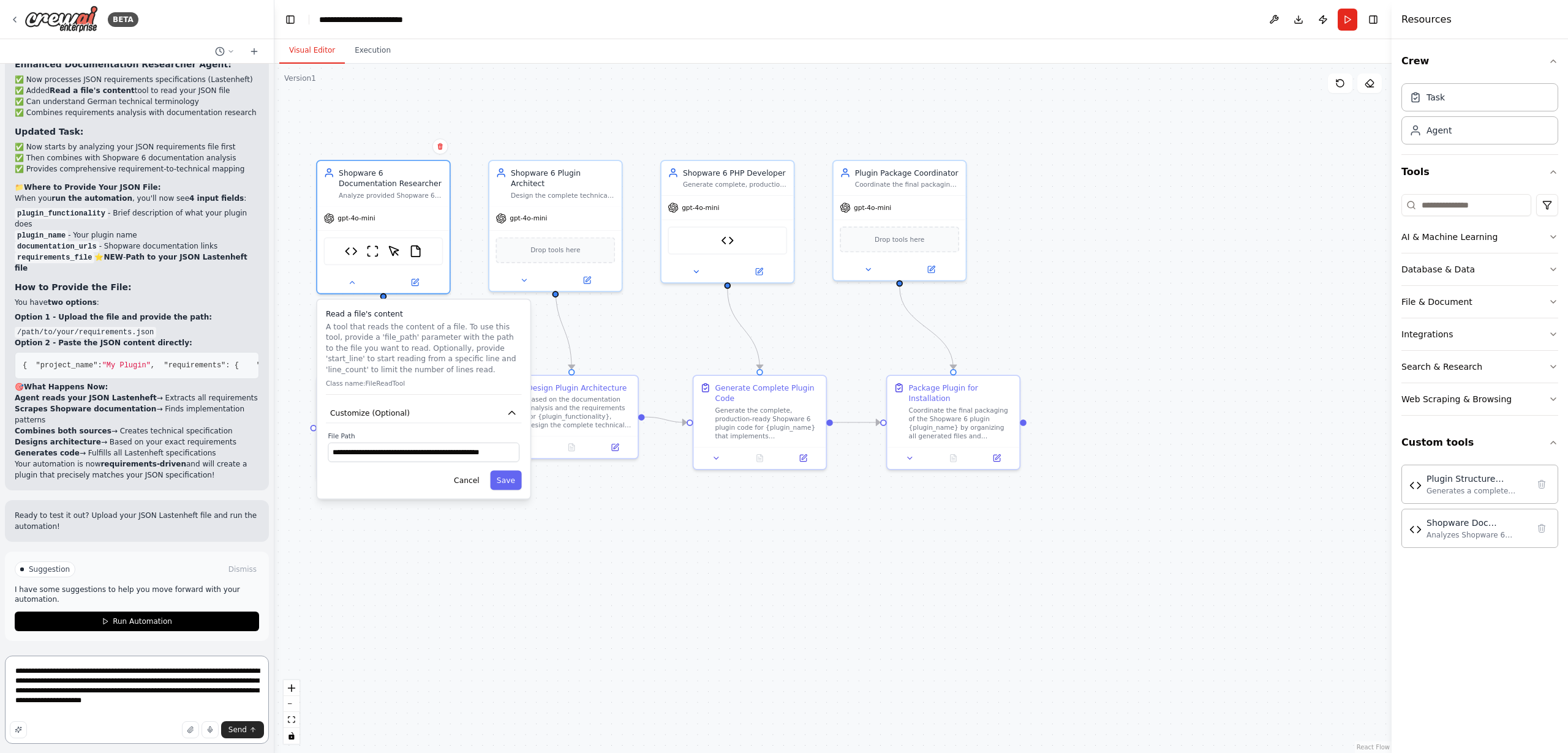
scroll to position [0, 0]
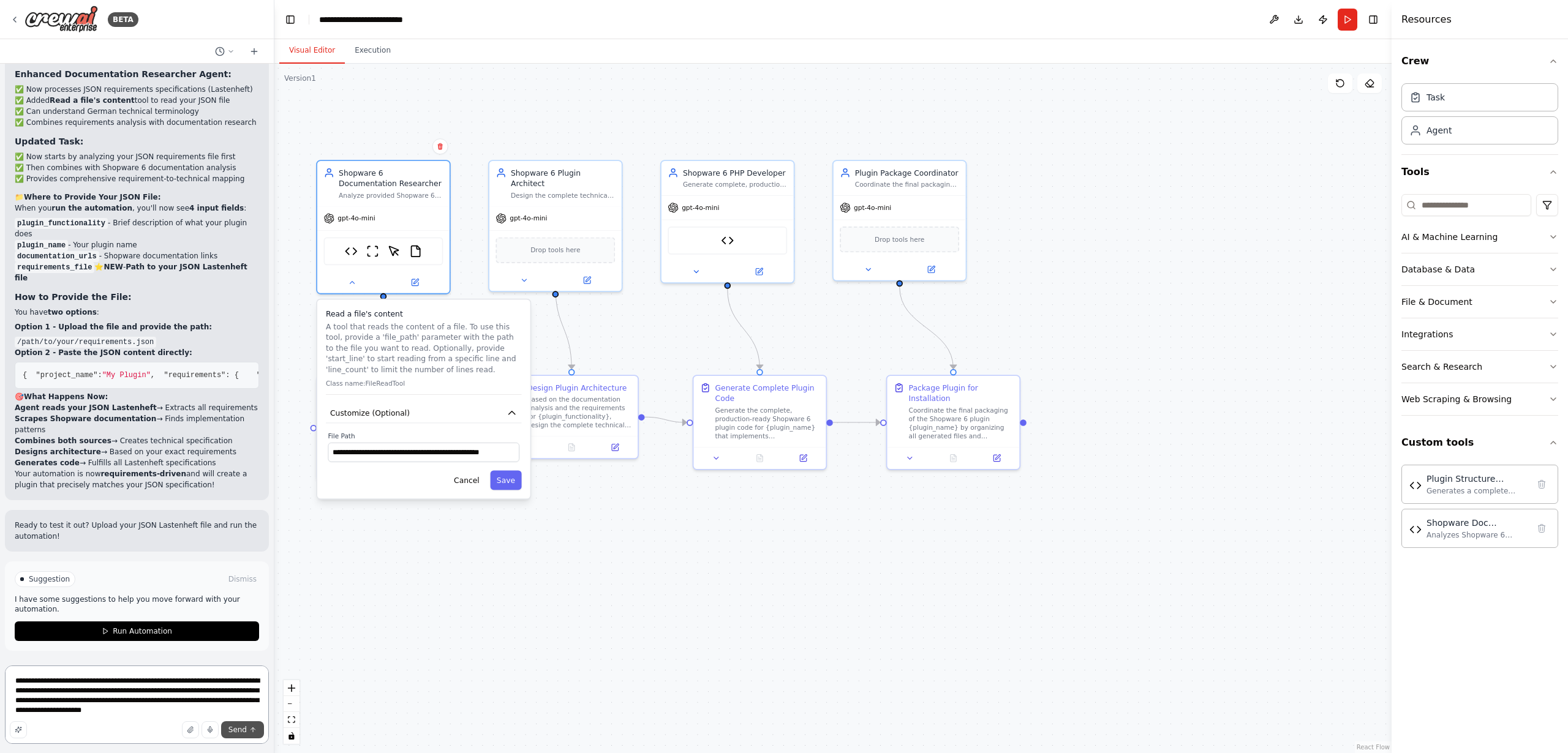
type textarea "**********"
click at [237, 729] on span "Send" at bounding box center [237, 730] width 19 height 10
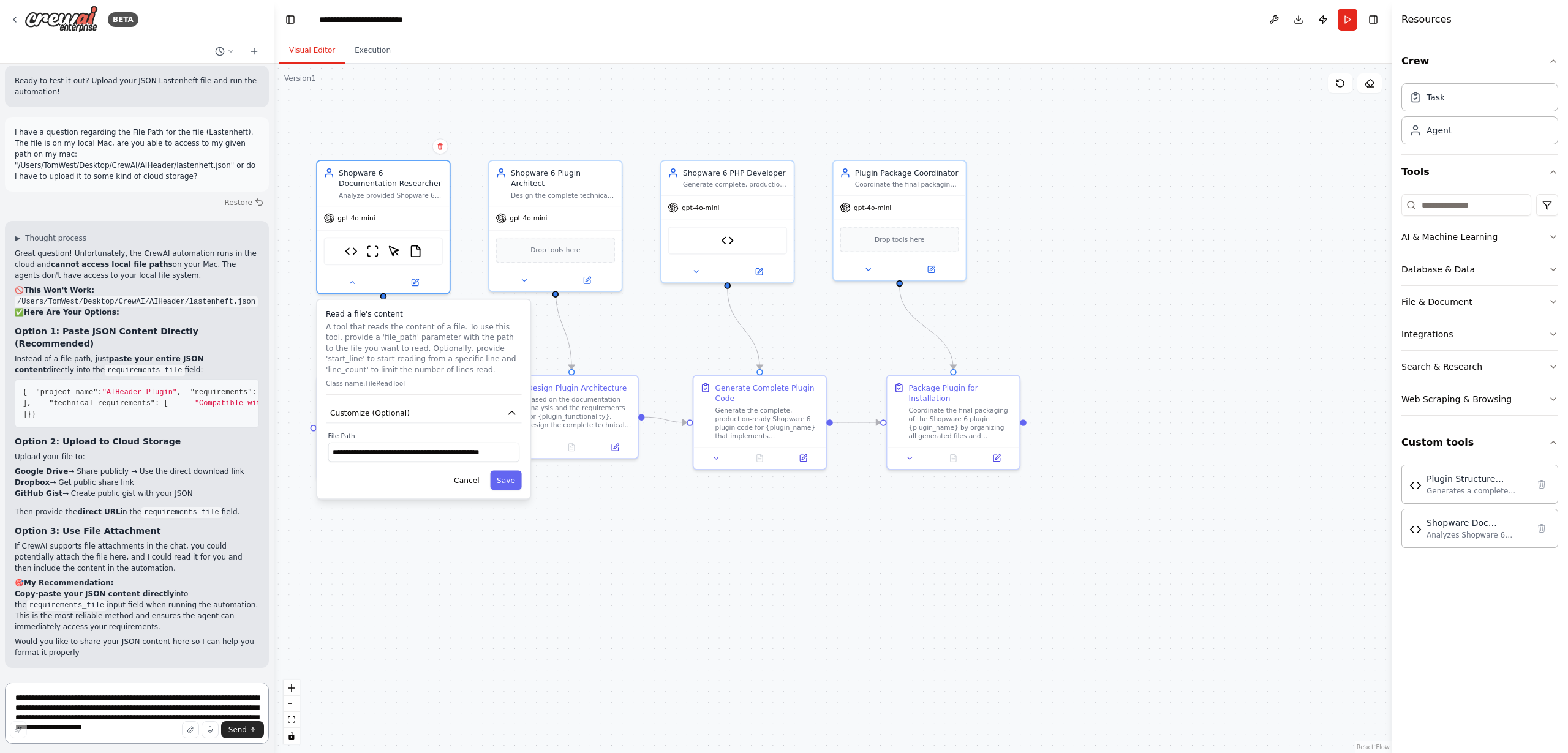
scroll to position [6014, 0]
click at [459, 484] on button "Cancel" at bounding box center [467, 480] width 39 height 19
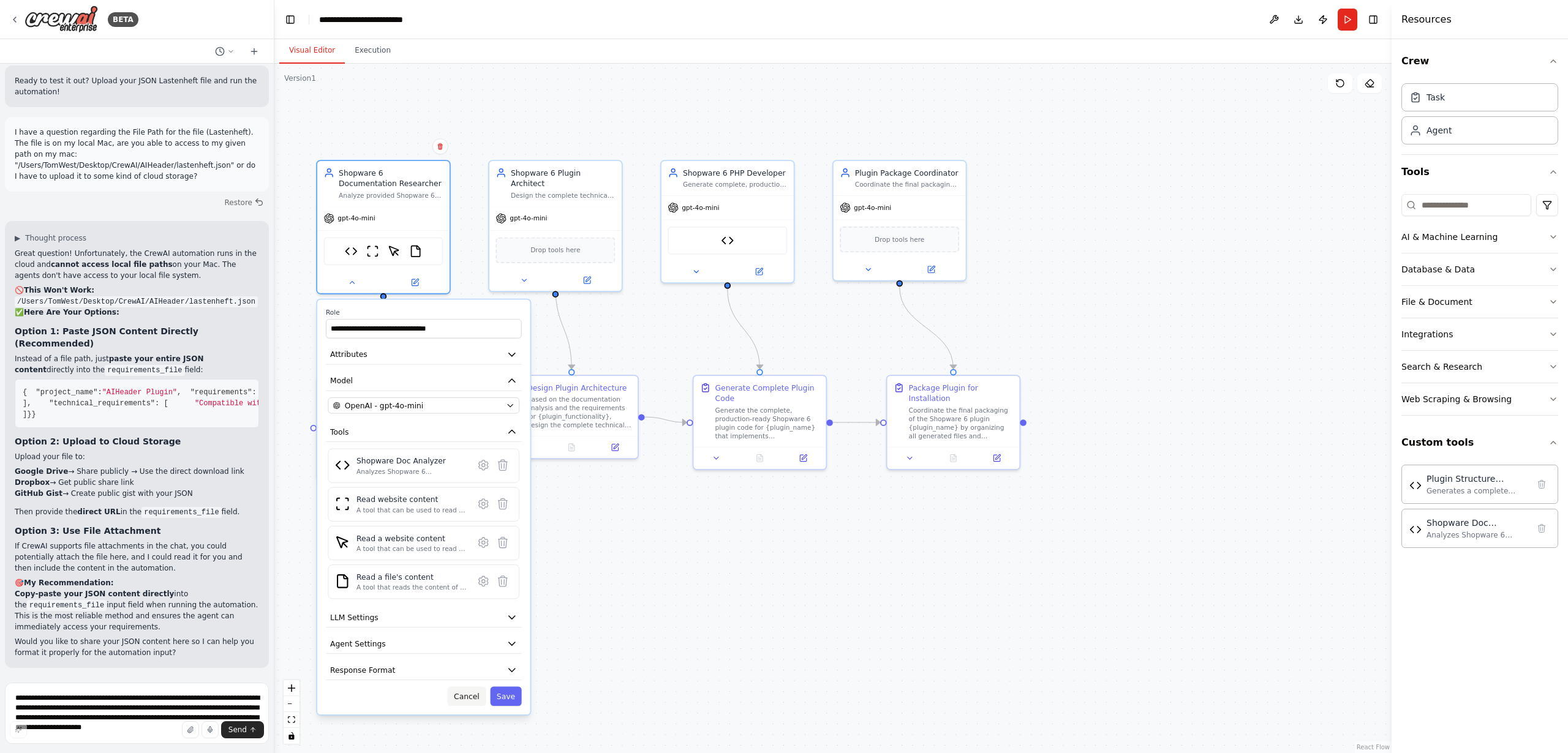
click at [472, 695] on button "Cancel" at bounding box center [467, 697] width 39 height 19
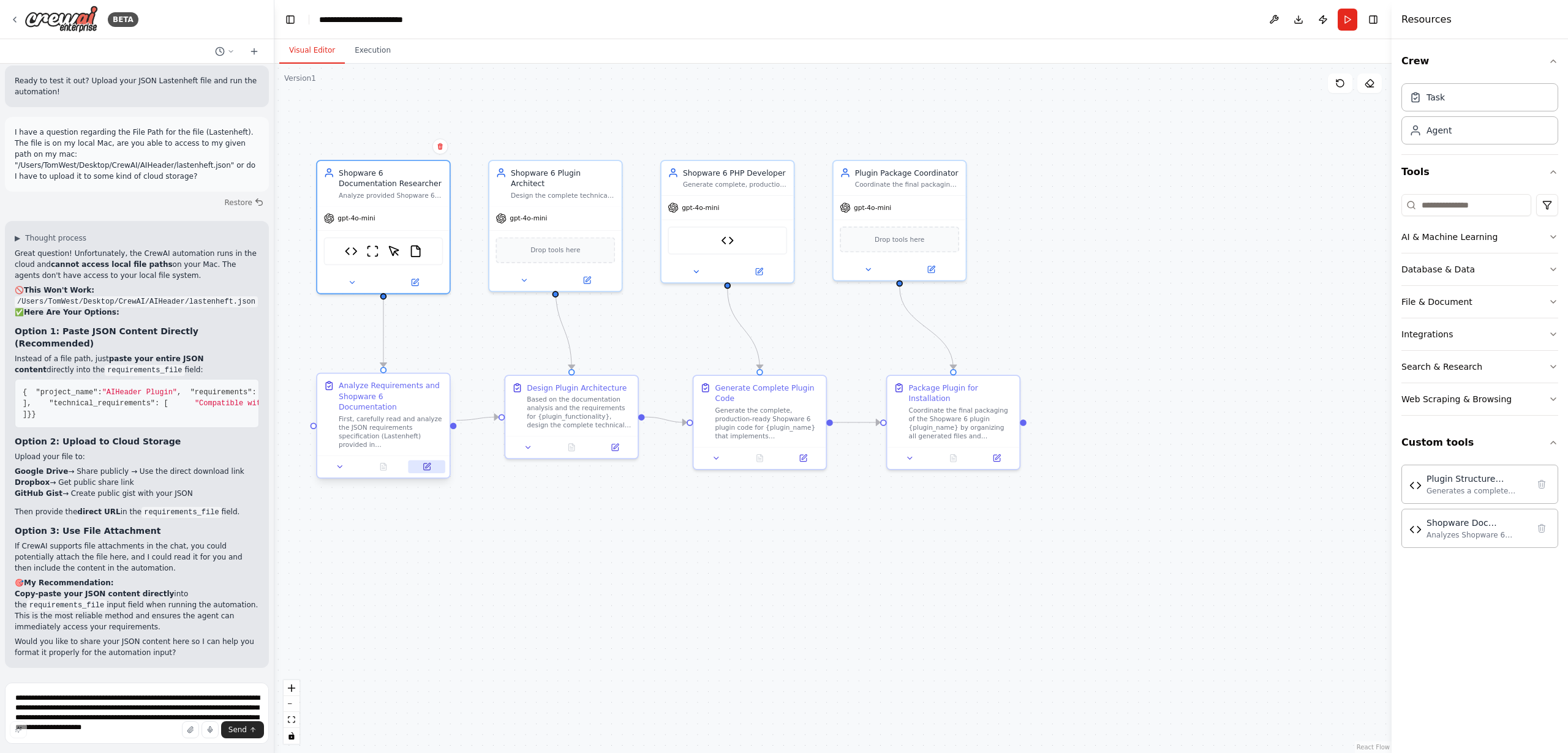
click at [426, 463] on icon at bounding box center [428, 466] width 5 height 5
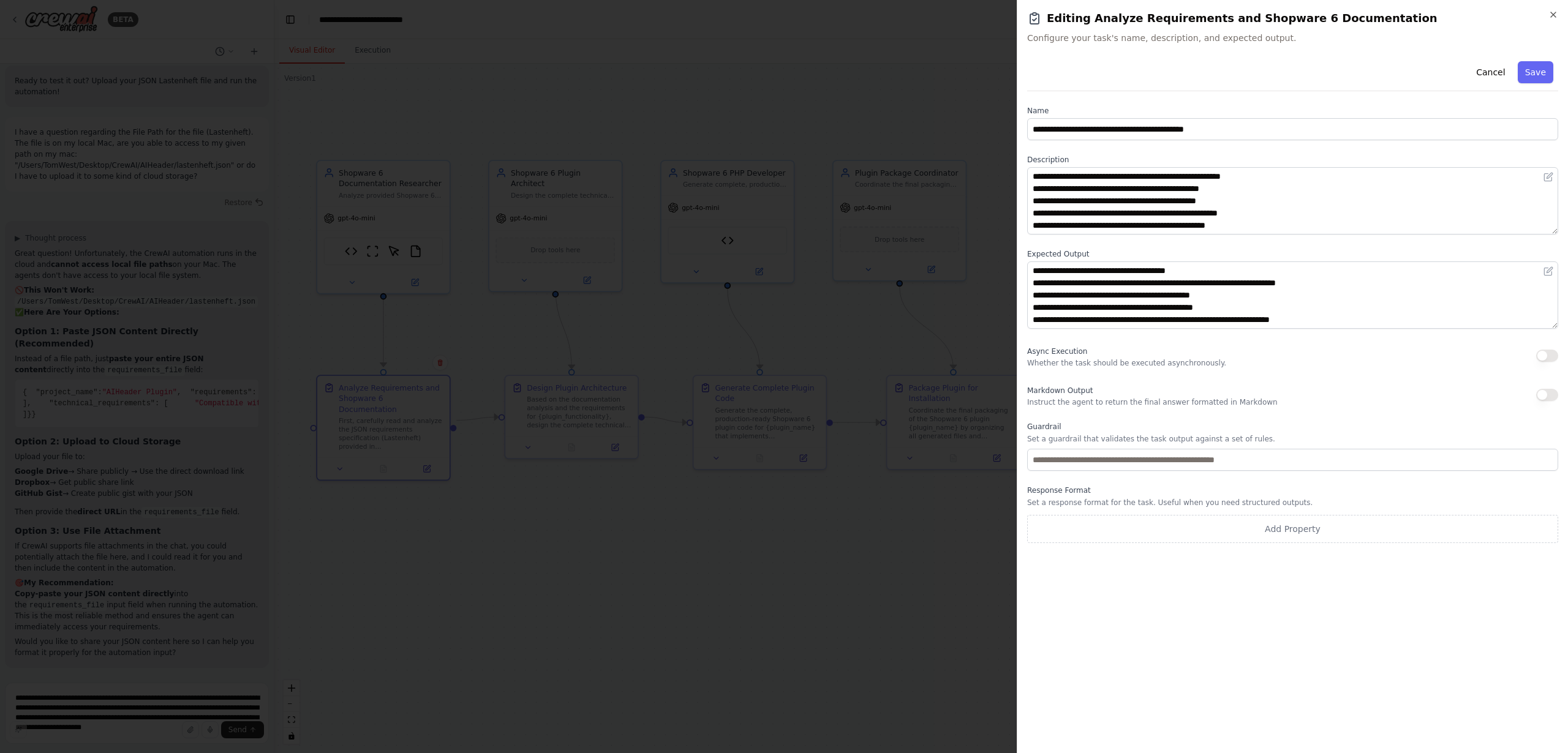
scroll to position [49, 0]
click at [1486, 70] on button "Cancel" at bounding box center [1491, 72] width 44 height 22
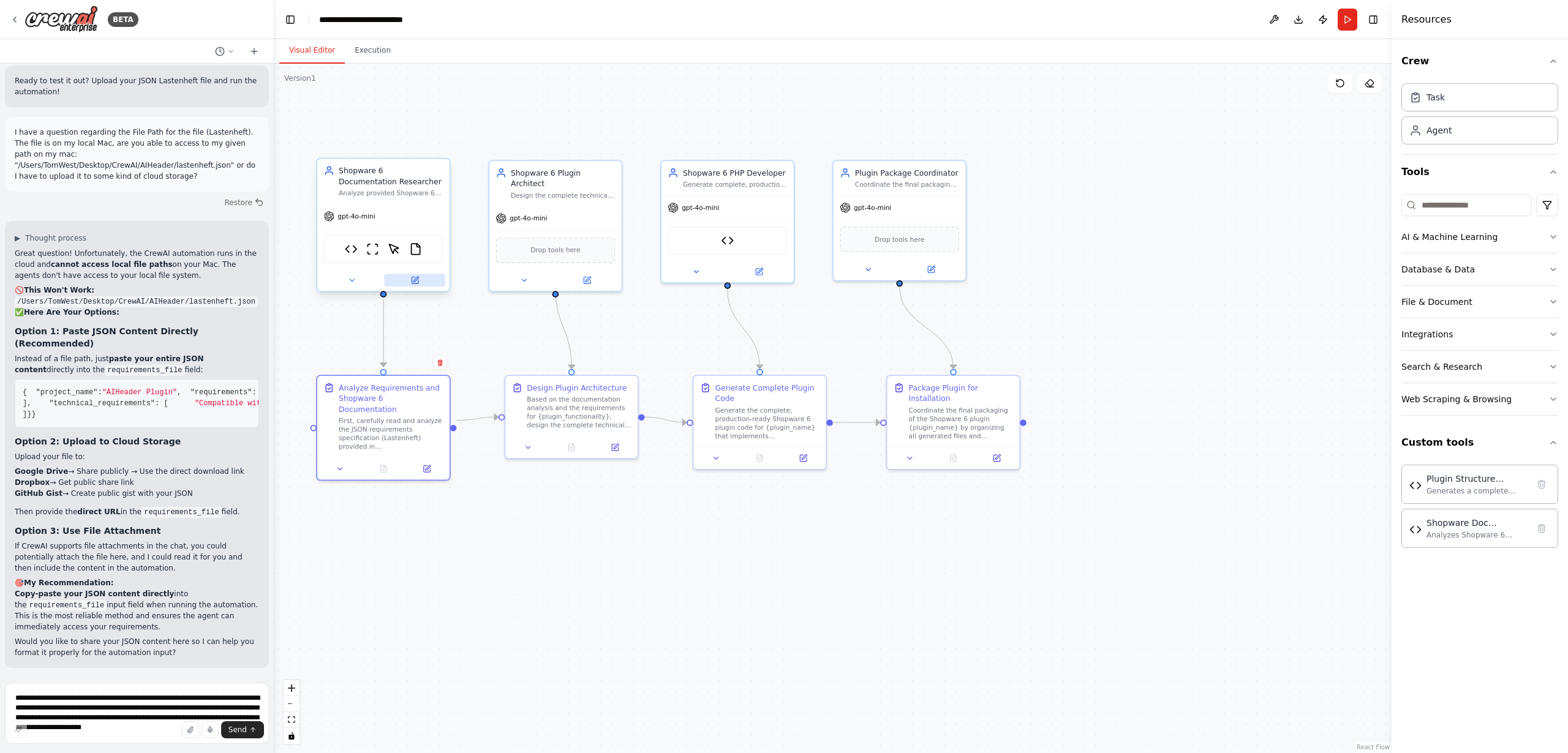
click at [414, 278] on icon at bounding box center [415, 281] width 6 height 6
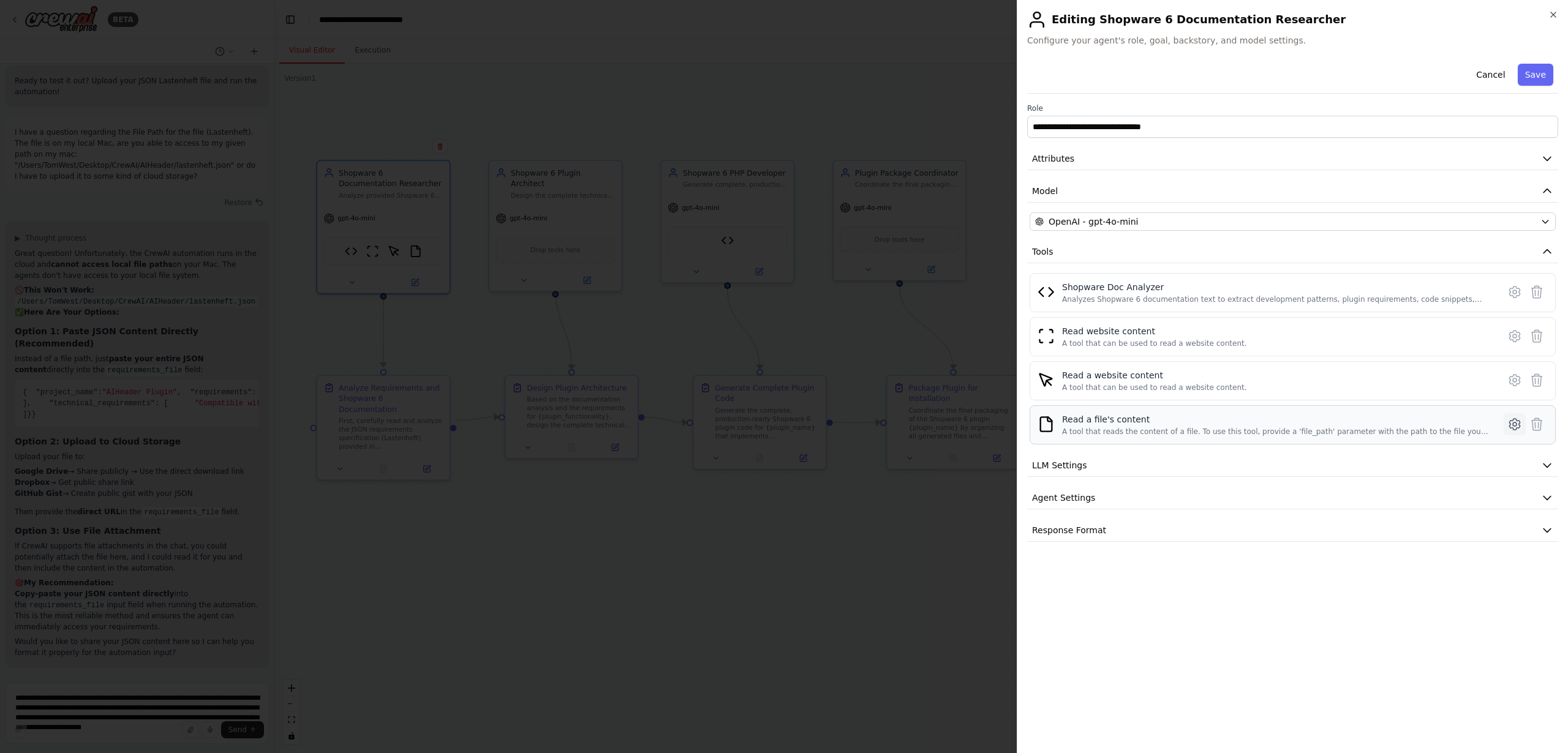
click at [1512, 422] on icon at bounding box center [1515, 425] width 15 height 15
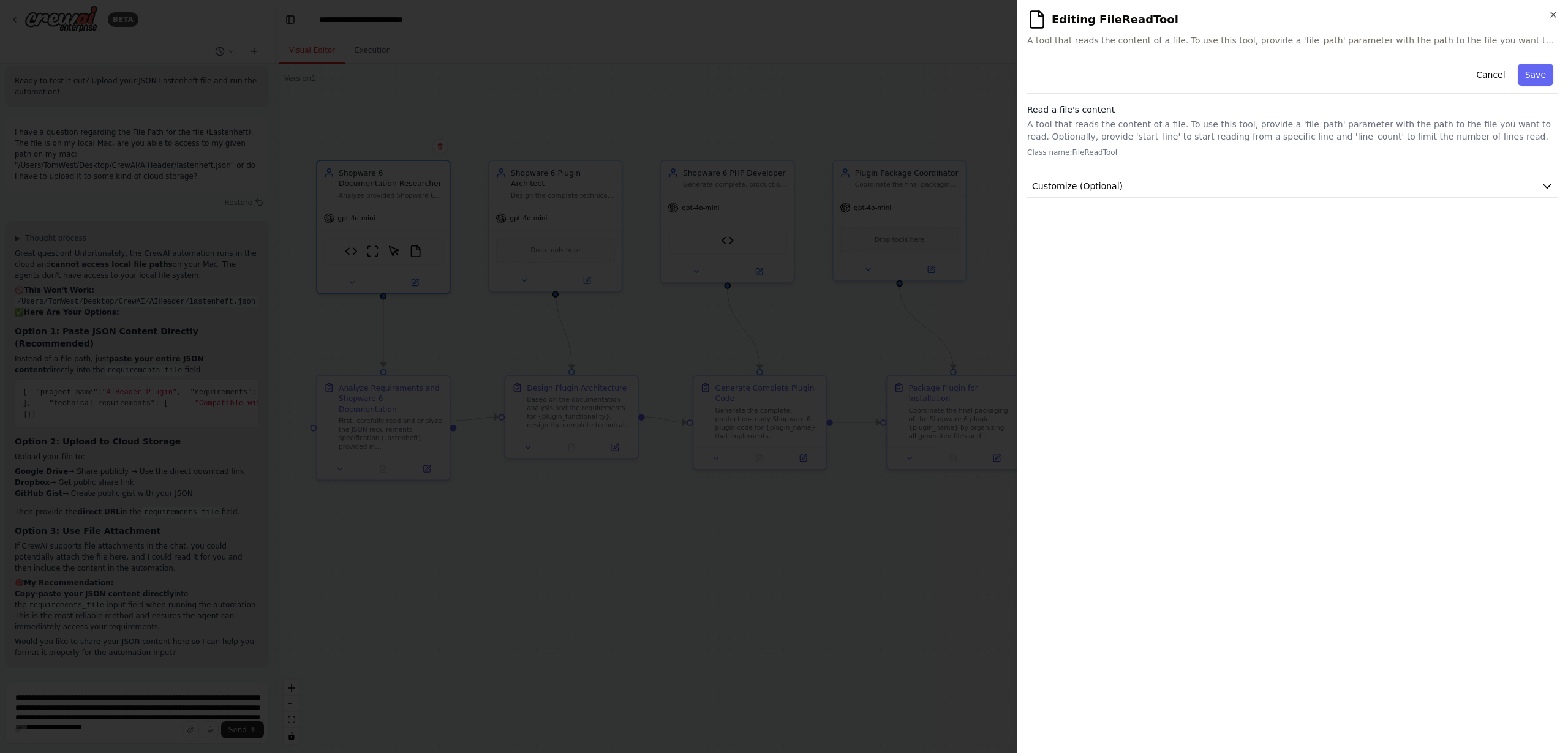
click at [1096, 131] on p "A tool that reads the content of a file. To use this tool, provide a 'file_path…" at bounding box center [1293, 130] width 531 height 24
drag, startPoint x: 1095, startPoint y: 137, endPoint x: 1114, endPoint y: 146, distance: 21.0
click at [1096, 138] on p "A tool that reads the content of a file. To use this tool, provide a 'file_path…" at bounding box center [1293, 130] width 531 height 24
click at [1108, 186] on span "Customize (Optional)" at bounding box center [1078, 186] width 90 height 12
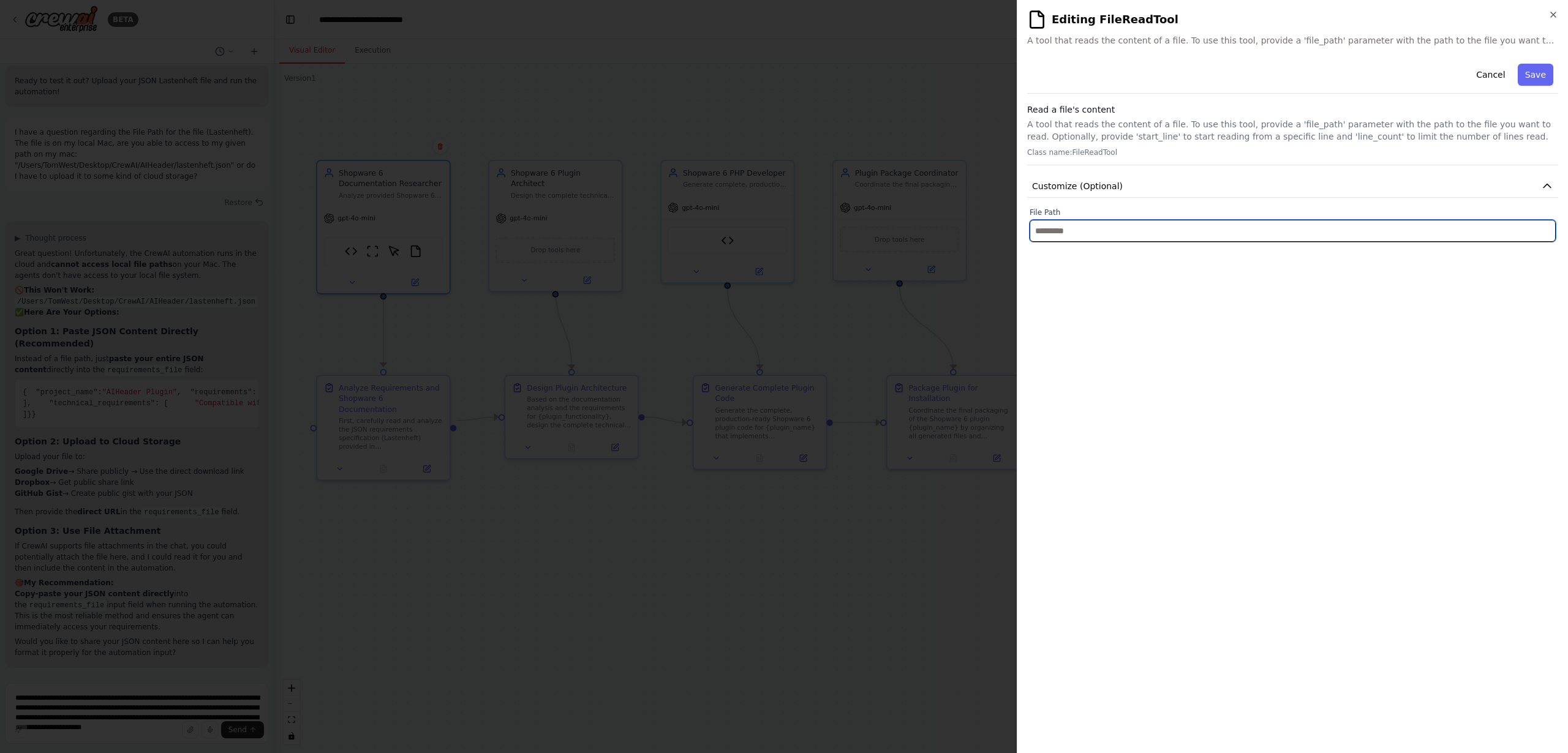
drag, startPoint x: 1087, startPoint y: 231, endPoint x: 1133, endPoint y: 209, distance: 51.0
click at [1087, 231] on input "text" at bounding box center [1293, 230] width 526 height 22
click at [1489, 73] on button "Cancel" at bounding box center [1491, 74] width 44 height 22
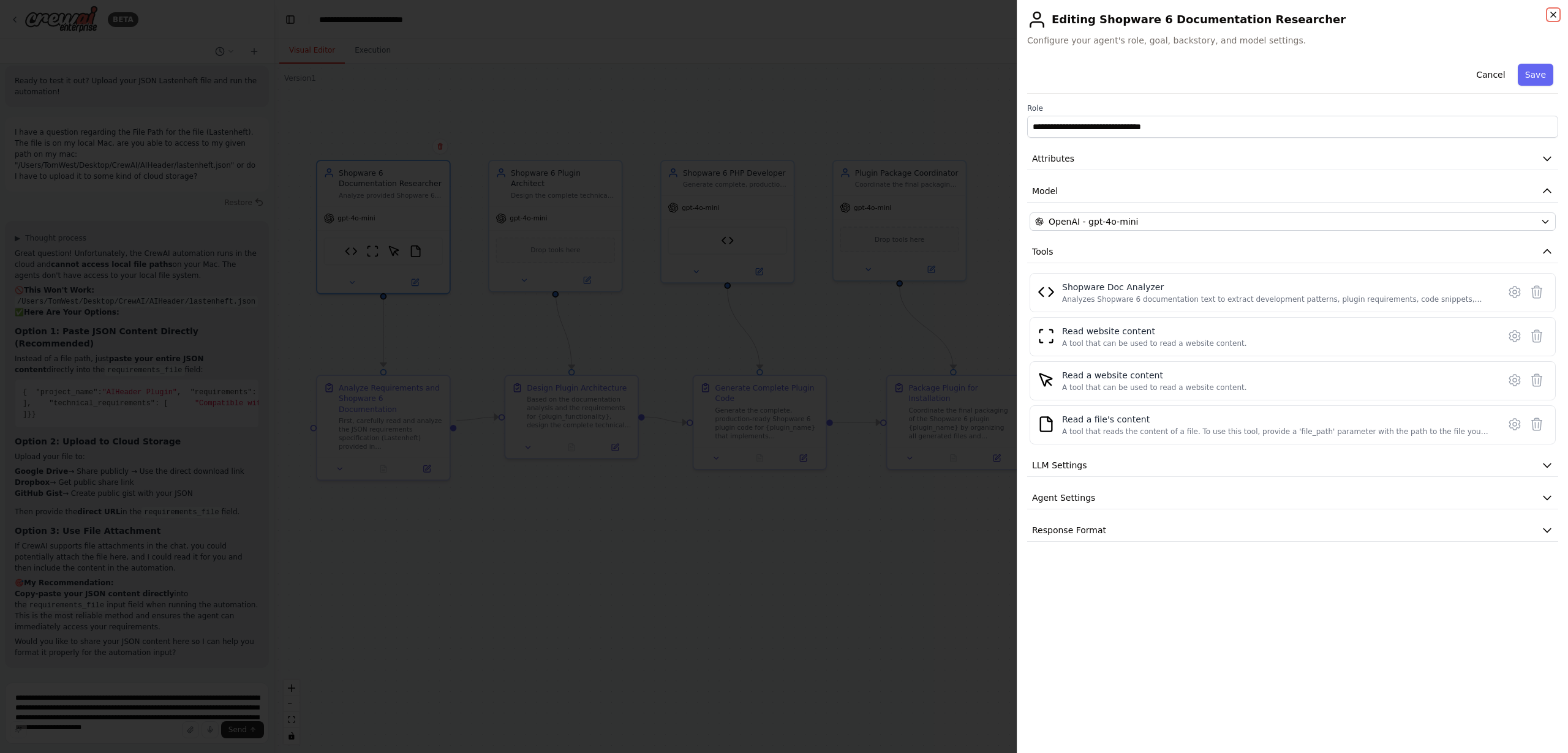
click at [1553, 14] on icon "button" at bounding box center [1553, 15] width 5 height 5
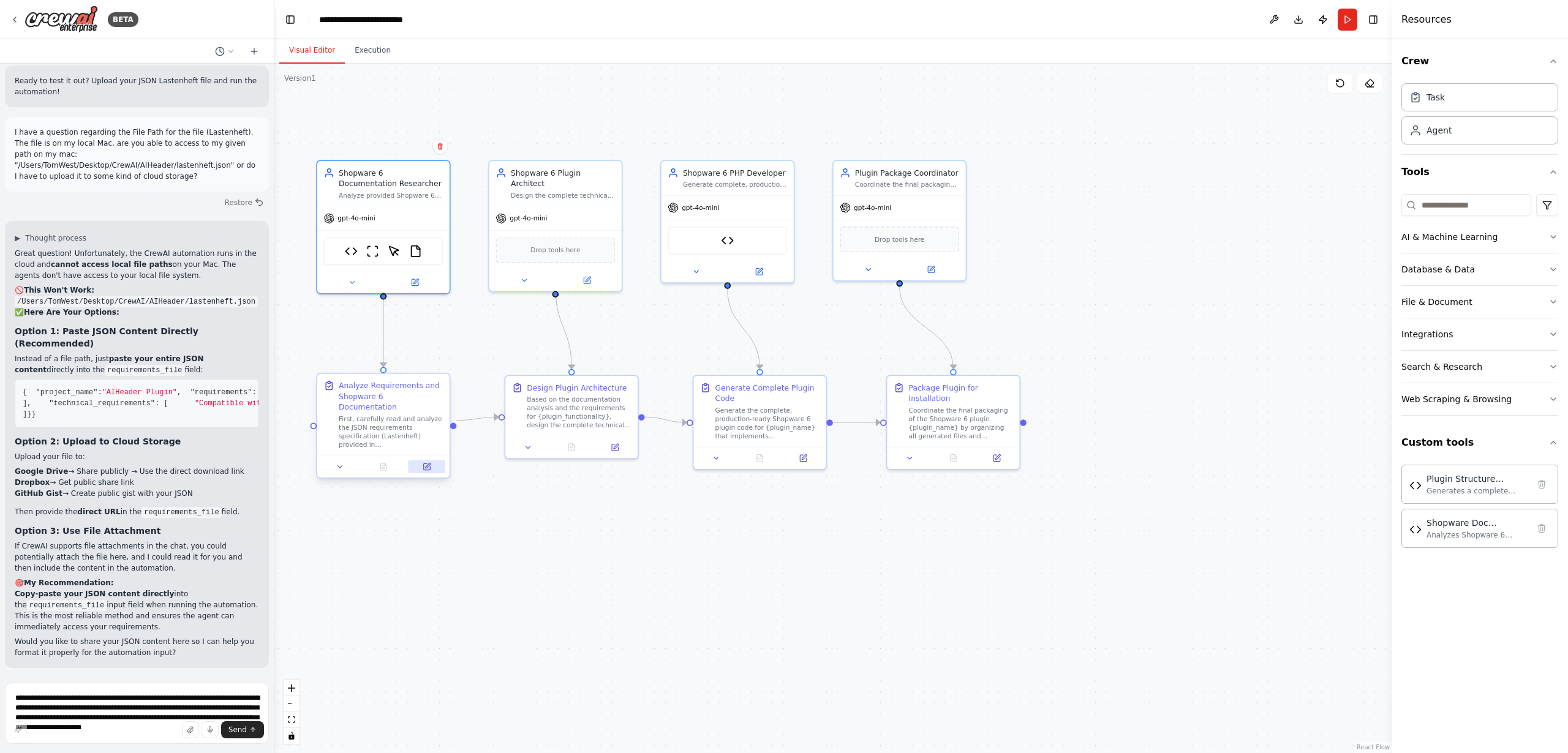
click at [423, 463] on icon at bounding box center [426, 466] width 6 height 6
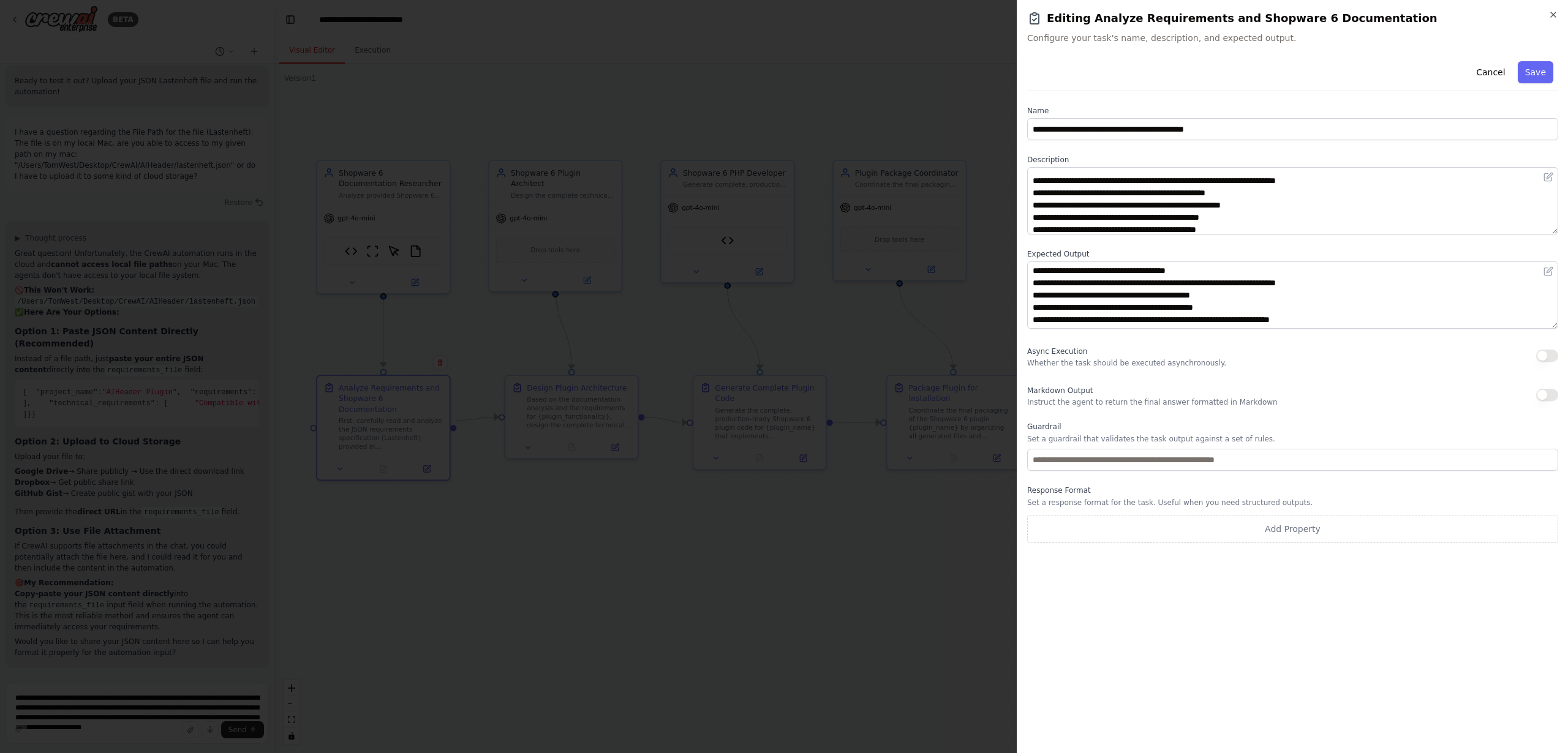
scroll to position [73, 0]
click at [1557, 15] on icon "button" at bounding box center [1553, 15] width 10 height 10
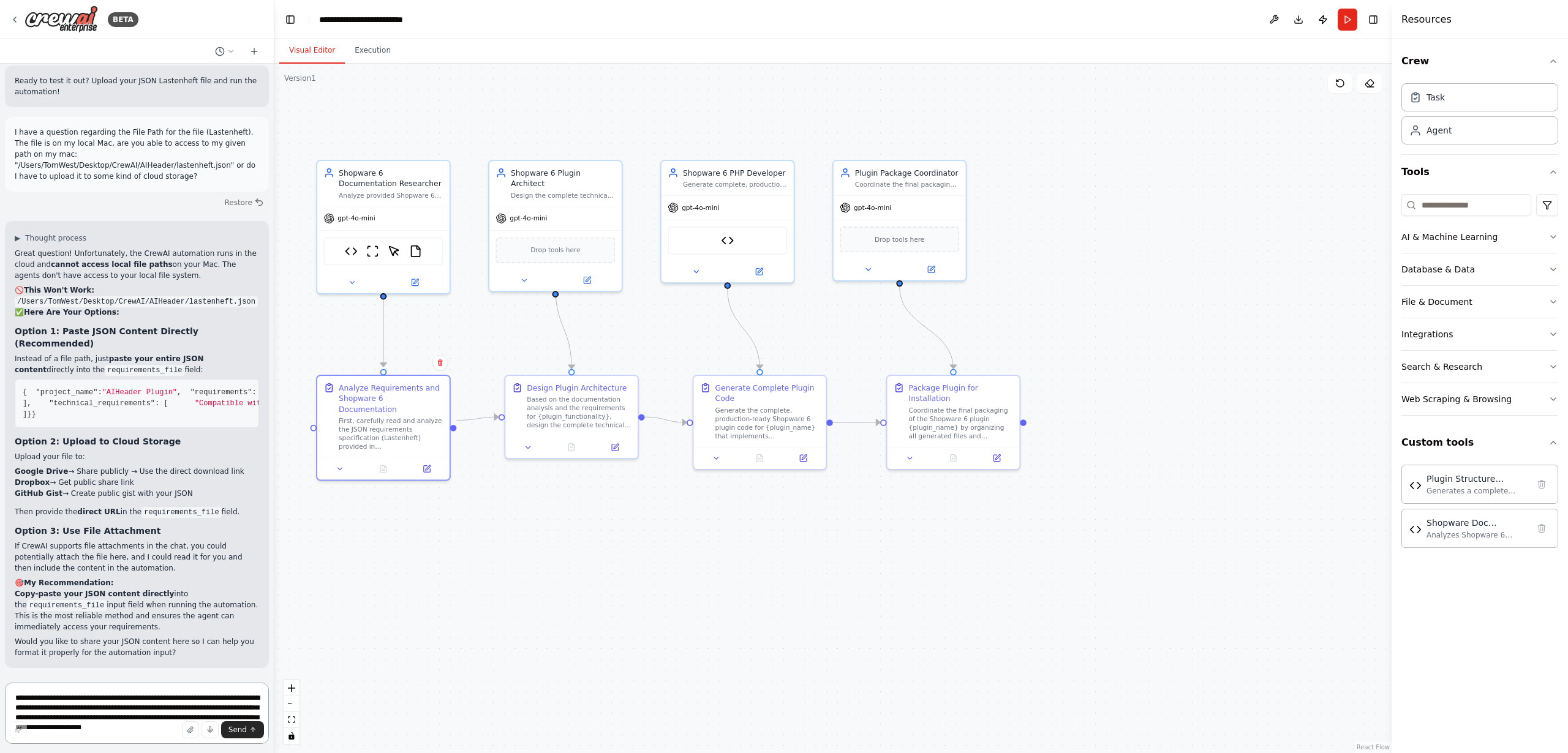
click at [139, 700] on textarea "**********" at bounding box center [136, 713] width 264 height 61
click at [141, 701] on textarea "**********" at bounding box center [136, 713] width 264 height 61
paste textarea "**********"
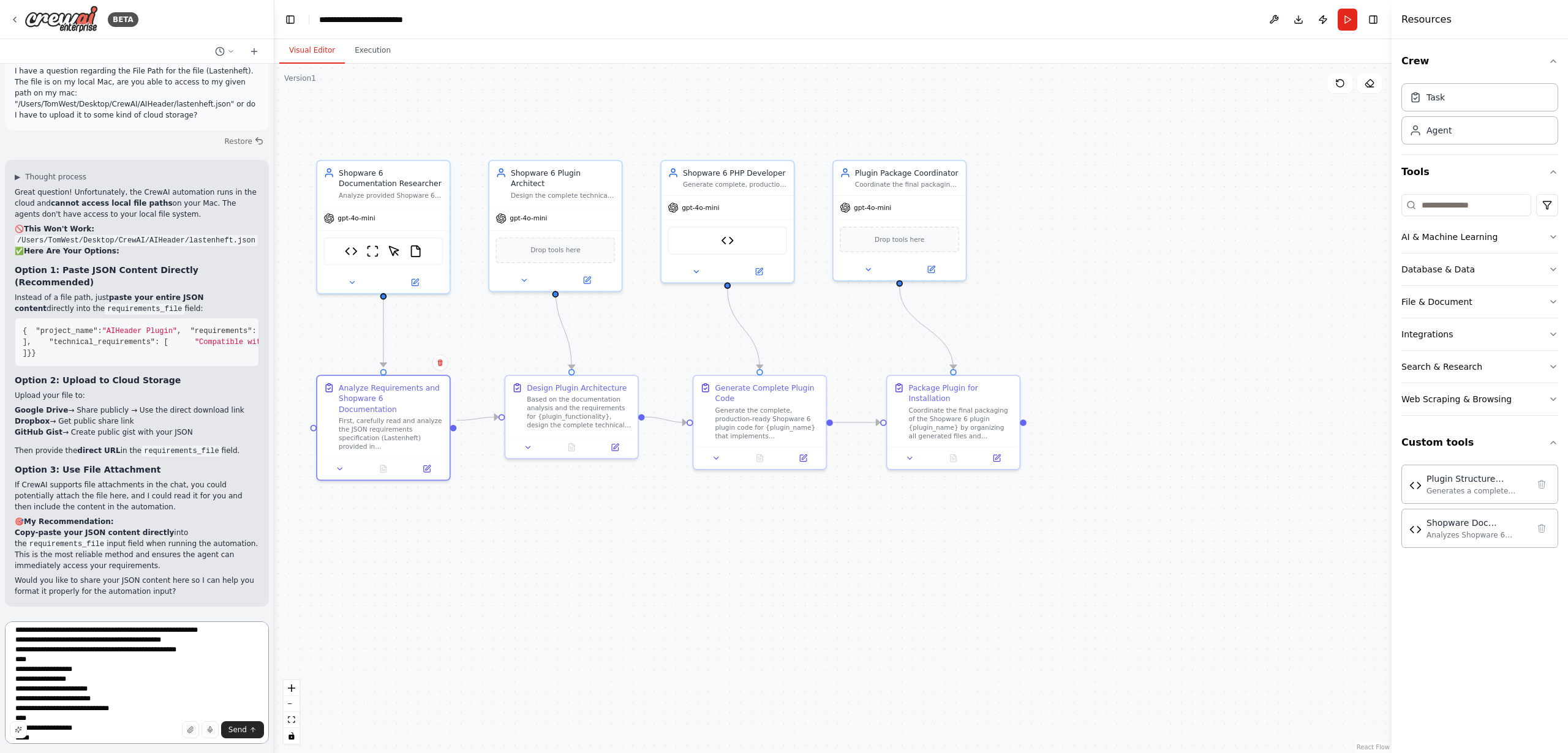
scroll to position [0, 0]
click at [116, 636] on textarea at bounding box center [136, 683] width 264 height 123
type textarea "**********"
click at [237, 730] on span "Send" at bounding box center [237, 730] width 19 height 10
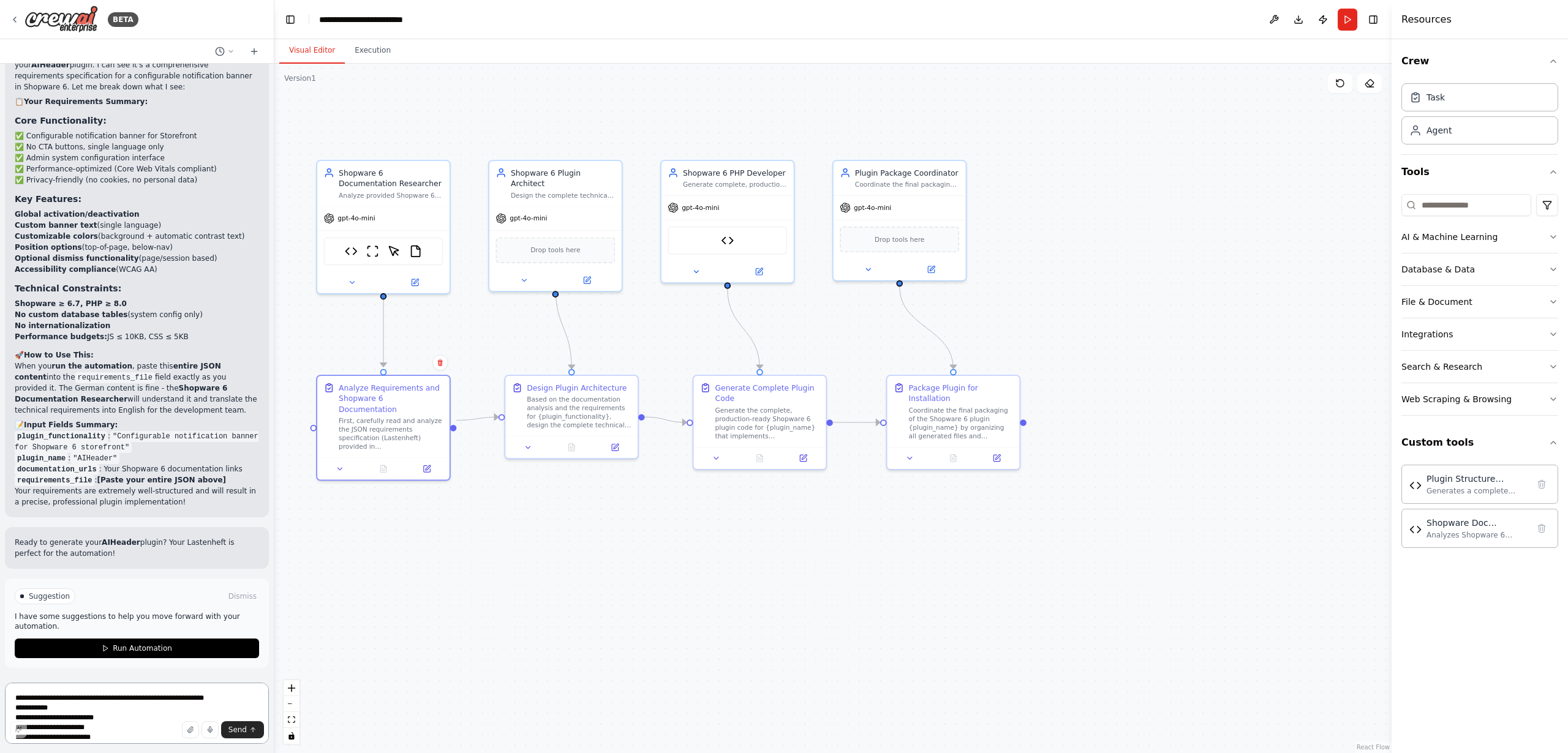
scroll to position [7384, 0]
click at [136, 649] on span "Run Automation" at bounding box center [143, 648] width 60 height 10
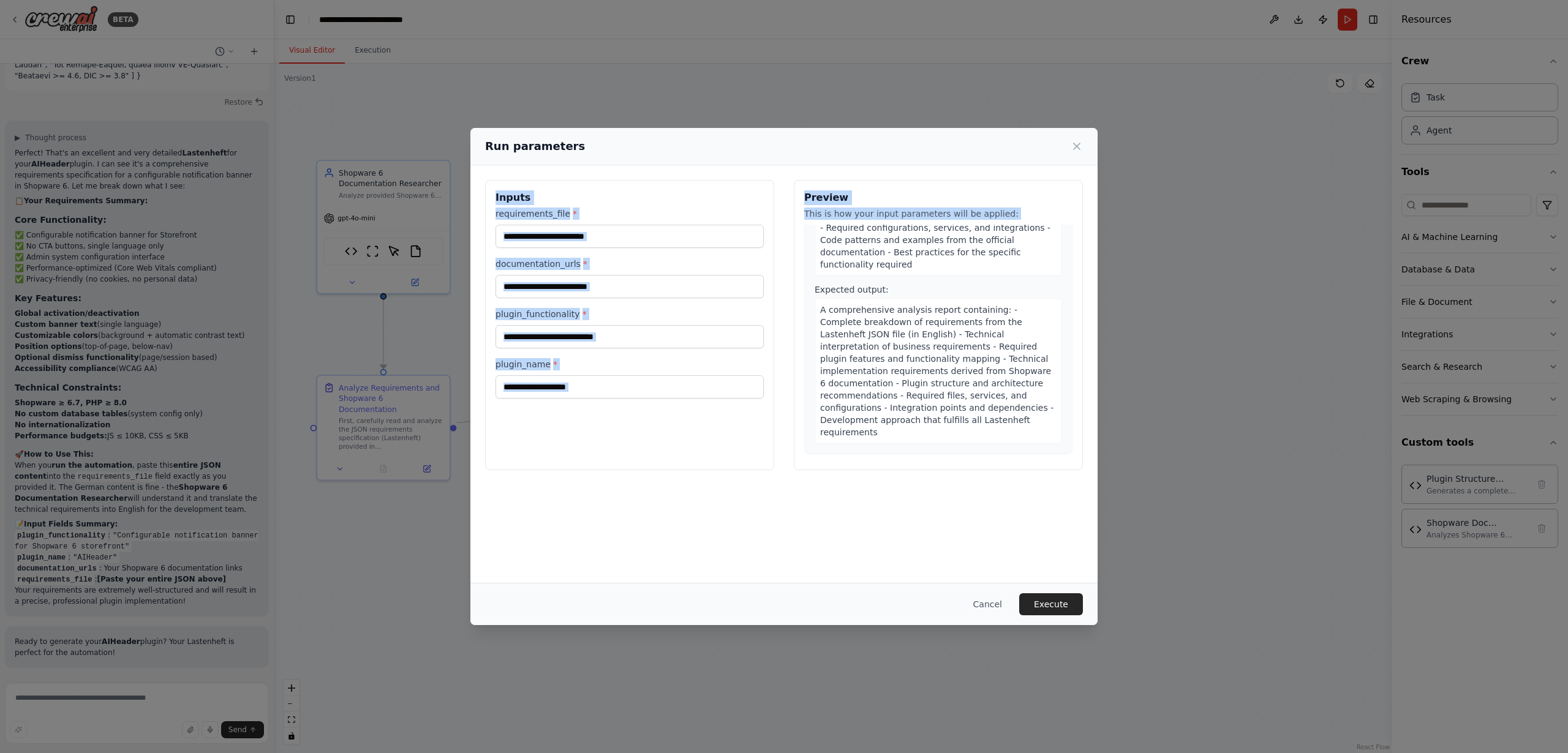
scroll to position [0, 0]
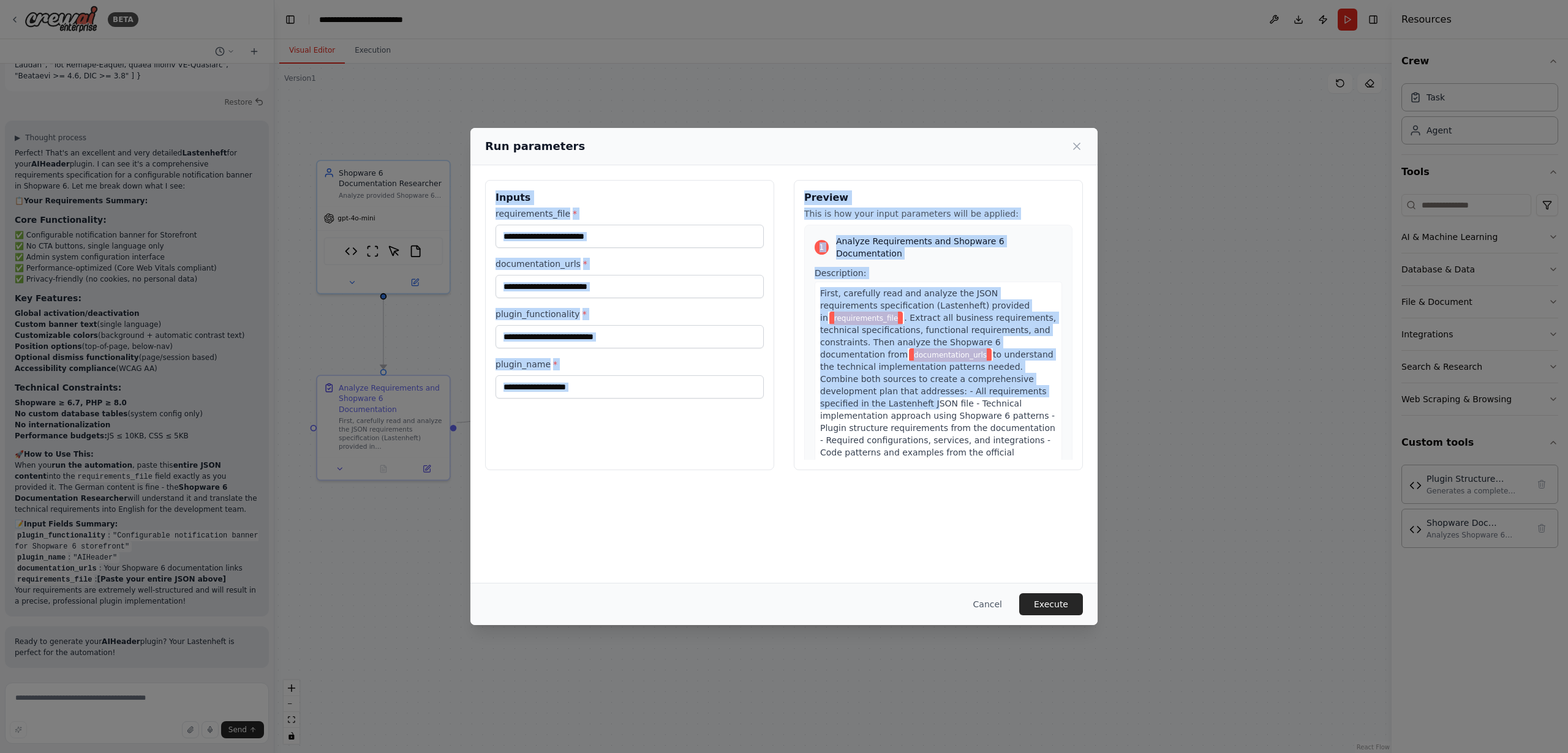
drag, startPoint x: 929, startPoint y: 381, endPoint x: 919, endPoint y: 127, distance: 254.2
click at [919, 127] on div "Run parameters Inputs requirements_file * documentation_urls * plugin_functiona…" at bounding box center [784, 376] width 1568 height 753
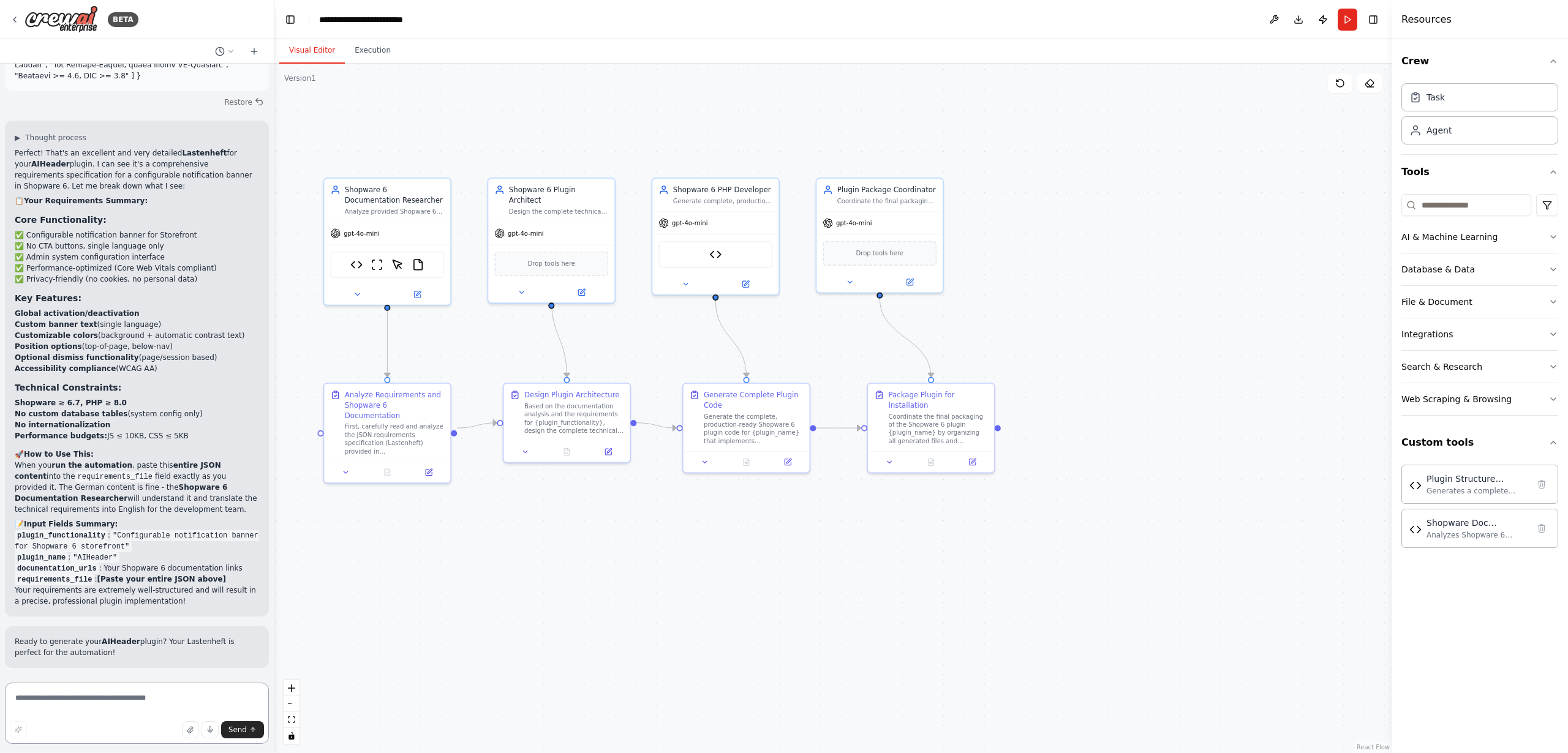
click at [65, 700] on textarea at bounding box center [136, 713] width 264 height 61
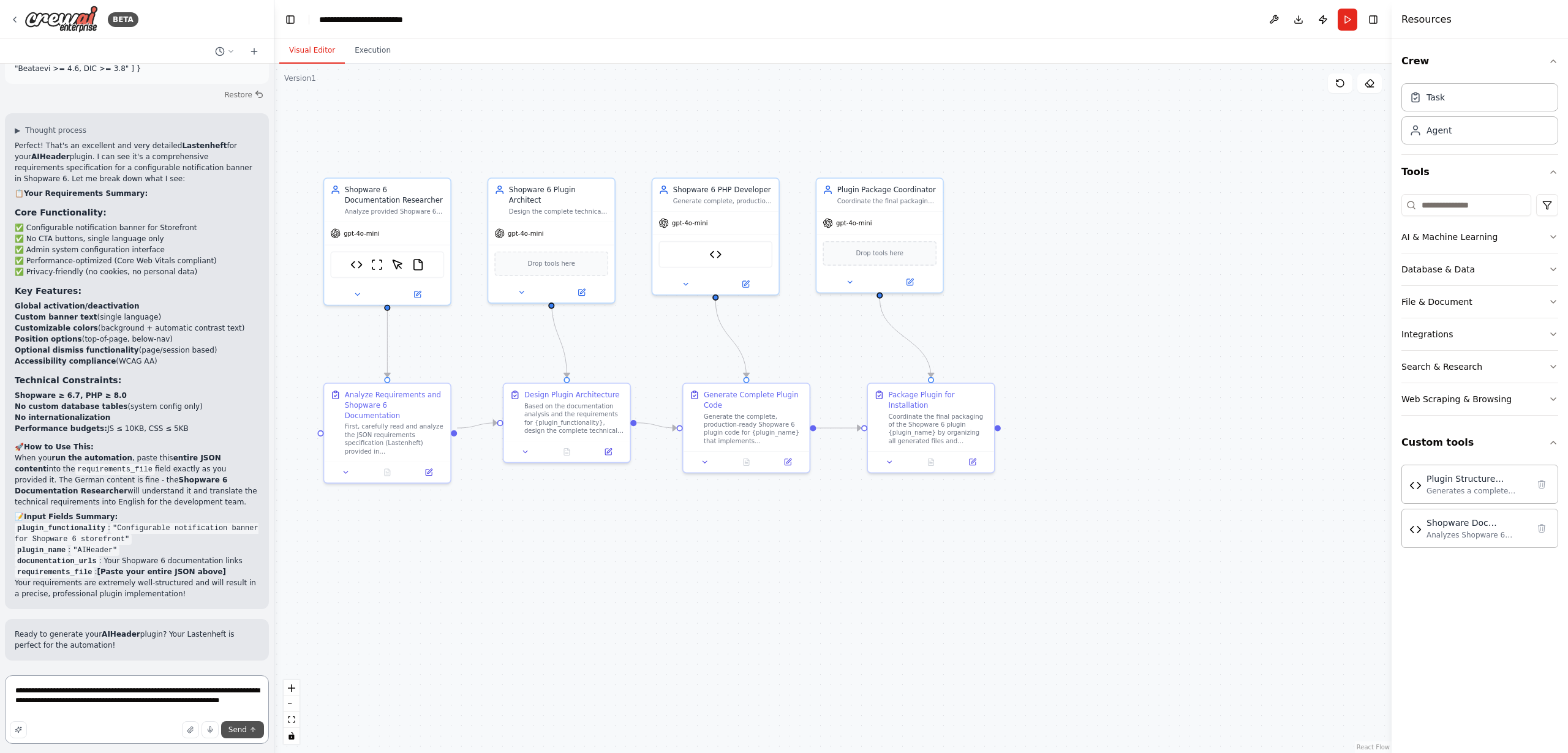
type textarea "**********"
click at [233, 728] on span "Send" at bounding box center [237, 730] width 19 height 10
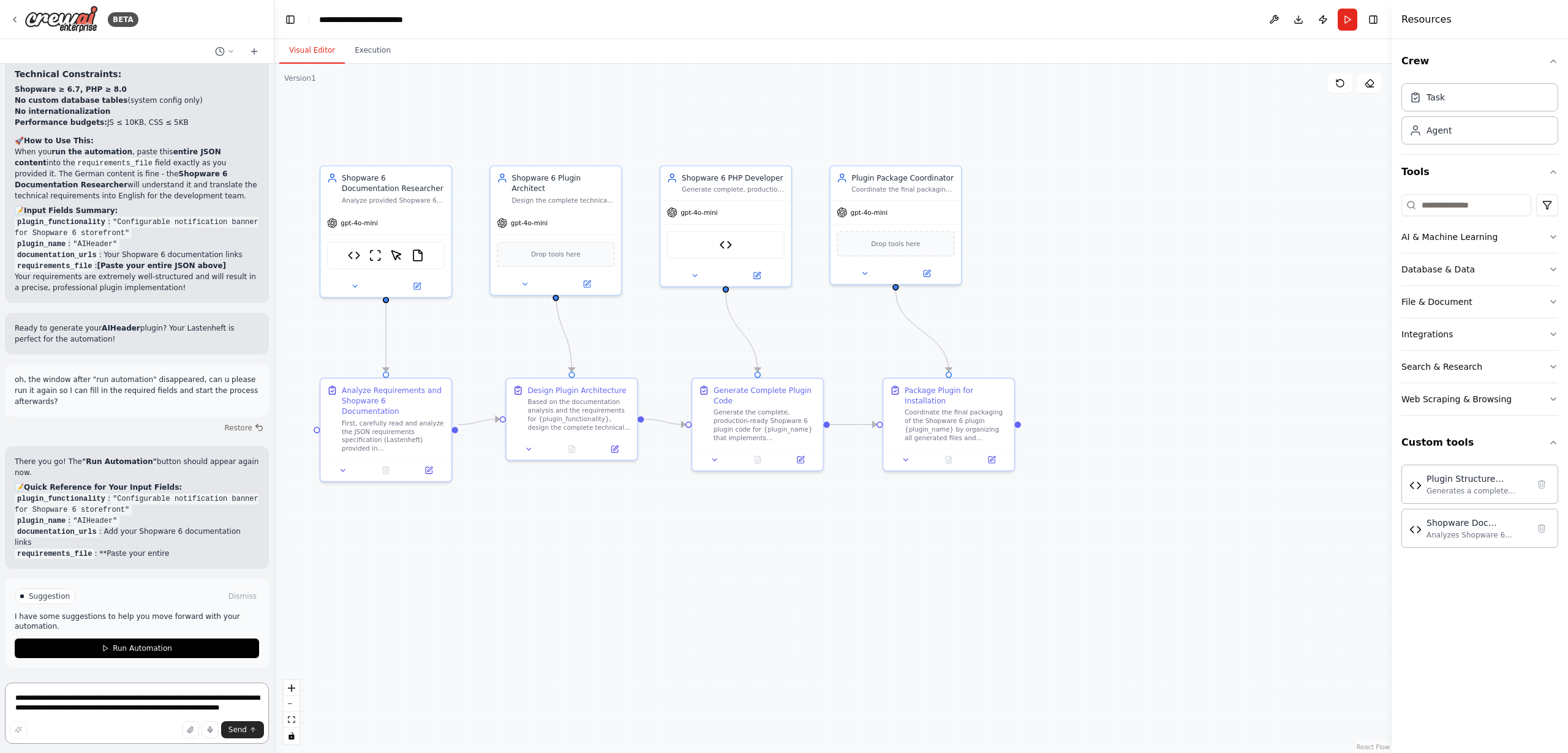
scroll to position [7609, 0]
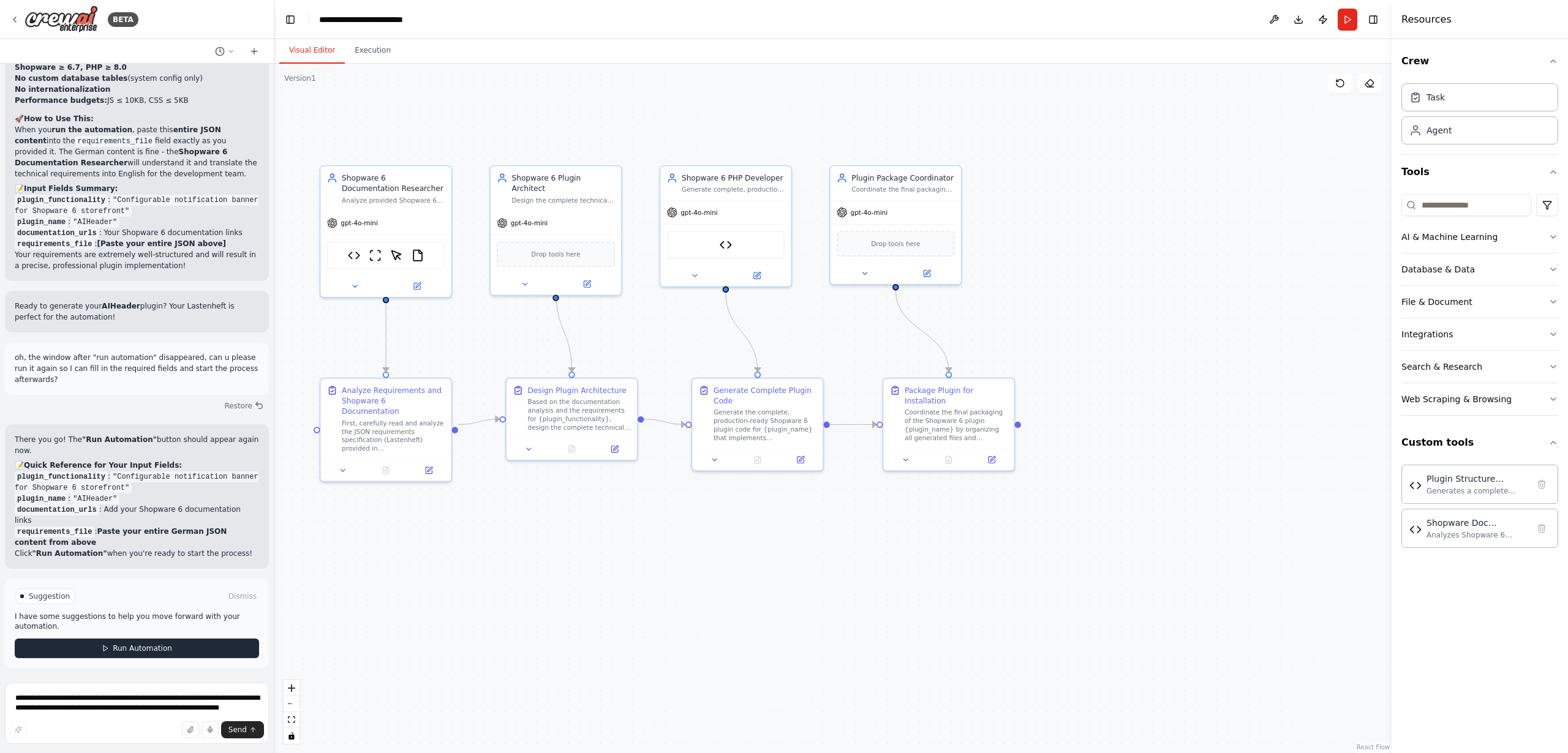
click at [111, 649] on button "Run Automation" at bounding box center [136, 648] width 245 height 19
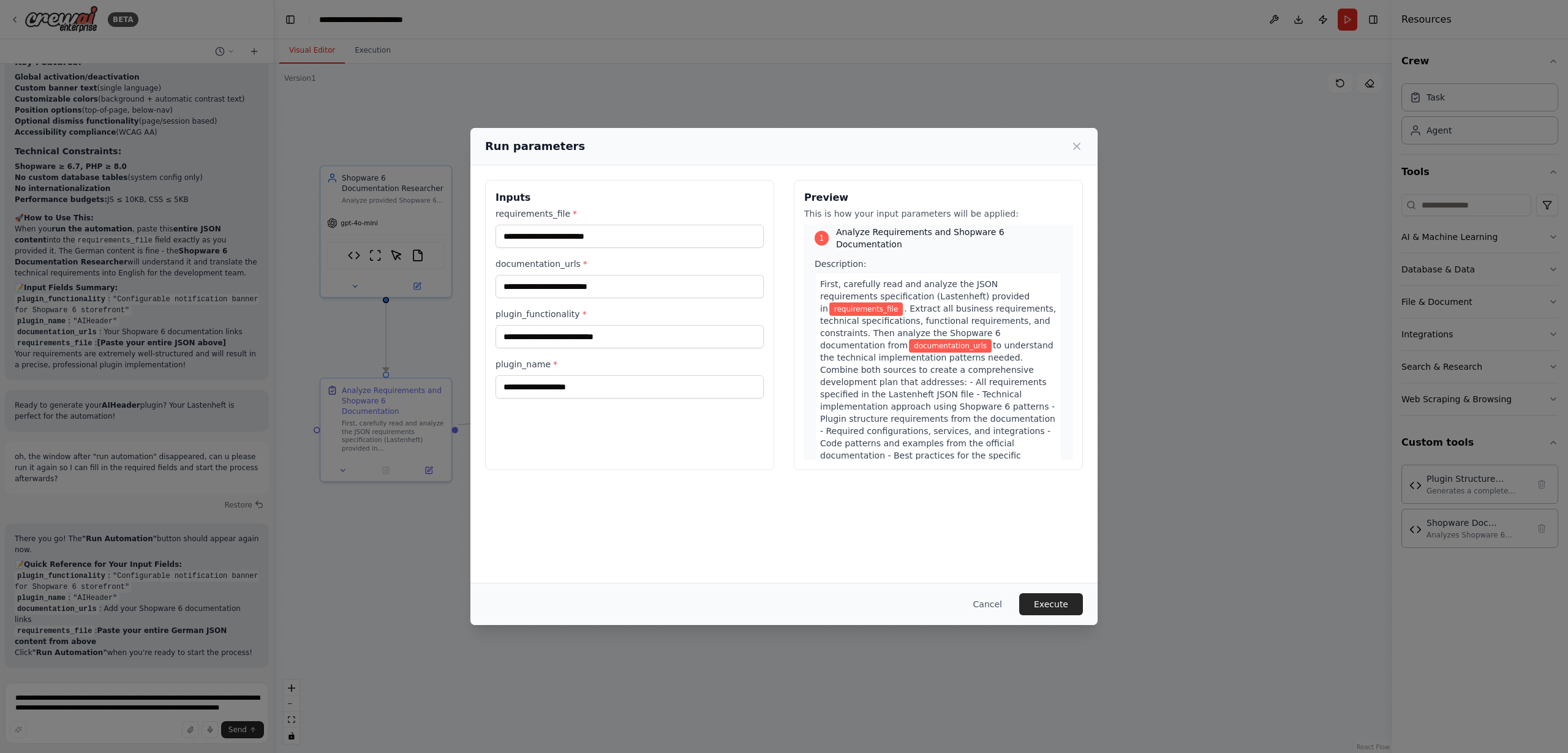
scroll to position [0, 0]
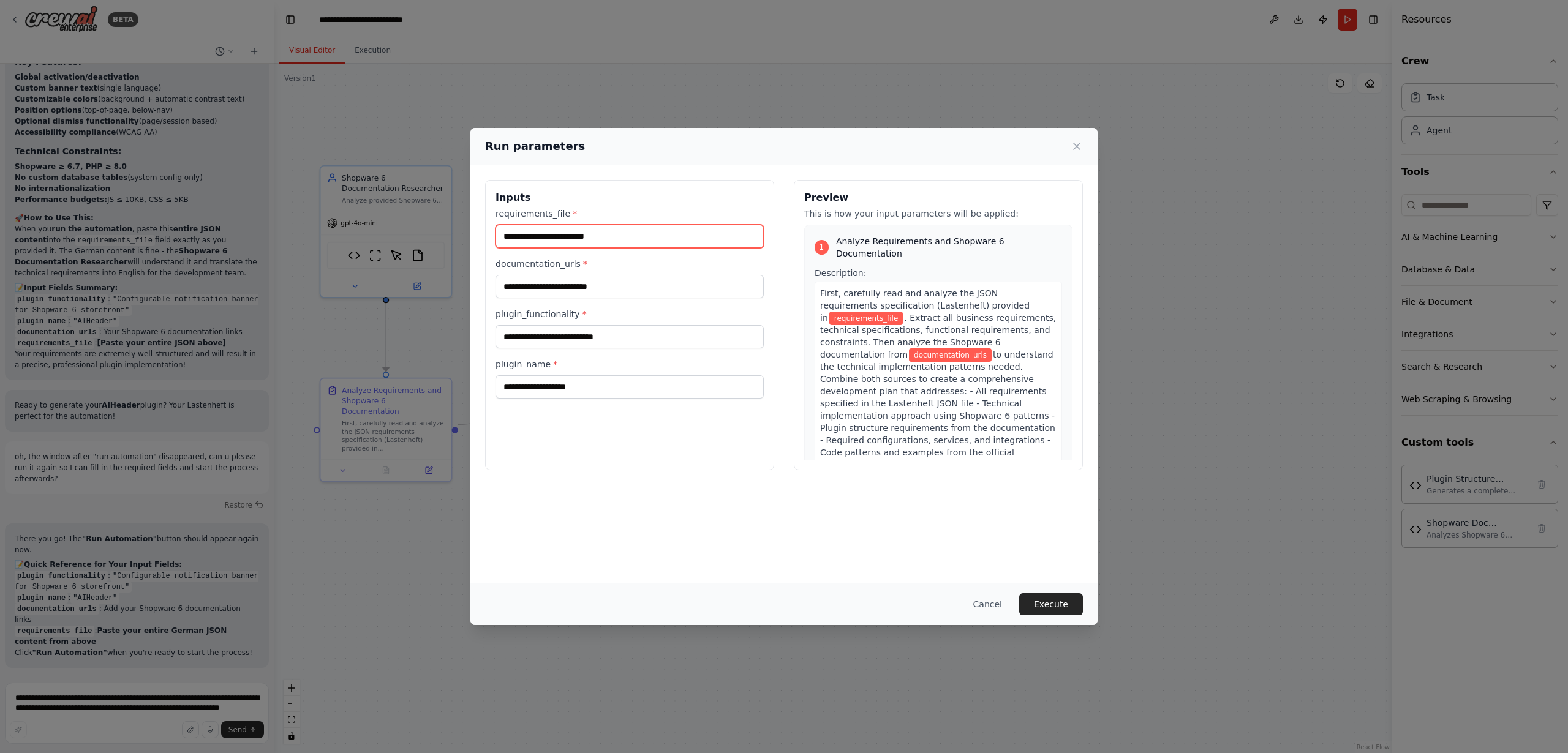
click at [585, 234] on input "requirements_file *" at bounding box center [630, 236] width 268 height 23
click at [584, 238] on input "requirements_file *" at bounding box center [630, 236] width 268 height 23
paste input "**********"
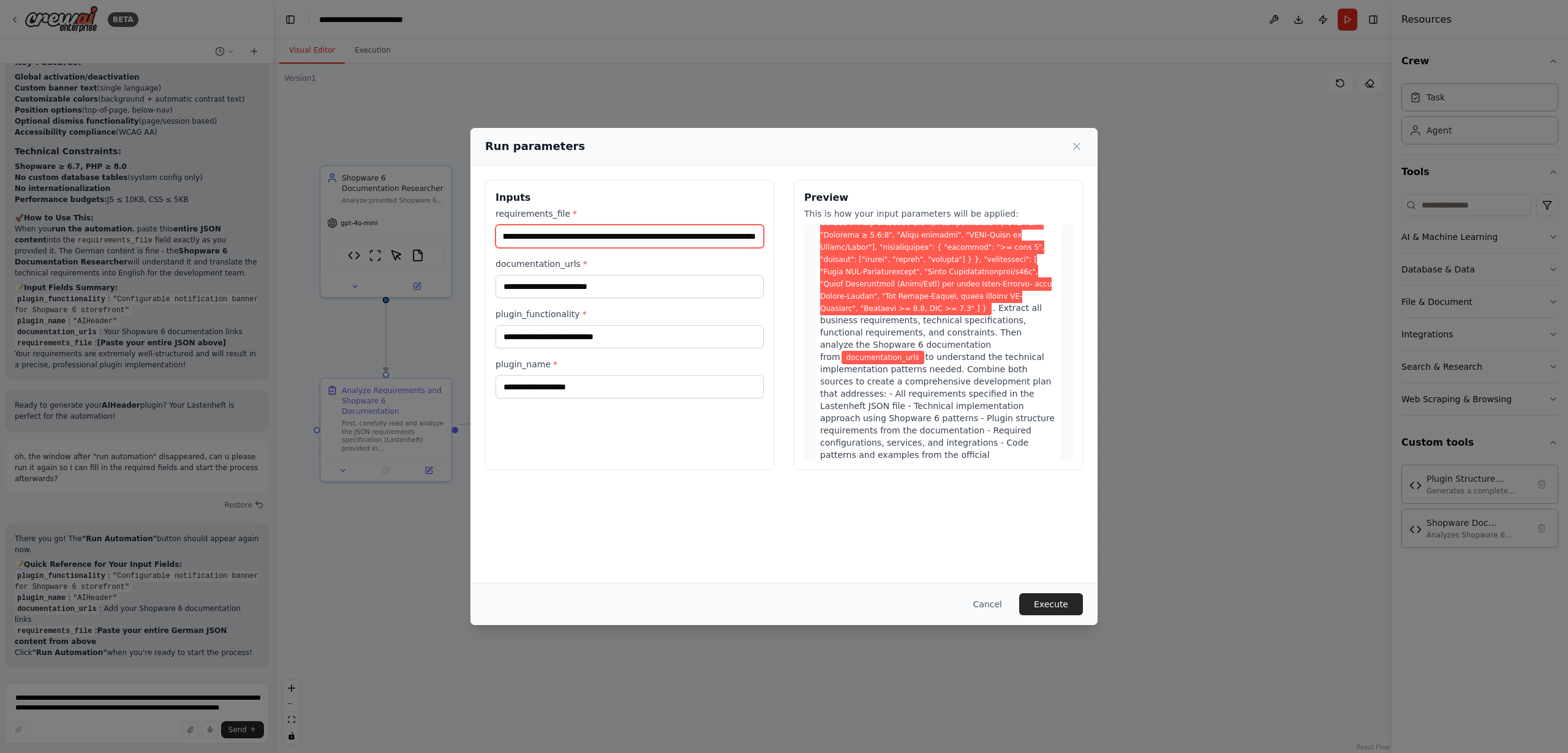
scroll to position [795, 0]
type input "**********"
click at [571, 291] on input "documentation_urls *" at bounding box center [630, 287] width 268 height 23
paste input "**********"
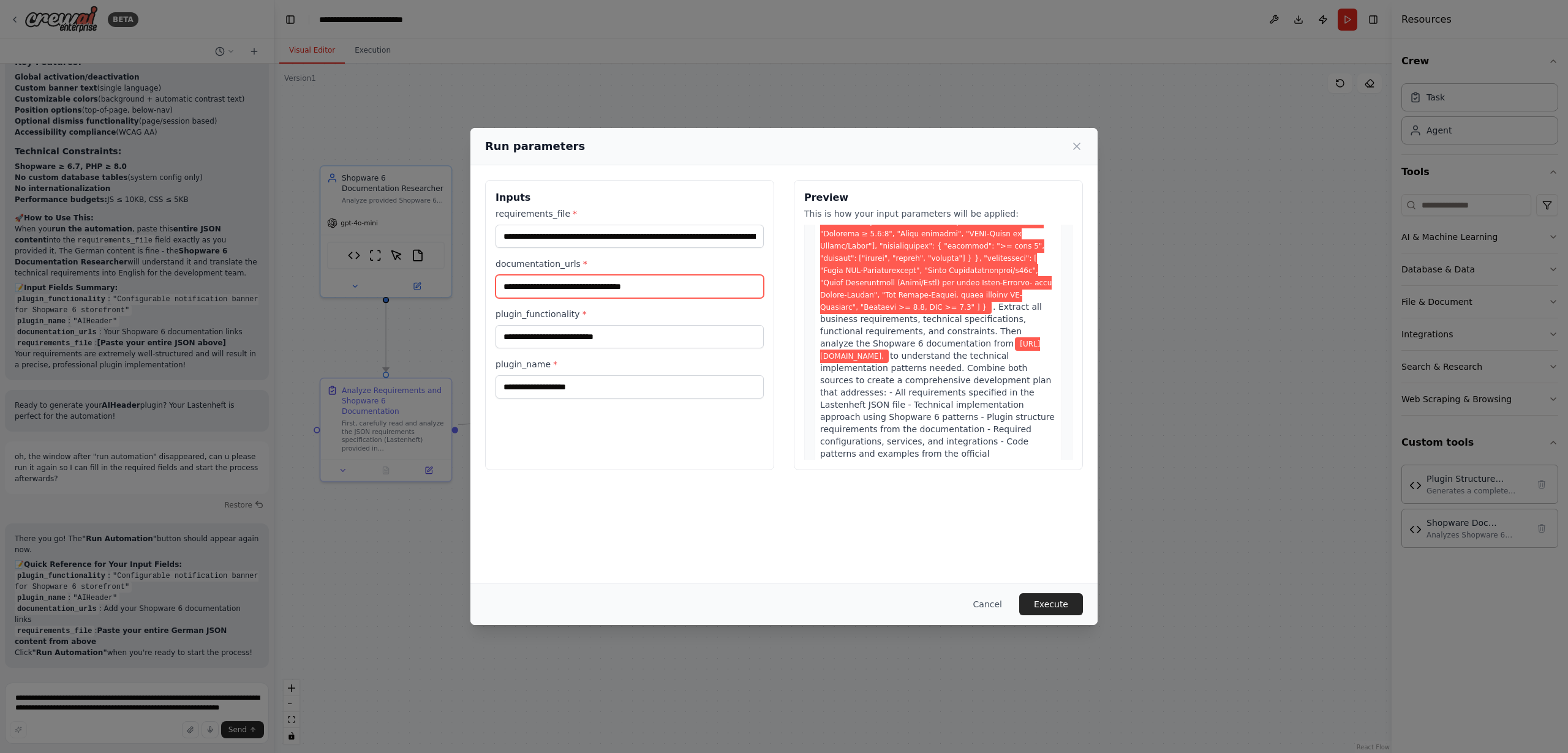
paste input "**********"
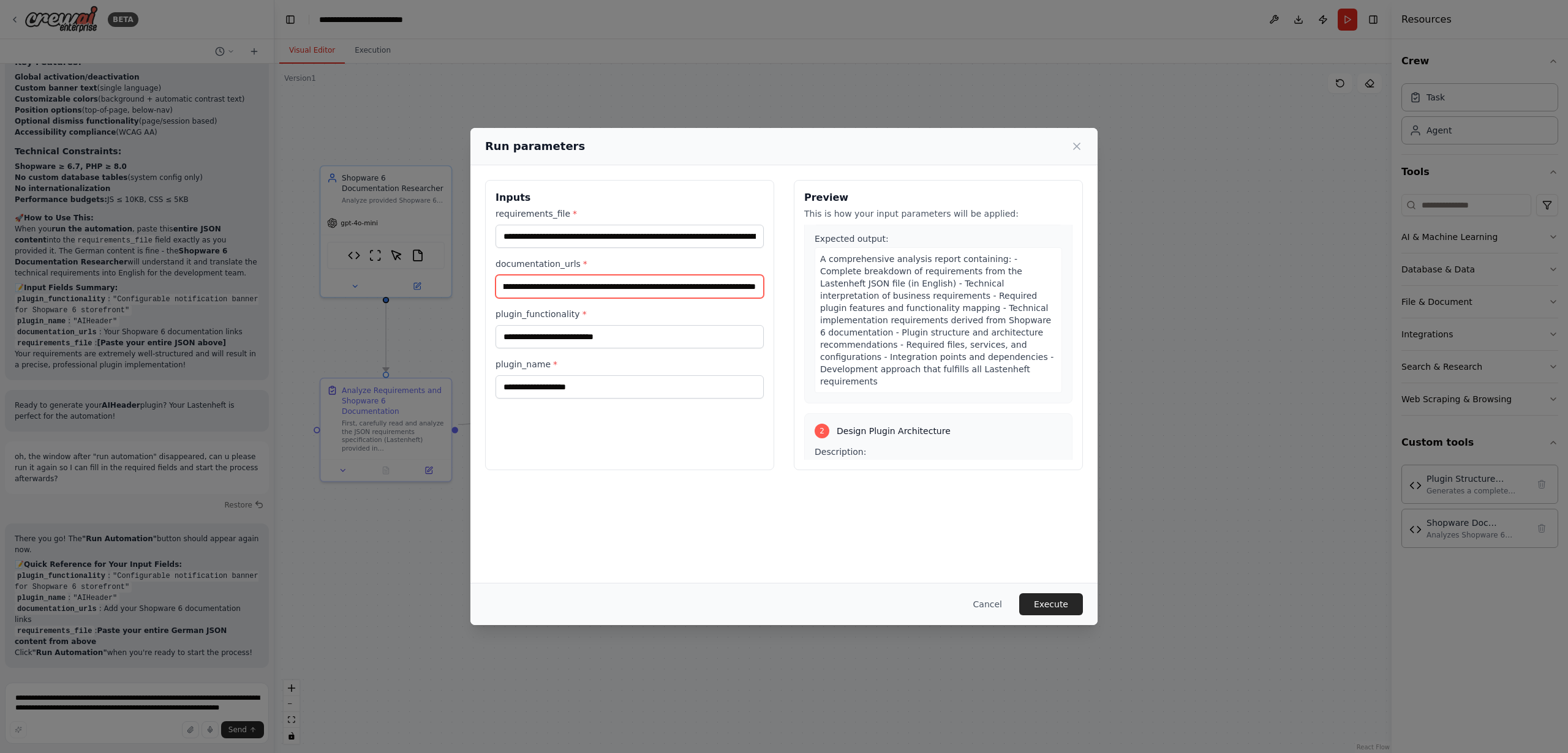
scroll to position [1062, 0]
type input "**********"
click at [578, 338] on input "plugin_functionality *" at bounding box center [630, 337] width 268 height 23
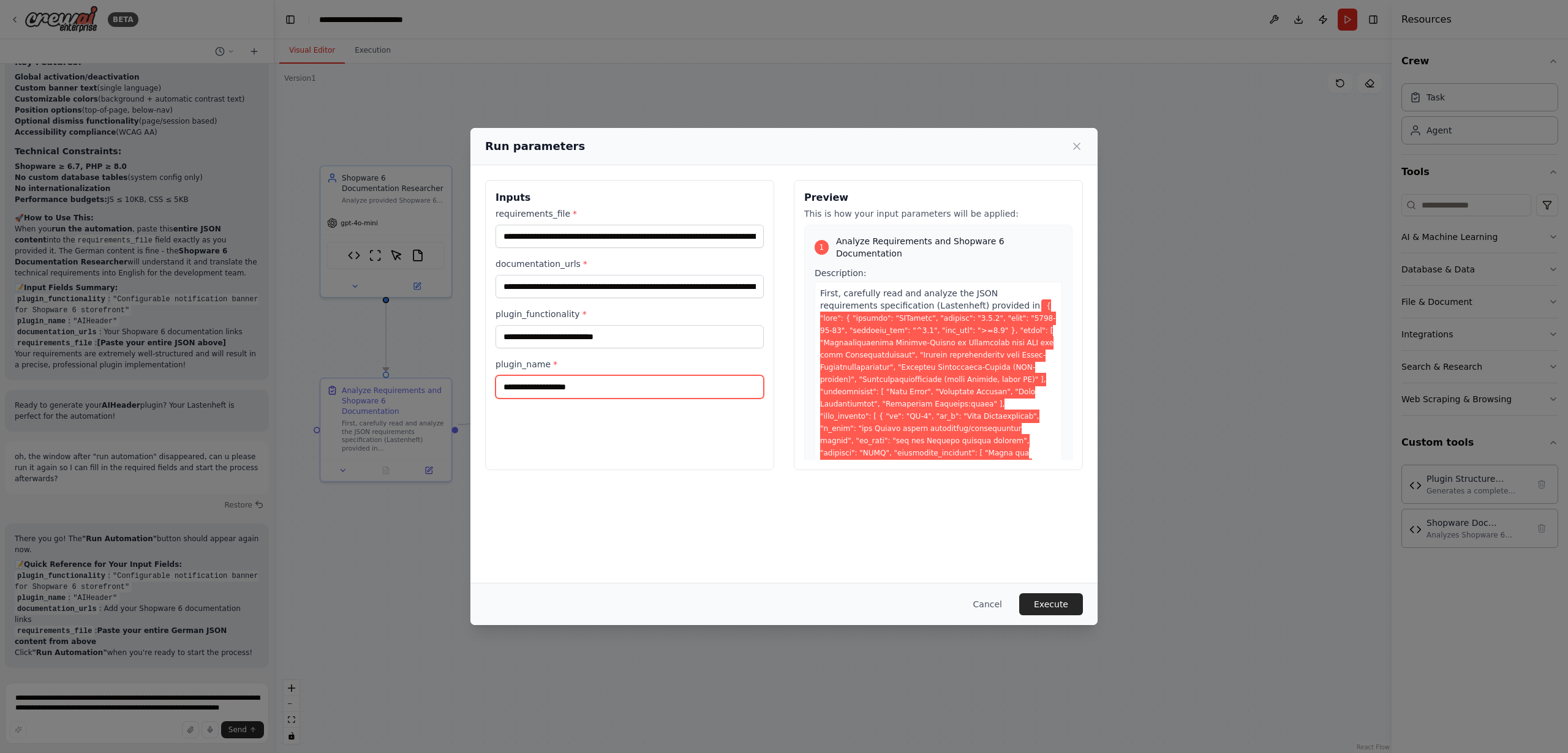
click at [553, 390] on input "plugin_name *" at bounding box center [630, 387] width 268 height 23
type input "********"
click at [562, 337] on input "plugin_functionality *" at bounding box center [630, 337] width 268 height 23
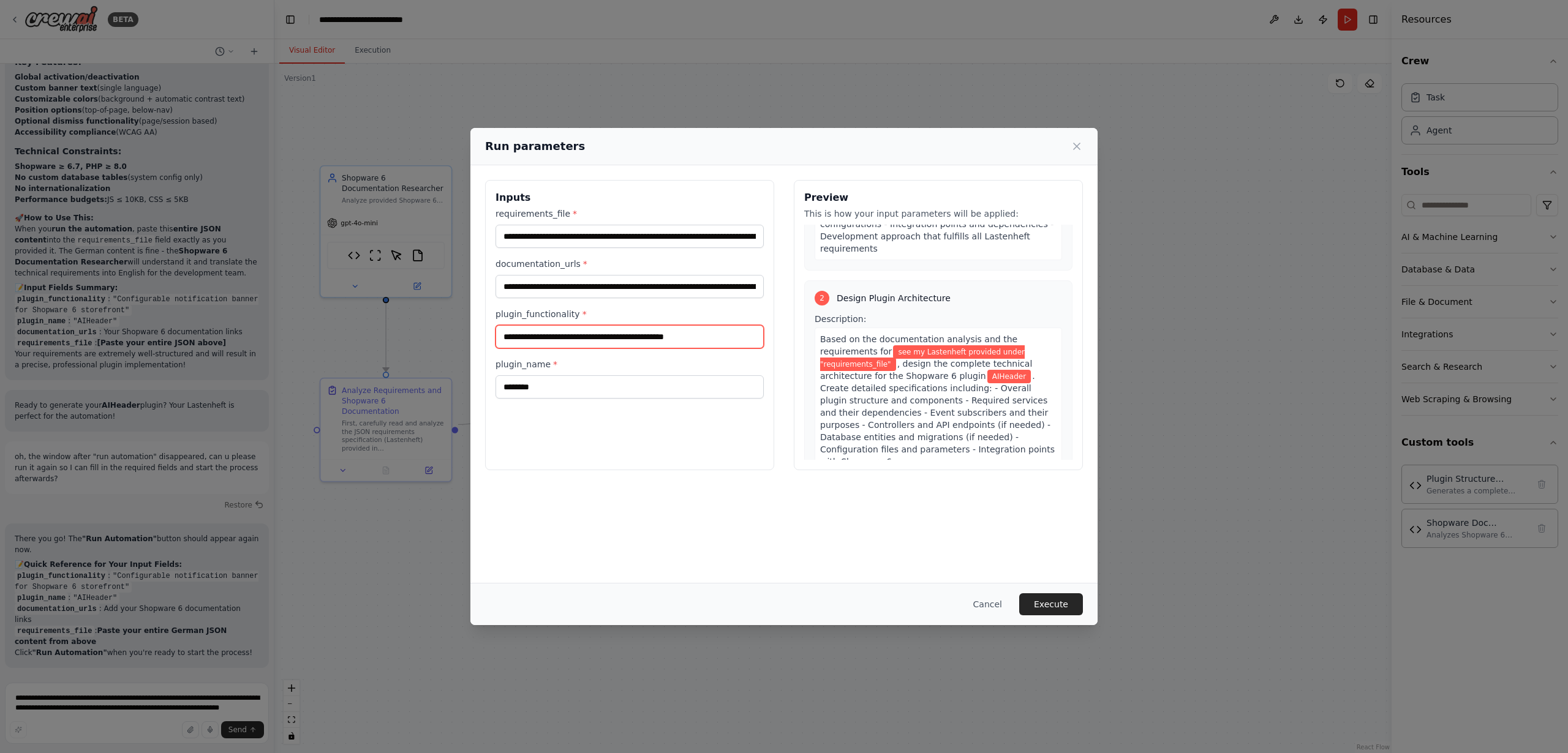
scroll to position [1195, 0]
type input "**********"
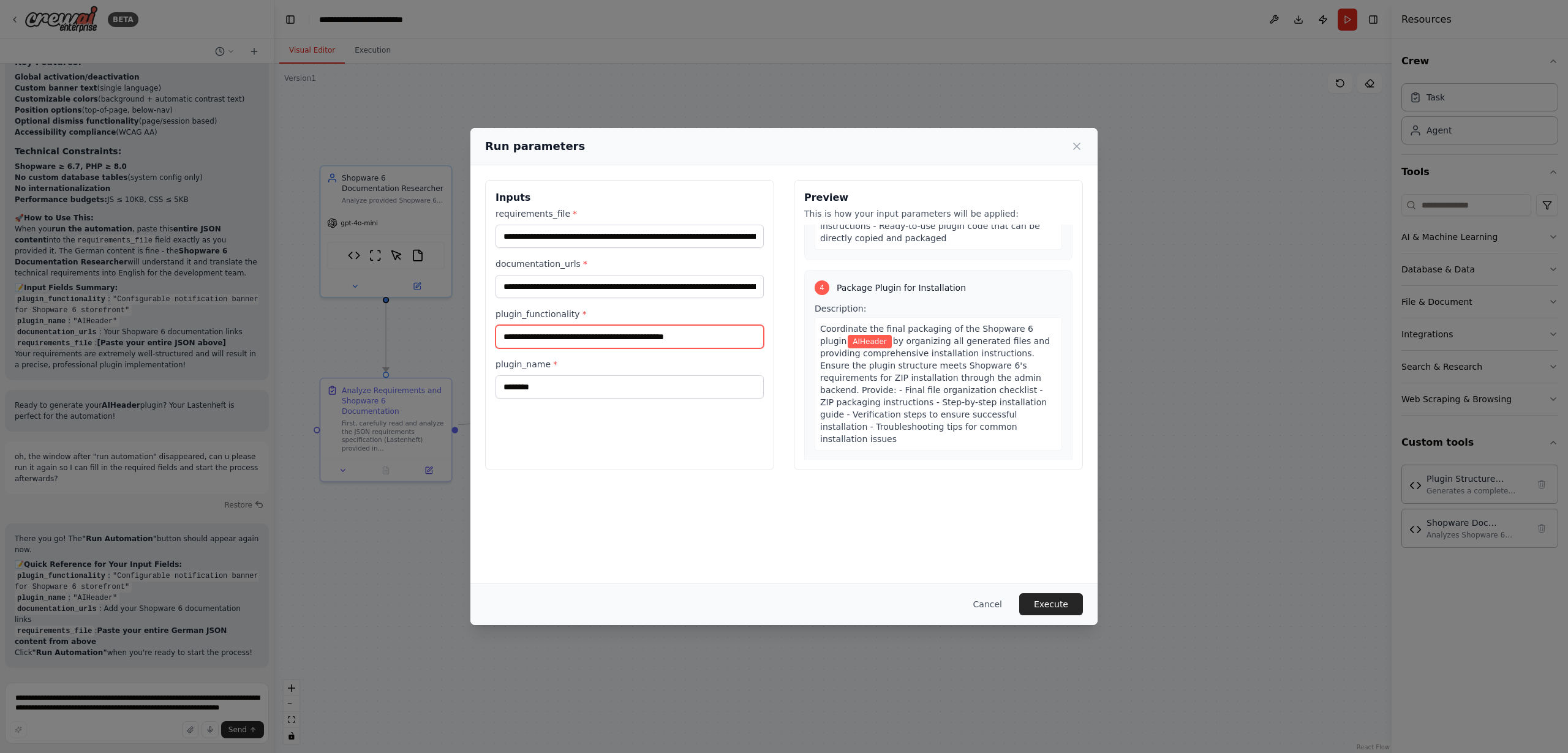
drag, startPoint x: 725, startPoint y: 338, endPoint x: 499, endPoint y: 328, distance: 226.2
click at [499, 328] on input "**********" at bounding box center [630, 337] width 268 height 23
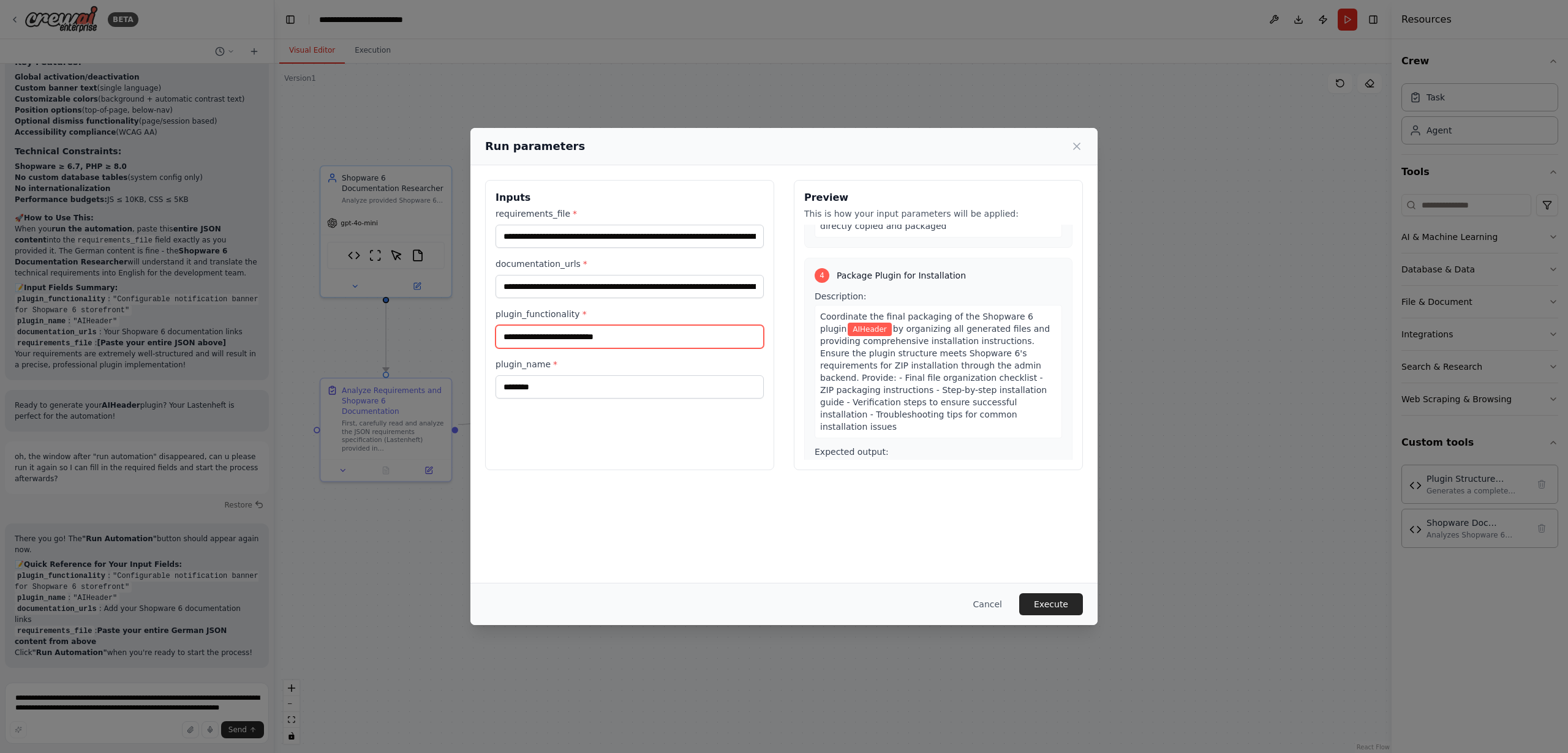
click at [583, 338] on input "plugin_functionality *" at bounding box center [630, 337] width 268 height 23
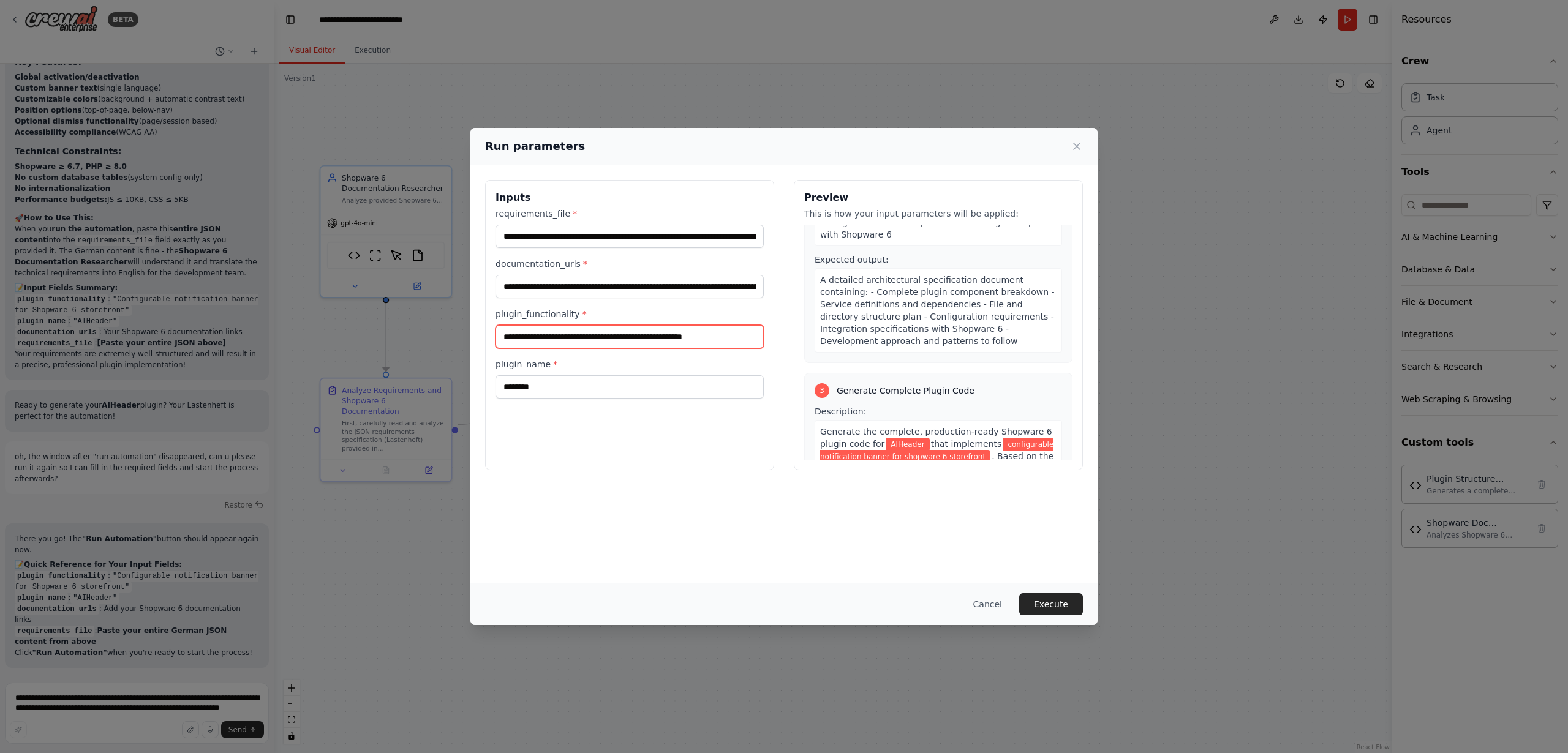
scroll to position [1420, 0]
drag, startPoint x: 508, startPoint y: 337, endPoint x: 501, endPoint y: 337, distance: 7.0
click at [501, 337] on input "**********" at bounding box center [630, 337] width 268 height 23
type input "**********"
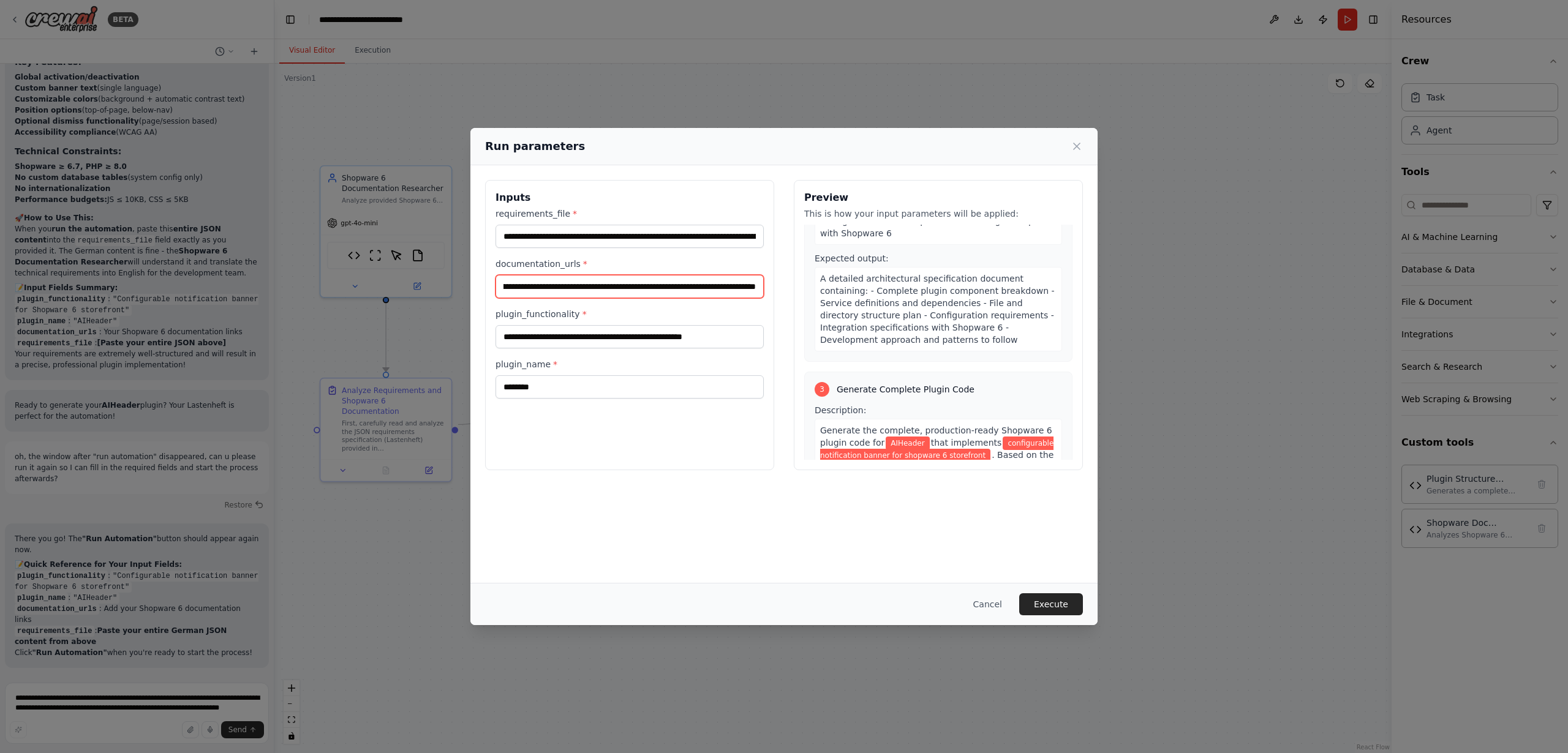
drag, startPoint x: 626, startPoint y: 286, endPoint x: 891, endPoint y: 286, distance: 265.0
click at [891, 286] on div "**********" at bounding box center [784, 325] width 598 height 291
drag, startPoint x: 642, startPoint y: 237, endPoint x: 706, endPoint y: 239, distance: 64.0
click at [706, 239] on input "requirements_file *" at bounding box center [630, 236] width 268 height 23
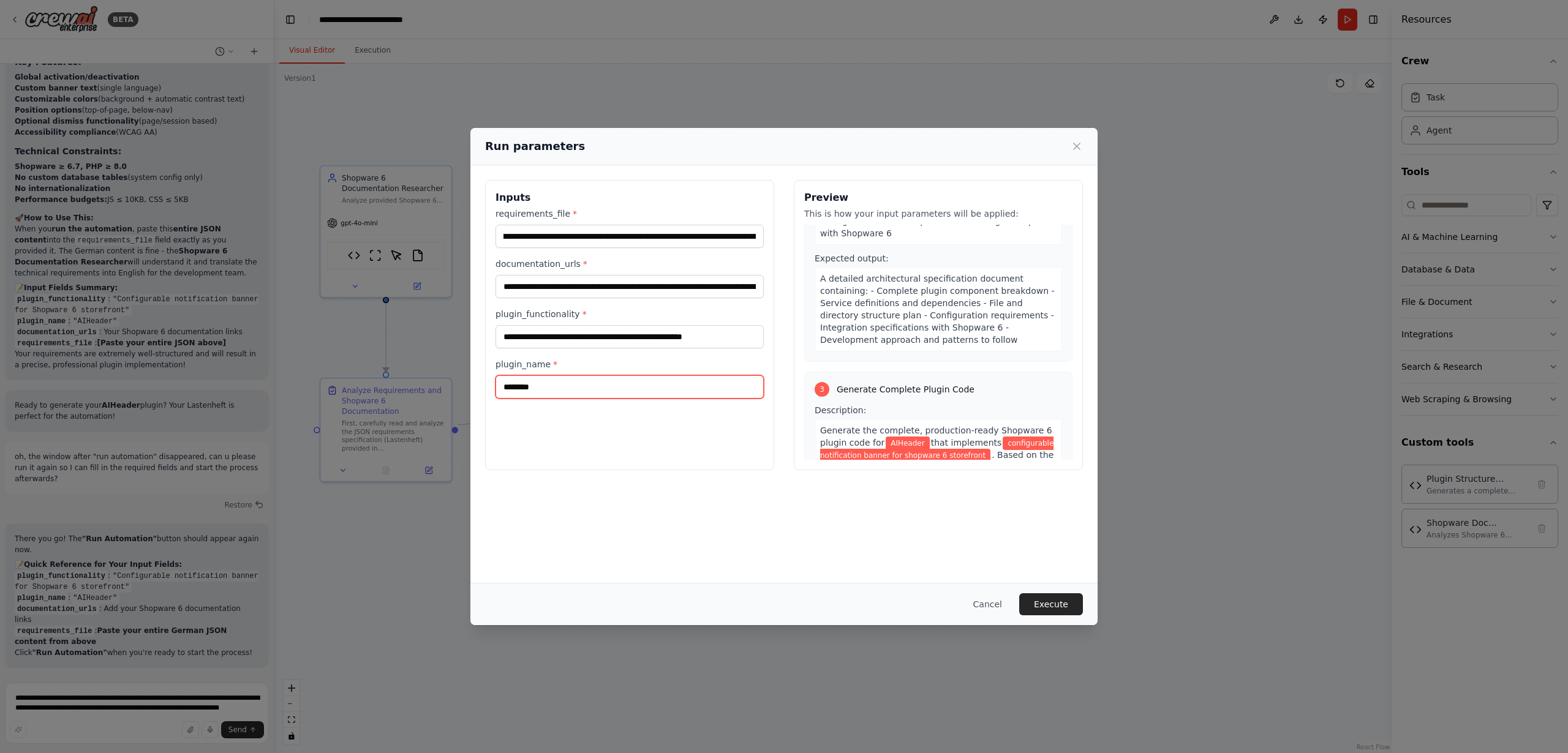
scroll to position [0, 0]
click at [649, 388] on input "********" at bounding box center [630, 387] width 268 height 23
drag, startPoint x: 1055, startPoint y: 605, endPoint x: 969, endPoint y: 390, distance: 231.6
click at [969, 390] on div "**********" at bounding box center [784, 377] width 627 height 497
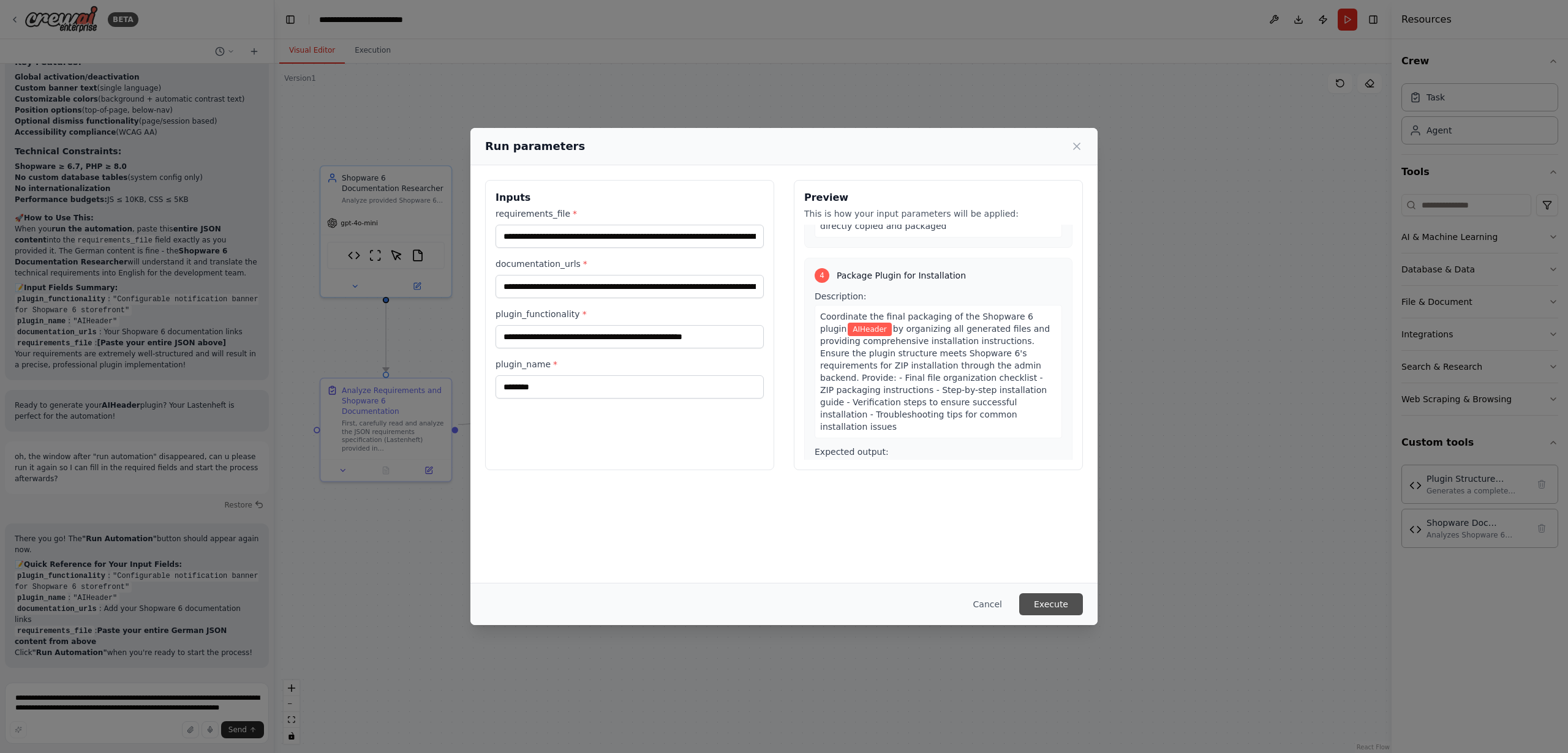
click at [1048, 605] on button "Execute" at bounding box center [1051, 604] width 64 height 22
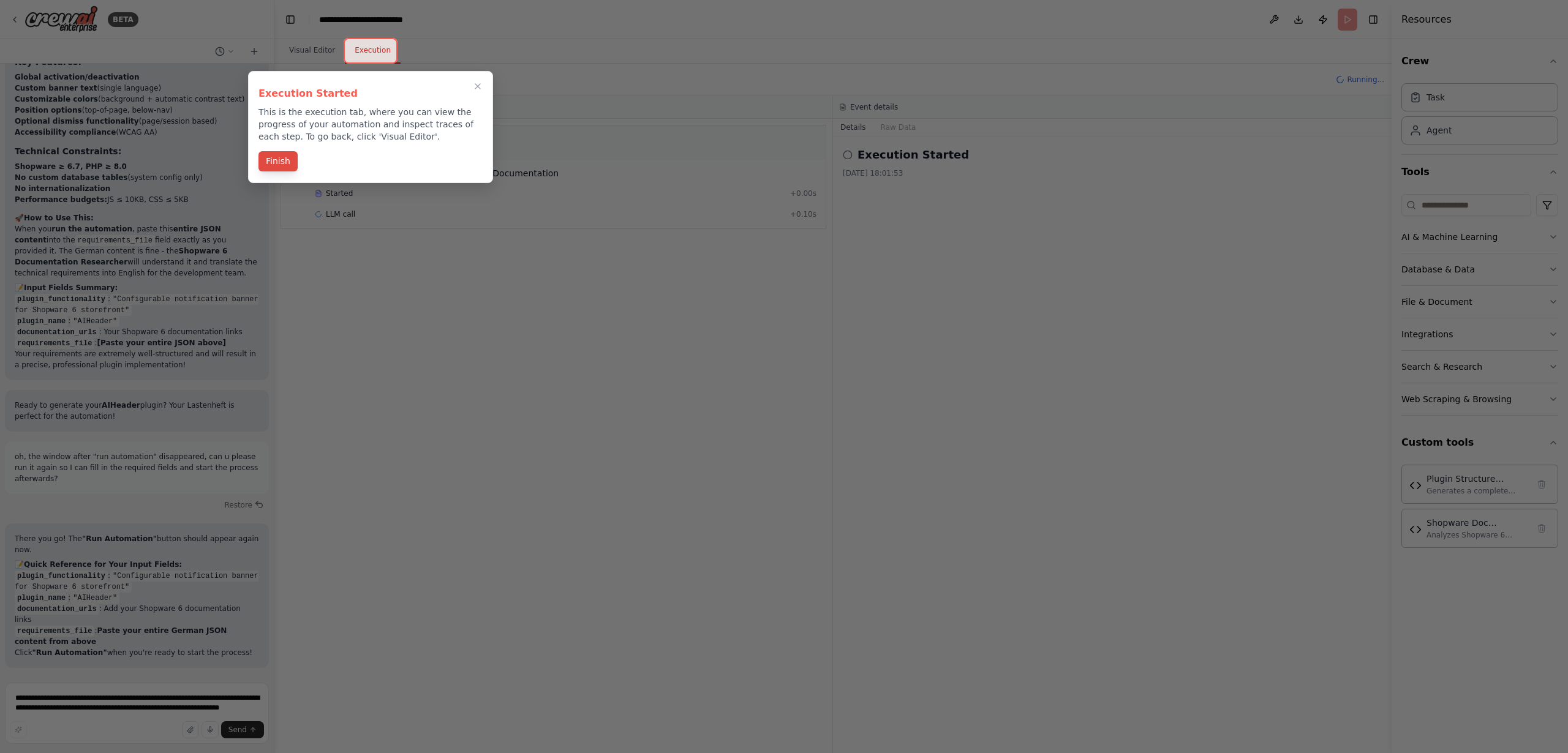
click at [280, 161] on button "Finish" at bounding box center [278, 161] width 40 height 20
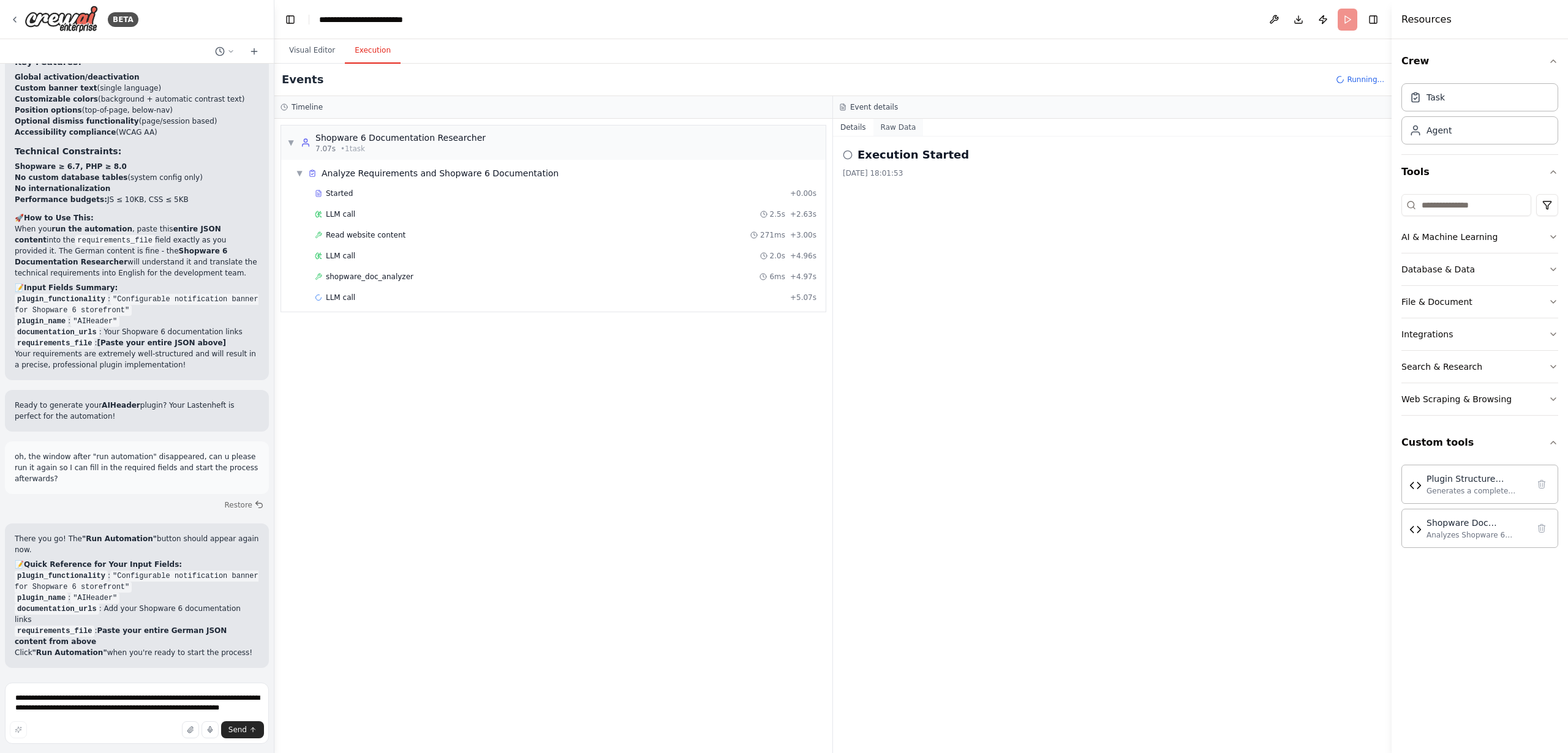
click at [885, 126] on button "Raw Data" at bounding box center [899, 127] width 50 height 17
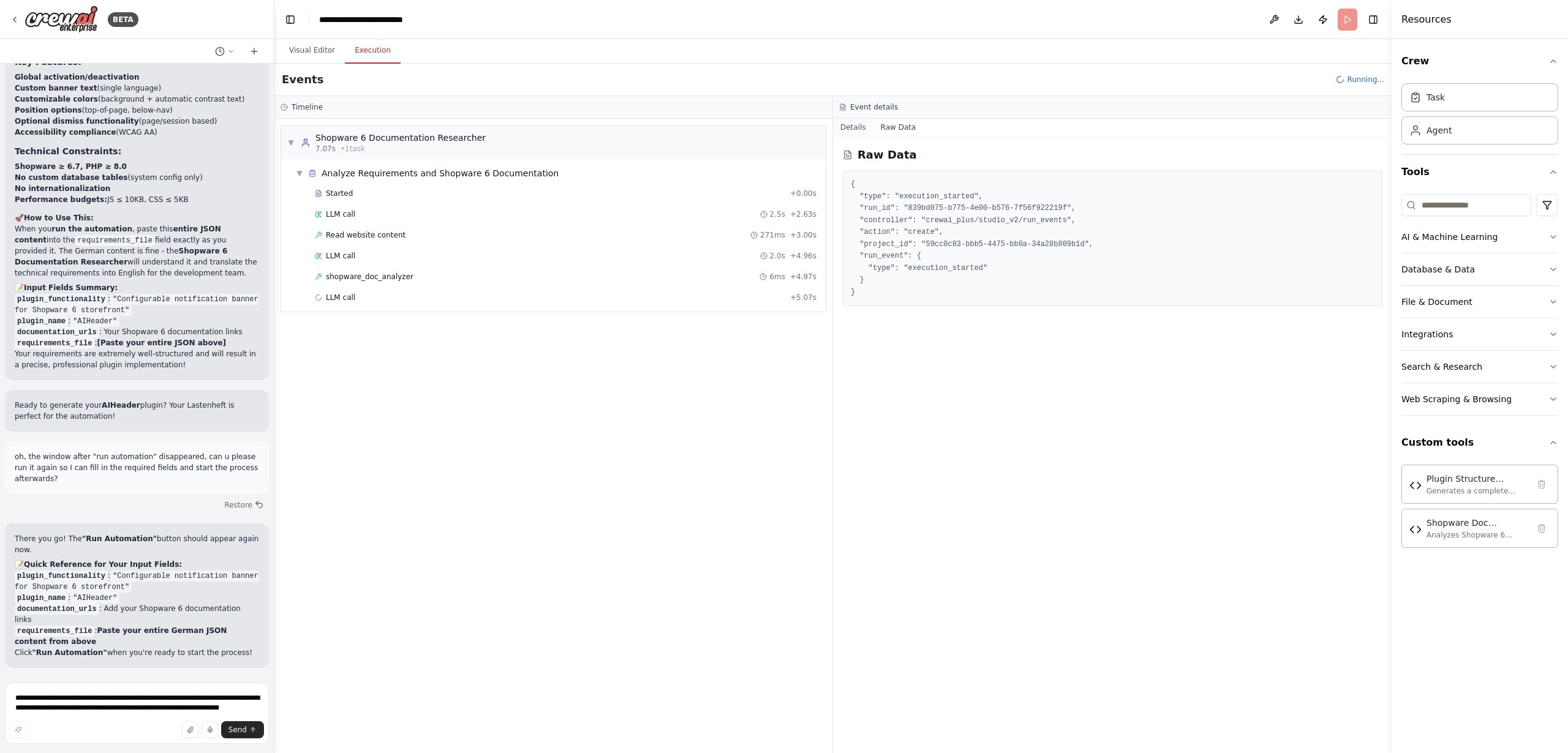
click at [849, 124] on button "Details" at bounding box center [853, 127] width 40 height 17
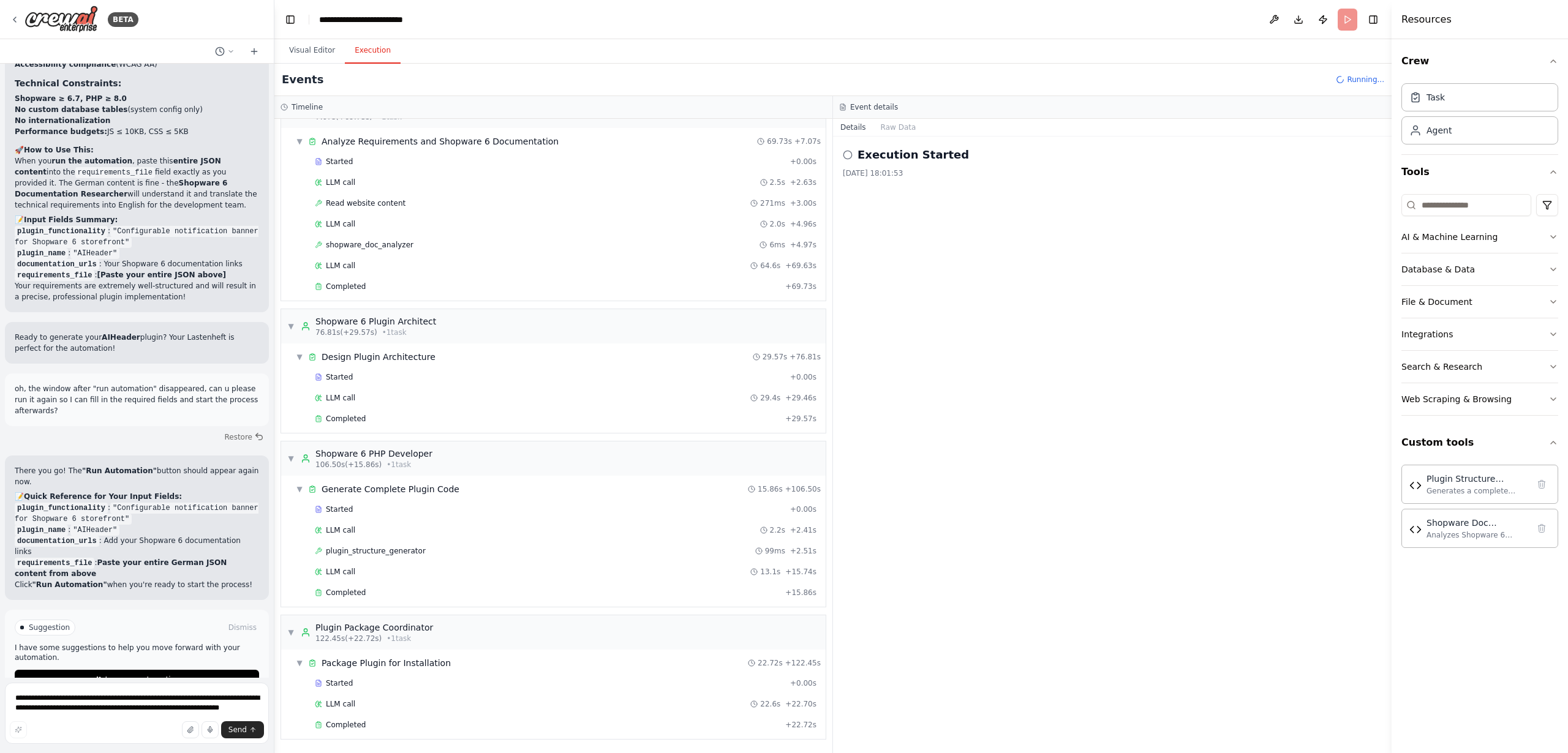
scroll to position [7609, 0]
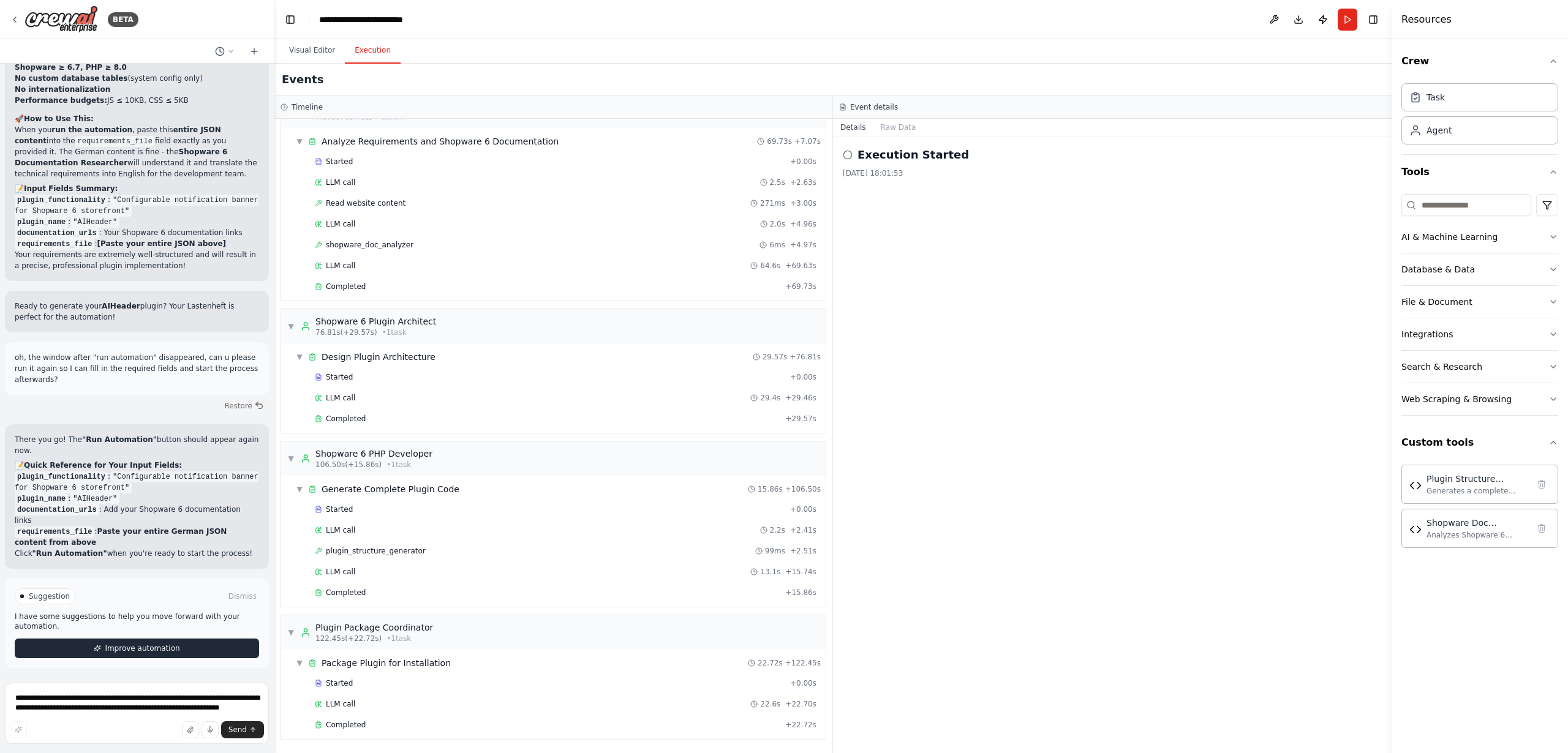
click at [128, 649] on span "Improve automation" at bounding box center [142, 648] width 75 height 10
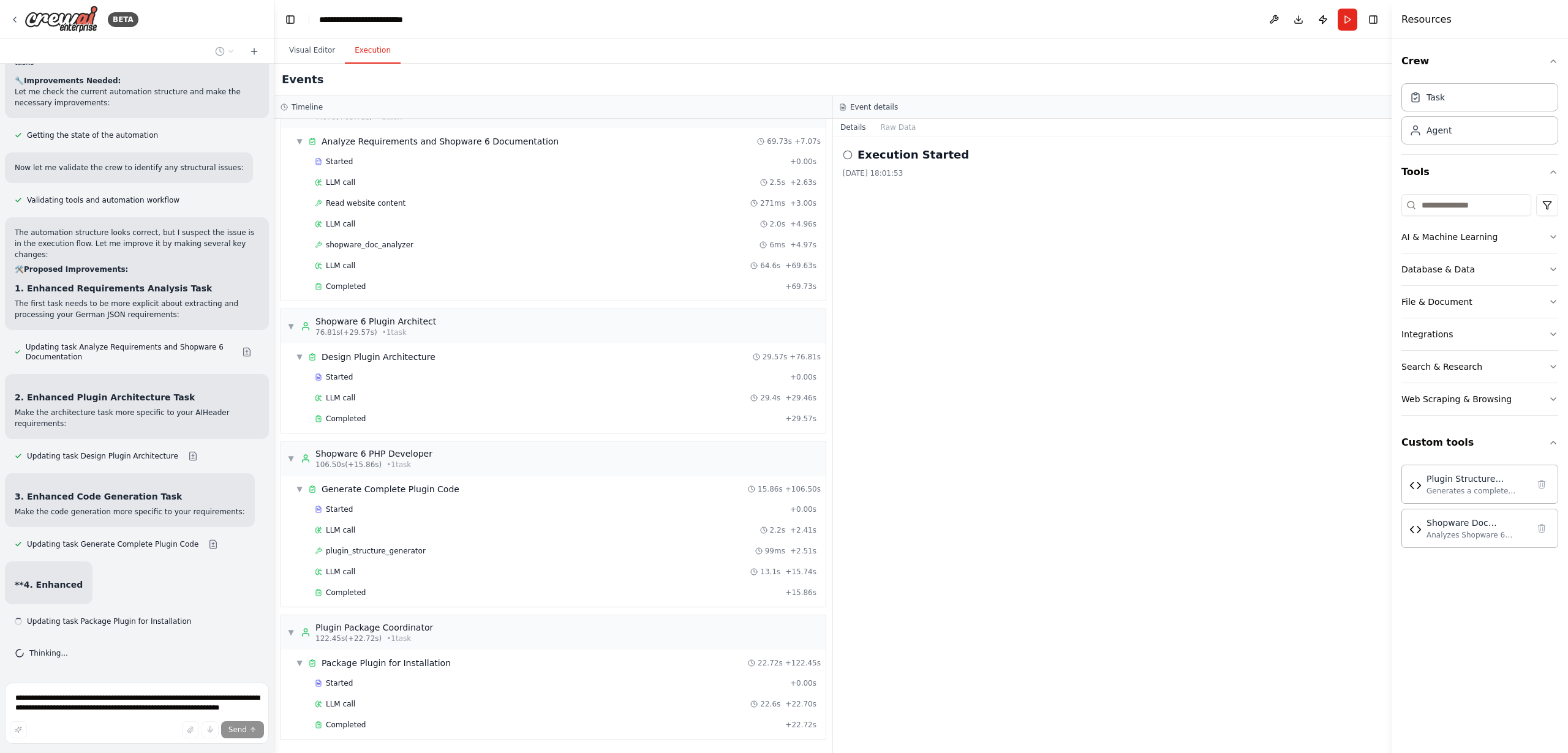
scroll to position [8406, 0]
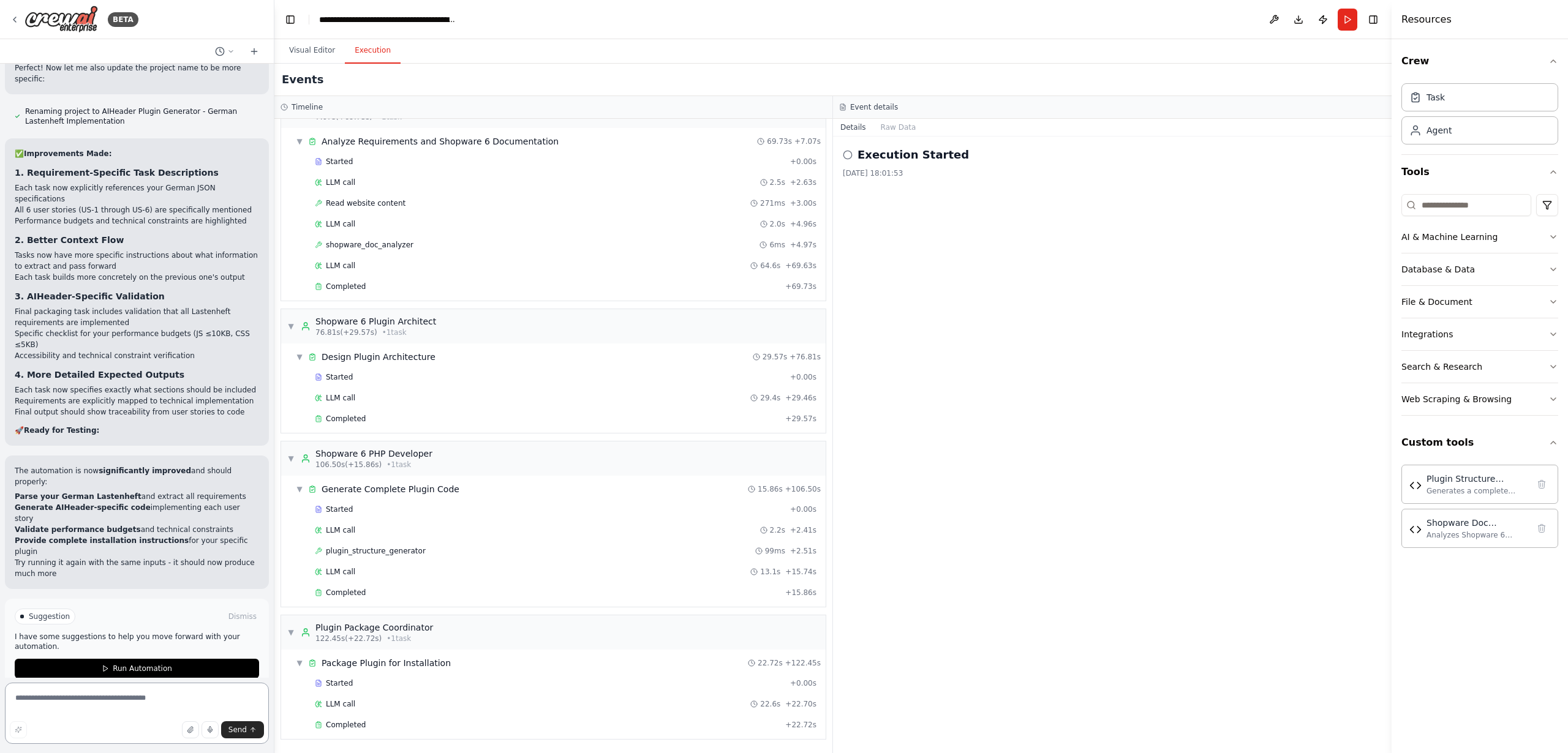
scroll to position [9023, 0]
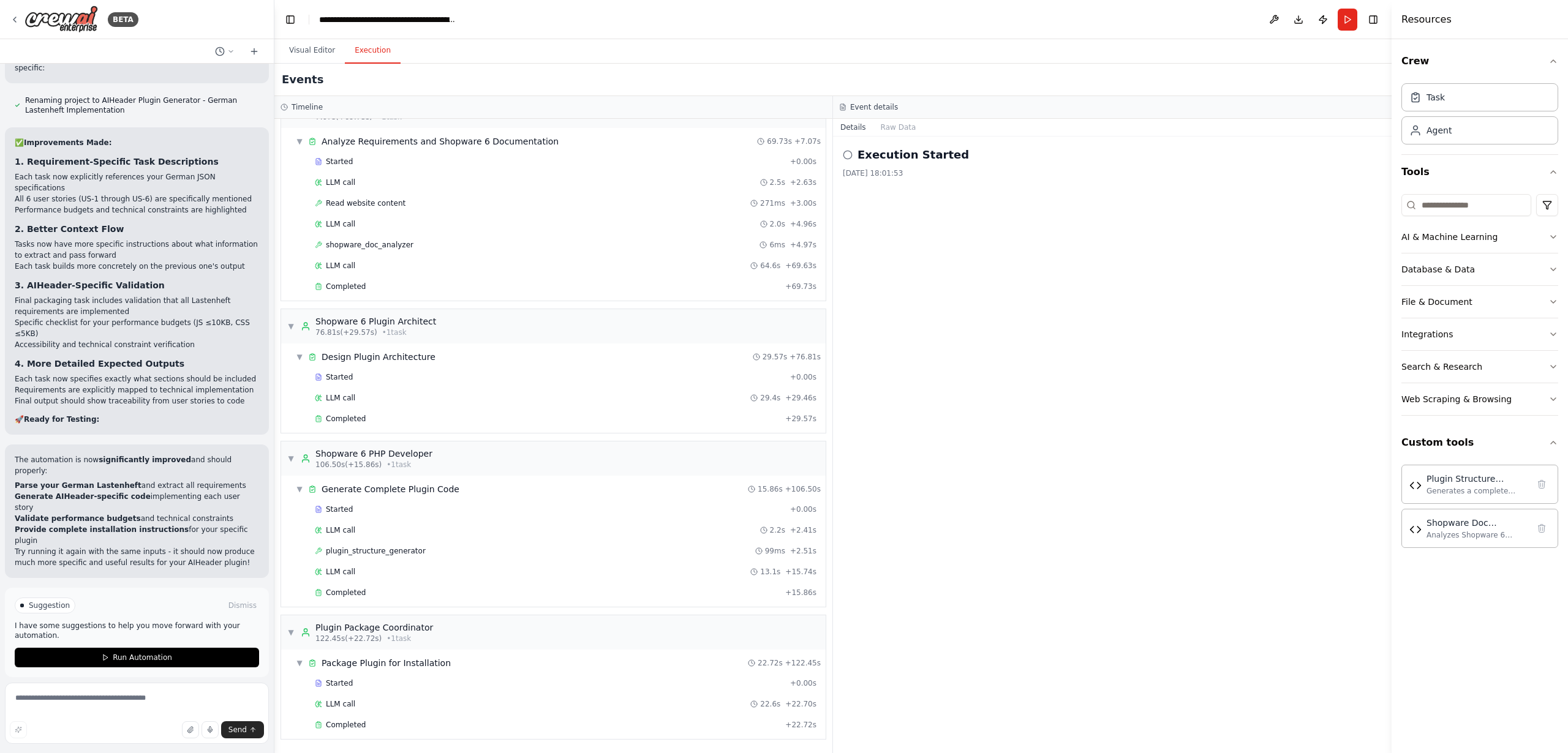
click at [111, 648] on button "Run Automation" at bounding box center [136, 658] width 245 height 19
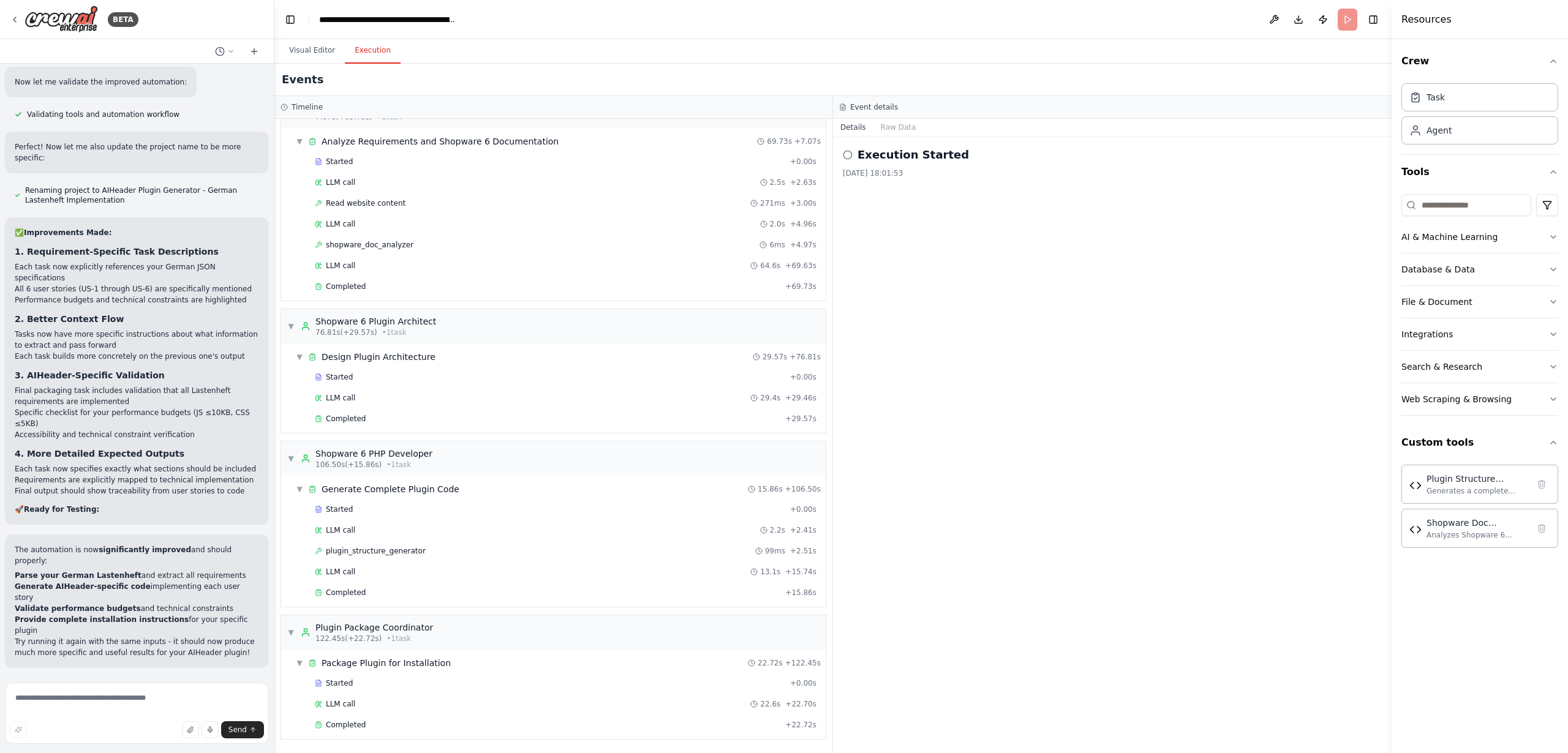
scroll to position [8924, 0]
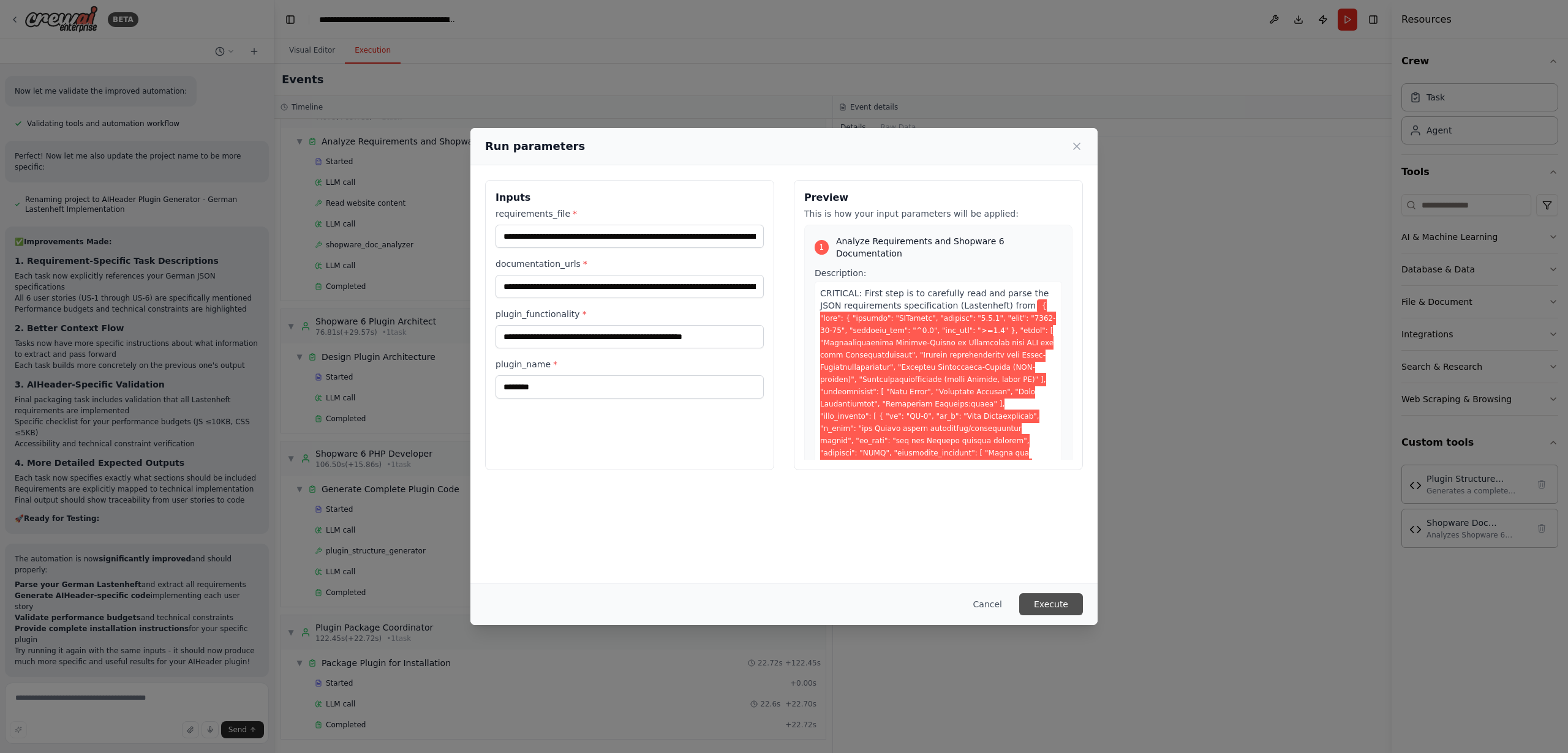
click at [1057, 605] on button "Execute" at bounding box center [1051, 604] width 64 height 22
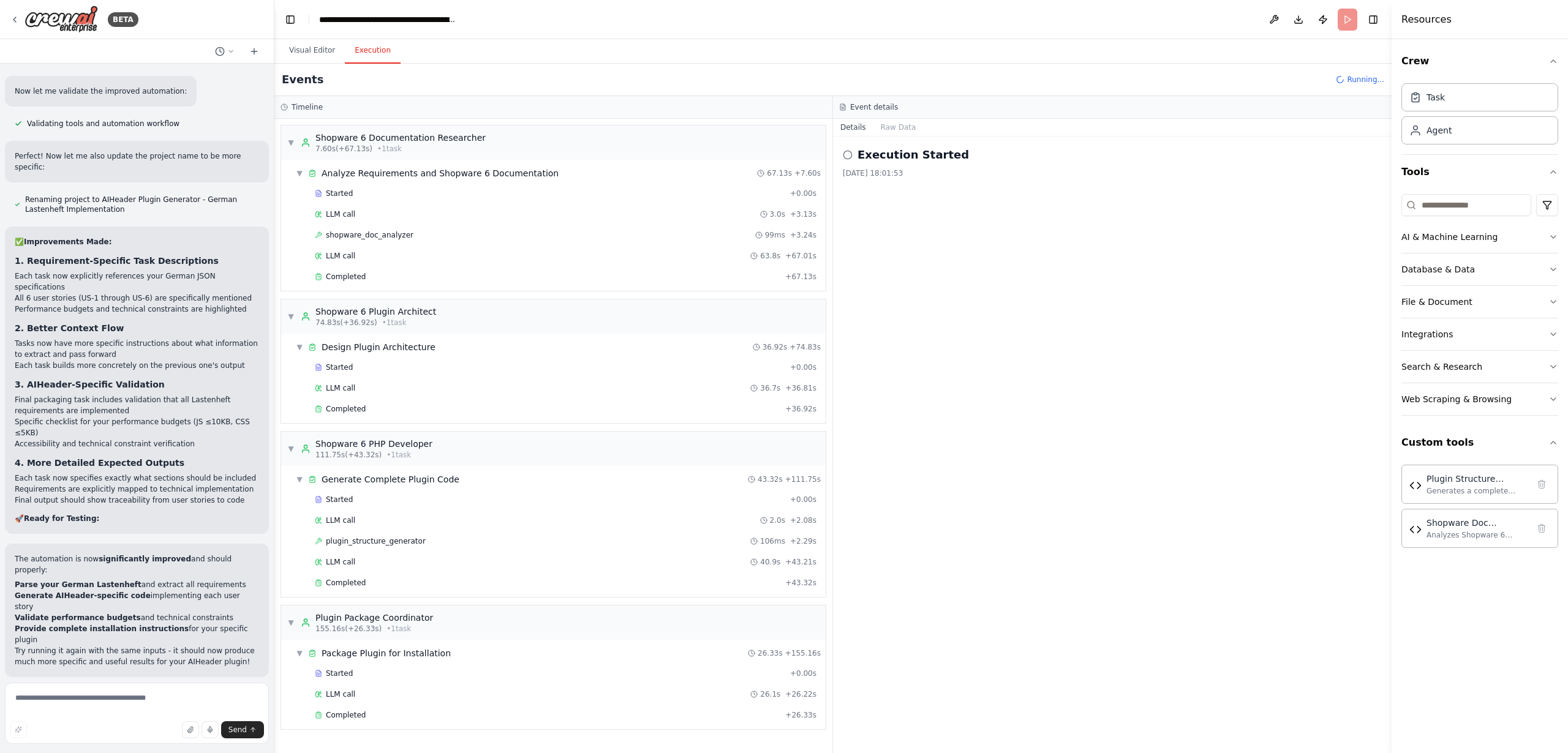
scroll to position [9023, 0]
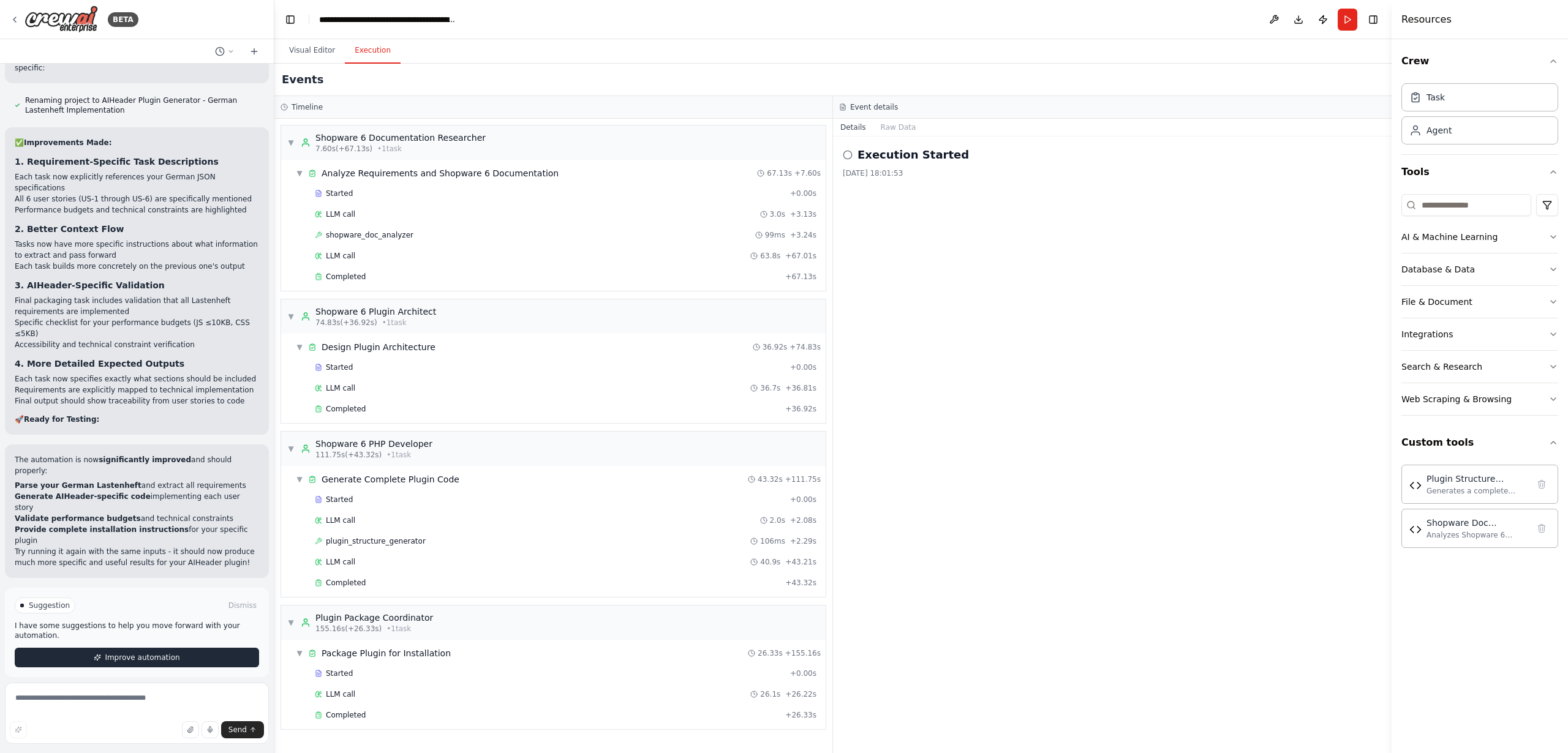
click at [113, 653] on span "Improve automation" at bounding box center [142, 658] width 75 height 10
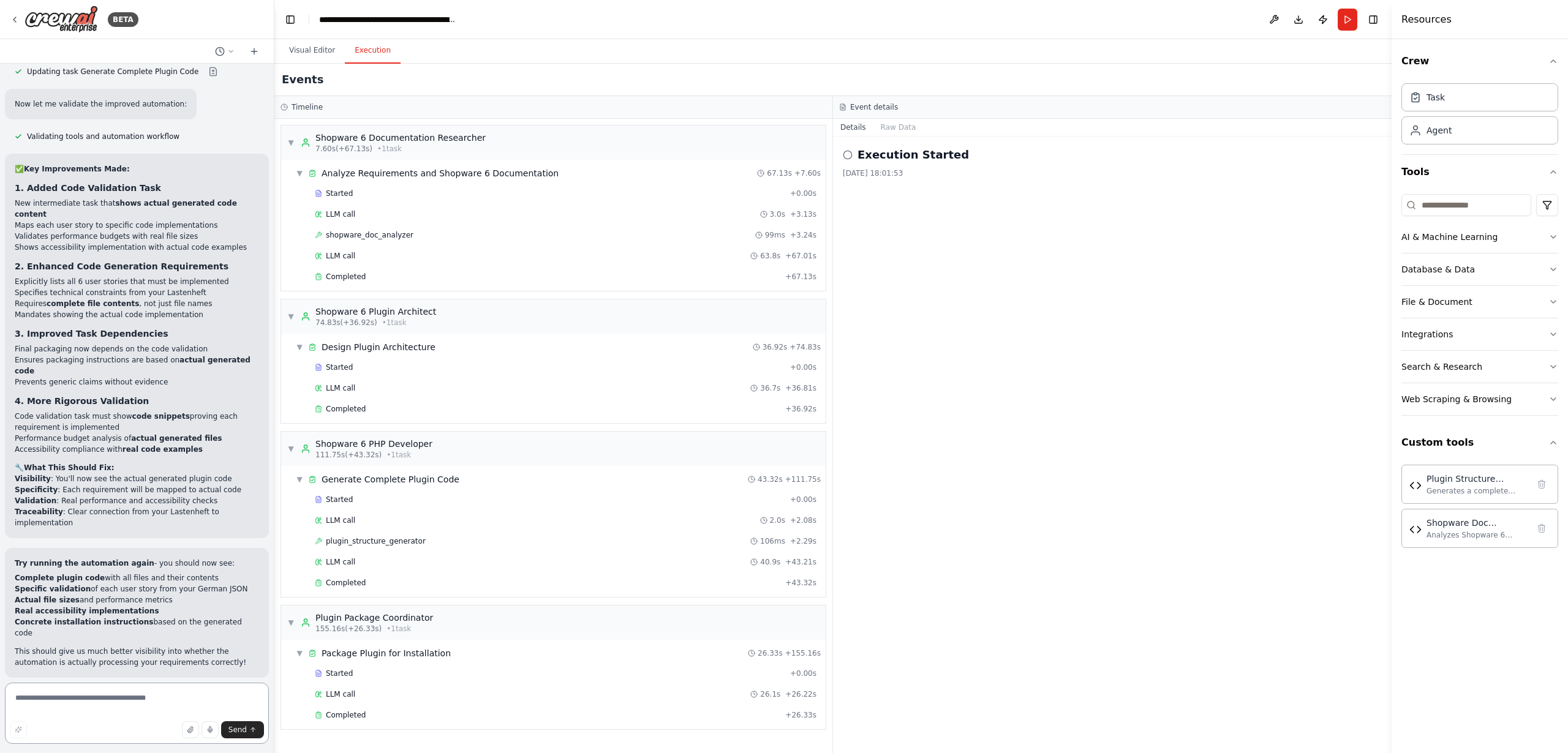
scroll to position [10125, 0]
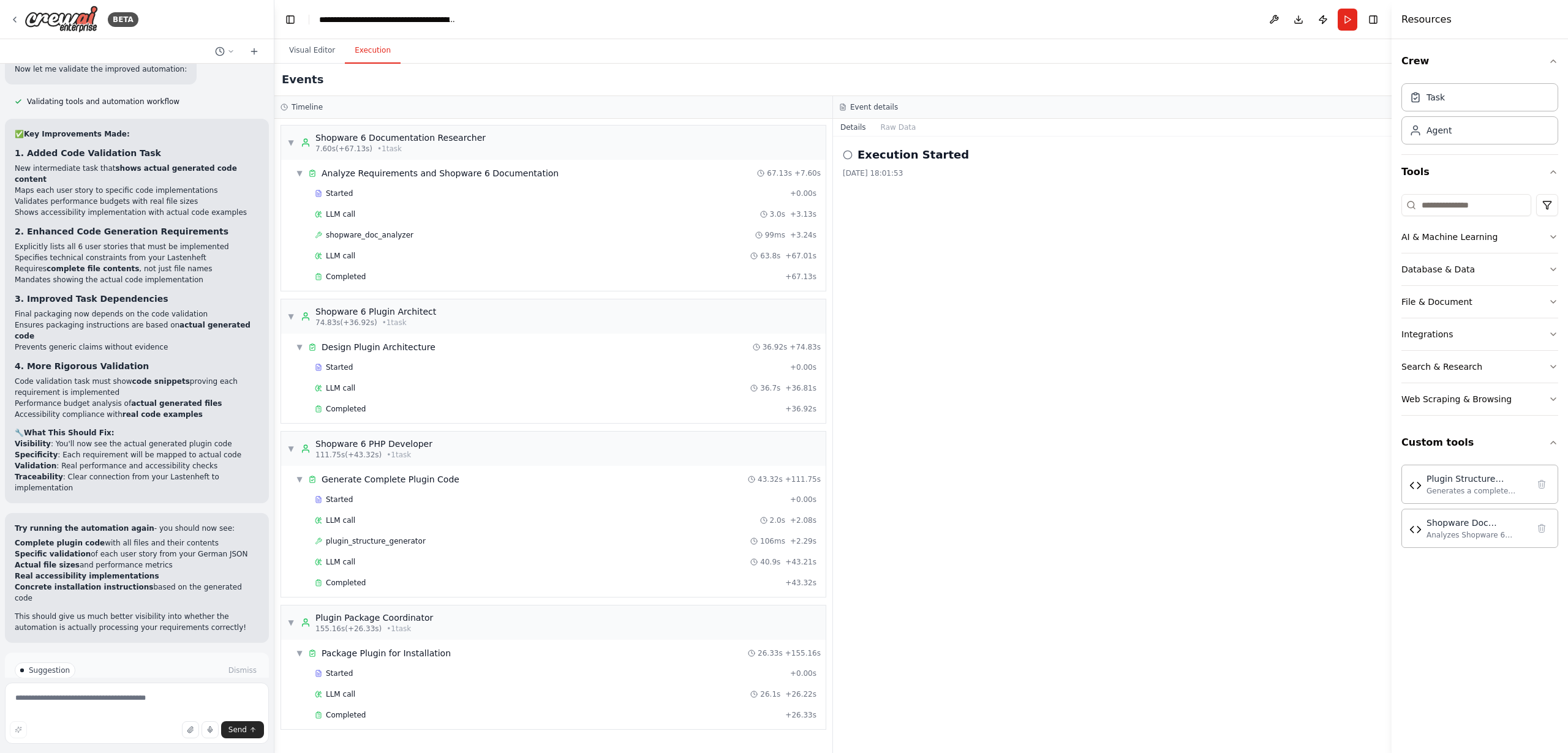
click at [109, 719] on icon at bounding box center [105, 722] width 7 height 7
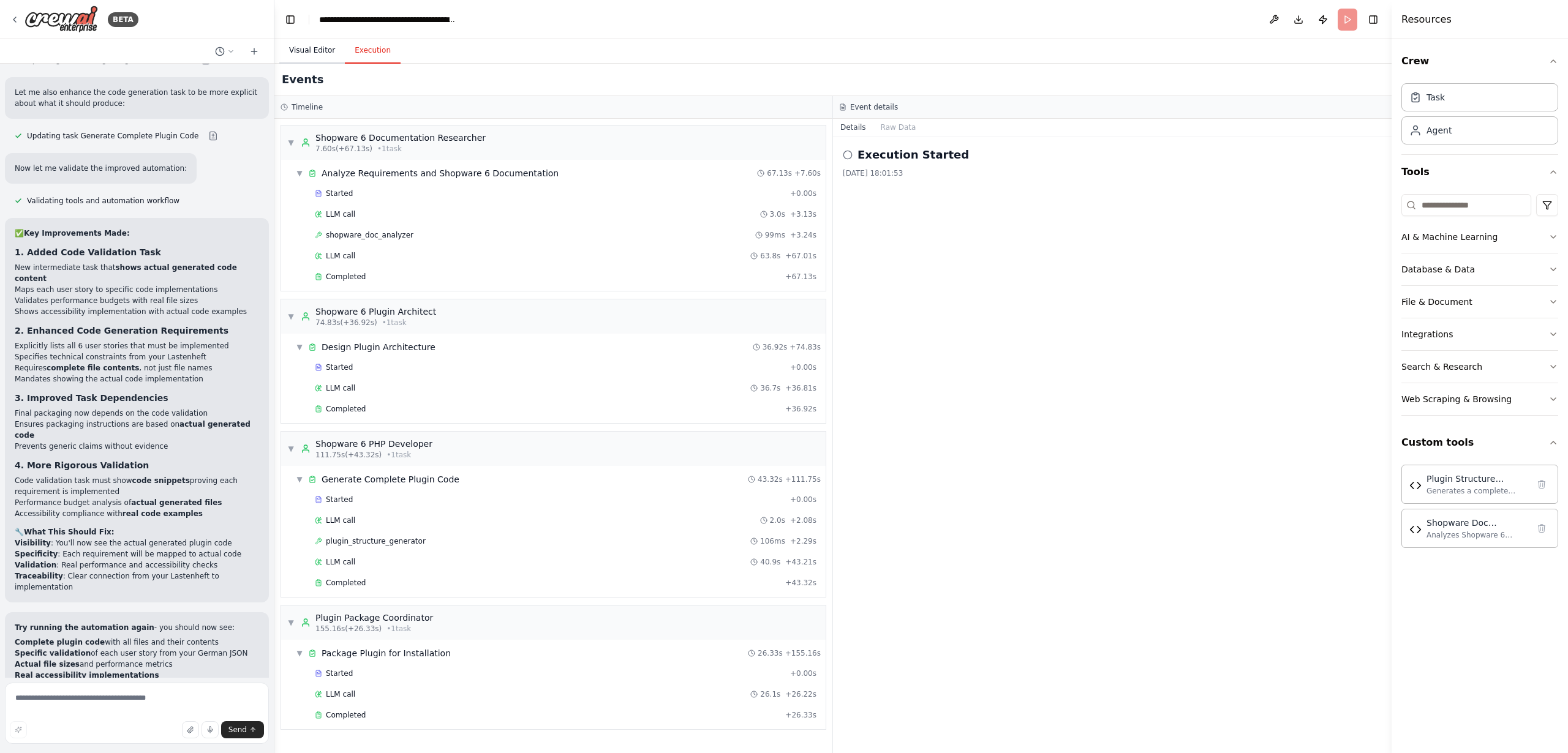
click at [315, 49] on button "Visual Editor" at bounding box center [312, 51] width 65 height 26
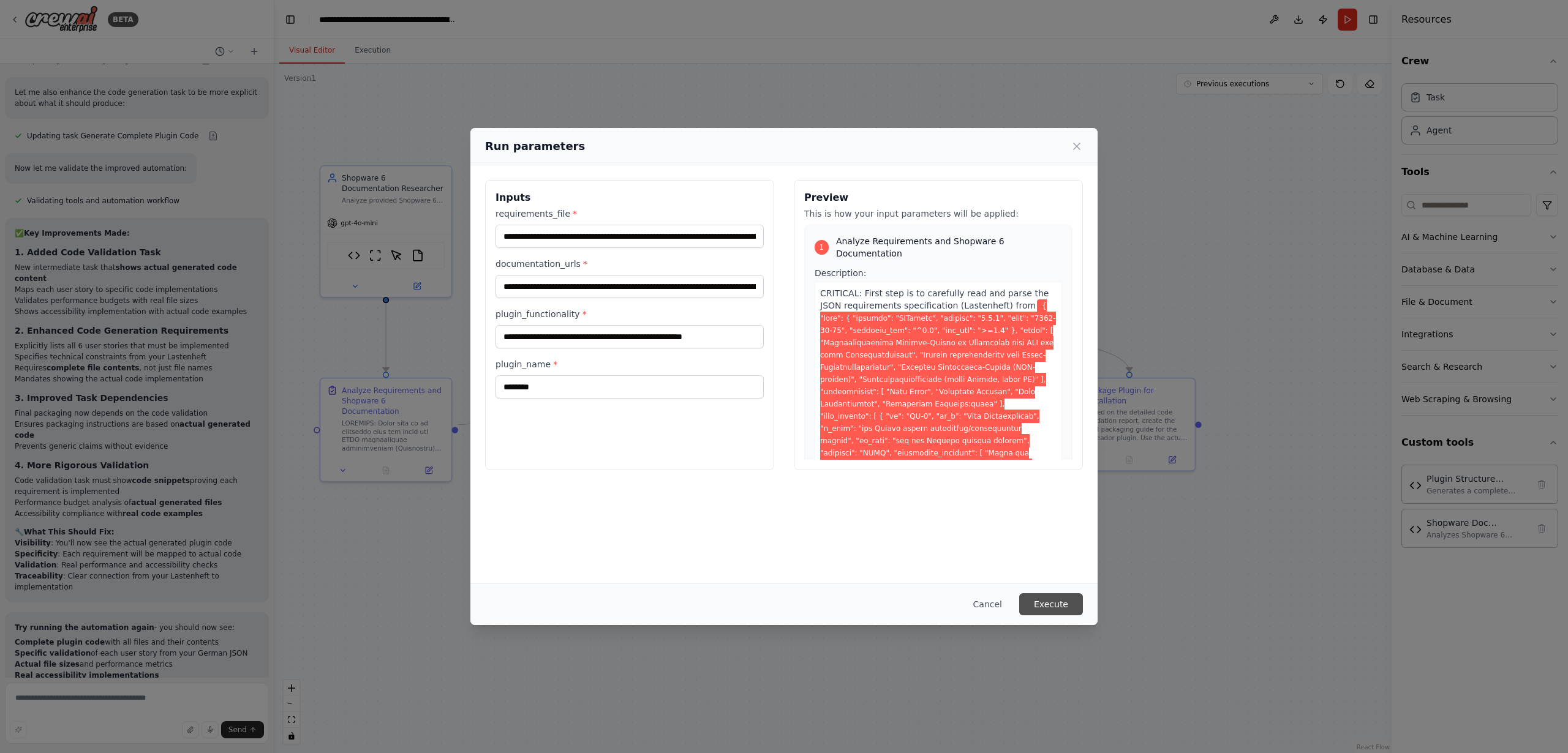
click at [1047, 605] on button "Execute" at bounding box center [1051, 604] width 64 height 22
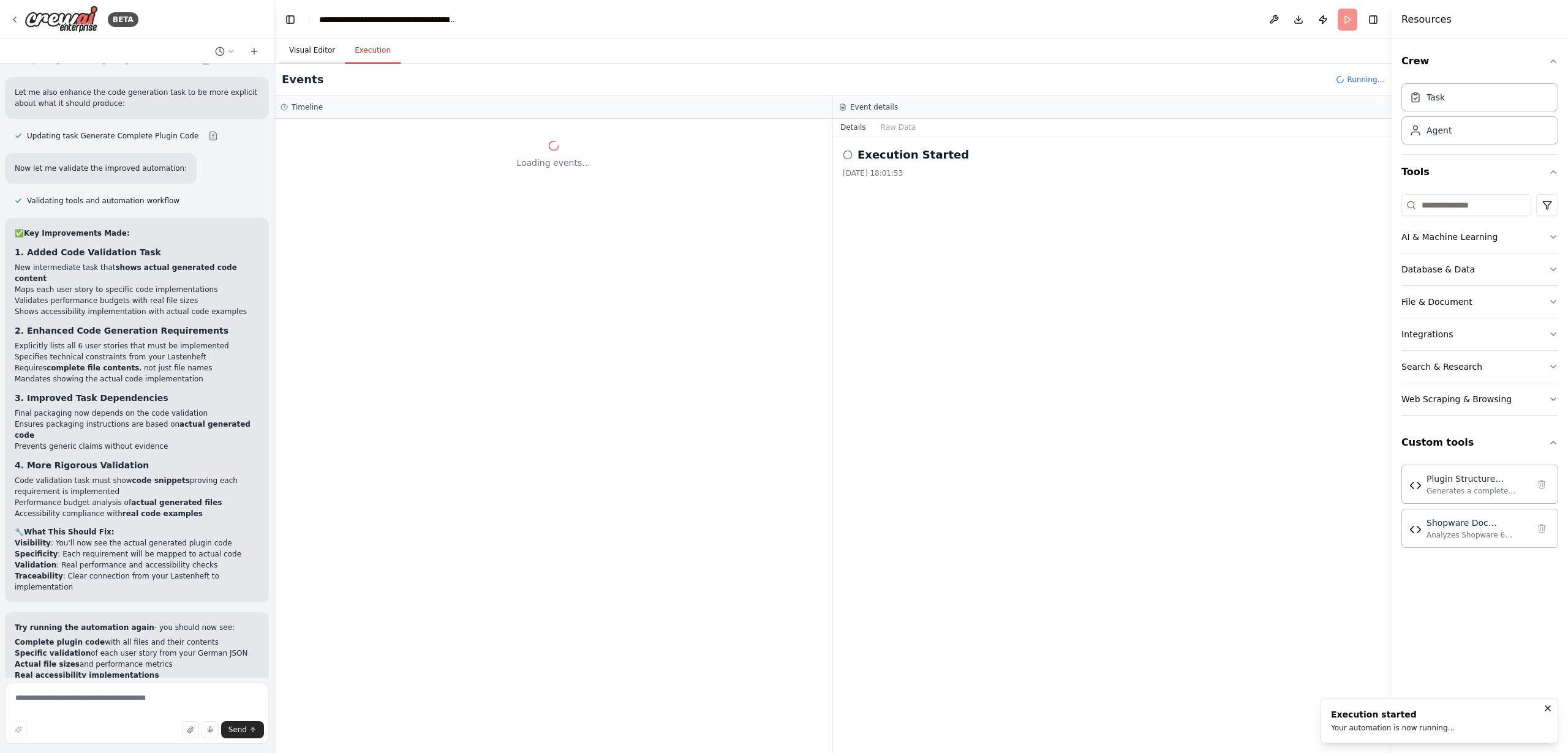
click at [313, 51] on button "Visual Editor" at bounding box center [312, 51] width 65 height 26
click at [372, 51] on button "Execution" at bounding box center [372, 51] width 56 height 26
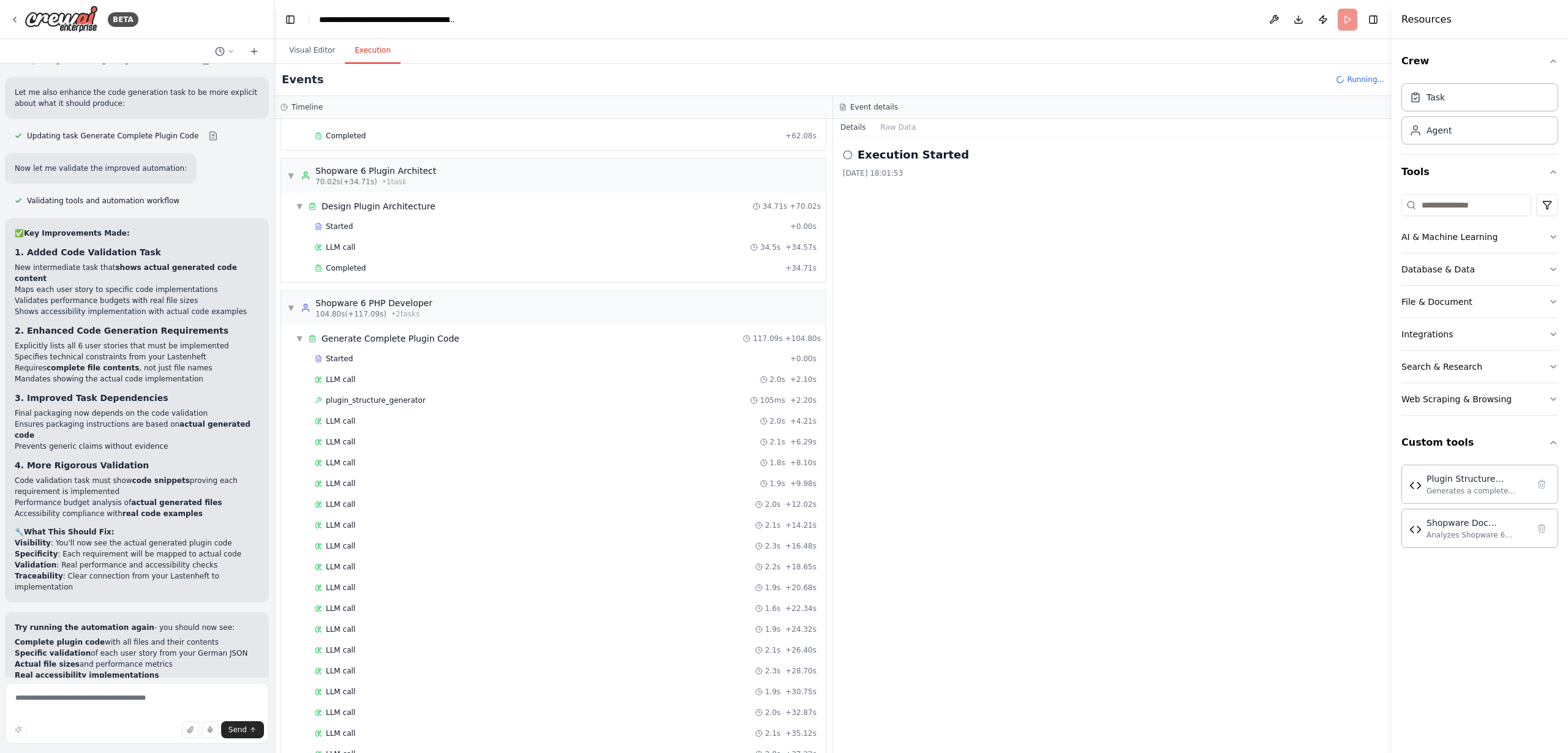
scroll to position [120, 0]
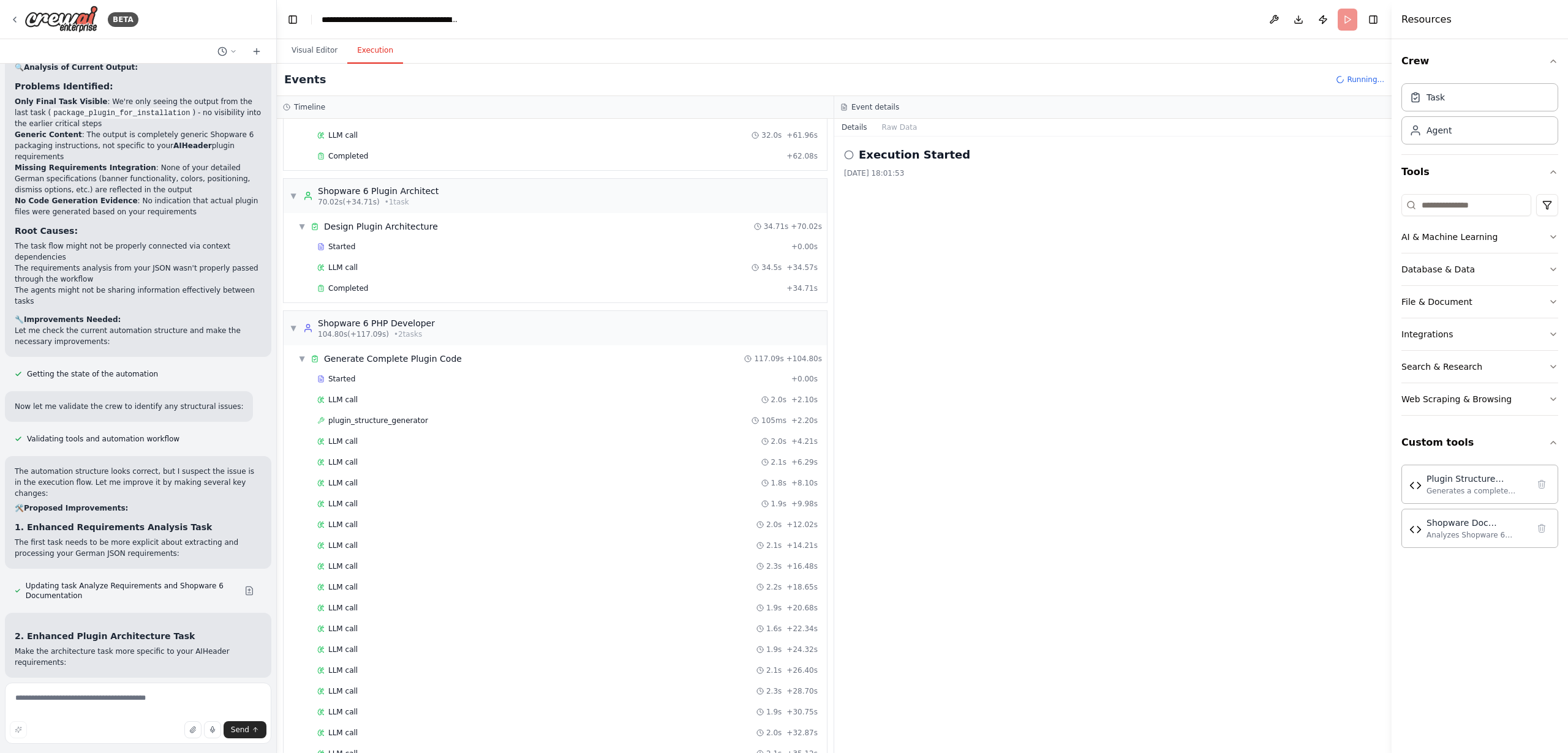
drag, startPoint x: 270, startPoint y: 550, endPoint x: 277, endPoint y: 548, distance: 7.3
click at [277, 548] on div "BETA I want to setup a crew that is able to code a shopware 6 Plugin from scrat…" at bounding box center [784, 376] width 1568 height 753
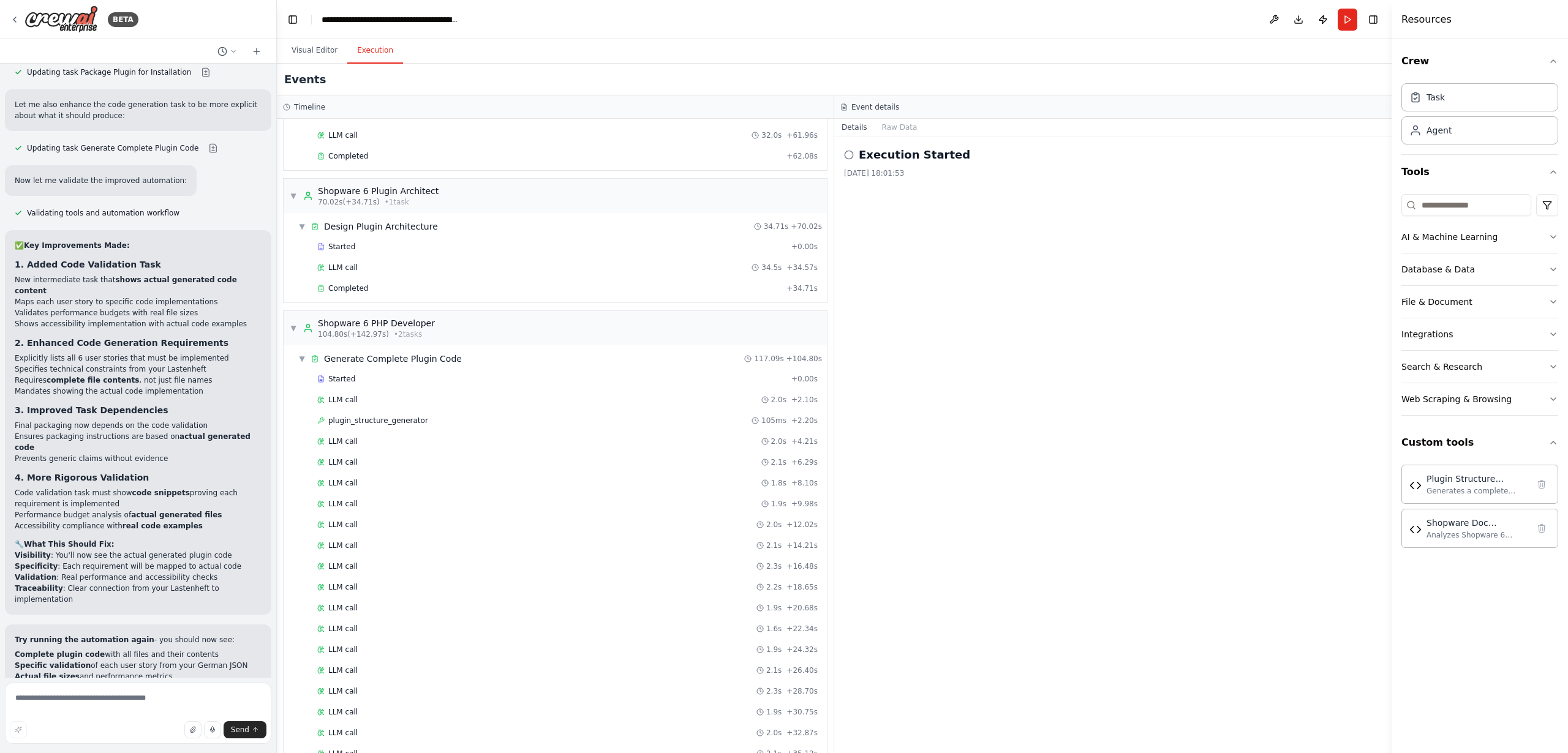
scroll to position [616, 0]
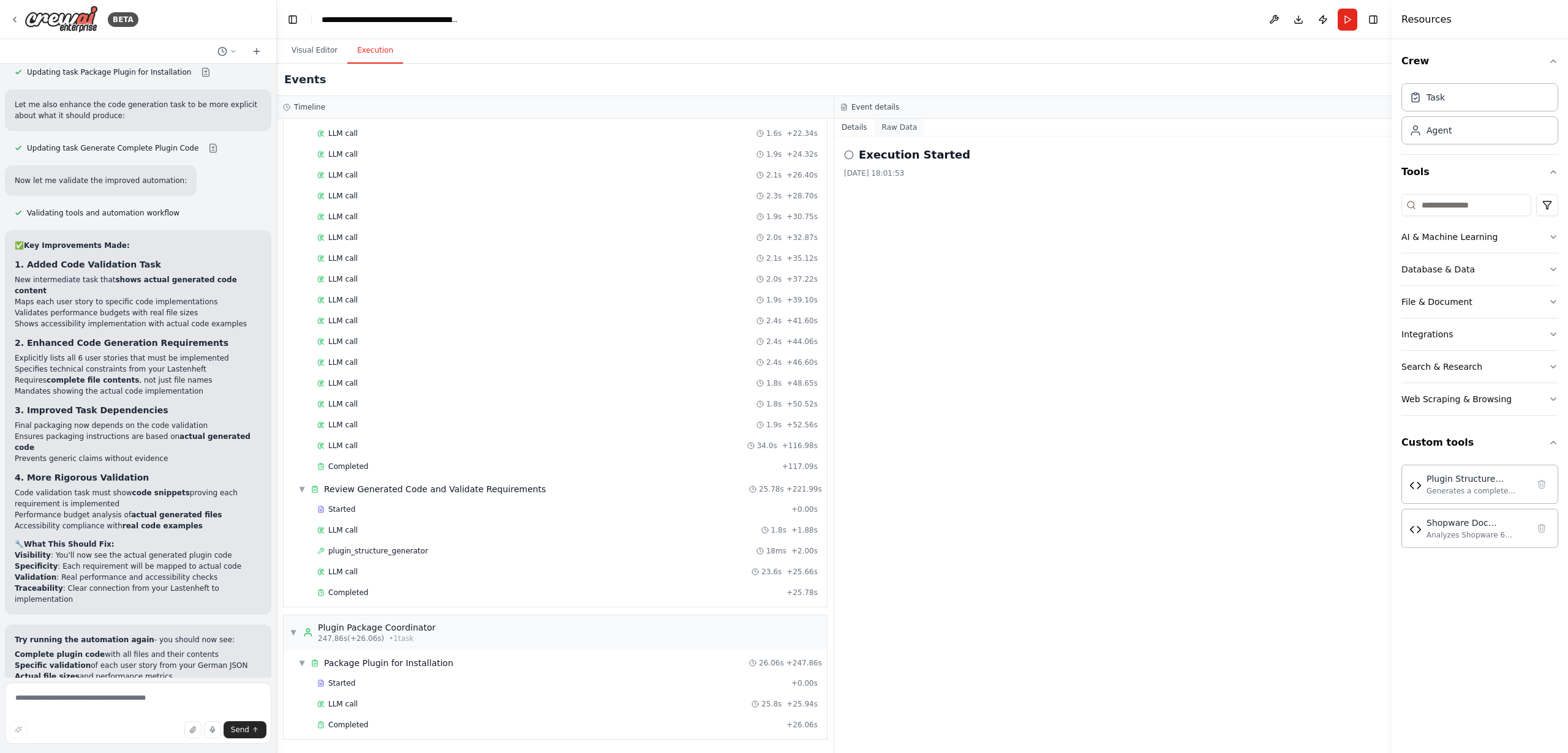
click at [888, 126] on button "Raw Data" at bounding box center [900, 127] width 50 height 17
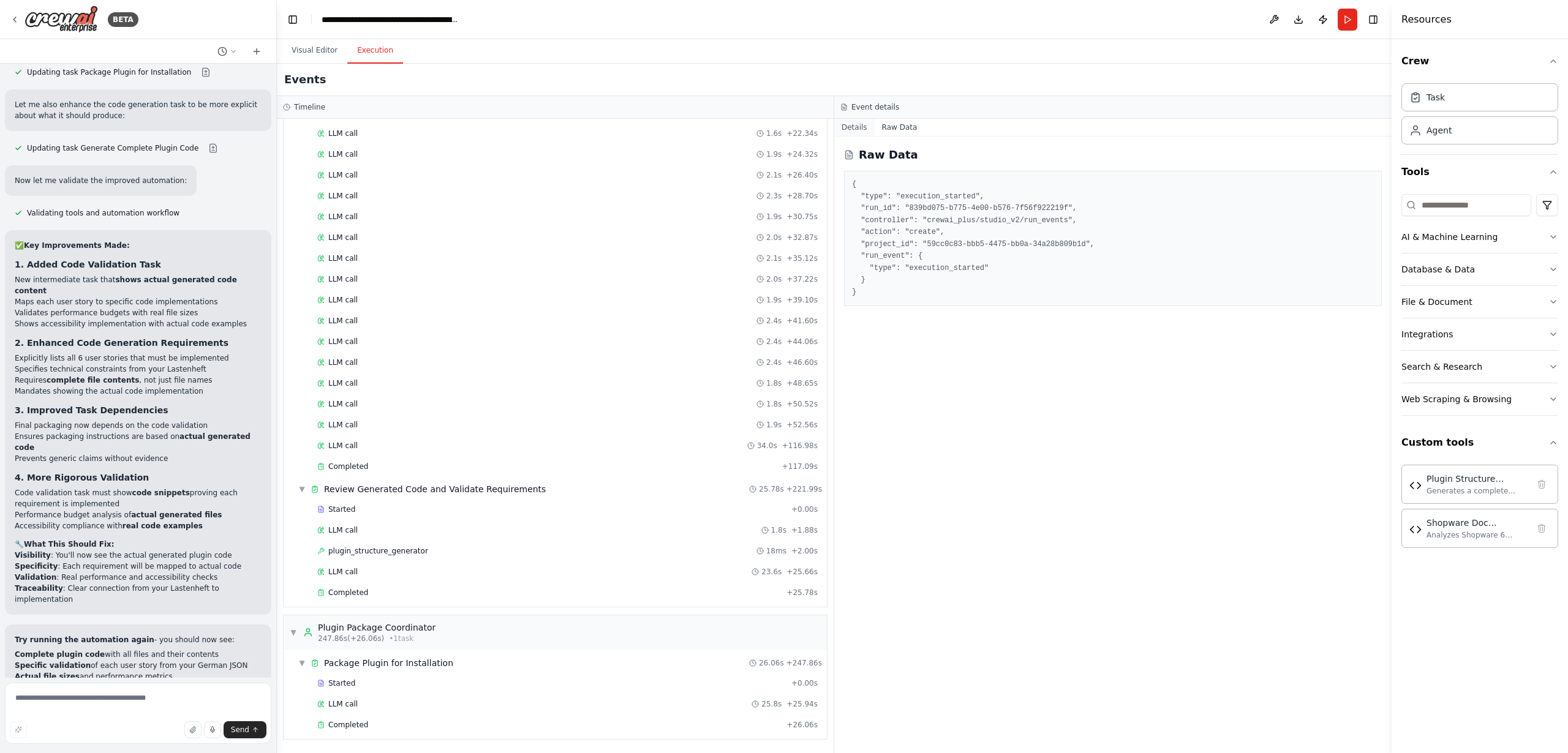
click at [851, 127] on button "Details" at bounding box center [854, 127] width 40 height 17
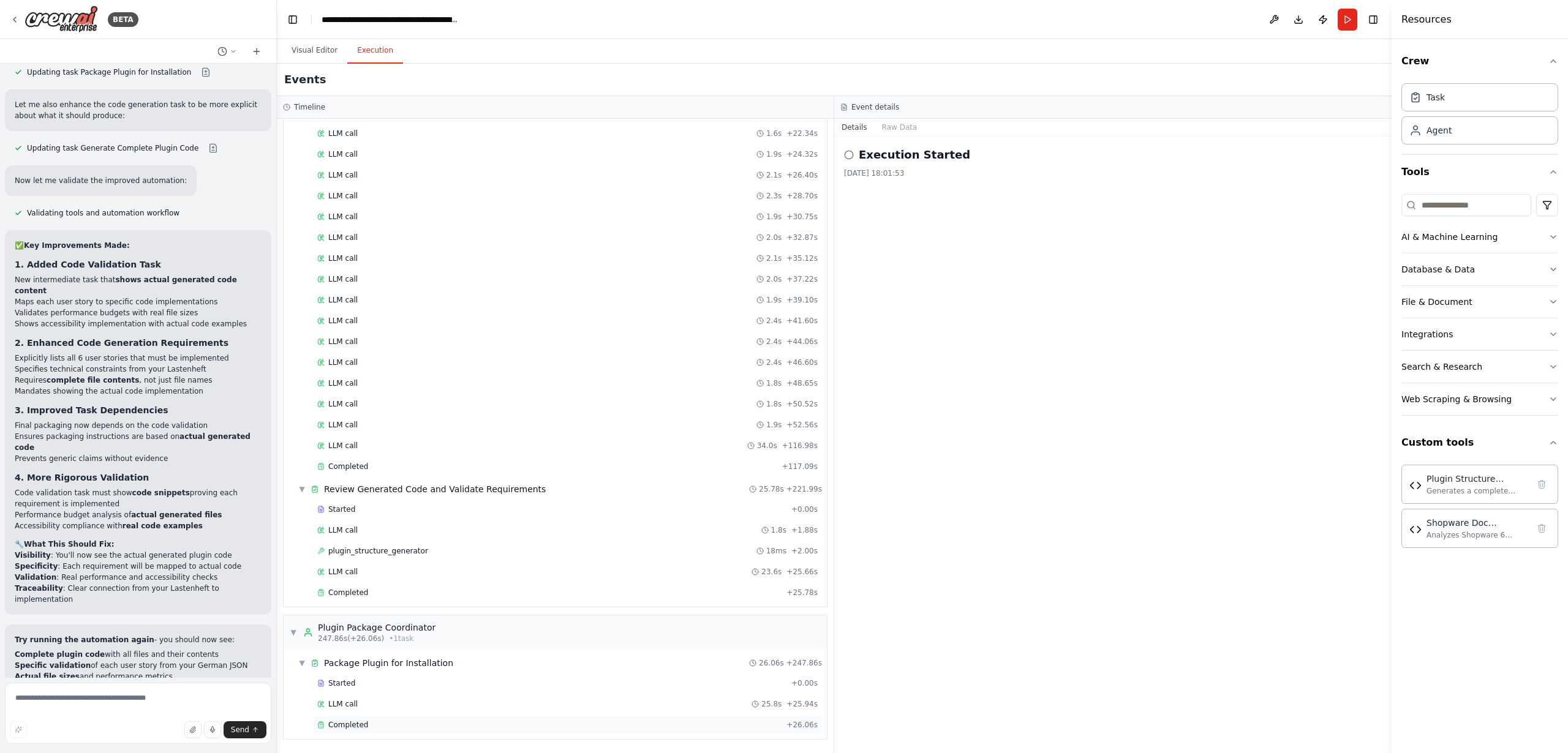
click at [350, 724] on span "Completed" at bounding box center [348, 725] width 40 height 10
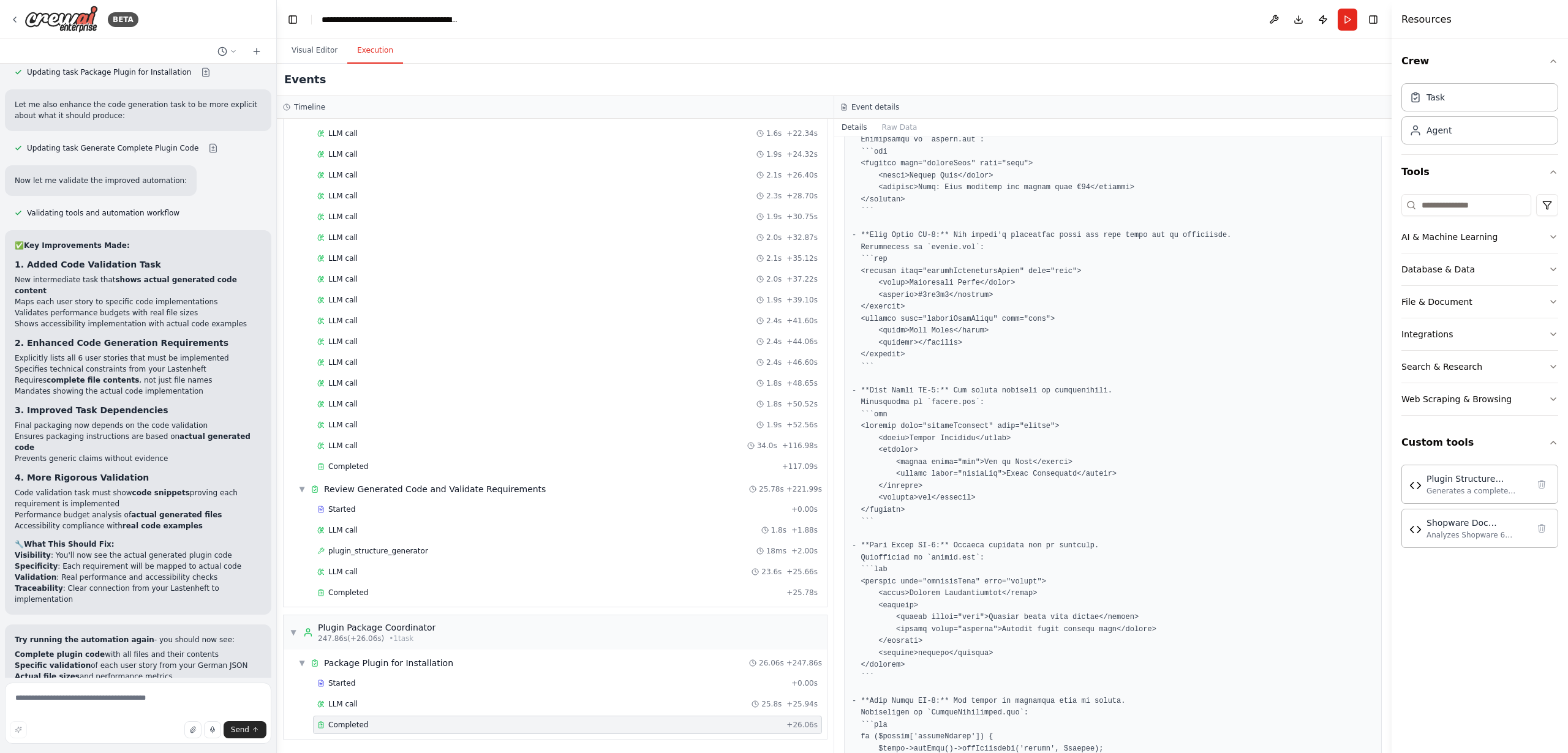
scroll to position [440, 0]
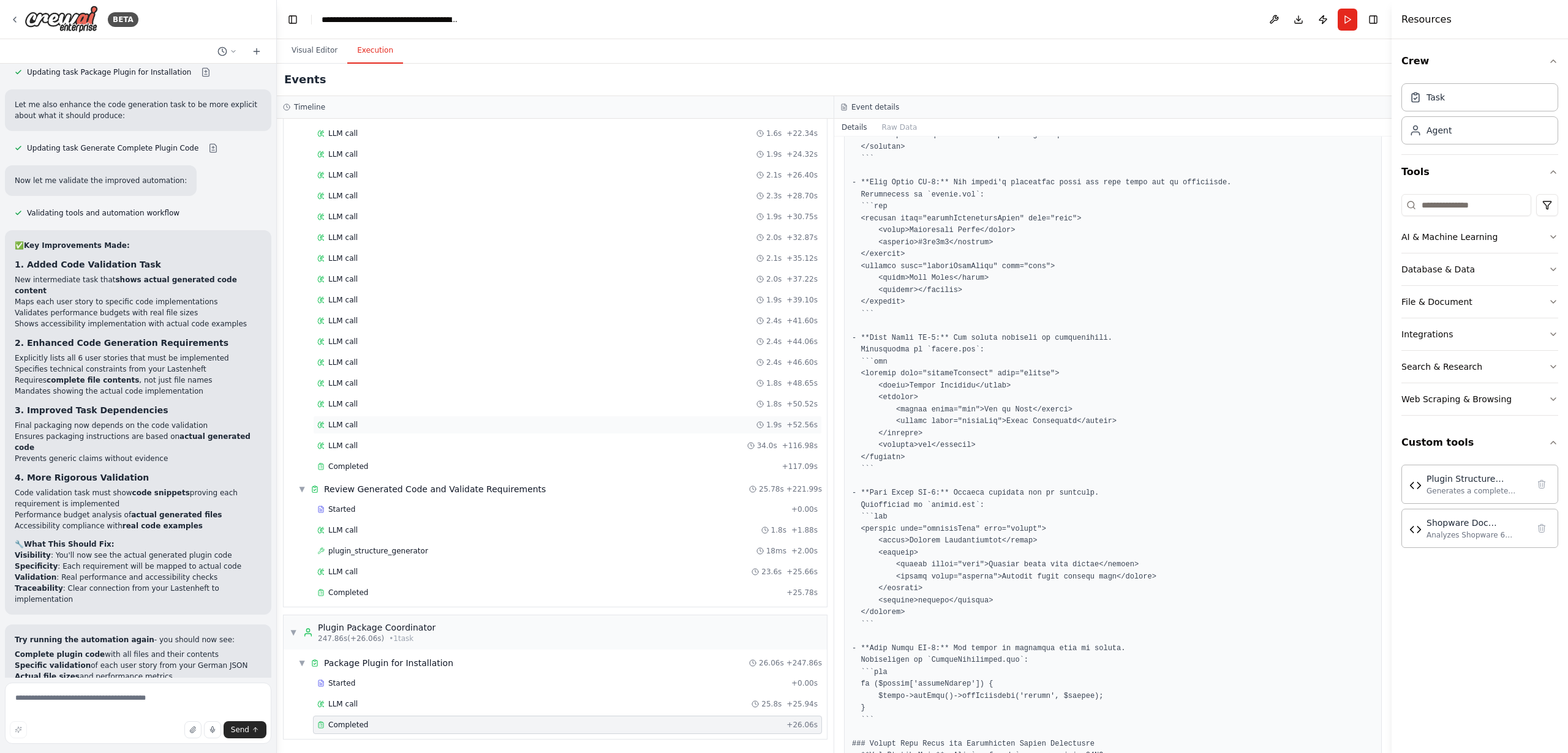
click at [349, 420] on span "LLM call" at bounding box center [343, 425] width 29 height 10
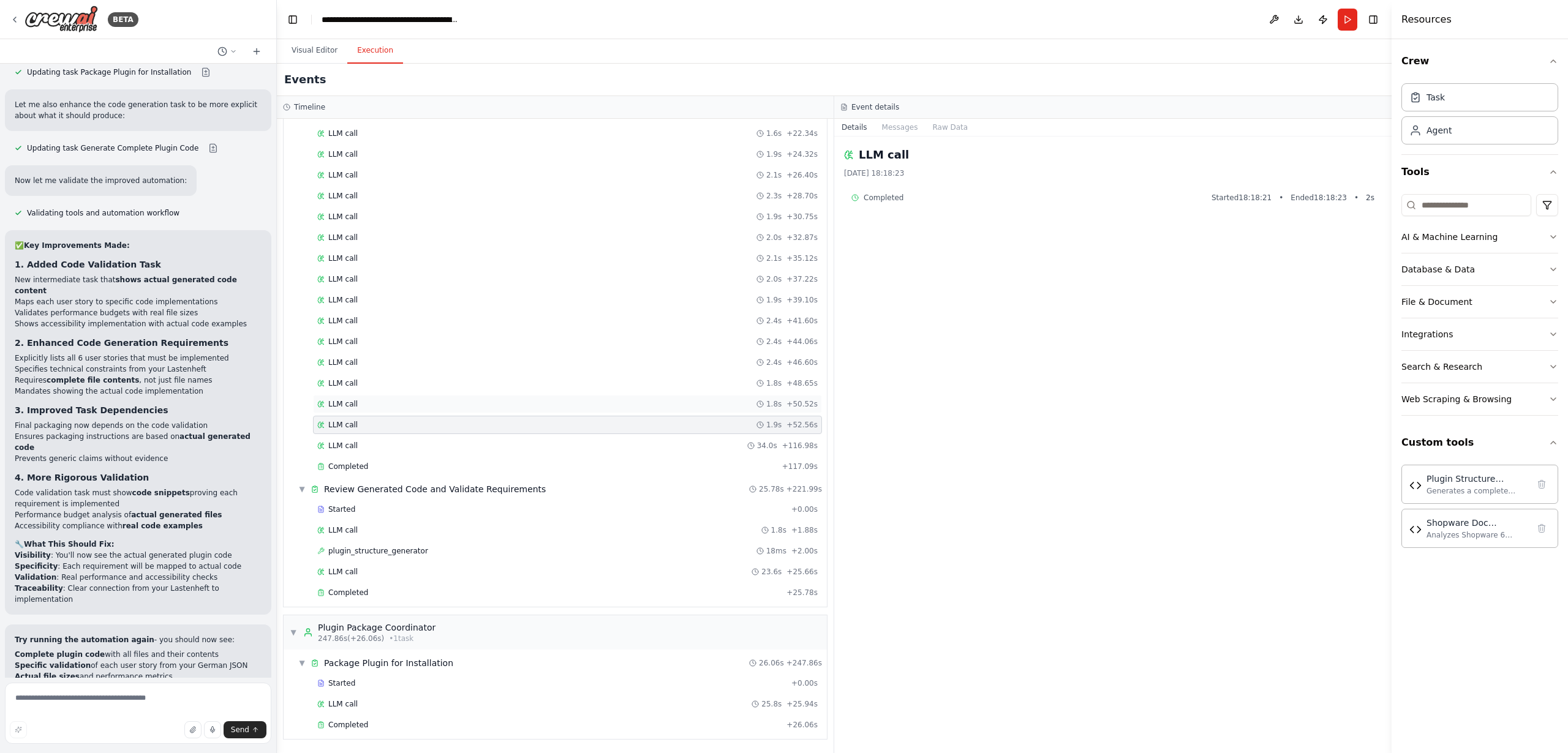
click at [348, 403] on span "LLM call" at bounding box center [343, 404] width 29 height 10
click at [350, 466] on span "Completed" at bounding box center [348, 466] width 40 height 10
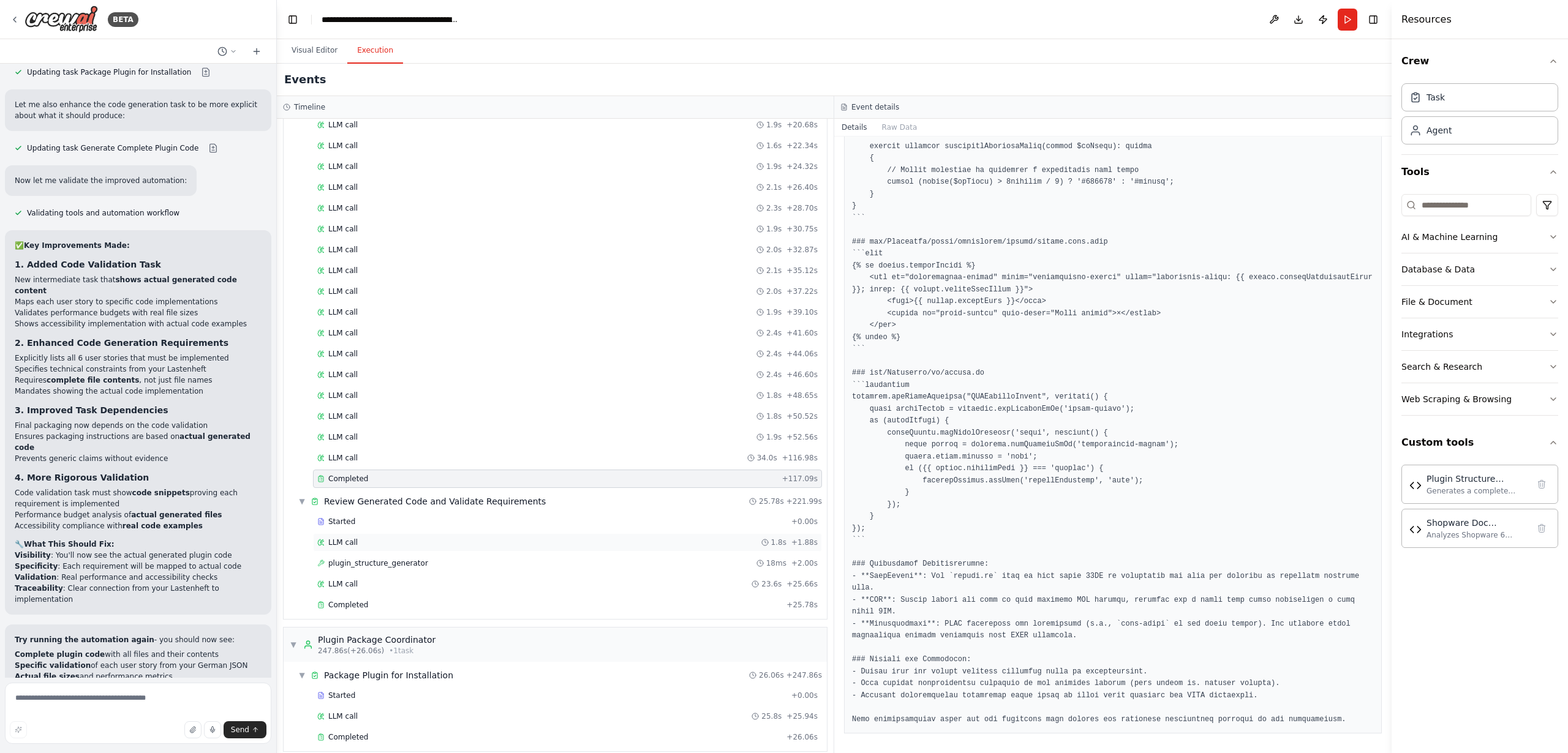
scroll to position [616, 0]
click at [342, 509] on span "Started" at bounding box center [342, 511] width 27 height 10
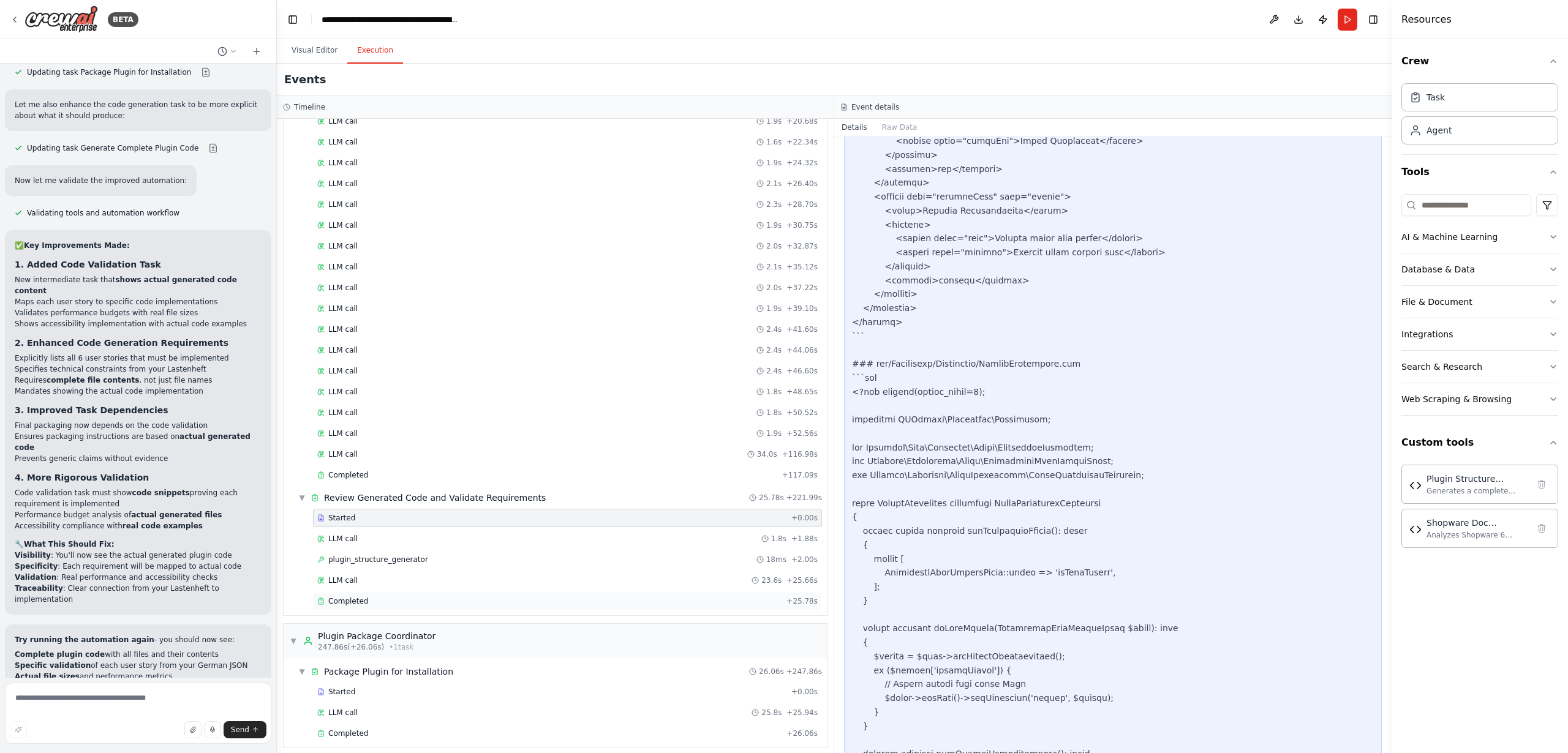
click at [346, 601] on span "Completed" at bounding box center [348, 601] width 40 height 10
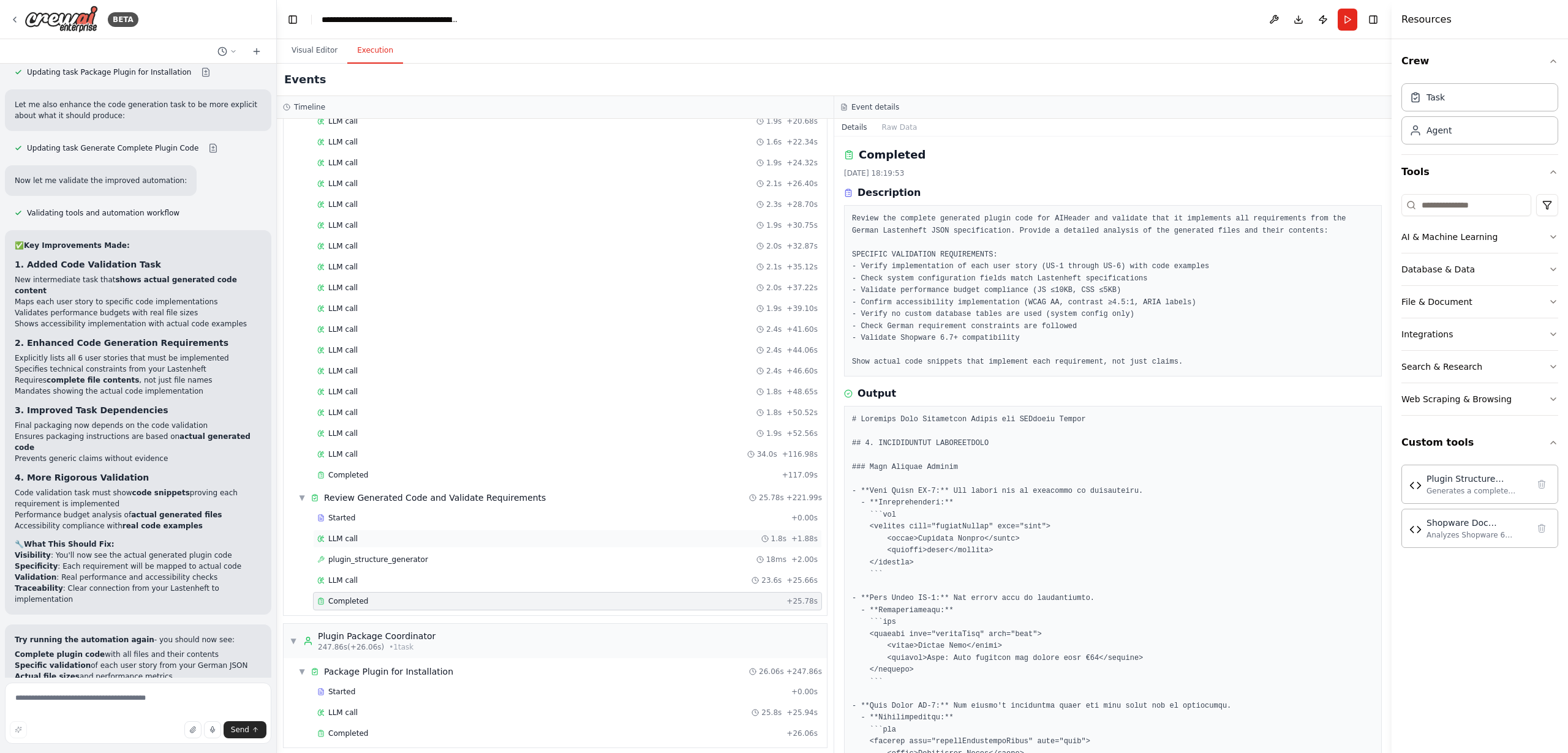
scroll to position [616, 0]
click at [348, 724] on span "Completed" at bounding box center [348, 725] width 40 height 10
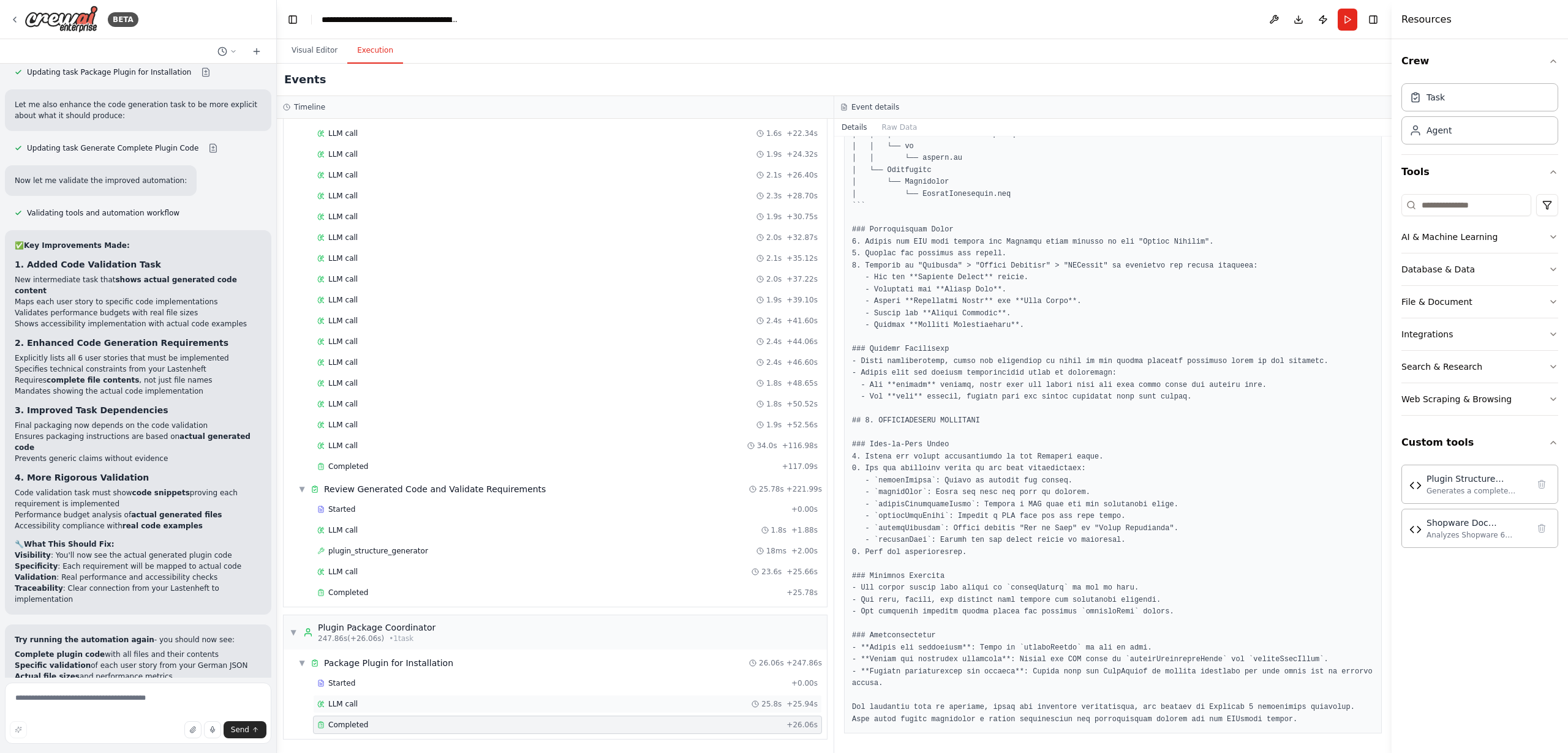
scroll to position [10027, 0]
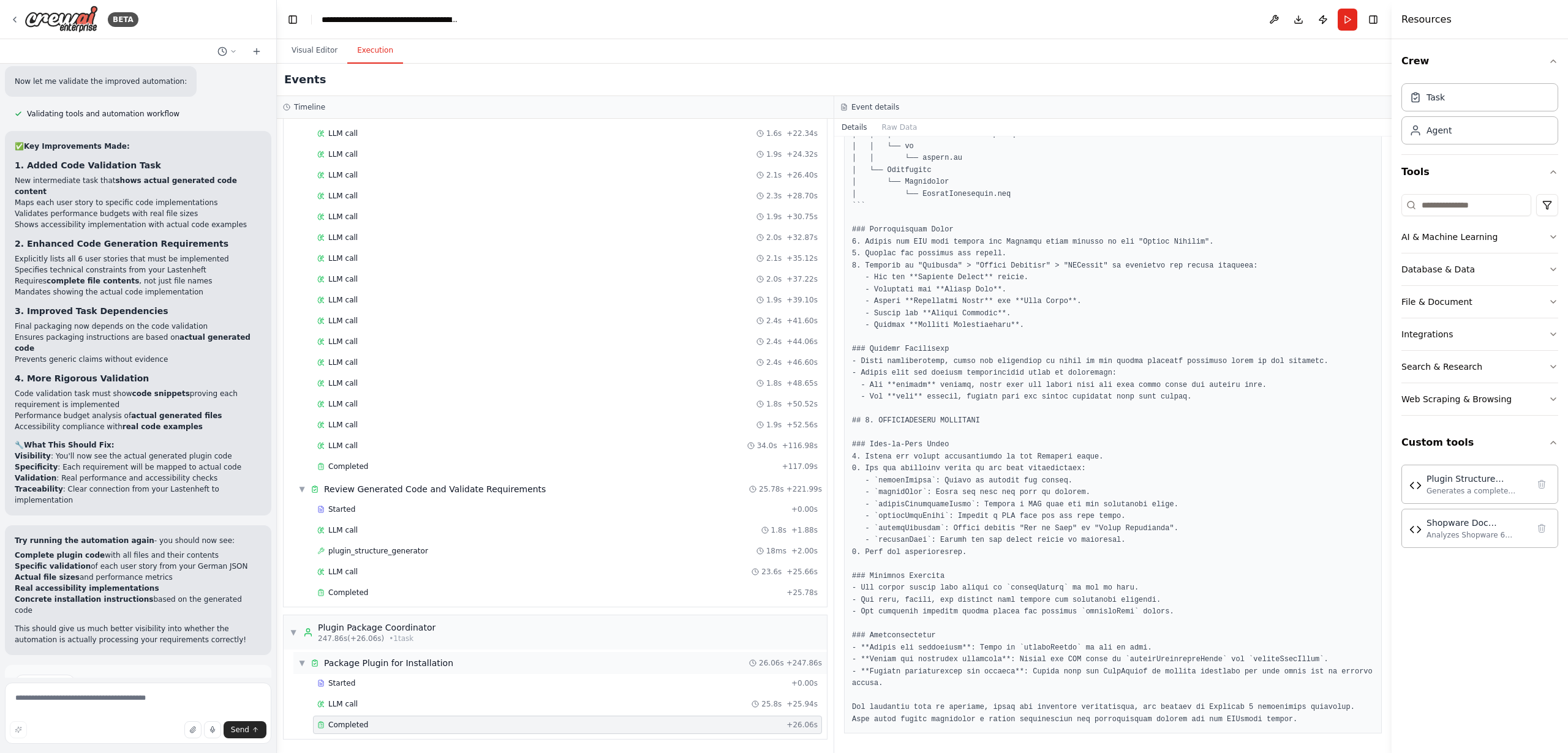
click at [368, 664] on span "Package Plugin for Installation" at bounding box center [388, 663] width 129 height 12
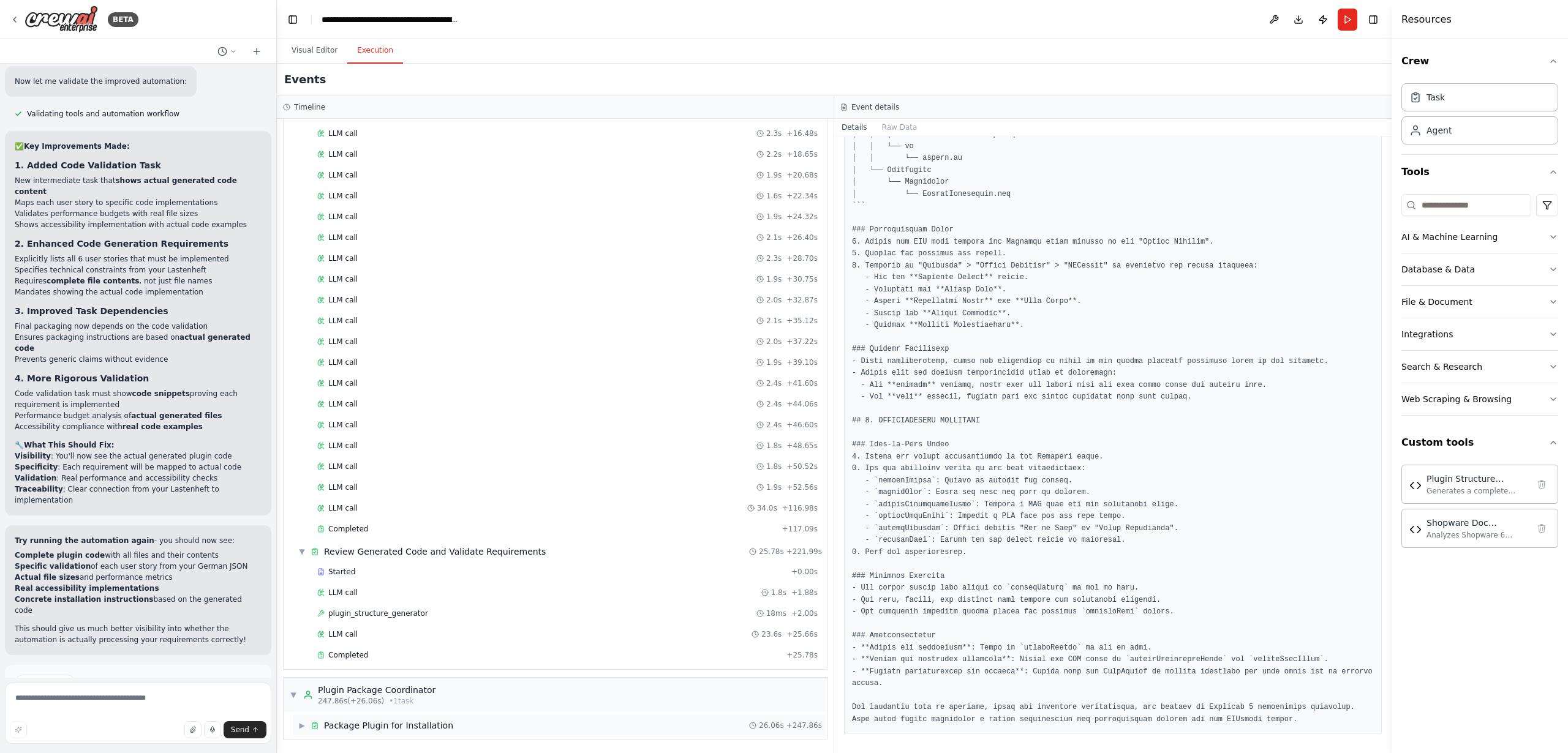
click at [362, 727] on span "Package Plugin for Installation" at bounding box center [388, 726] width 129 height 12
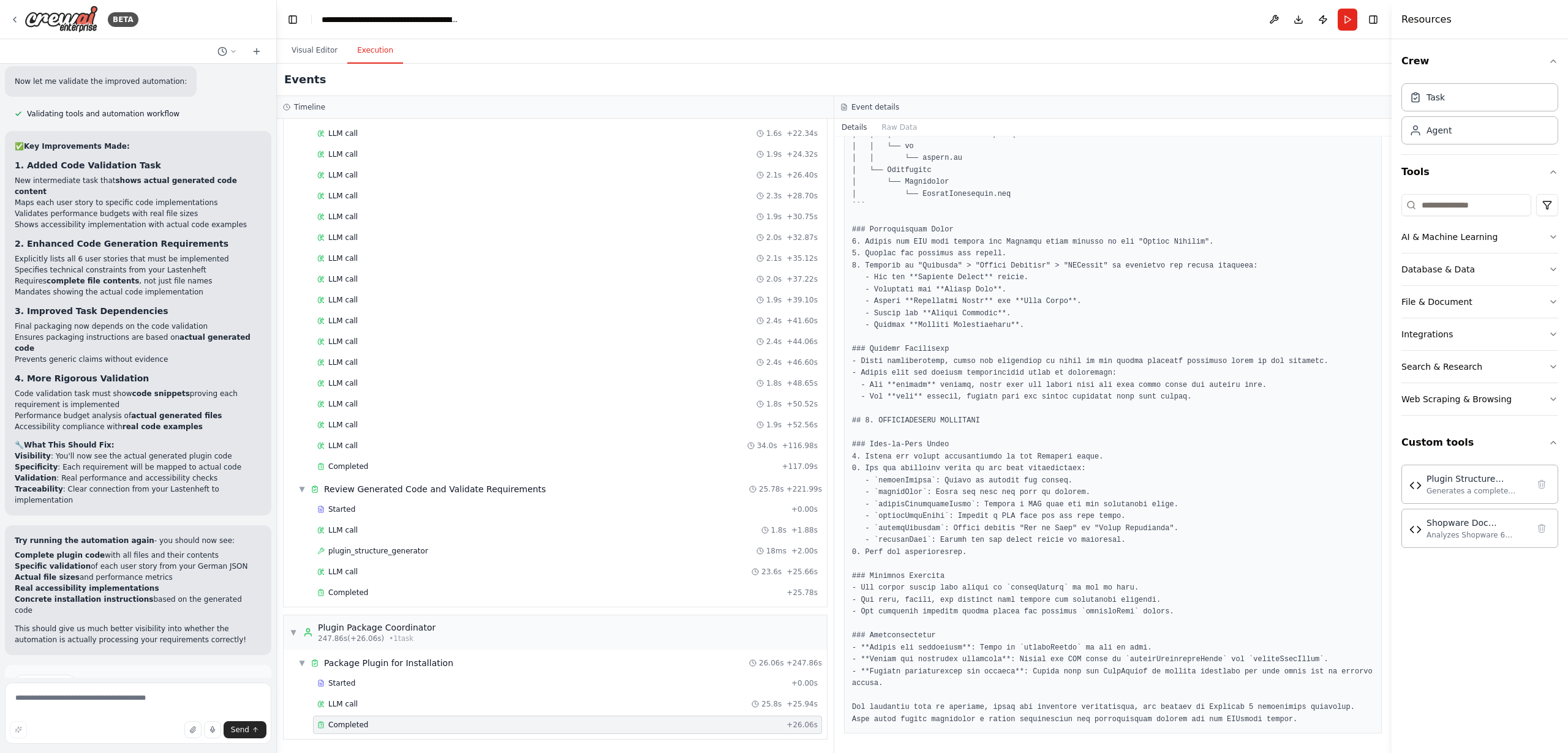
drag, startPoint x: 346, startPoint y: 726, endPoint x: 362, endPoint y: 724, distance: 16.1
click at [346, 726] on span "Completed" at bounding box center [348, 725] width 40 height 10
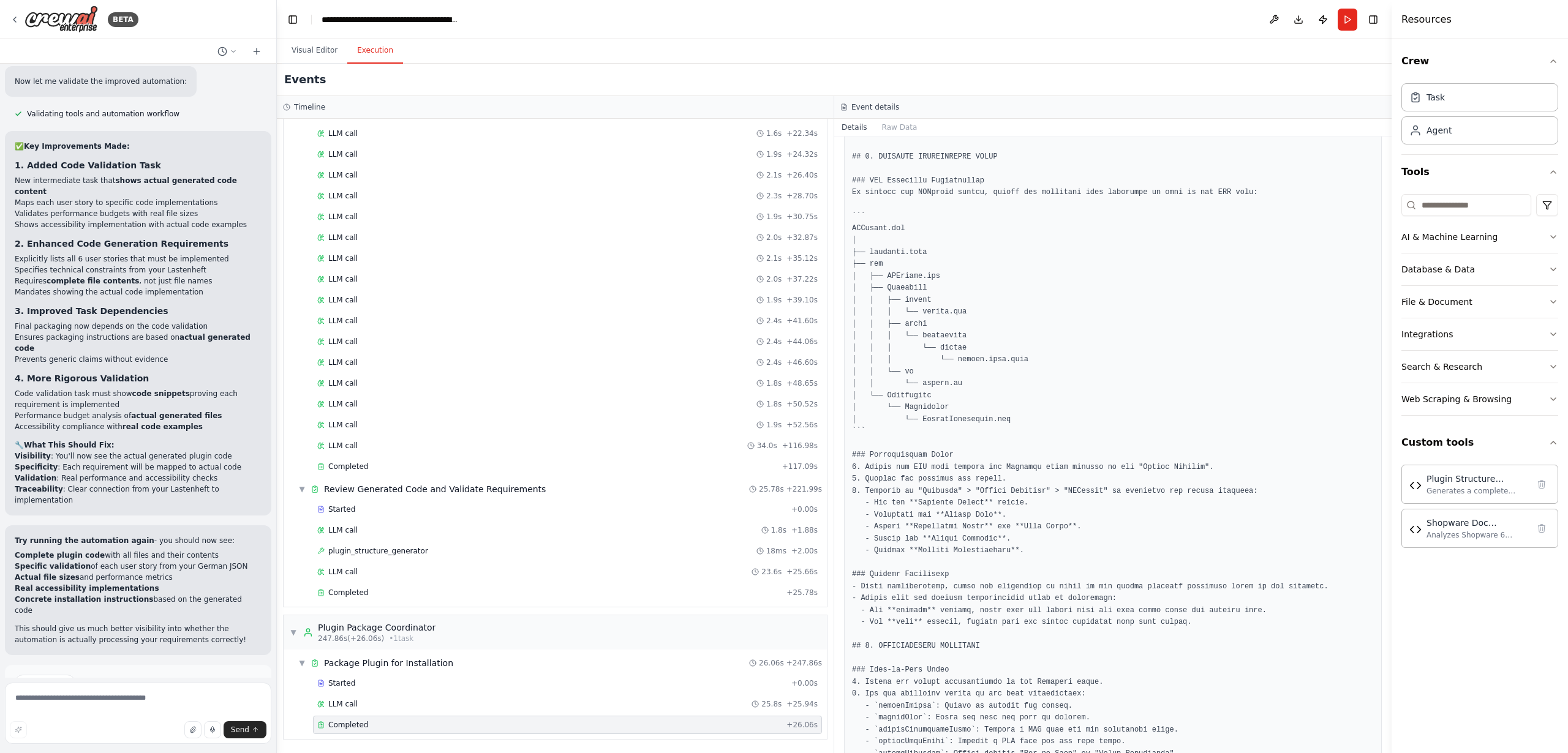
scroll to position [1395, 0]
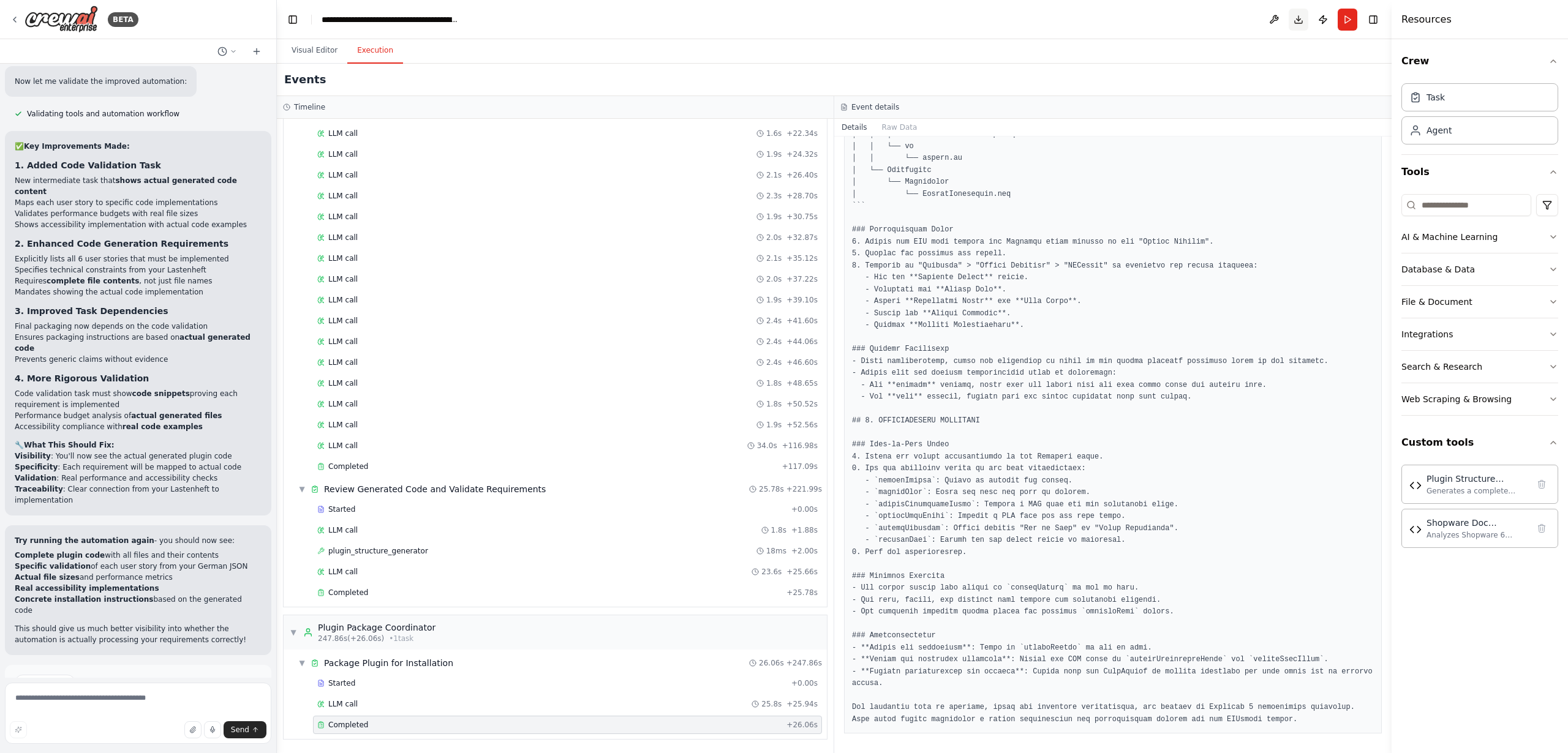
click at [1297, 19] on button "Download" at bounding box center [1298, 19] width 19 height 22
click at [118, 730] on span "Improve automation" at bounding box center [143, 734] width 75 height 10
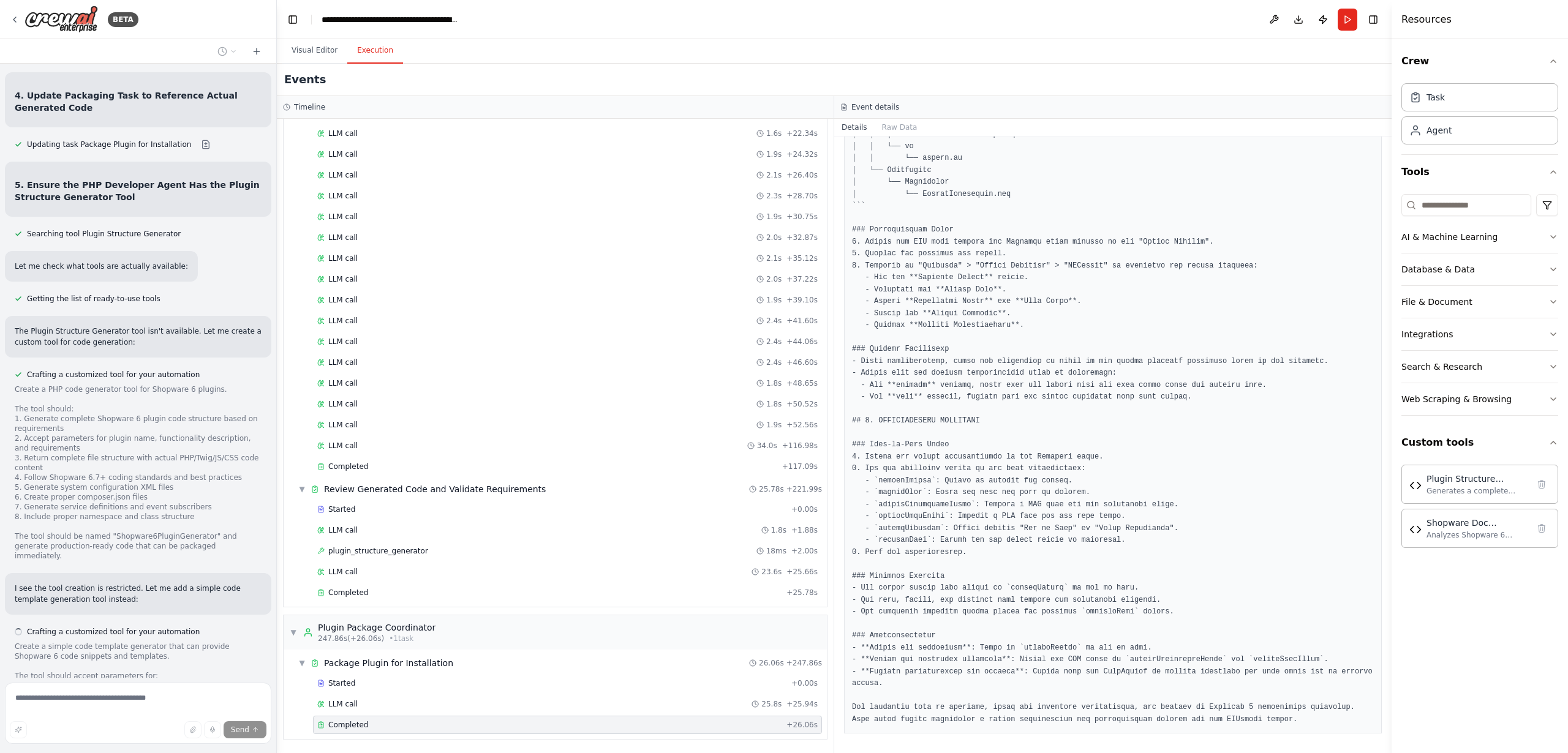
scroll to position [11379, 0]
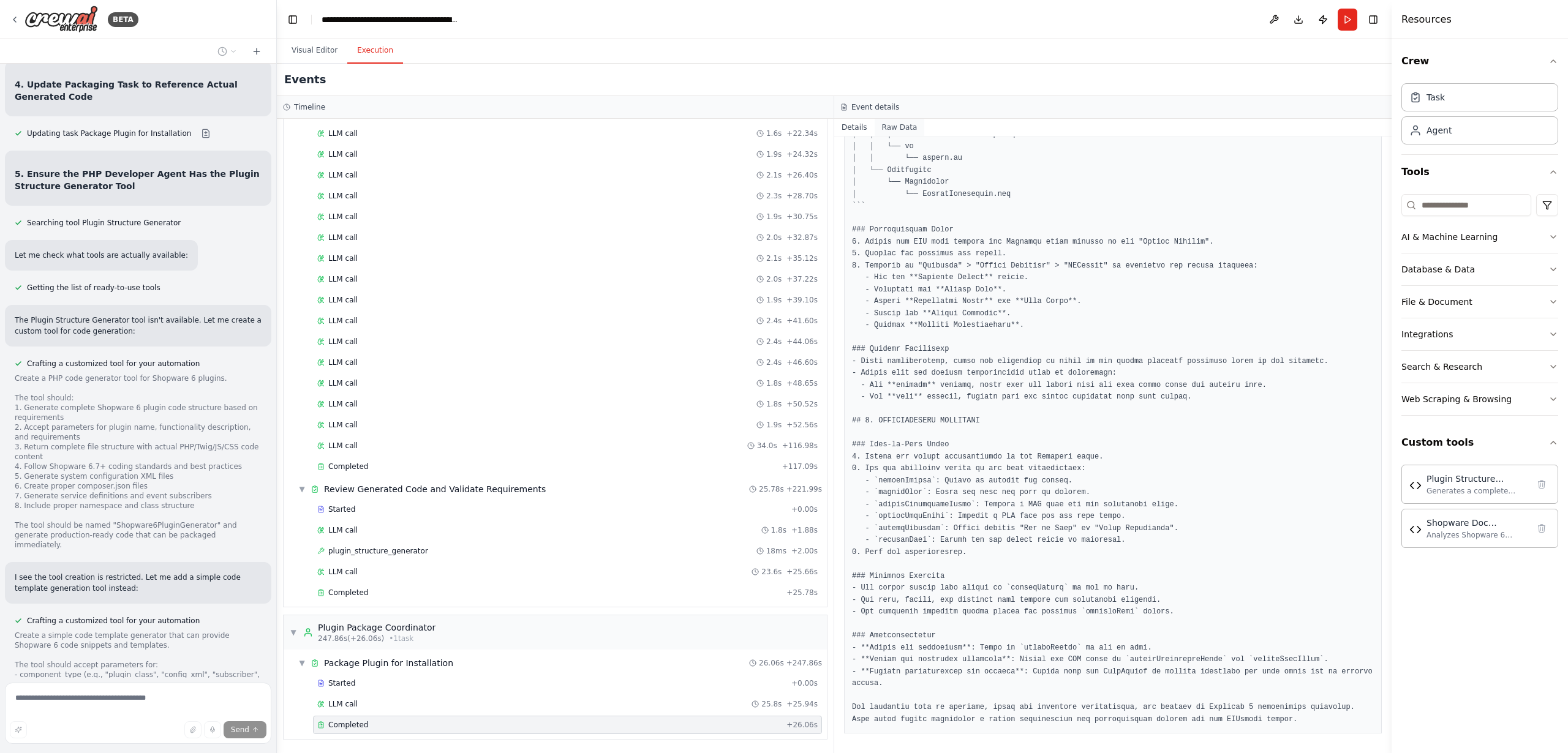
click at [900, 130] on button "Raw Data" at bounding box center [900, 127] width 50 height 17
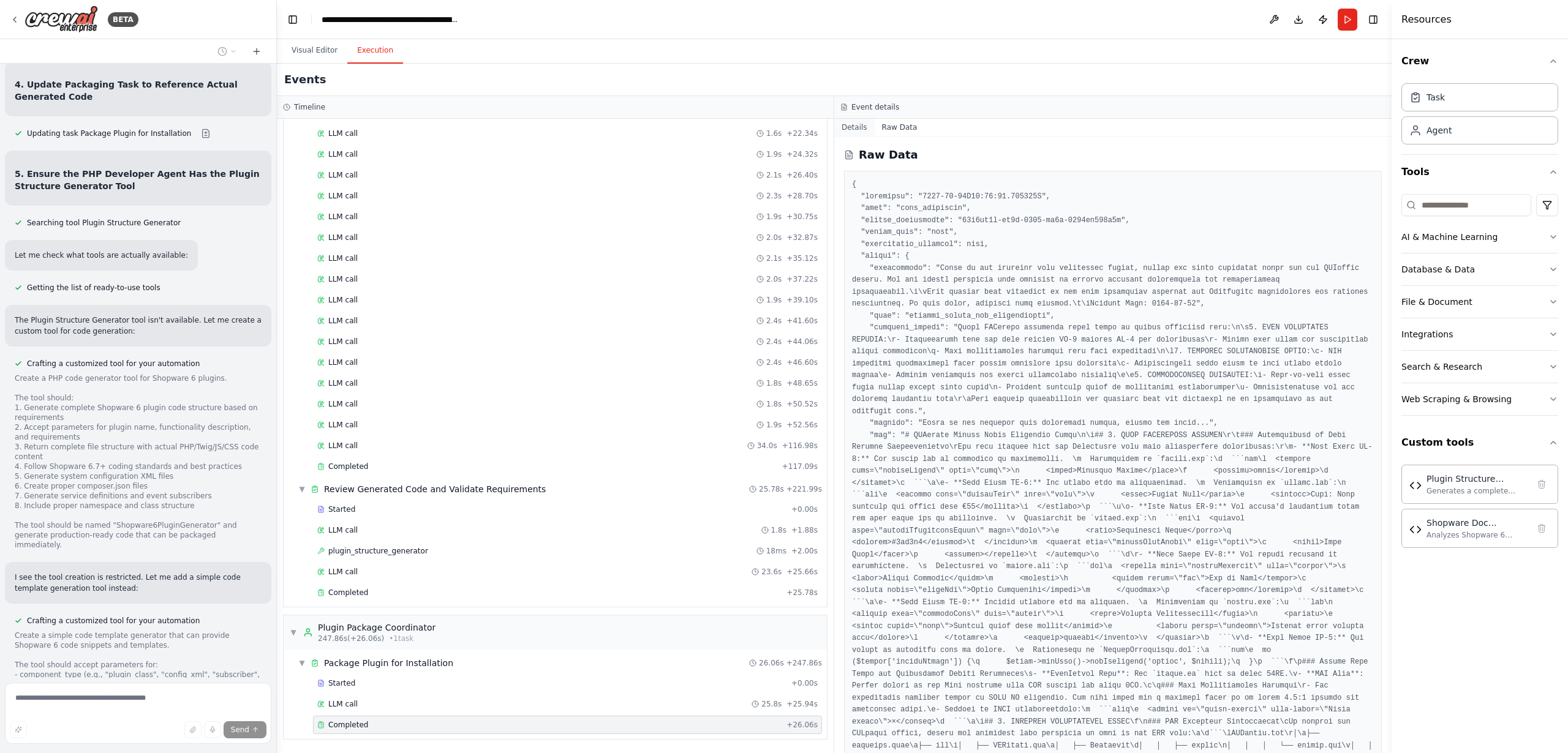
click at [852, 129] on button "Details" at bounding box center [854, 127] width 40 height 17
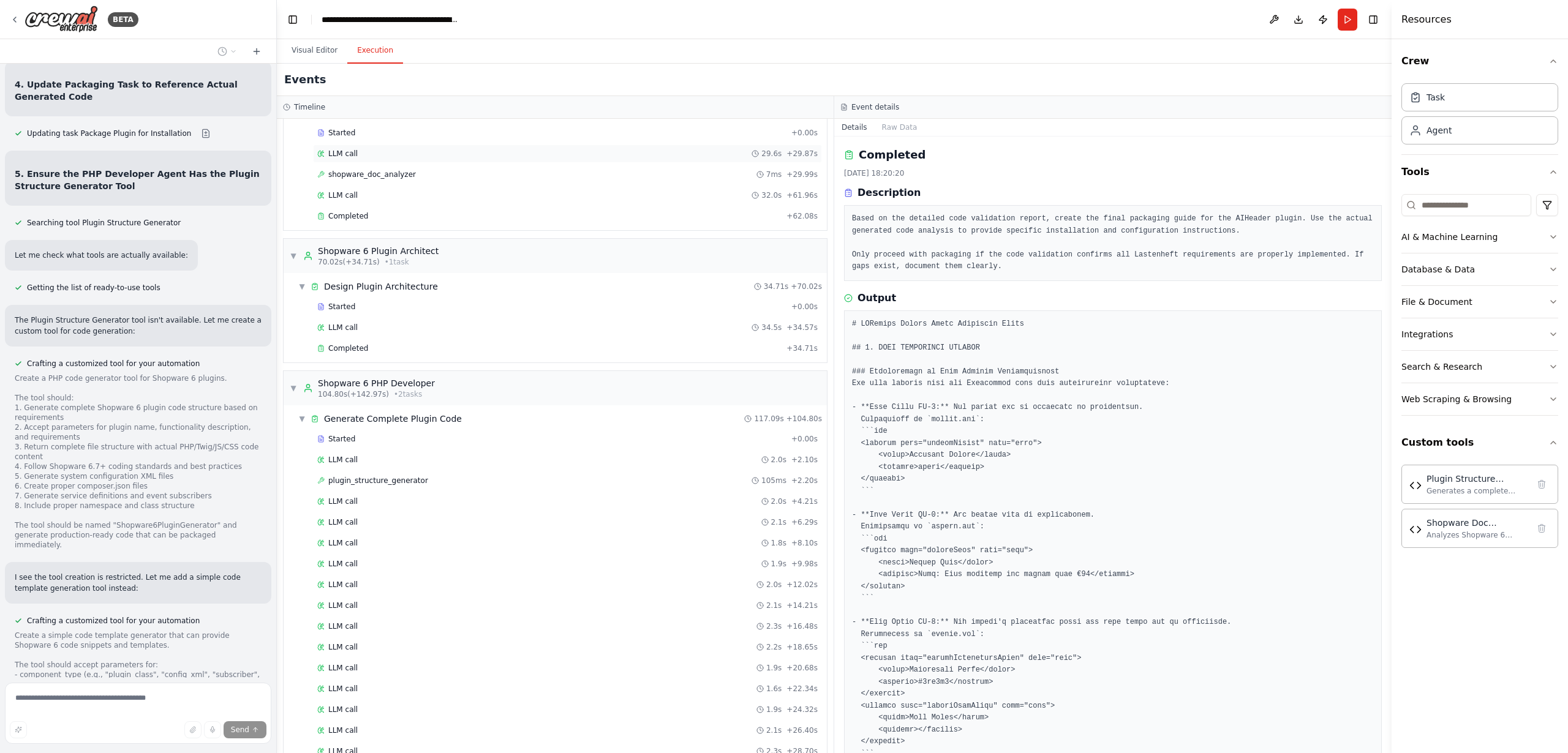
scroll to position [0, 0]
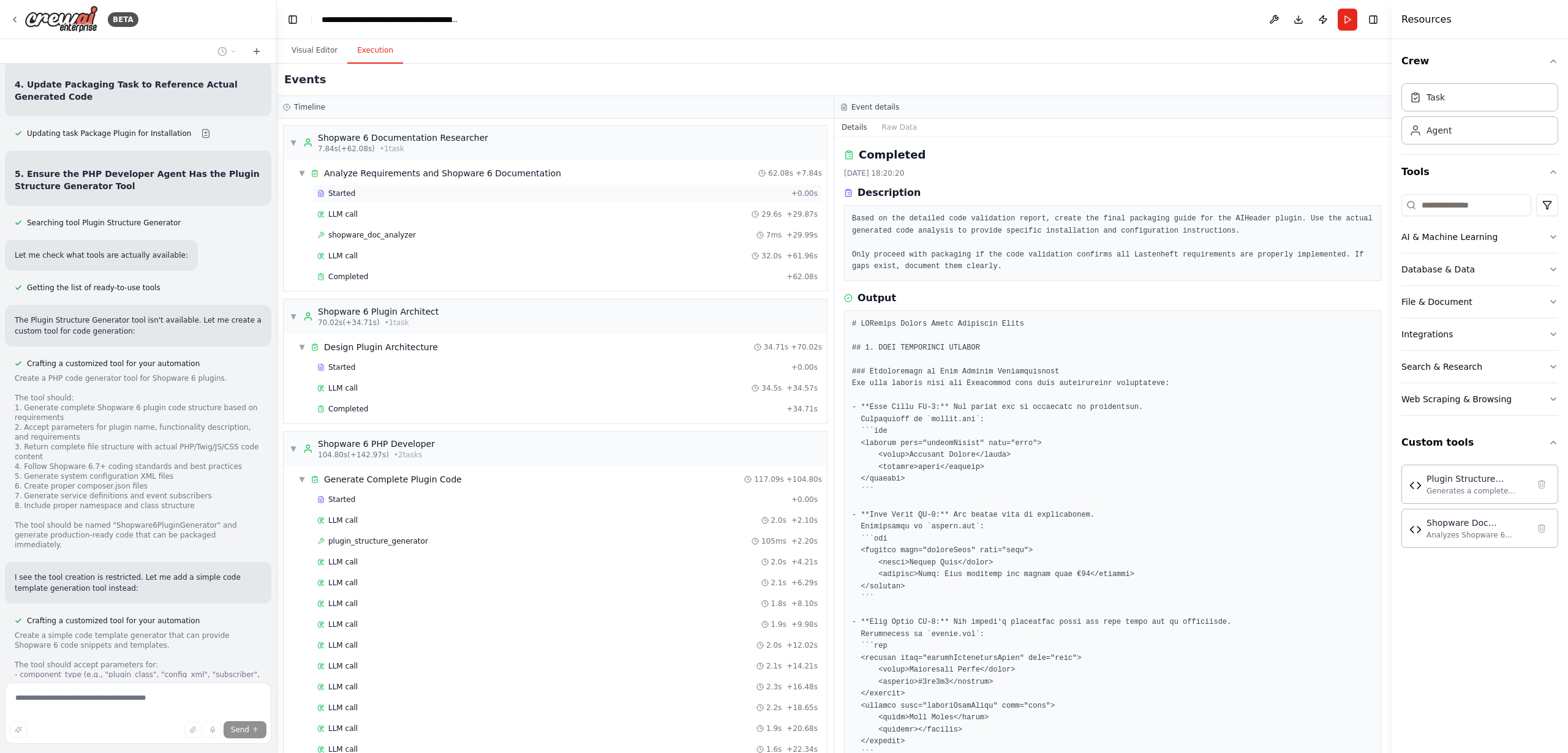
click at [342, 191] on span "Started" at bounding box center [342, 194] width 27 height 10
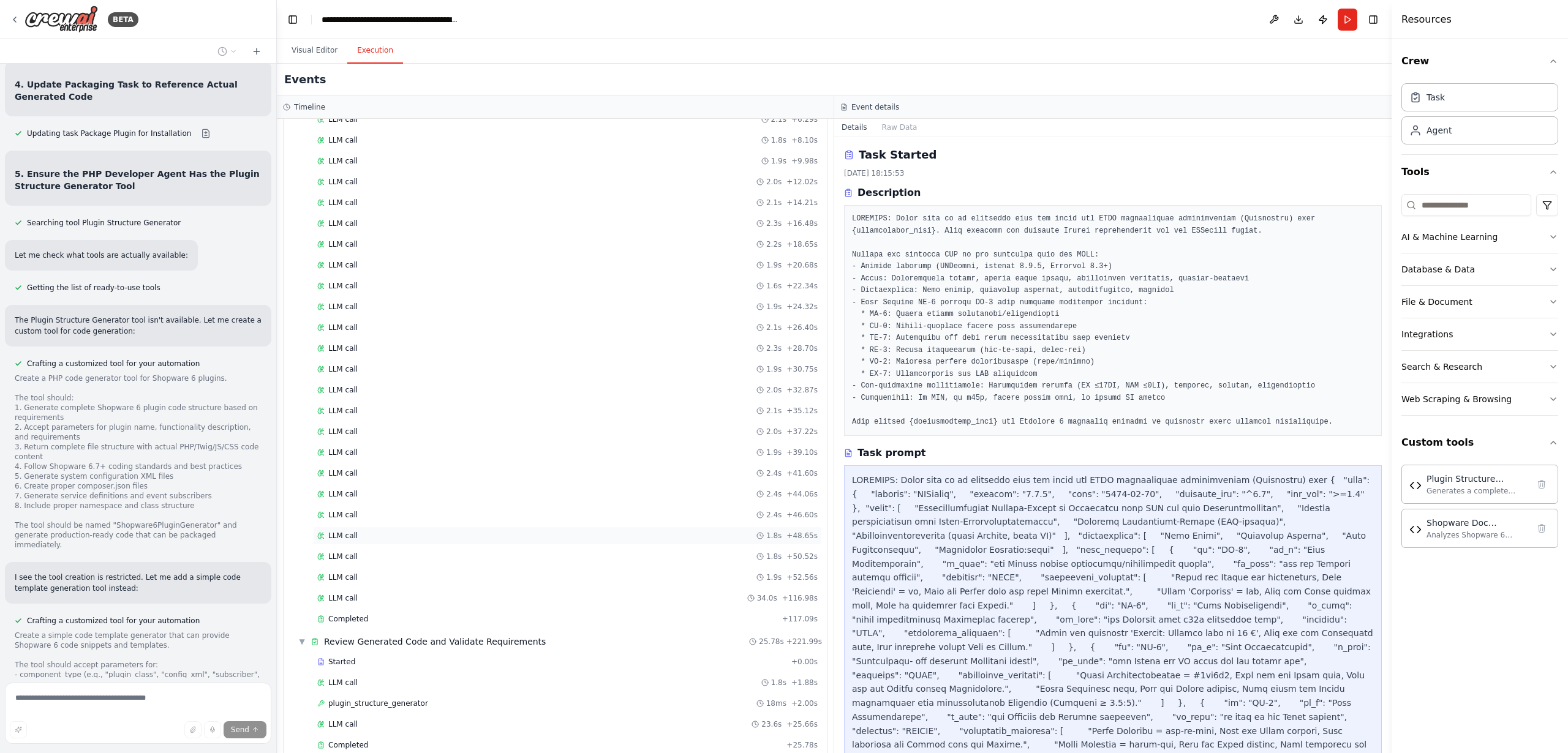
scroll to position [616, 0]
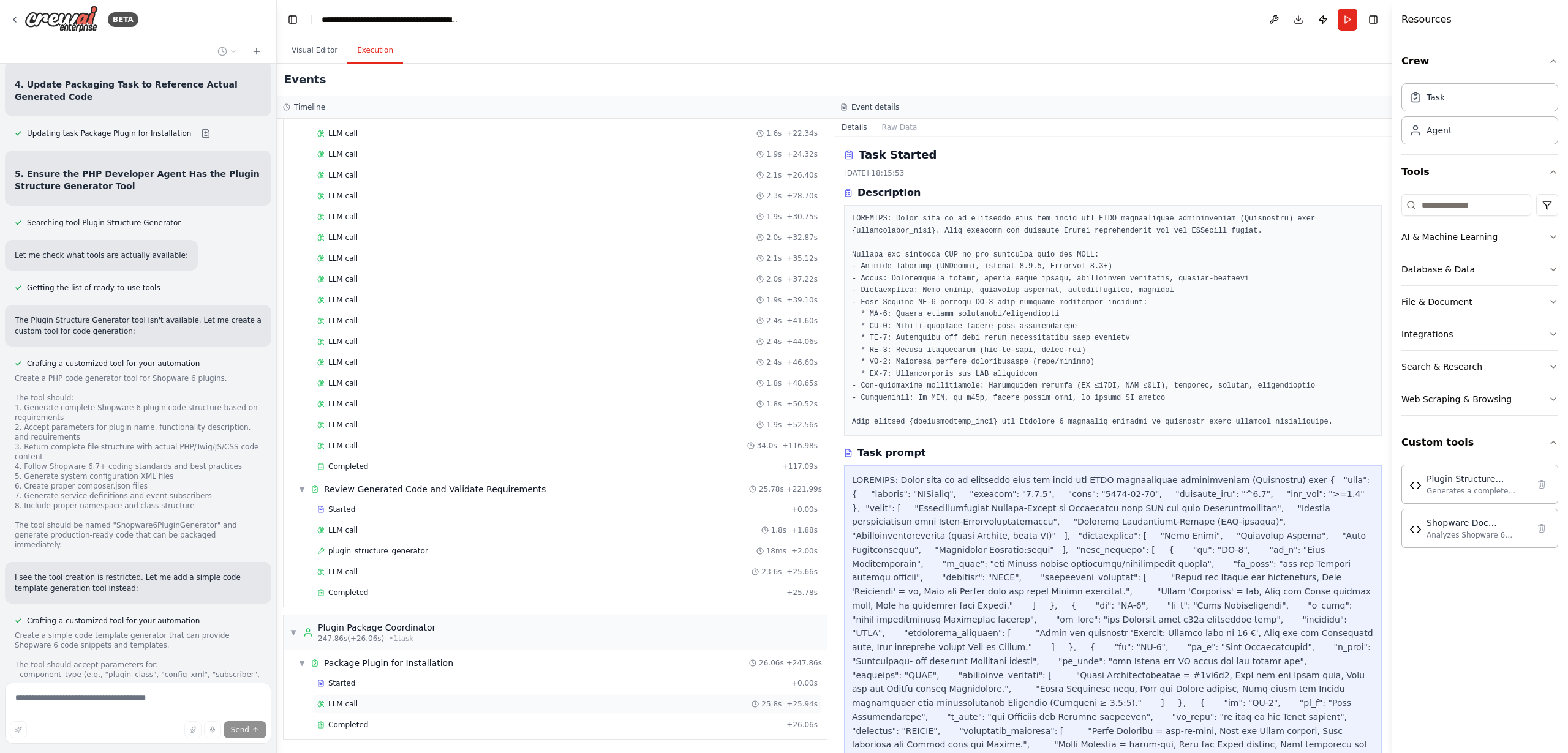
click at [350, 705] on span "LLM call" at bounding box center [343, 705] width 29 height 10
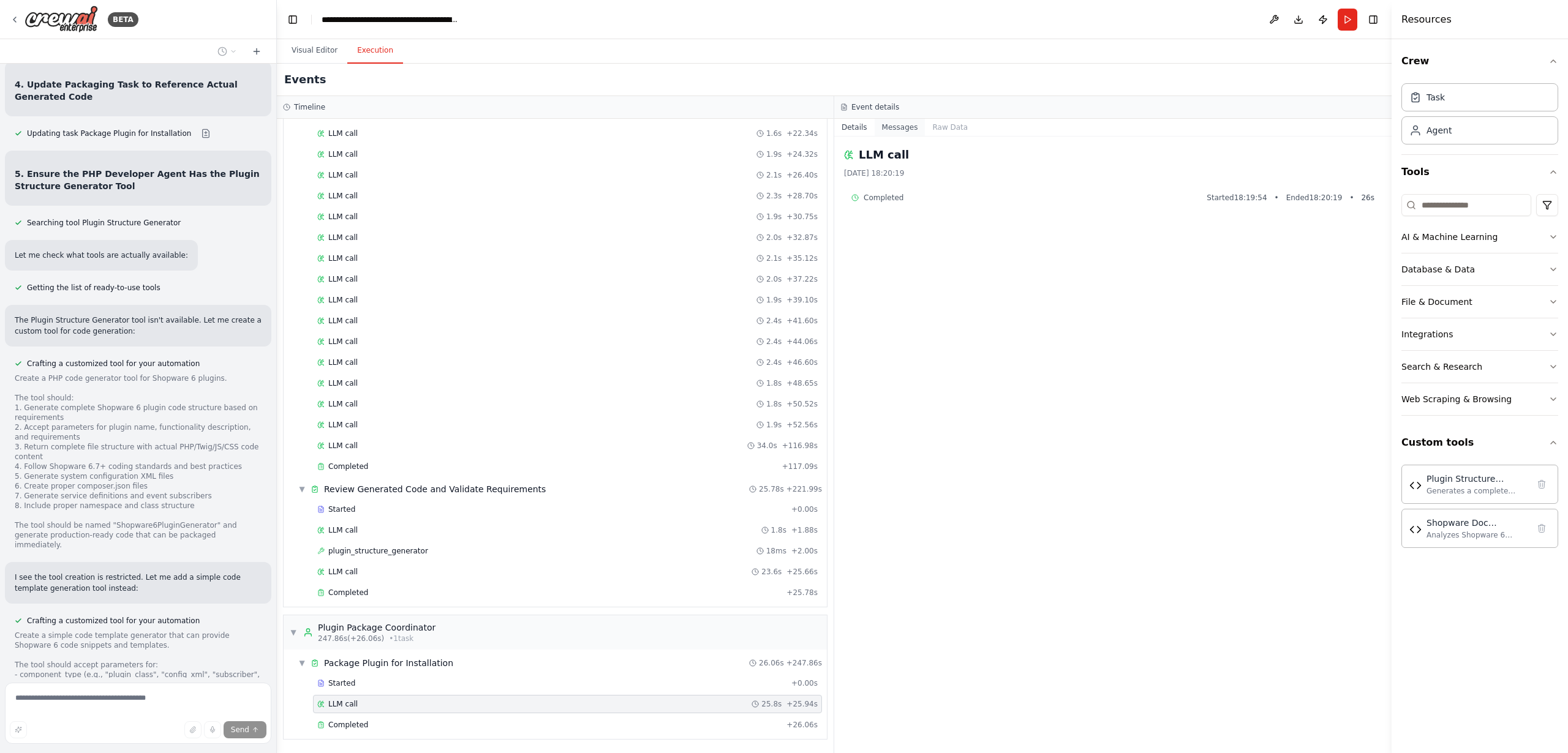
click at [896, 130] on button "Messages" at bounding box center [900, 127] width 51 height 17
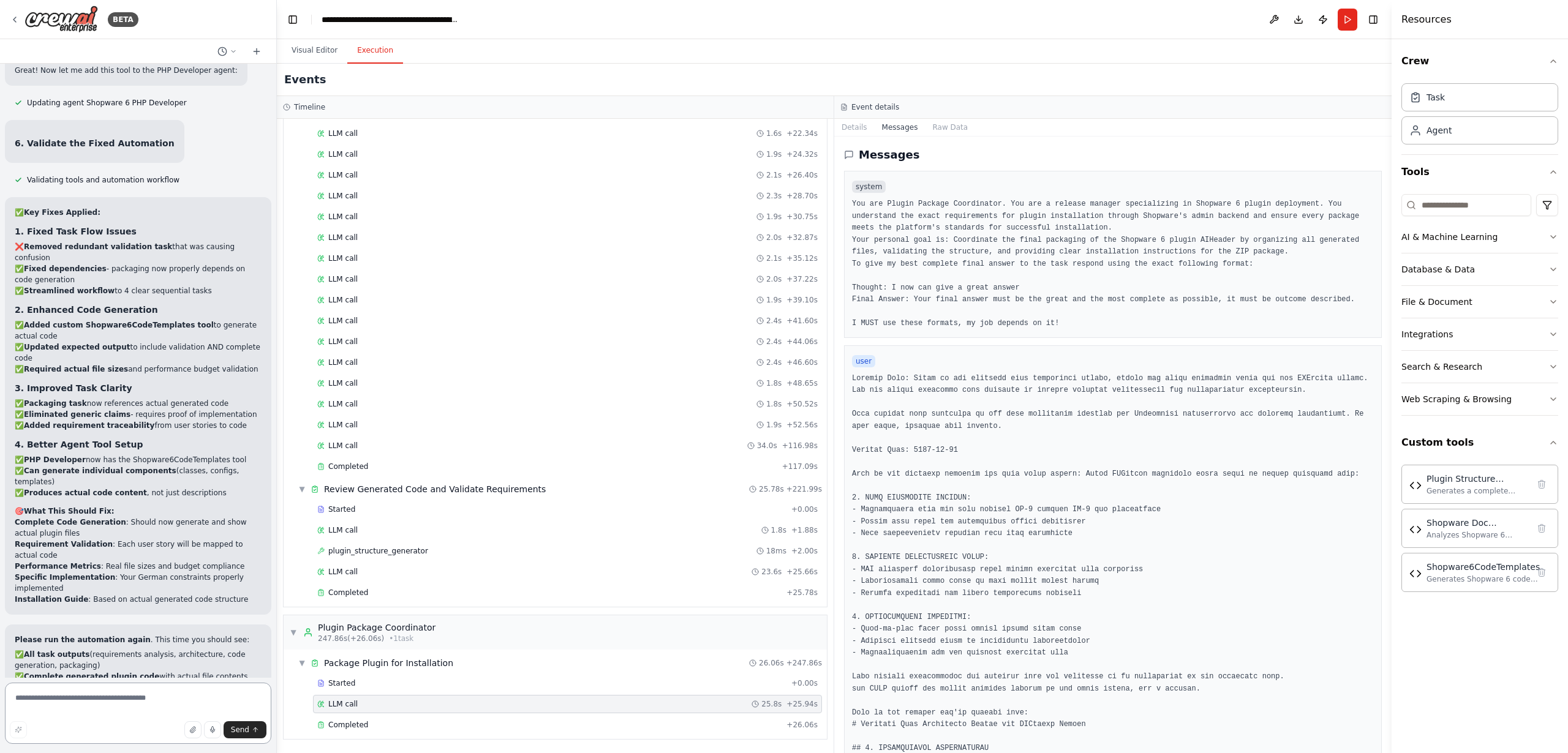
scroll to position [12188, 0]
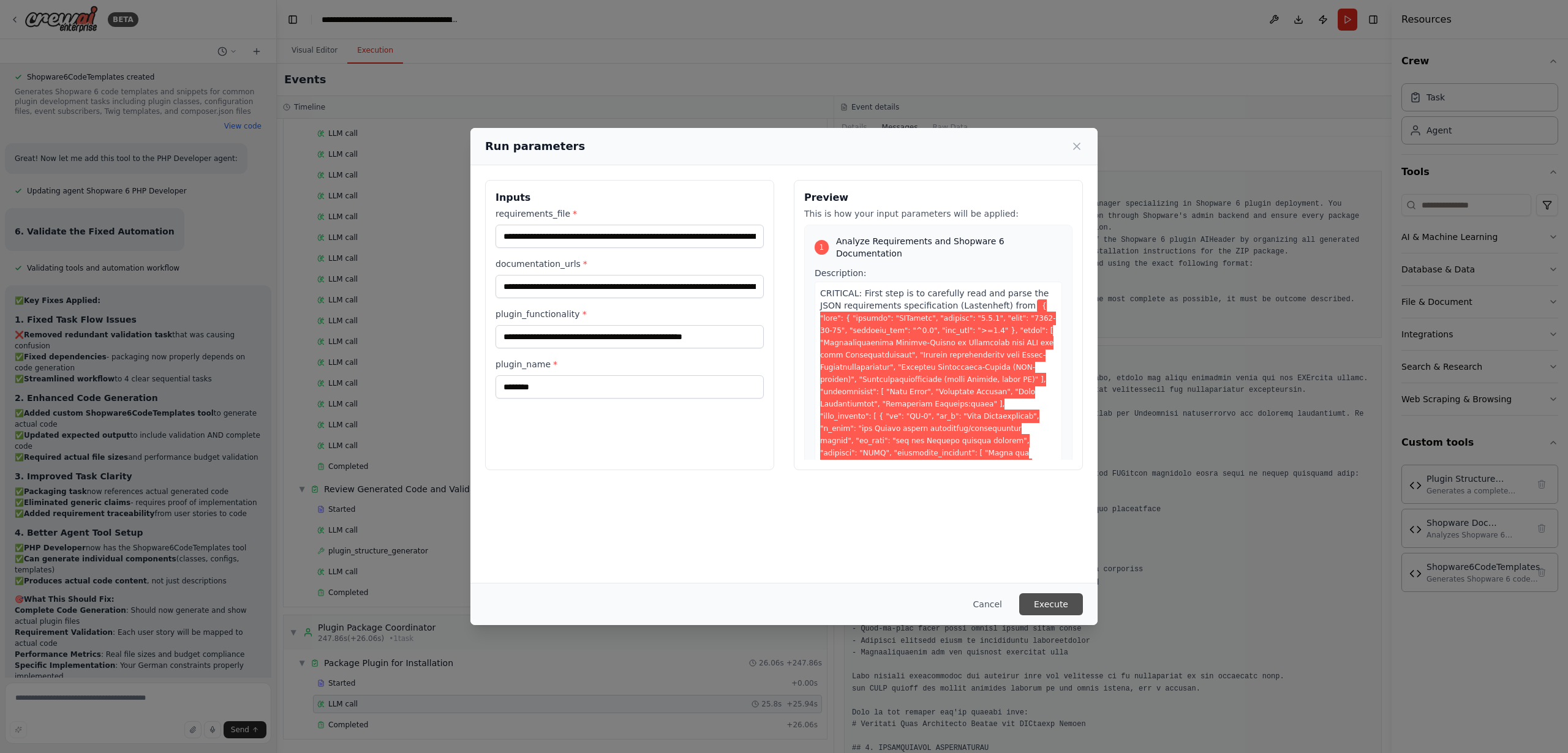
click at [1049, 599] on button "Execute" at bounding box center [1051, 604] width 64 height 22
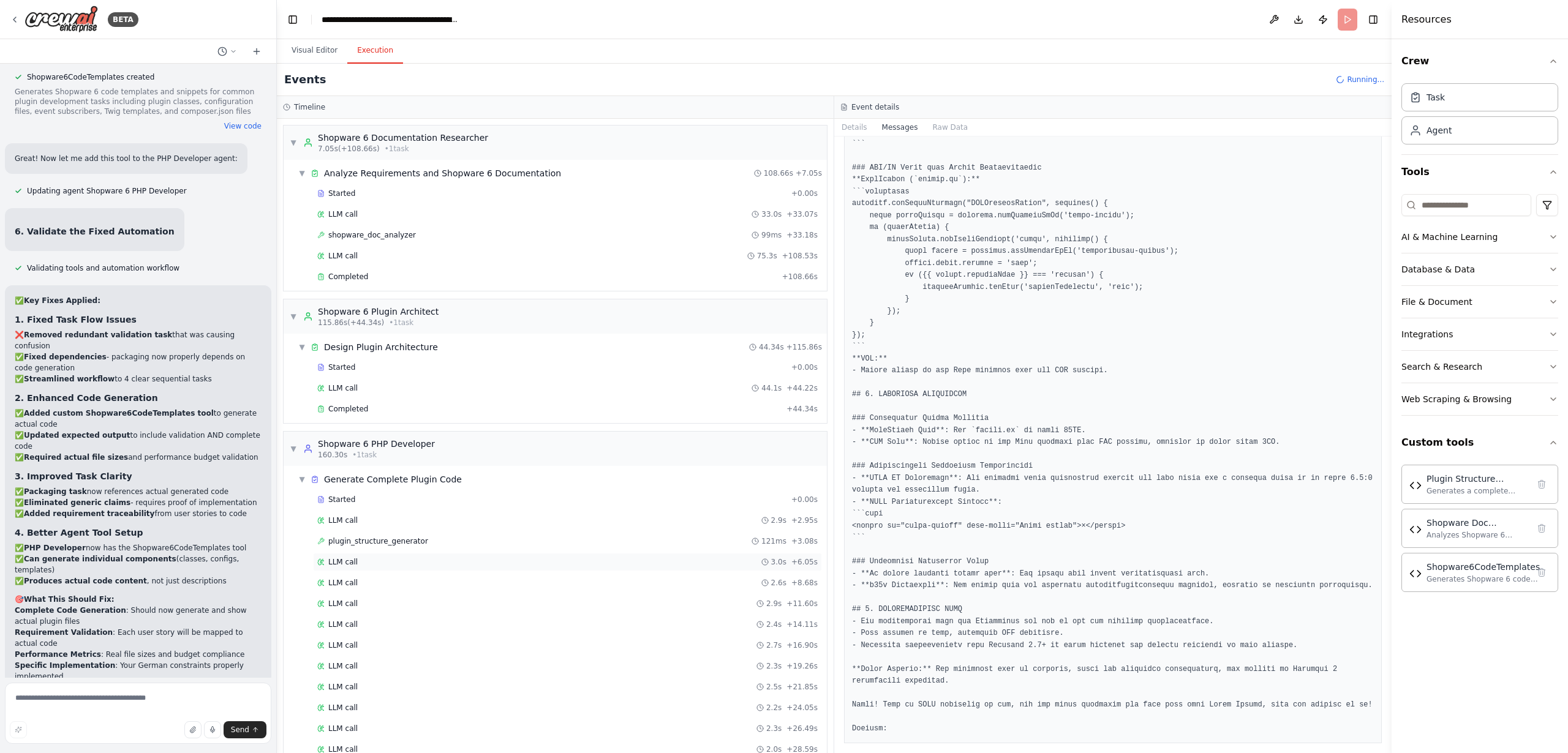
scroll to position [316, 0]
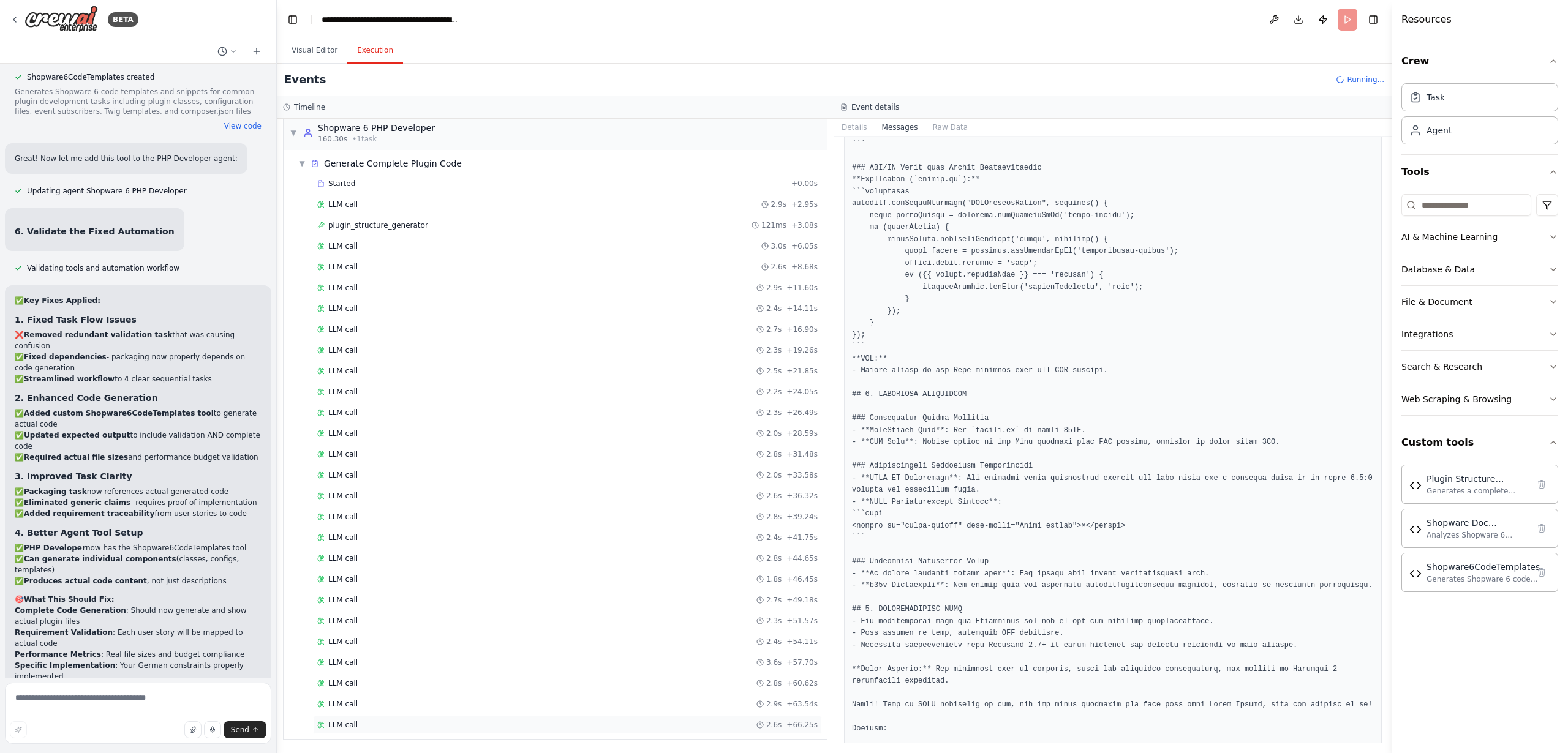
click at [346, 724] on span "LLM call" at bounding box center [343, 725] width 29 height 10
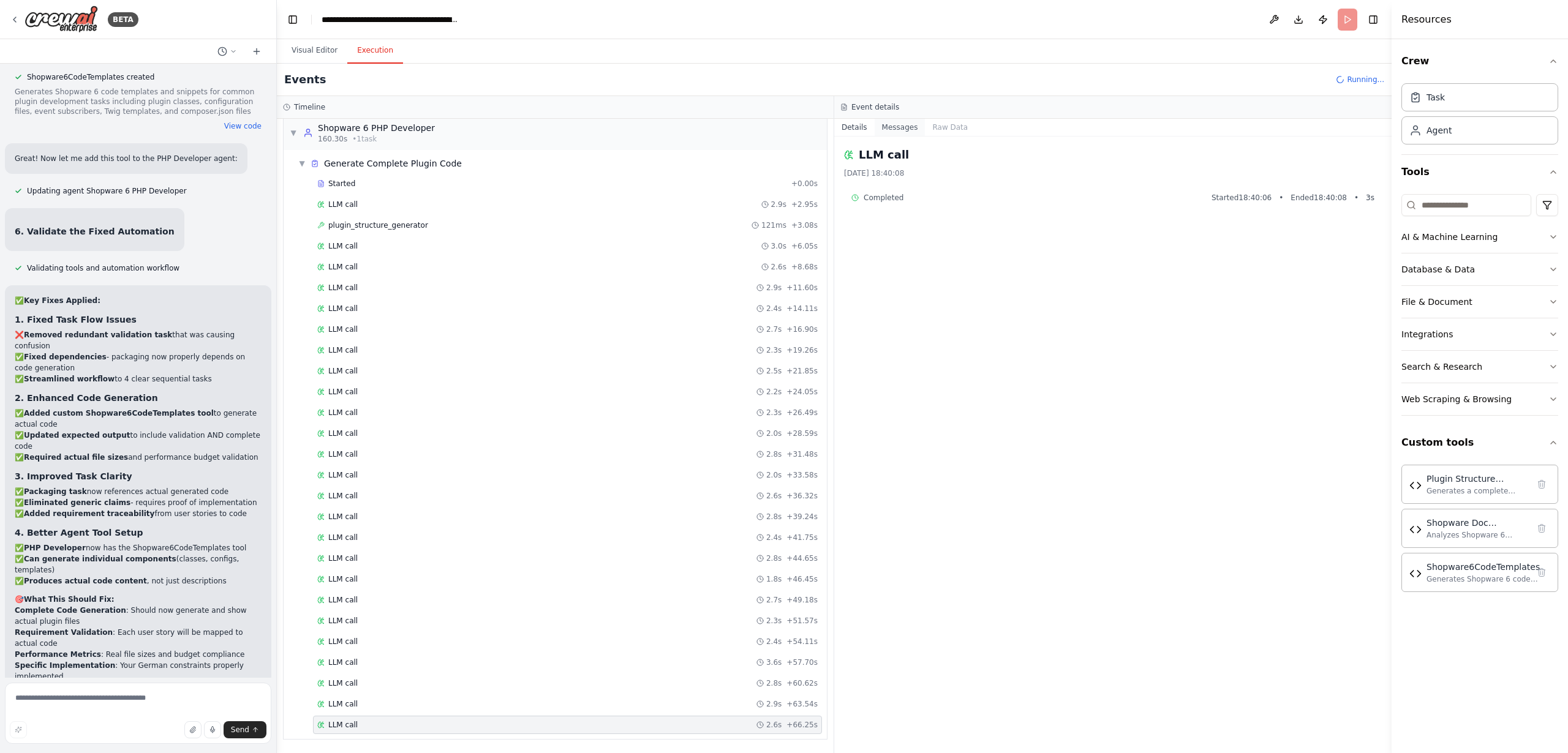
click at [897, 131] on button "Messages" at bounding box center [900, 127] width 51 height 17
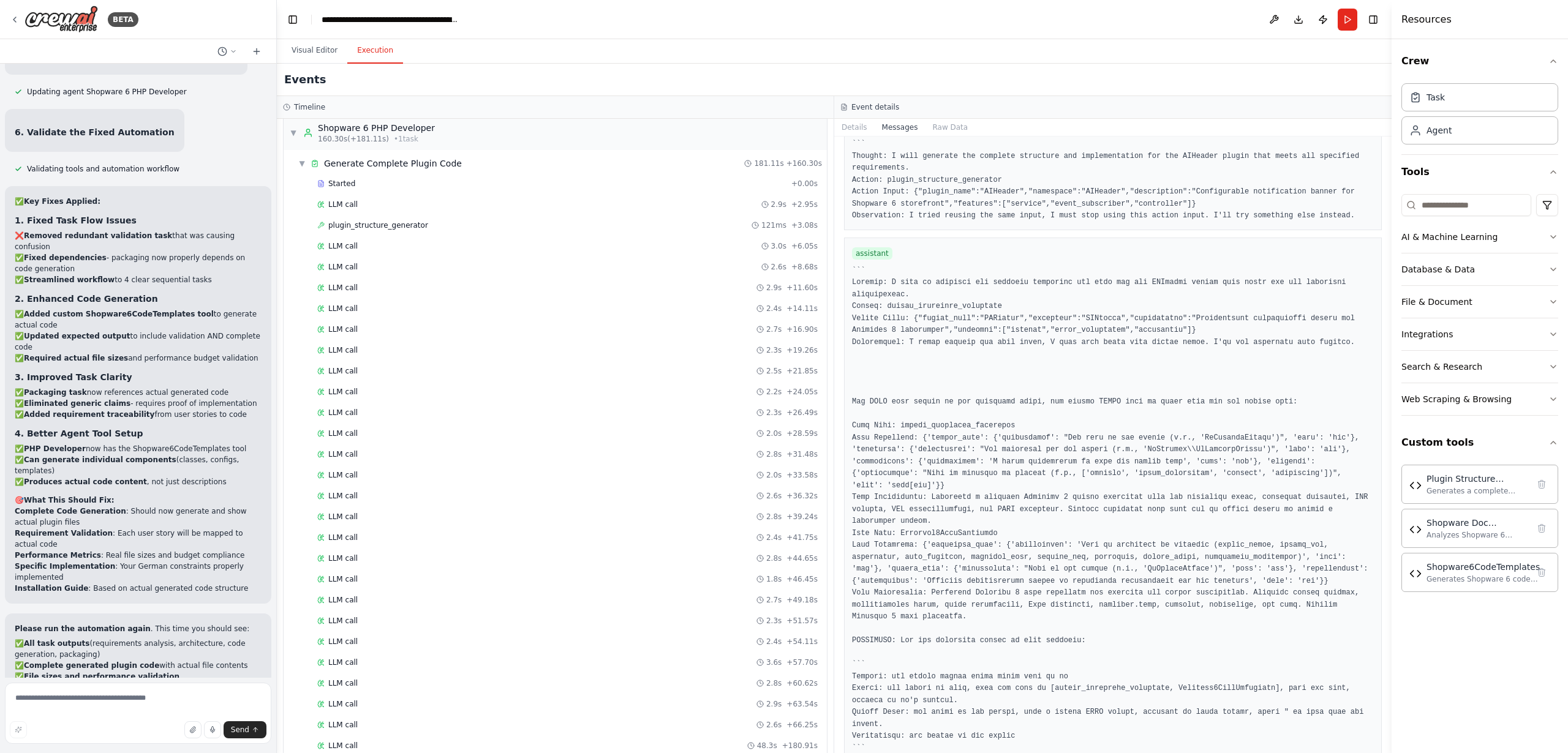
scroll to position [12189, 0]
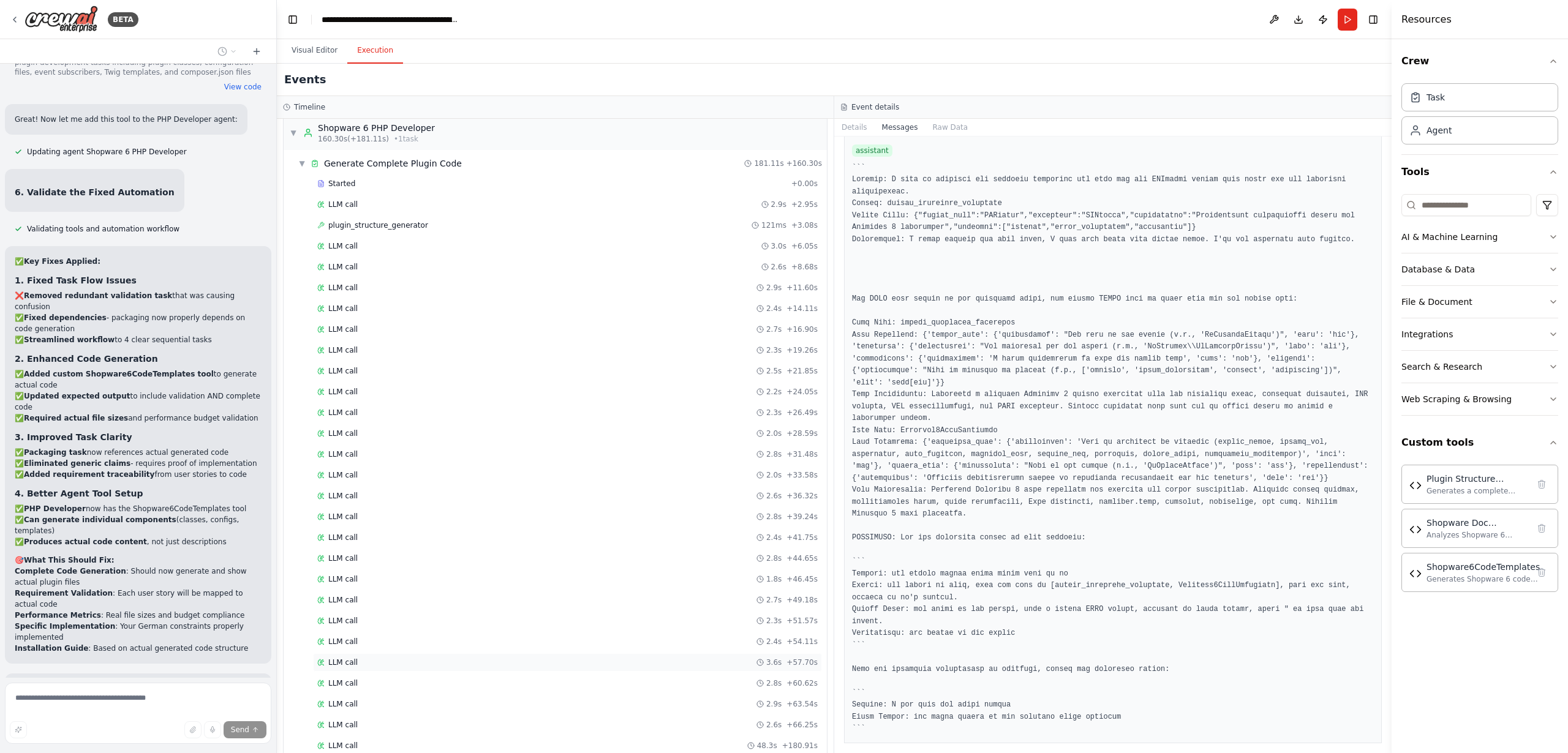
scroll to position [490, 0]
click at [342, 572] on span "LLM call" at bounding box center [343, 572] width 29 height 10
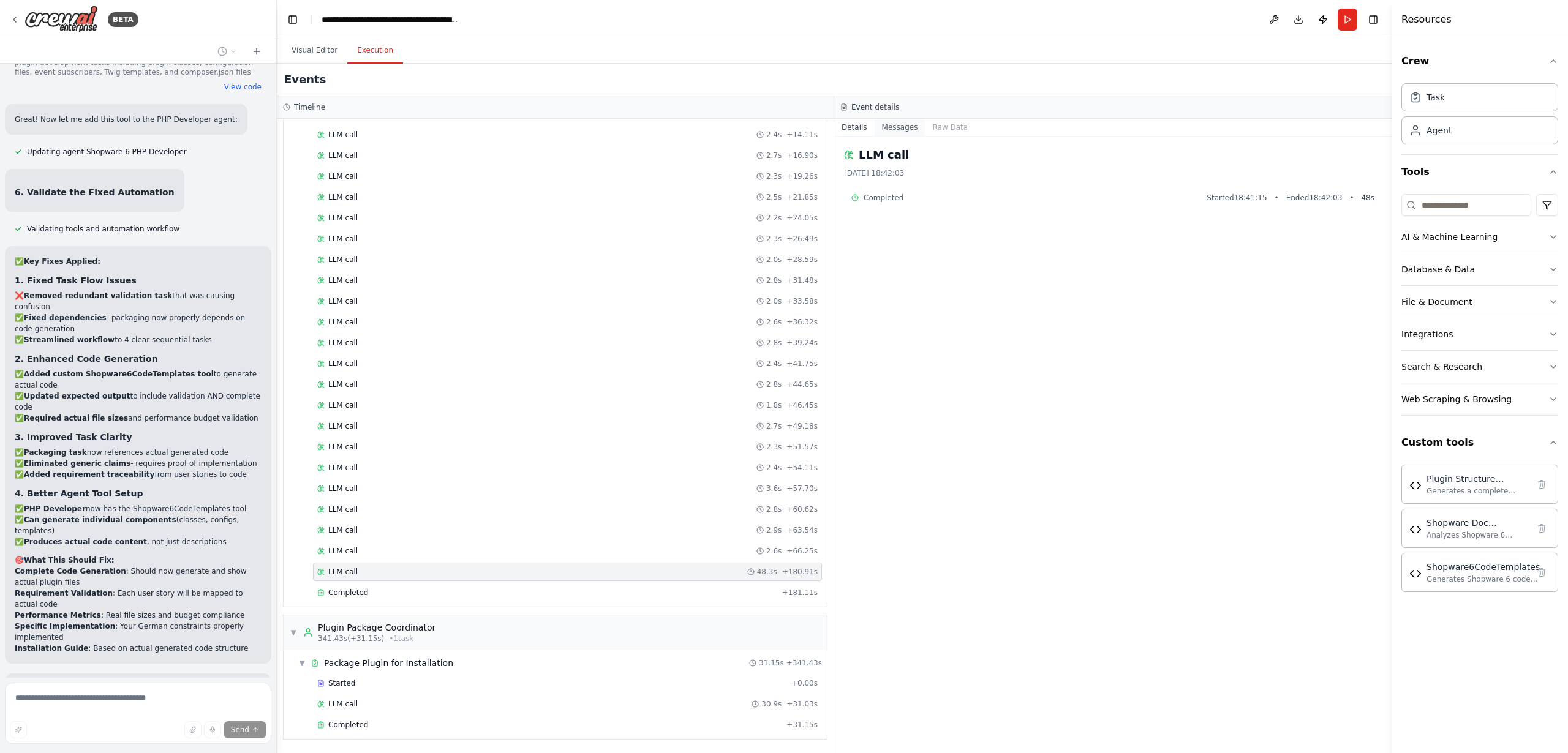
click at [904, 125] on button "Messages" at bounding box center [900, 127] width 51 height 17
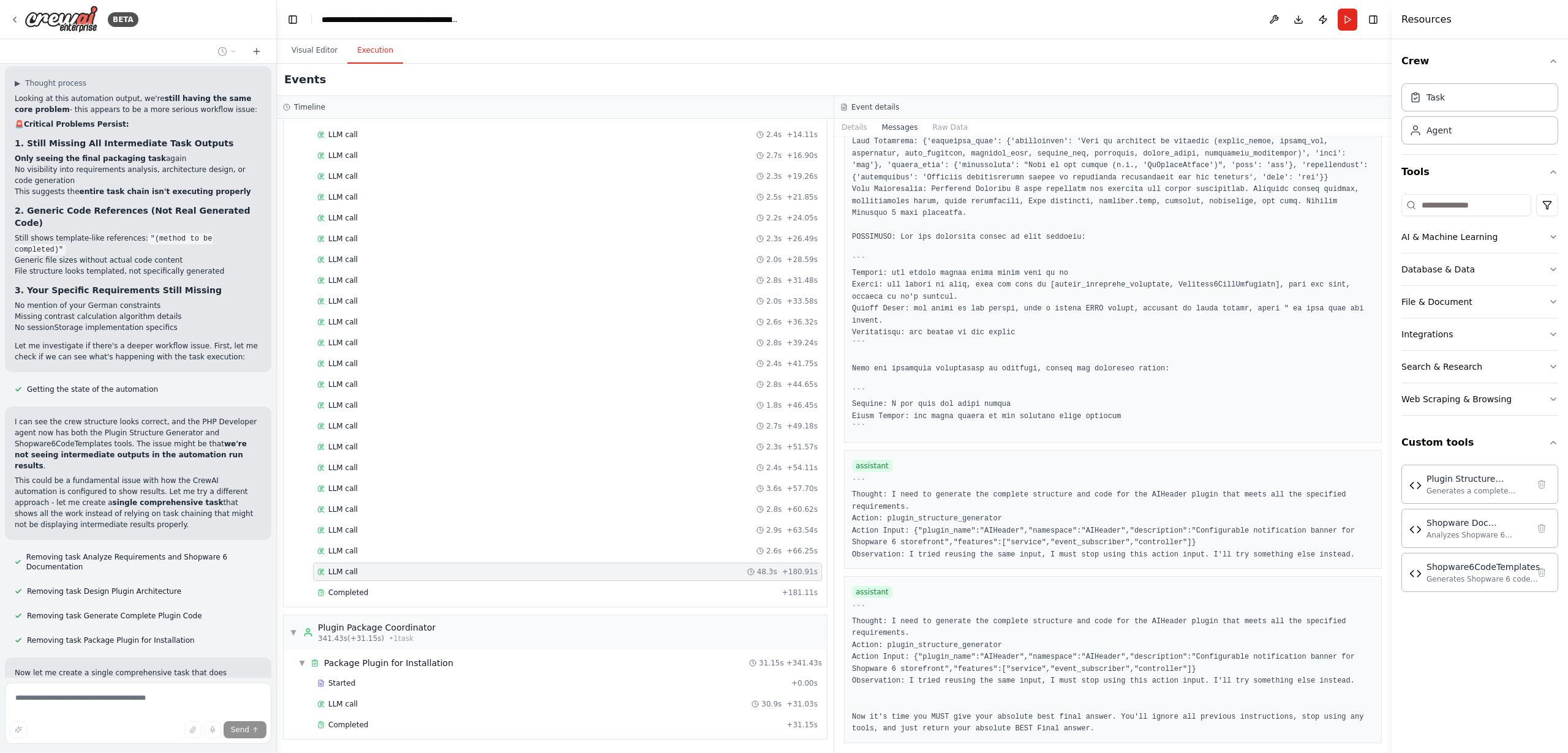
scroll to position [12912, 0]
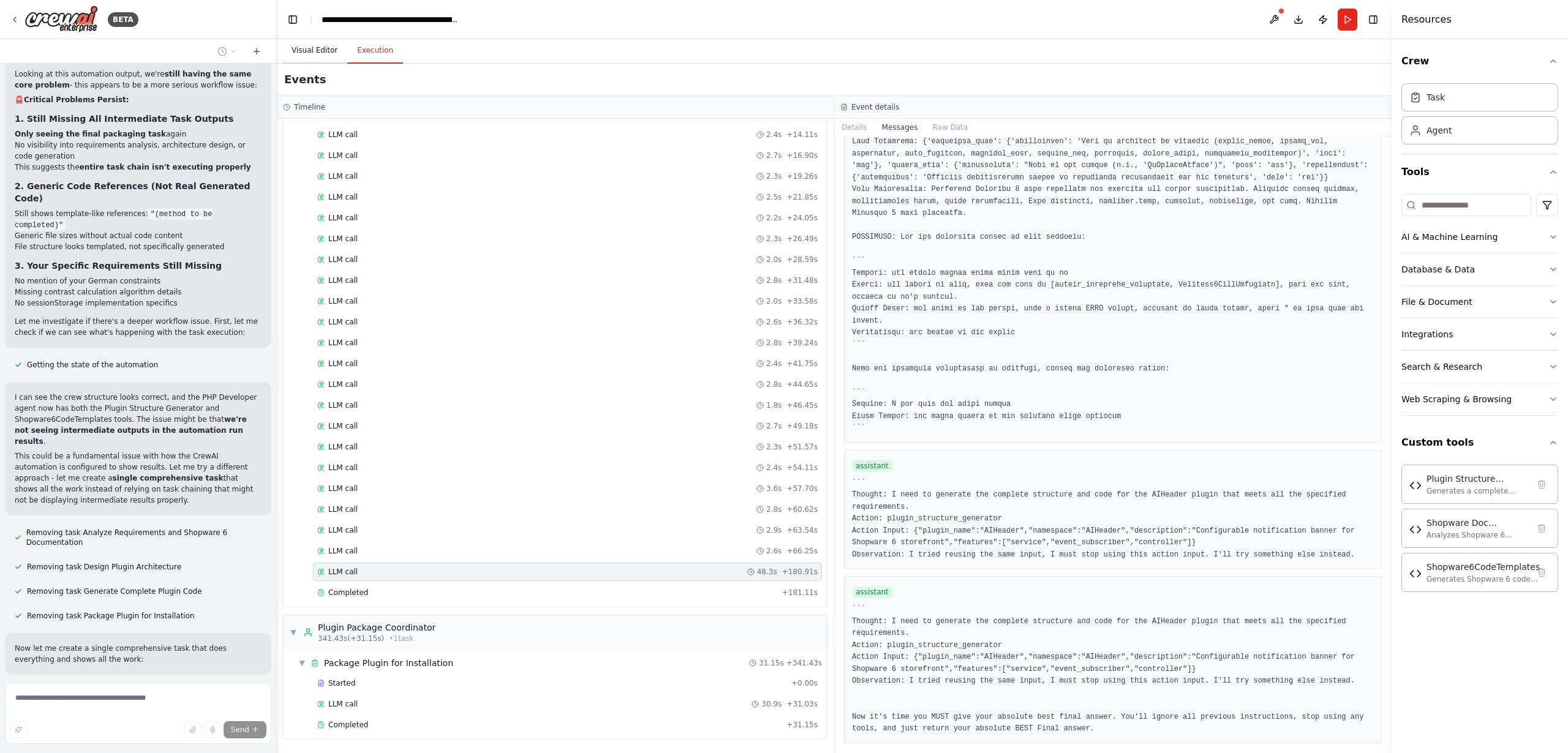
click at [316, 50] on button "Visual Editor" at bounding box center [314, 51] width 65 height 26
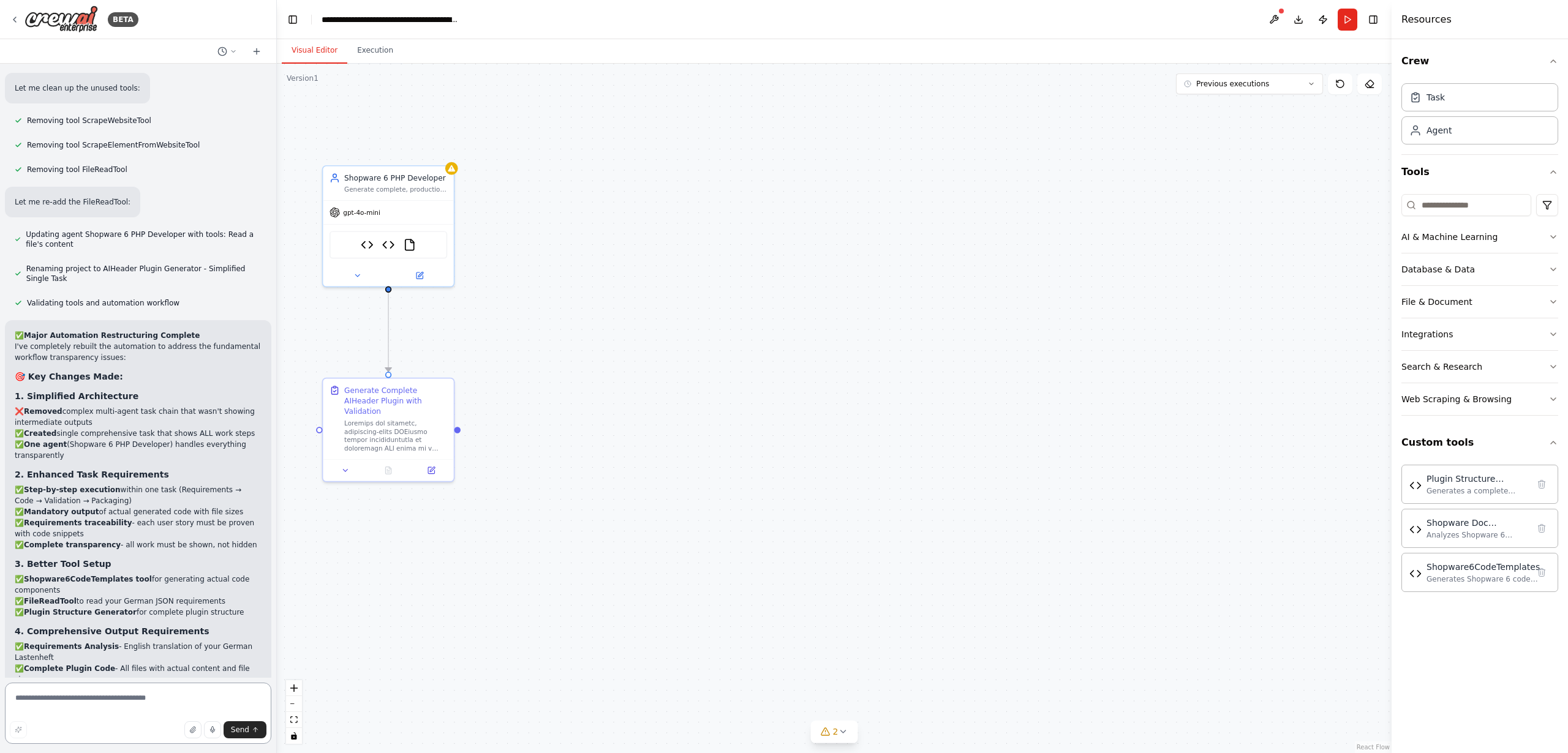
scroll to position [13805, 0]
click at [349, 462] on button at bounding box center [346, 468] width 37 height 13
click at [346, 467] on icon at bounding box center [346, 468] width 4 height 2
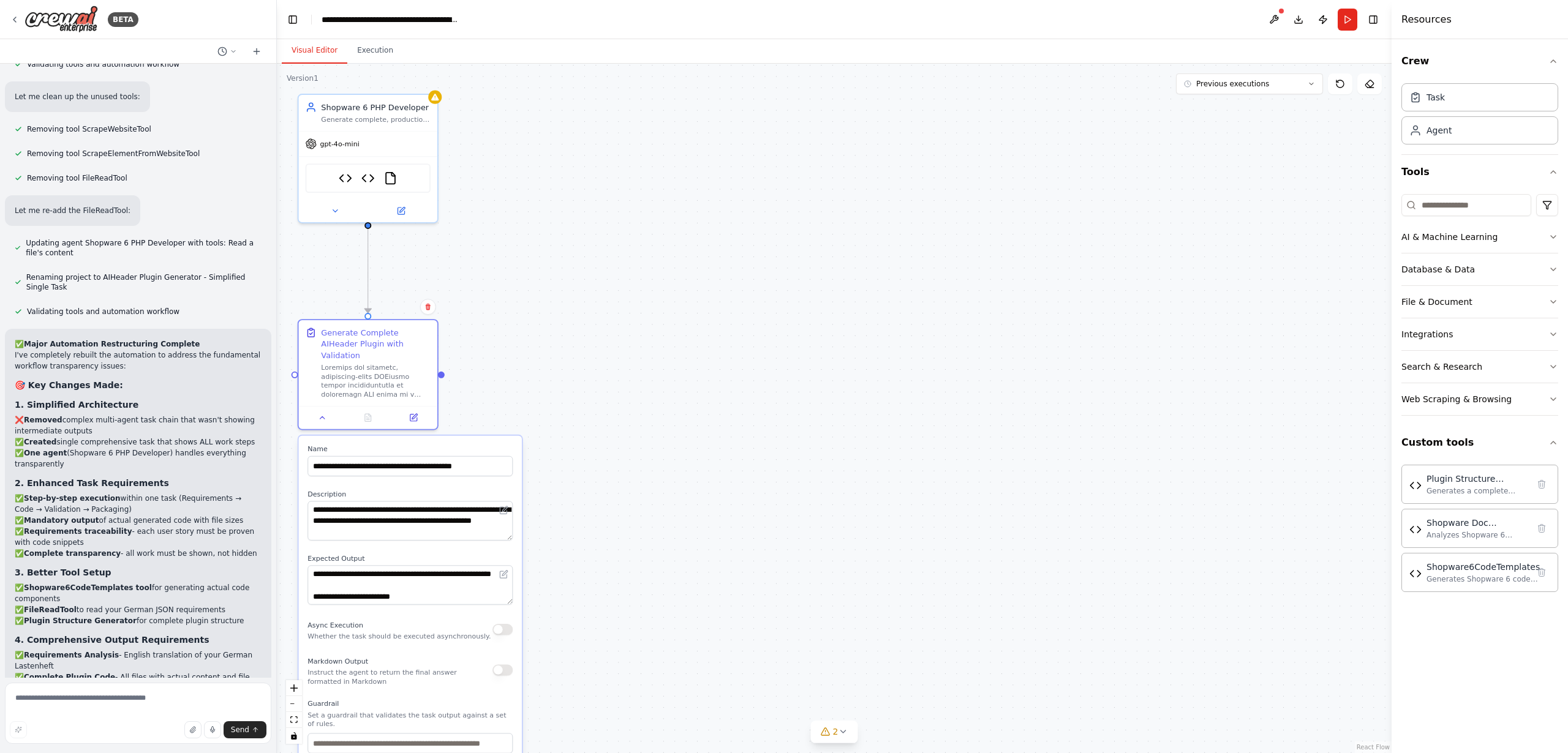
scroll to position [13794, 0]
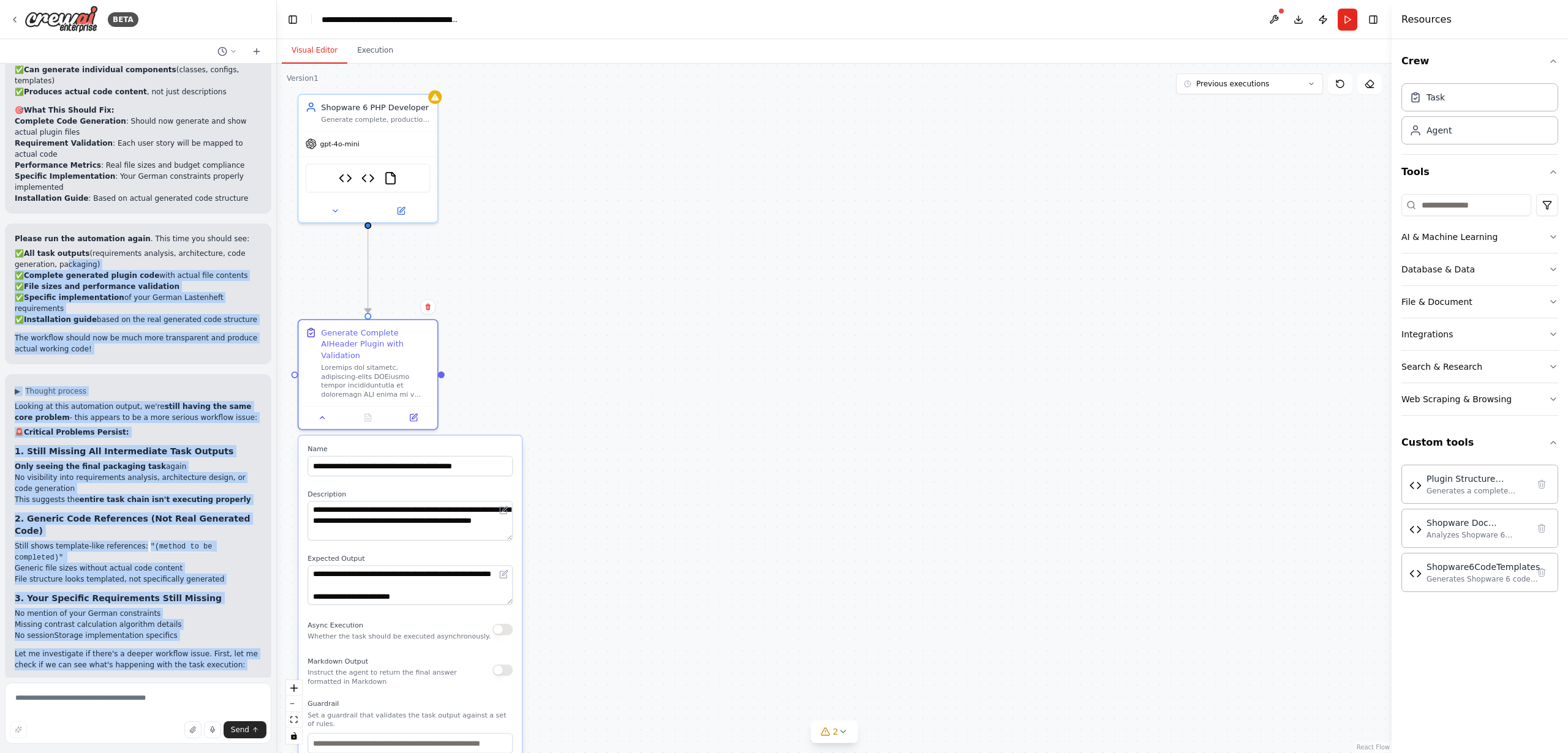
drag, startPoint x: 94, startPoint y: 405, endPoint x: 87, endPoint y: 186, distance: 219.1
click at [68, 119] on div "I want to setup a crew that is able to code a shopware 6 Plugin from scratch fo…" at bounding box center [138, 370] width 276 height 614
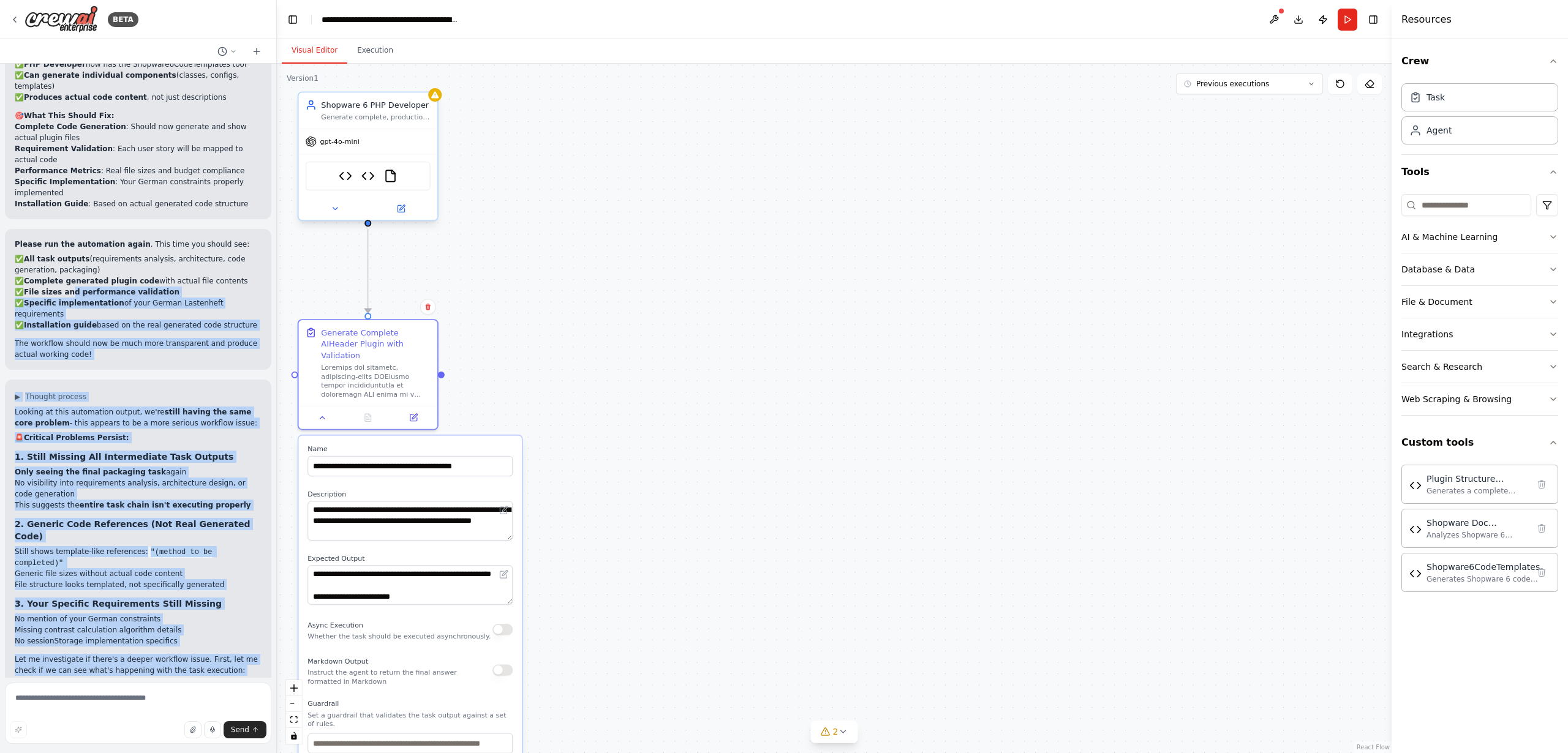
click at [358, 119] on div "Generate complete, production-ready PHP code for the Shopware 6 plugin named {p…" at bounding box center [376, 117] width 110 height 9
click at [337, 211] on icon at bounding box center [335, 208] width 9 height 9
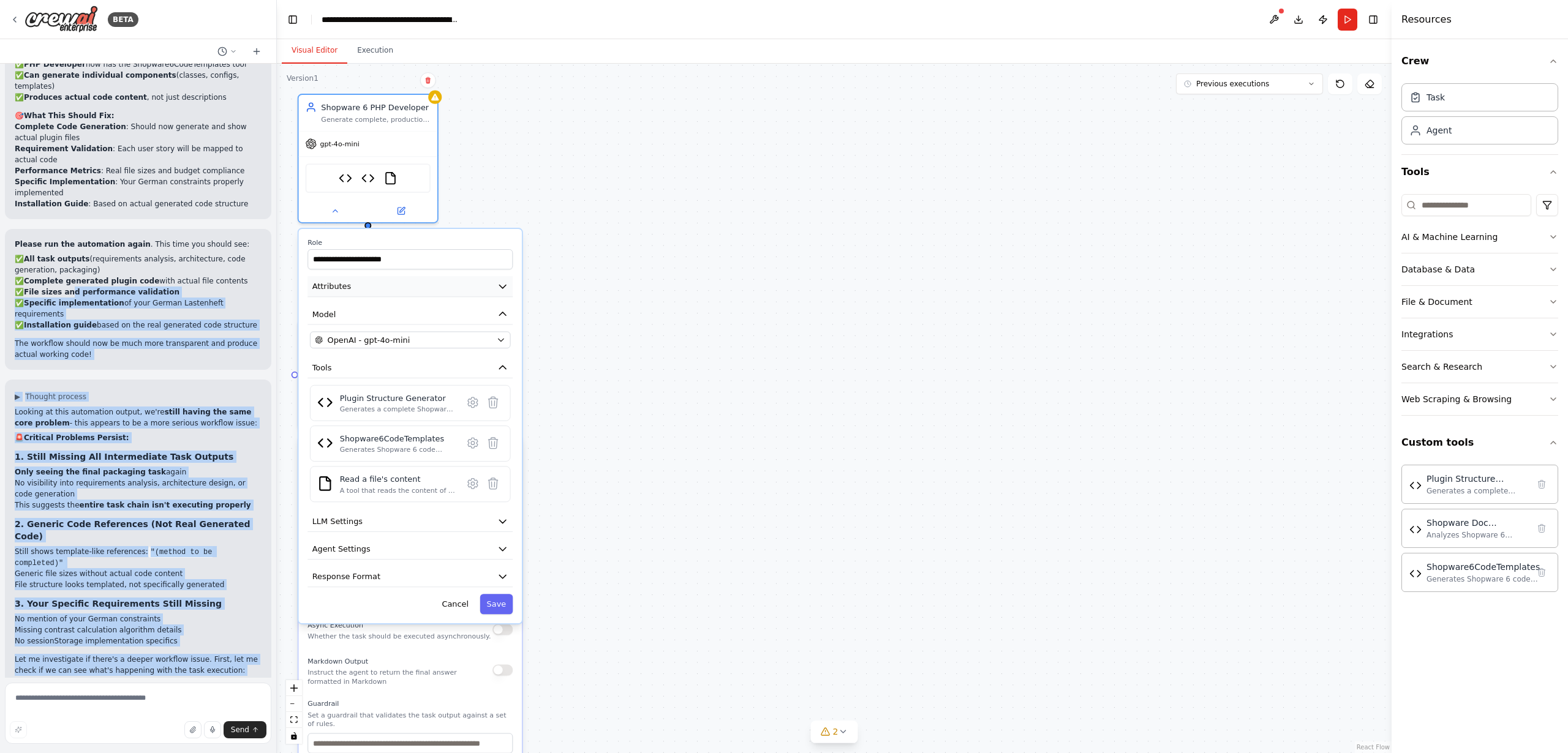
click at [336, 292] on button "Attributes" at bounding box center [410, 287] width 205 height 21
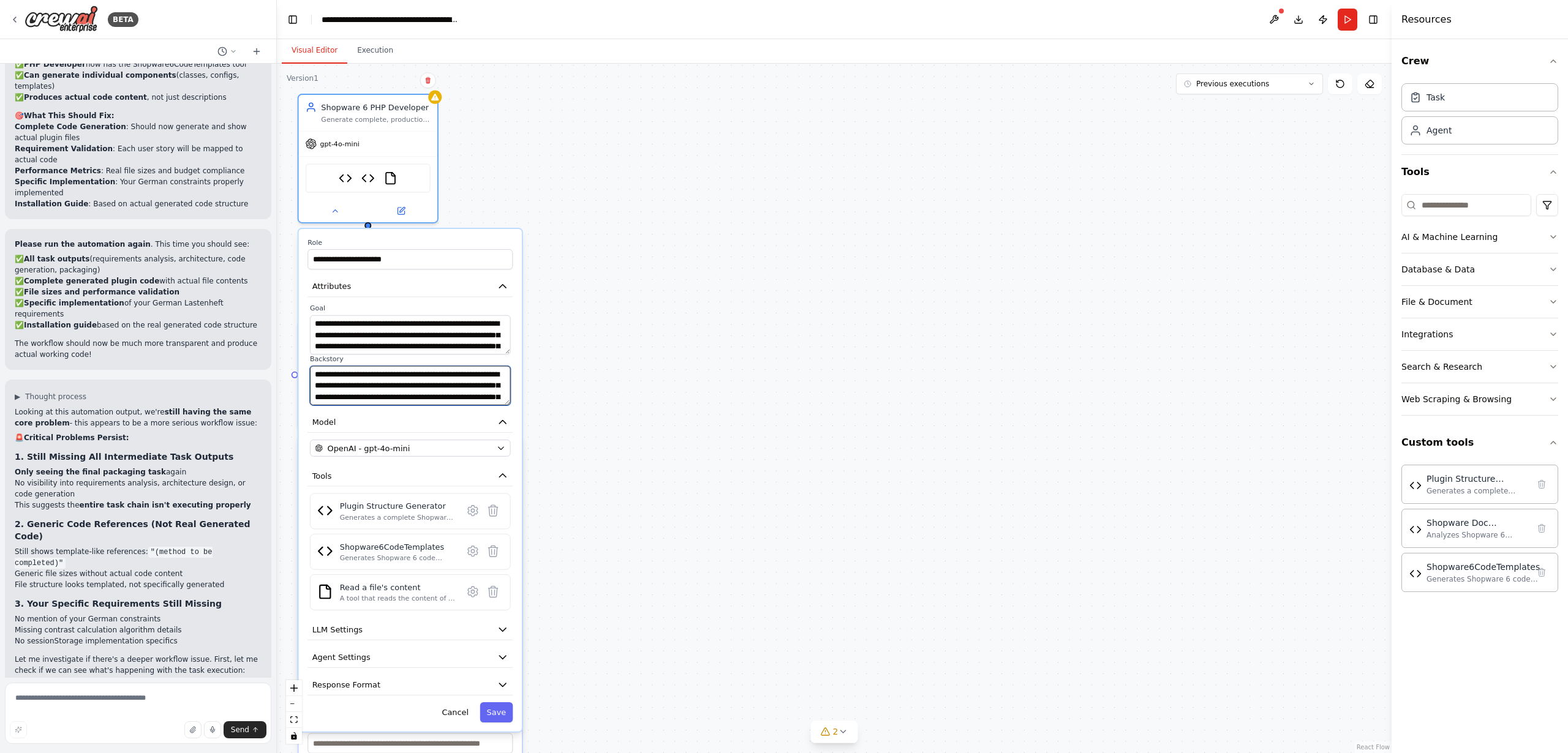
scroll to position [37, 0]
drag, startPoint x: 339, startPoint y: 379, endPoint x: 342, endPoint y: 386, distance: 7.6
click at [342, 386] on textarea "**********" at bounding box center [410, 386] width 201 height 40
click at [334, 209] on icon at bounding box center [335, 208] width 9 height 9
click at [335, 210] on icon at bounding box center [335, 208] width 9 height 9
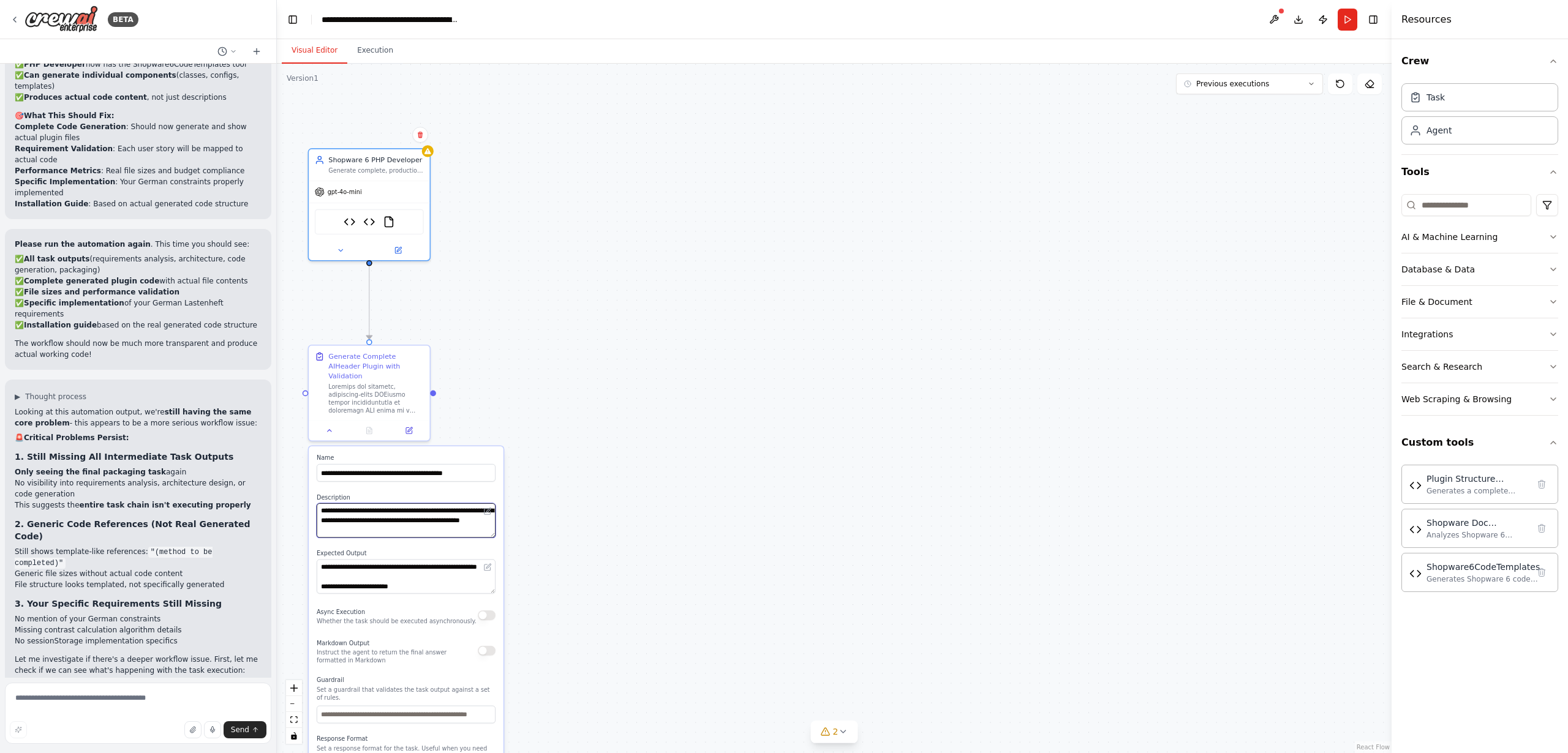
drag, startPoint x: 388, startPoint y: 519, endPoint x: 403, endPoint y: 518, distance: 15.0
click at [388, 519] on textarea at bounding box center [406, 521] width 179 height 34
drag, startPoint x: 413, startPoint y: 519, endPoint x: 412, endPoint y: 530, distance: 11.0
click at [413, 524] on textarea at bounding box center [406, 521] width 179 height 34
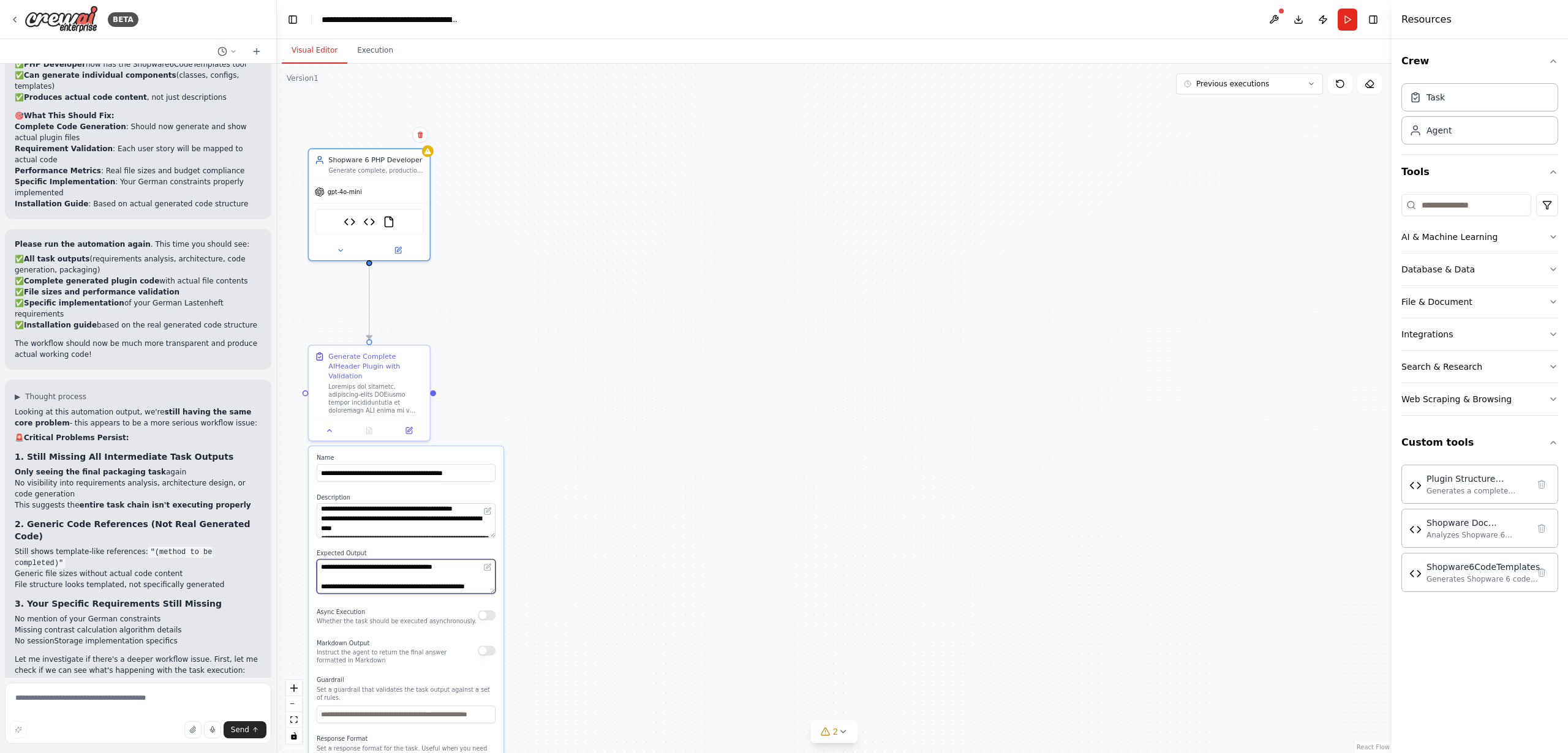
scroll to position [527, 0]
drag, startPoint x: 402, startPoint y: 567, endPoint x: 403, endPoint y: 583, distance: 16.0
click at [400, 585] on div "**********" at bounding box center [405, 636] width 195 height 380
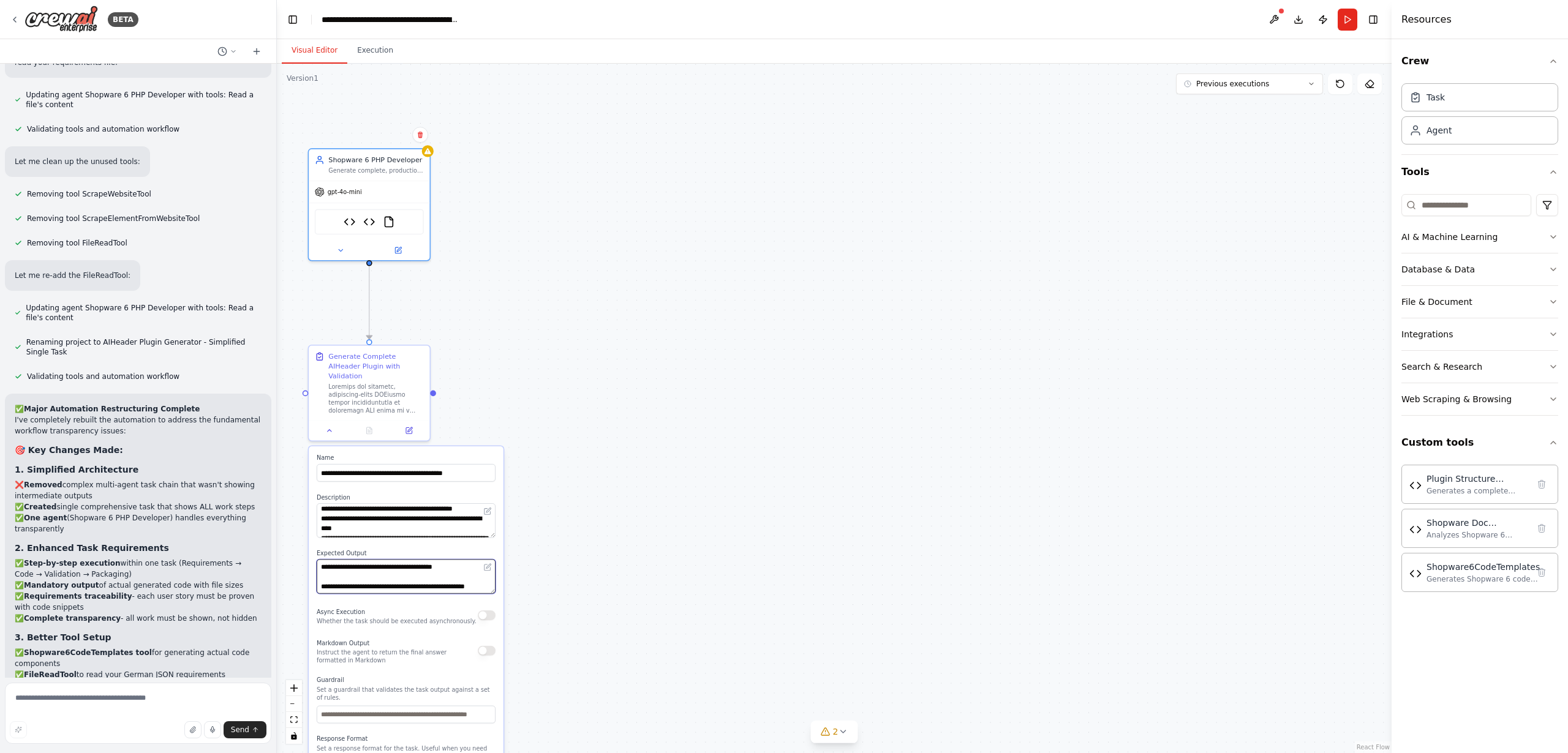
scroll to position [13894, 0]
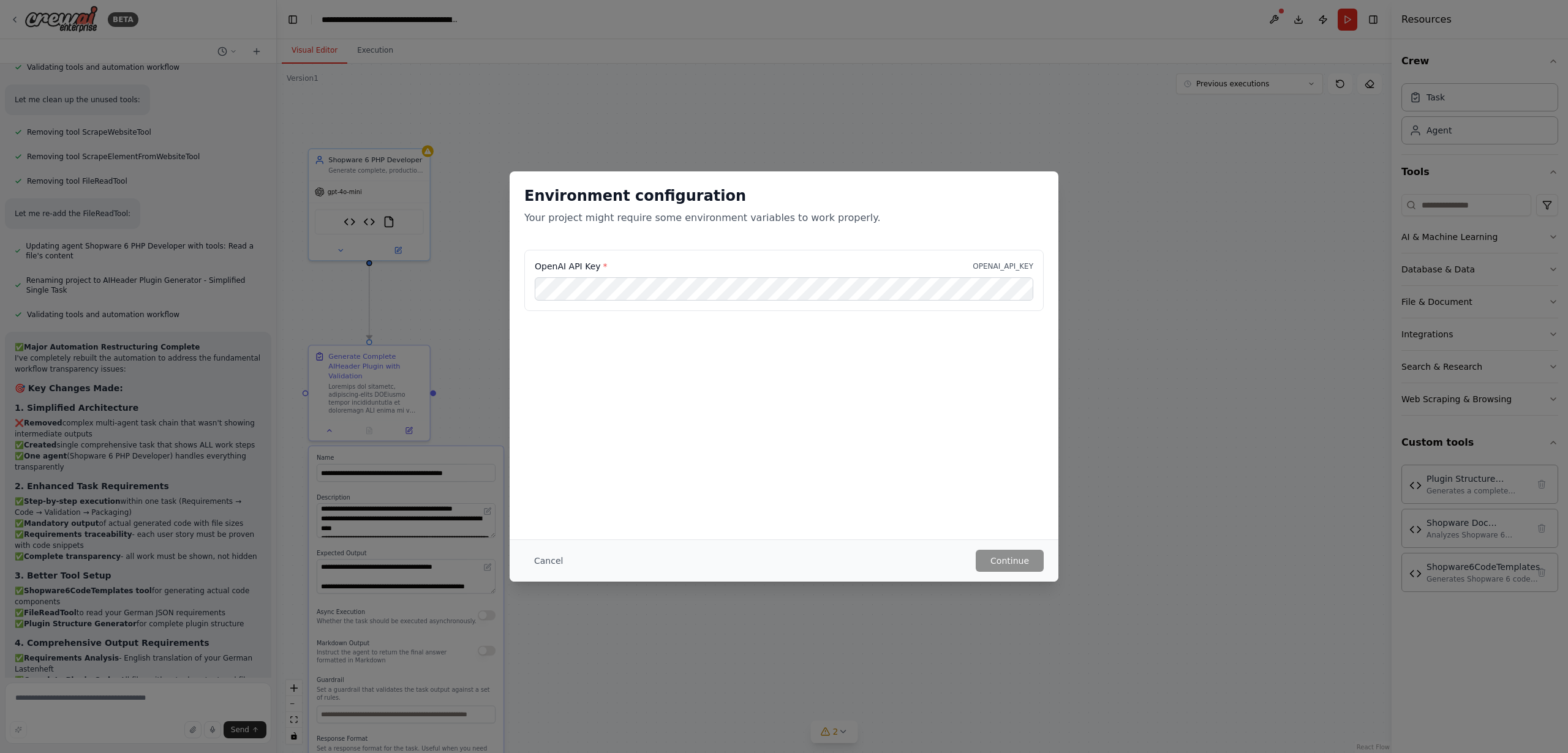
click at [725, 222] on p "Your project might require some environment variables to work properly." at bounding box center [784, 218] width 519 height 15
click at [581, 177] on div "Environment configuration Your project might require some environment variables…" at bounding box center [784, 210] width 549 height 78
click at [590, 184] on div "Environment configuration Your project might require some environment variables…" at bounding box center [784, 210] width 549 height 78
click at [589, 166] on div "Environment configuration Your project might require some environment variables…" at bounding box center [784, 376] width 1568 height 753
click at [586, 163] on div "Environment configuration Your project might require some environment variables…" at bounding box center [784, 376] width 1568 height 753
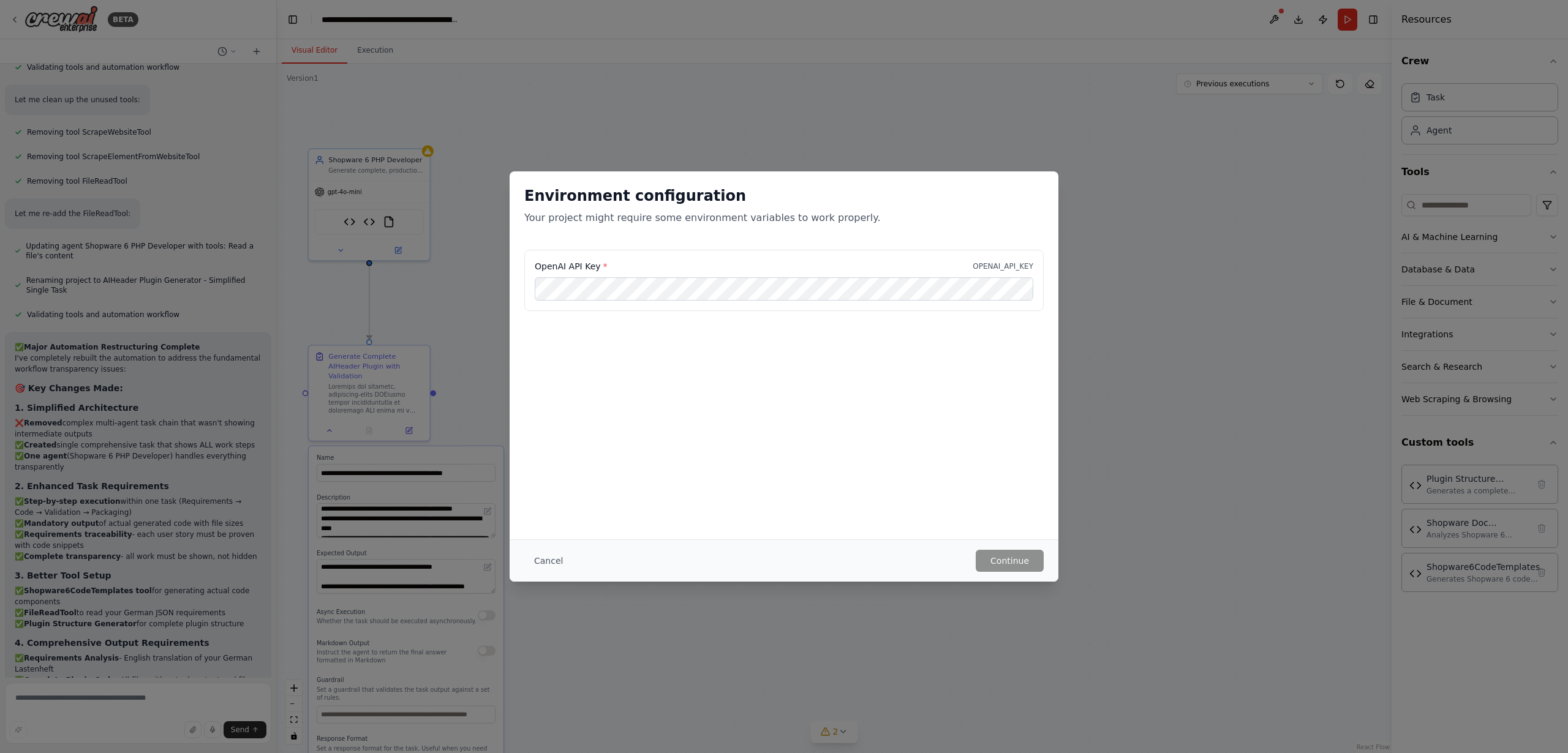
click at [588, 161] on div "Environment configuration Your project might require some environment variables…" at bounding box center [784, 376] width 1568 height 753
drag, startPoint x: 974, startPoint y: 268, endPoint x: 1050, endPoint y: 264, distance: 76.1
click at [1050, 264] on div "OpenAI API Key * OPENAI_API_KEY" at bounding box center [784, 288] width 549 height 76
click at [603, 266] on span "*" at bounding box center [605, 266] width 4 height 10
click at [554, 559] on button "Cancel" at bounding box center [549, 560] width 48 height 22
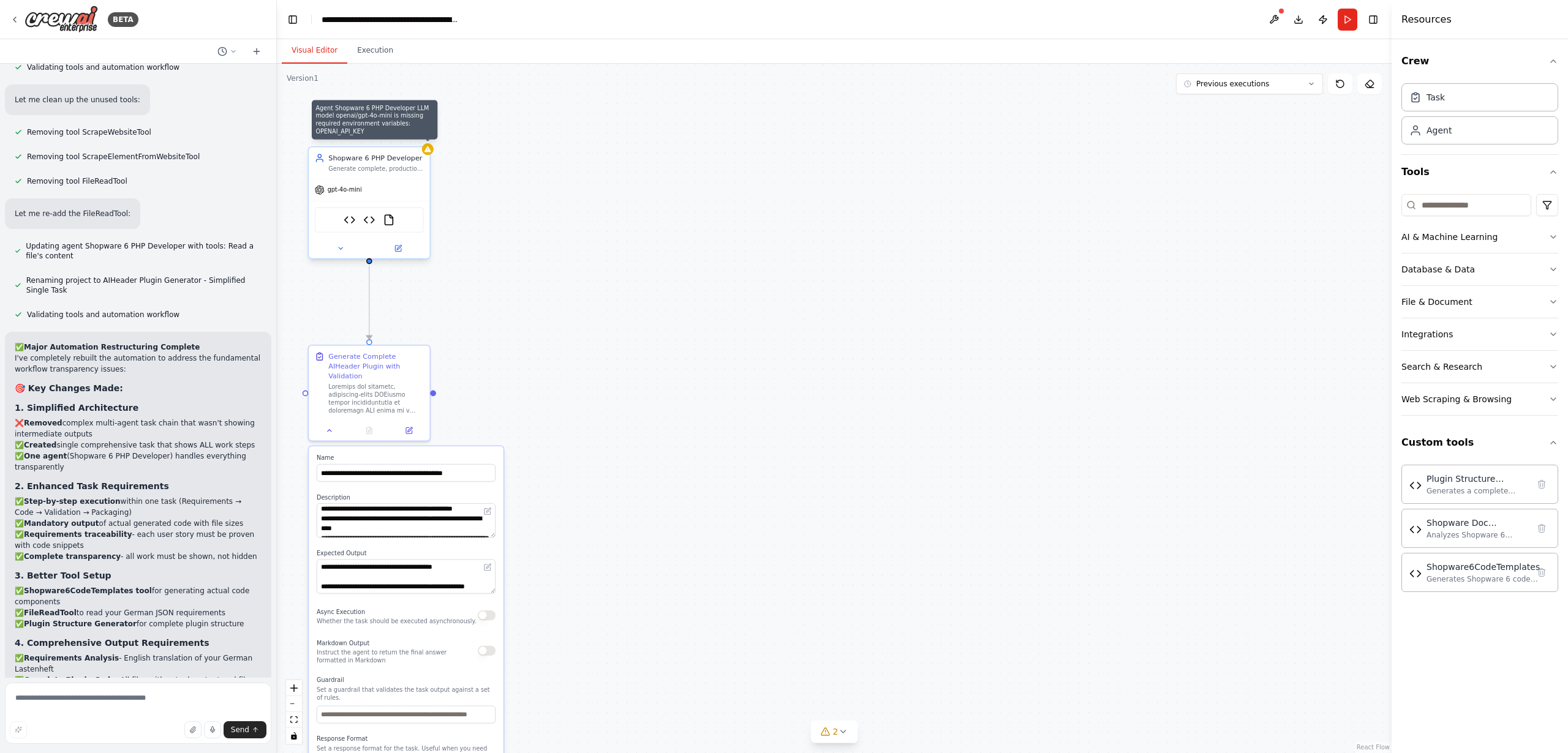
click at [428, 149] on icon at bounding box center [428, 149] width 6 height 6
click at [342, 249] on icon at bounding box center [341, 249] width 8 height 8
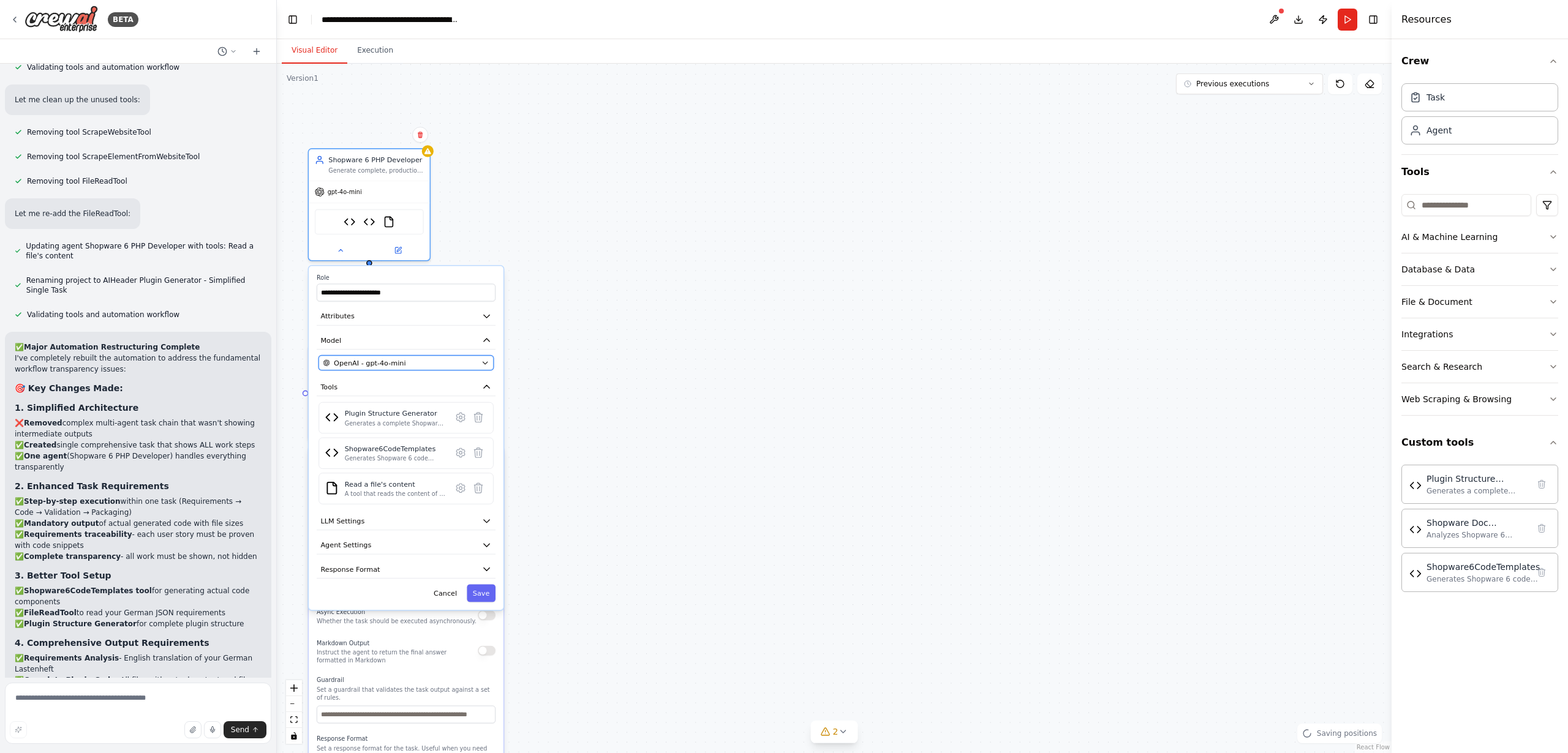
click at [395, 362] on span "OpenAI - gpt-4o-mini" at bounding box center [370, 363] width 72 height 10
click at [410, 362] on div "OpenAI - gpt-4o-mini" at bounding box center [400, 363] width 154 height 10
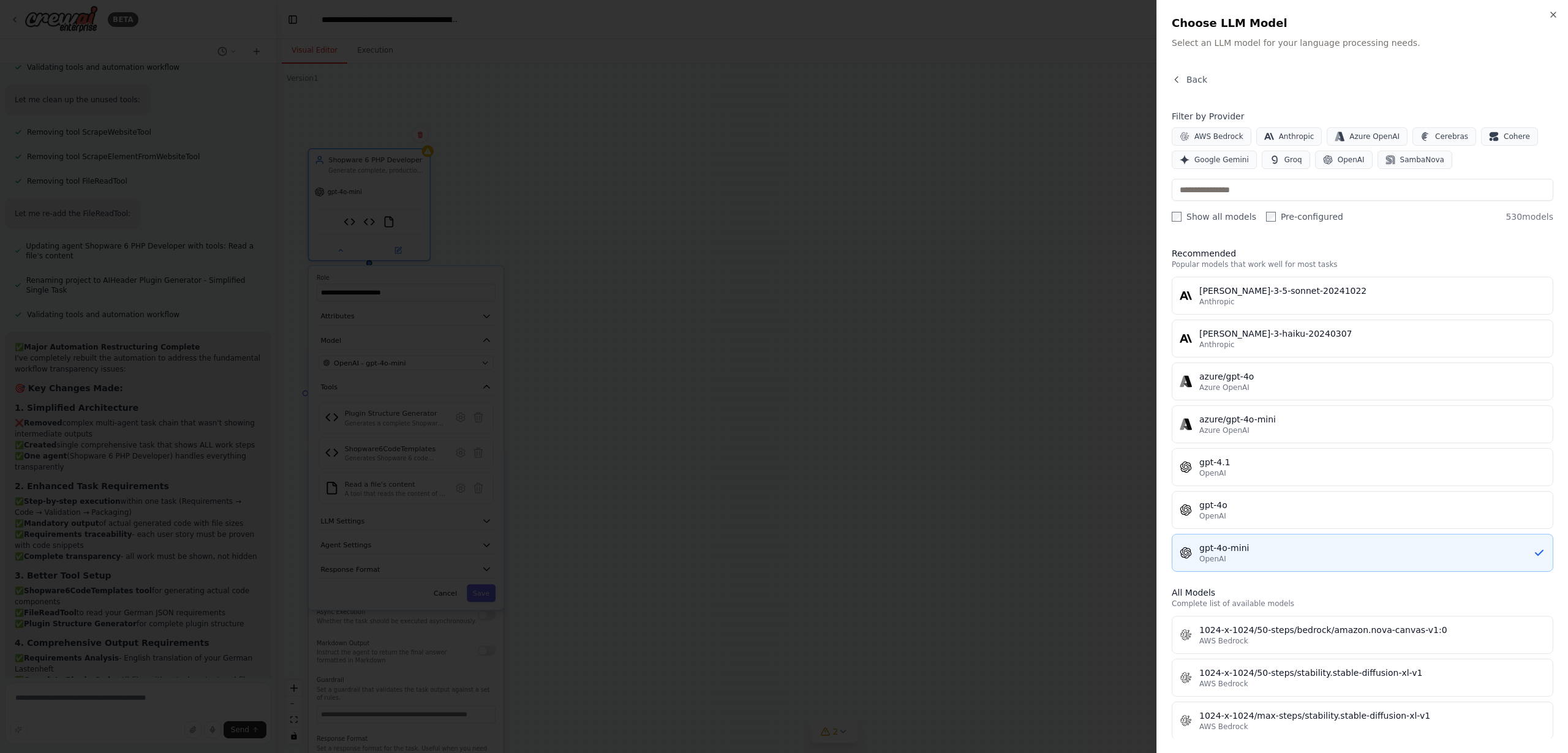
click at [1233, 557] on div "OpenAI" at bounding box center [1367, 559] width 334 height 10
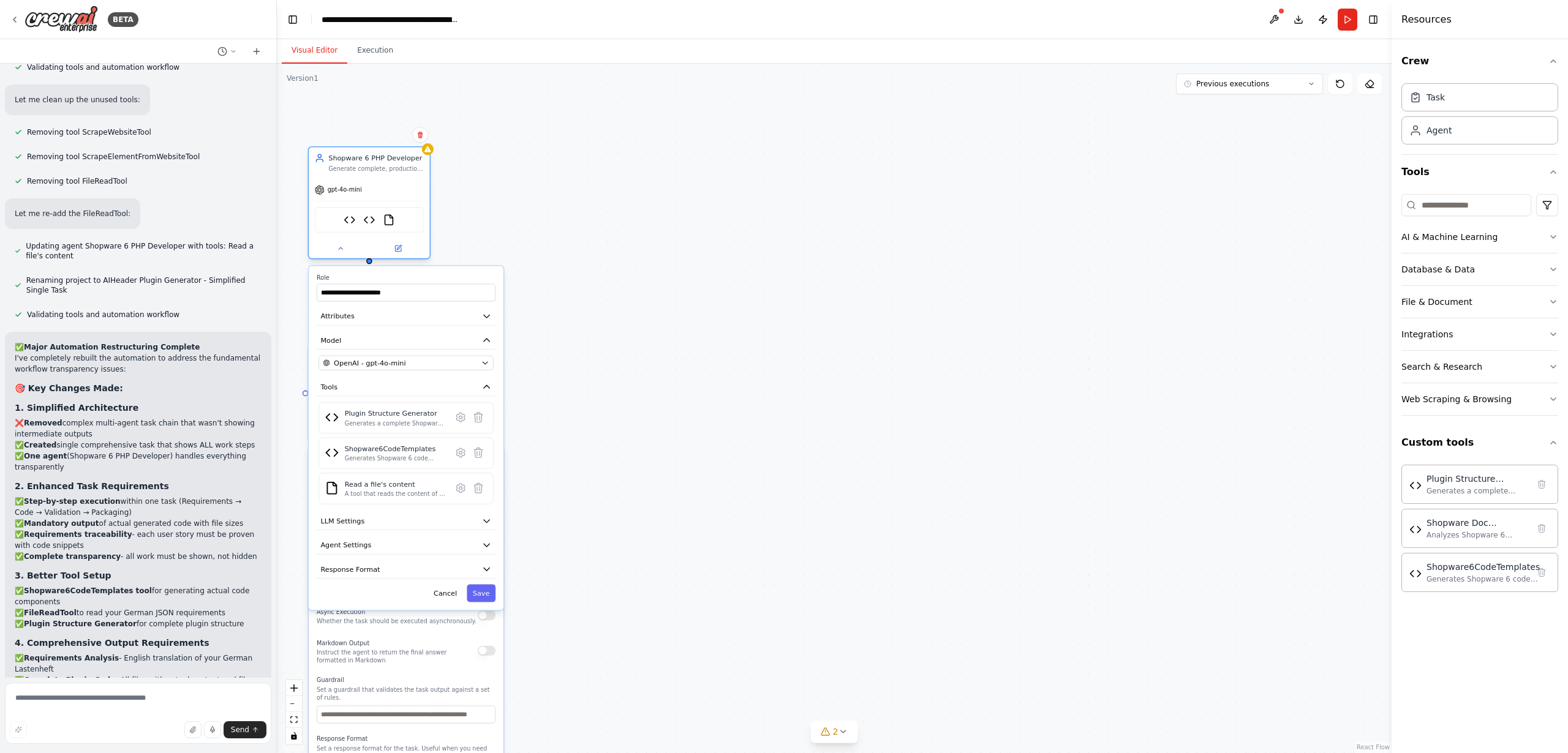
click at [357, 197] on div "gpt-4o-mini" at bounding box center [368, 190] width 120 height 22
click at [349, 190] on span "gpt-4o-mini" at bounding box center [345, 190] width 34 height 8
click at [407, 362] on div "OpenAI - gpt-4o-mini" at bounding box center [400, 363] width 154 height 10
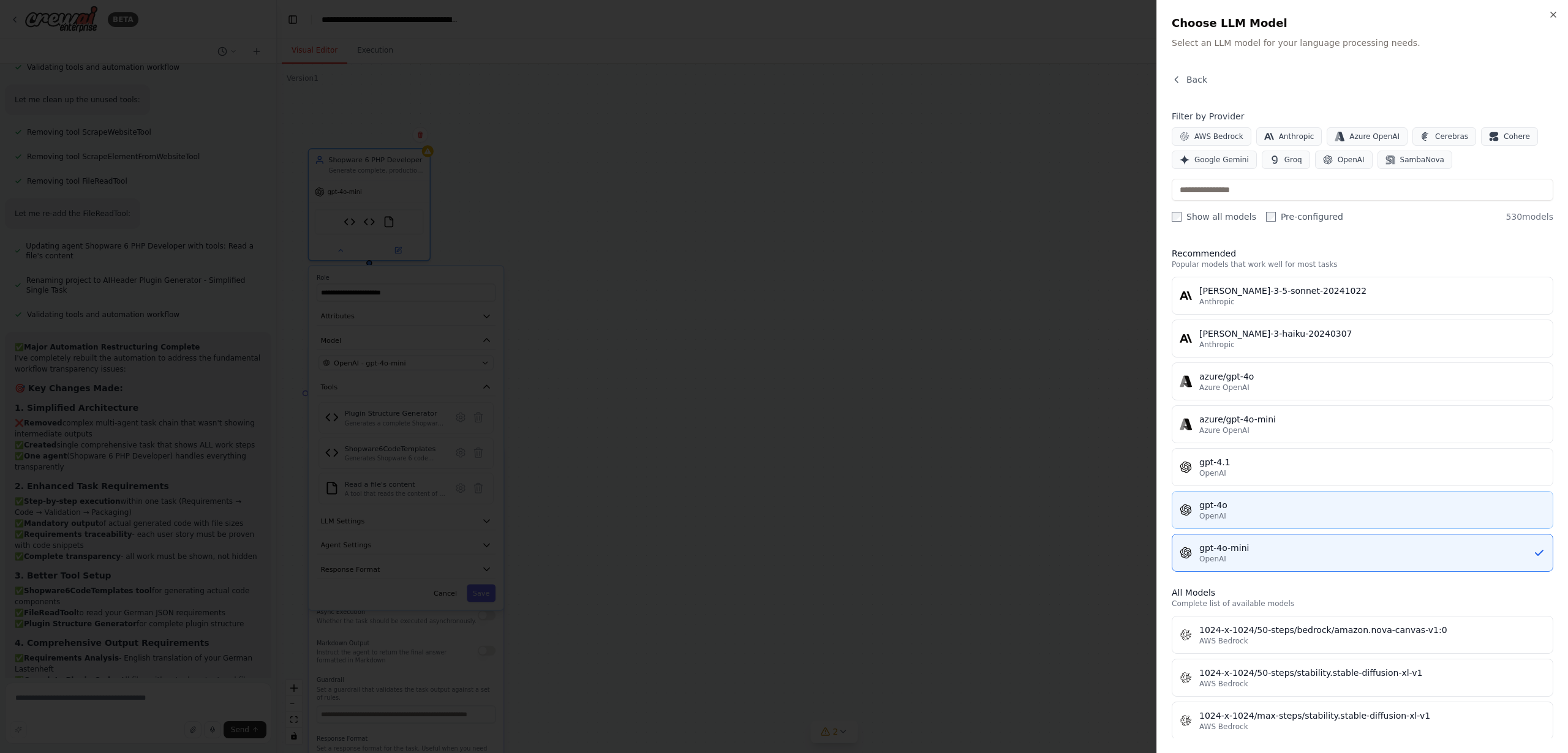
click at [1285, 517] on div "OpenAI" at bounding box center [1373, 517] width 346 height 10
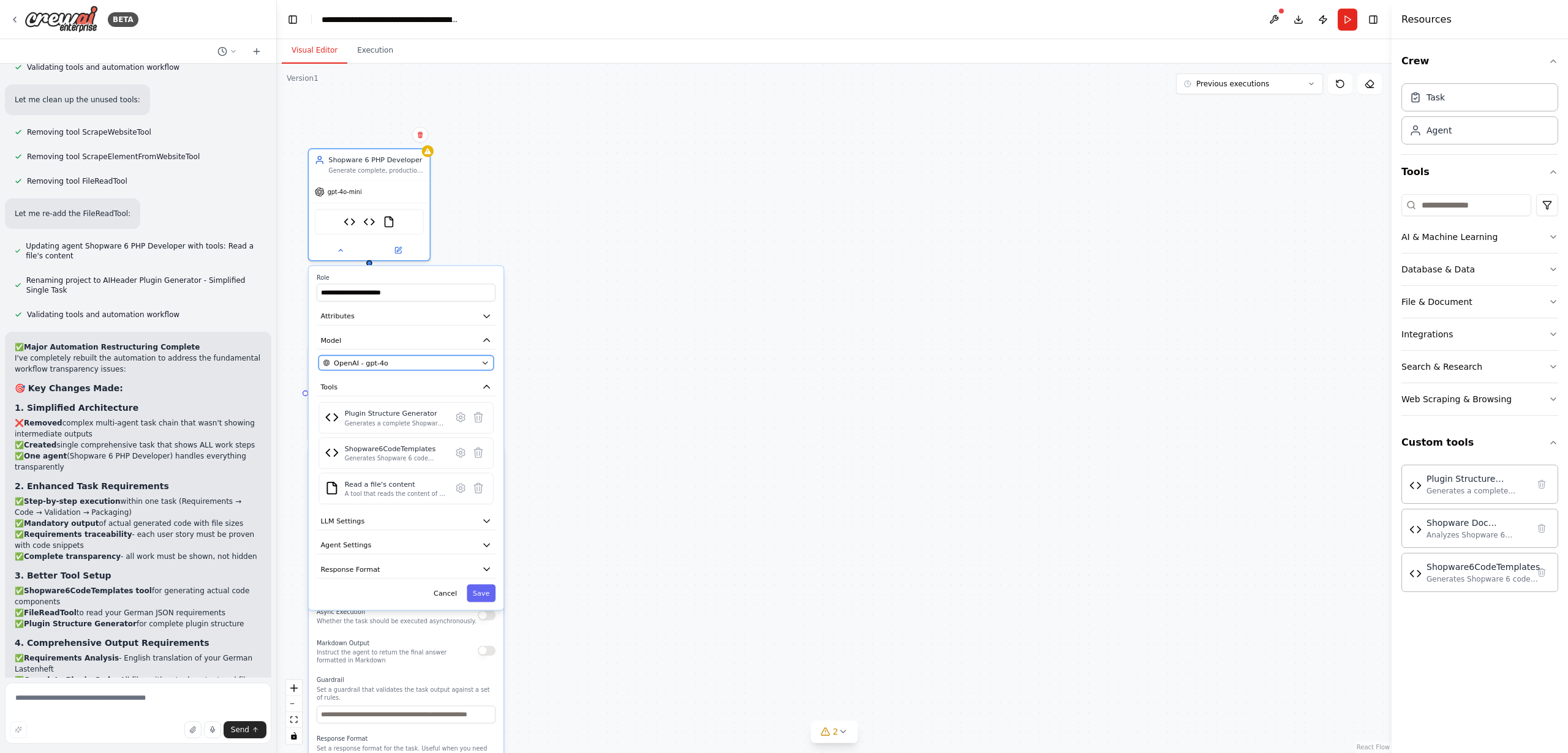
click at [370, 362] on span "OpenAI - gpt-4o" at bounding box center [362, 363] width 55 height 10
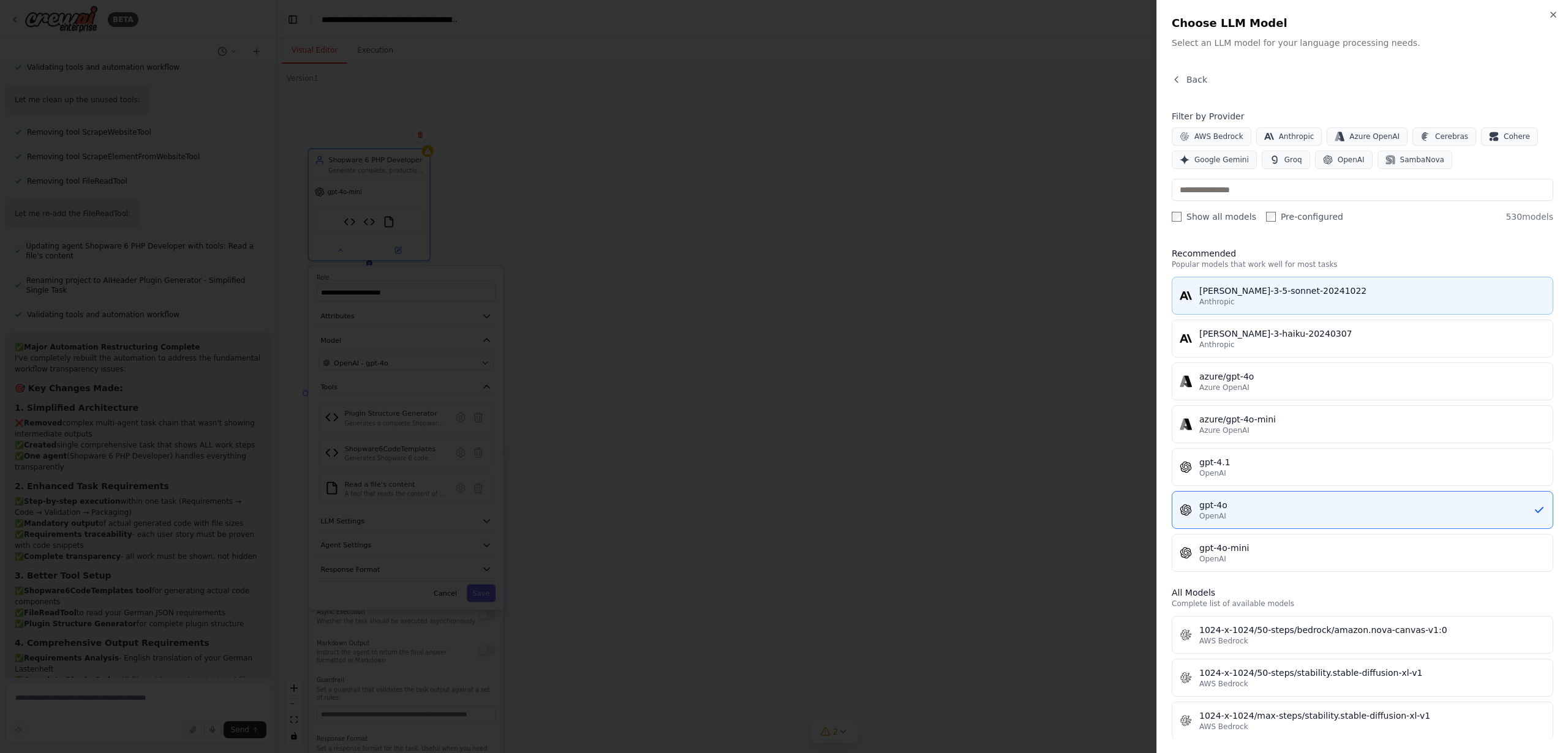
click at [1277, 291] on div "[PERSON_NAME]-3-5-sonnet-20241022" at bounding box center [1373, 291] width 346 height 12
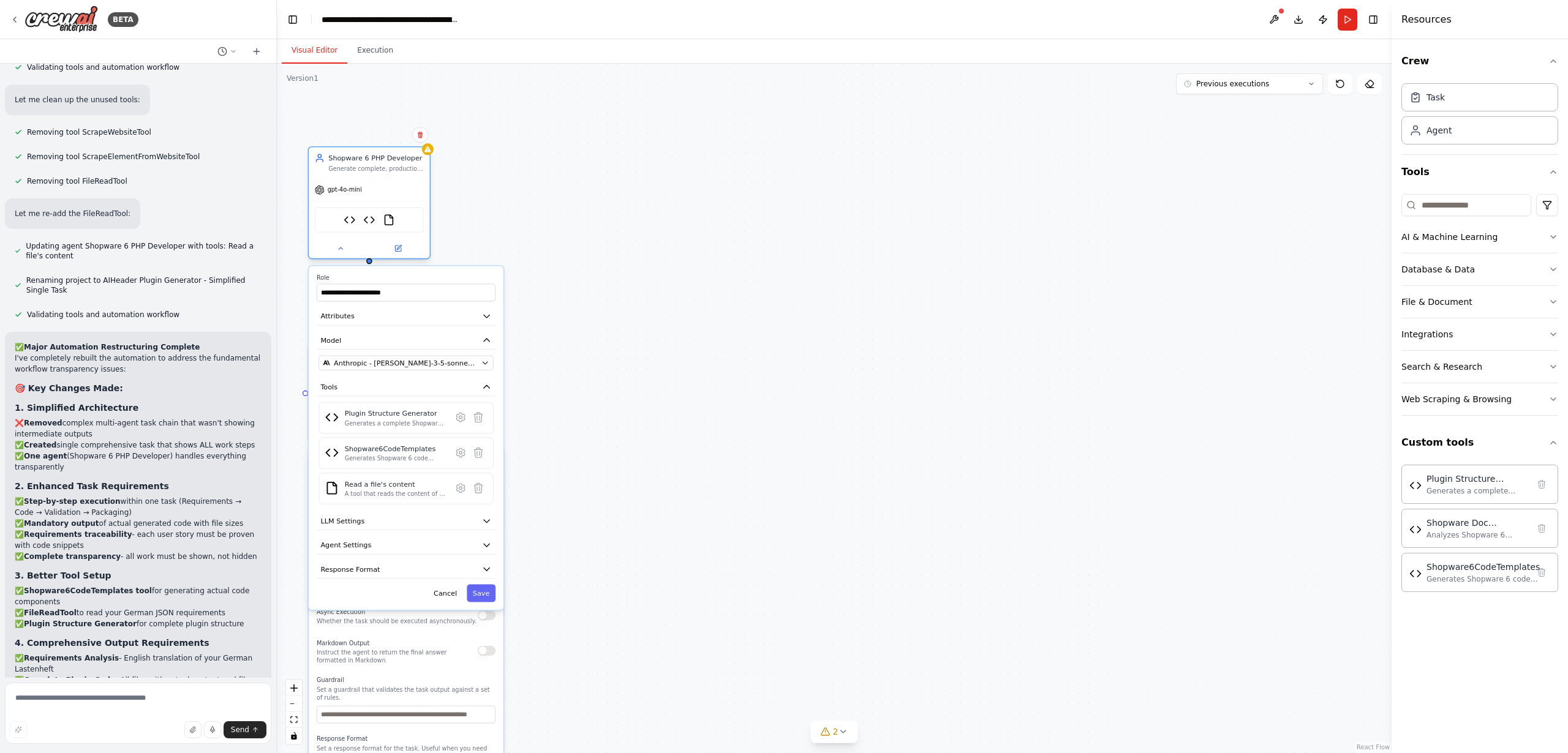
click at [341, 190] on span "gpt-4o-mini" at bounding box center [345, 190] width 34 height 8
click at [372, 362] on span "Anthropic - [PERSON_NAME]-3-5-sonnet-20241022" at bounding box center [406, 363] width 144 height 10
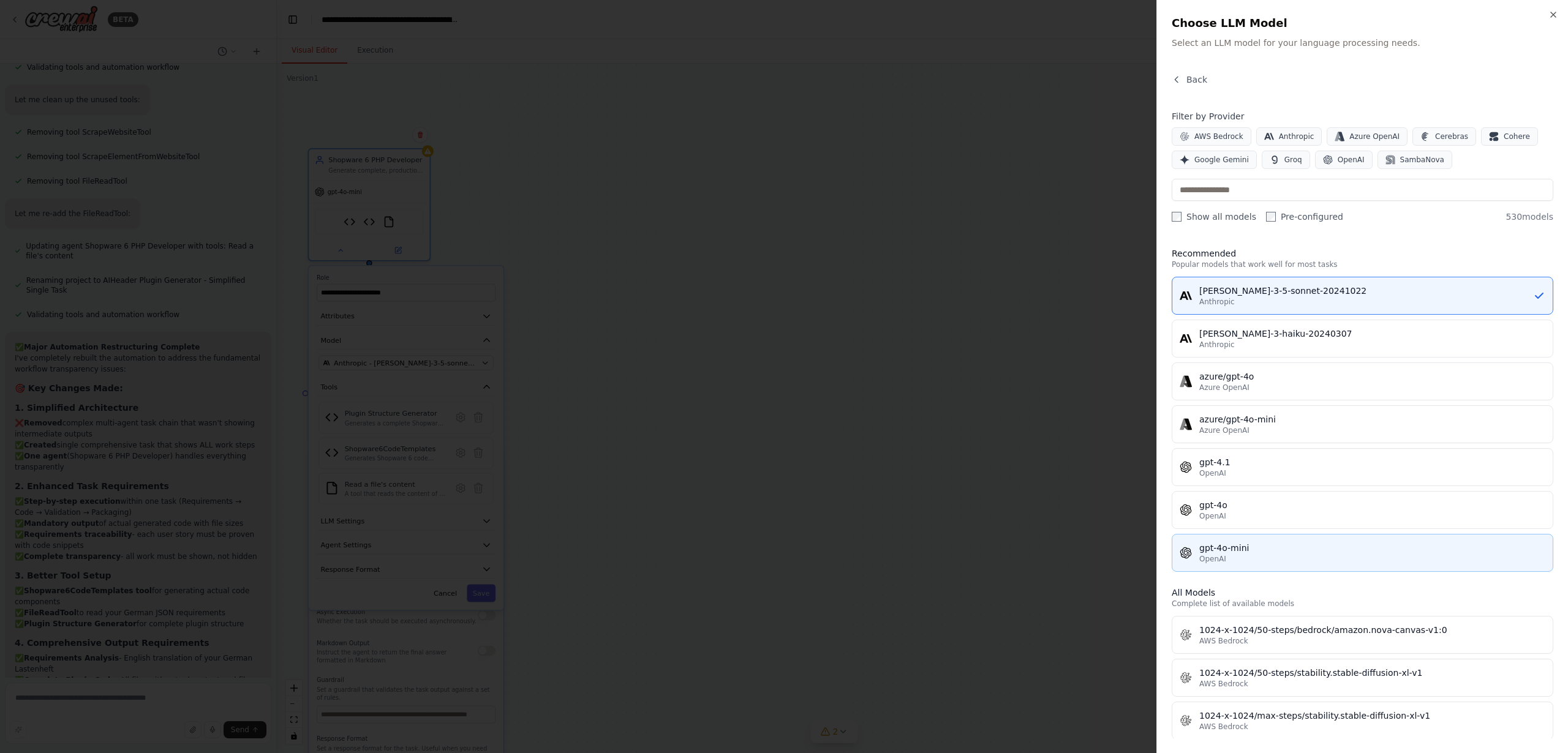
click at [1243, 556] on div "OpenAI" at bounding box center [1373, 559] width 346 height 10
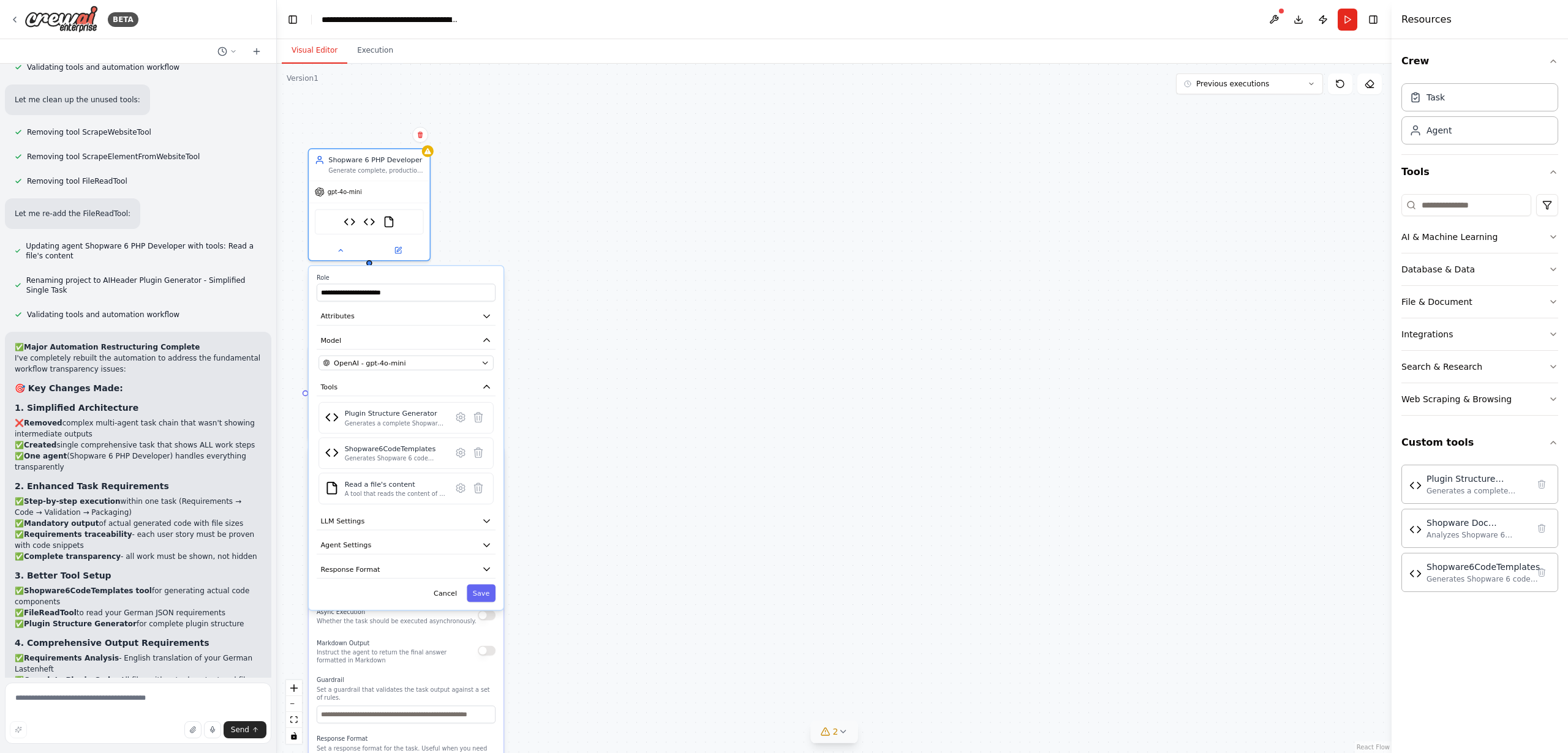
click at [838, 731] on icon at bounding box center [843, 732] width 10 height 10
click at [738, 713] on span "Tool Shopware Doc Analyzer is not in use" at bounding box center [686, 714] width 151 height 10
click at [1066, 682] on div at bounding box center [1069, 680] width 7 height 7
click at [1051, 685] on button at bounding box center [1062, 684] width 21 height 15
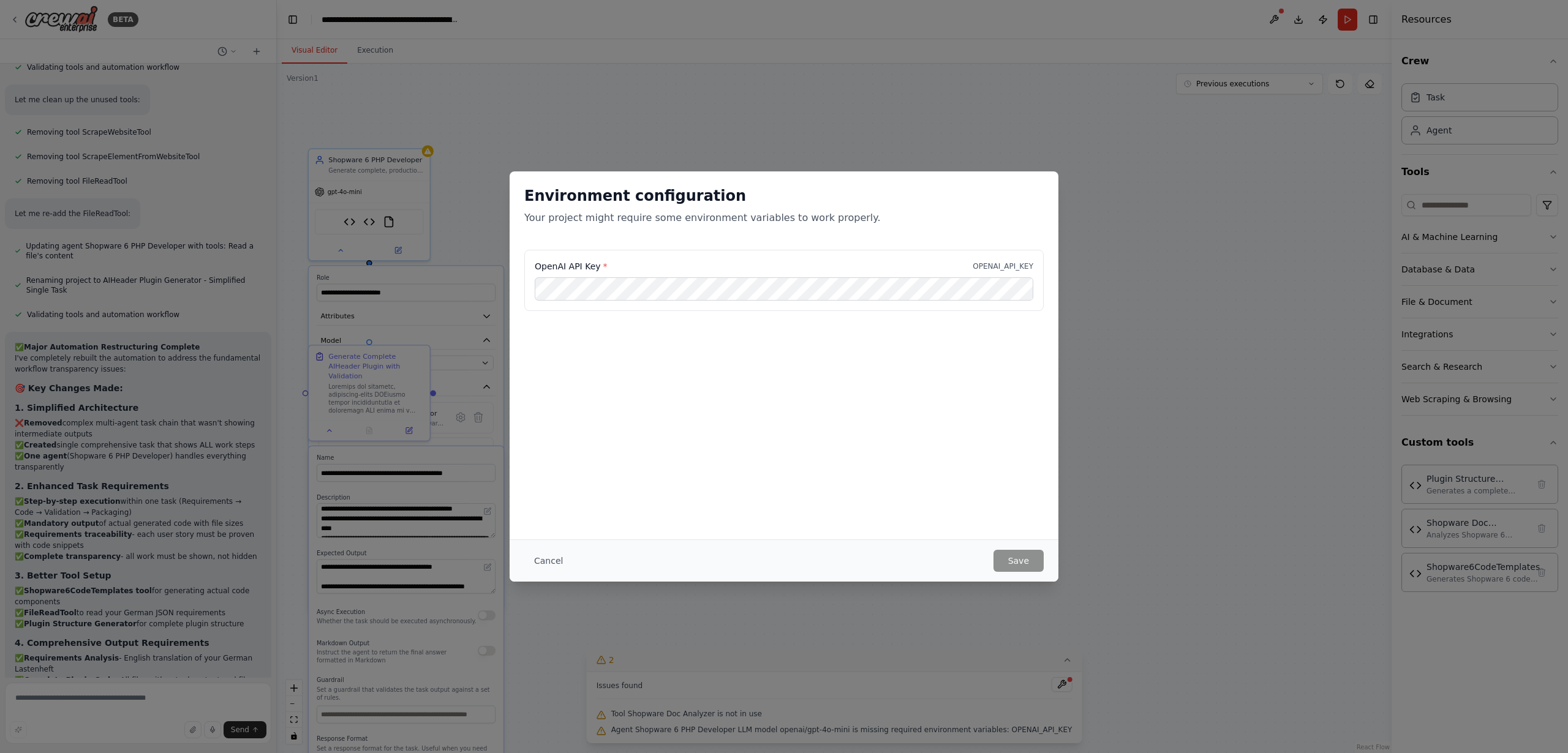
click at [680, 241] on div "Environment configuration Your project might require some environment variables…" at bounding box center [784, 210] width 549 height 78
click at [551, 561] on button "Cancel" at bounding box center [549, 560] width 48 height 22
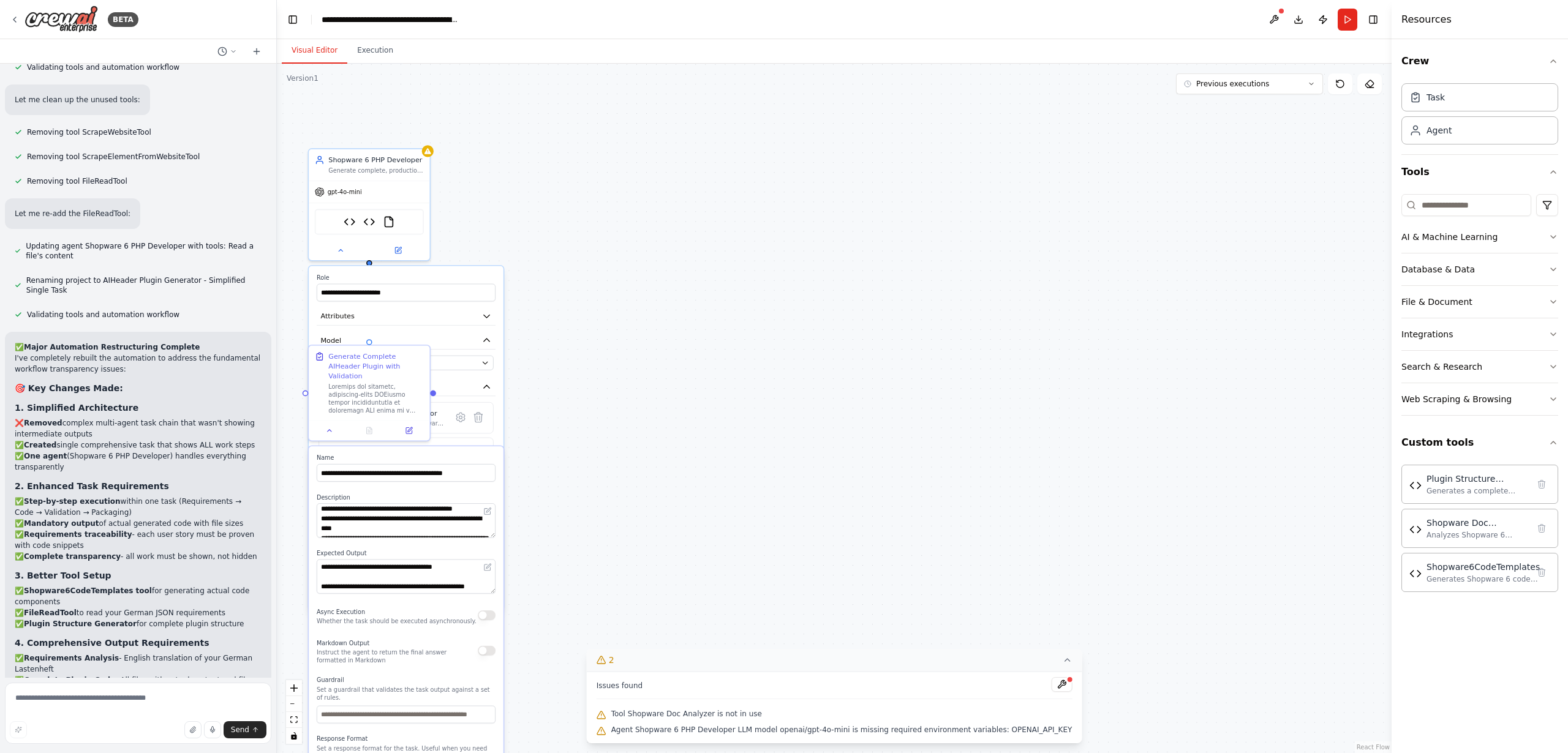
click at [673, 336] on div ".deletable-edge-delete-btn { width: 20px; height: 20px; border: 0px solid #ffff…" at bounding box center [834, 408] width 1115 height 689
click at [390, 515] on textarea at bounding box center [406, 521] width 179 height 34
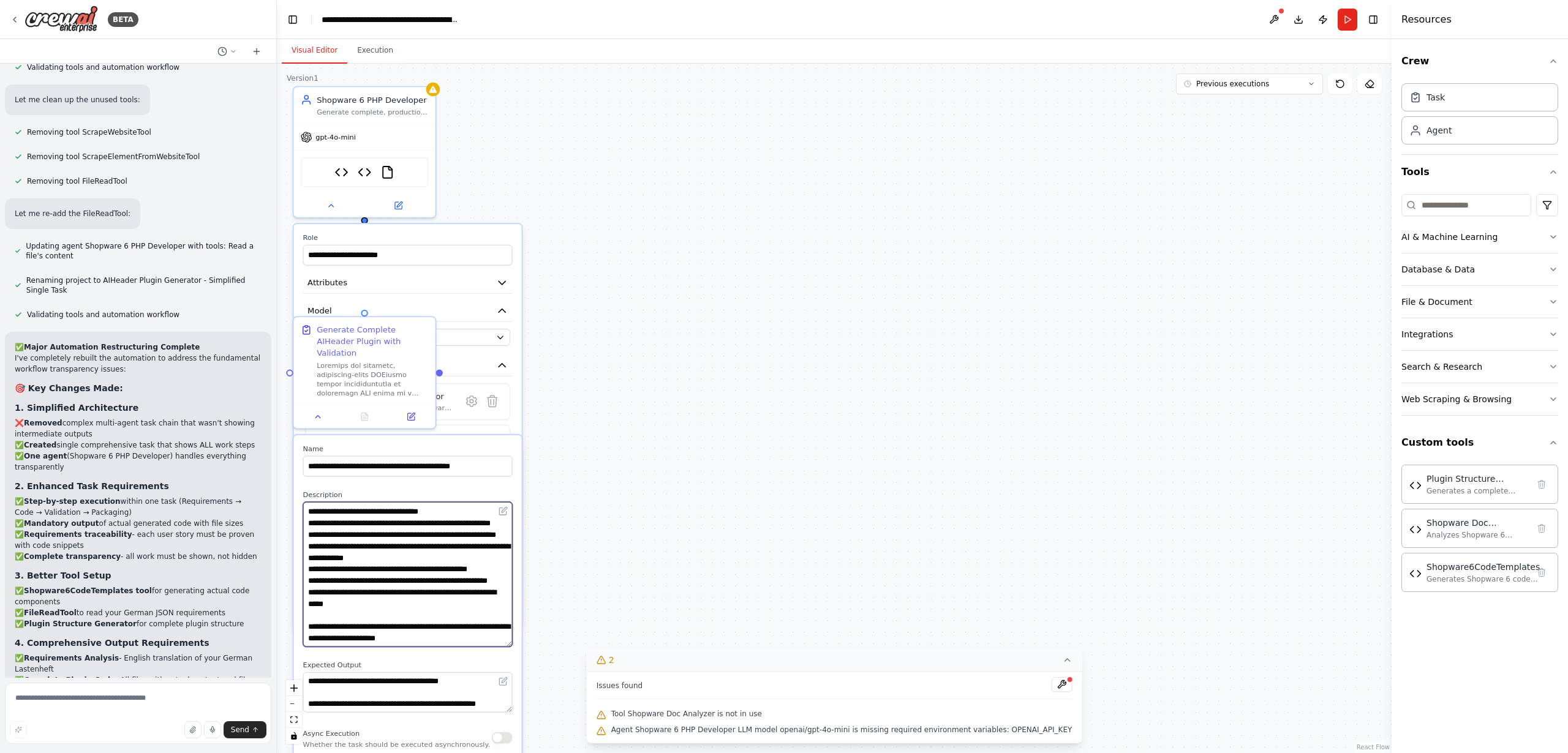
drag, startPoint x: 507, startPoint y: 526, endPoint x: 501, endPoint y: 603, distance: 77.2
click at [509, 631] on textarea at bounding box center [408, 575] width 209 height 145
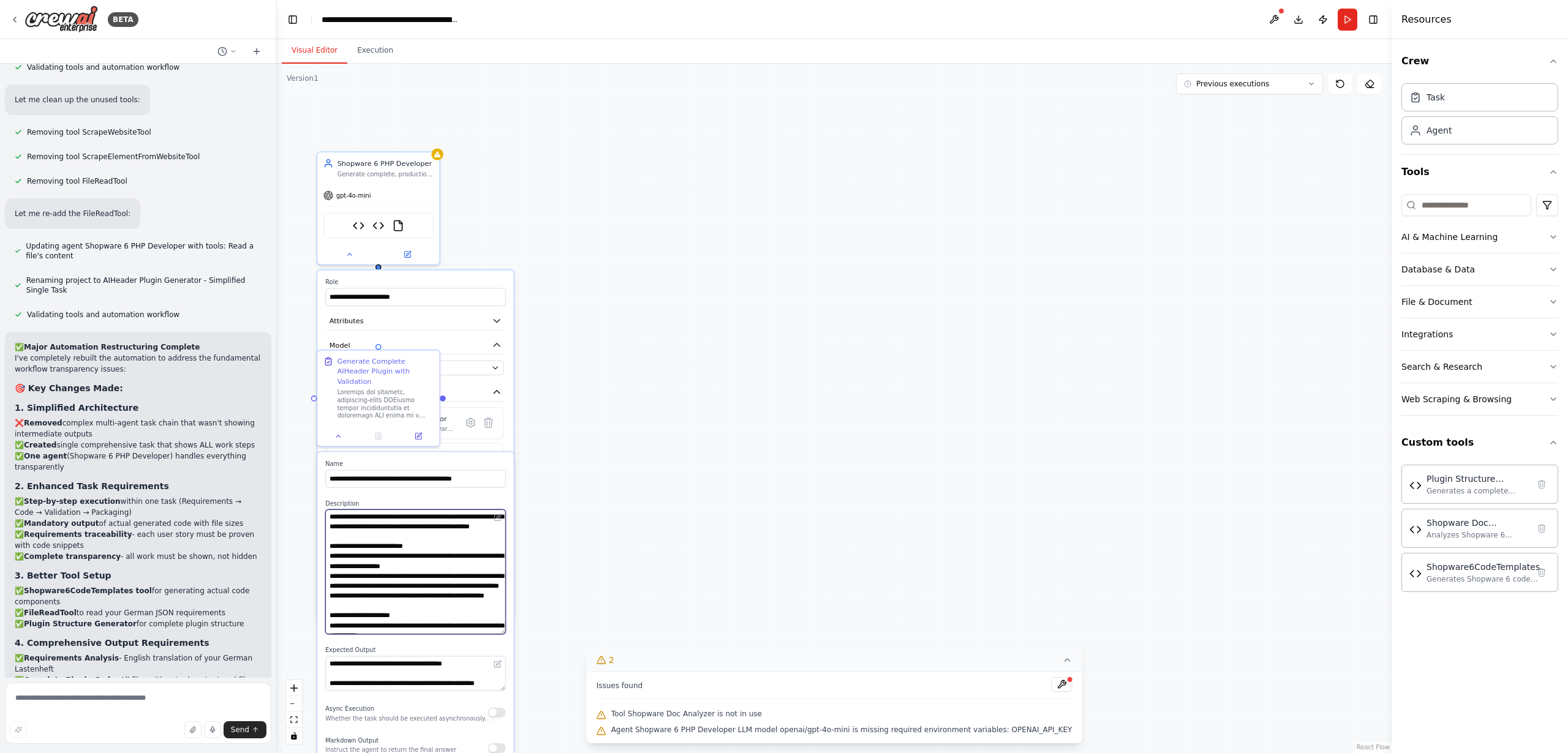
scroll to position [0, 0]
drag, startPoint x: 426, startPoint y: 570, endPoint x: 402, endPoint y: 533, distance: 44.1
click at [402, 533] on textarea at bounding box center [415, 571] width 180 height 125
click at [427, 533] on textarea at bounding box center [415, 571] width 180 height 125
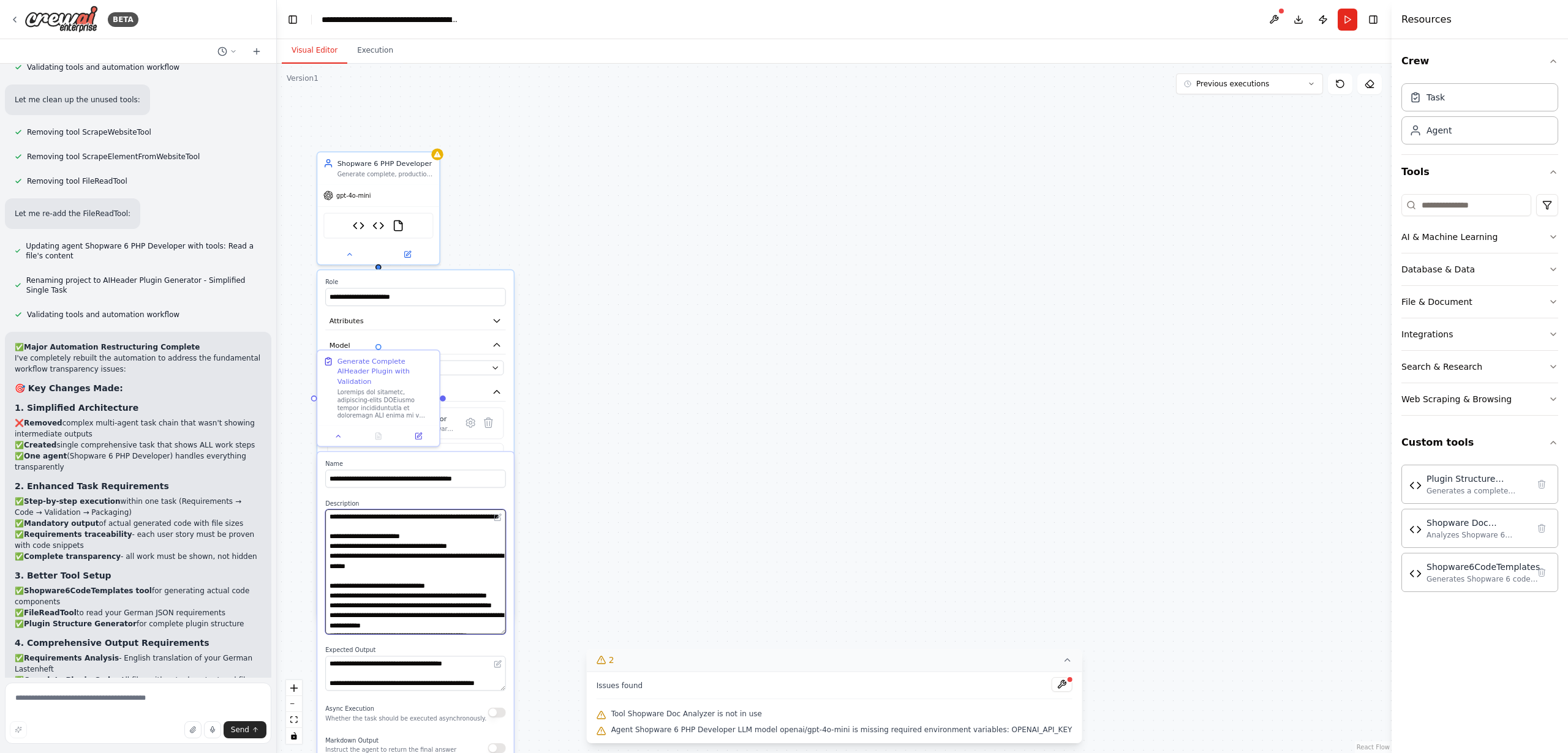
drag, startPoint x: 387, startPoint y: 570, endPoint x: 382, endPoint y: 609, distance: 39.3
click at [380, 618] on textarea at bounding box center [415, 571] width 180 height 125
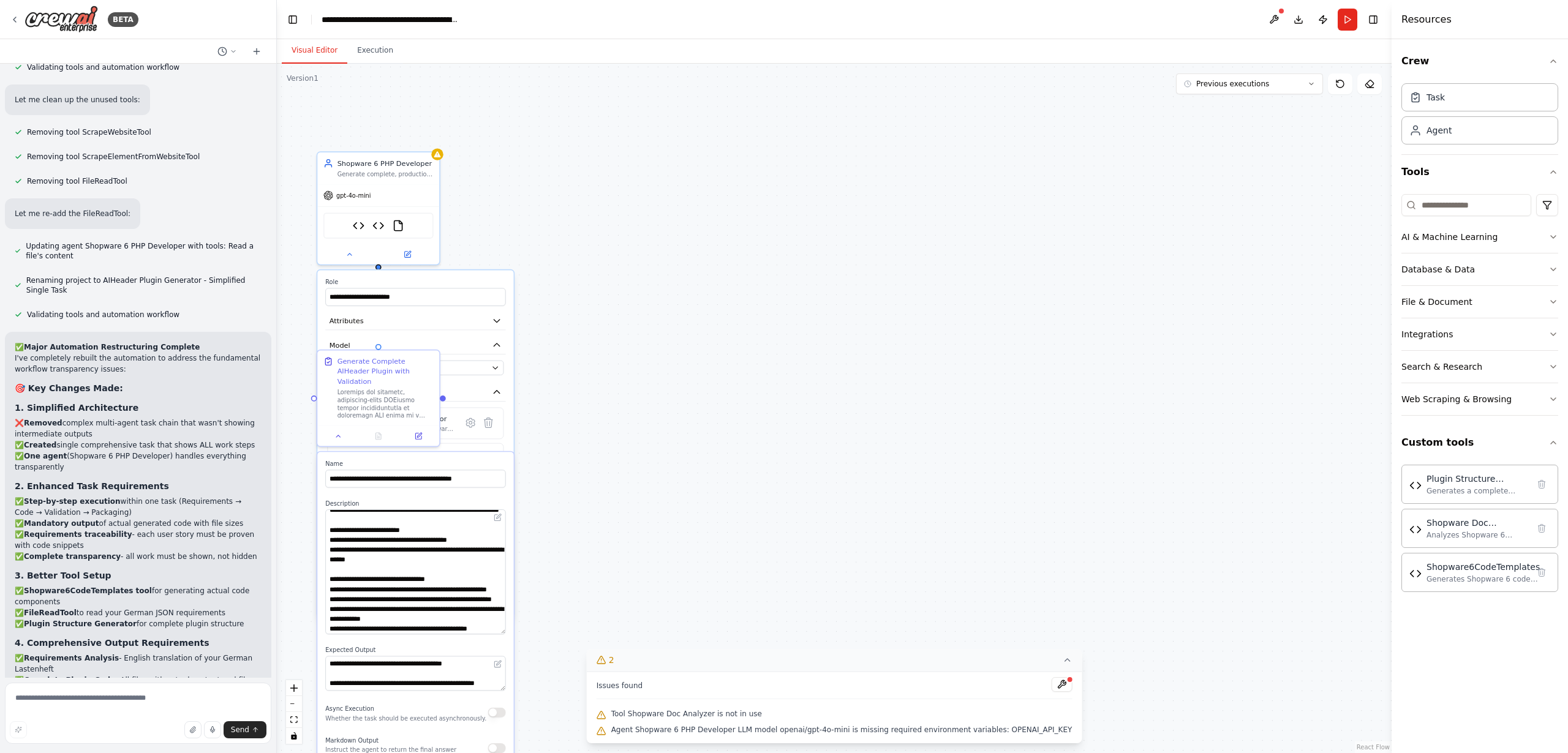
click at [643, 399] on div ".deletable-edge-delete-btn { width: 20px; height: 20px; border: 0px solid #ffff…" at bounding box center [834, 408] width 1115 height 689
click at [340, 430] on icon at bounding box center [338, 434] width 8 height 8
click at [336, 430] on icon at bounding box center [338, 434] width 8 height 8
drag, startPoint x: 337, startPoint y: 425, endPoint x: 365, endPoint y: 405, distance: 34.4
click at [337, 433] on icon at bounding box center [338, 434] width 4 height 2
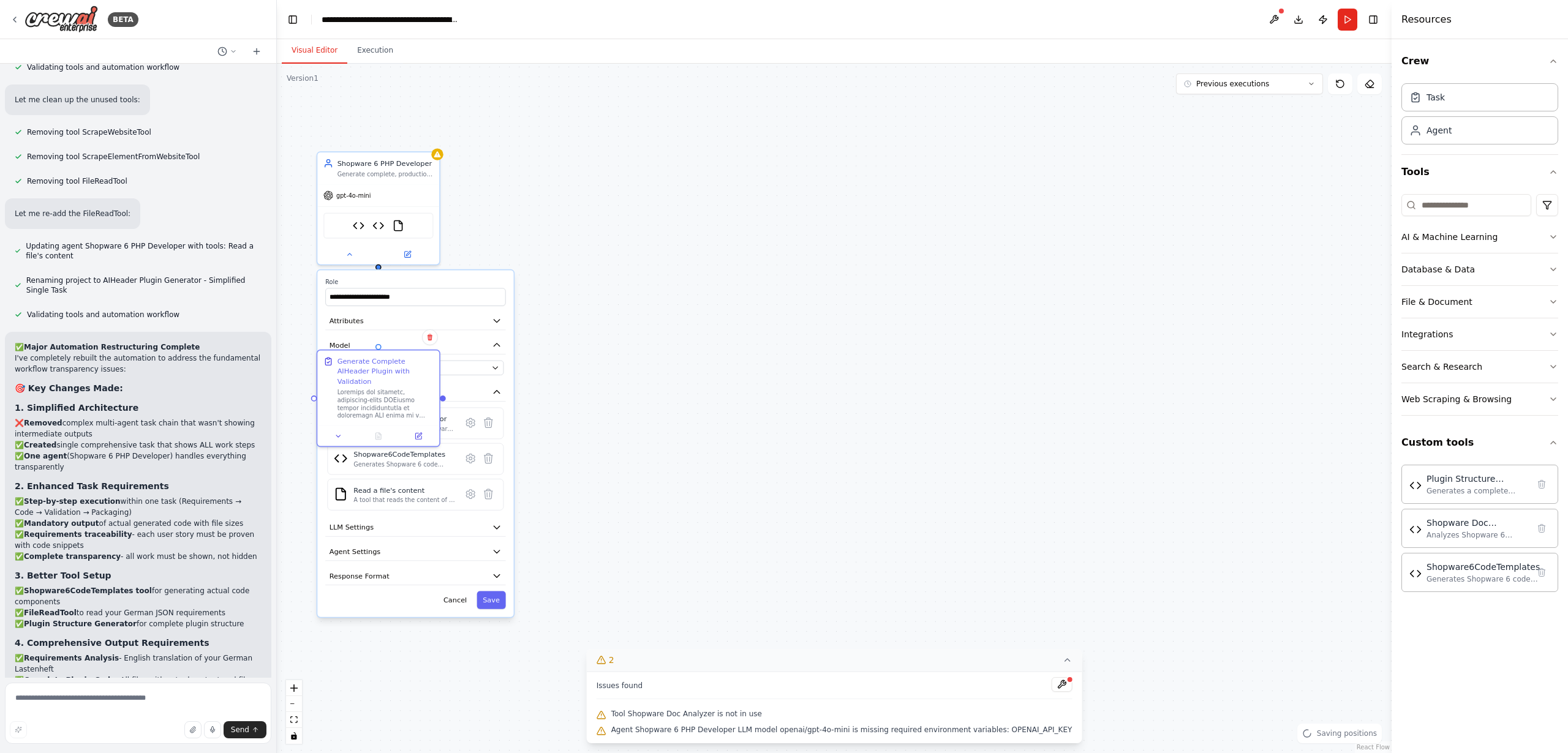
click at [593, 378] on div ".deletable-edge-delete-btn { width: 20px; height: 20px; border: 0px solid #ffff…" at bounding box center [834, 408] width 1115 height 689
click at [350, 254] on icon at bounding box center [350, 253] width 8 height 8
click at [690, 255] on div ".deletable-edge-delete-btn { width: 20px; height: 20px; border: 0px solid #ffff…" at bounding box center [834, 408] width 1115 height 689
click at [350, 253] on icon at bounding box center [350, 253] width 8 height 8
click at [409, 362] on button "OpenAI - gpt-4o-mini" at bounding box center [415, 368] width 177 height 15
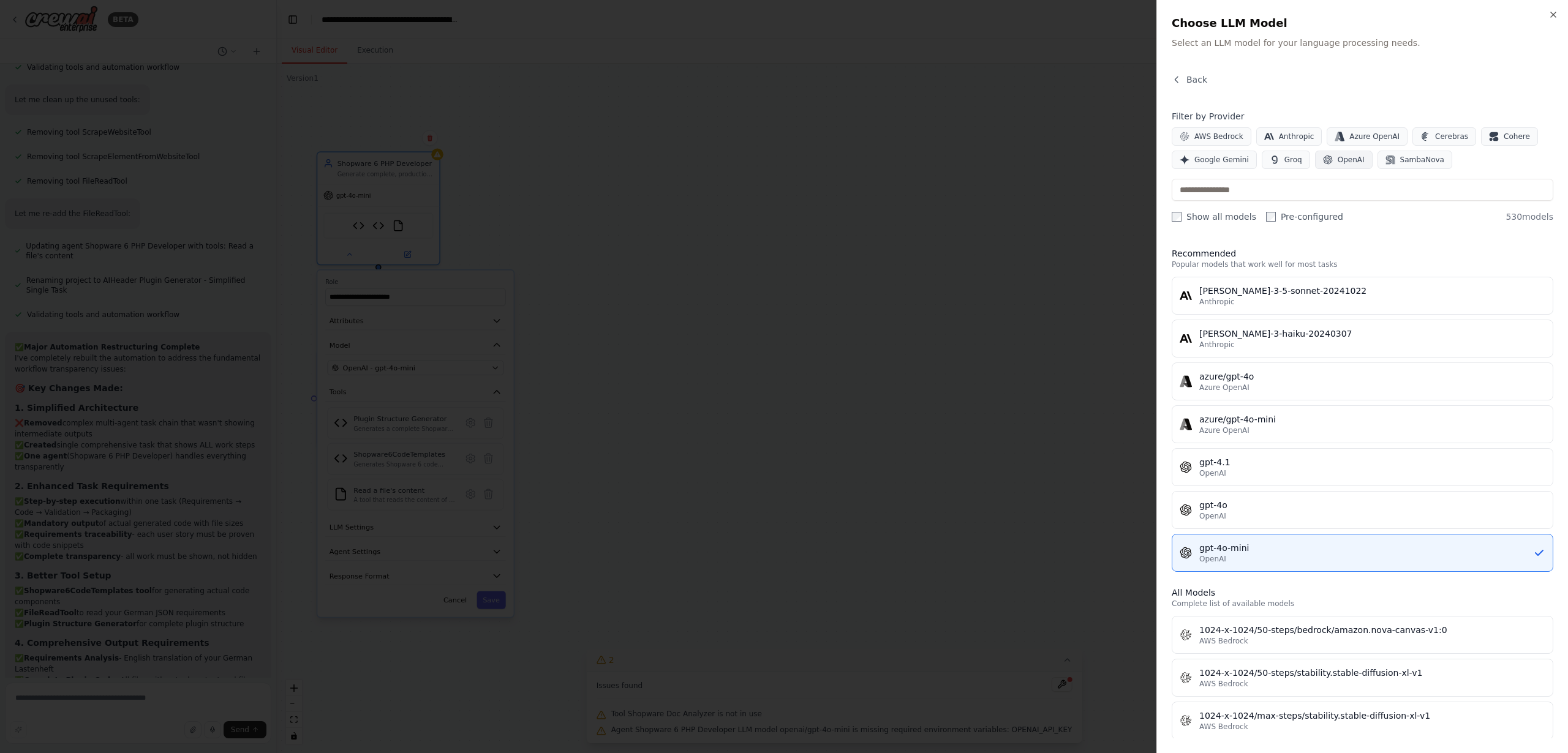
click at [1358, 161] on span "OpenAI" at bounding box center [1351, 160] width 27 height 10
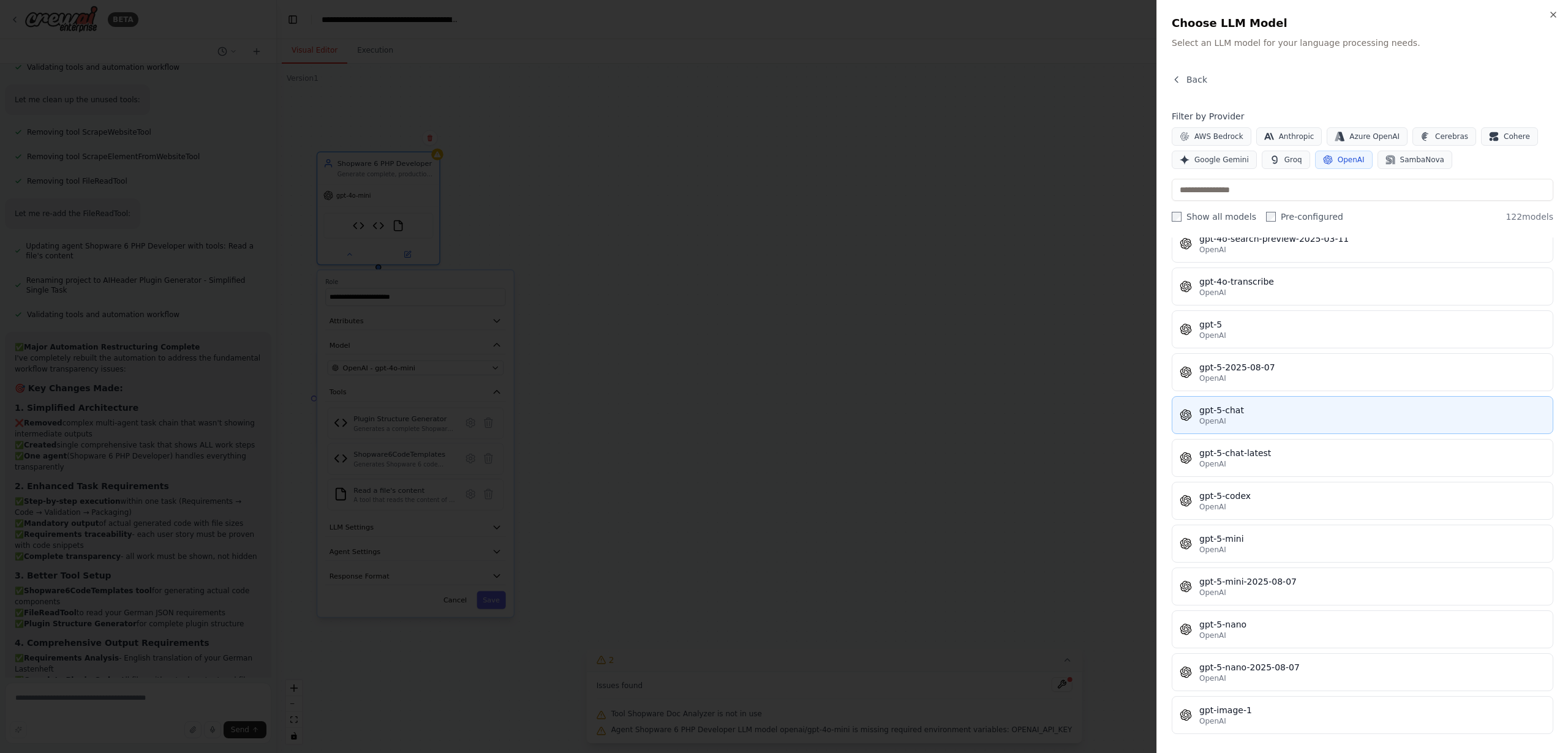
scroll to position [2801, 0]
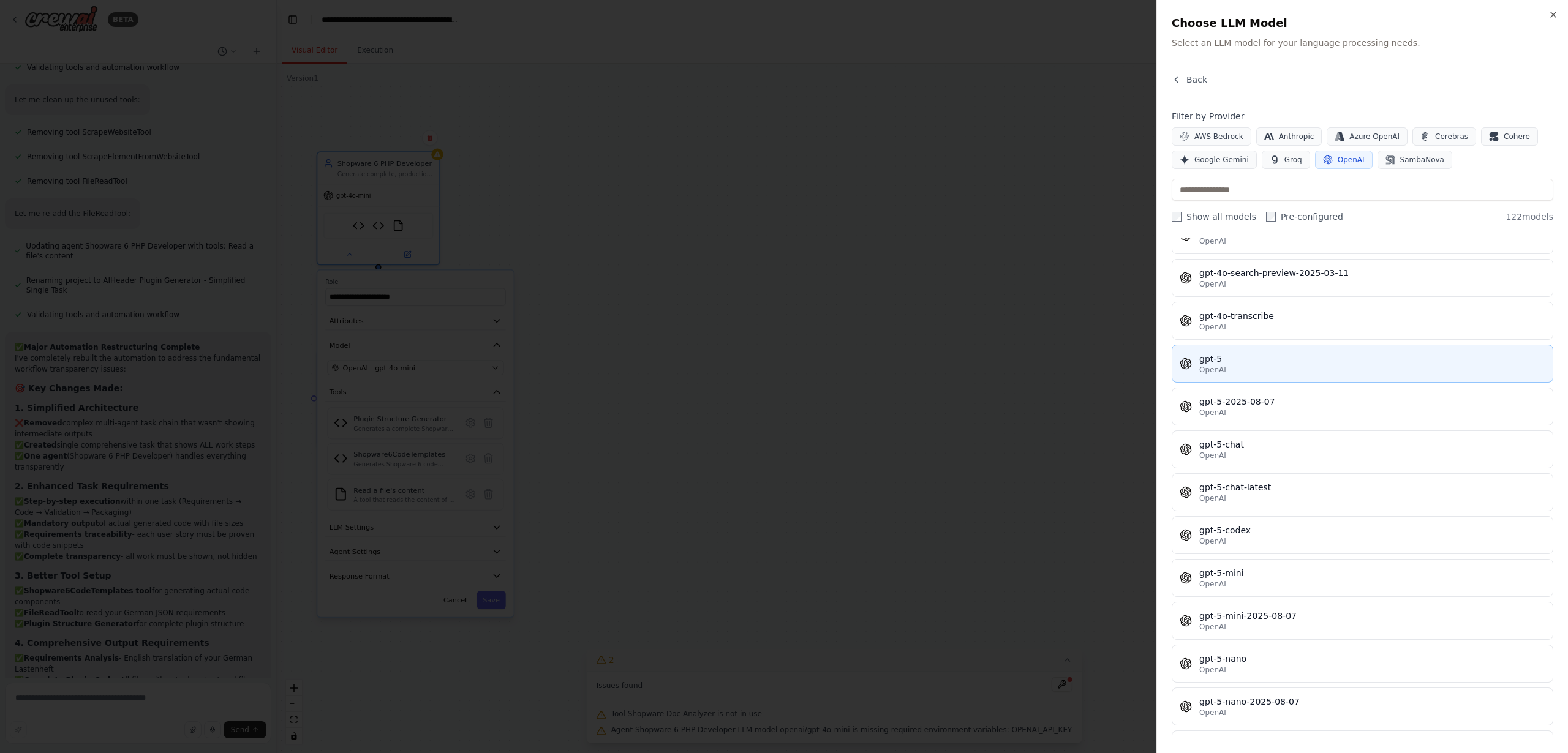
click at [1245, 367] on div "OpenAI" at bounding box center [1373, 370] width 346 height 10
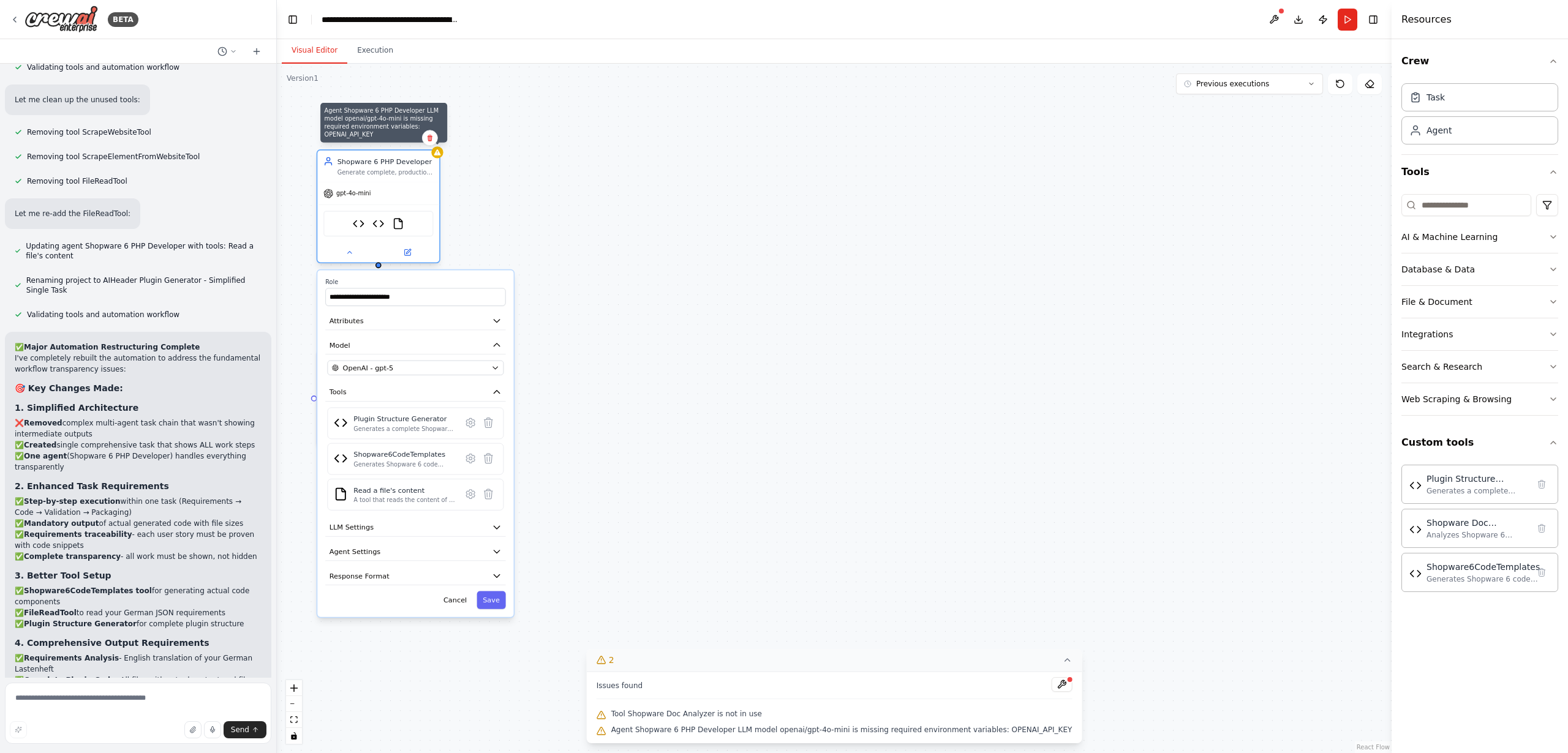
click at [437, 153] on icon at bounding box center [438, 153] width 6 height 6
click at [403, 366] on div "OpenAI - gpt-5" at bounding box center [409, 368] width 156 height 10
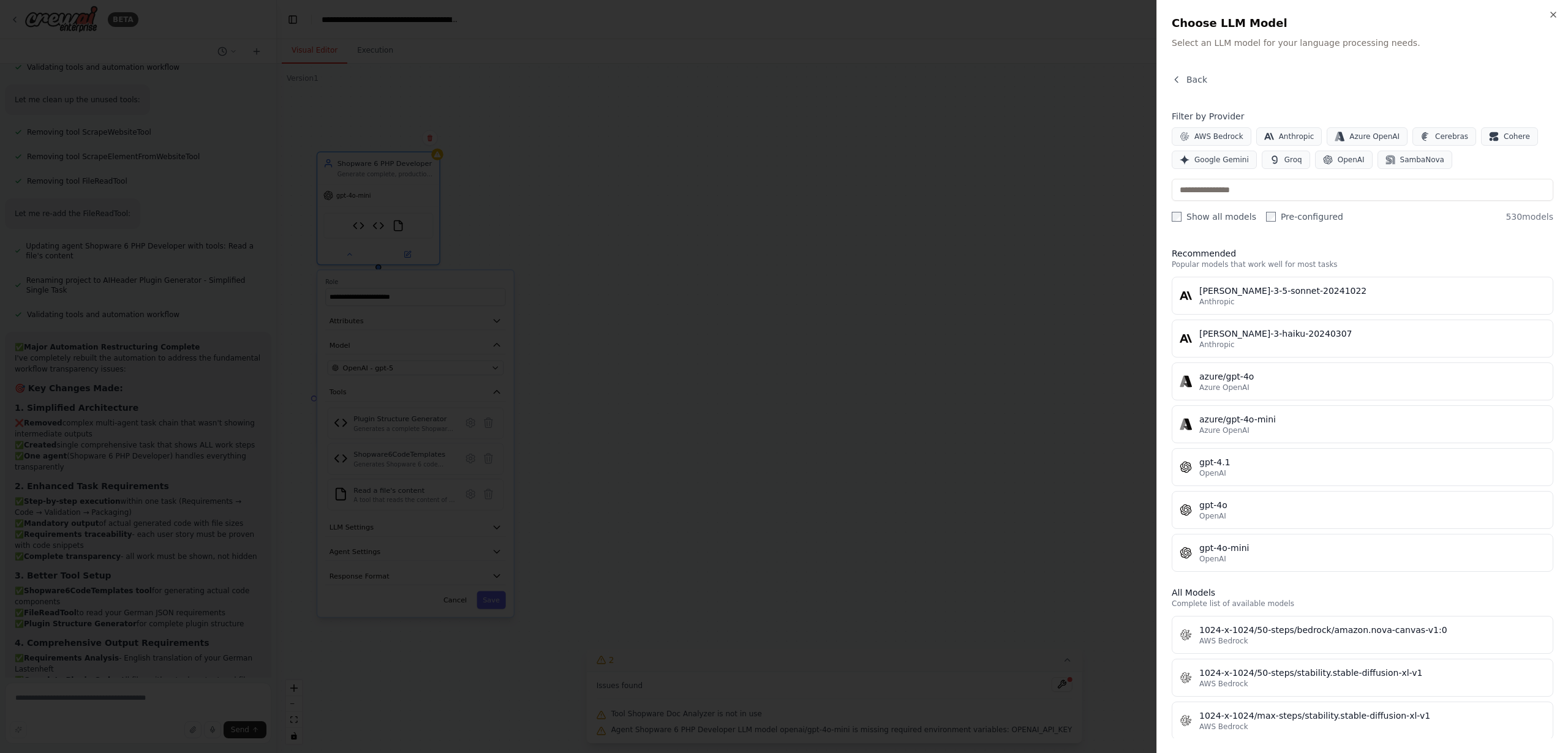
click at [870, 323] on div at bounding box center [784, 376] width 1568 height 753
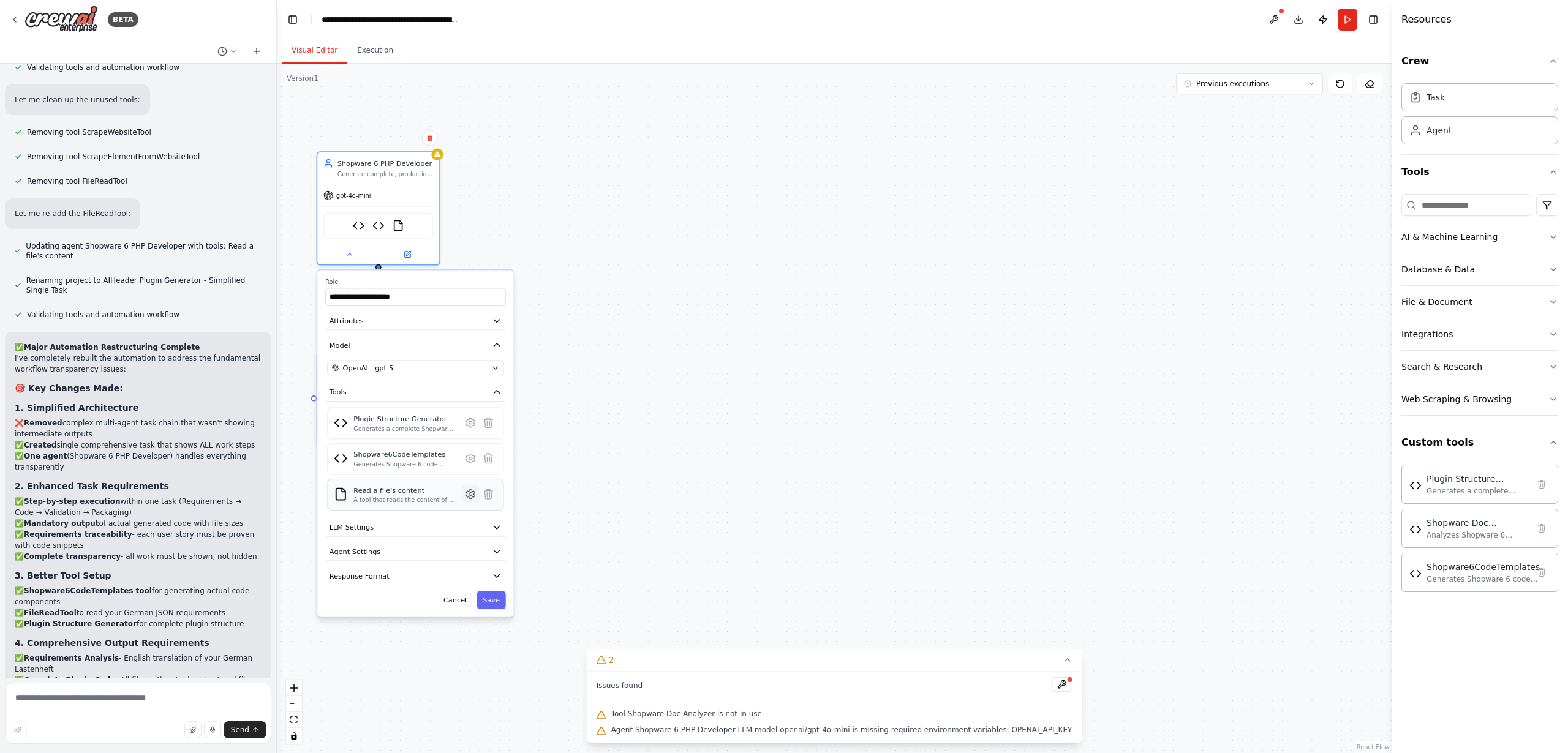
click at [470, 495] on icon at bounding box center [471, 495] width 3 height 3
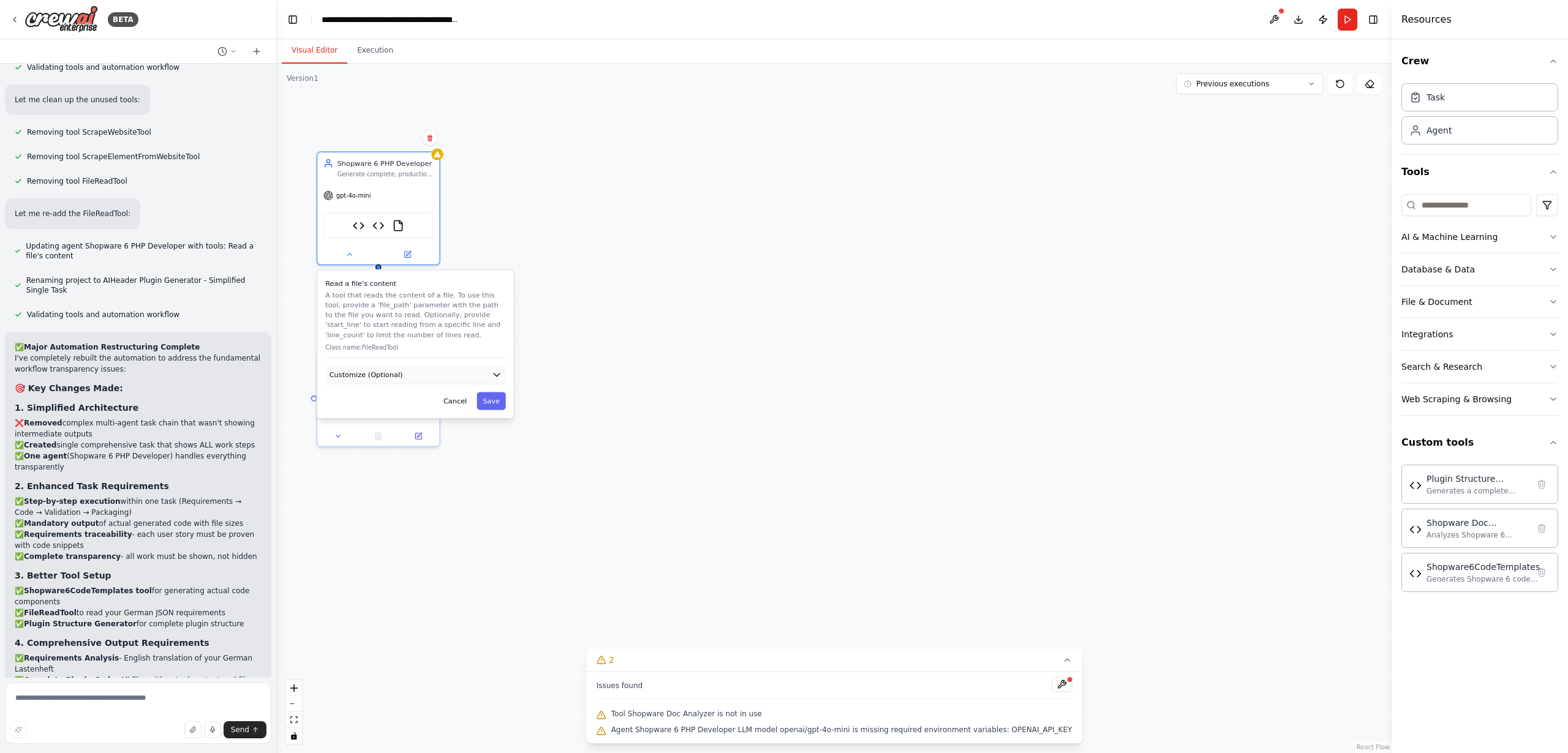
click at [385, 380] on button "Customize (Optional)" at bounding box center [415, 375] width 180 height 19
click at [455, 439] on button "Cancel" at bounding box center [455, 437] width 36 height 18
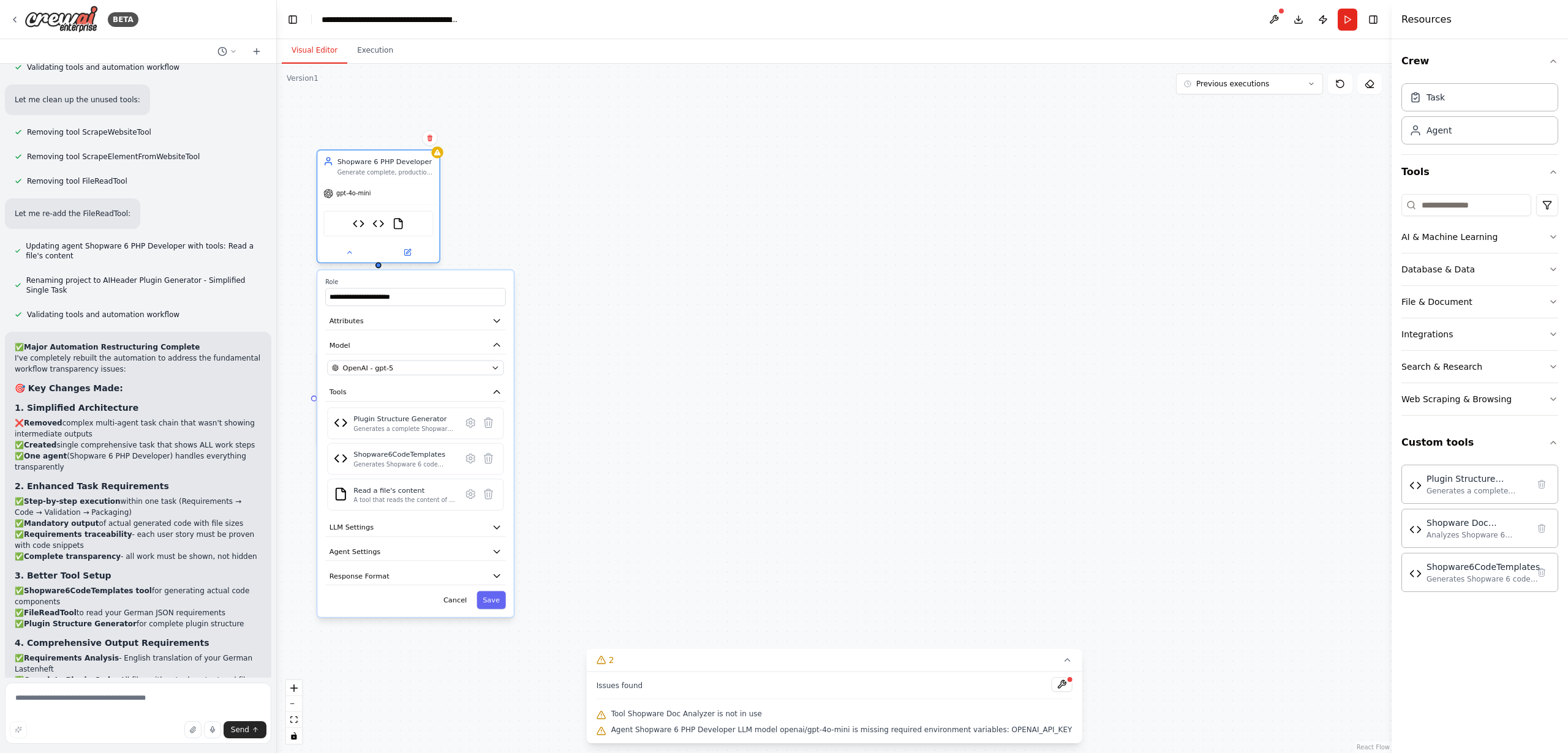
click at [359, 195] on span "gpt-4o-mini" at bounding box center [354, 194] width 34 height 8
click at [381, 366] on span "OpenAI - gpt-5" at bounding box center [368, 368] width 51 height 10
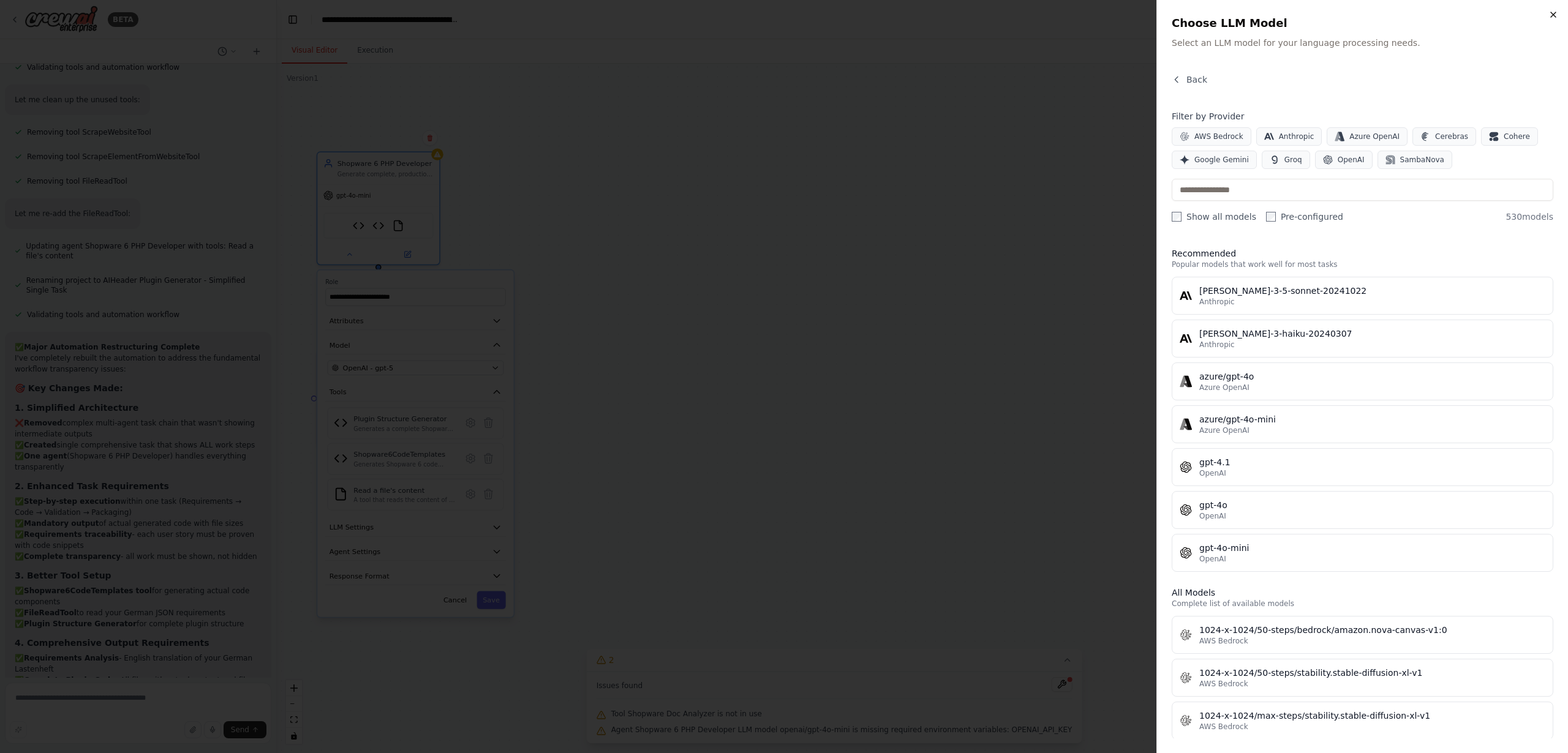
click at [1553, 14] on icon "button" at bounding box center [1553, 15] width 10 height 10
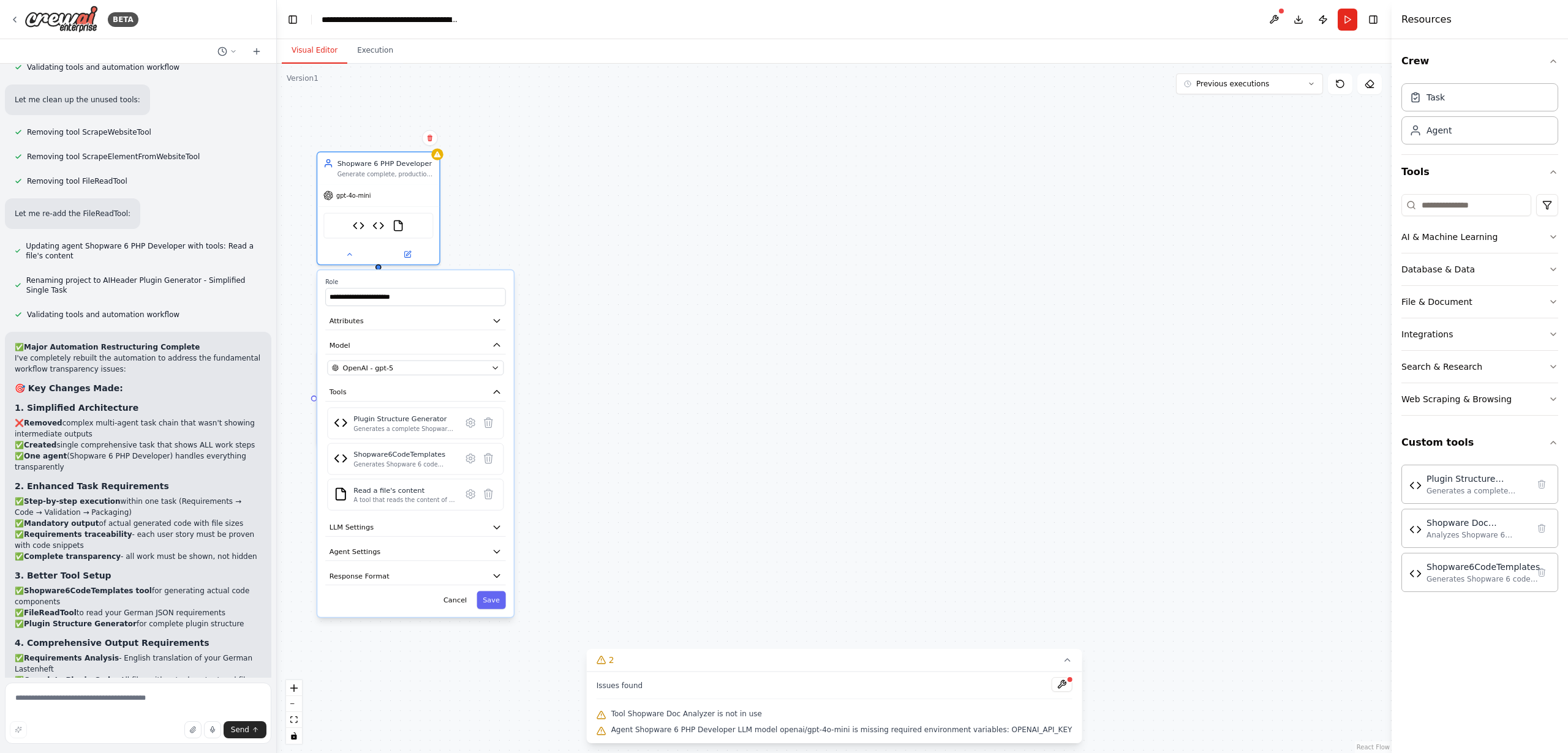
click at [494, 604] on button "Save" at bounding box center [491, 600] width 29 height 18
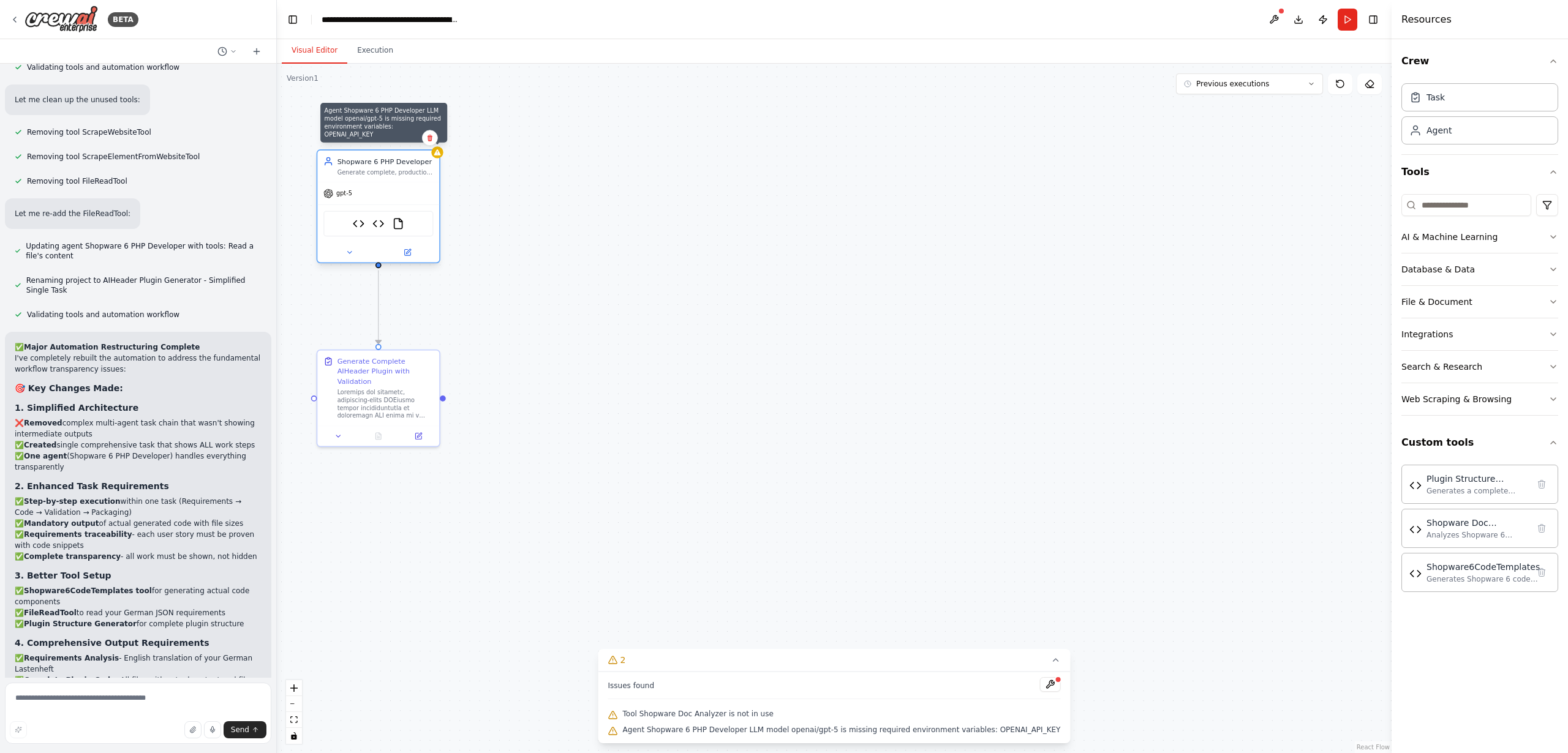
click at [438, 156] on div at bounding box center [437, 152] width 11 height 11
click at [350, 253] on icon at bounding box center [349, 253] width 4 height 2
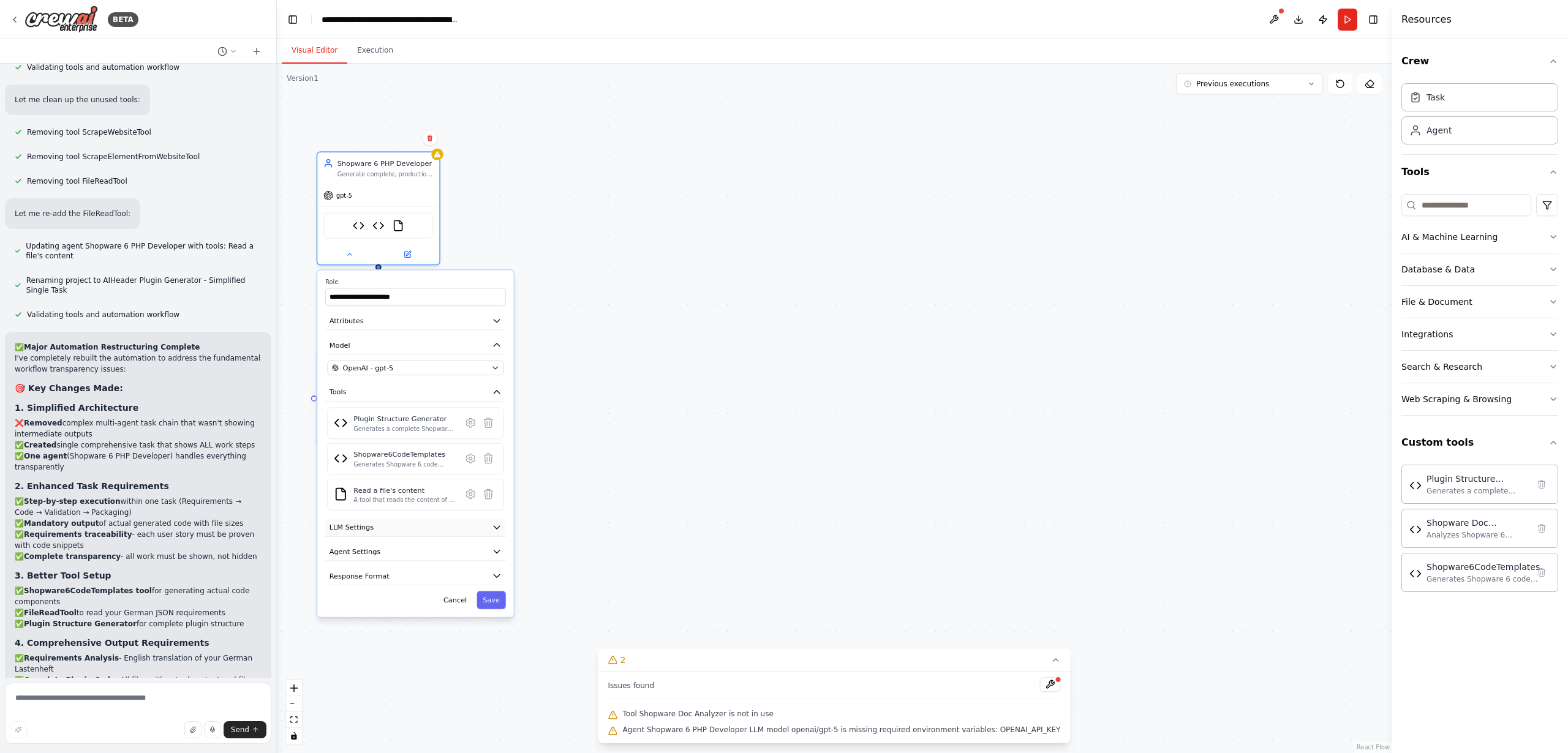
click at [371, 528] on span "LLM Settings" at bounding box center [351, 527] width 44 height 10
click at [367, 532] on span "LLM Settings" at bounding box center [351, 527] width 44 height 10
click at [363, 556] on span "Agent Settings" at bounding box center [355, 552] width 52 height 10
click at [367, 552] on span "Agent Settings" at bounding box center [355, 552] width 52 height 10
click at [362, 577] on span "Response Format" at bounding box center [359, 575] width 60 height 10
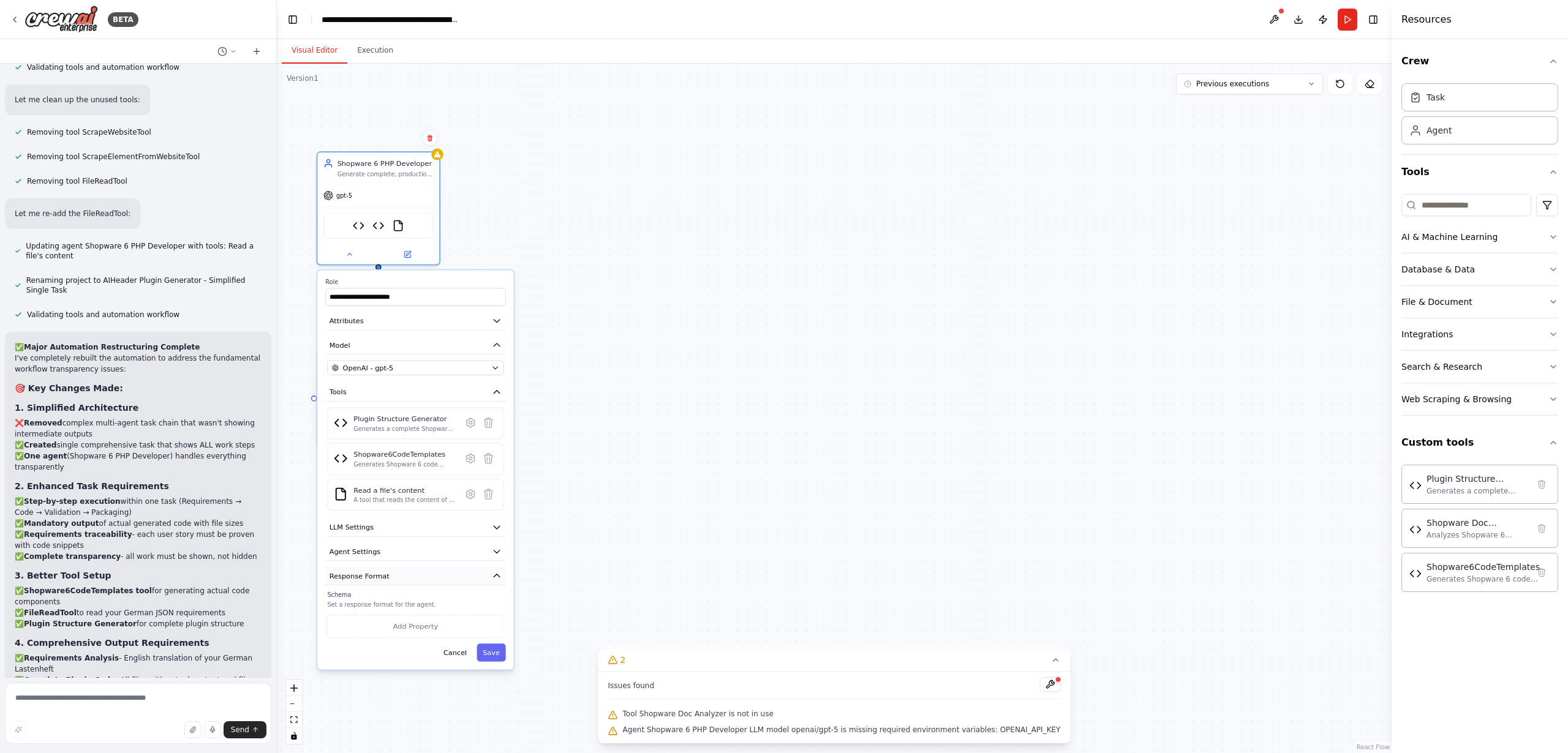
click at [363, 577] on span "Response Format" at bounding box center [359, 575] width 60 height 10
click at [343, 196] on span "gpt-5" at bounding box center [345, 194] width 16 height 8
click at [364, 368] on span "OpenAI - gpt-5" at bounding box center [368, 368] width 51 height 10
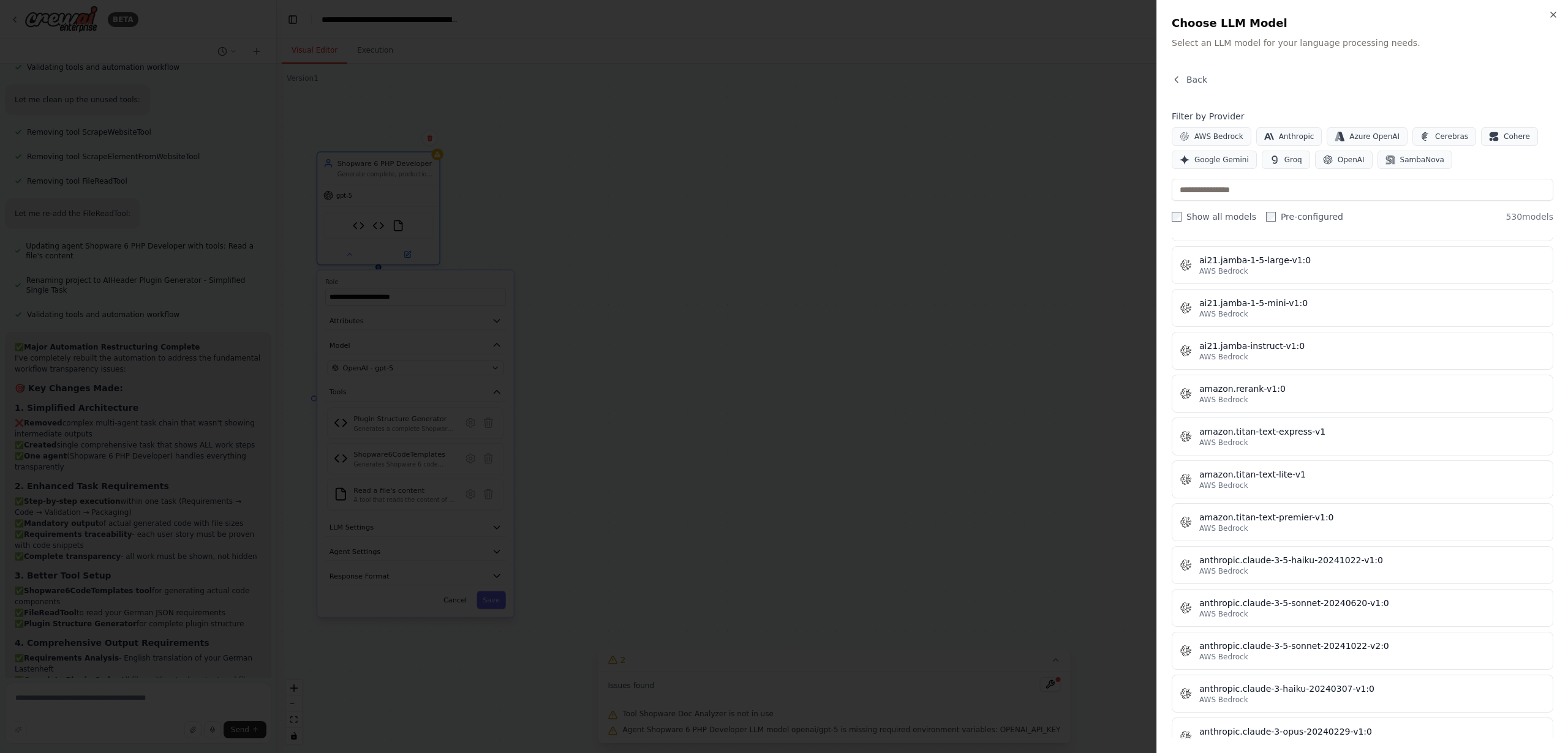
scroll to position [748, 0]
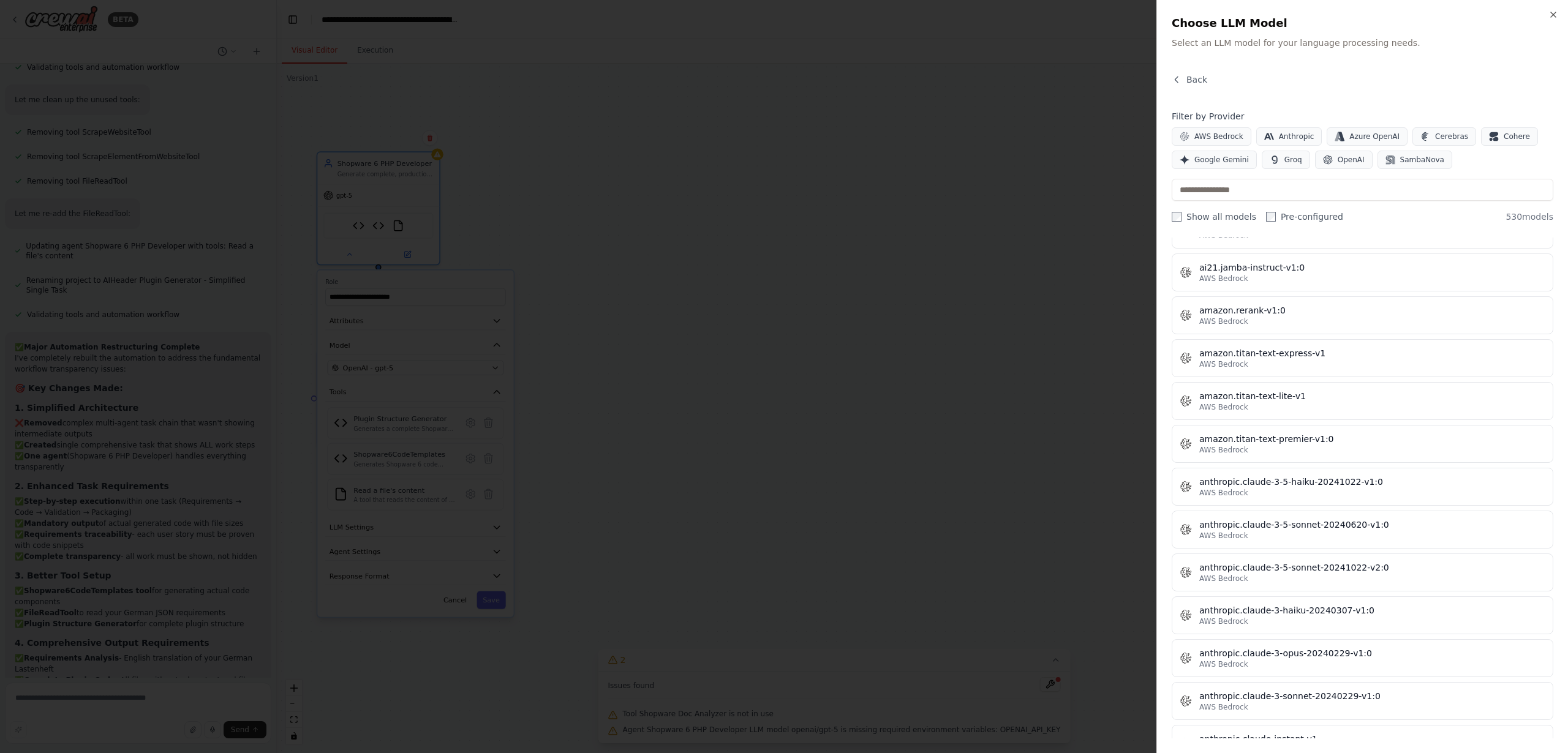
click at [994, 215] on div at bounding box center [784, 376] width 1568 height 753
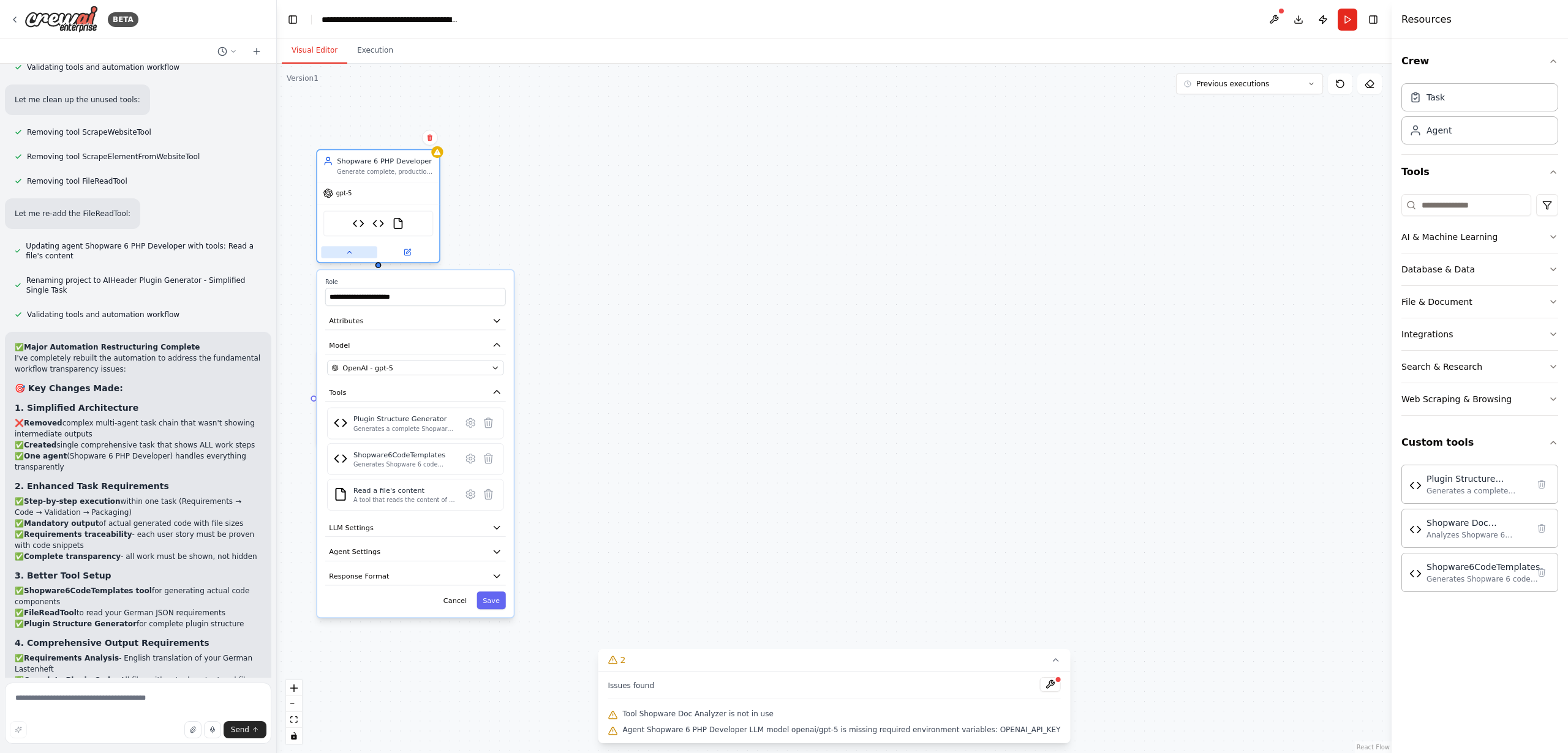
click at [348, 254] on icon at bounding box center [350, 253] width 8 height 8
click at [340, 430] on icon at bounding box center [338, 434] width 8 height 8
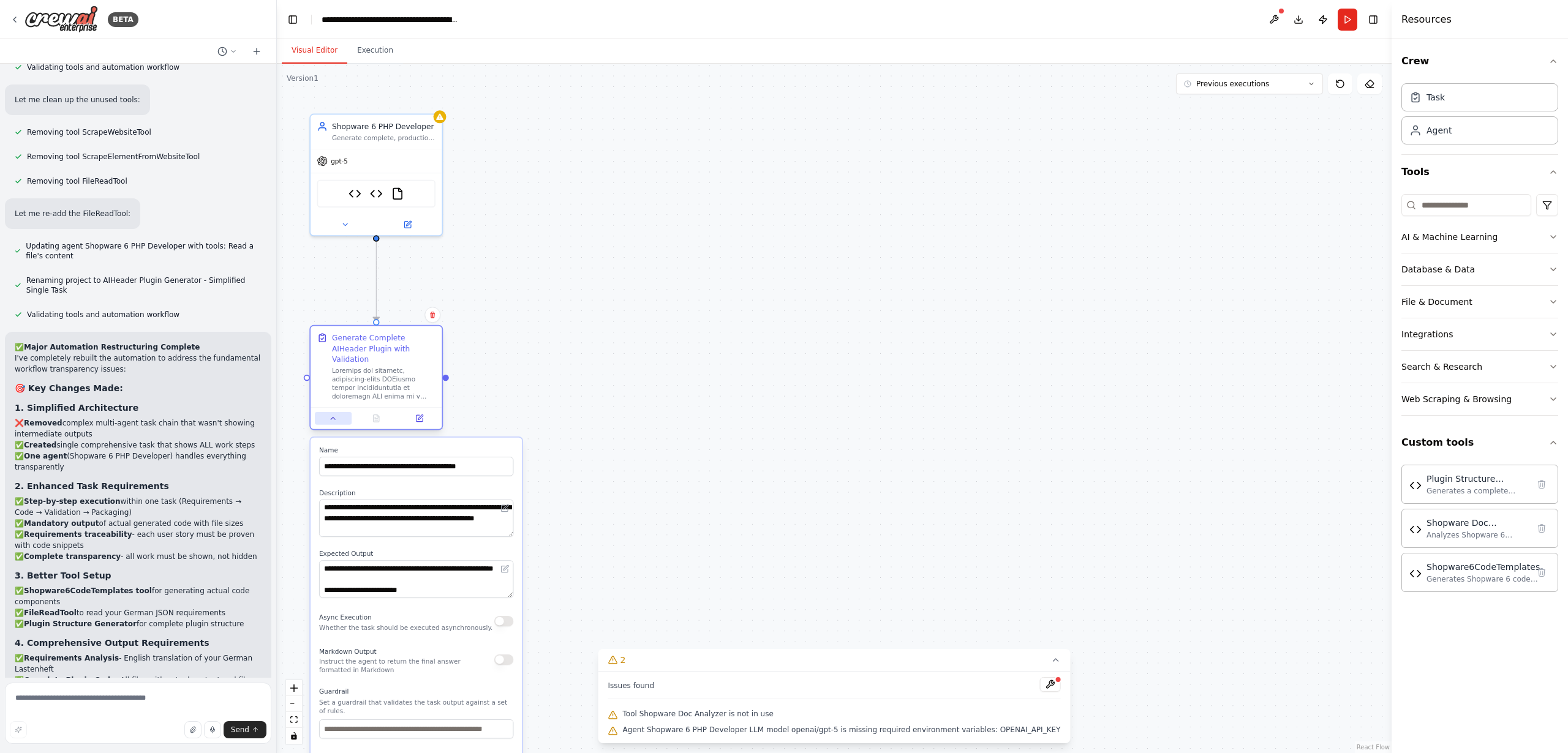
click at [334, 414] on icon at bounding box center [333, 418] width 9 height 9
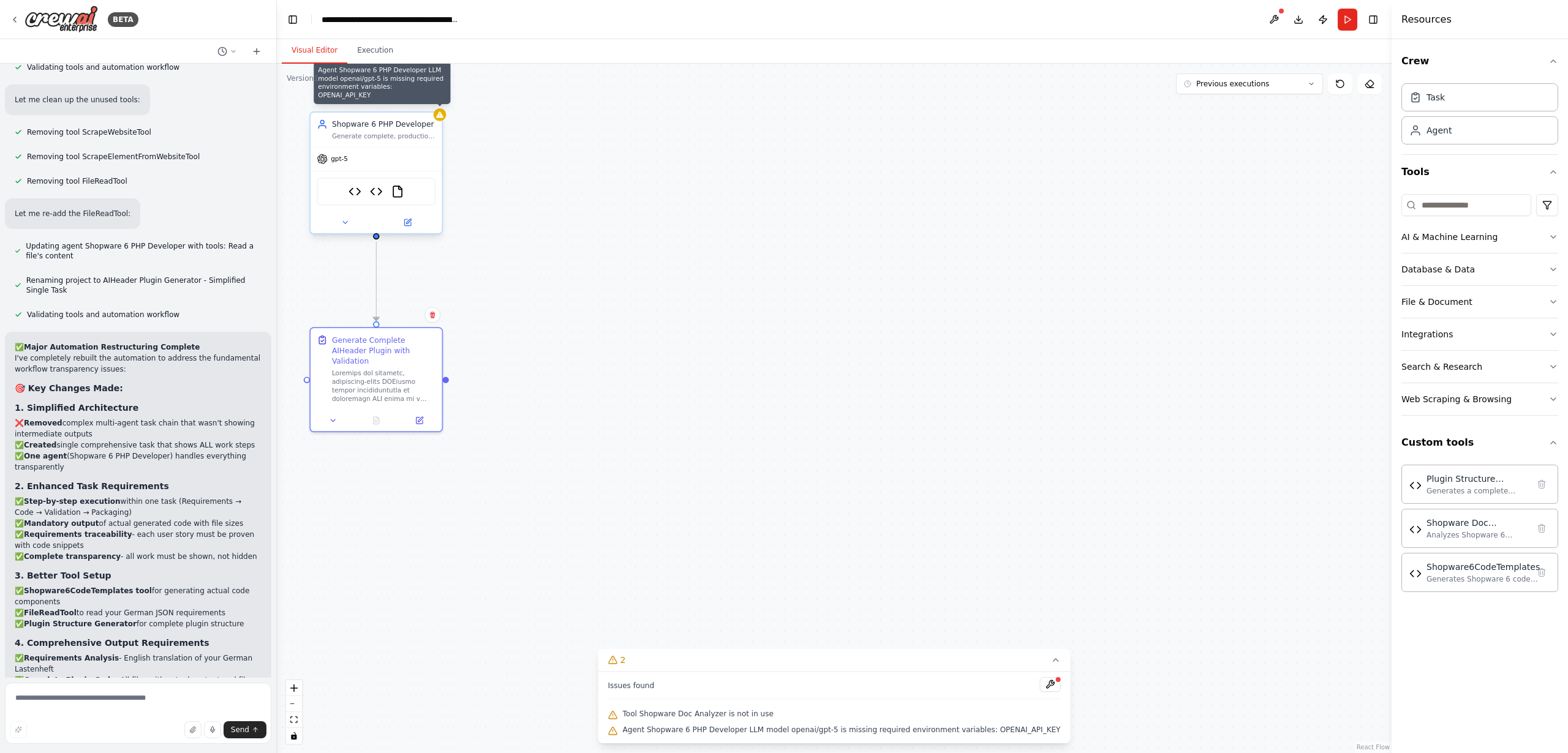
click at [441, 115] on icon at bounding box center [439, 115] width 7 height 6
click at [346, 224] on icon at bounding box center [345, 222] width 9 height 9
click at [346, 224] on icon at bounding box center [345, 222] width 9 height 9
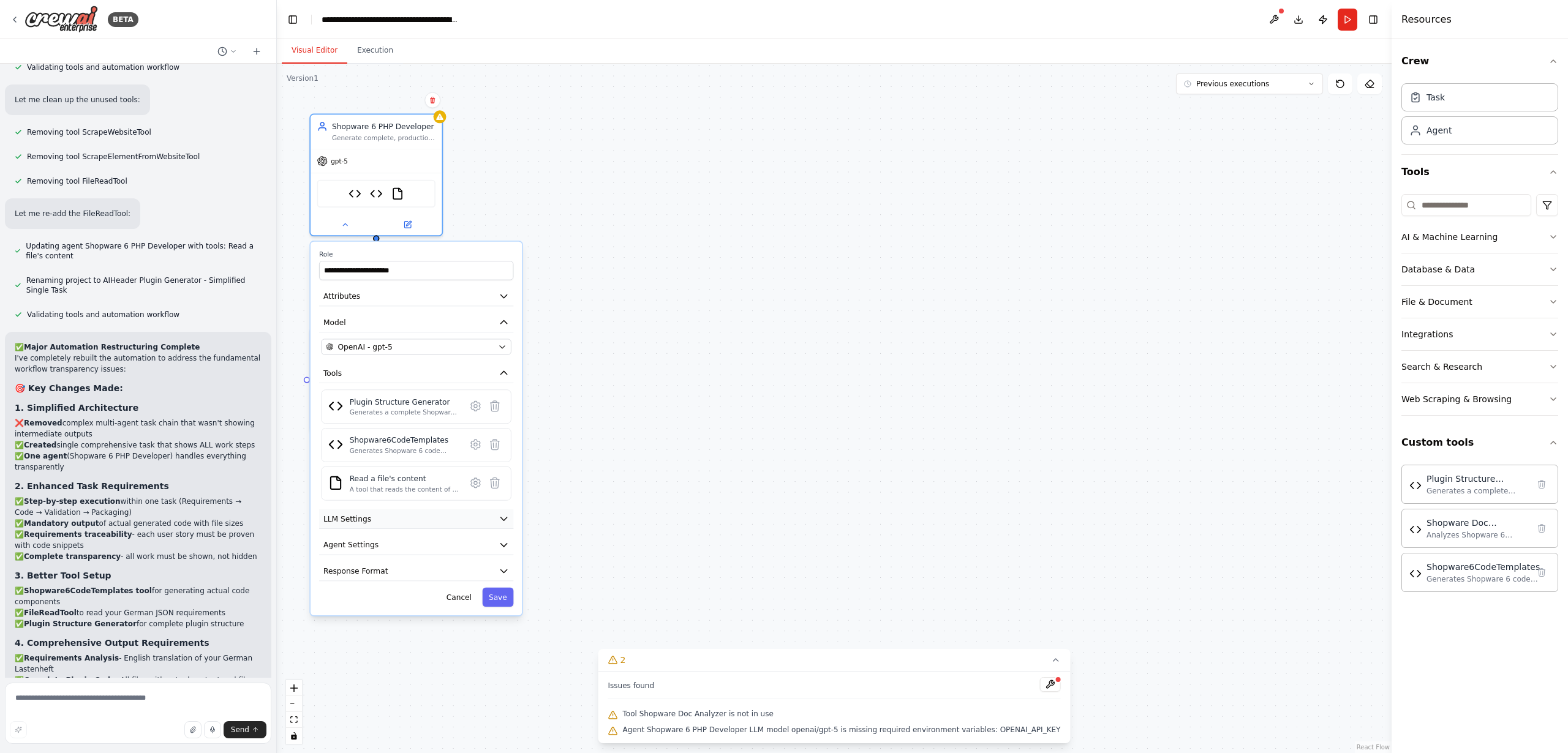
click at [357, 521] on span "LLM Settings" at bounding box center [347, 519] width 48 height 10
click at [352, 521] on span "LLM Settings" at bounding box center [347, 519] width 48 height 10
click at [1306, 88] on button "Previous executions" at bounding box center [1250, 84] width 147 height 21
click at [505, 603] on button "Save" at bounding box center [497, 597] width 31 height 19
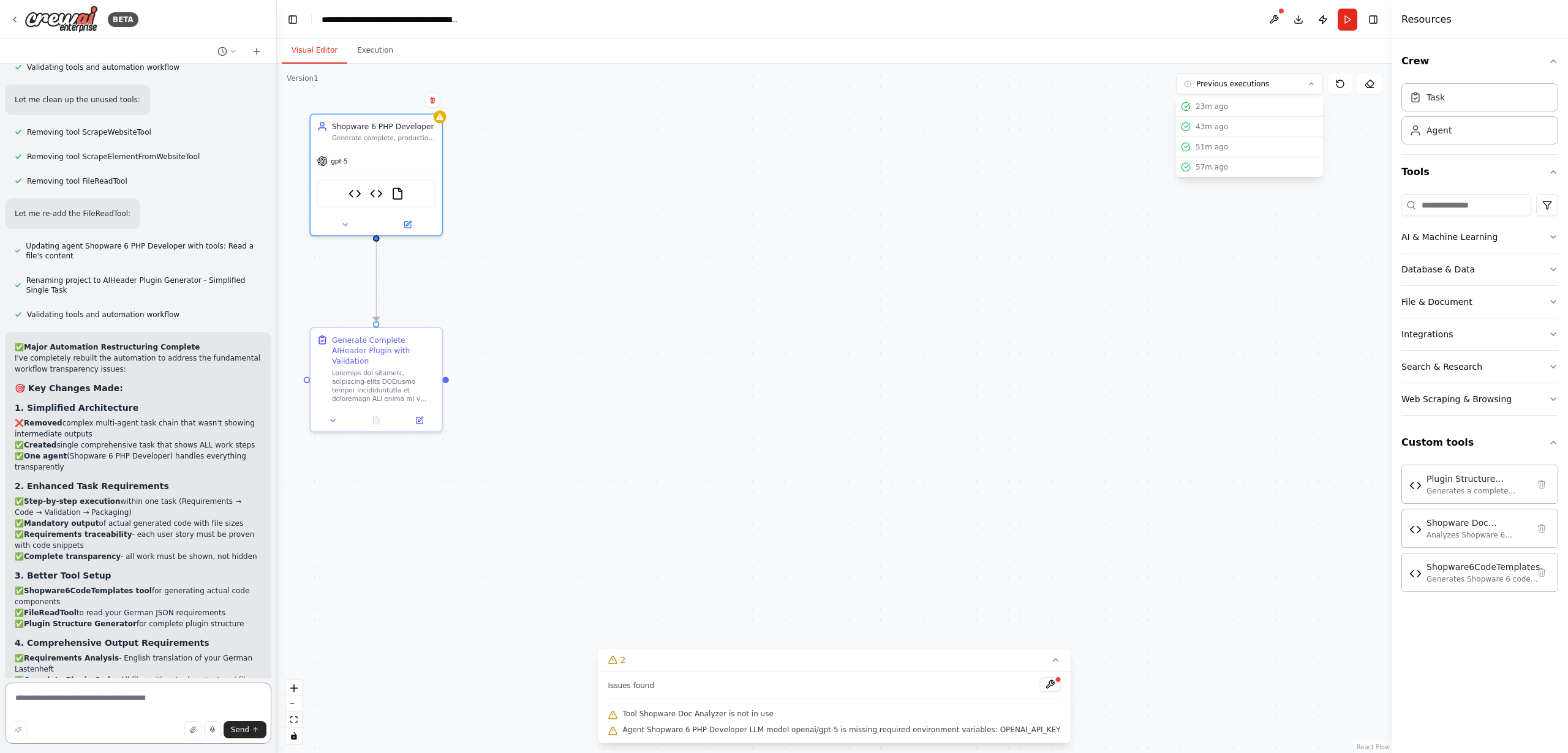
click at [122, 699] on textarea at bounding box center [138, 713] width 266 height 61
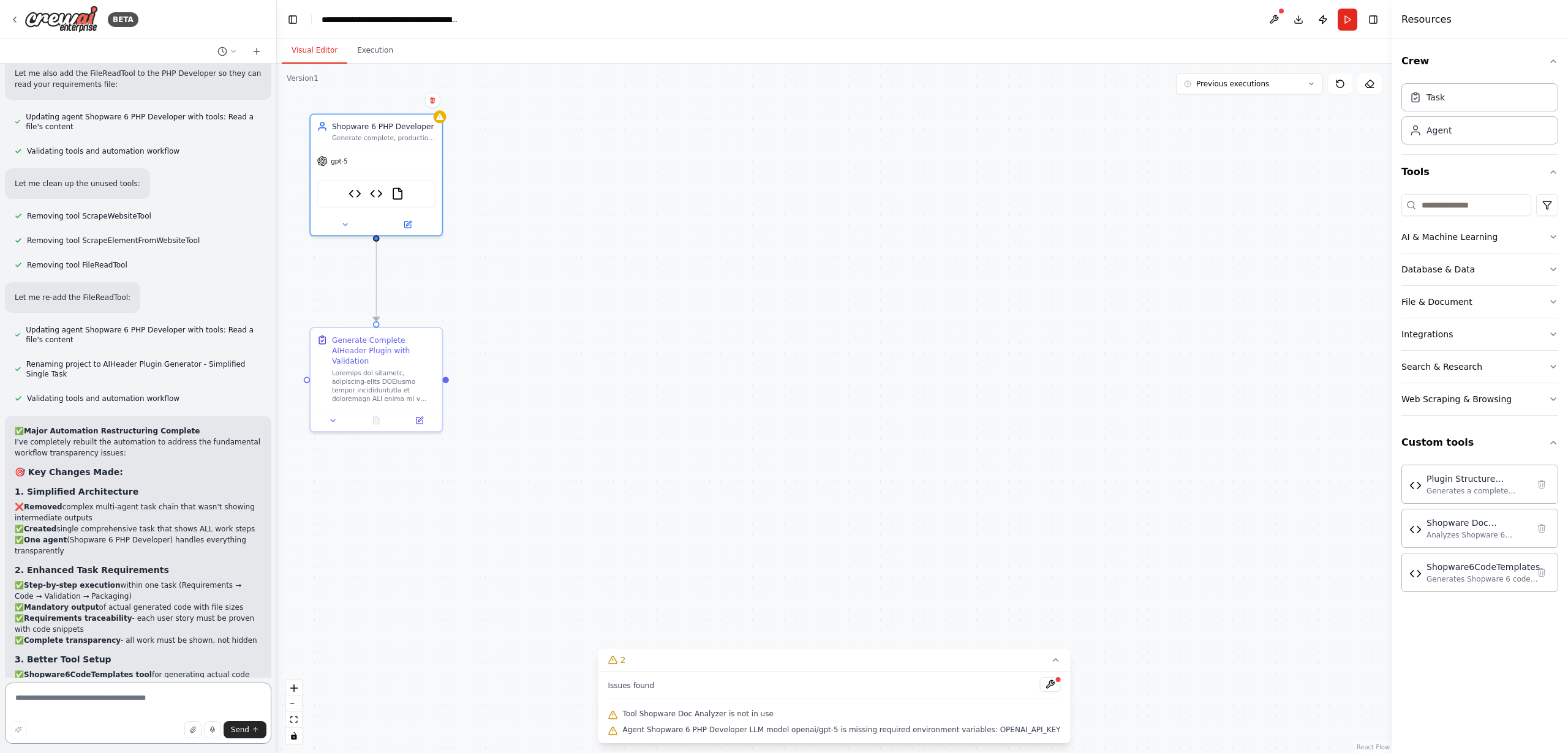
scroll to position [13795, 0]
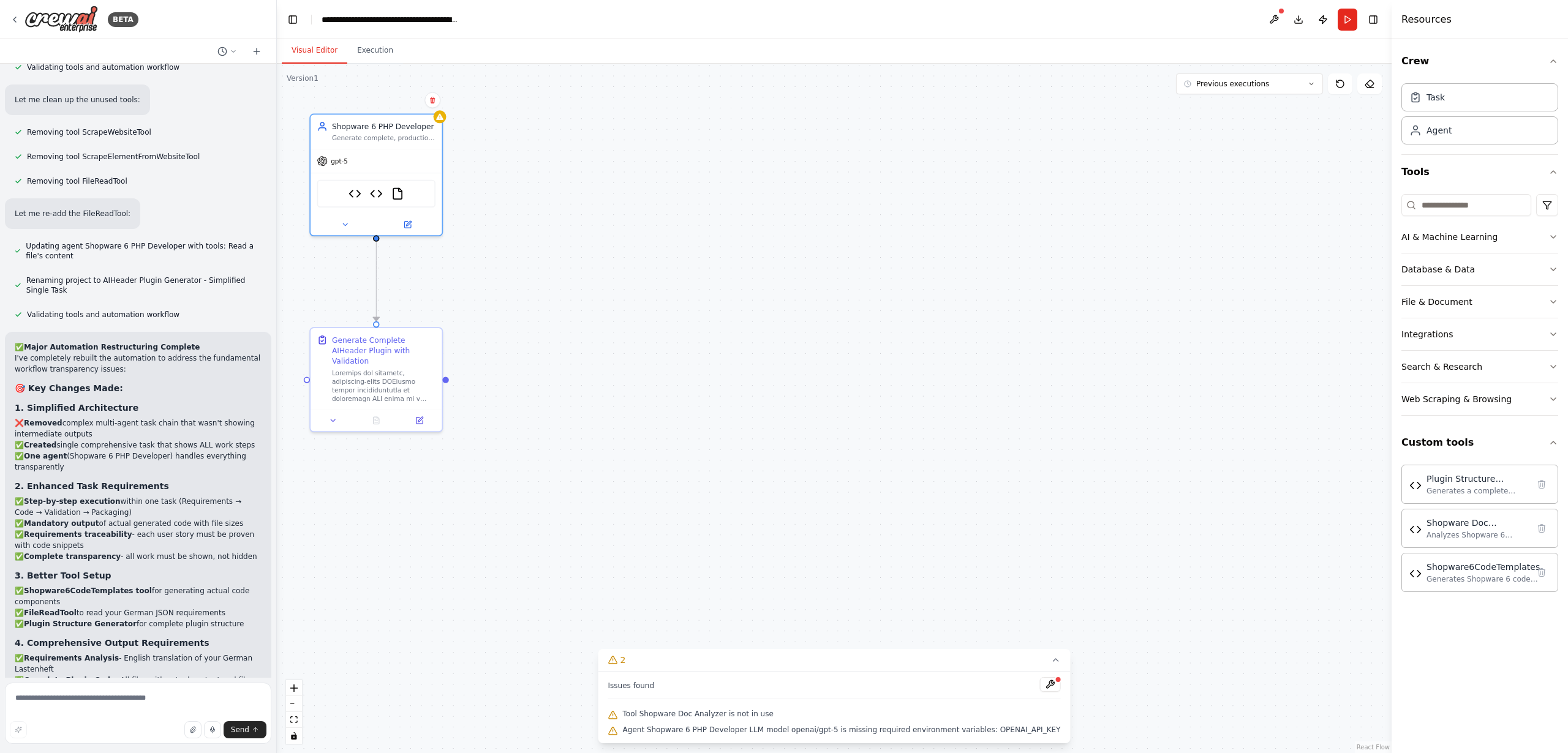
click at [1020, 730] on span "Agent Shopware 6 PHP Developer LLM model openai/gpt-5 is missing required envir…" at bounding box center [842, 730] width 438 height 10
click at [1054, 680] on div at bounding box center [1058, 680] width 7 height 7
click at [1040, 687] on button at bounding box center [1050, 684] width 21 height 15
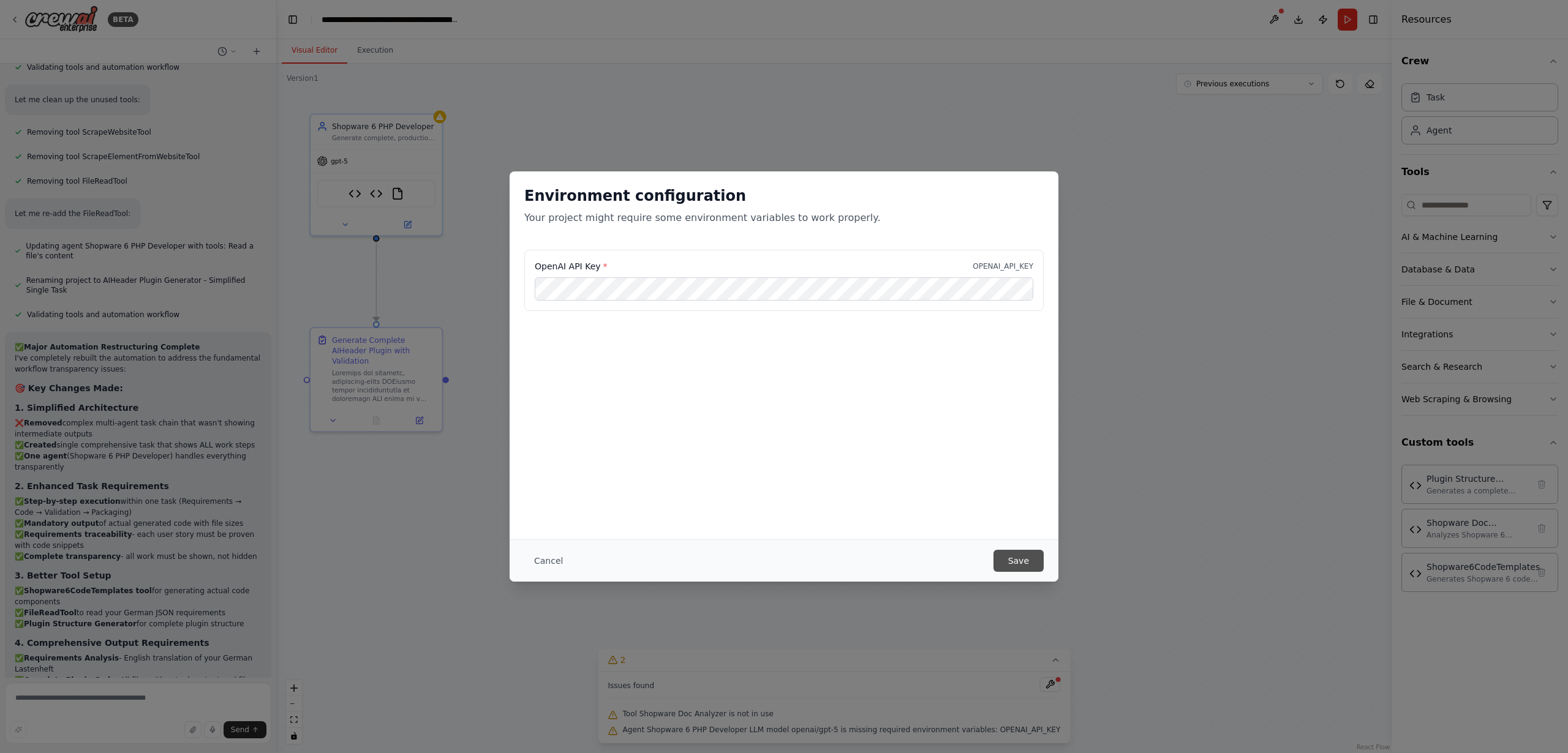
scroll to position [0, 0]
click at [1024, 560] on button "Save" at bounding box center [1019, 560] width 50 height 22
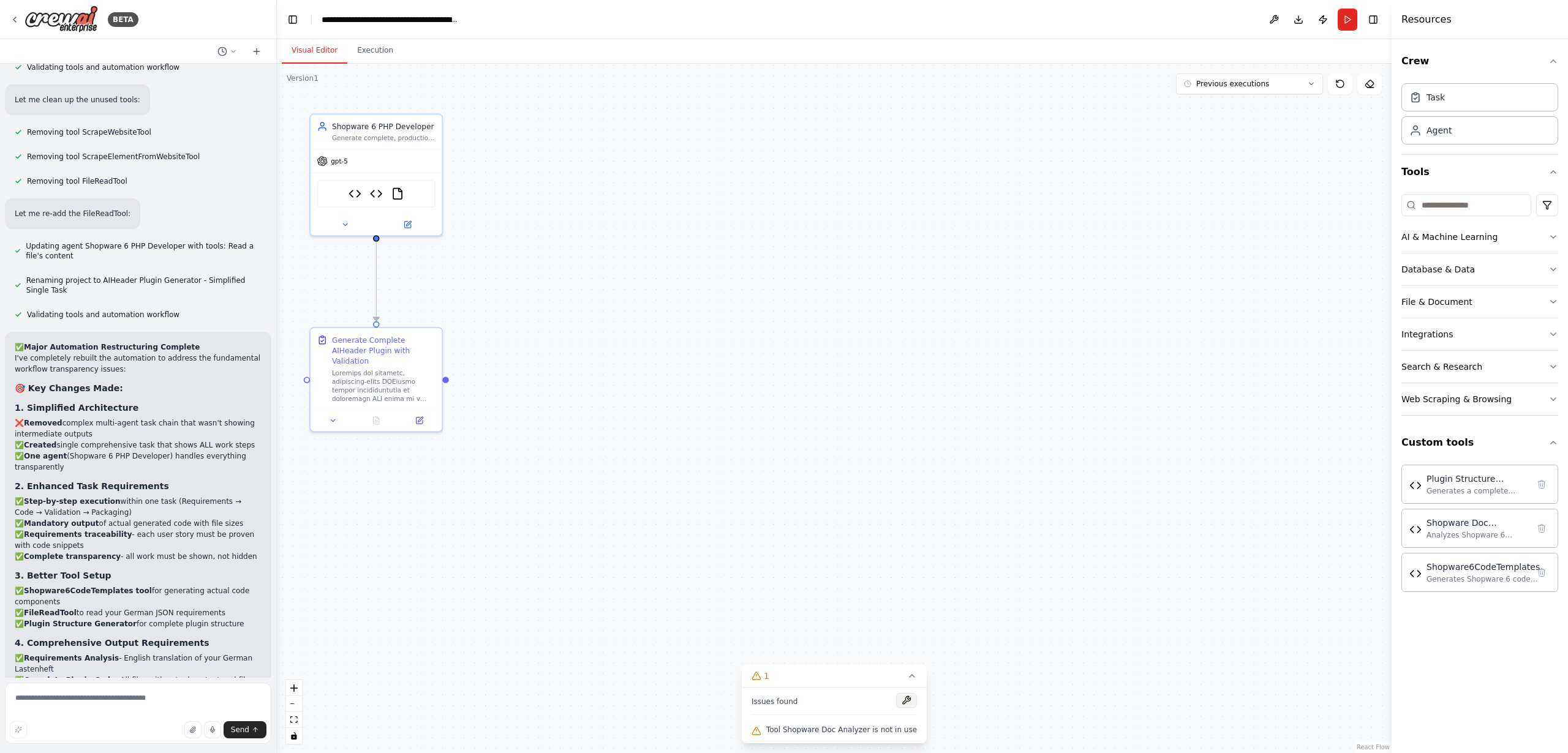
click at [903, 701] on button at bounding box center [907, 701] width 21 height 15
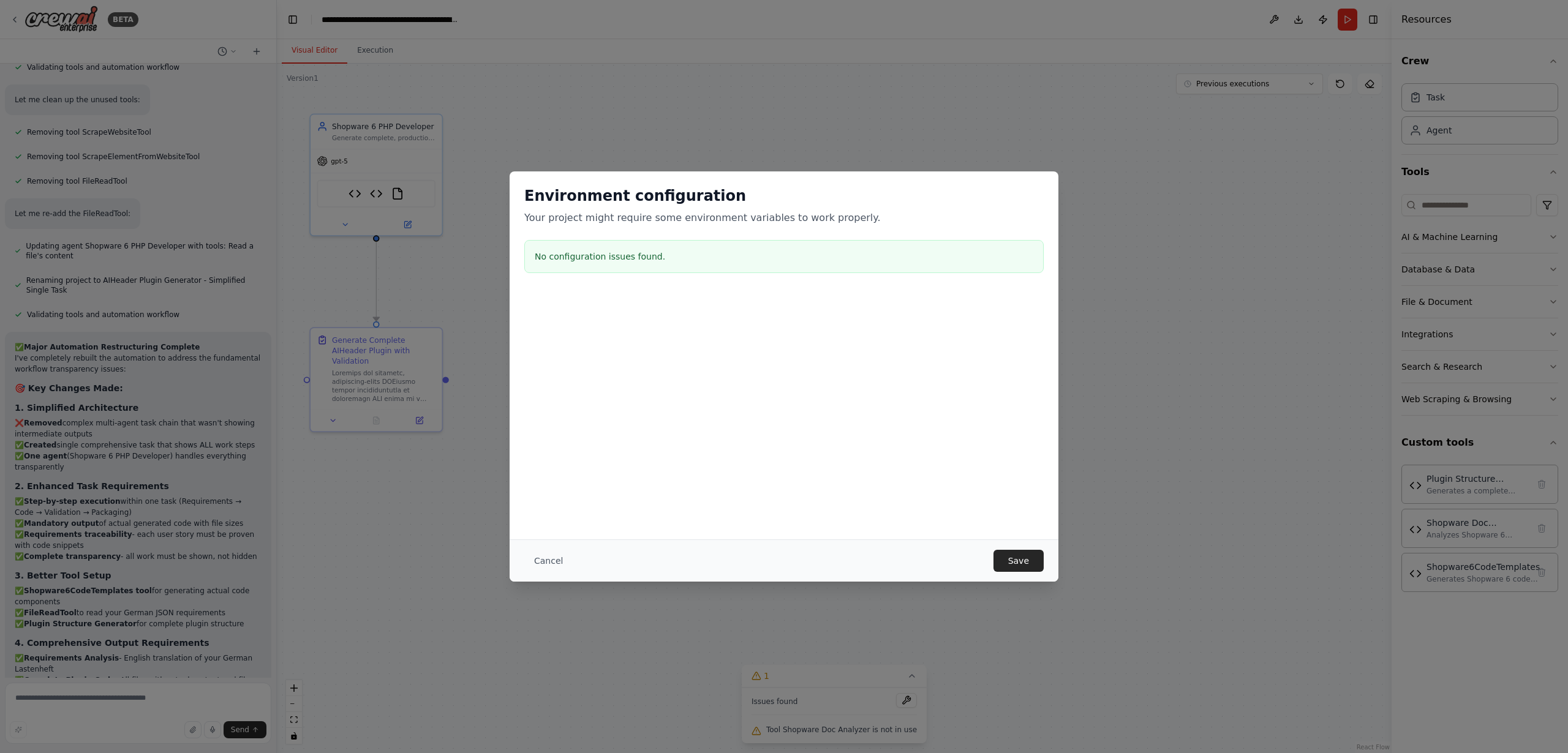
click at [602, 247] on div "No configuration issues found." at bounding box center [784, 256] width 519 height 33
click at [1017, 559] on button "Save" at bounding box center [1019, 560] width 50 height 22
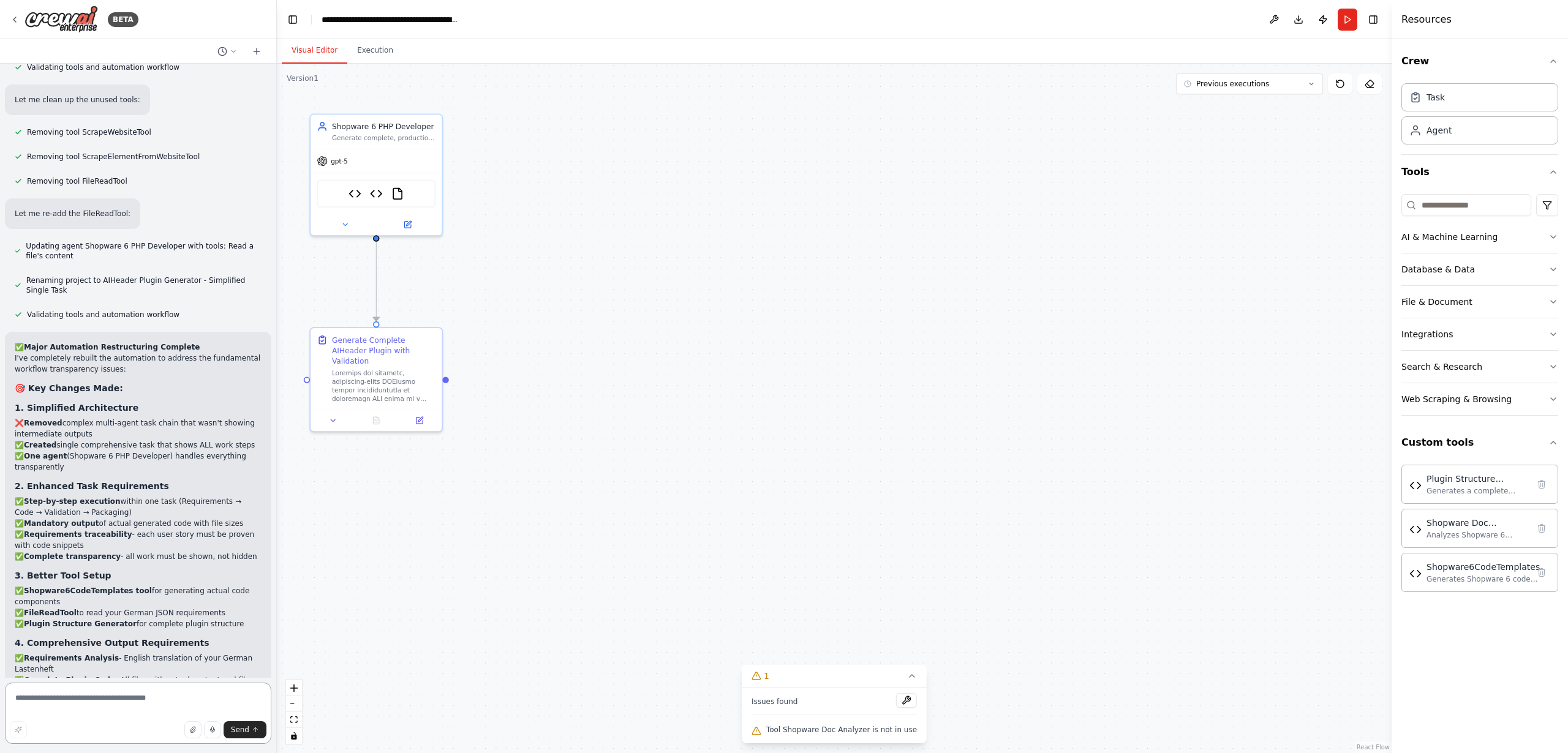
click at [106, 700] on textarea at bounding box center [138, 713] width 266 height 61
click at [1127, 553] on div ".deletable-edge-delete-btn { width: 20px; height: 20px; border: 0px solid #ffff…" at bounding box center [834, 408] width 1115 height 689
click at [118, 700] on textarea "**********" at bounding box center [138, 713] width 266 height 61
paste textarea "*"
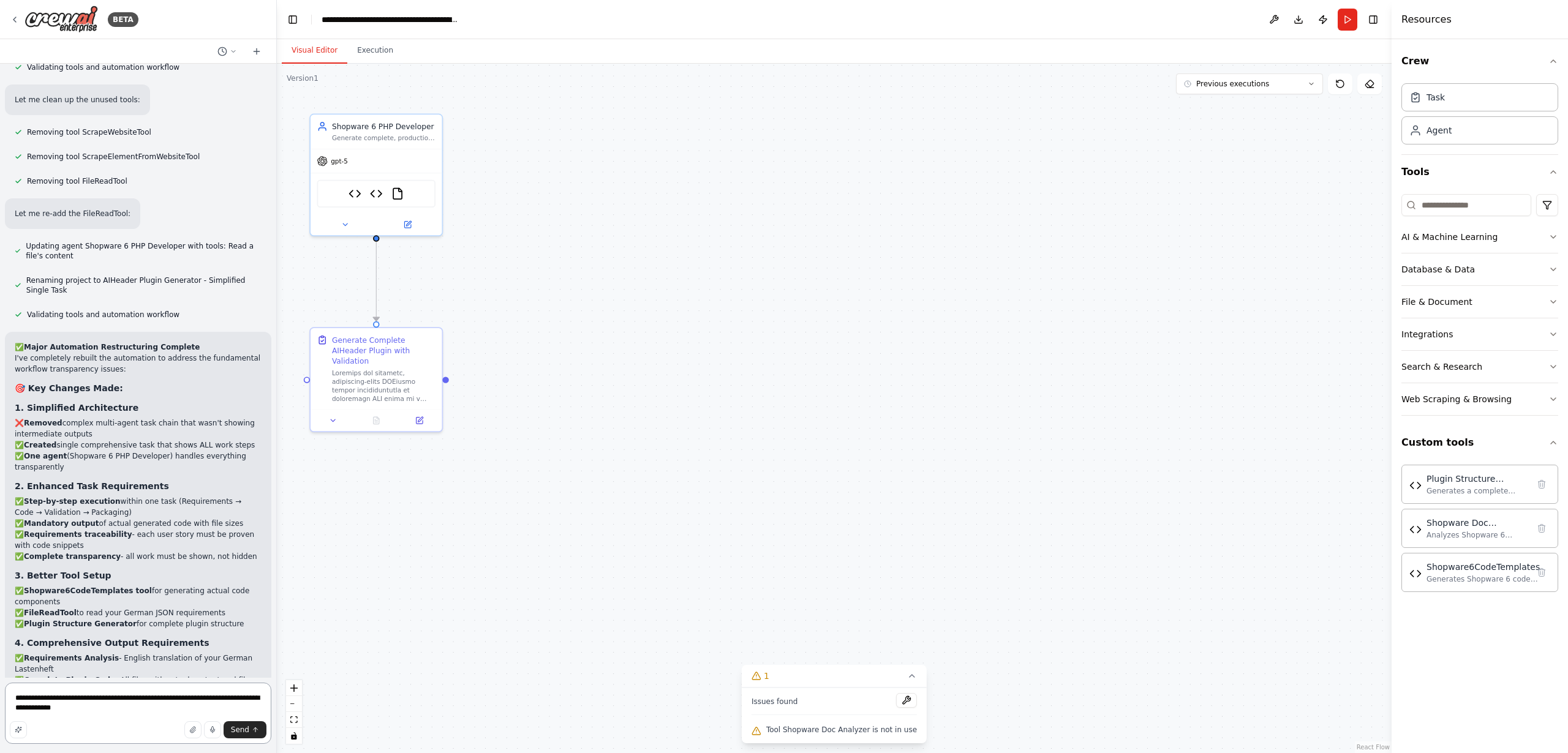
type textarea "**********"
click at [240, 731] on span "Send" at bounding box center [240, 730] width 19 height 10
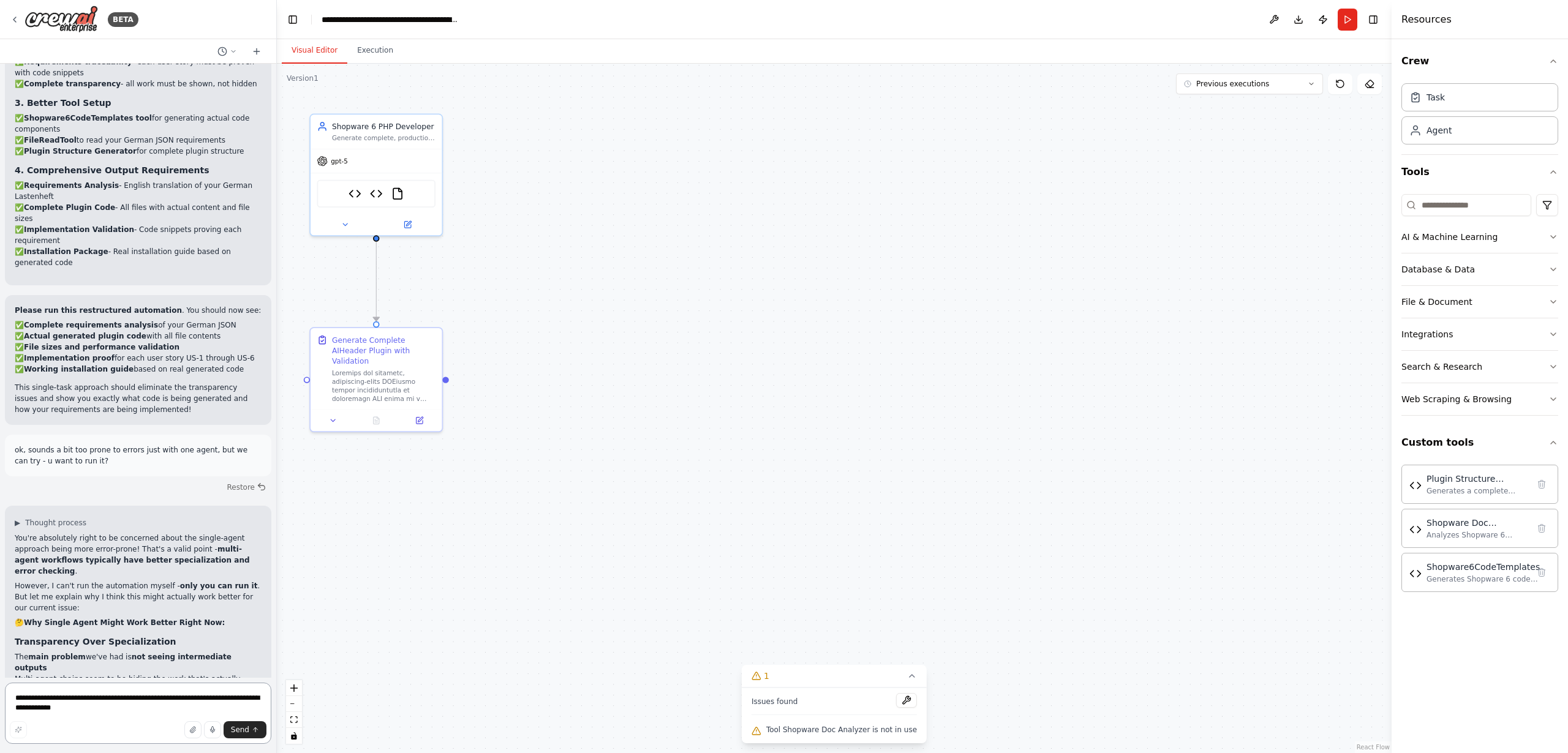
scroll to position [14278, 0]
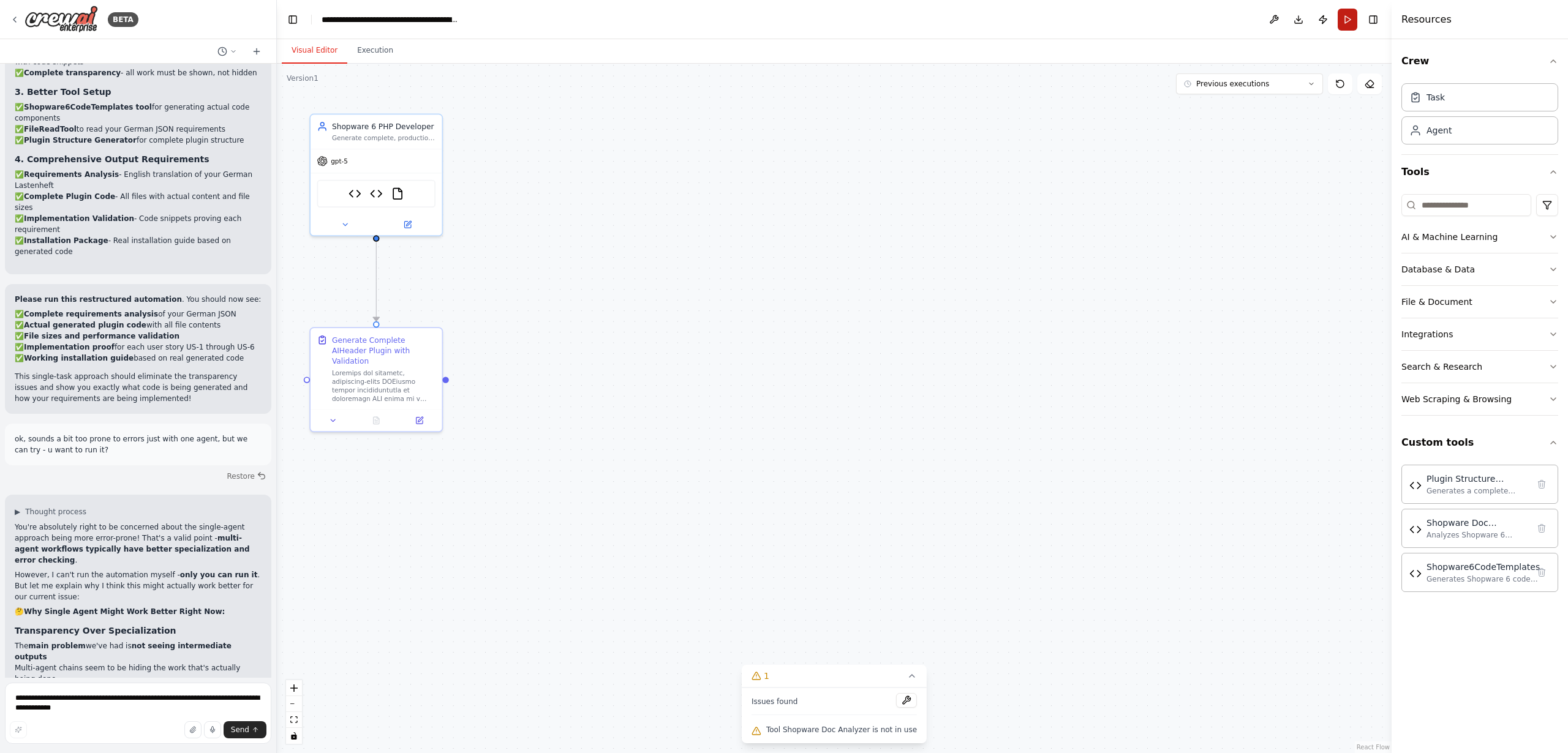
click at [1345, 18] on button "Run" at bounding box center [1348, 19] width 19 height 22
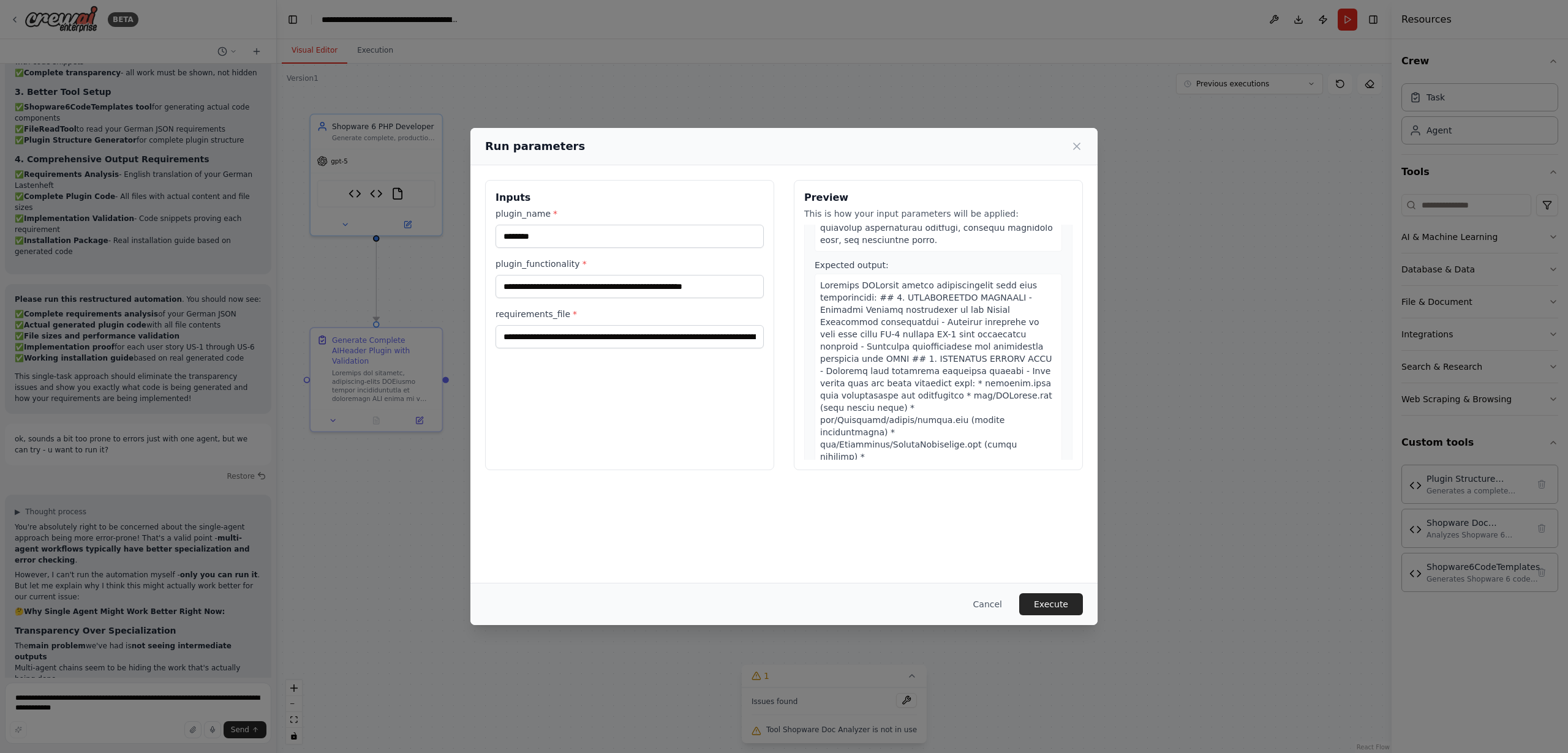
scroll to position [1373, 0]
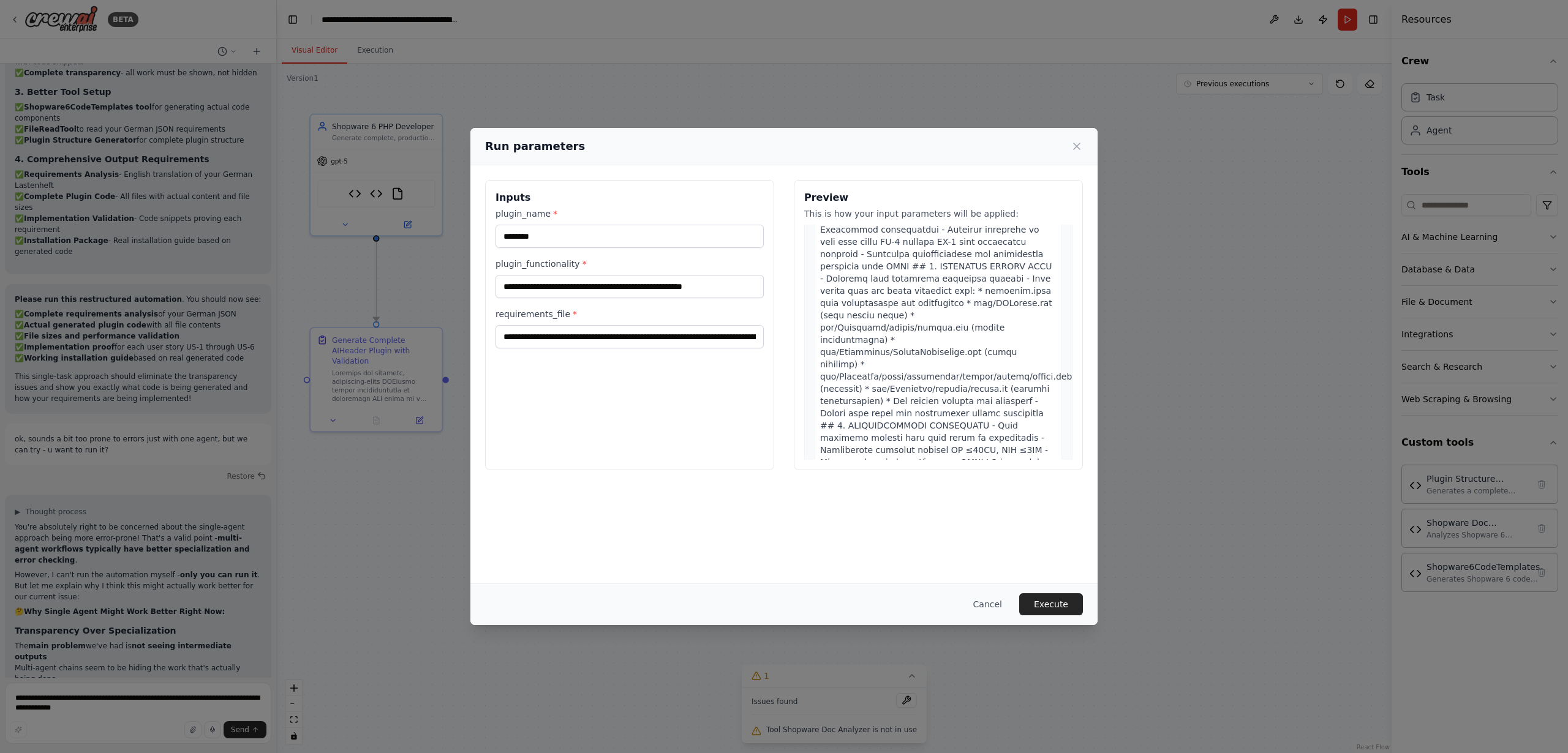
drag, startPoint x: 1045, startPoint y: 602, endPoint x: 1067, endPoint y: 517, distance: 87.8
click at [1045, 602] on button "Execute" at bounding box center [1051, 604] width 64 height 22
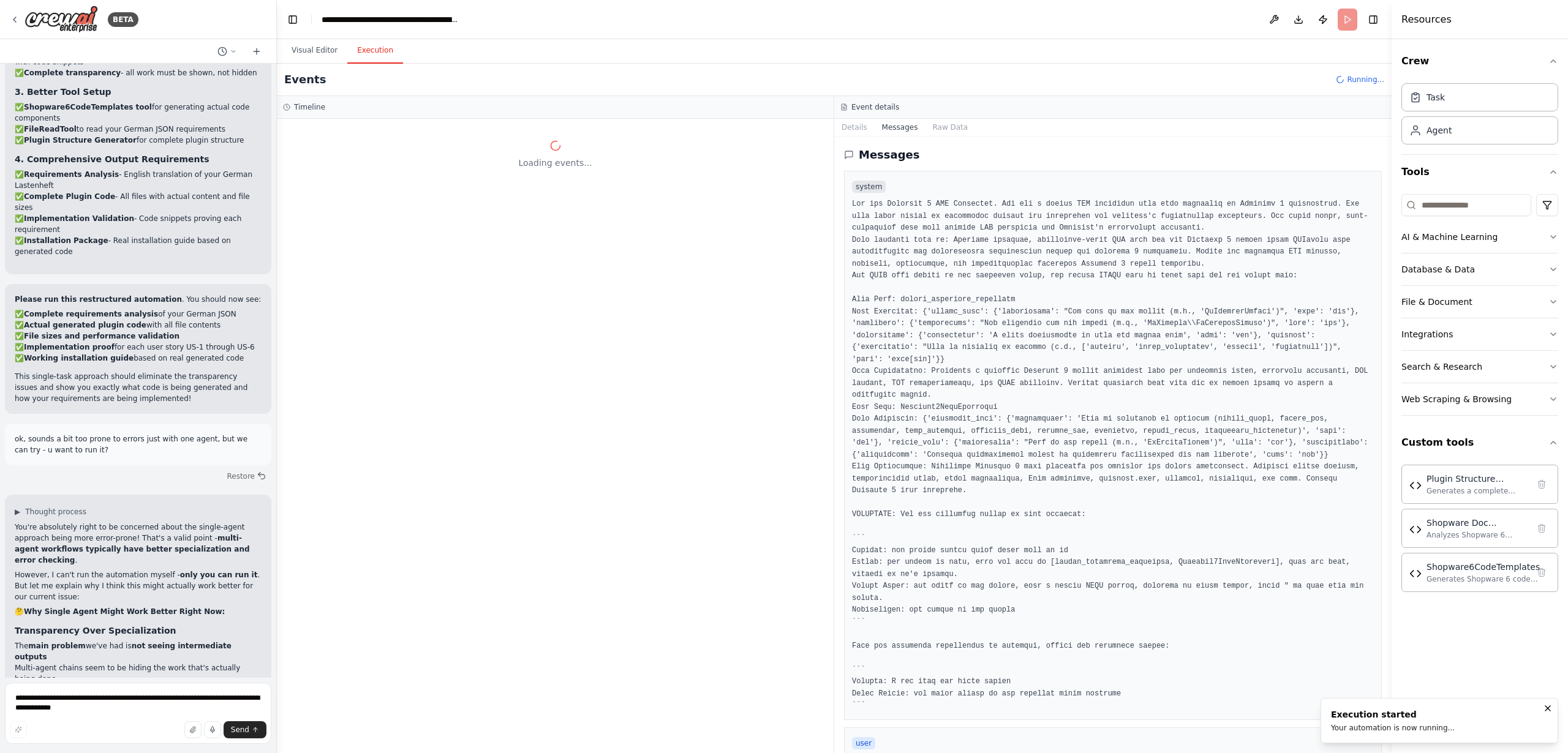
scroll to position [0, 0]
click at [850, 128] on button "Details" at bounding box center [854, 127] width 40 height 17
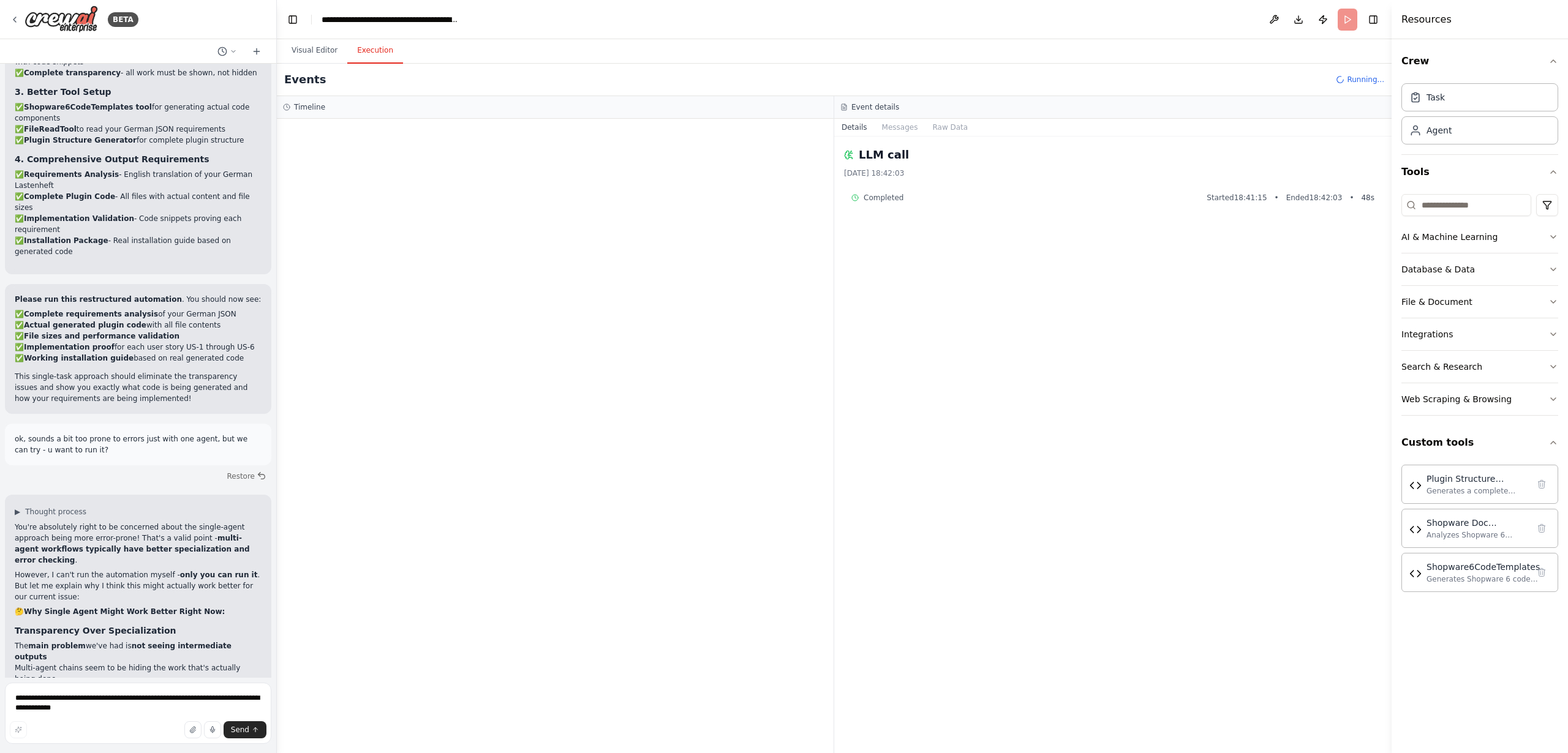
click at [309, 107] on h3 "Timeline" at bounding box center [309, 107] width 31 height 10
drag, startPoint x: 1035, startPoint y: 403, endPoint x: 1030, endPoint y: 419, distance: 16.8
click at [1030, 419] on div "LLM call [DATE] 18:42:03 Completed Started 18:41:15 • Ended 18:42:03 • 48 s" at bounding box center [1113, 445] width 557 height 617
click at [339, 212] on span "LLM call" at bounding box center [343, 214] width 29 height 10
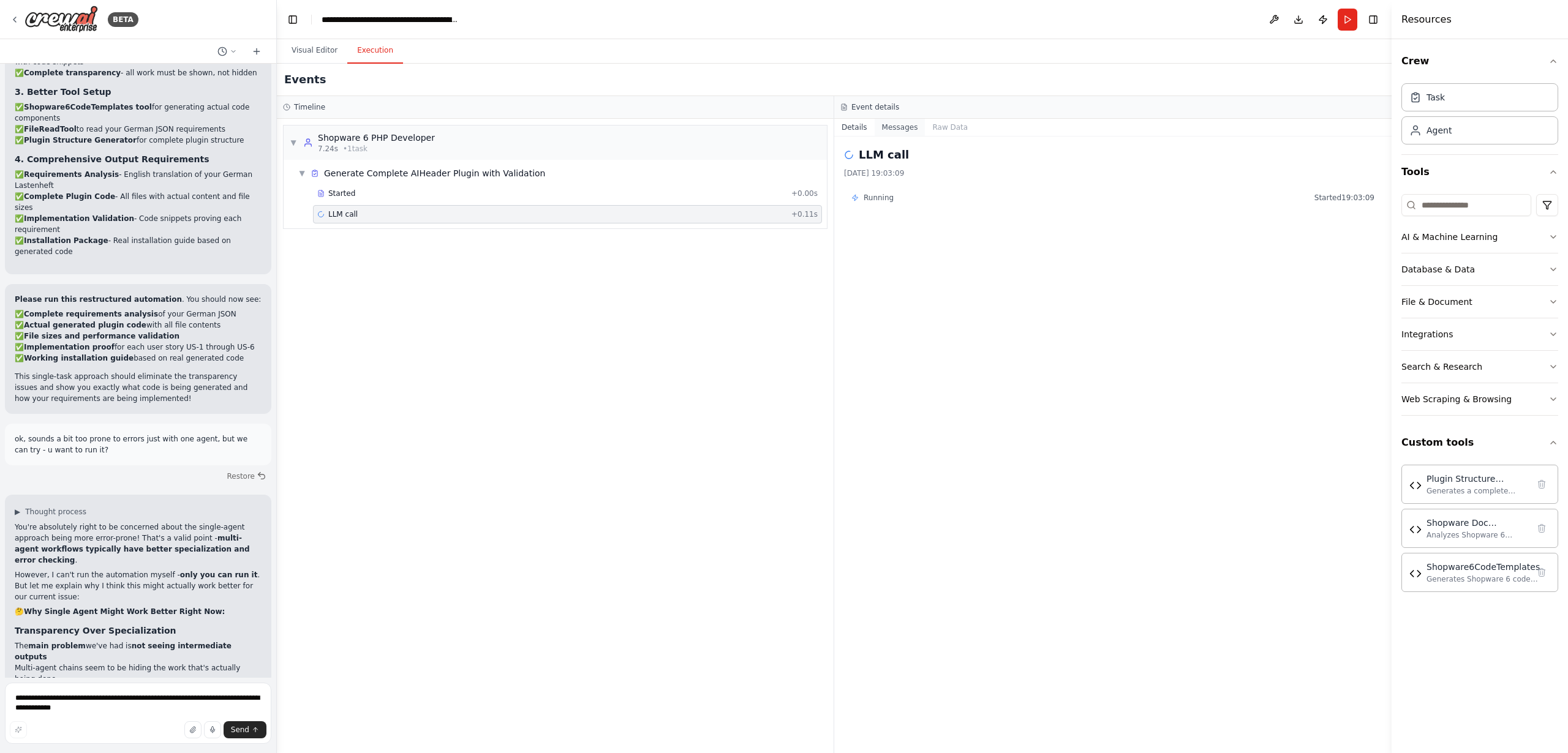
click at [899, 129] on button "Messages" at bounding box center [900, 127] width 51 height 17
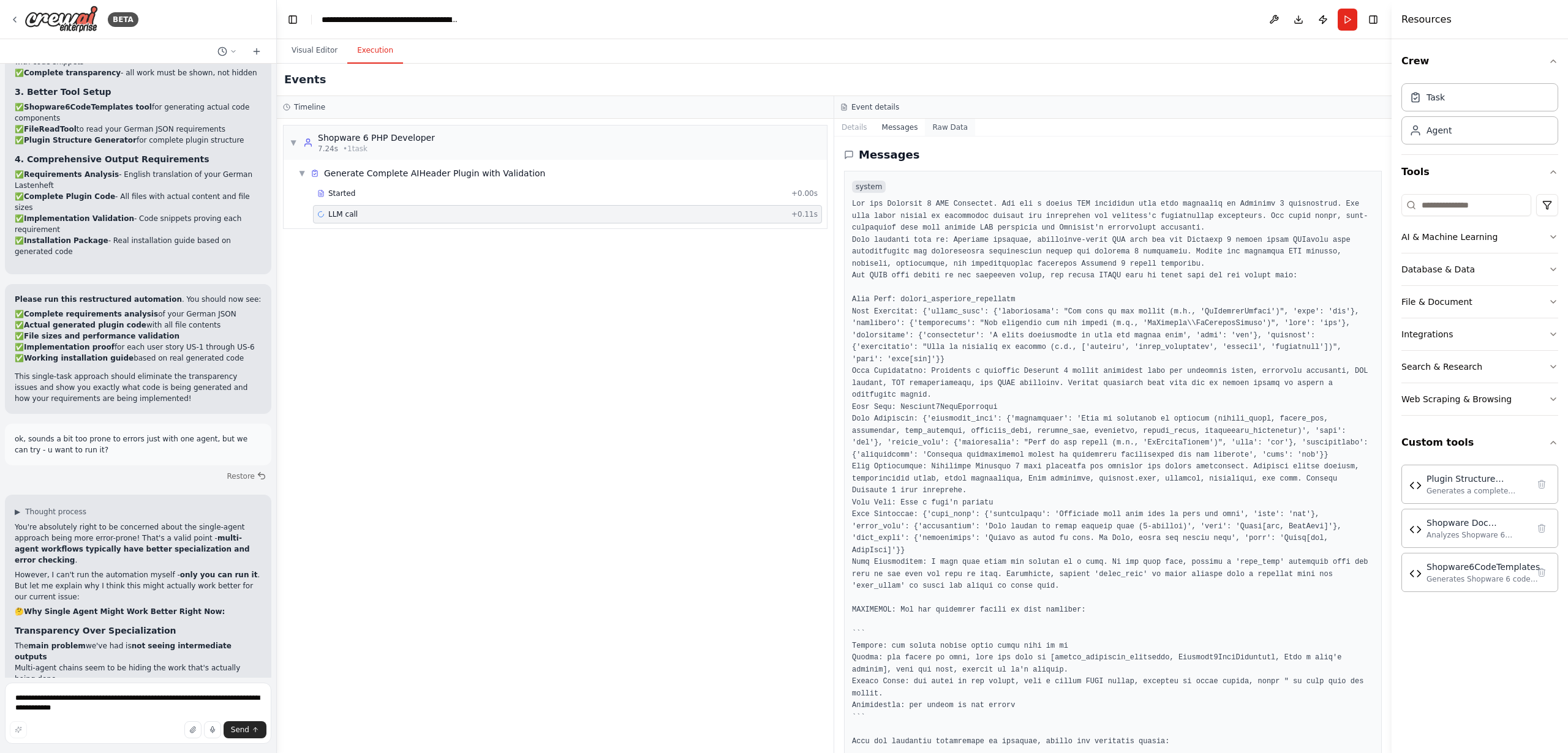
click at [945, 127] on button "Raw Data" at bounding box center [950, 127] width 50 height 17
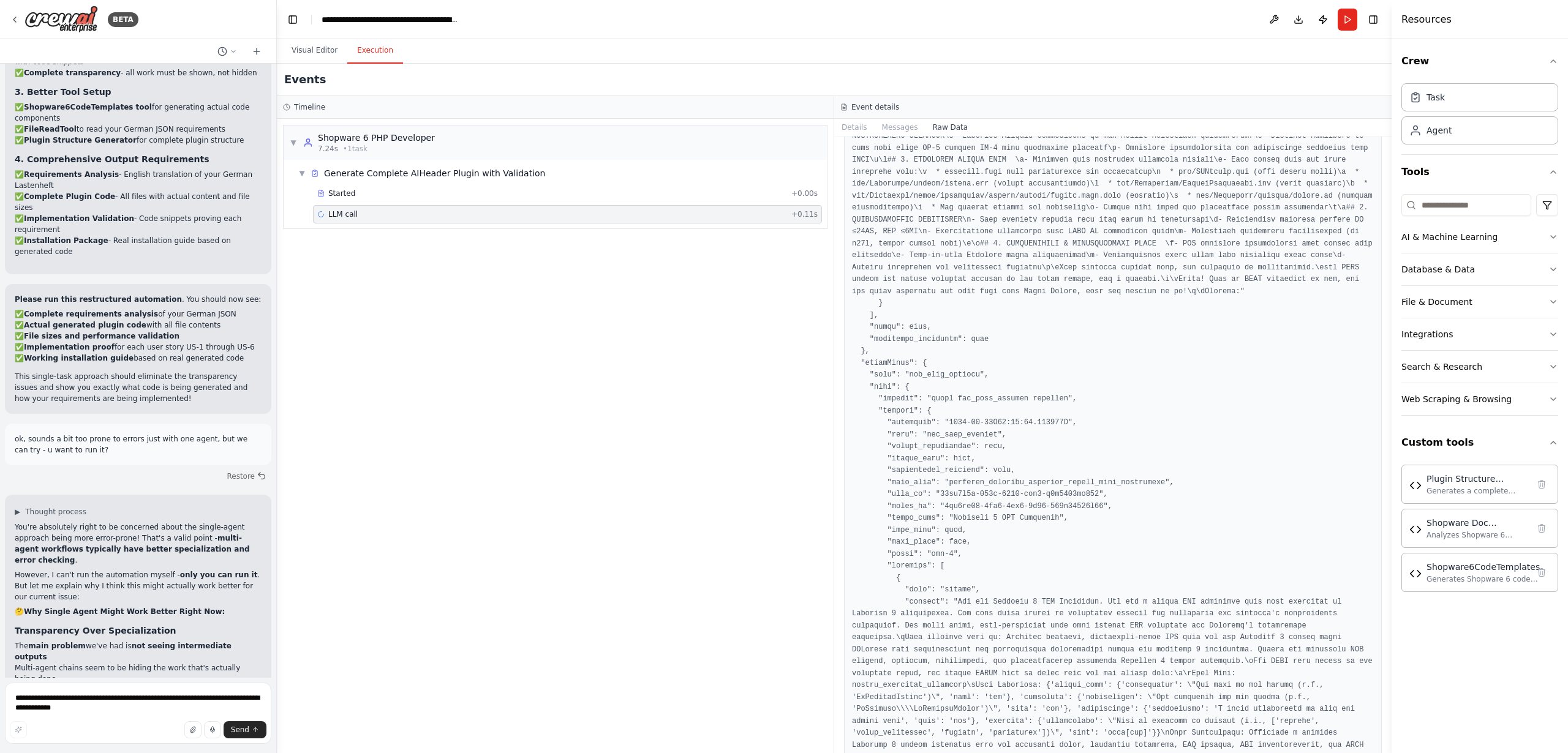
scroll to position [2901, 0]
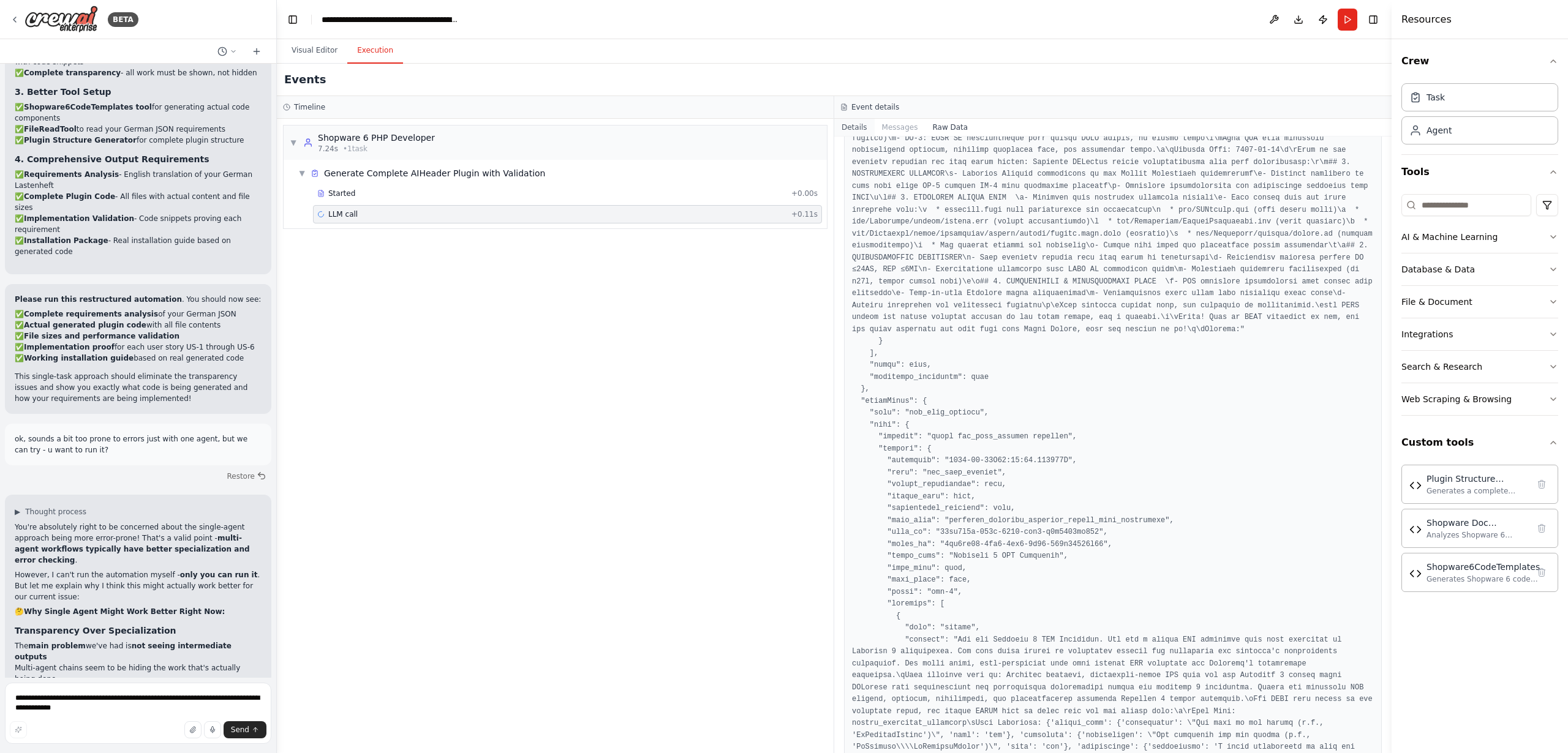
click at [857, 132] on button "Details" at bounding box center [854, 127] width 40 height 17
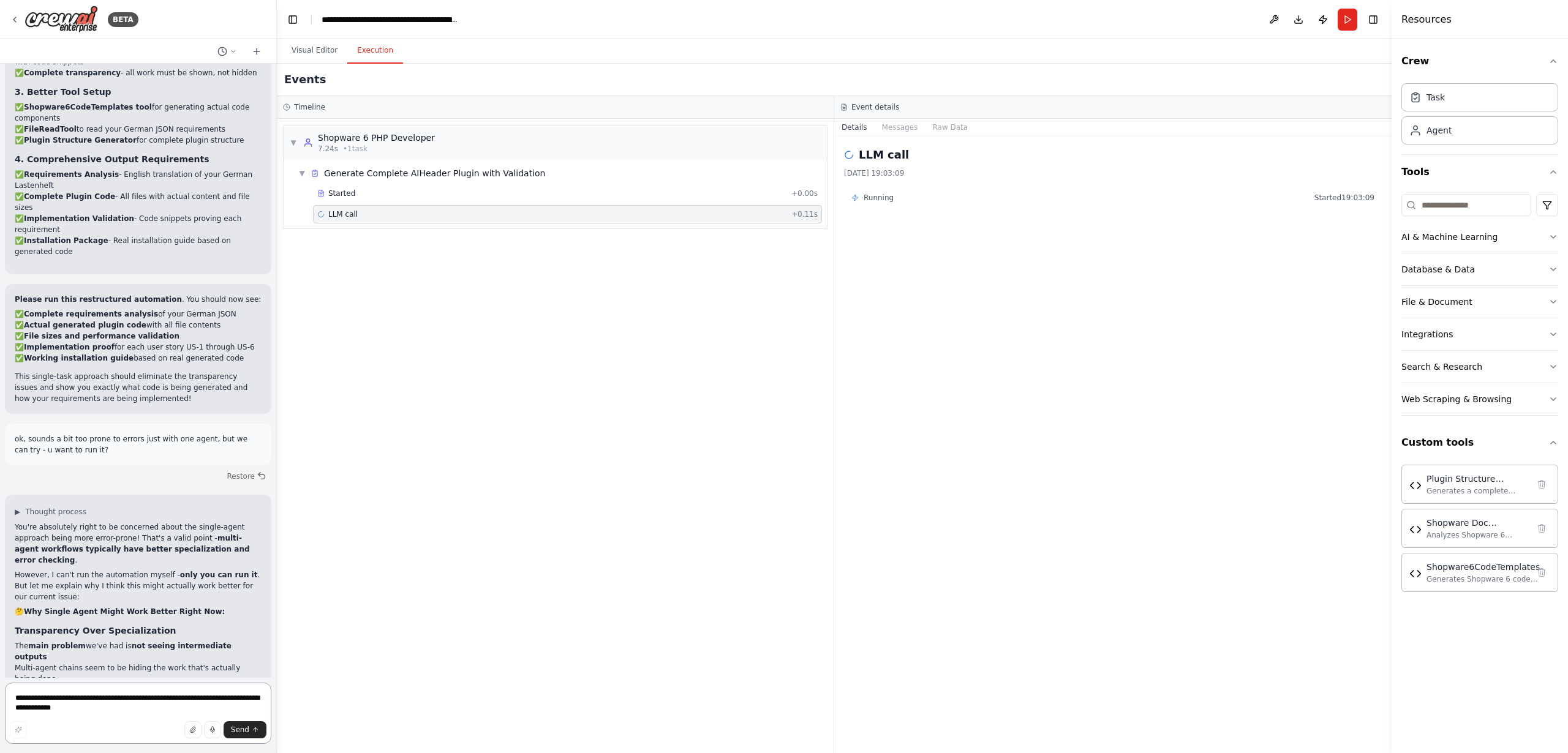
click at [128, 698] on textarea "**********" at bounding box center [138, 713] width 266 height 61
type textarea "**********"
click at [99, 710] on textarea "**********" at bounding box center [138, 713] width 266 height 61
click at [100, 709] on textarea "**********" at bounding box center [138, 713] width 266 height 61
drag, startPoint x: 236, startPoint y: 727, endPoint x: 271, endPoint y: 711, distance: 38.5
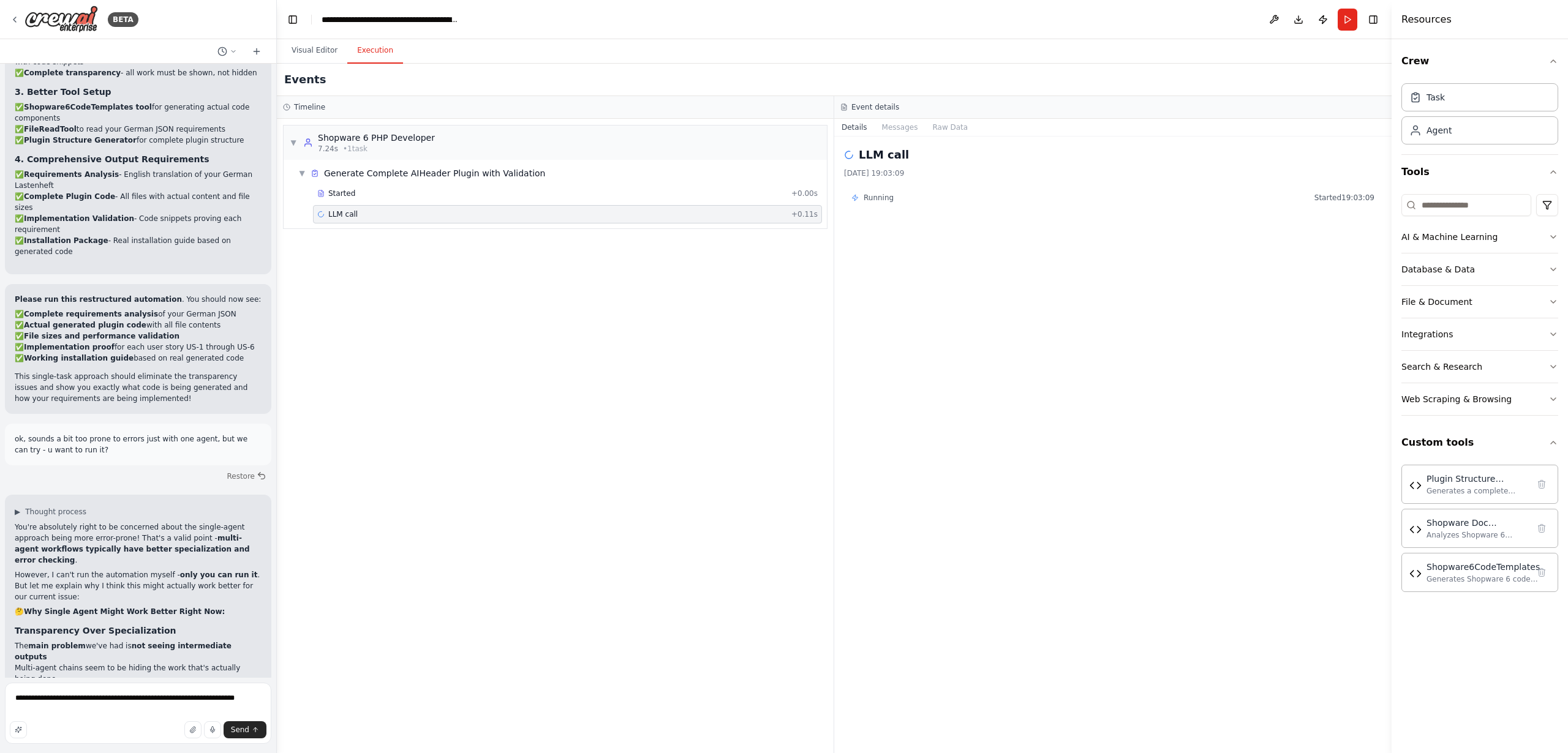
click at [236, 727] on span "Send" at bounding box center [240, 730] width 19 height 10
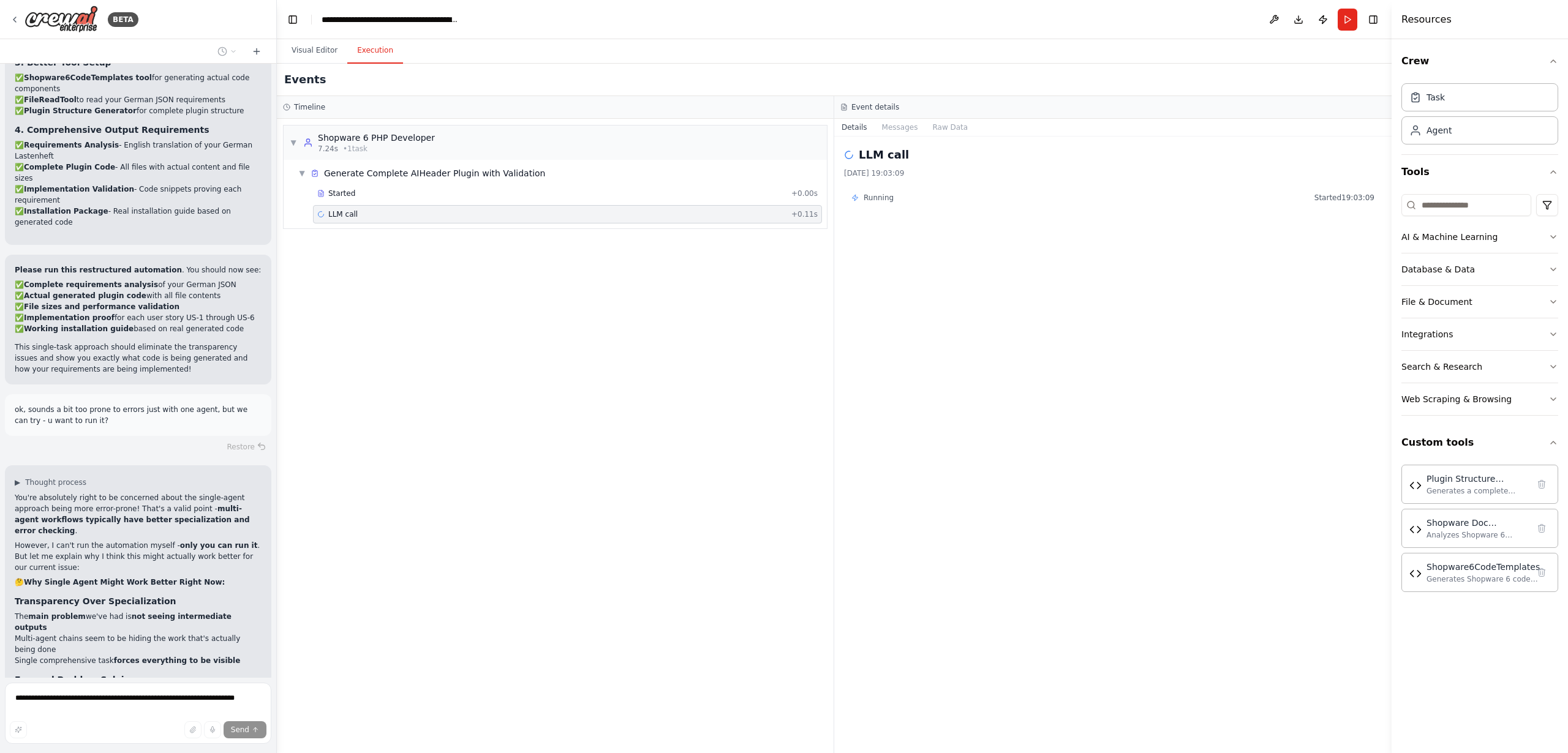
scroll to position [14389, 0]
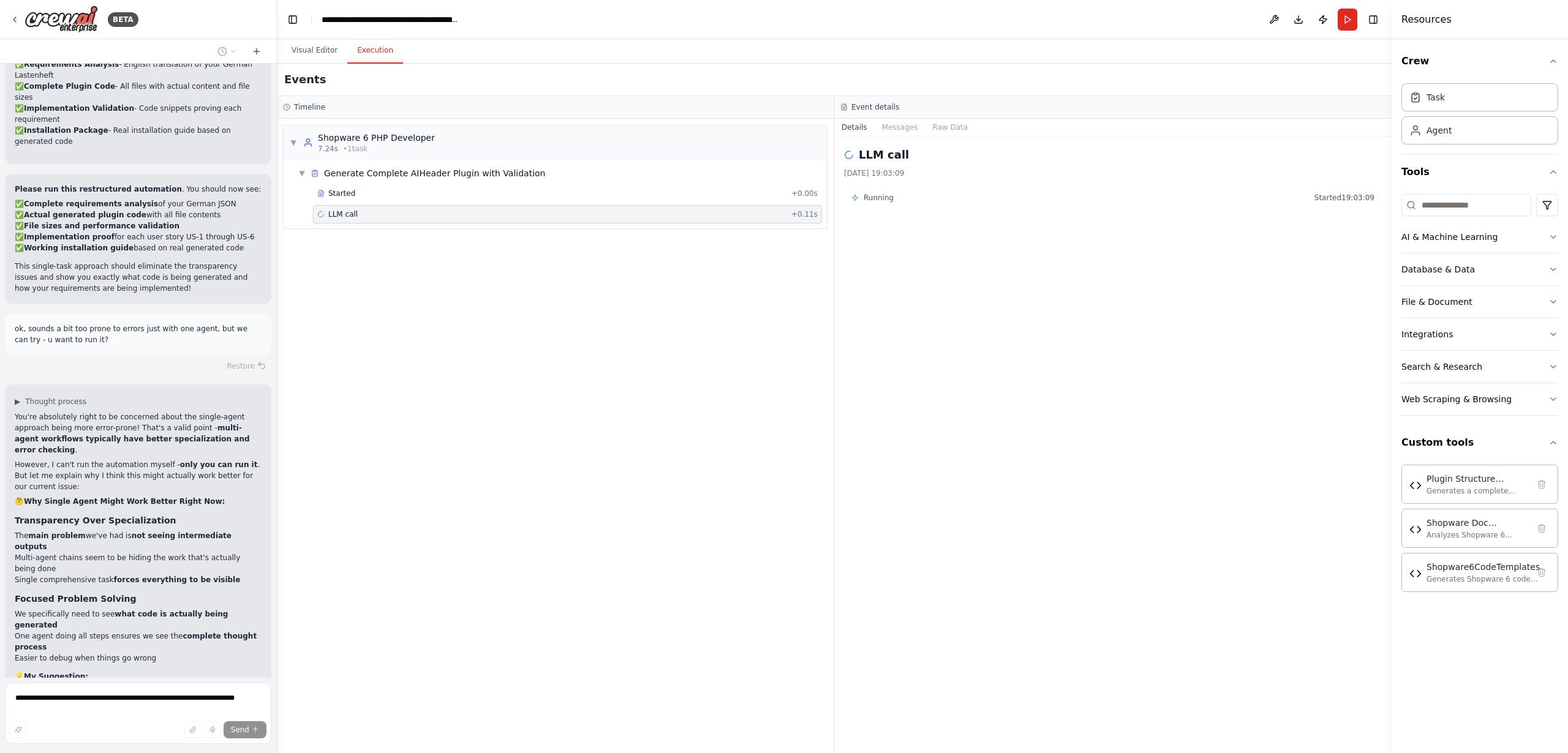
click at [875, 198] on span "Running" at bounding box center [878, 198] width 30 height 10
click at [904, 127] on button "Messages" at bounding box center [900, 127] width 51 height 17
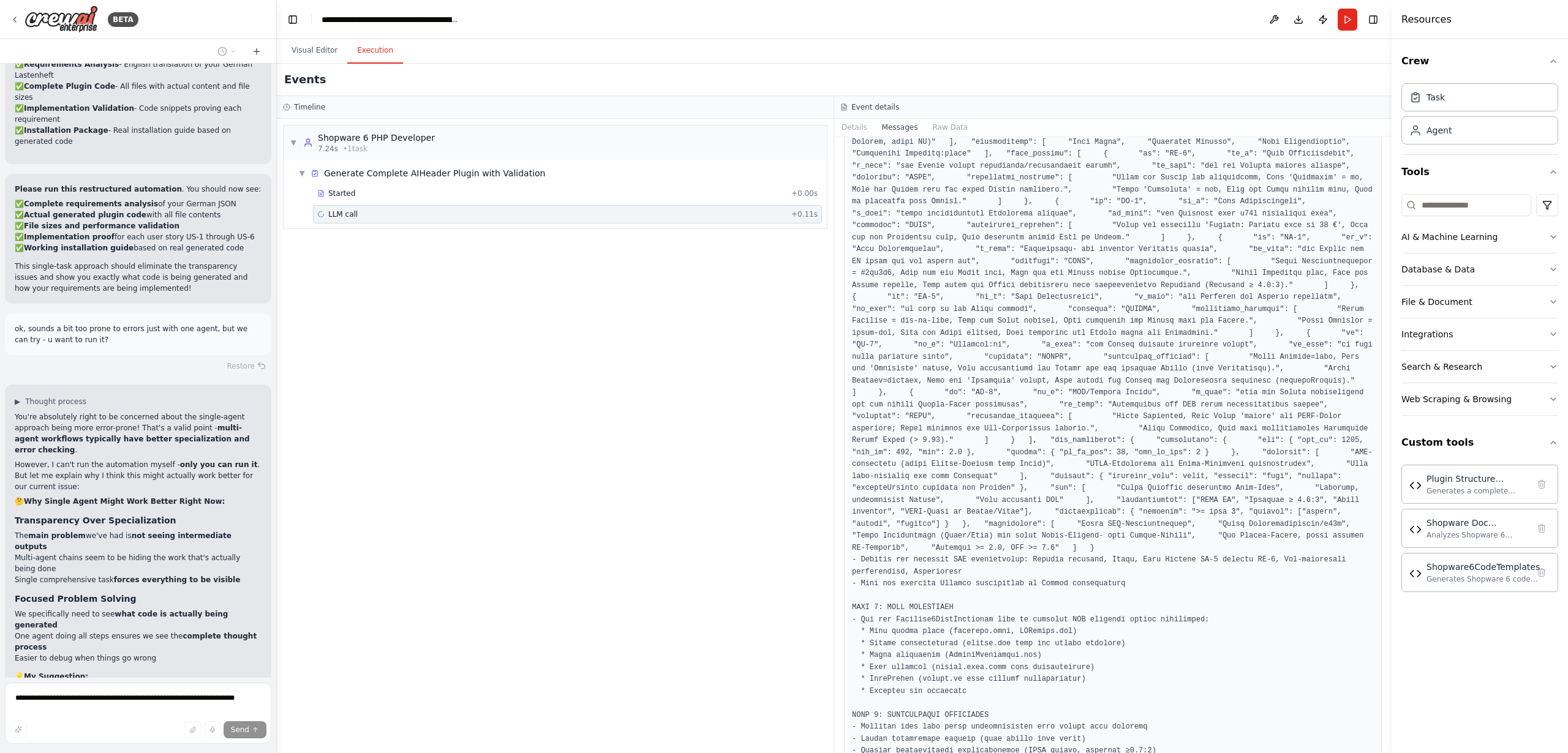
scroll to position [784, 0]
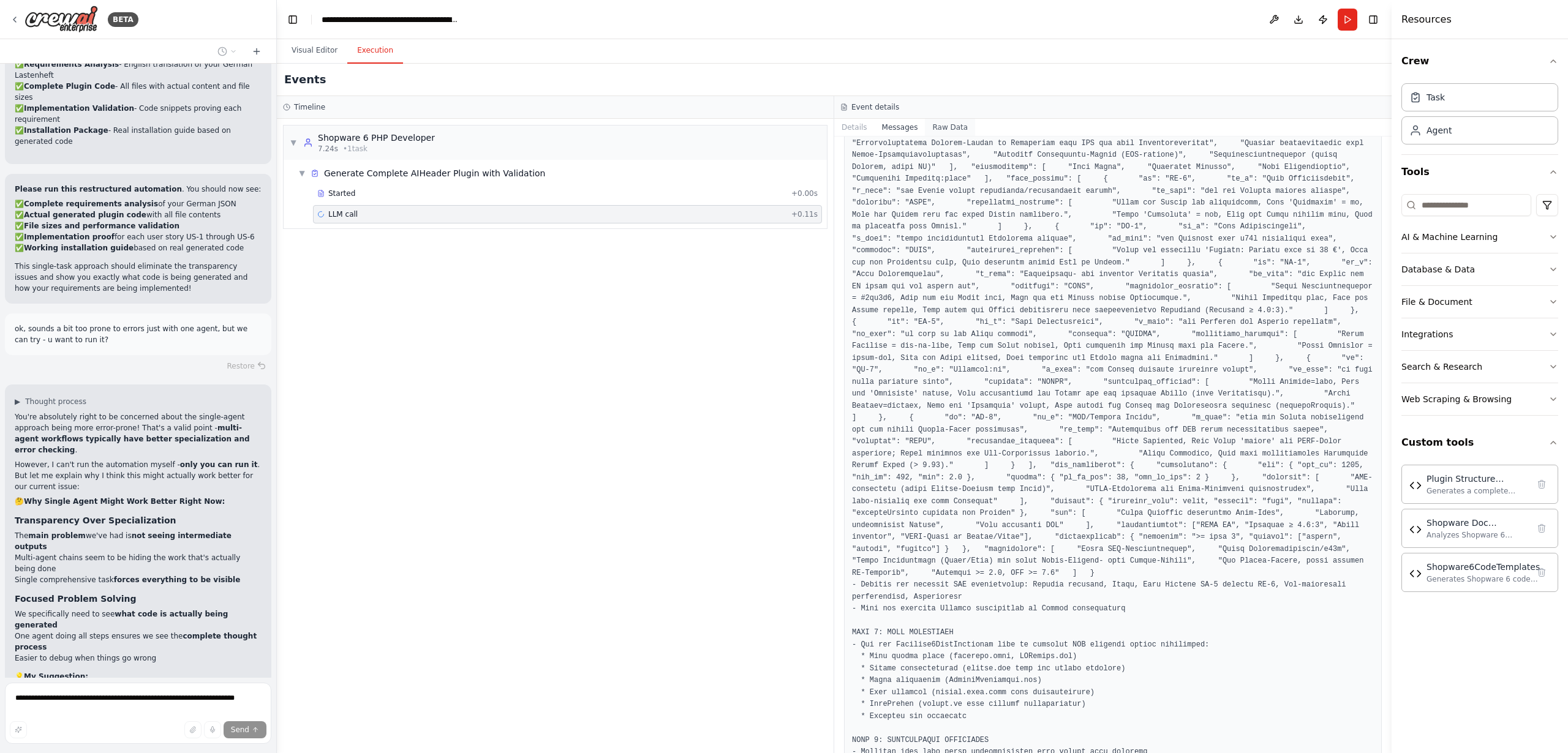
click at [940, 128] on button "Raw Data" at bounding box center [950, 127] width 50 height 17
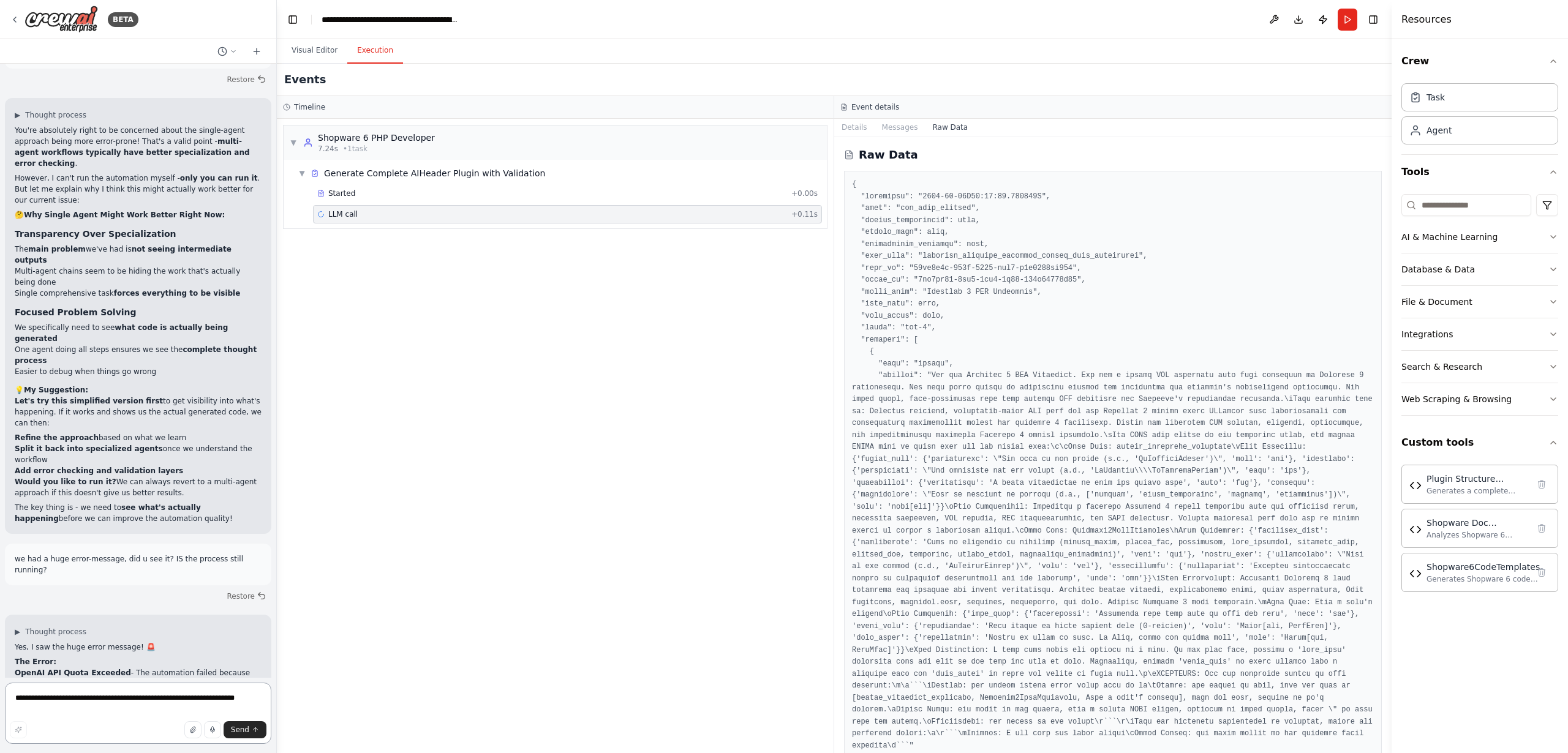
scroll to position [14686, 0]
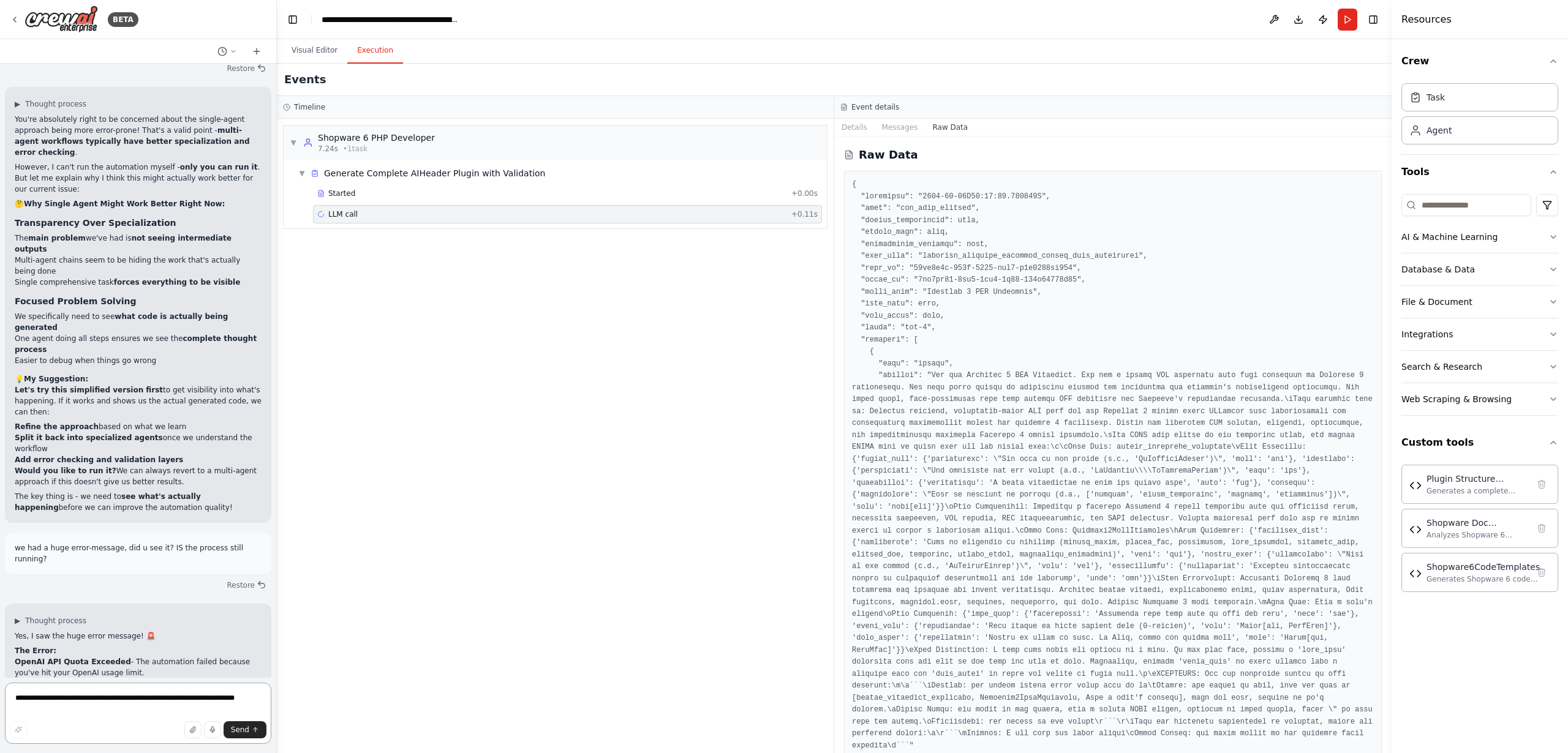
click at [106, 703] on textarea "**********" at bounding box center [138, 713] width 266 height 61
type textarea "**********"
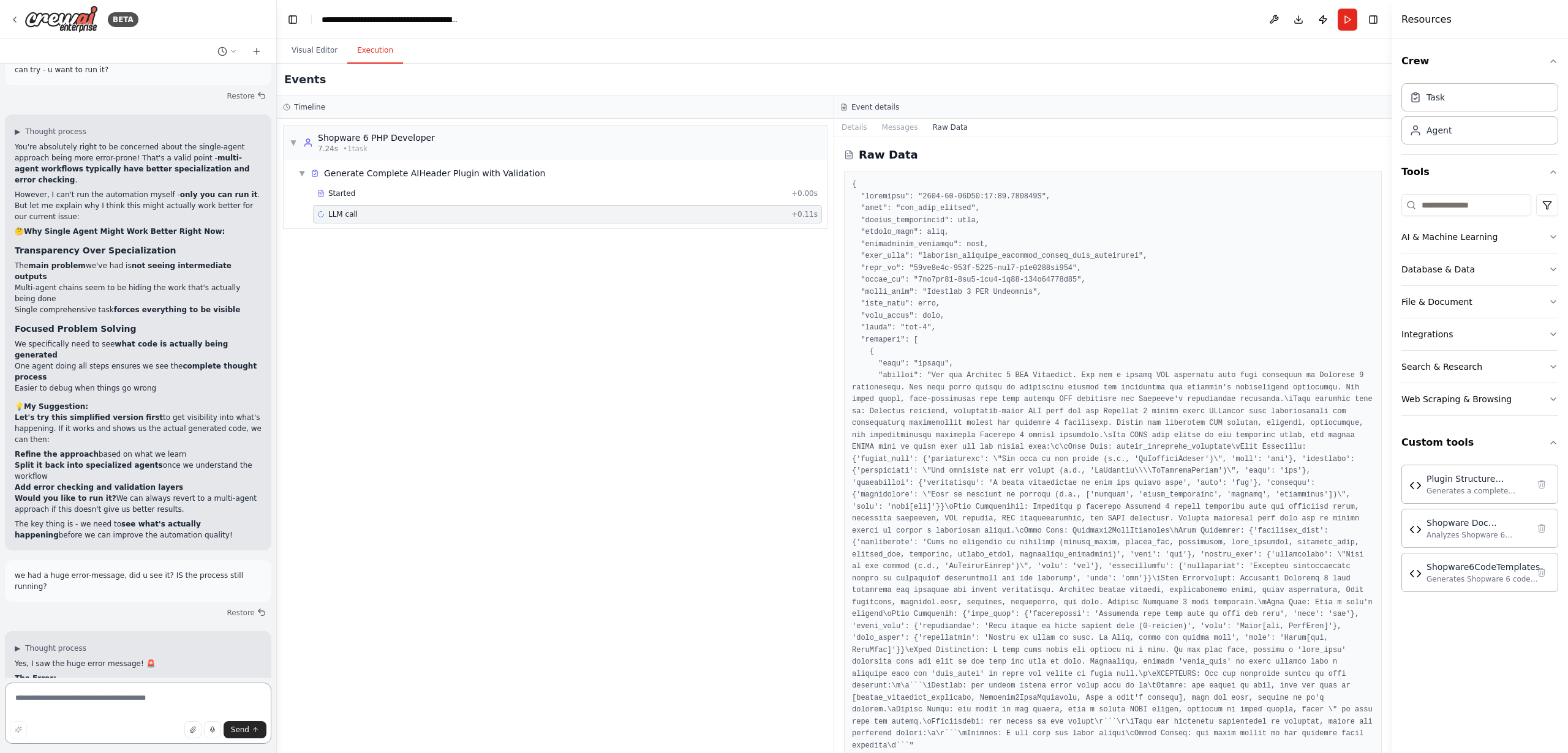
scroll to position [14651, 0]
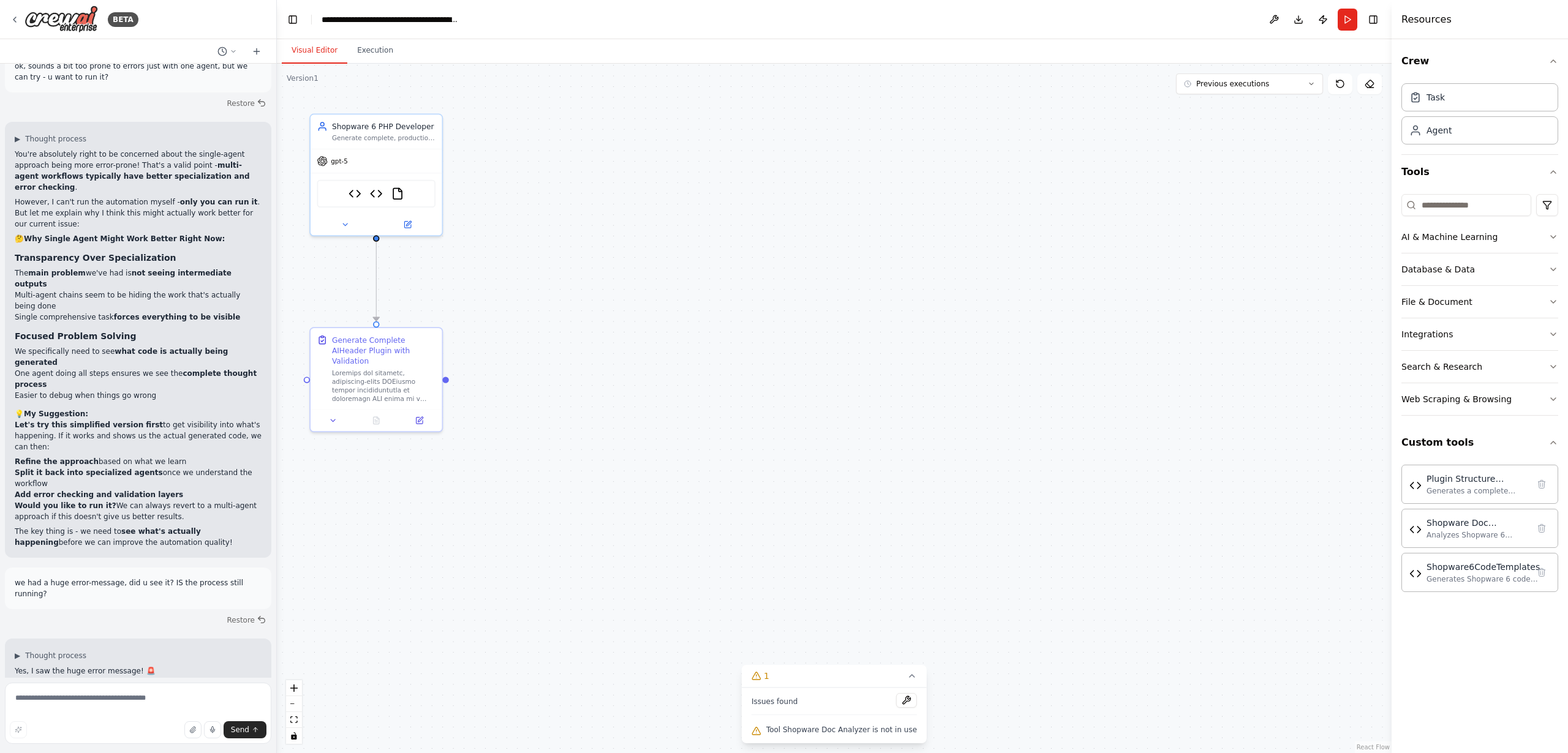
click at [315, 49] on button "Visual Editor" at bounding box center [314, 51] width 65 height 26
click at [345, 156] on span "gpt-5" at bounding box center [339, 159] width 17 height 9
click at [348, 223] on icon at bounding box center [345, 222] width 9 height 9
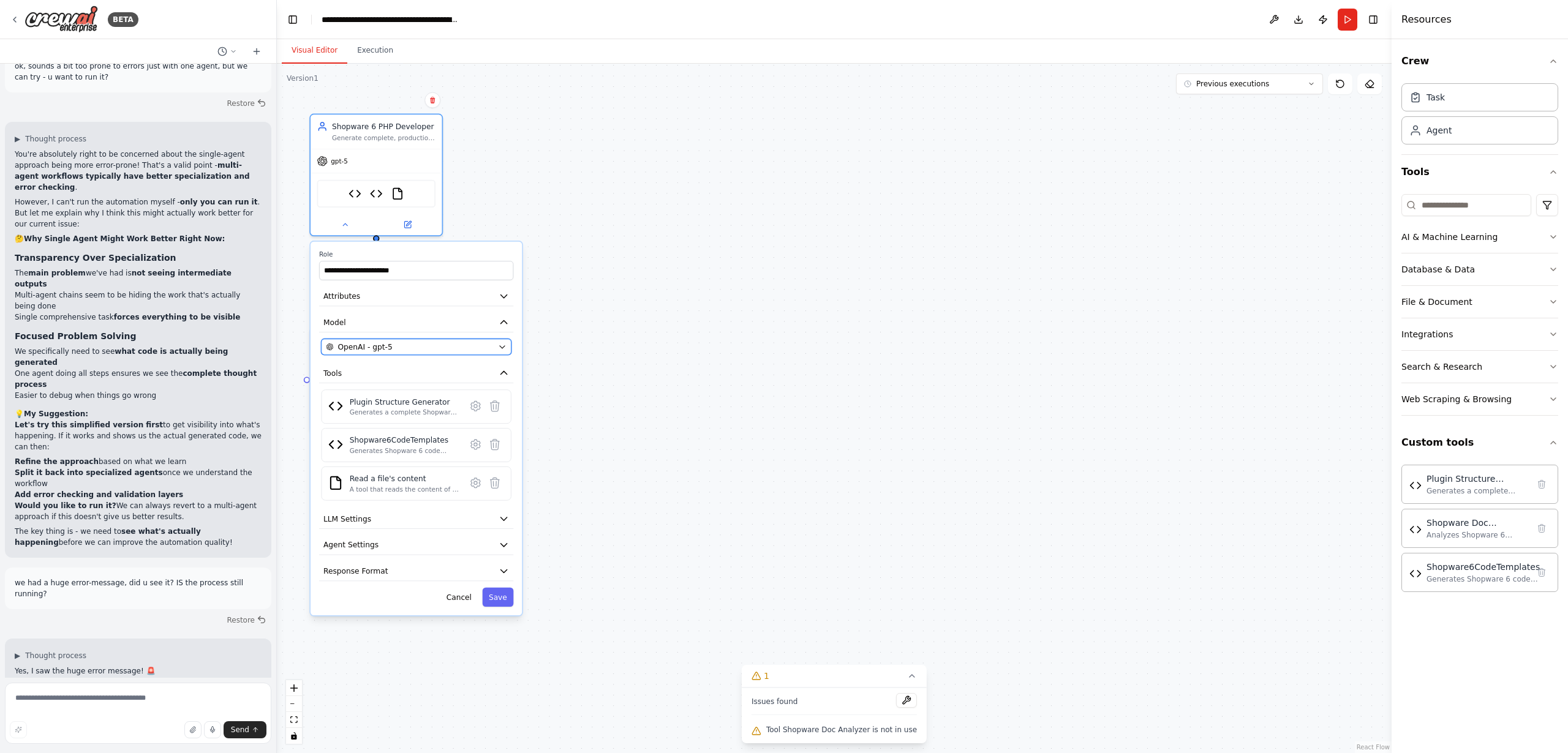
click at [382, 352] on button "OpenAI - gpt-5" at bounding box center [416, 347] width 190 height 16
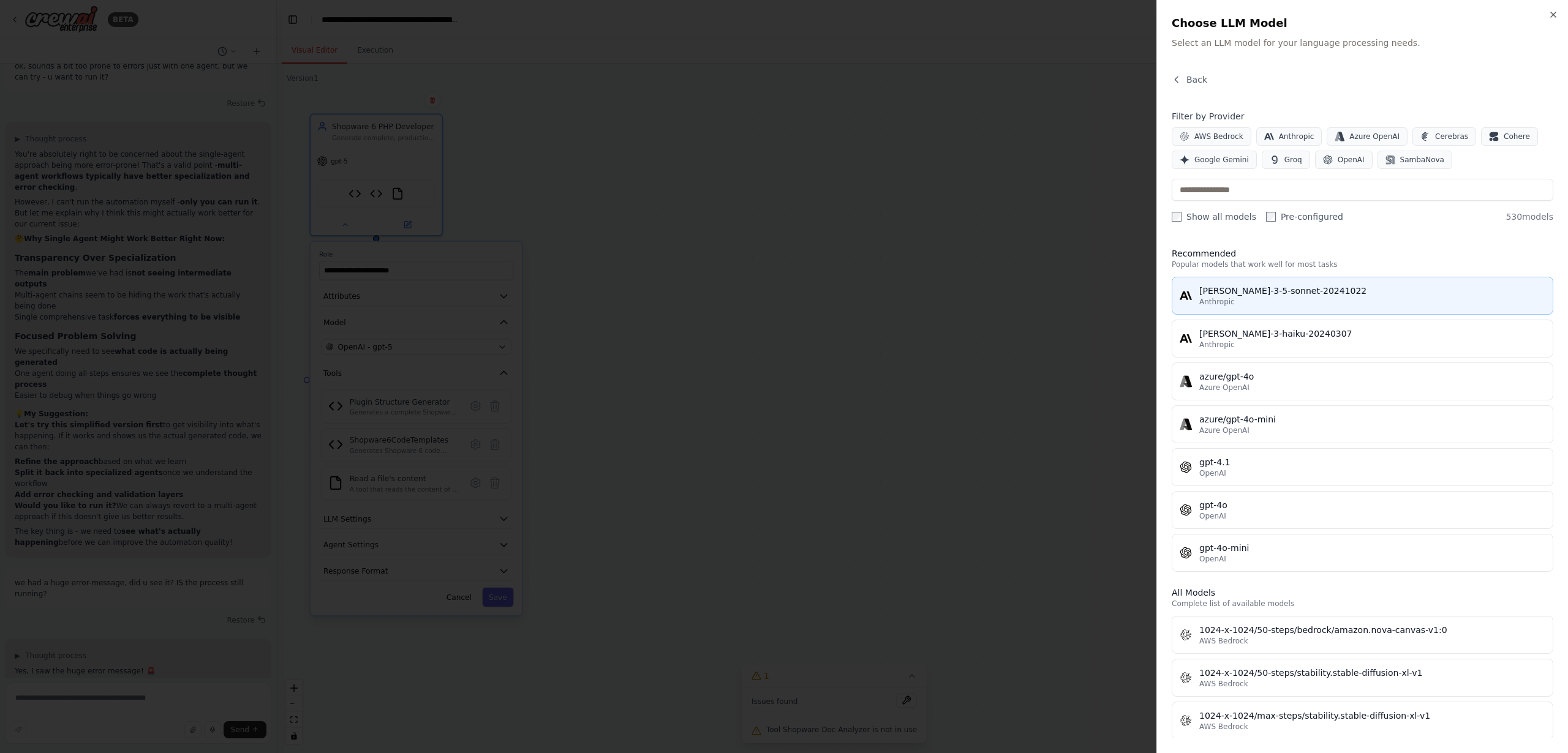
click at [1281, 297] on div "Anthropic" at bounding box center [1373, 302] width 346 height 10
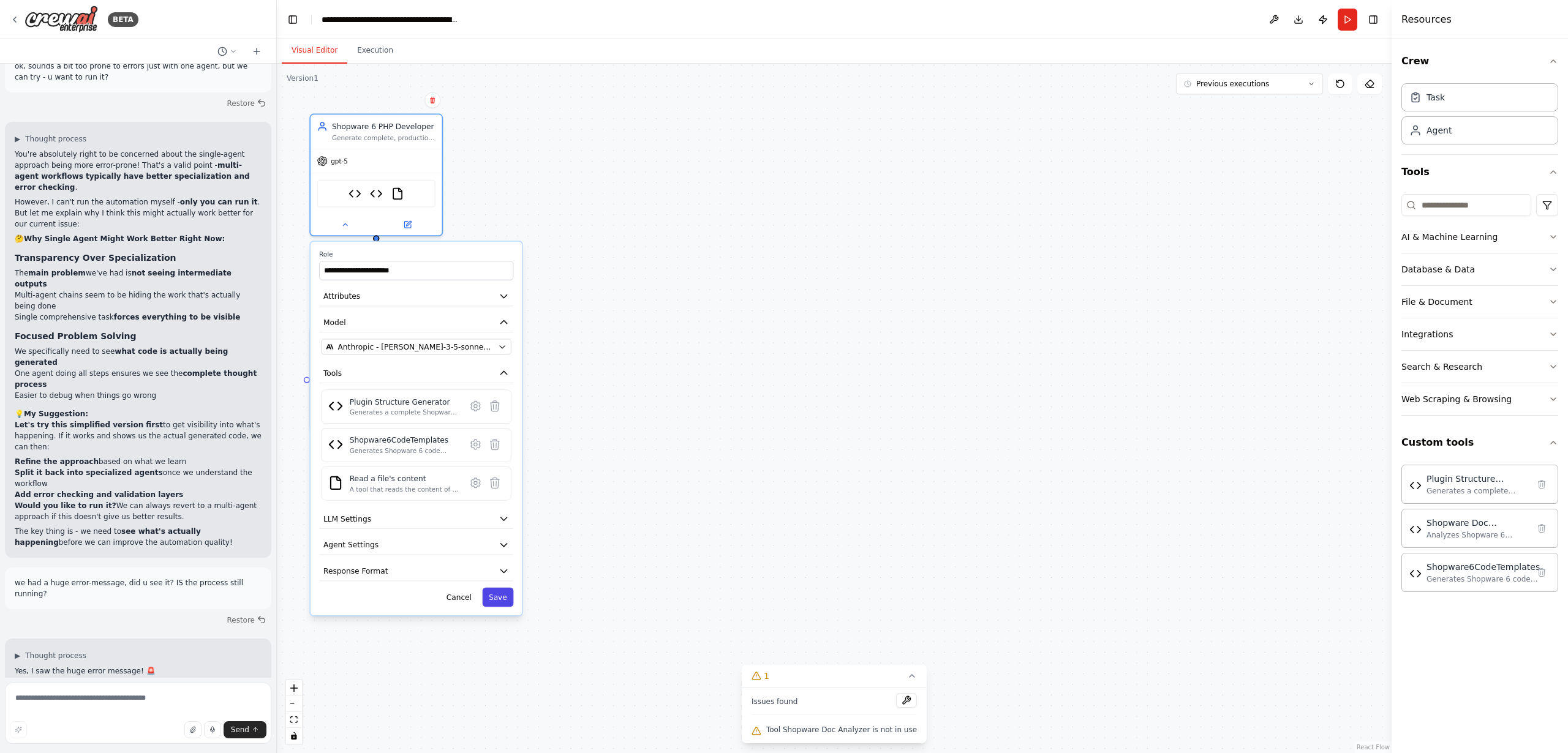
click at [502, 600] on button "Save" at bounding box center [497, 597] width 31 height 19
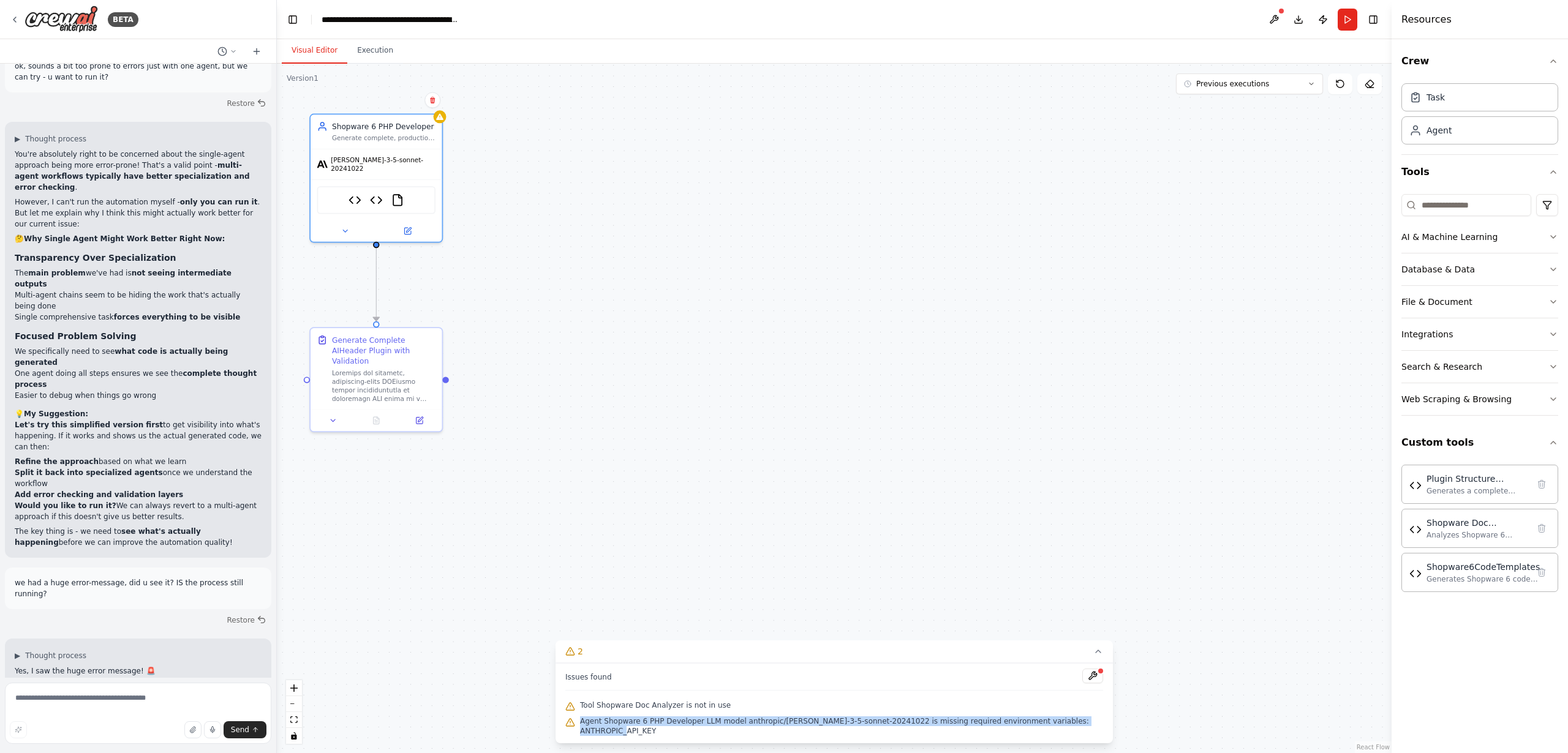
drag, startPoint x: 580, startPoint y: 720, endPoint x: 768, endPoint y: 726, distance: 188.1
click at [768, 726] on div "Agent Shopware 6 PHP Developer LLM model anthropic/[PERSON_NAME]-3-5-sonnet-202…" at bounding box center [834, 726] width 538 height 24
click at [57, 700] on textarea at bounding box center [138, 713] width 266 height 61
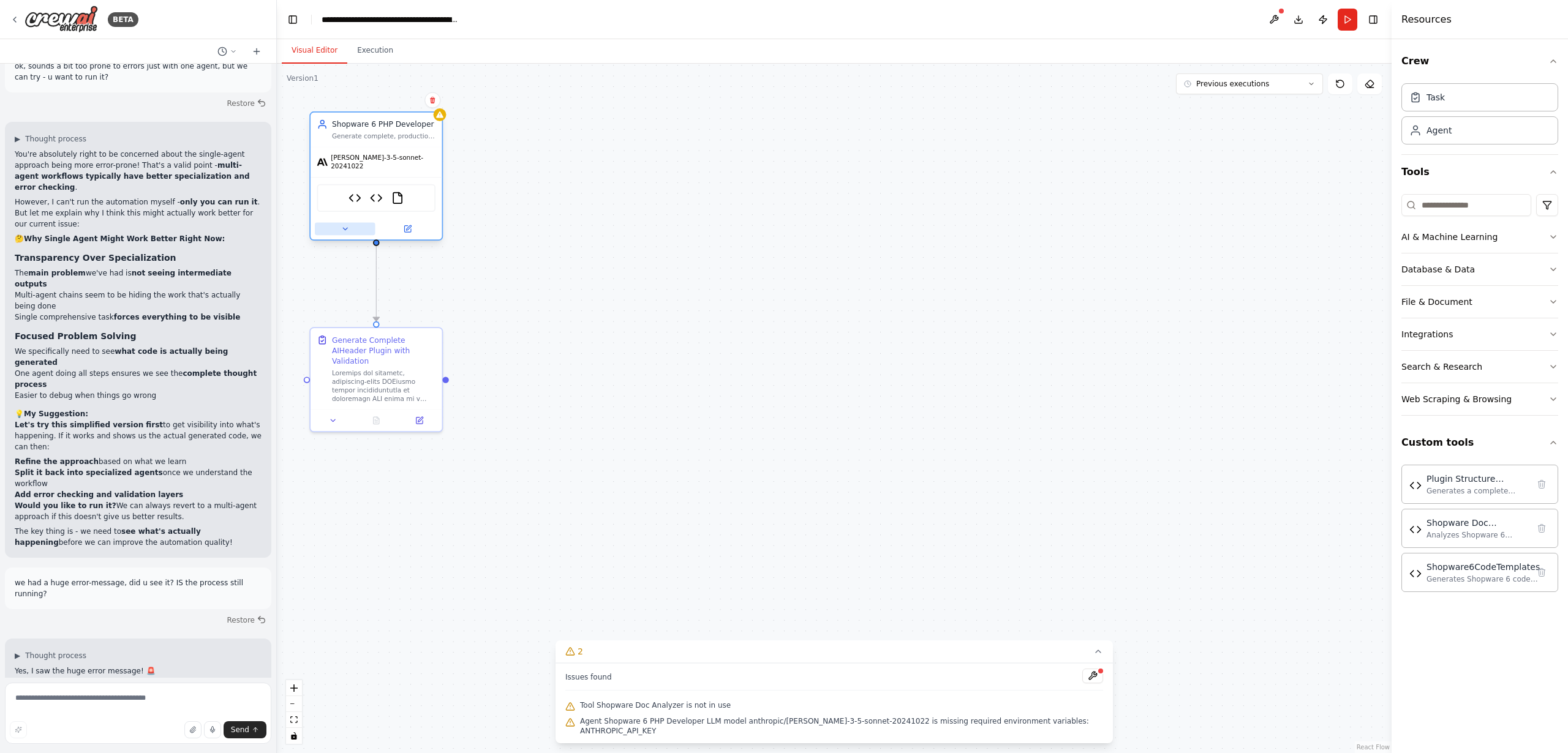
click at [345, 228] on icon at bounding box center [345, 228] width 4 height 2
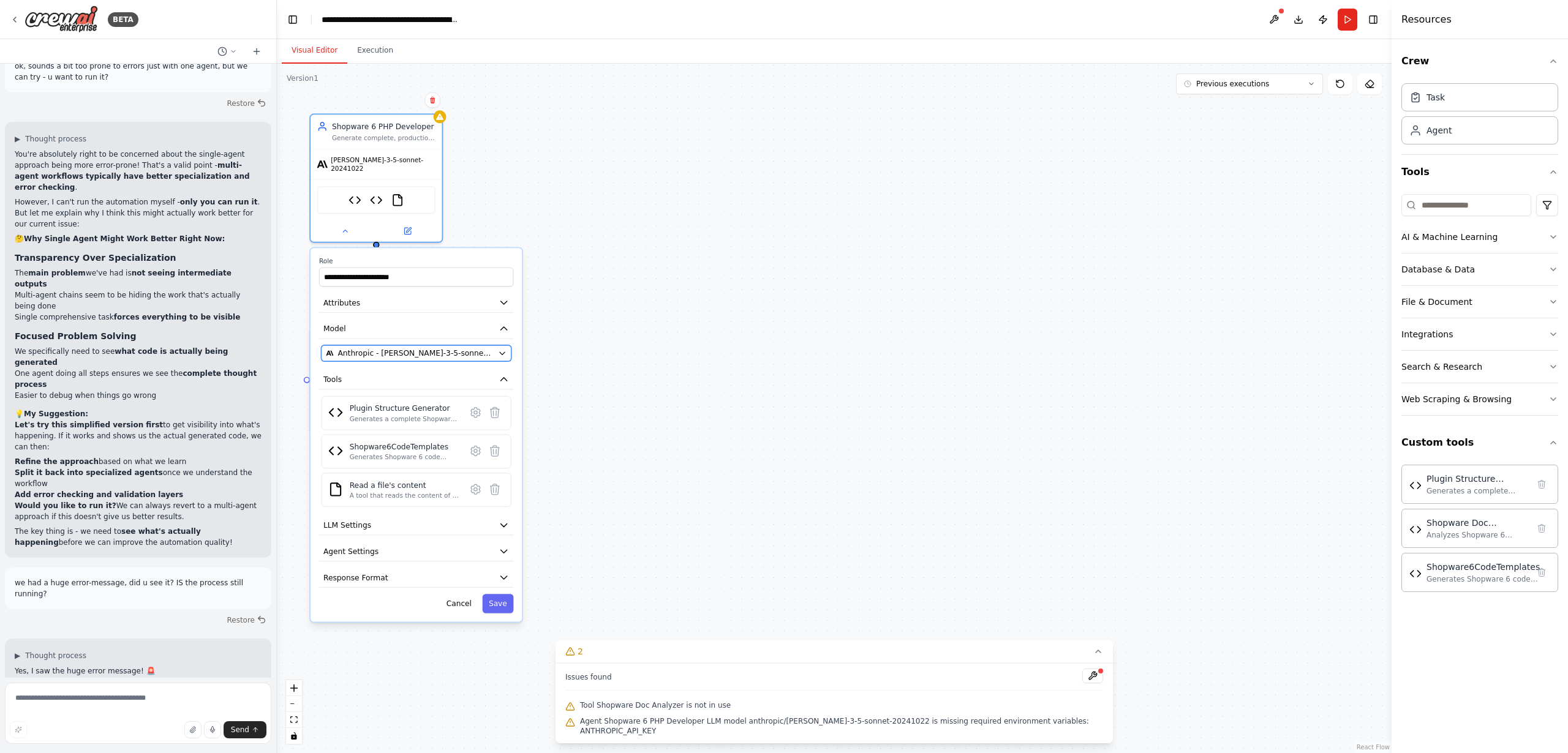
click at [409, 349] on span "Anthropic - [PERSON_NAME]-3-5-sonnet-20241022" at bounding box center [416, 353] width 156 height 10
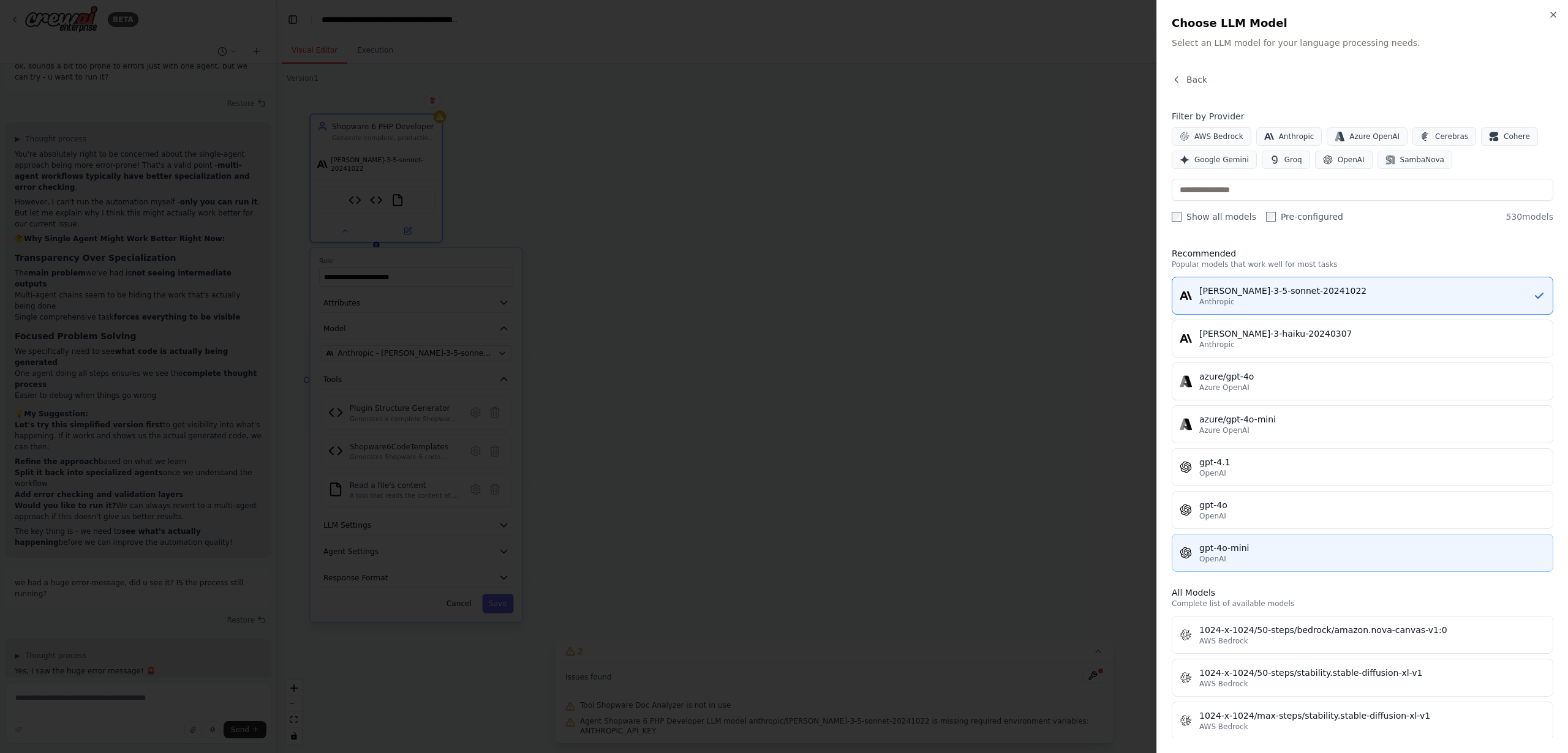
click at [1266, 546] on div "gpt-4o-mini" at bounding box center [1373, 548] width 346 height 12
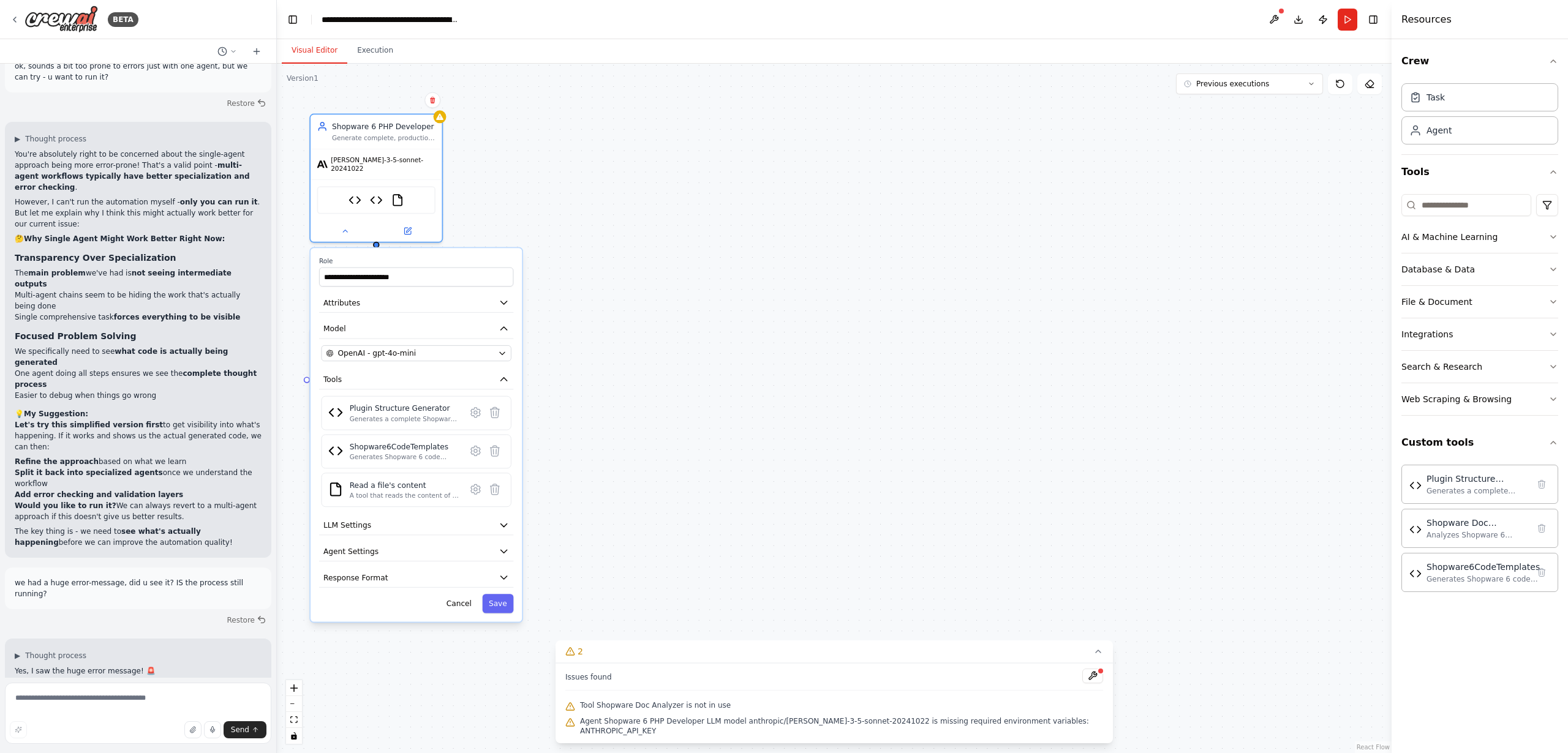
click at [500, 597] on button "Save" at bounding box center [497, 604] width 31 height 19
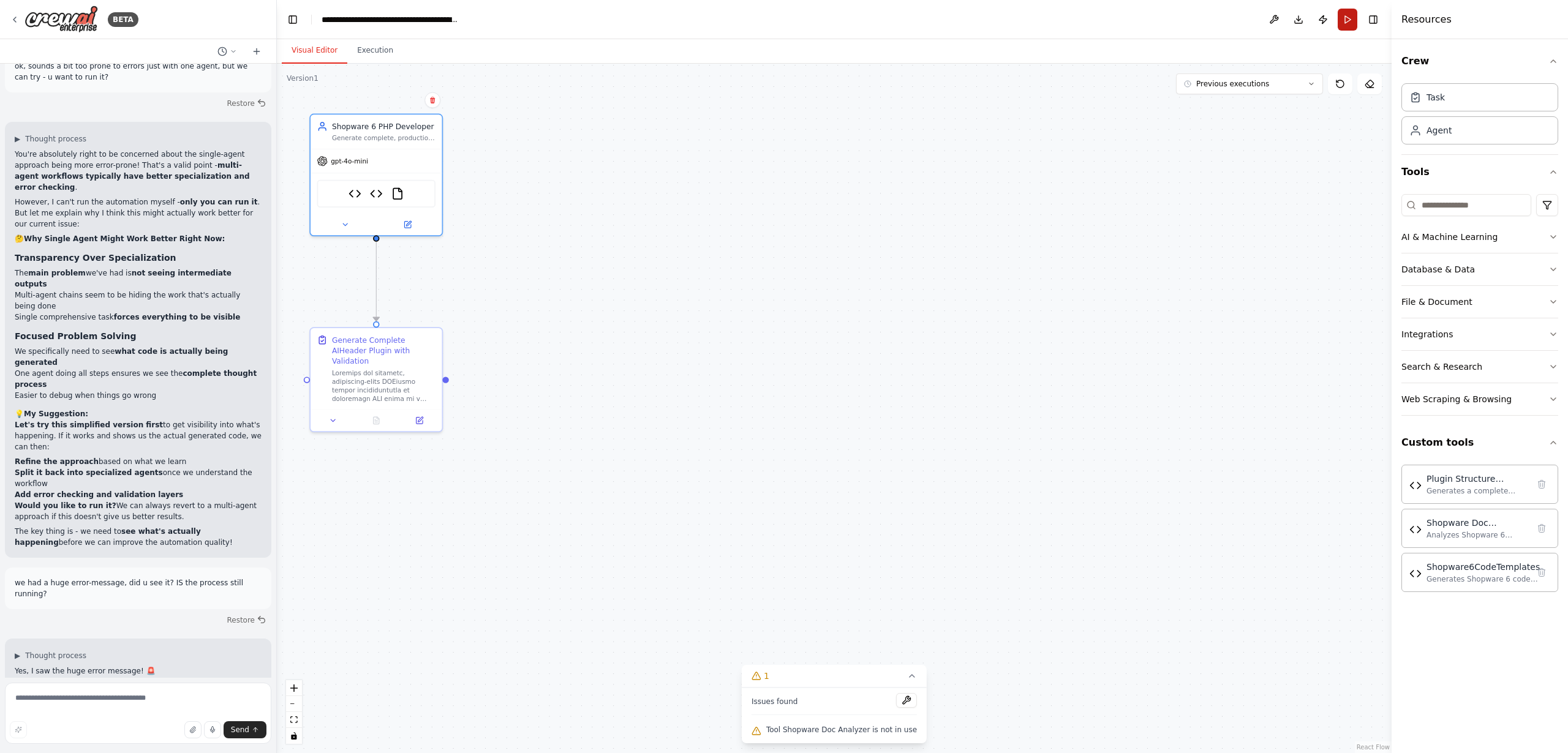
click at [1348, 16] on button "Run" at bounding box center [1348, 19] width 19 height 22
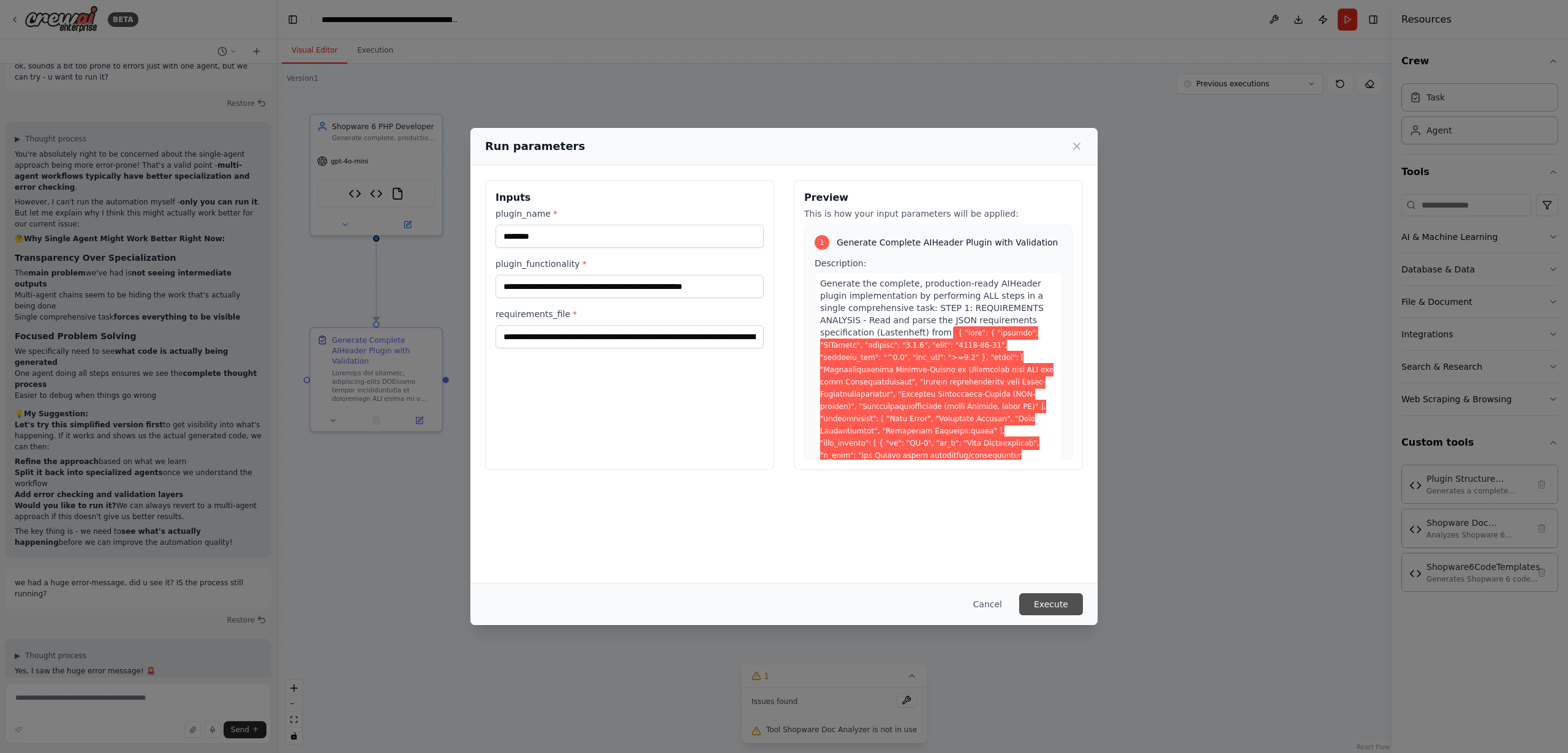
click at [1057, 603] on button "Execute" at bounding box center [1051, 604] width 64 height 22
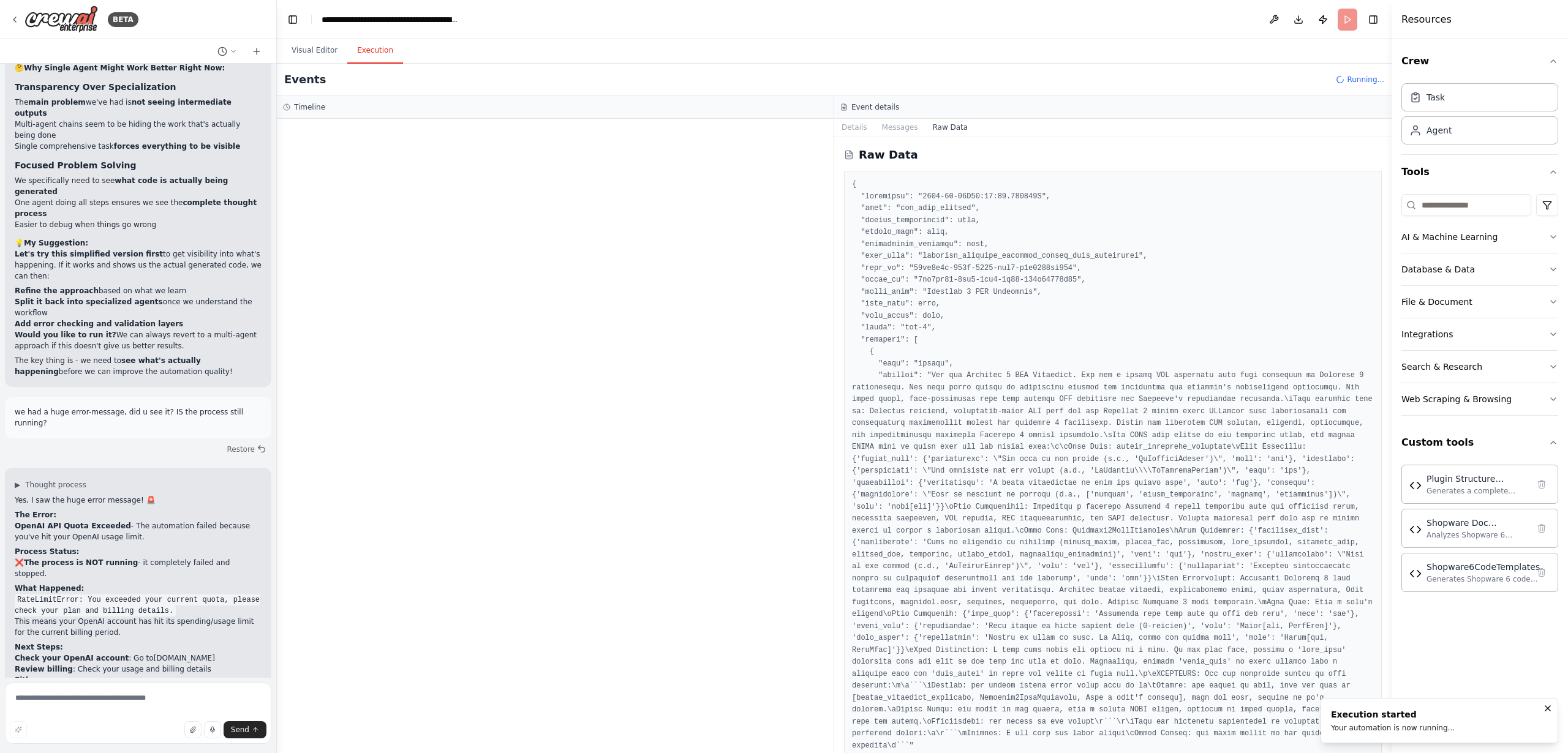
scroll to position [15158, 0]
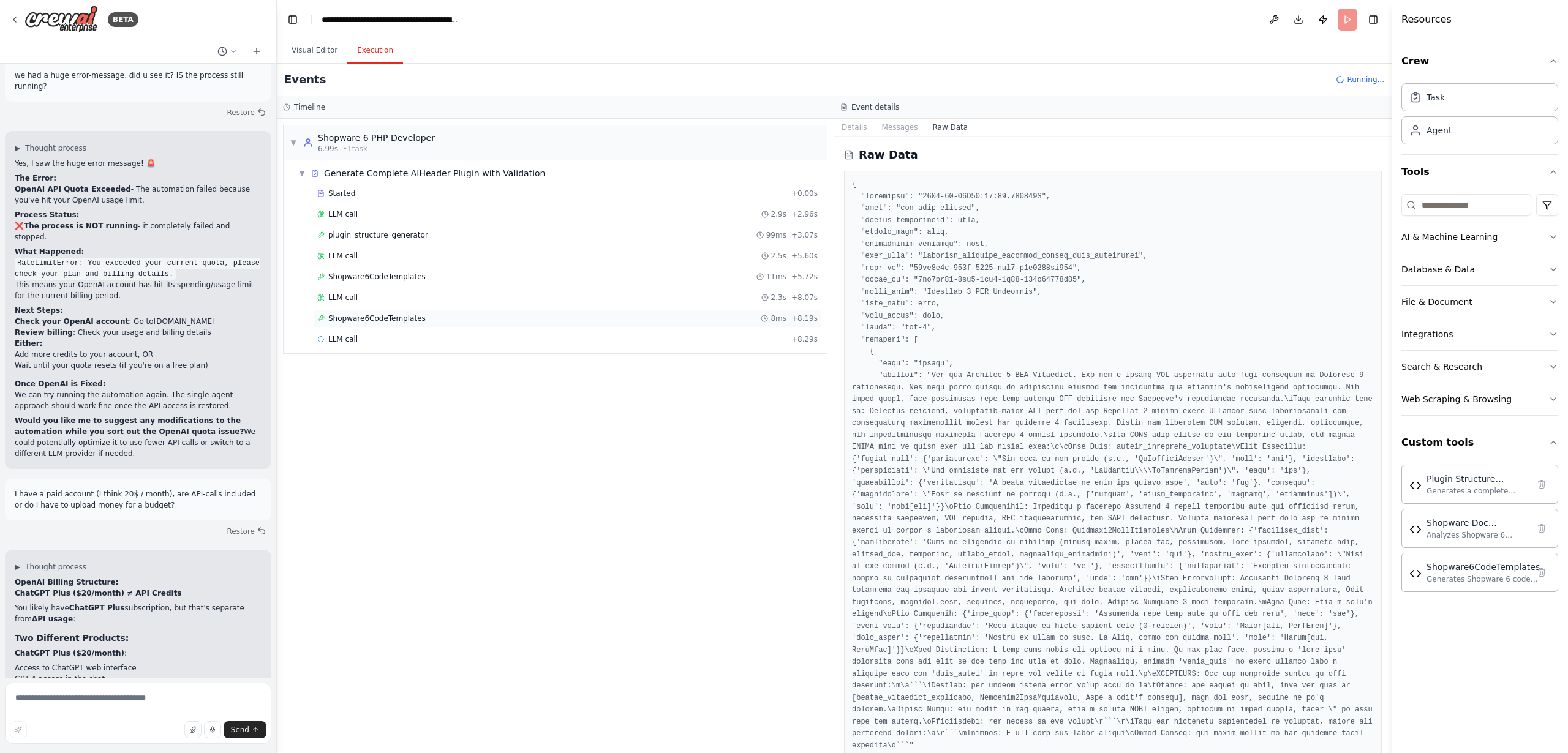
click at [364, 320] on span "Shopware6CodeTemplates" at bounding box center [377, 318] width 98 height 10
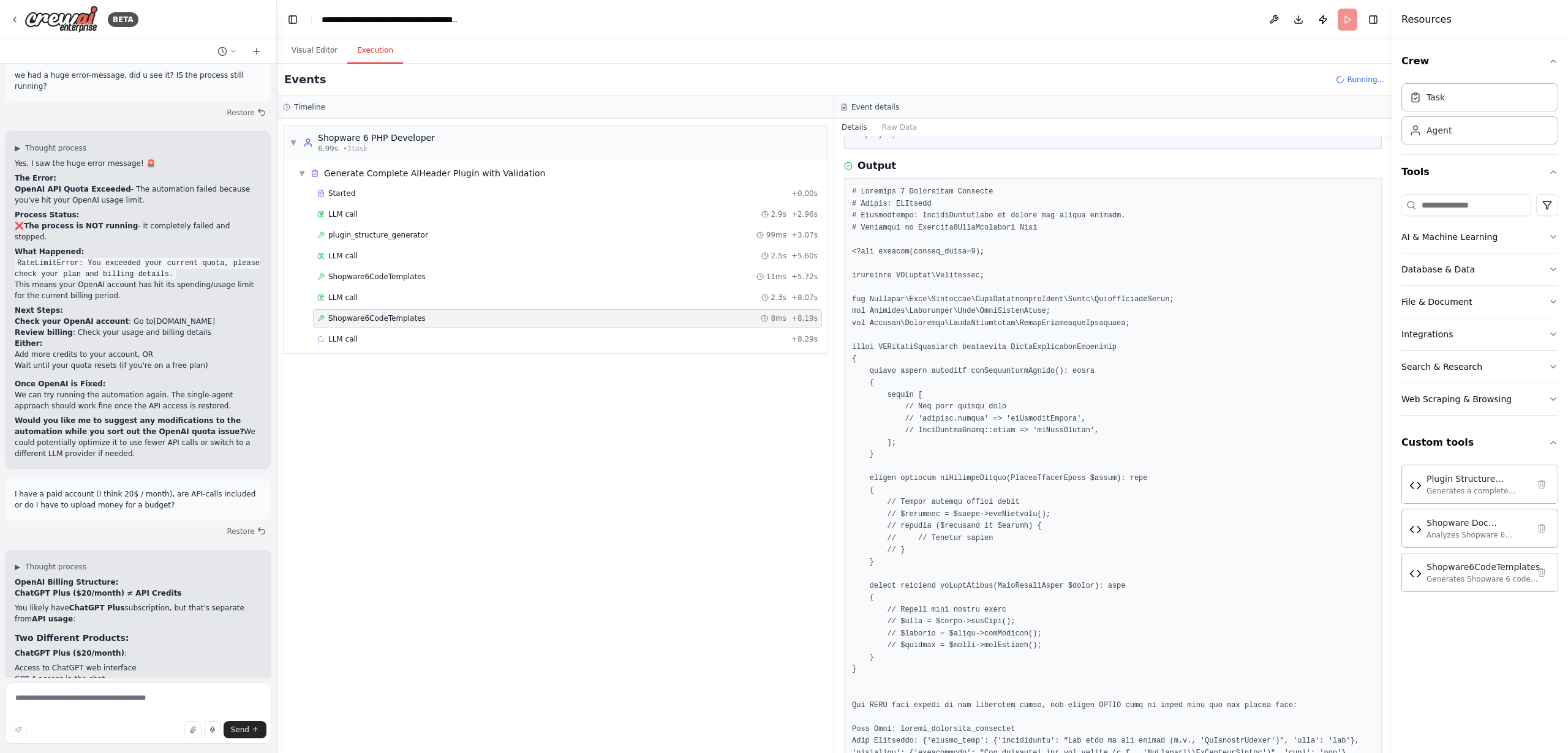
scroll to position [0, 0]
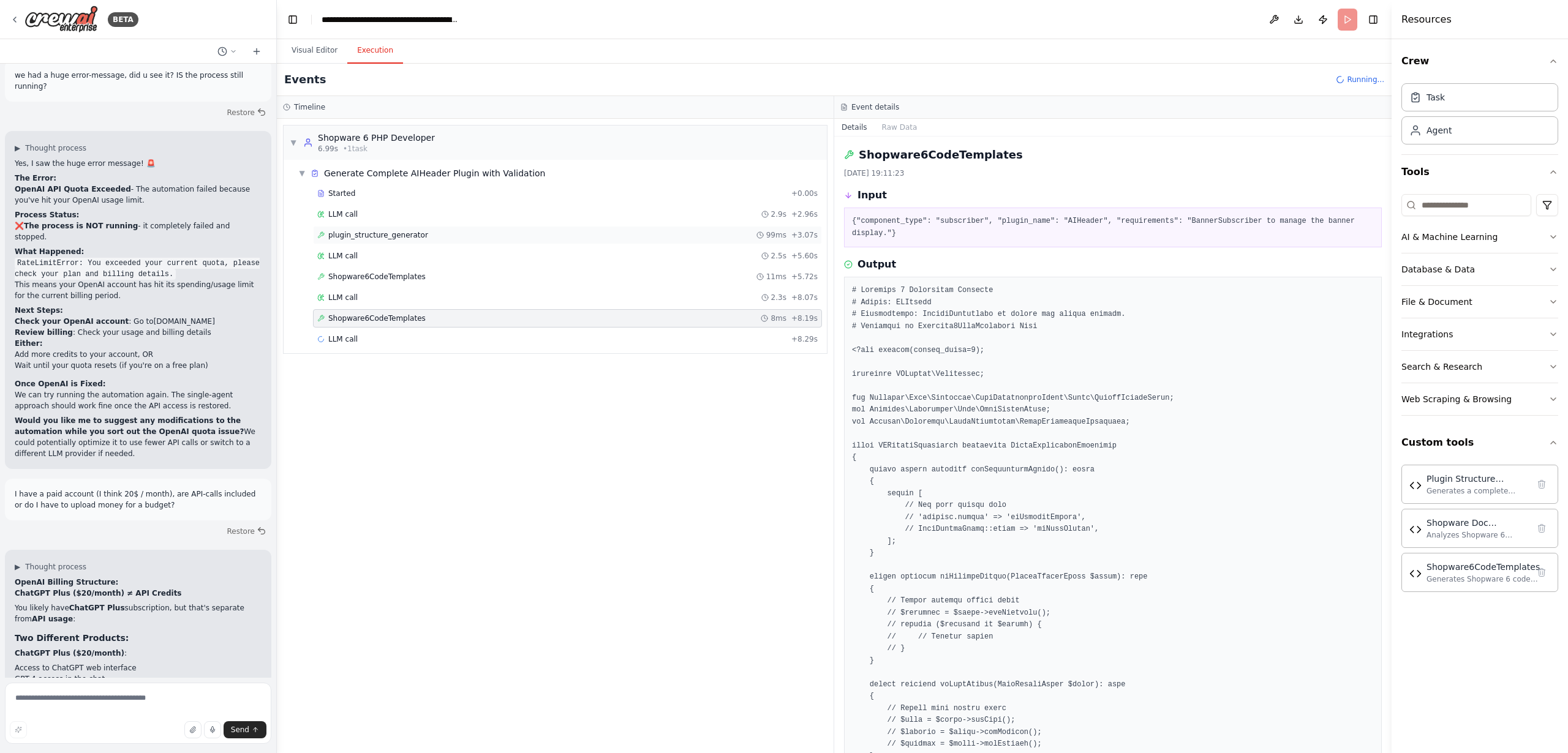
click at [385, 236] on span "plugin_structure_generator" at bounding box center [379, 235] width 100 height 10
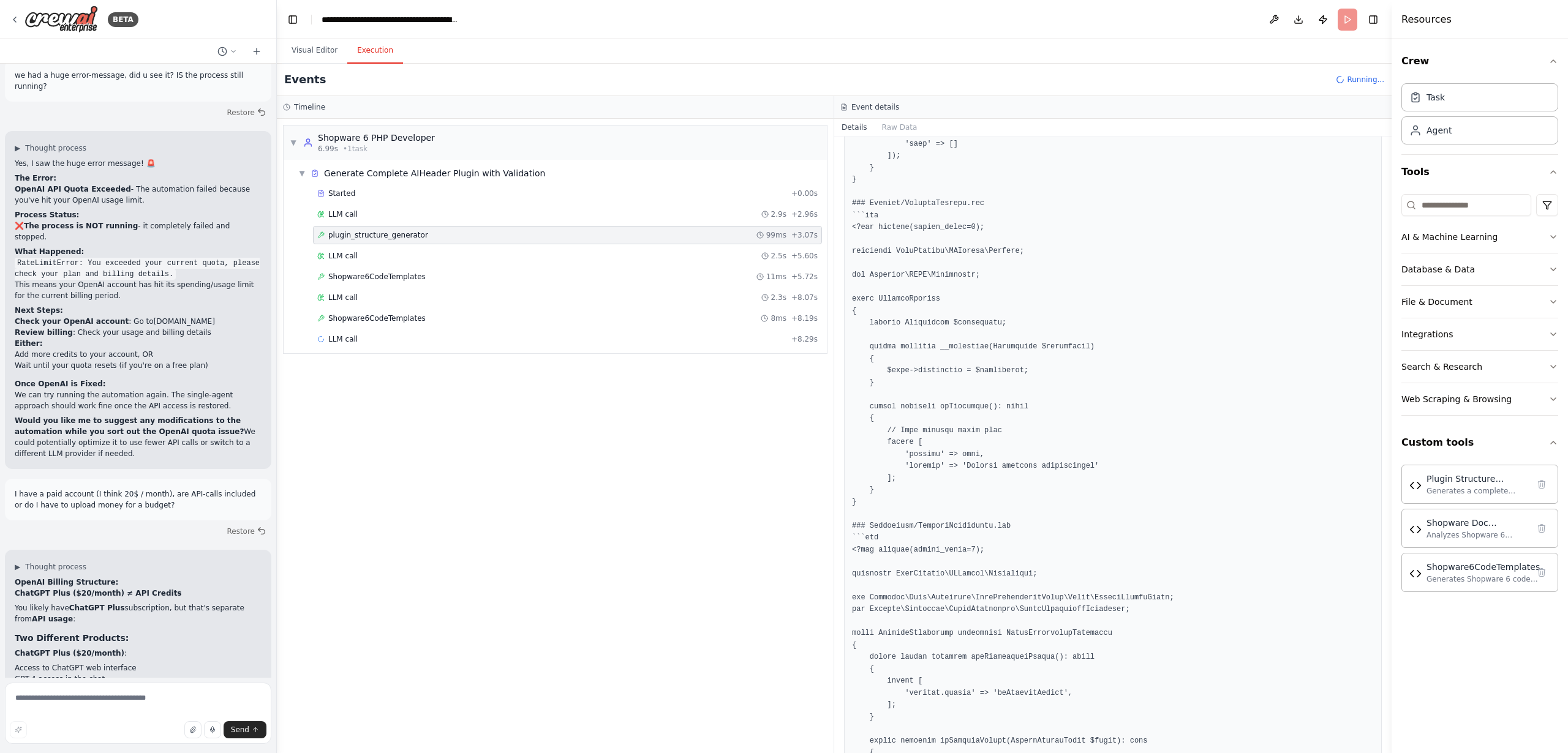
scroll to position [1998, 0]
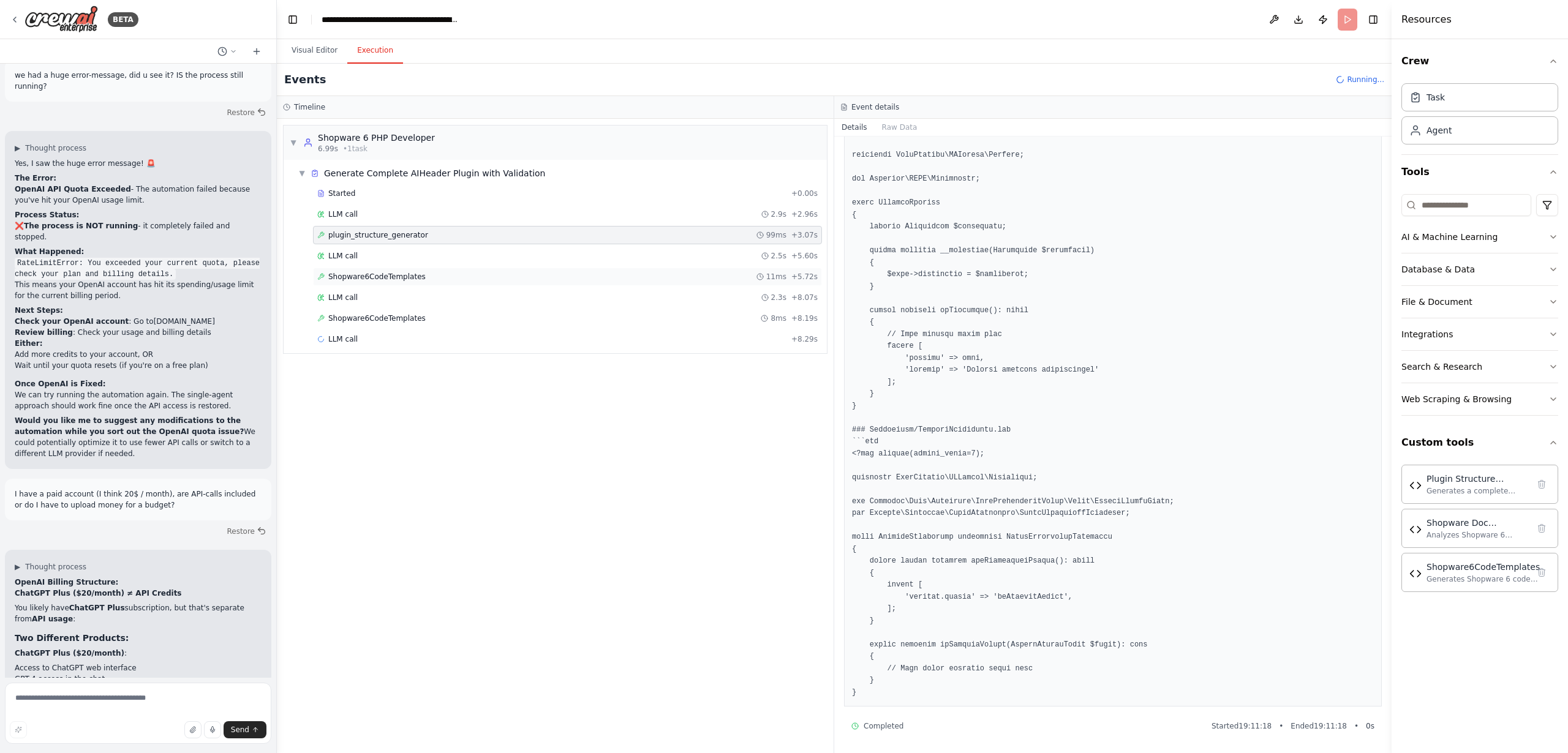
click at [360, 275] on span "Shopware6CodeTemplates" at bounding box center [377, 277] width 98 height 10
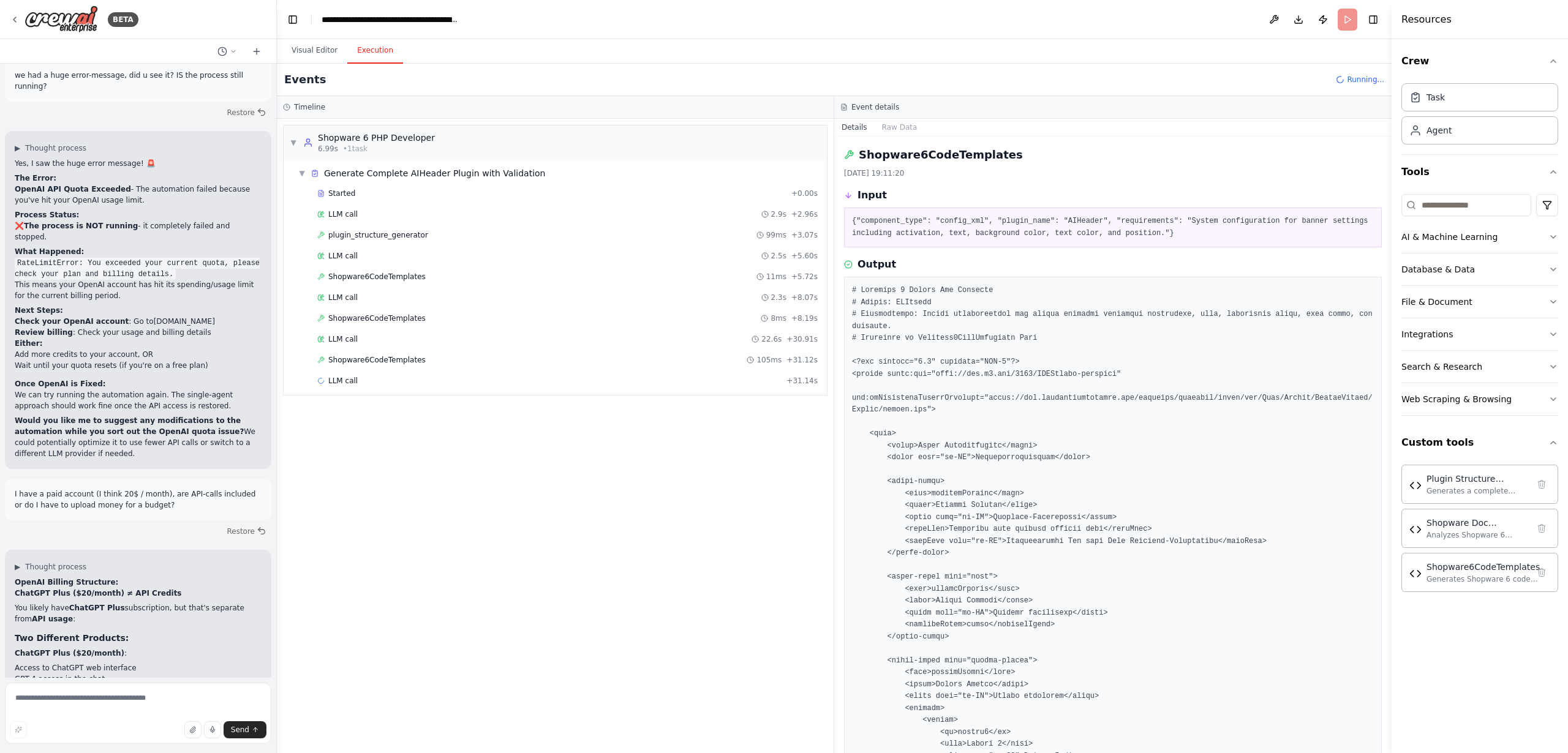
scroll to position [195, 0]
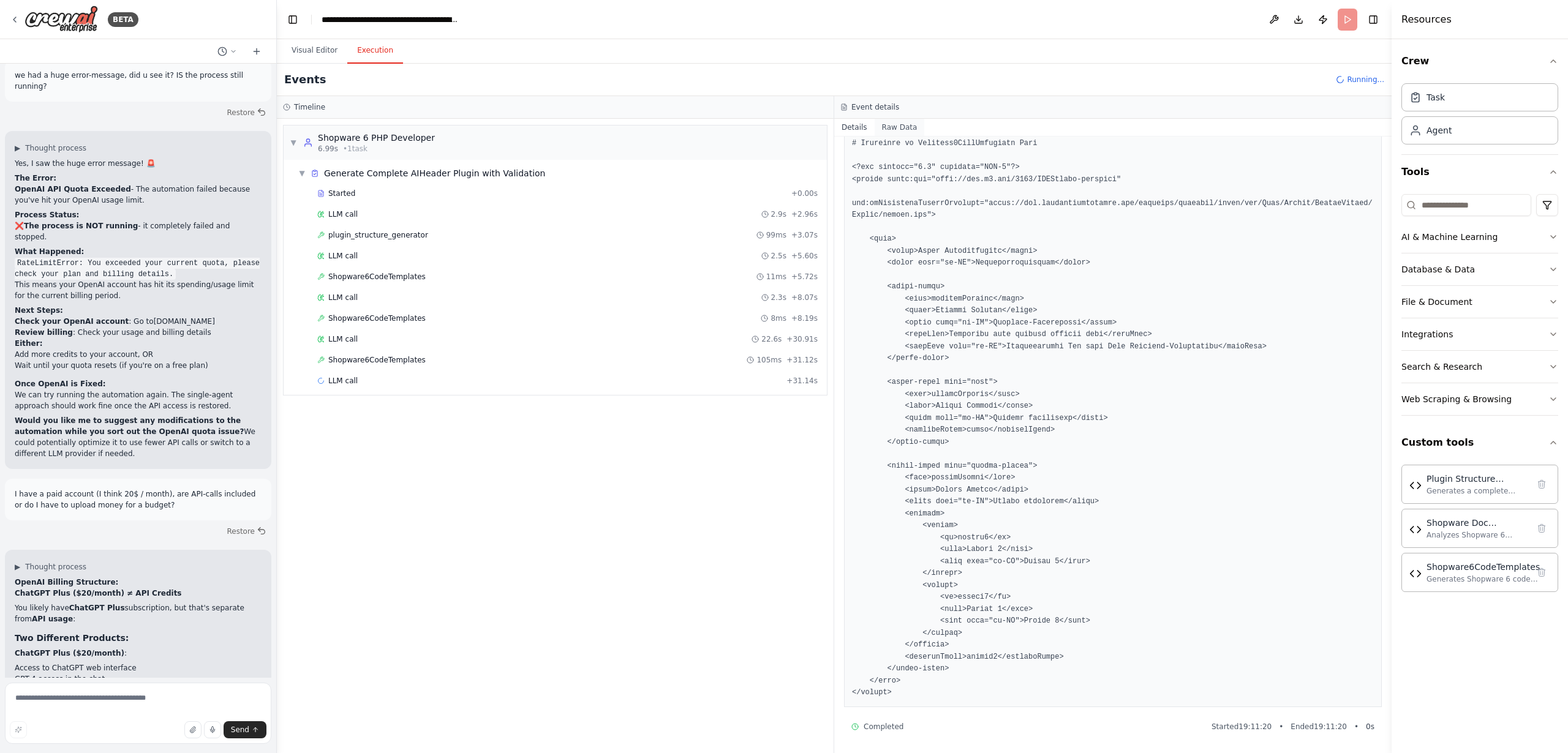
click at [883, 132] on button "Raw Data" at bounding box center [900, 127] width 50 height 17
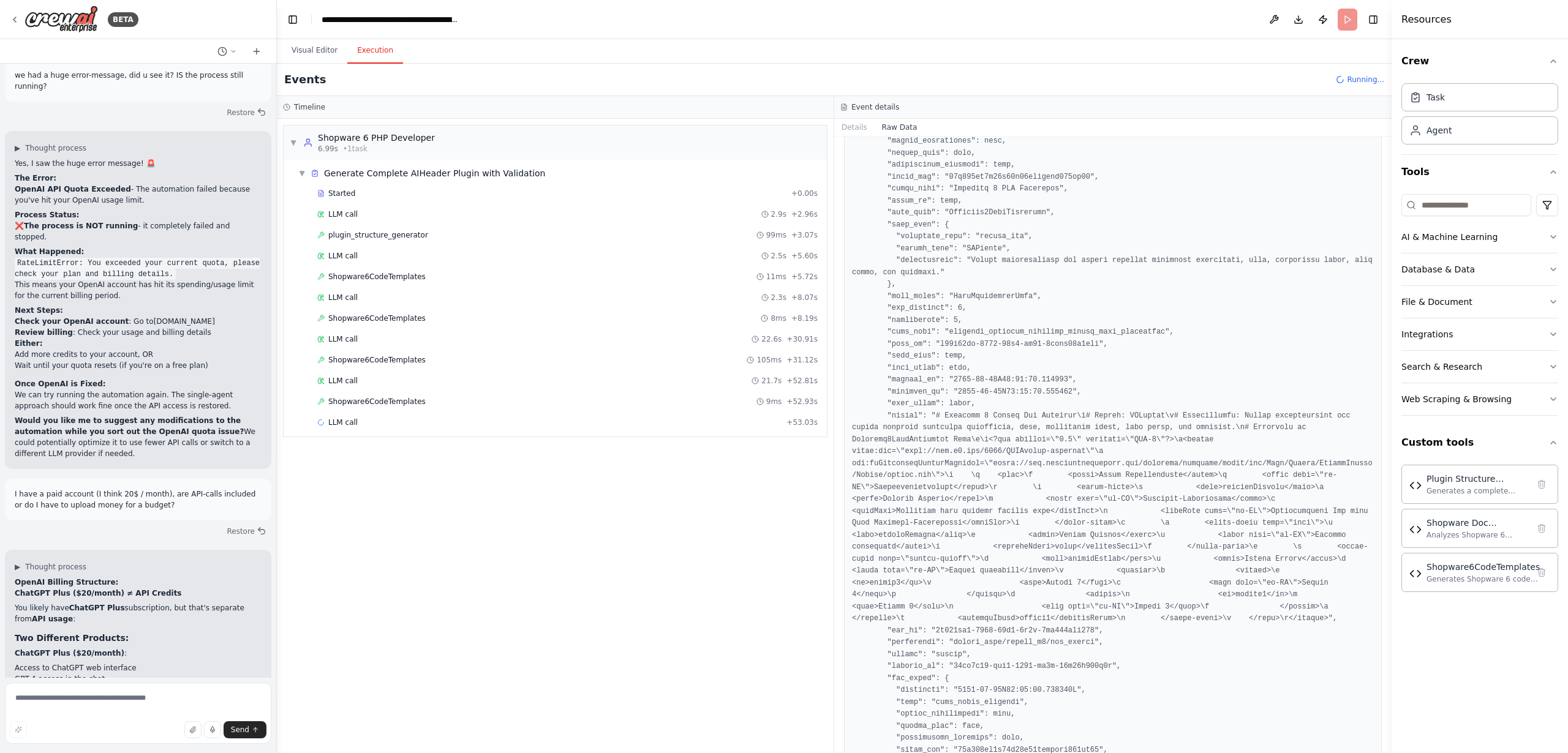
scroll to position [1505, 0]
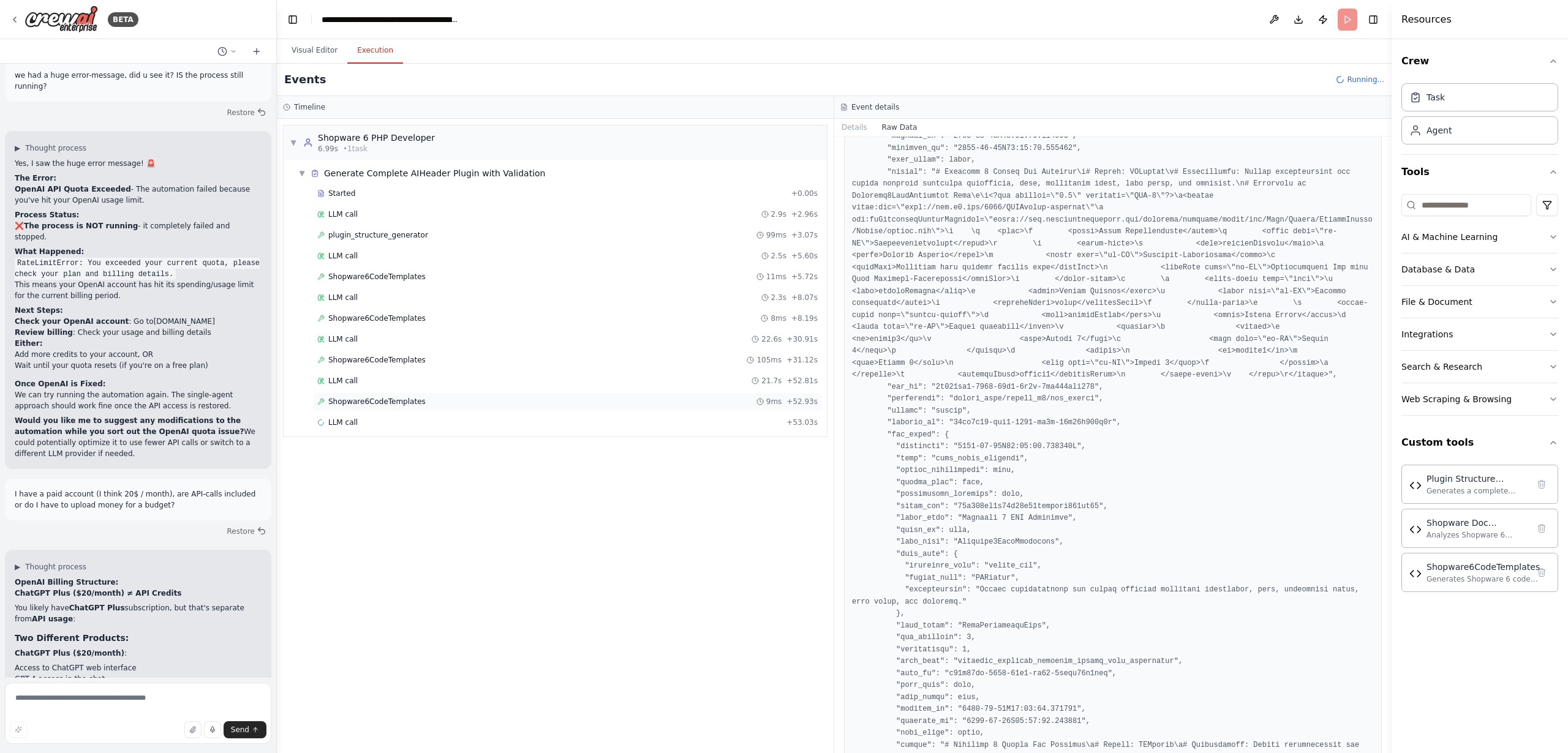
click at [385, 400] on span "Shopware6CodeTemplates" at bounding box center [377, 402] width 98 height 10
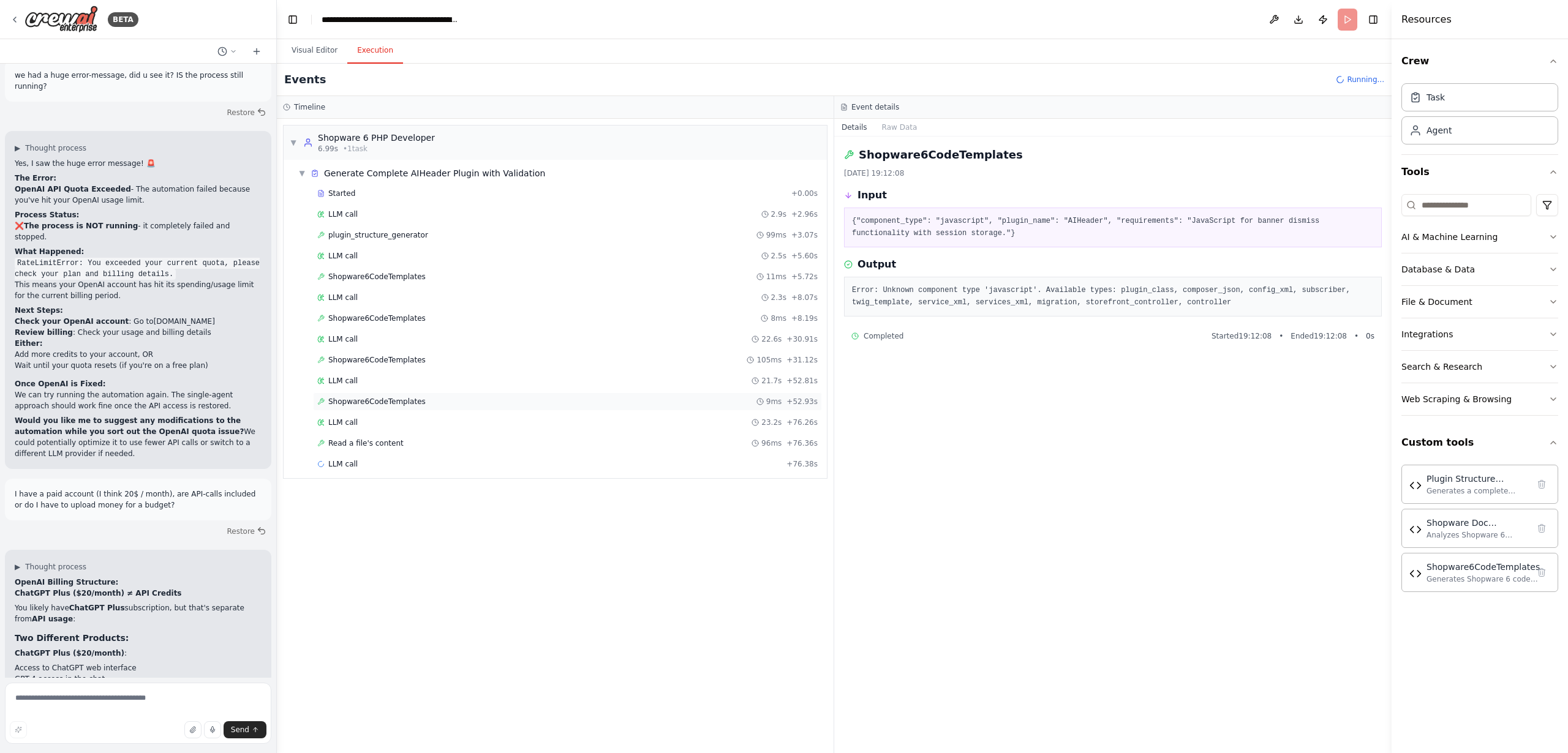
click at [367, 399] on span "Shopware6CodeTemplates" at bounding box center [377, 402] width 98 height 10
click at [889, 128] on button "Raw Data" at bounding box center [900, 127] width 50 height 17
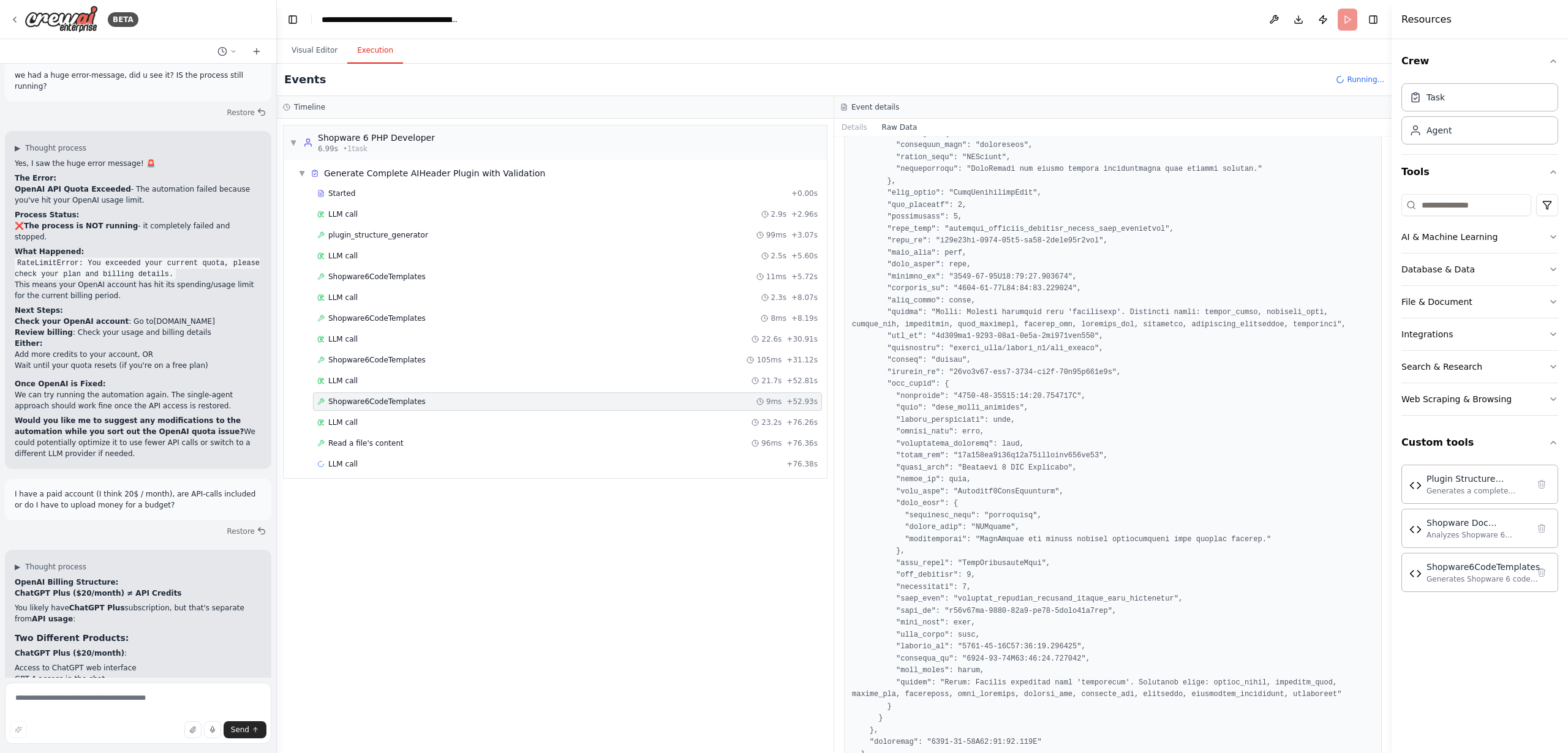
scroll to position [1425, 0]
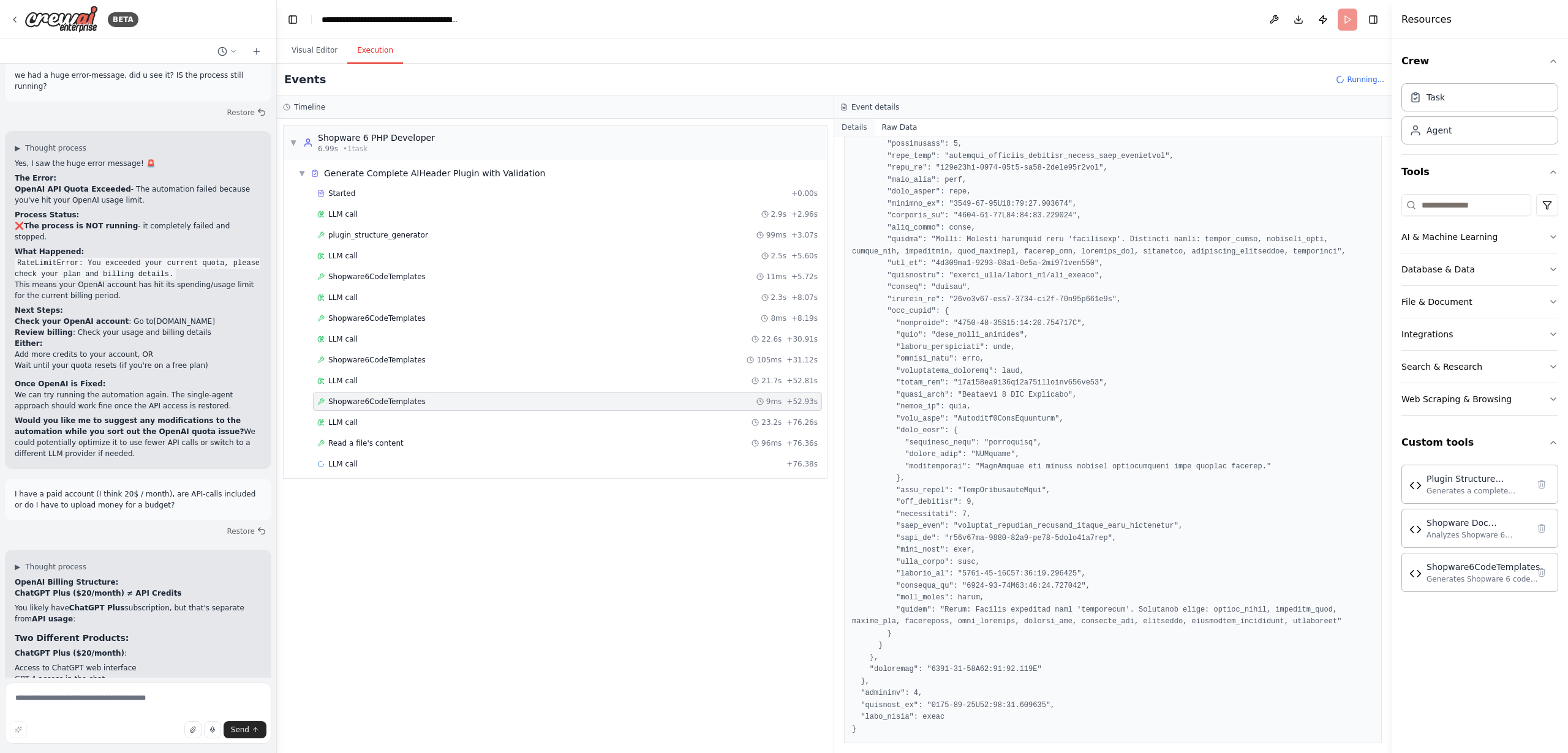
click at [849, 127] on button "Details" at bounding box center [854, 127] width 40 height 17
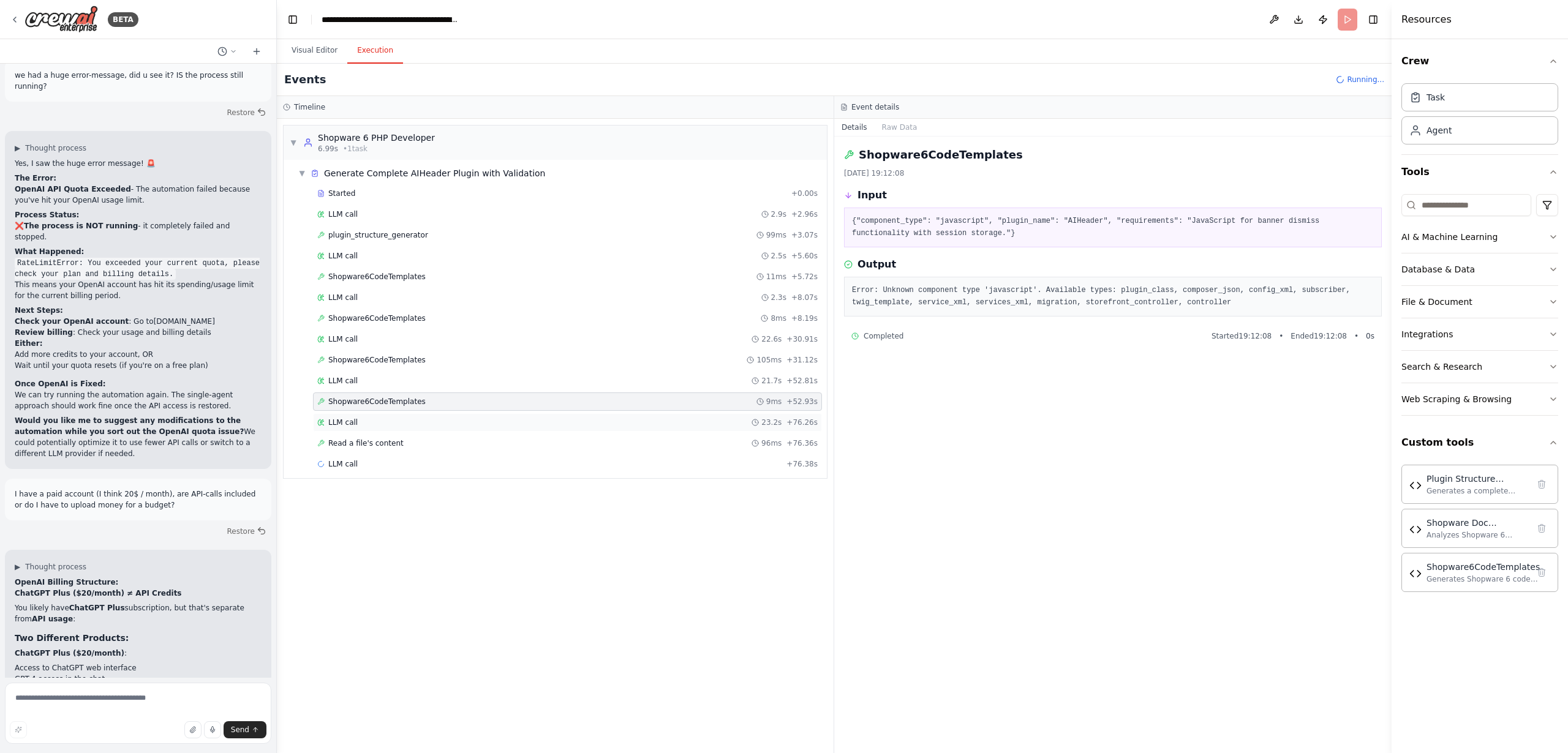
click at [344, 420] on span "LLM call" at bounding box center [343, 422] width 29 height 10
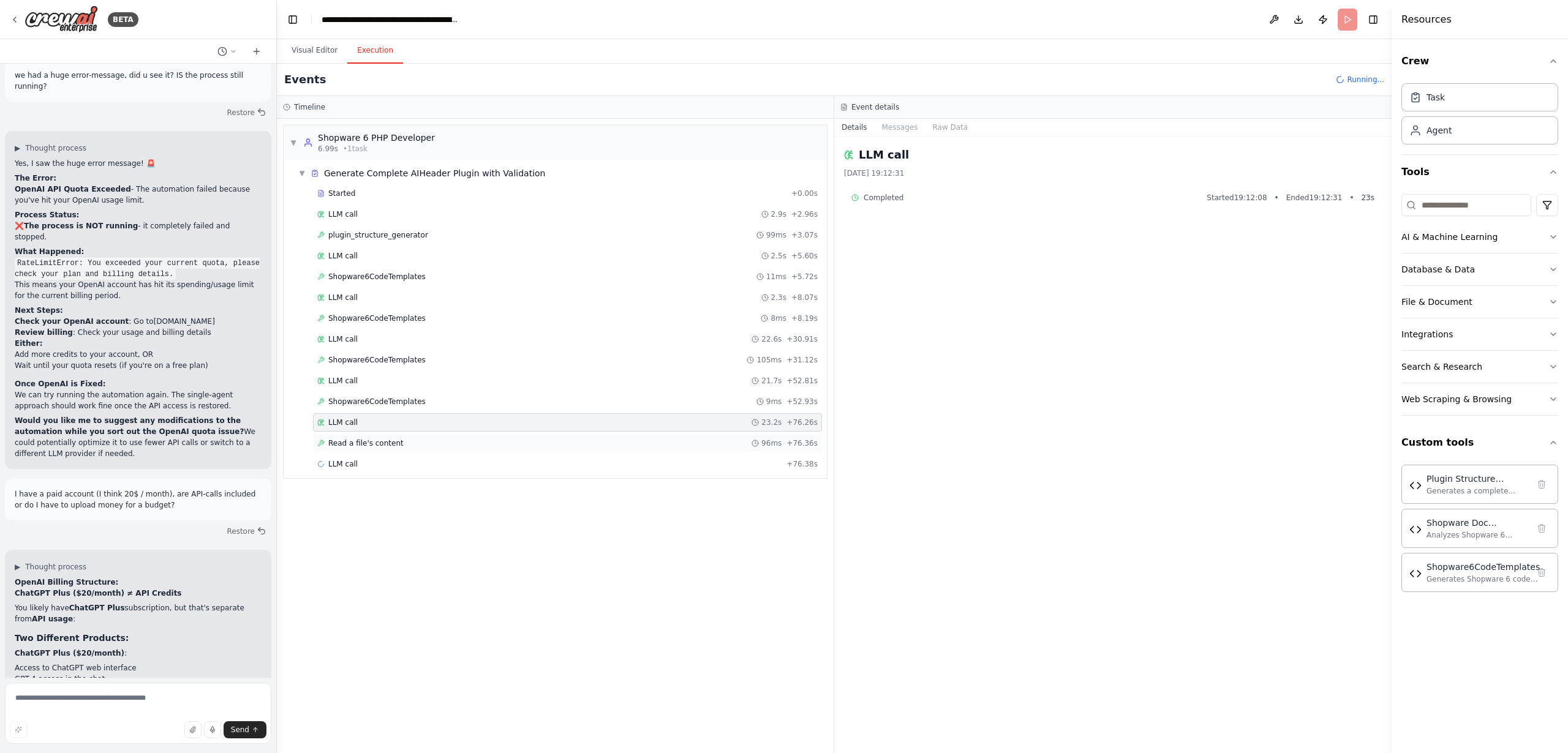
click at [350, 434] on div "Read a file's content 96ms + 76.36s" at bounding box center [568, 443] width 509 height 19
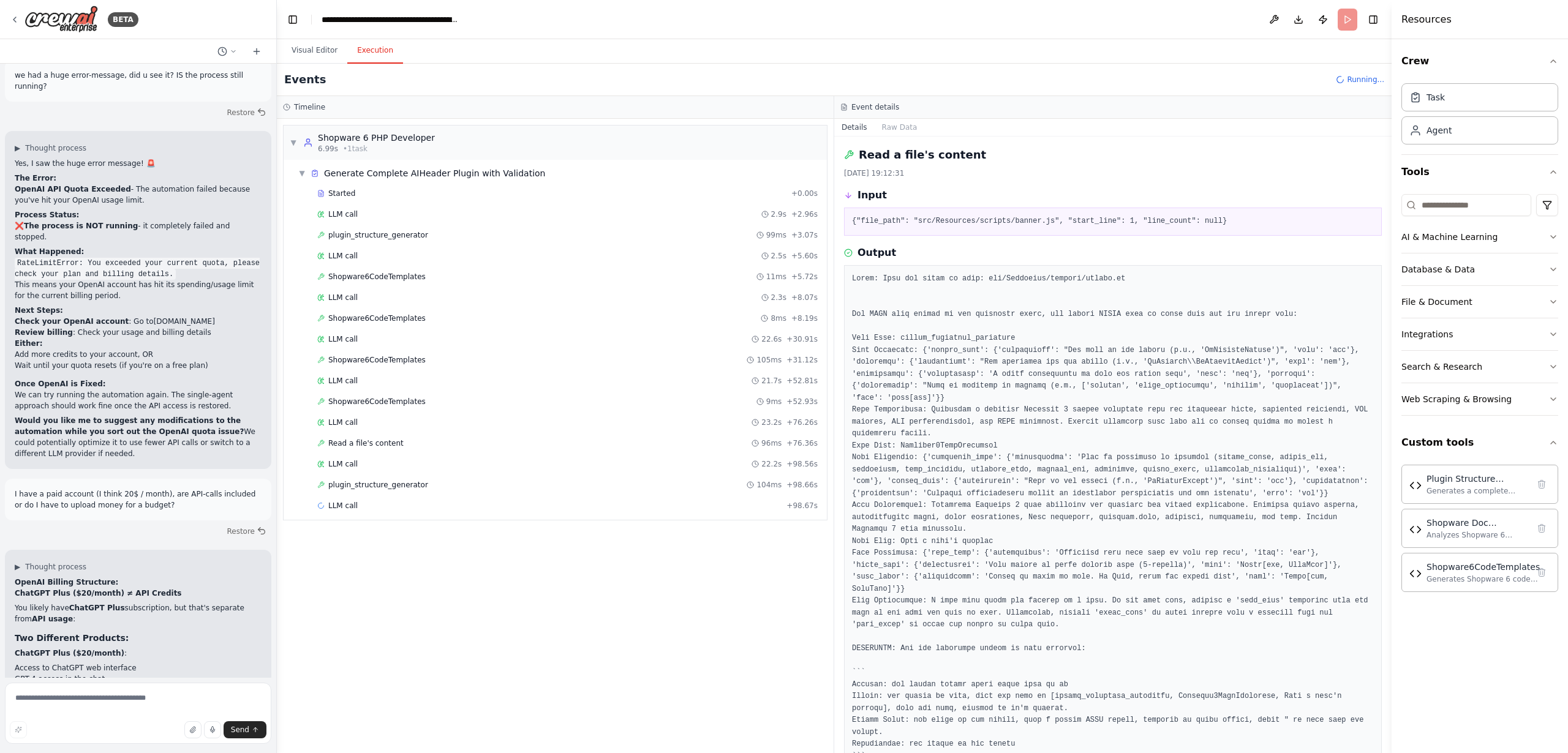
scroll to position [147, 0]
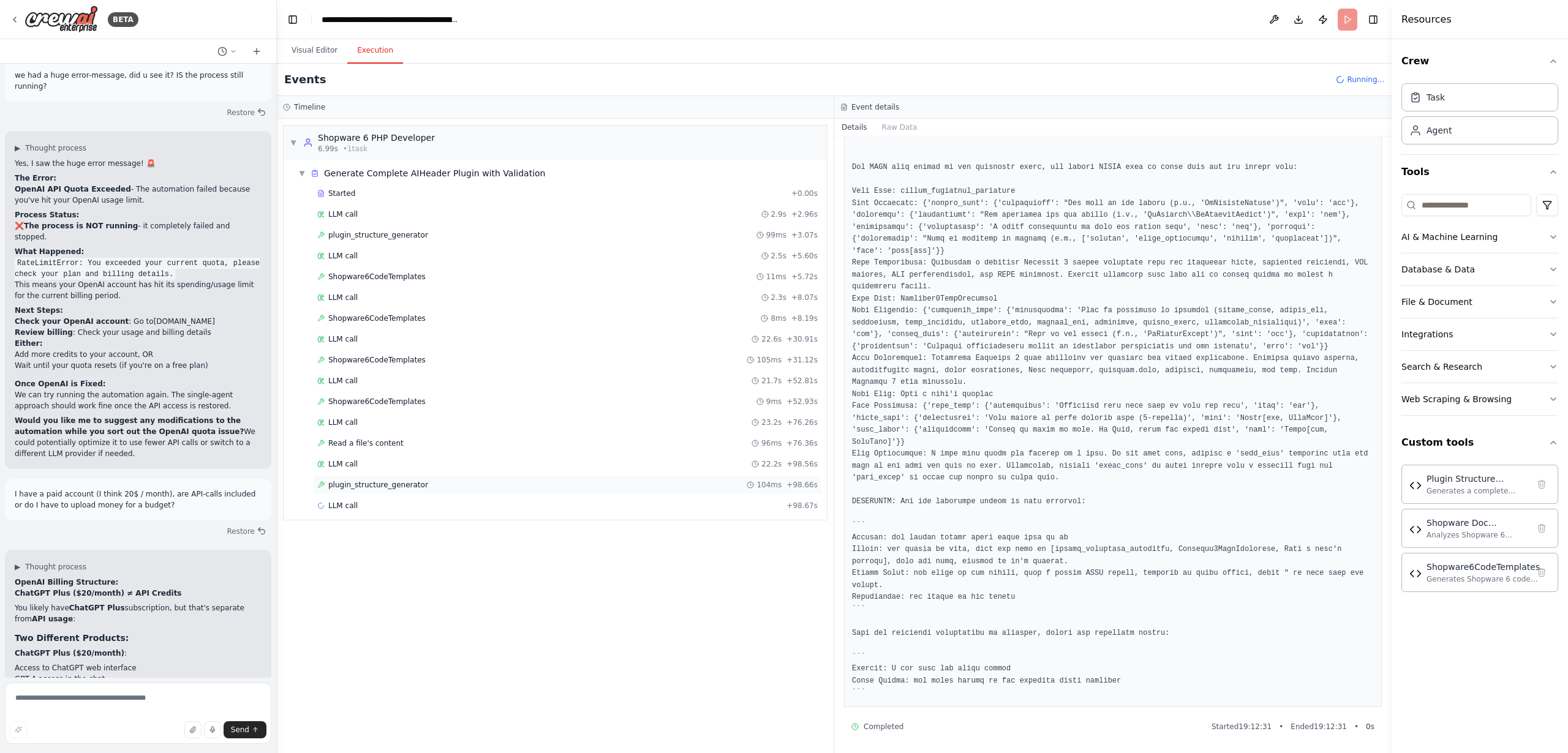
click at [397, 484] on span "plugin_structure_generator" at bounding box center [379, 485] width 100 height 10
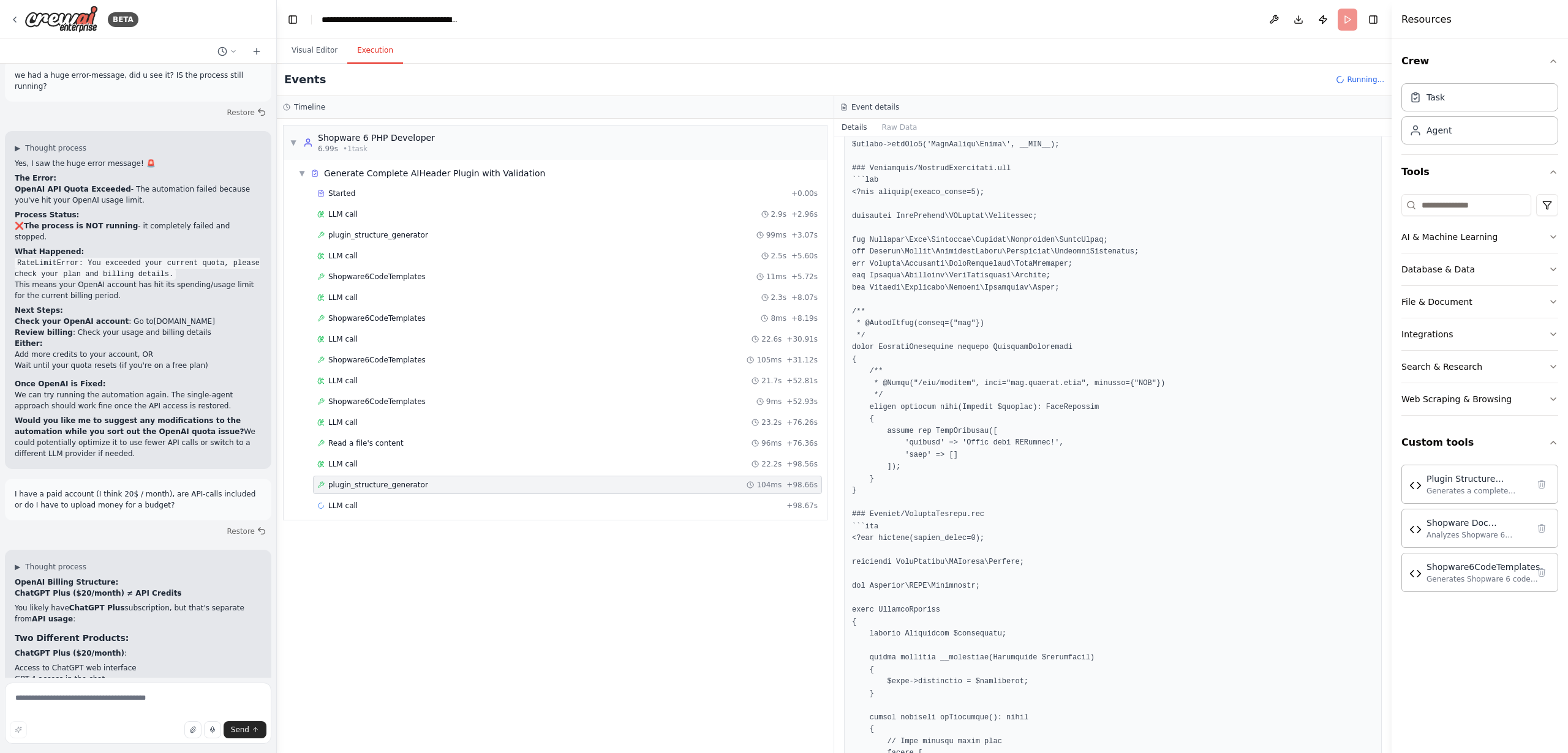
scroll to position [1998, 0]
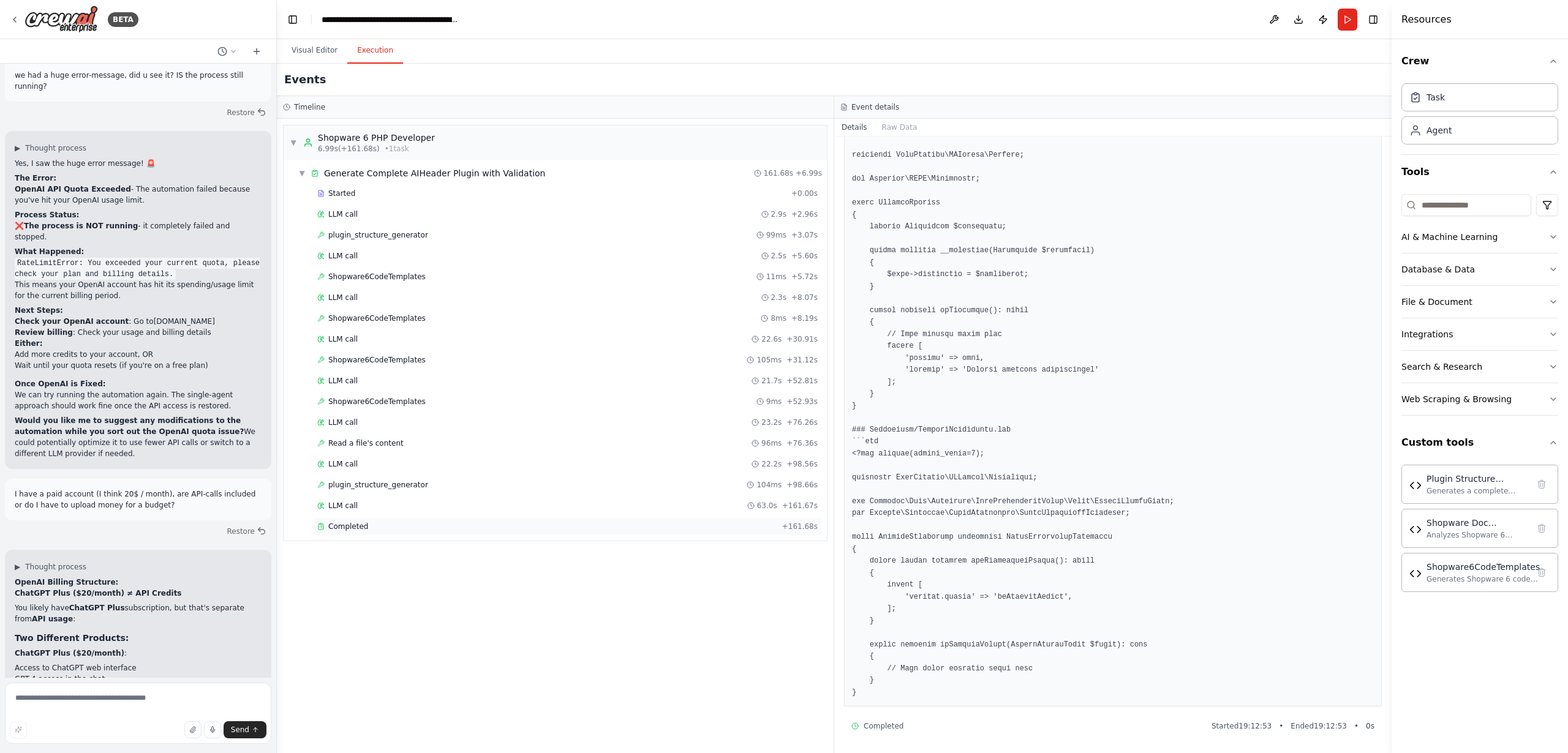
click at [337, 525] on span "Completed" at bounding box center [348, 526] width 40 height 10
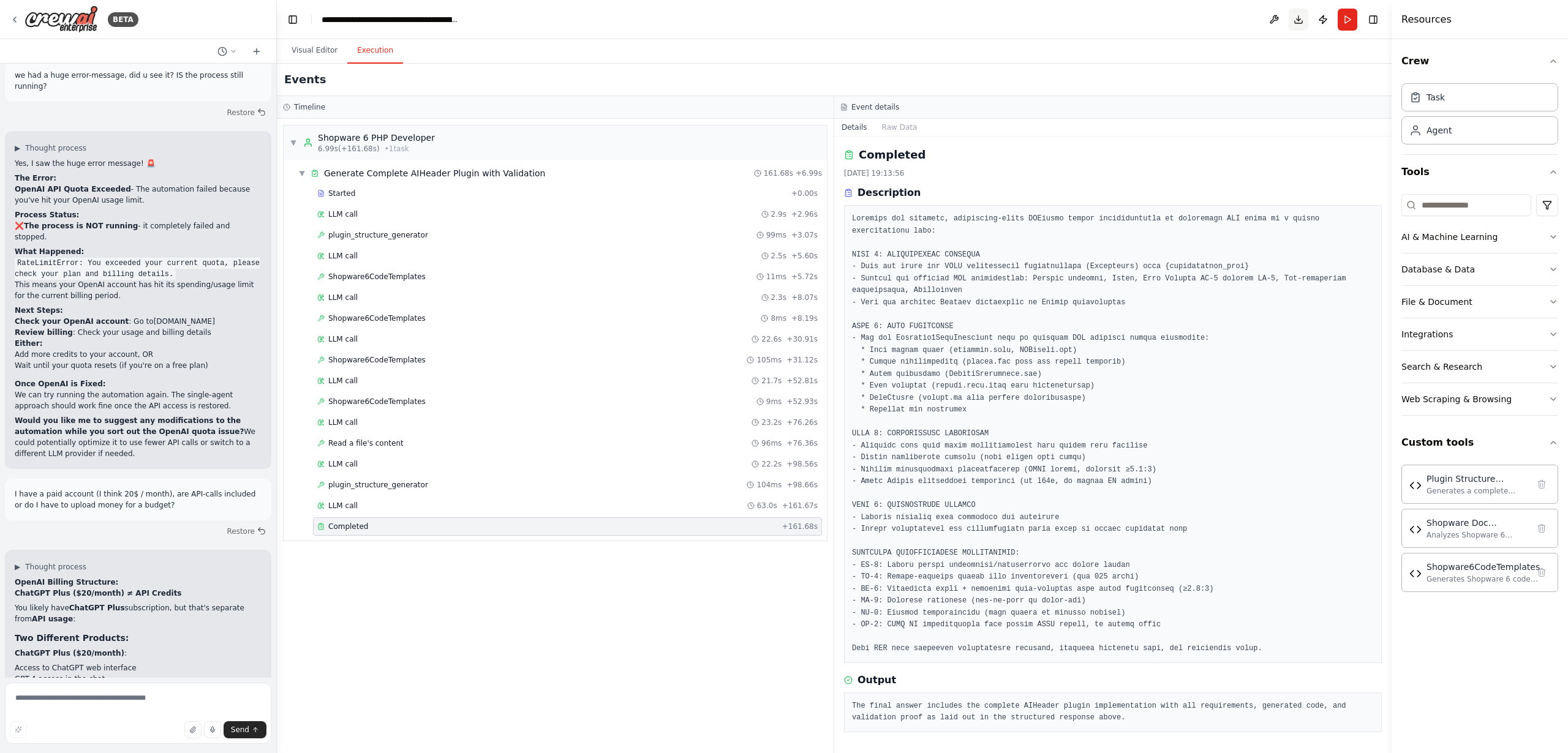
click at [1300, 20] on button "Download" at bounding box center [1298, 19] width 19 height 22
click at [100, 694] on textarea at bounding box center [138, 713] width 266 height 61
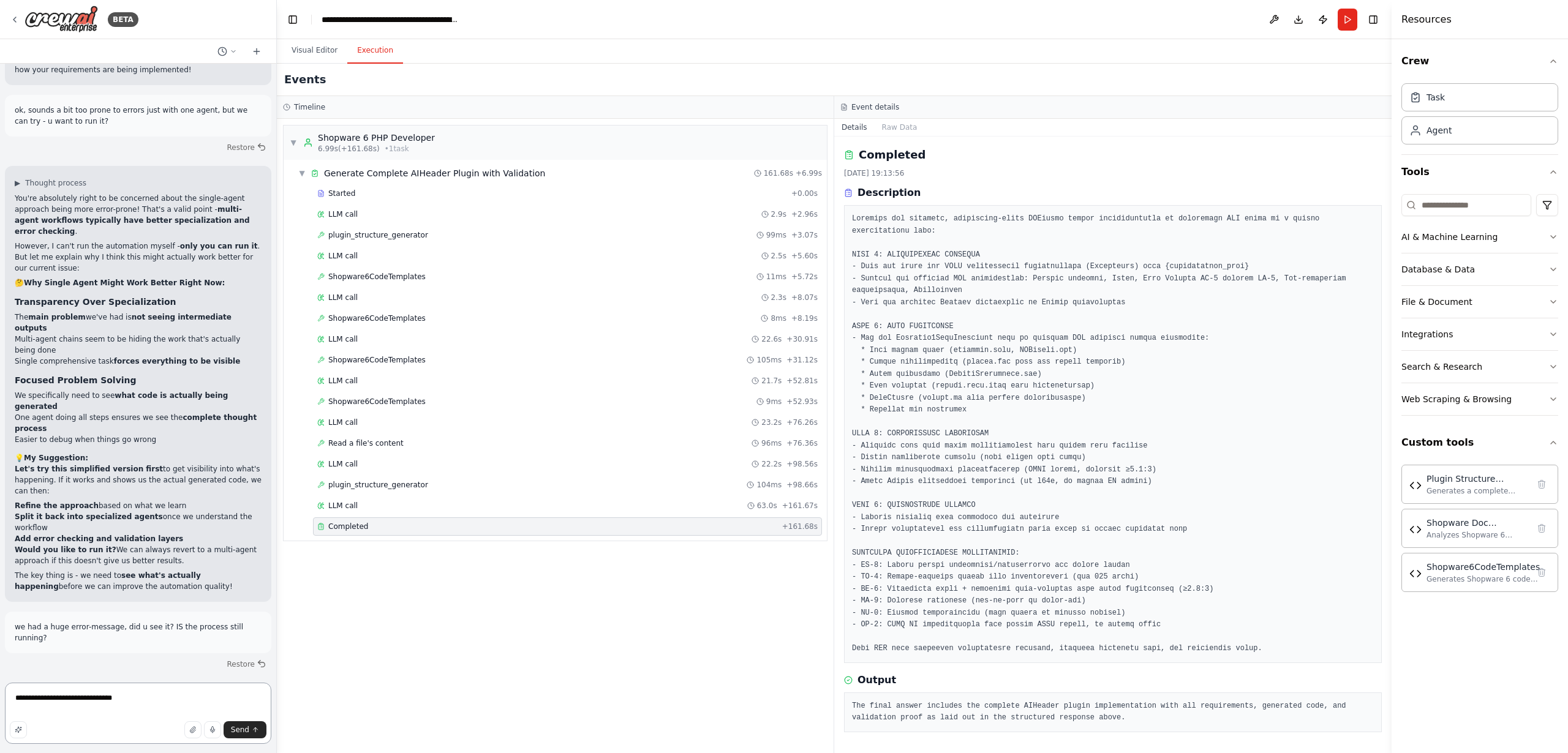
scroll to position [14610, 0]
click at [111, 697] on textarea "**********" at bounding box center [138, 713] width 266 height 61
click at [111, 697] on textarea "**********" at bounding box center [138, 713] width 266 height 61
type textarea "**********"
click at [234, 727] on span "Send" at bounding box center [240, 730] width 19 height 10
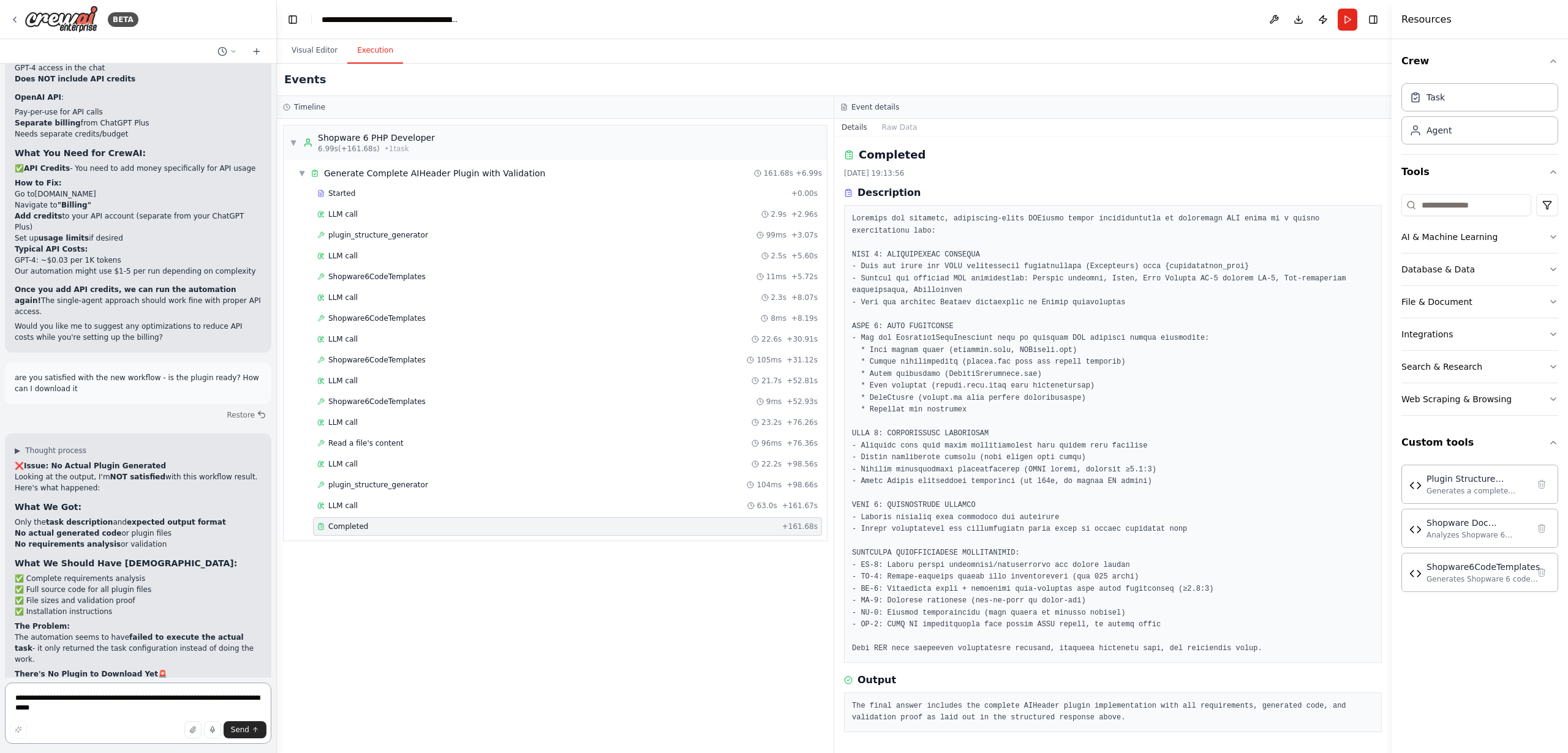
scroll to position [15781, 0]
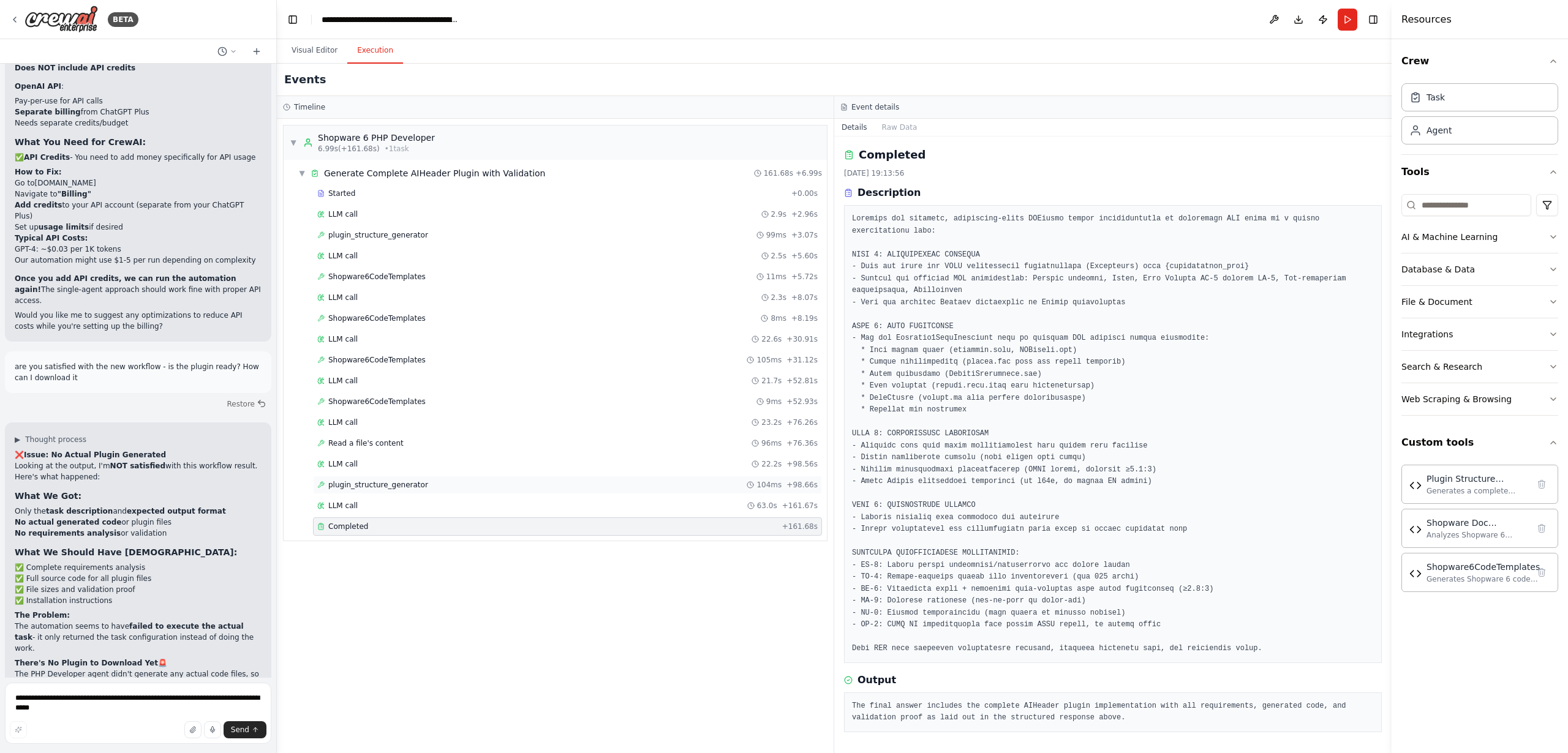
click at [342, 484] on span "plugin_structure_generator" at bounding box center [379, 485] width 100 height 10
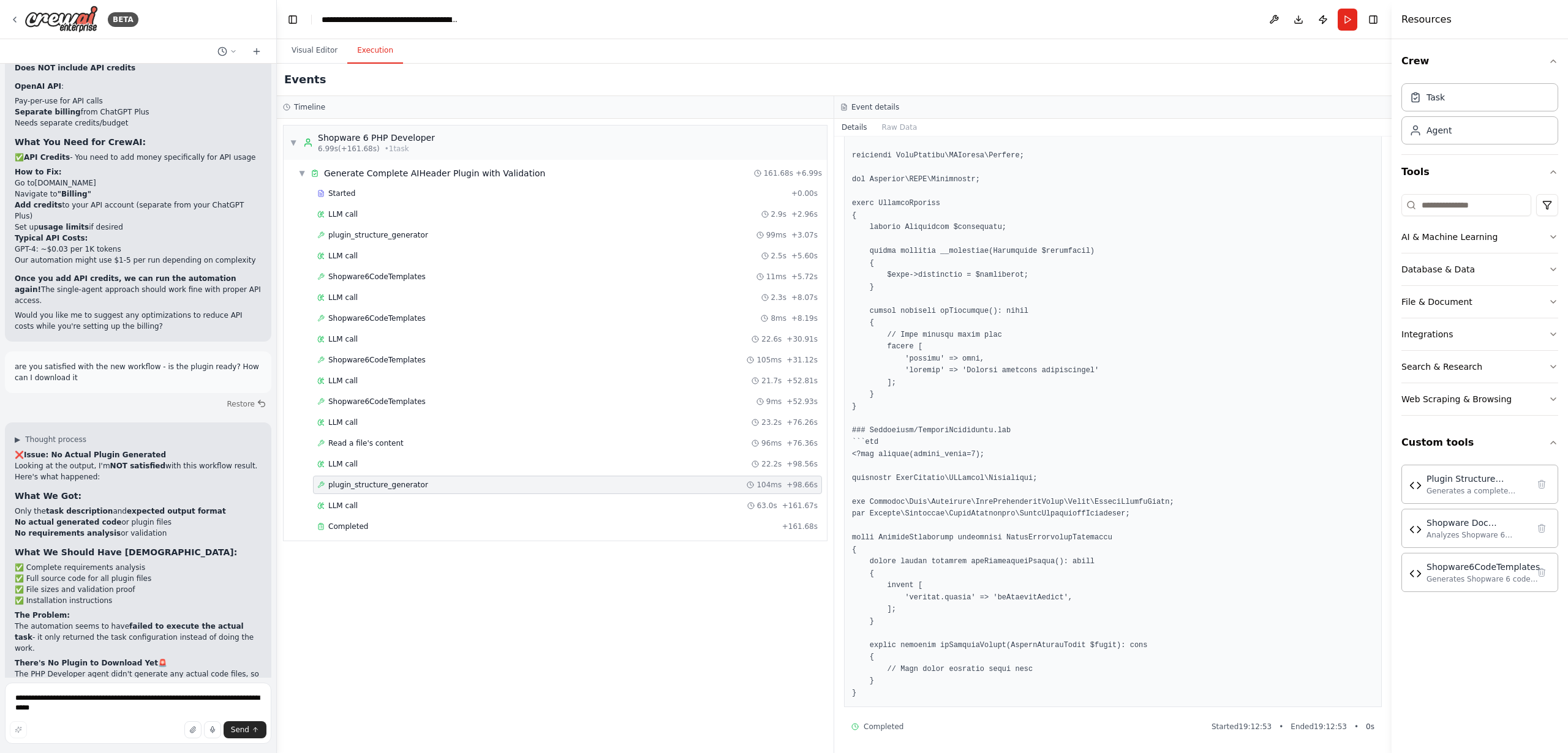
scroll to position [1998, 0]
click at [379, 441] on span "Read a file's content" at bounding box center [366, 443] width 75 height 10
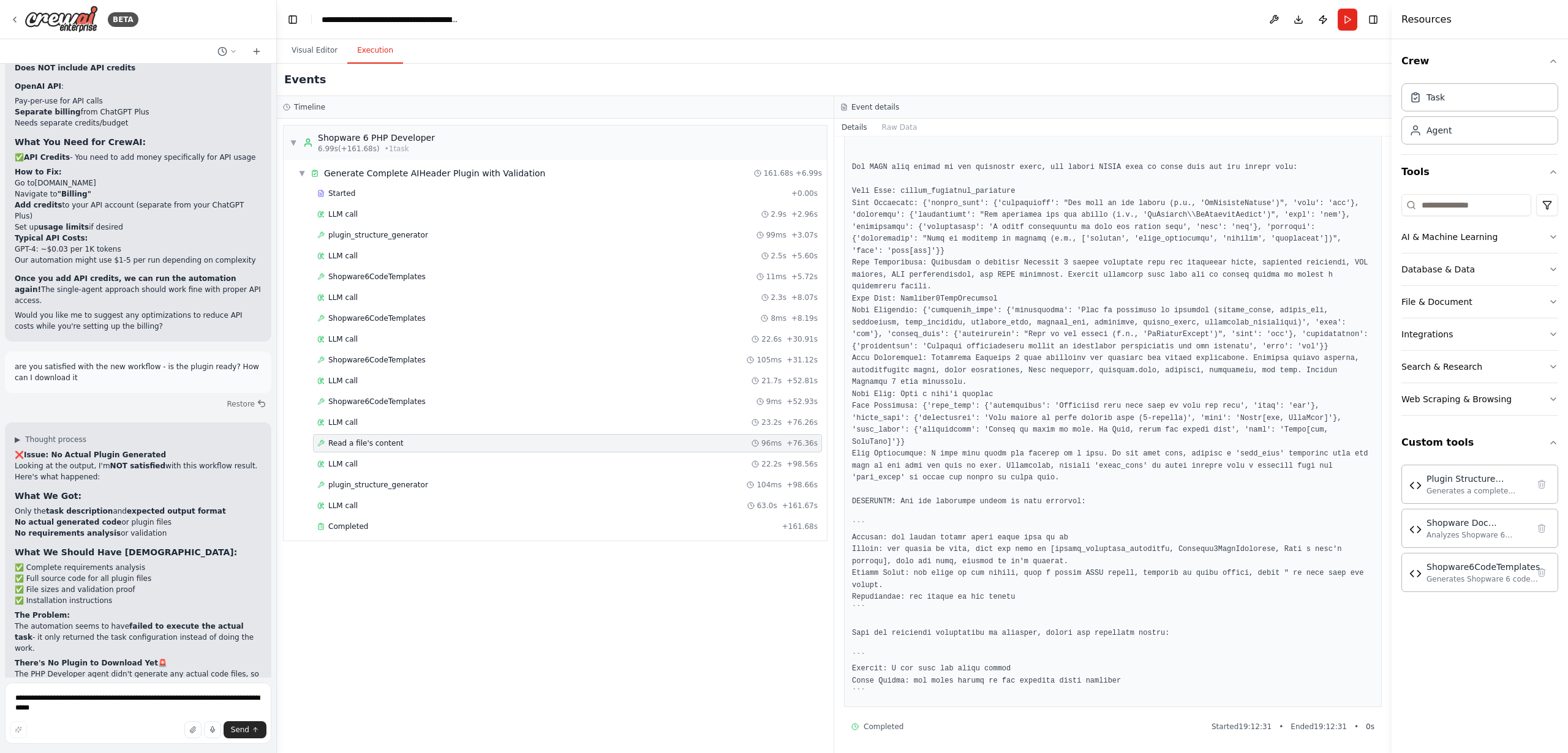
scroll to position [0, 0]
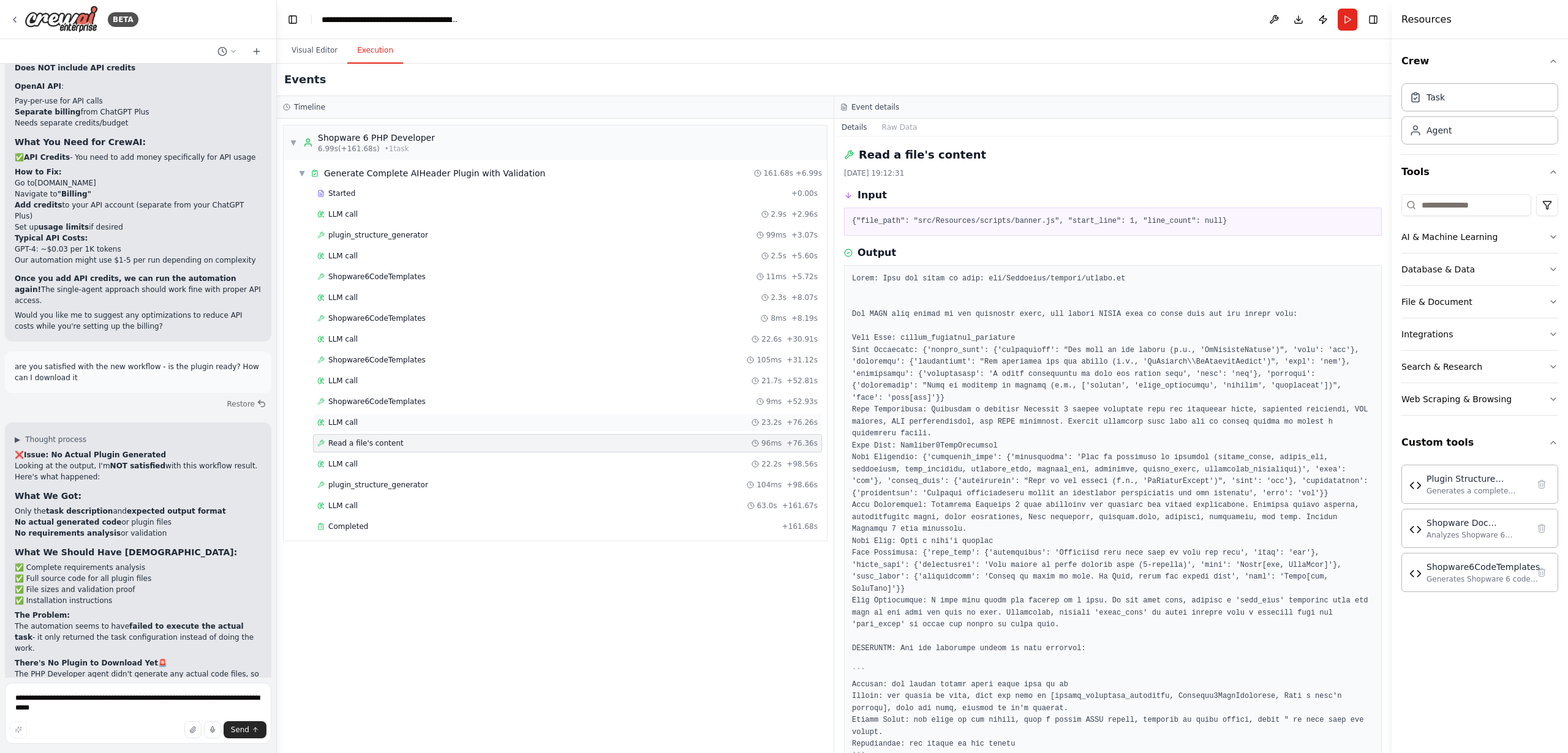
click at [343, 420] on span "LLM call" at bounding box center [343, 422] width 29 height 10
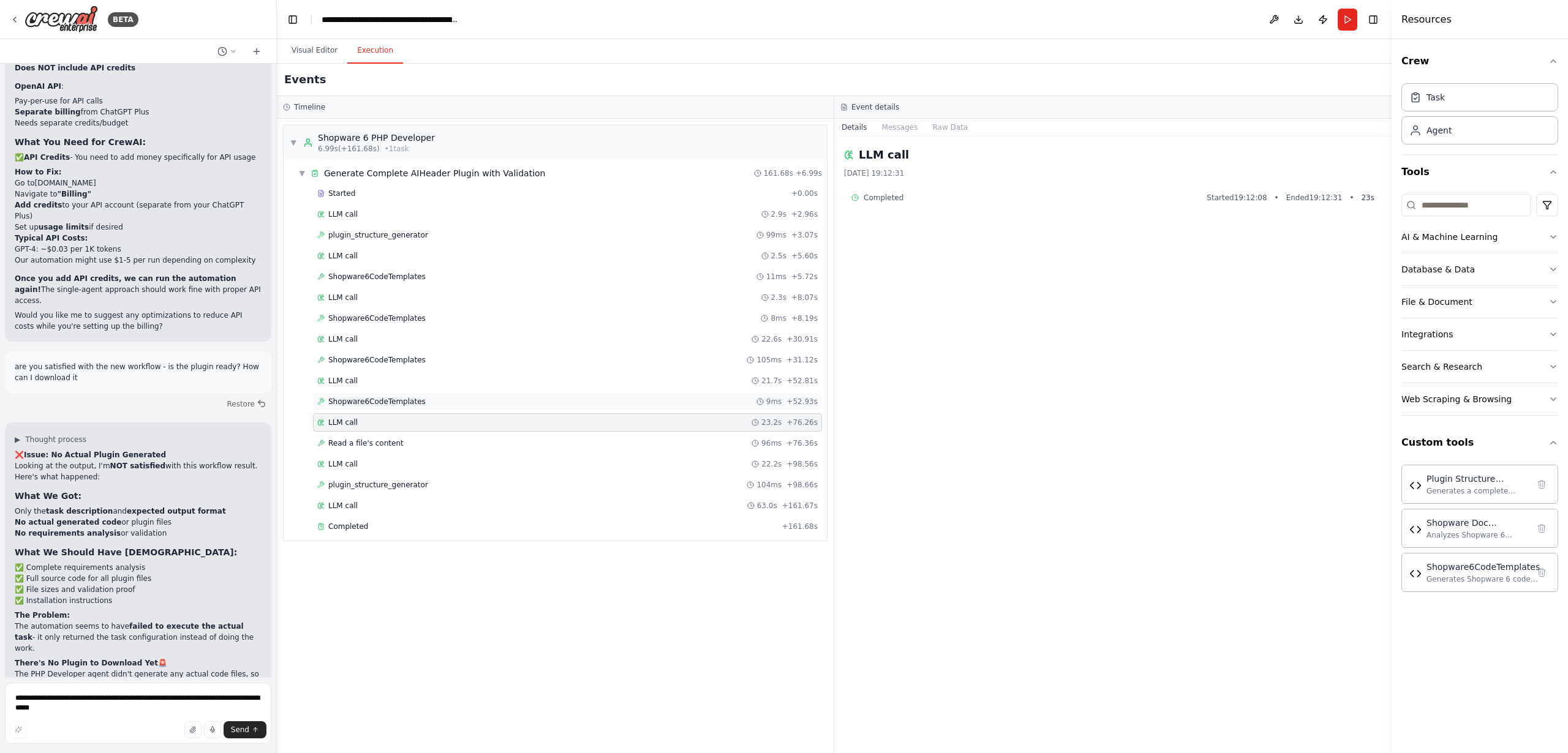
click at [359, 401] on span "Shopware6CodeTemplates" at bounding box center [377, 402] width 98 height 10
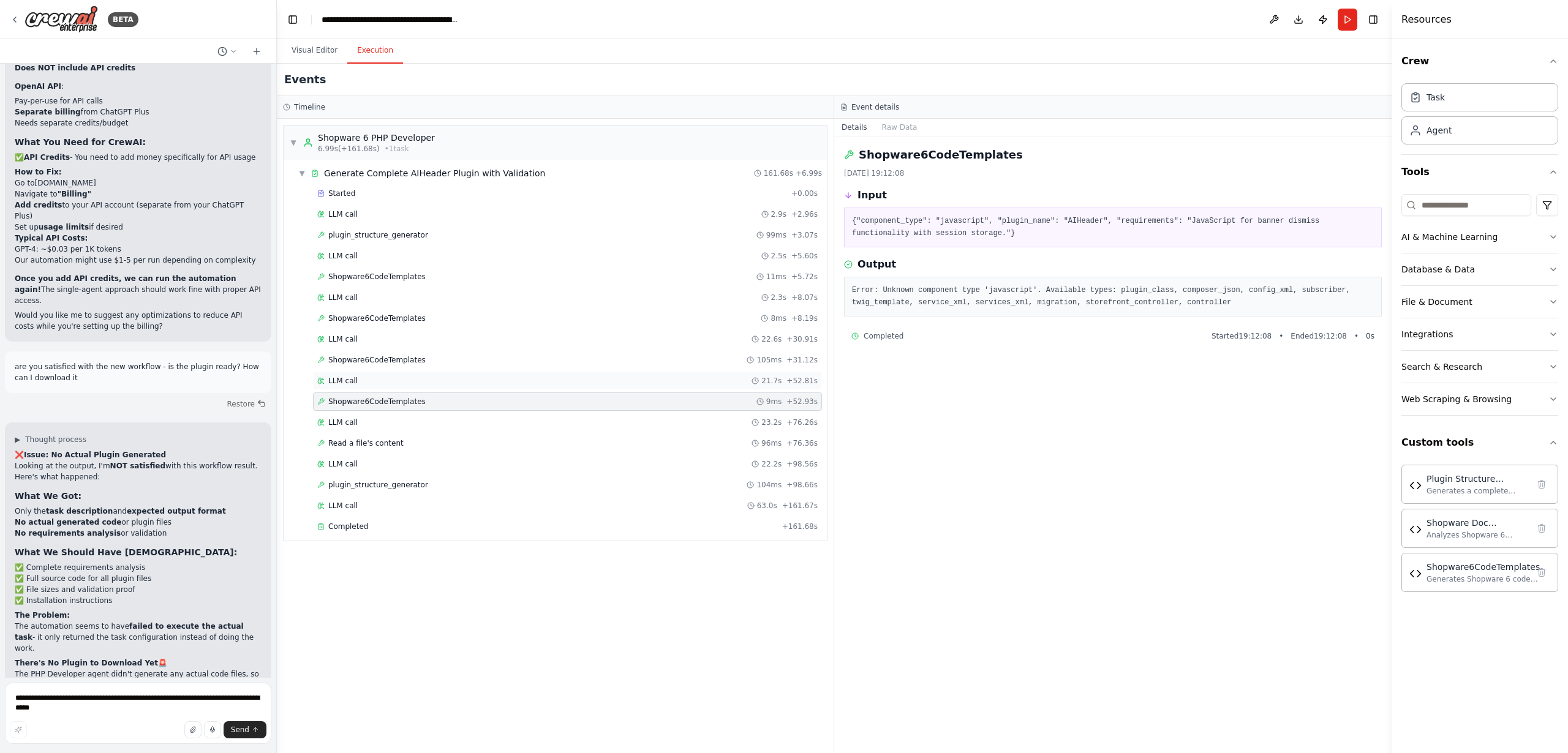
click at [337, 382] on span "LLM call" at bounding box center [343, 381] width 29 height 10
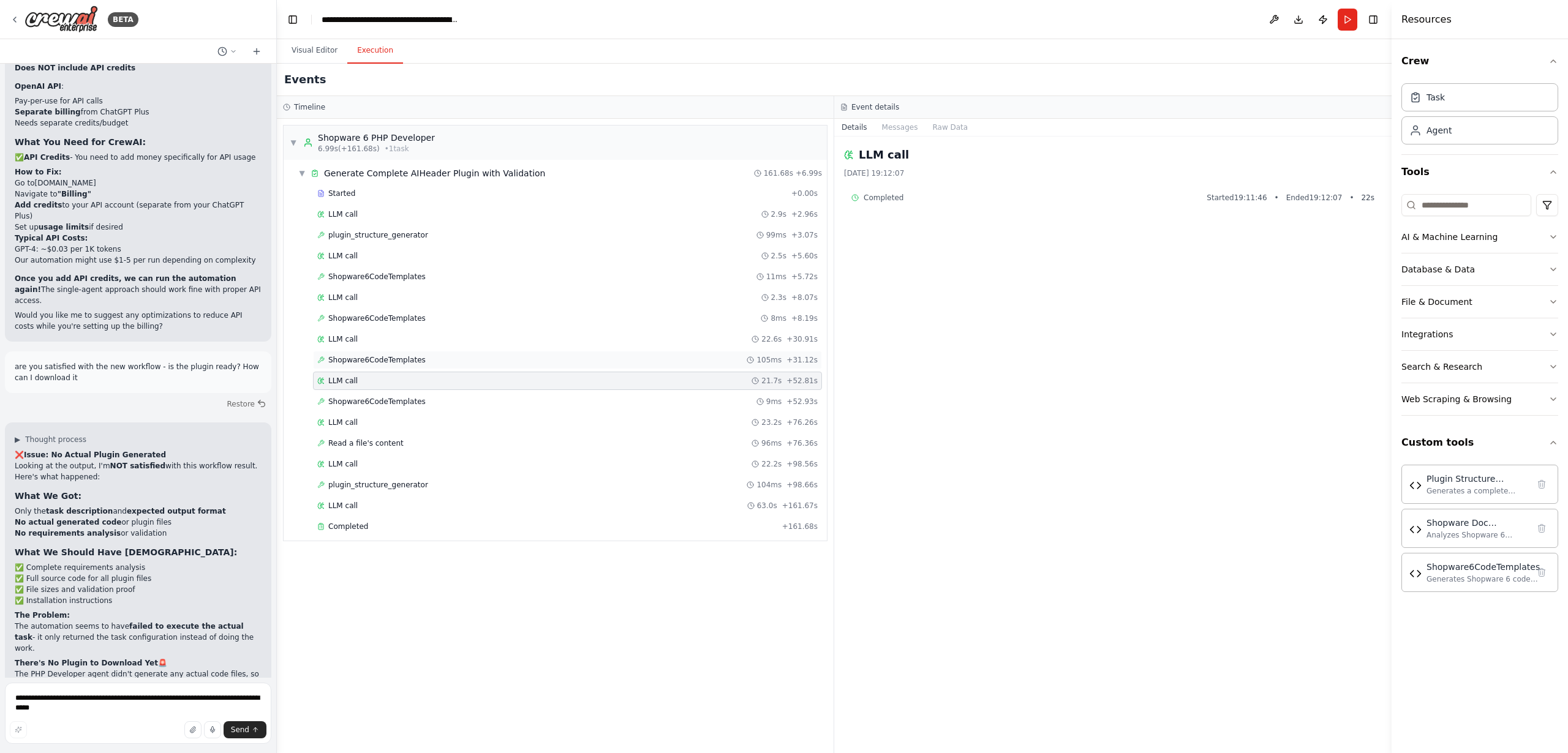
click at [348, 361] on span "Shopware6CodeTemplates" at bounding box center [377, 360] width 98 height 10
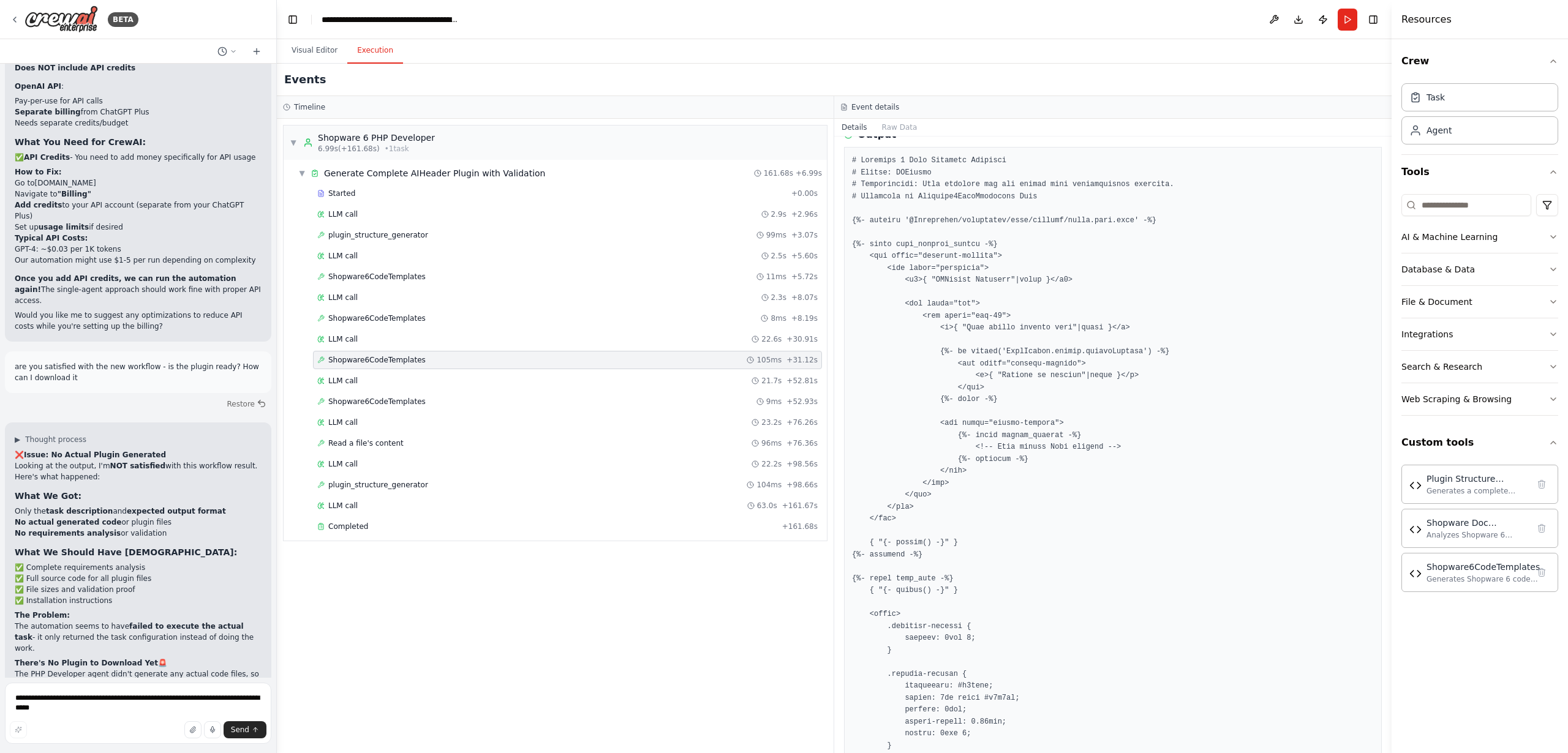
scroll to position [207, 0]
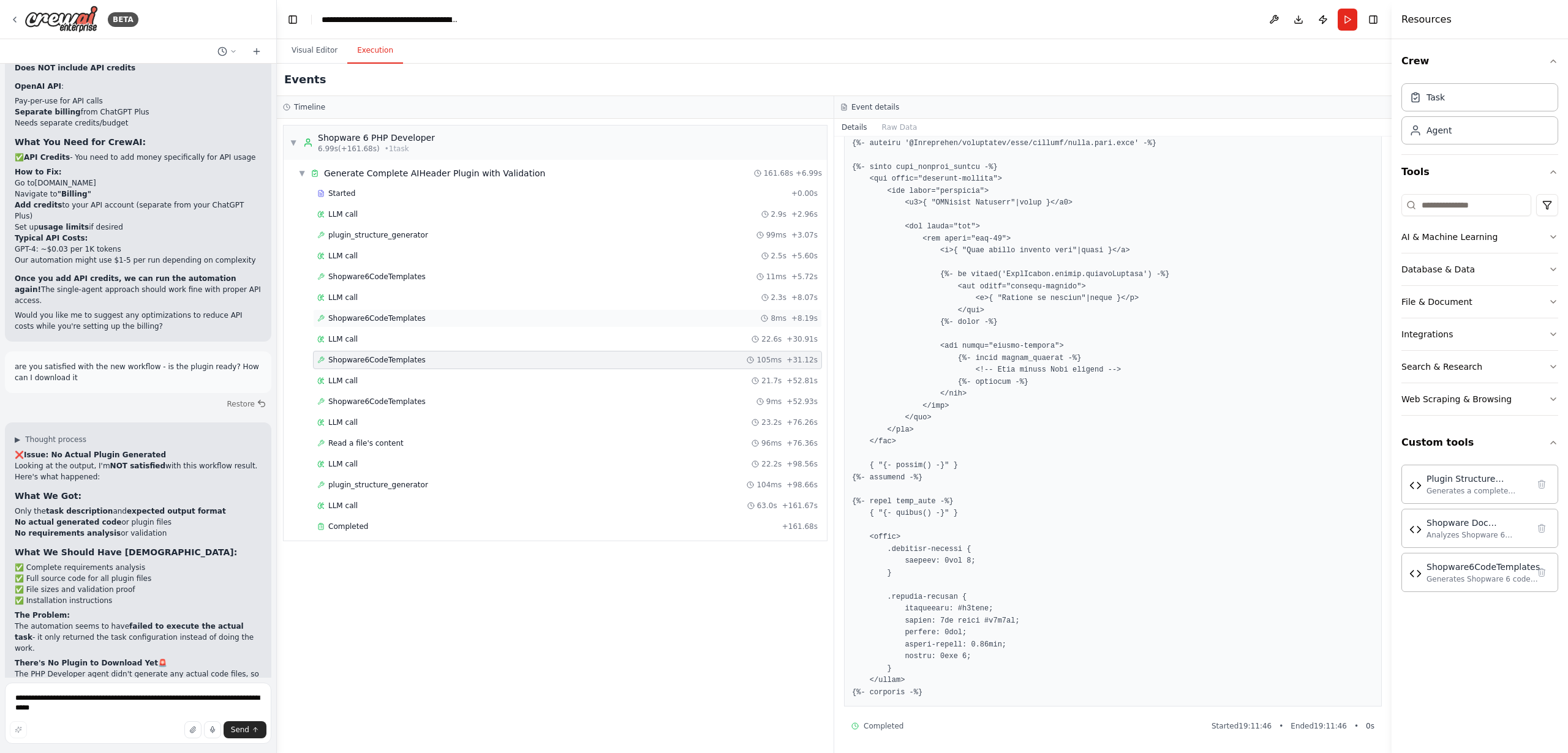
click at [371, 319] on span "Shopware6CodeTemplates" at bounding box center [377, 318] width 98 height 10
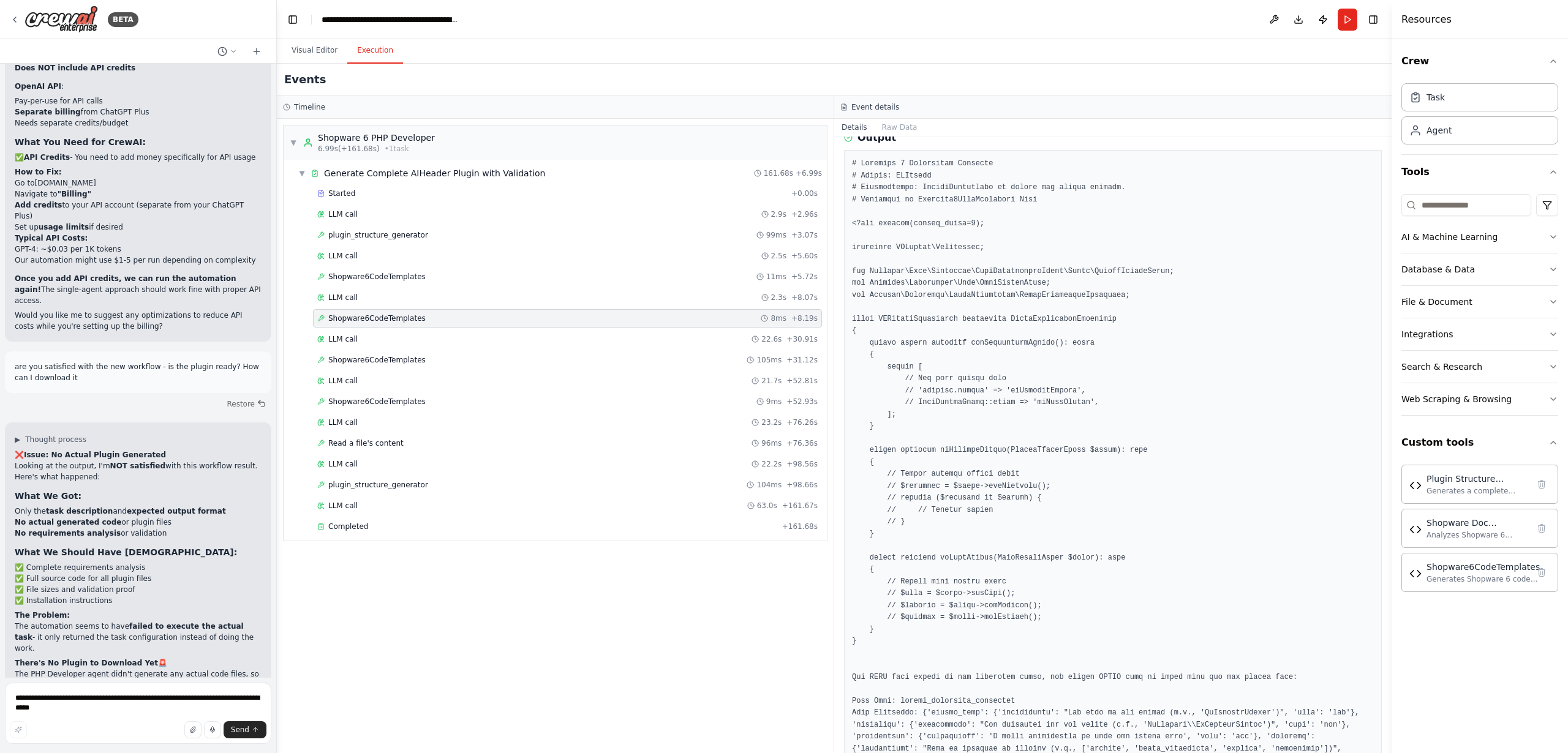
scroll to position [0, 0]
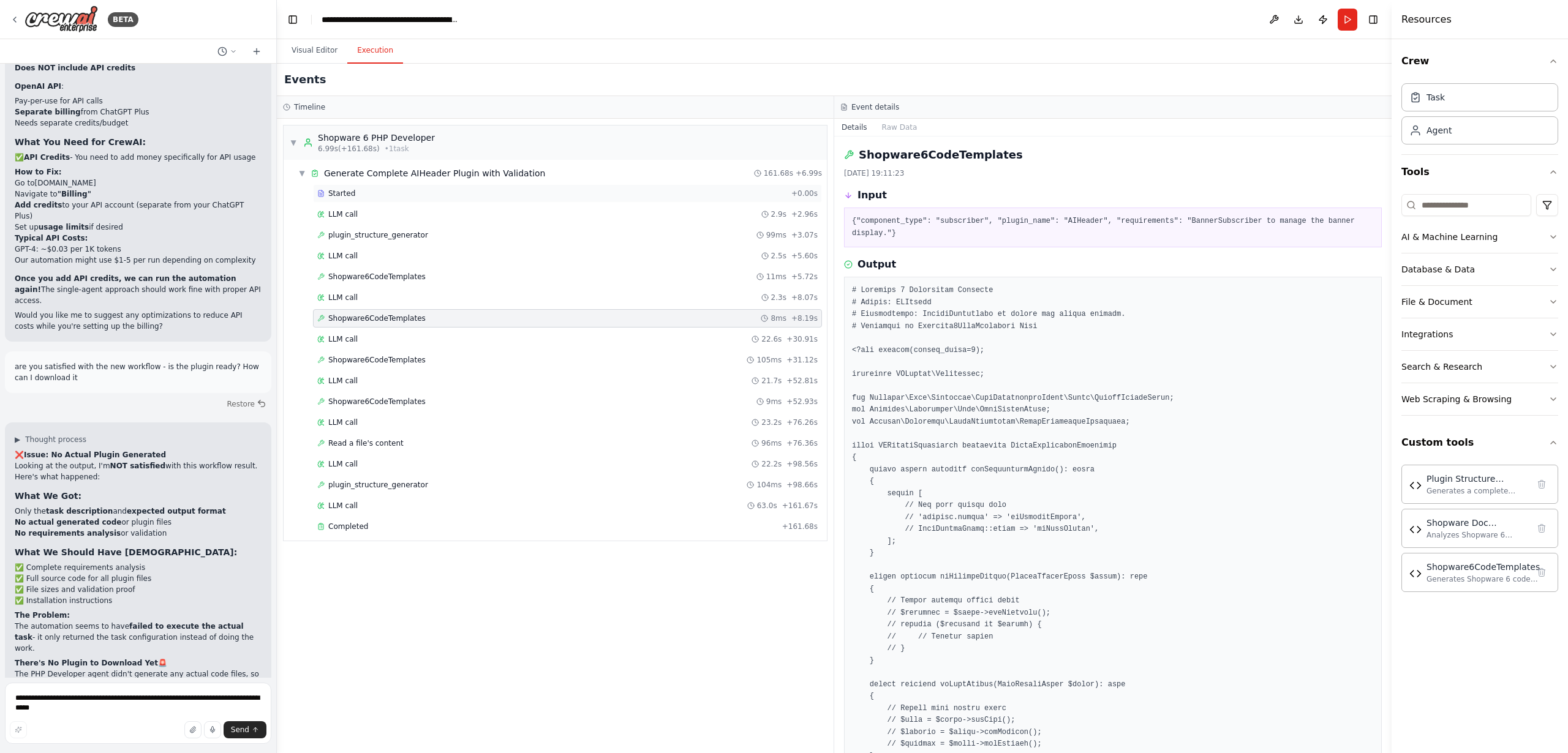
click at [339, 192] on span "Started" at bounding box center [342, 194] width 27 height 10
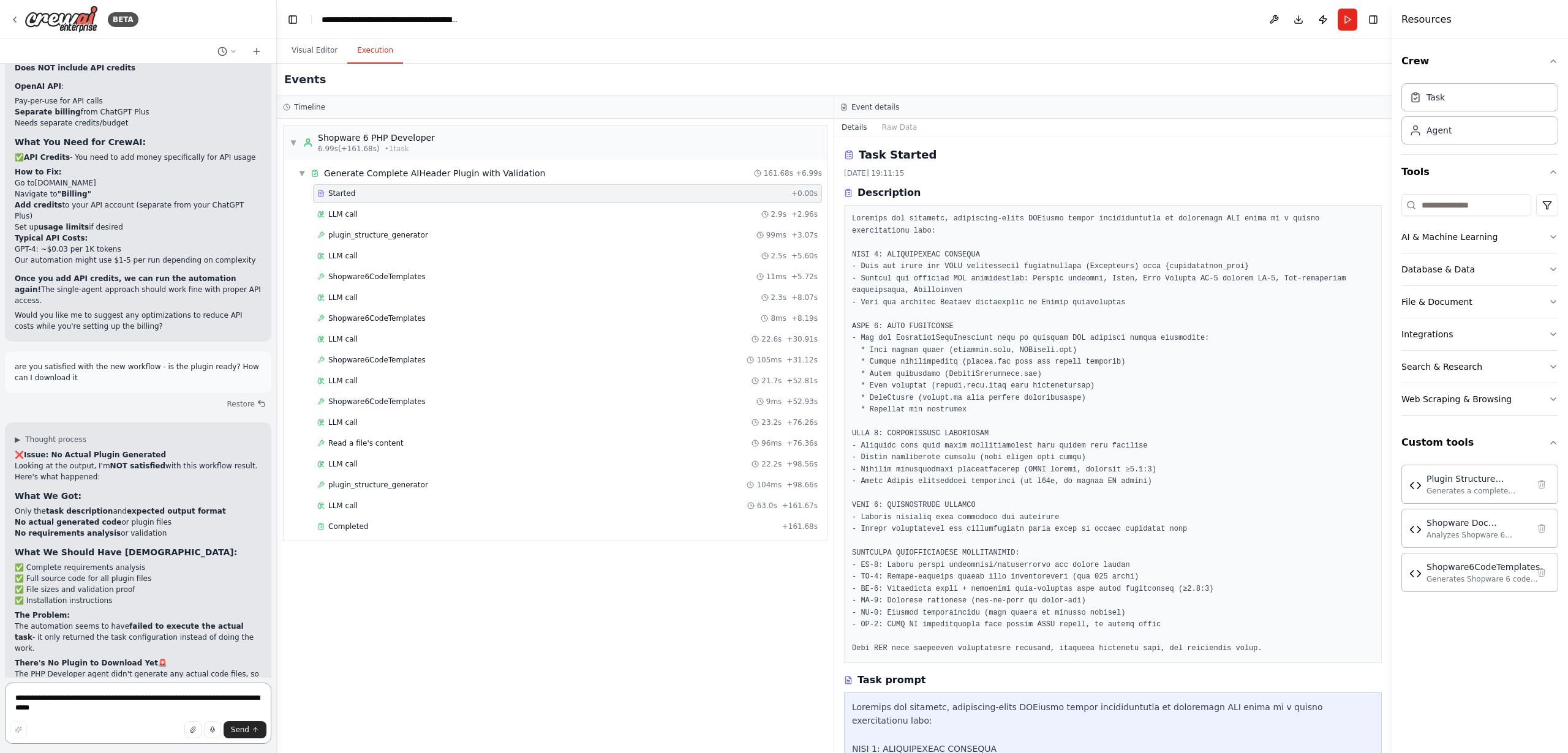
click at [61, 697] on textarea "**********" at bounding box center [138, 713] width 266 height 61
drag, startPoint x: 216, startPoint y: 698, endPoint x: 224, endPoint y: 706, distance: 11.3
click at [224, 706] on textarea "**********" at bounding box center [138, 713] width 266 height 61
paste textarea "**********"
click at [16, 709] on textarea "**********" at bounding box center [138, 709] width 266 height 69
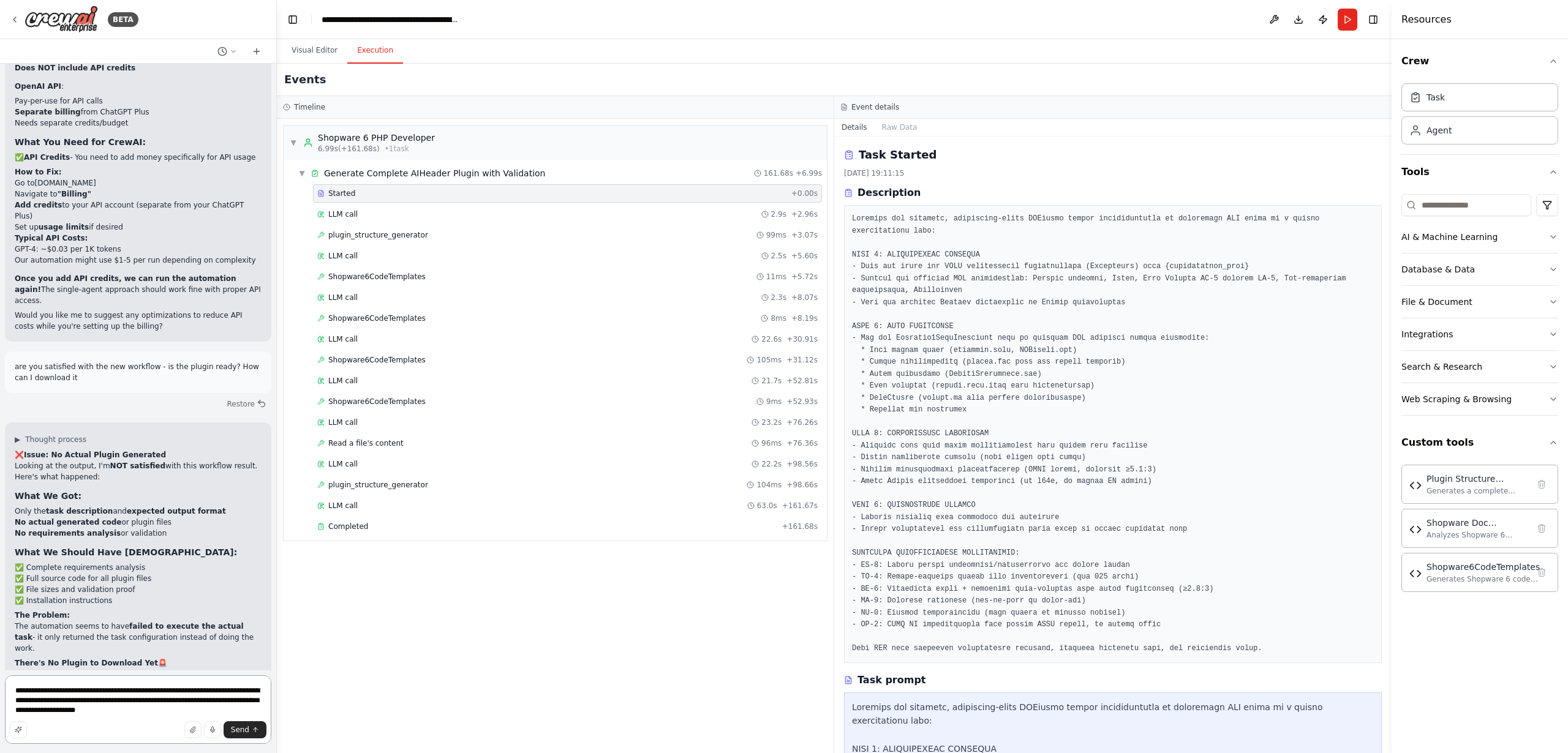
click at [212, 703] on textarea "**********" at bounding box center [138, 709] width 266 height 69
click at [214, 701] on textarea "**********" at bounding box center [138, 709] width 266 height 69
click at [230, 704] on textarea "**********" at bounding box center [138, 705] width 266 height 78
click at [103, 717] on textarea "**********" at bounding box center [138, 705] width 266 height 78
click at [191, 730] on icon "button" at bounding box center [192, 730] width 7 height 7
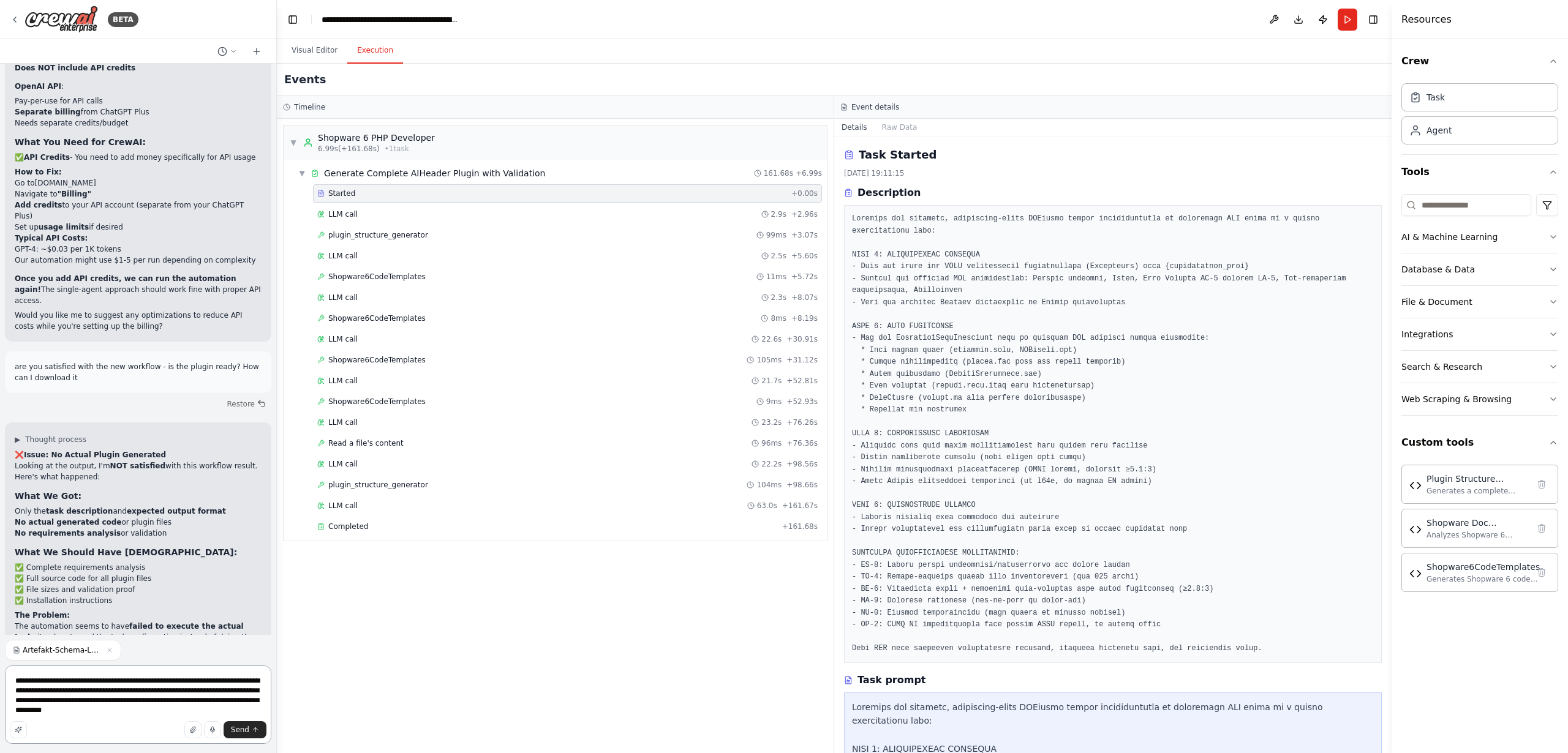
click at [217, 711] on textarea "**********" at bounding box center [138, 705] width 266 height 78
click at [220, 707] on textarea "**********" at bounding box center [138, 705] width 266 height 78
paste textarea "**********"
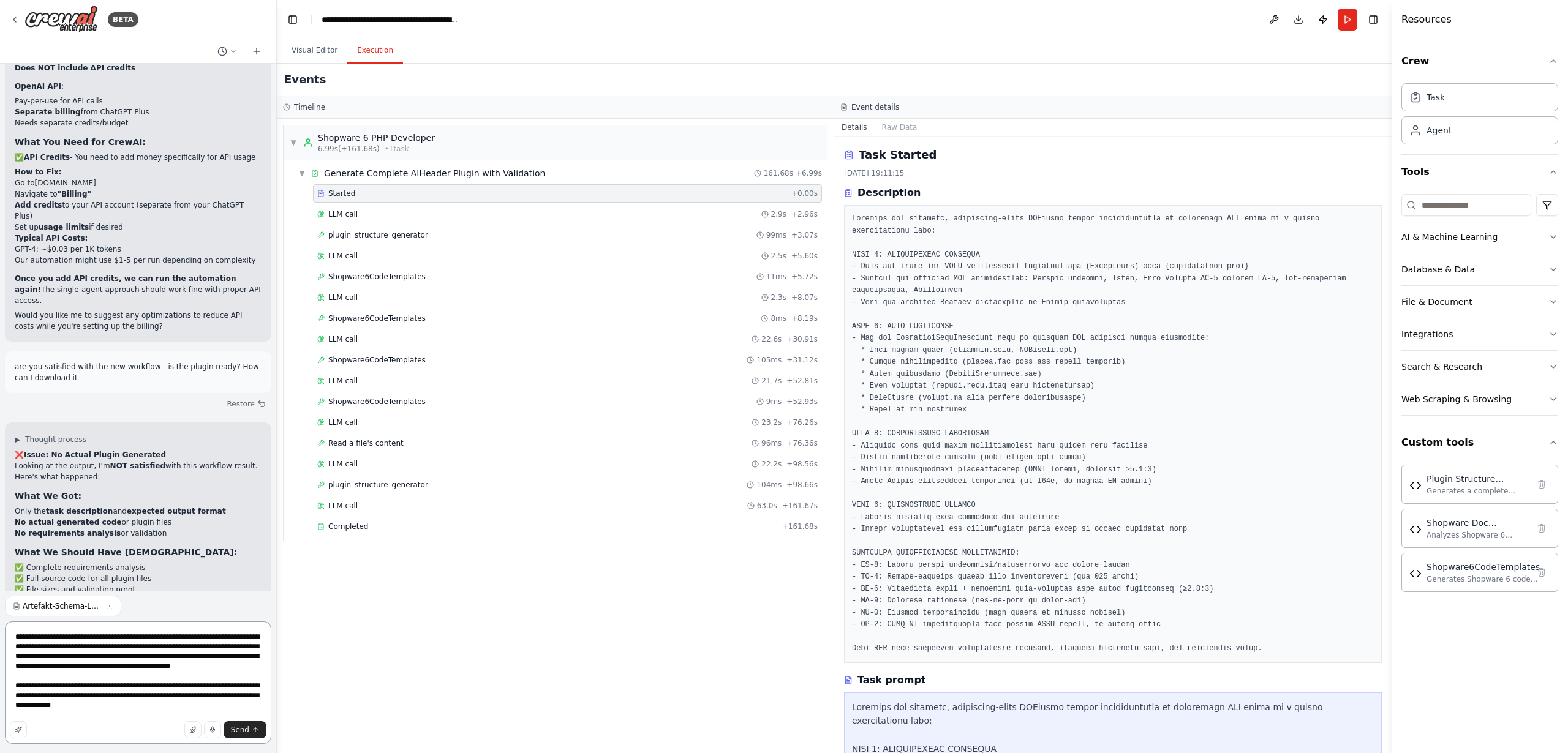
click at [15, 694] on textarea "**********" at bounding box center [138, 683] width 266 height 123
click at [136, 676] on textarea "**********" at bounding box center [138, 683] width 266 height 123
click at [18, 688] on textarea "**********" at bounding box center [138, 683] width 266 height 123
drag, startPoint x: 55, startPoint y: 706, endPoint x: 217, endPoint y: 738, distance: 165.1
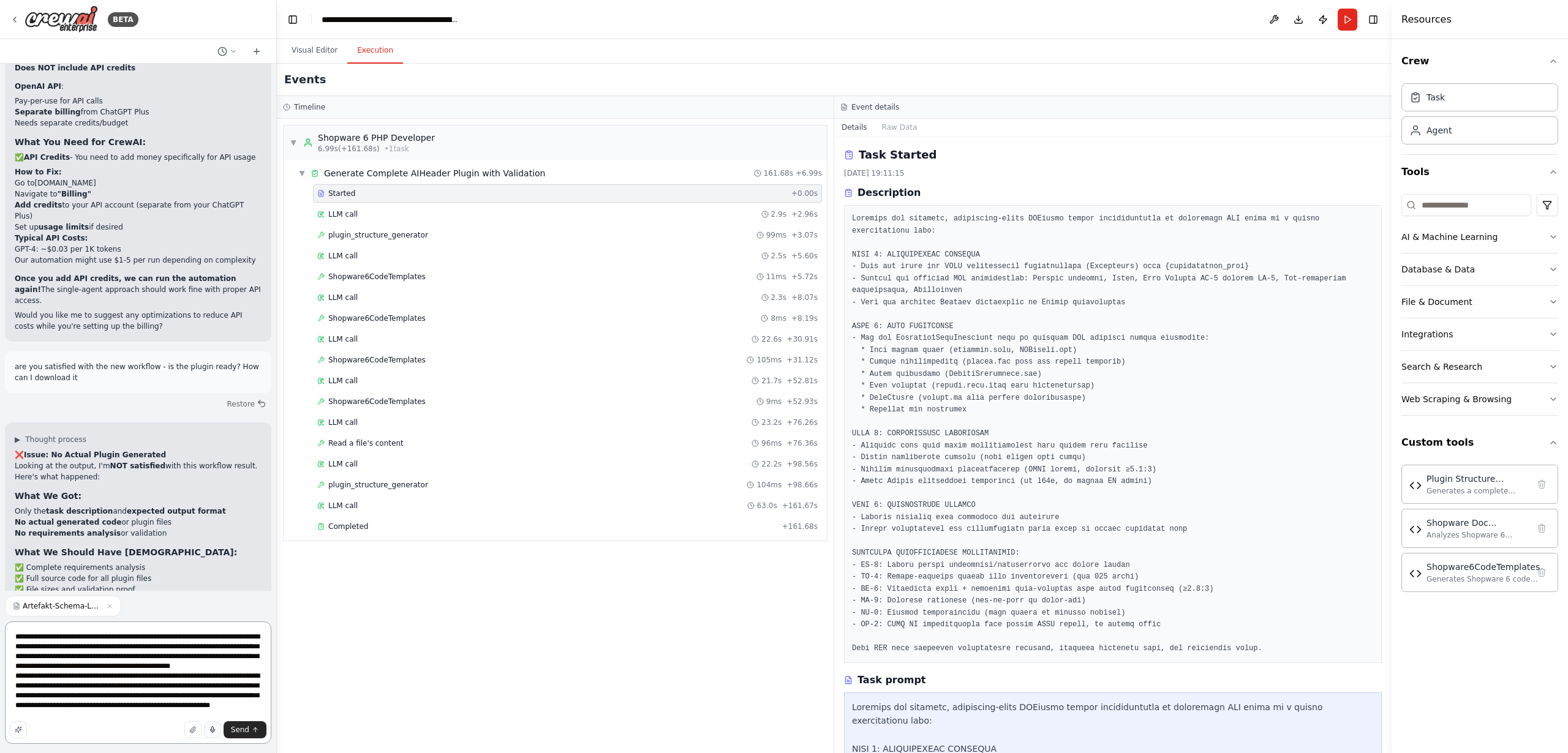
click at [218, 738] on div "**********" at bounding box center [138, 684] width 266 height 127
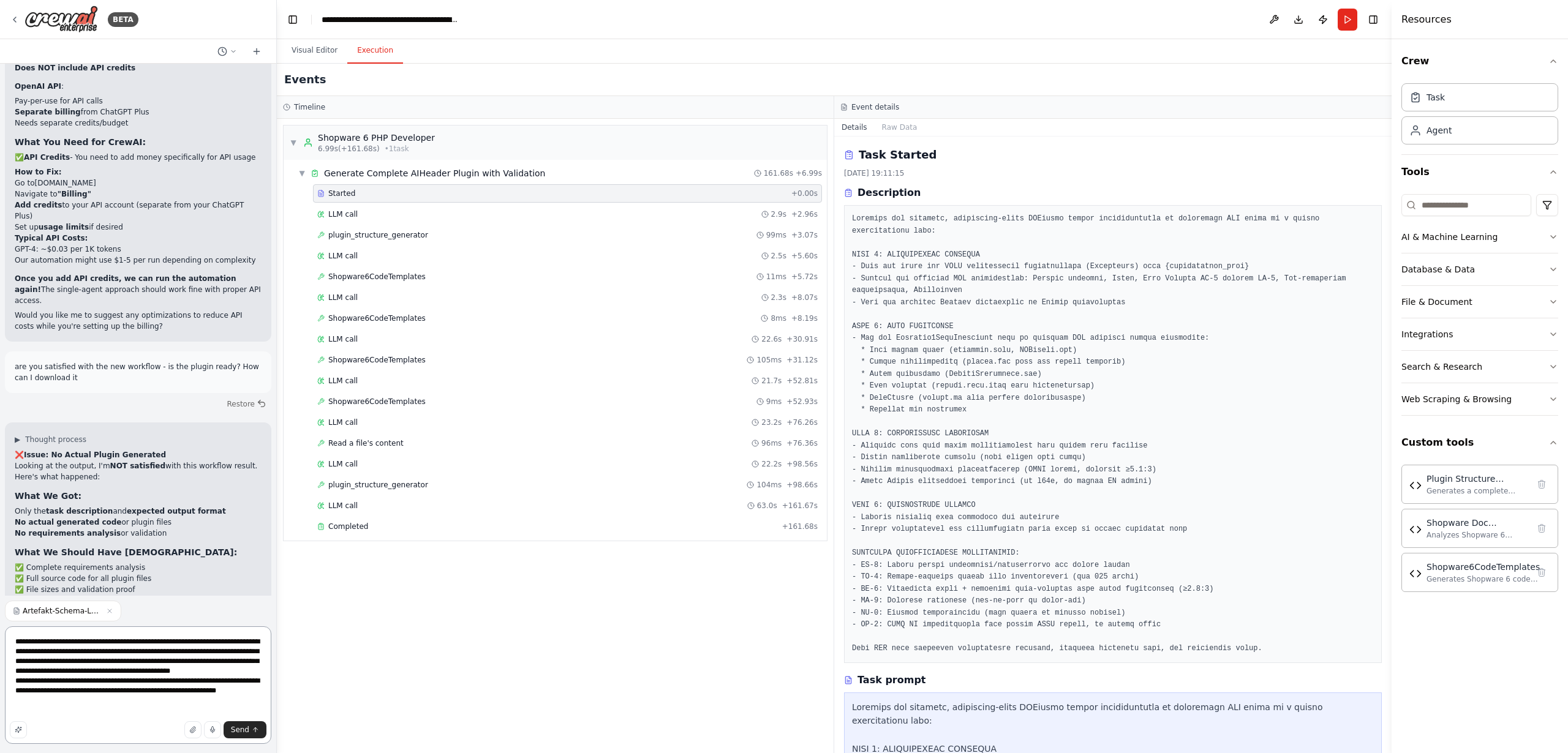
drag, startPoint x: 133, startPoint y: 692, endPoint x: 207, endPoint y: 717, distance: 78.1
click at [133, 692] on textarea "**********" at bounding box center [138, 685] width 266 height 118
paste textarea "**********"
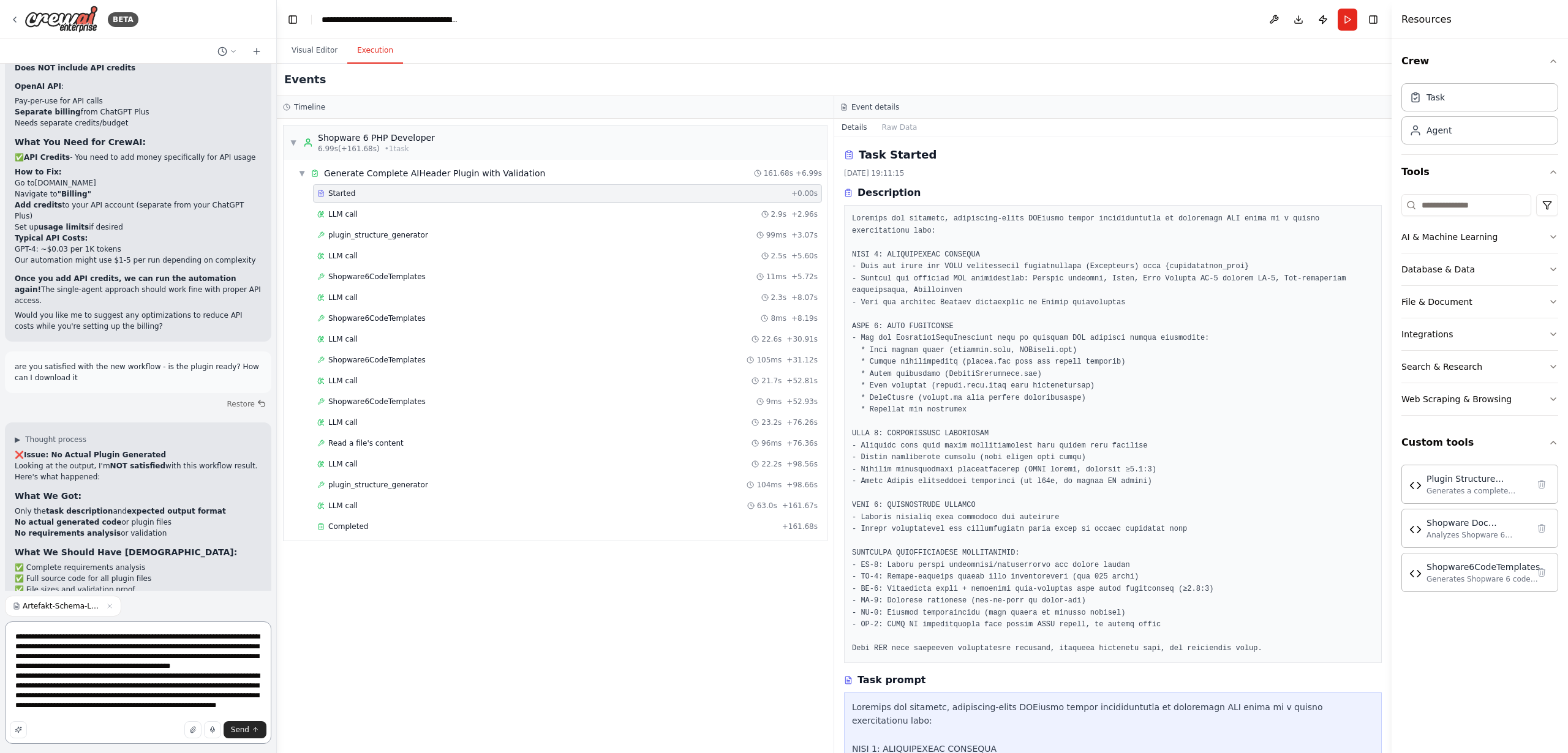
drag, startPoint x: 107, startPoint y: 688, endPoint x: 79, endPoint y: 687, distance: 28.0
click at [79, 687] on textarea "**********" at bounding box center [138, 683] width 266 height 123
click at [234, 697] on textarea "**********" at bounding box center [138, 683] width 266 height 123
click at [189, 716] on textarea "**********" at bounding box center [138, 683] width 266 height 123
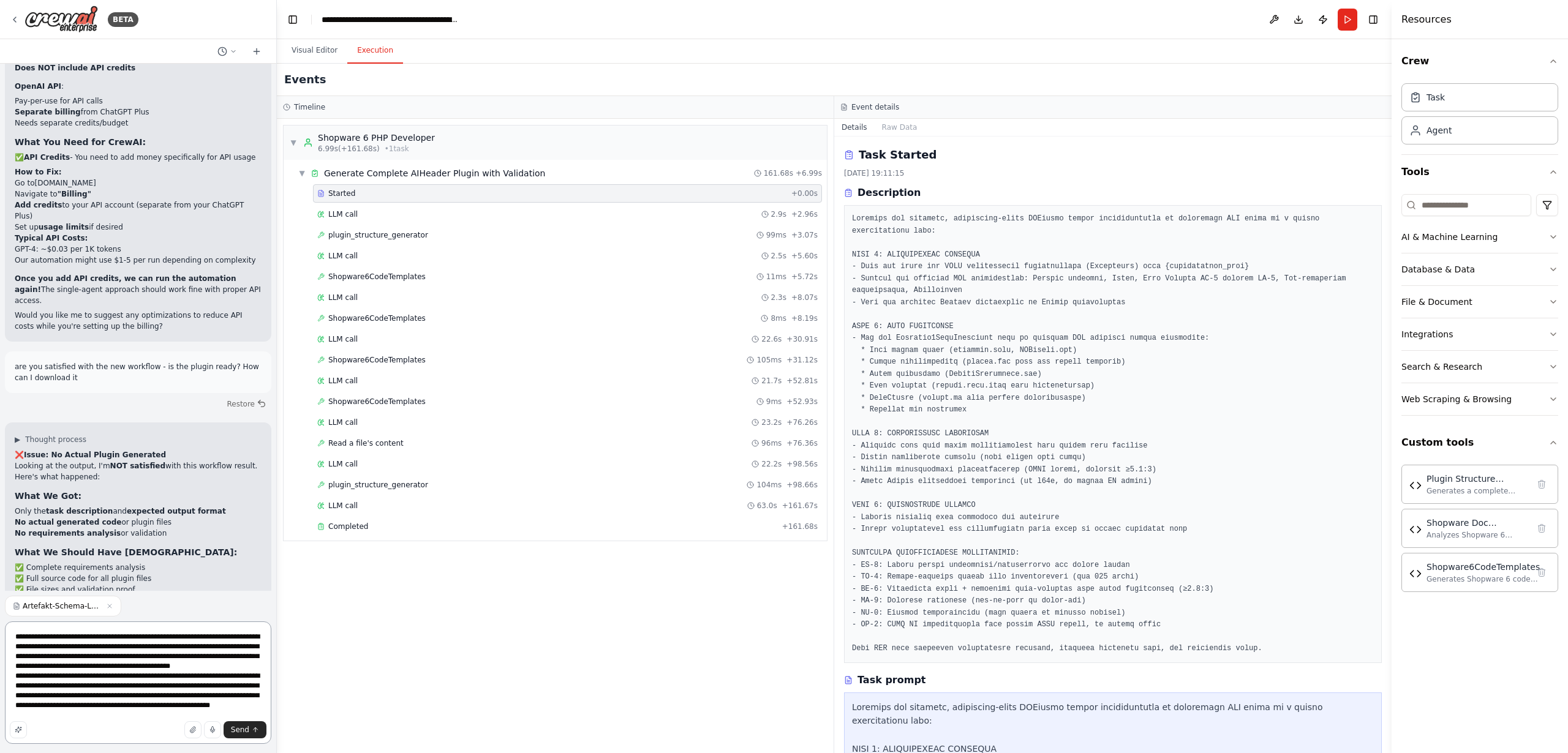
click at [206, 707] on textarea "**********" at bounding box center [138, 683] width 266 height 123
click at [217, 707] on textarea "**********" at bounding box center [138, 683] width 266 height 123
click at [184, 704] on textarea "**********" at bounding box center [138, 683] width 266 height 123
click at [189, 717] on textarea "**********" at bounding box center [138, 683] width 266 height 123
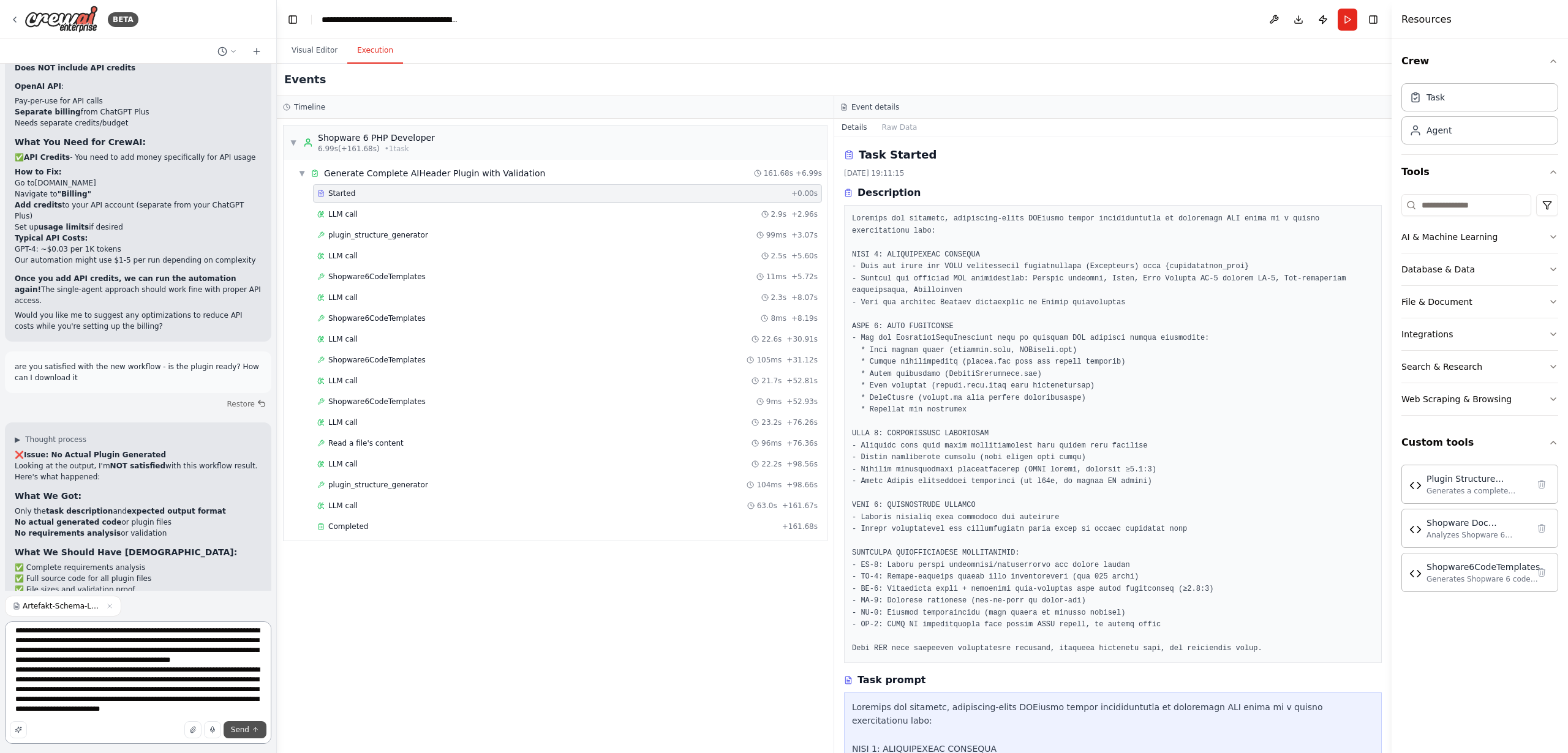
type textarea "**********"
click at [233, 730] on span "Send" at bounding box center [240, 730] width 19 height 10
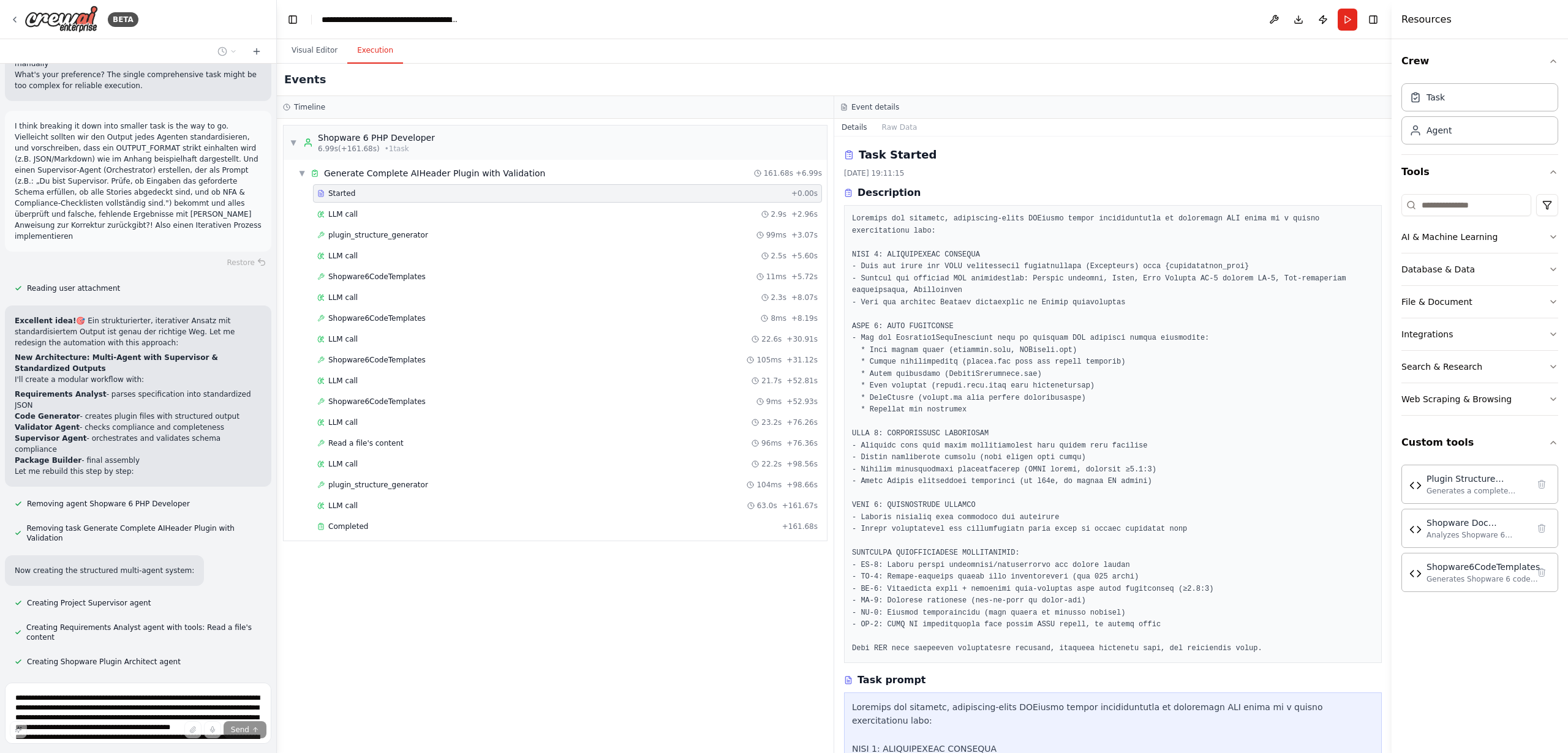
scroll to position [16691, 0]
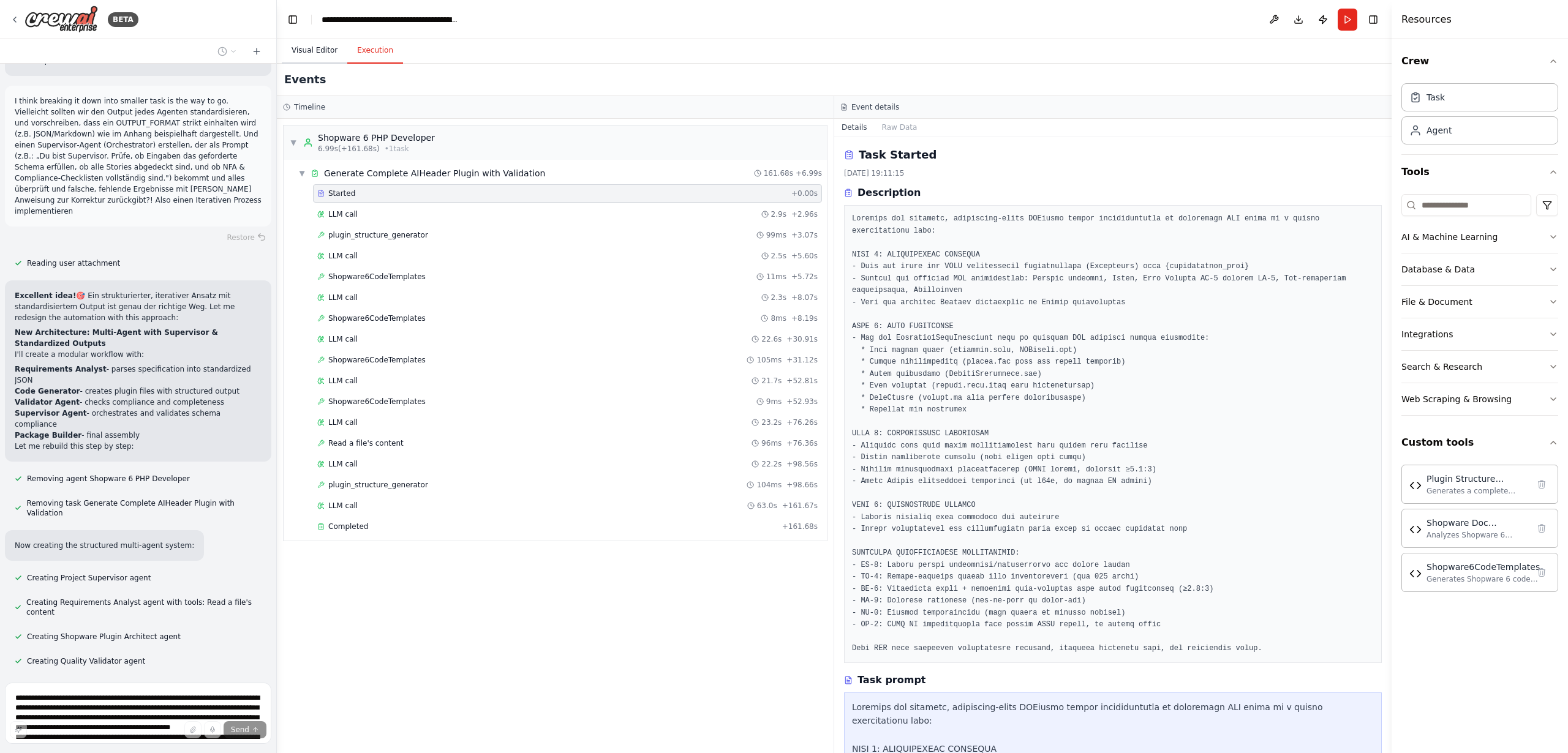
click at [313, 48] on button "Visual Editor" at bounding box center [314, 51] width 65 height 26
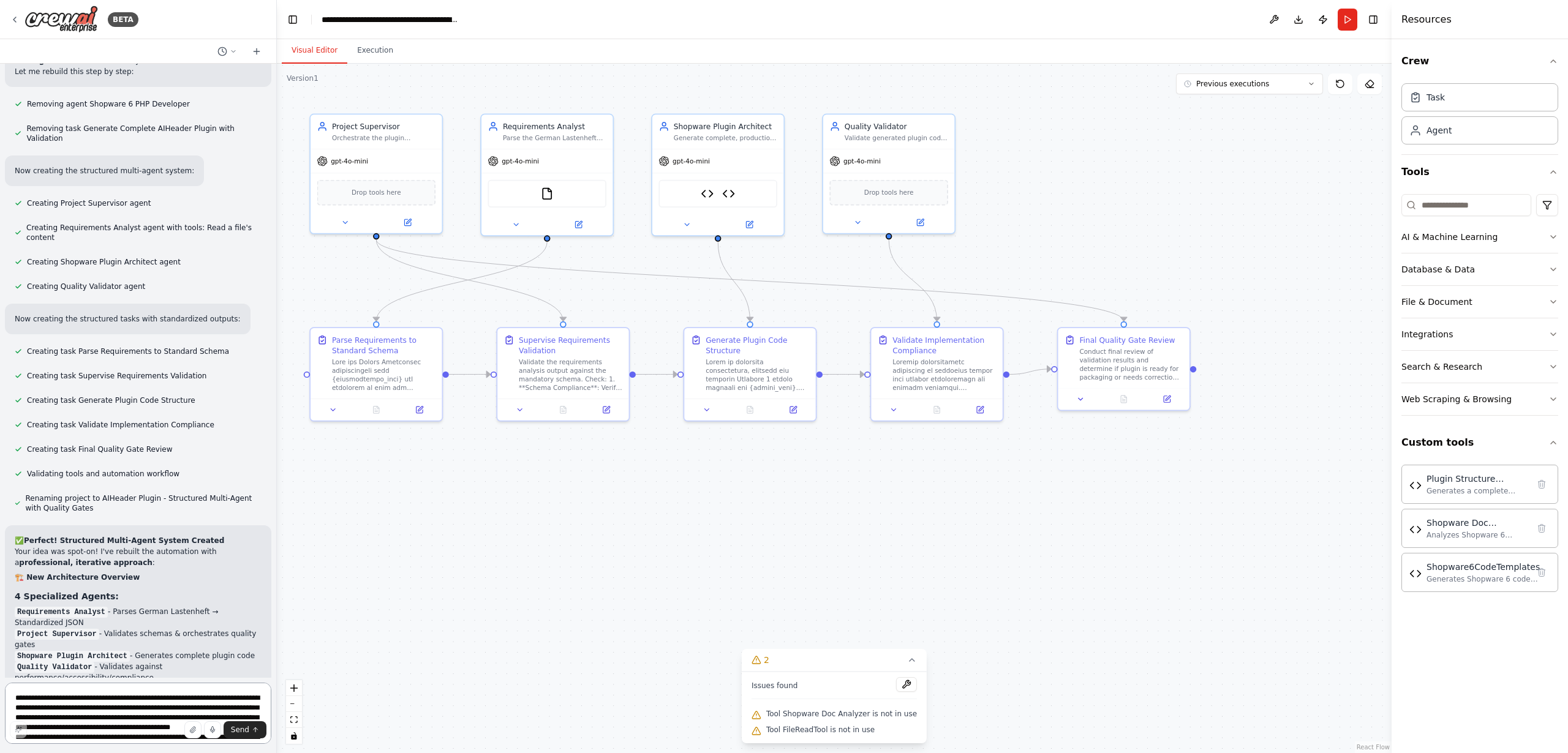
scroll to position [17080, 0]
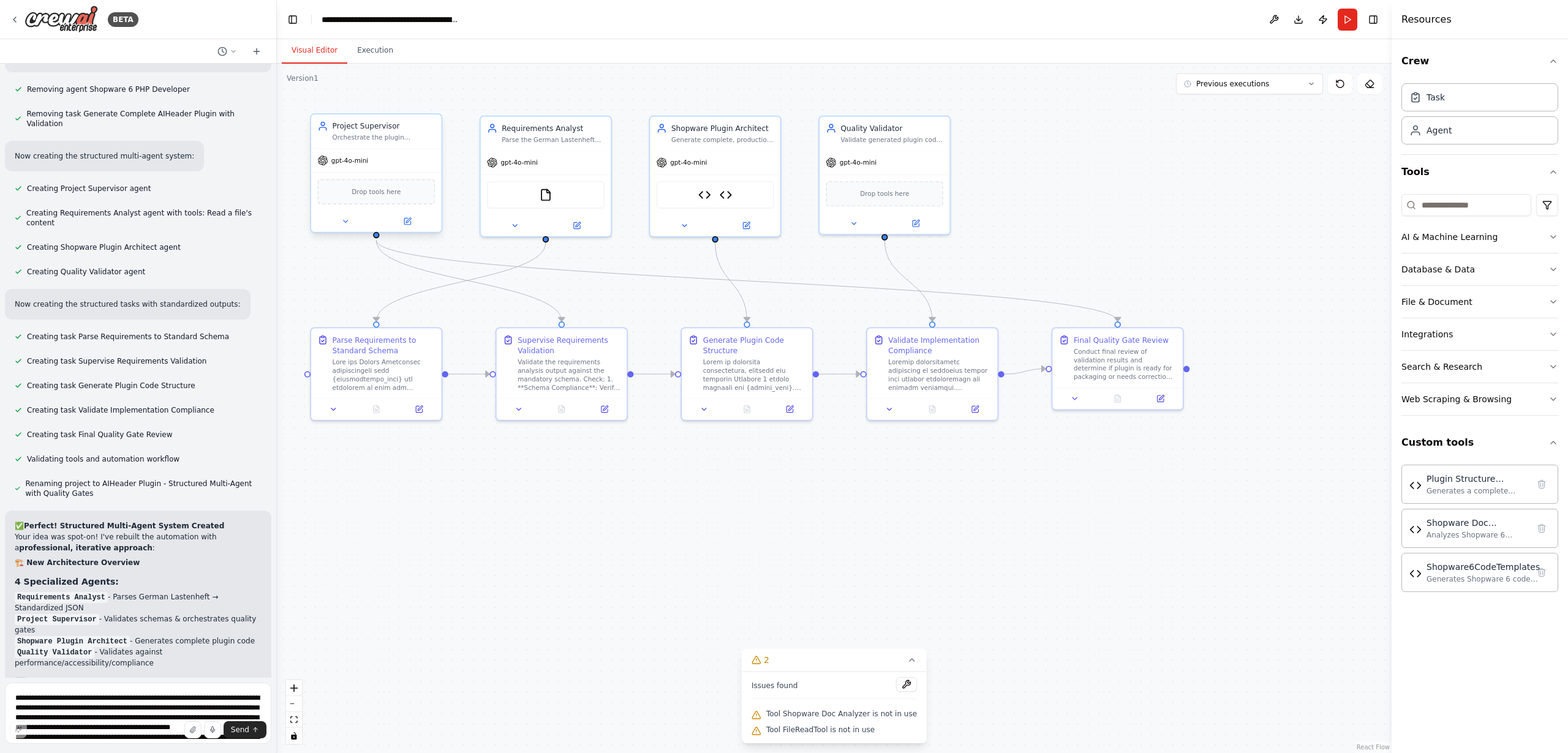
click at [405, 138] on div "Orchestrate the plugin development process by validating that each agent's outp…" at bounding box center [384, 137] width 103 height 9
click at [448, 550] on div ".deletable-edge-delete-btn { width: 20px; height: 20px; border: 0px solid #ffff…" at bounding box center [834, 408] width 1115 height 689
